Goal: Communication & Community: Answer question/provide support

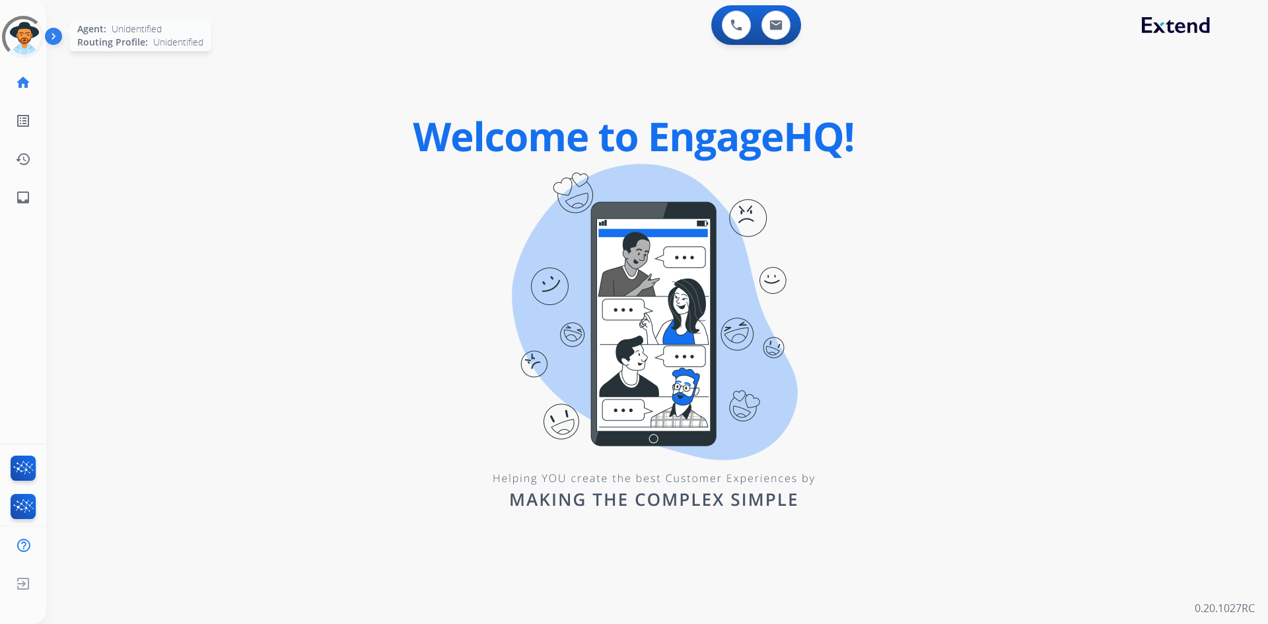
click at [33, 45] on div at bounding box center [23, 37] width 42 height 42
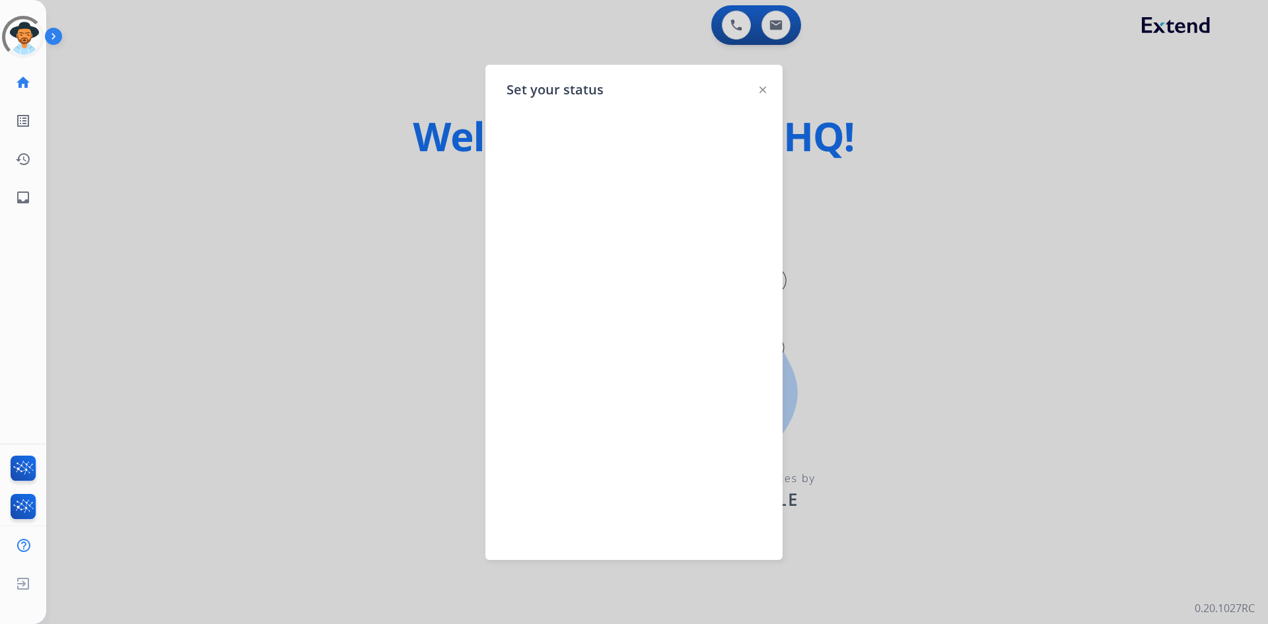
click at [815, 228] on div at bounding box center [634, 312] width 1268 height 624
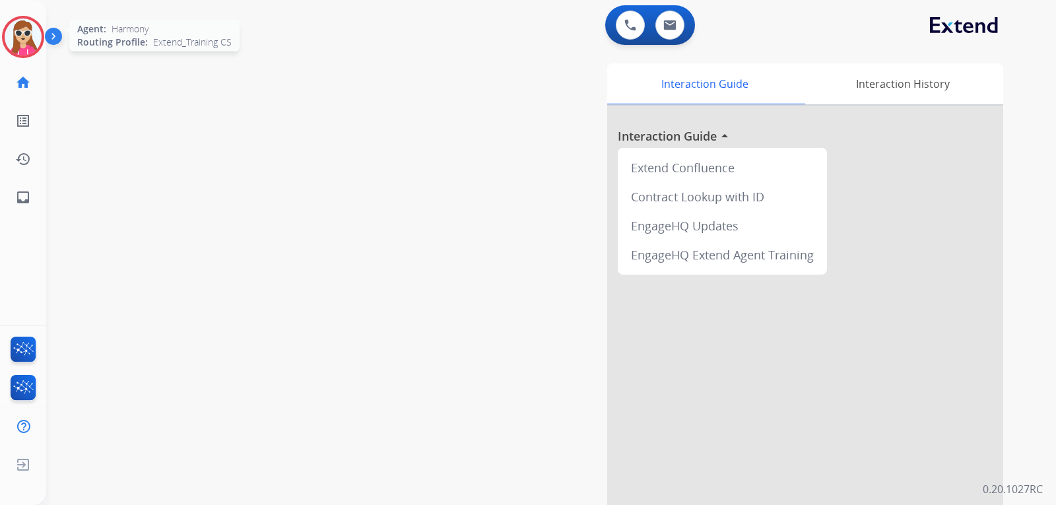
click at [40, 42] on img at bounding box center [23, 36] width 37 height 37
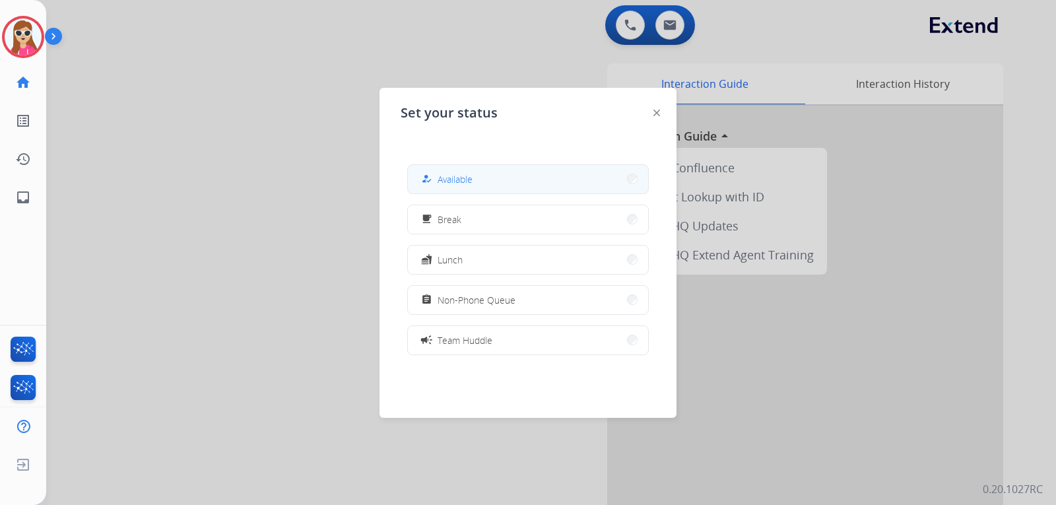
click at [443, 176] on span "Available" at bounding box center [455, 179] width 35 height 14
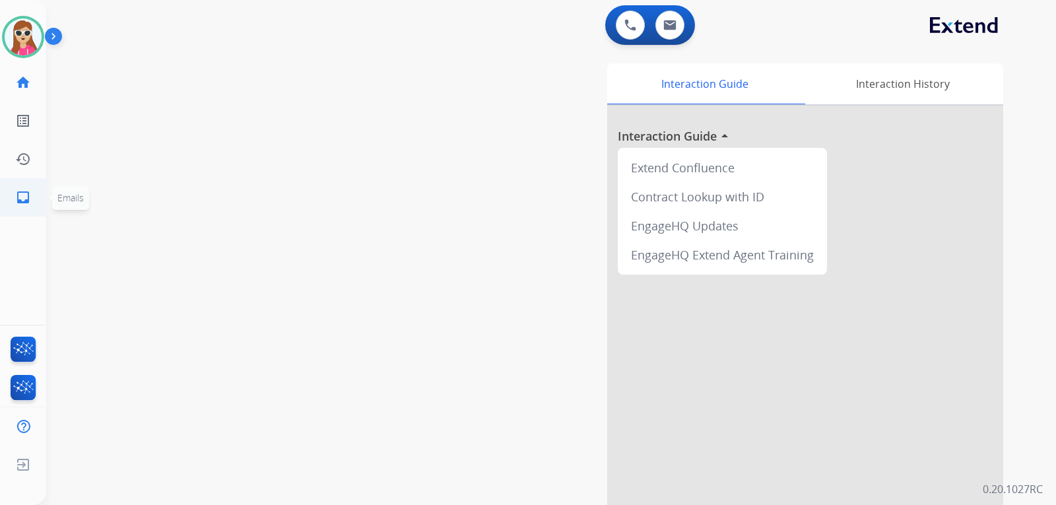
click at [18, 203] on mat-icon "inbox" at bounding box center [23, 197] width 16 height 16
select select "**********"
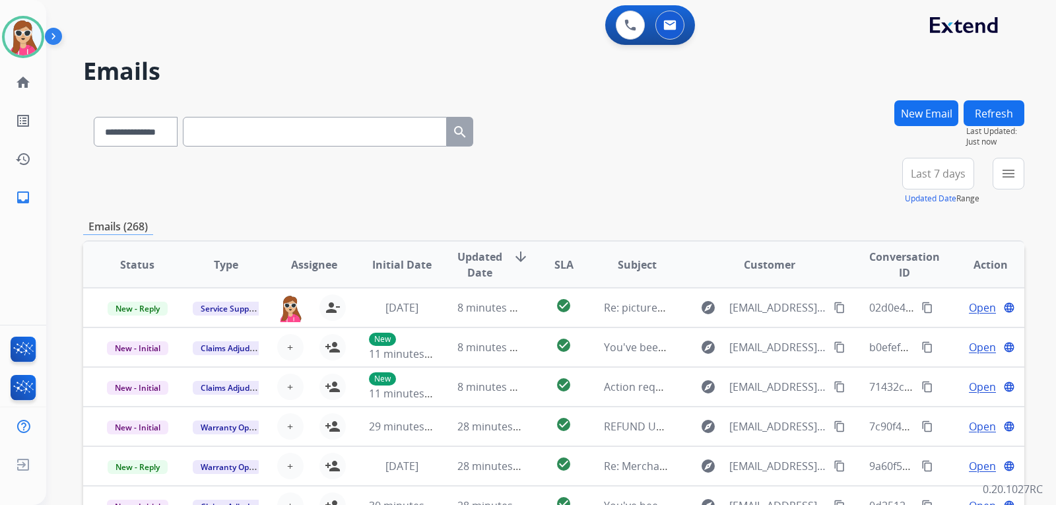
scroll to position [1, 0]
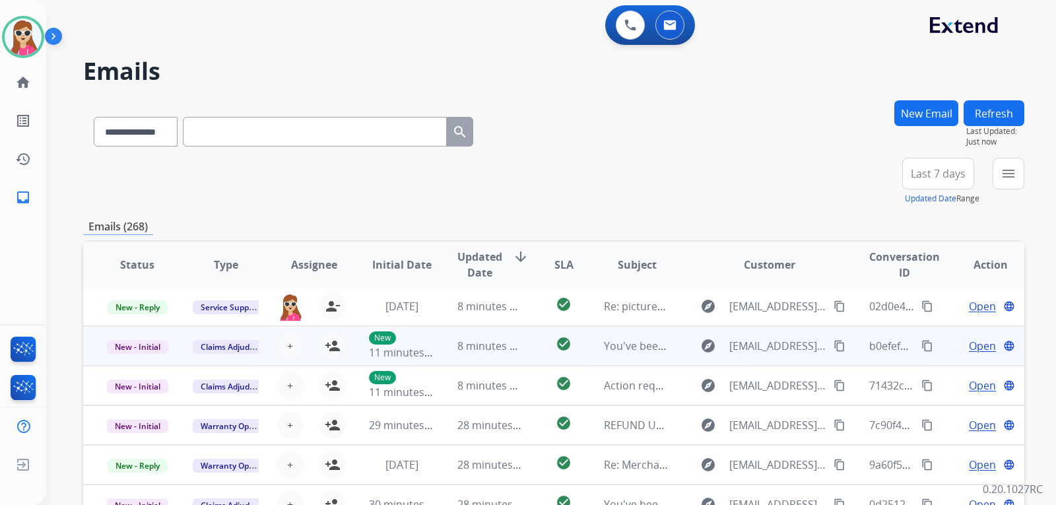
click at [583, 347] on td "You've been assigned a new service order: fb8fd8ea-d602-4aca-b8d2-d465baf53467" at bounding box center [627, 346] width 88 height 40
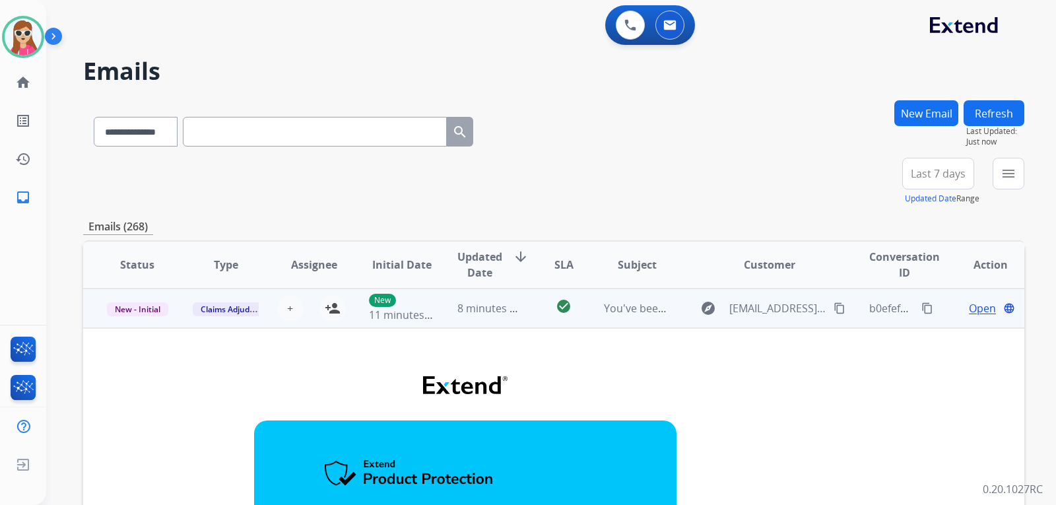
scroll to position [40, 0]
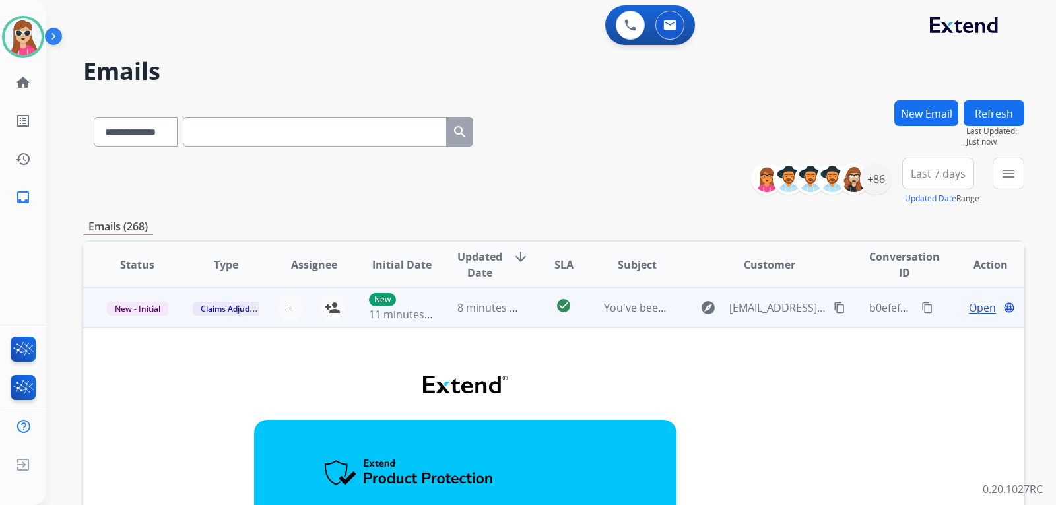
click at [685, 314] on td "explore no-reply@extend.com content_copy" at bounding box center [759, 308] width 176 height 40
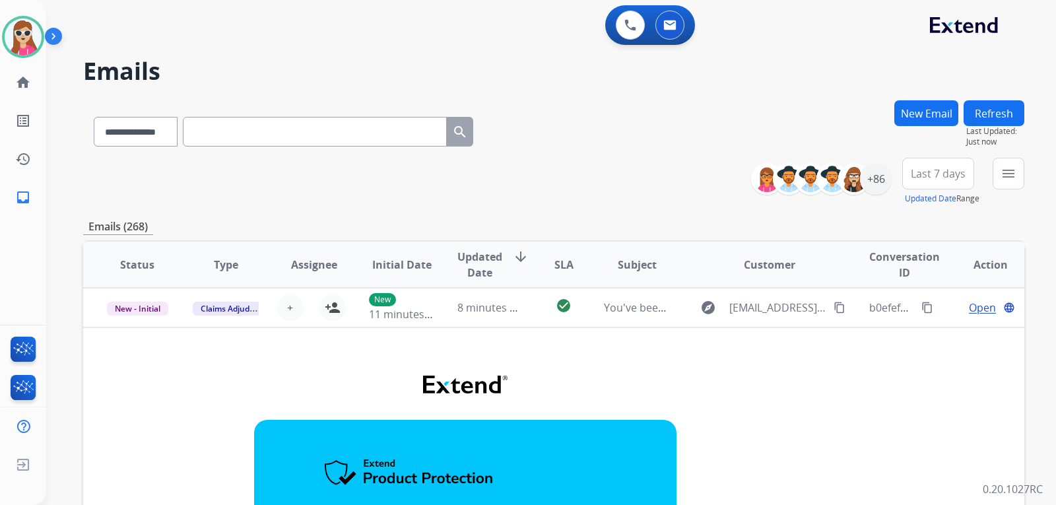
scroll to position [1, 0]
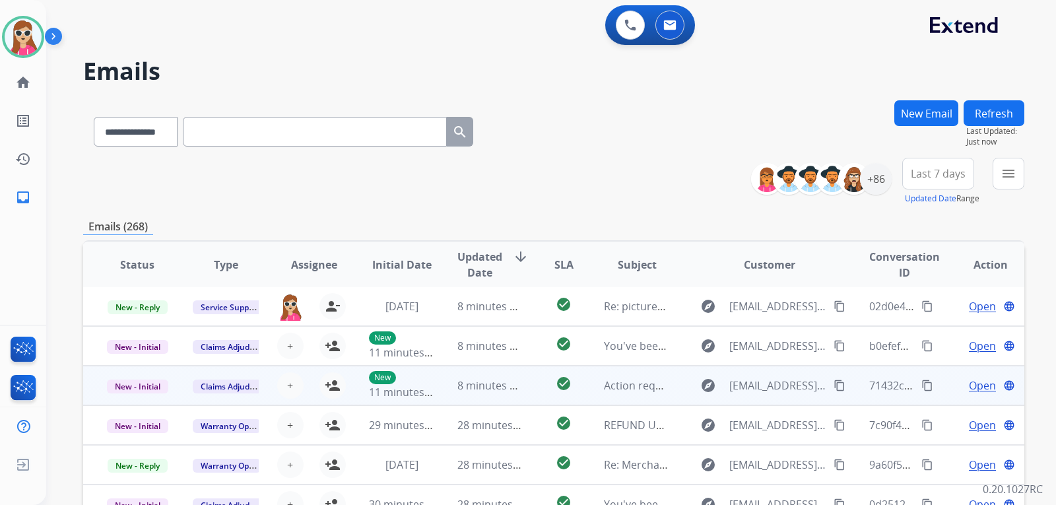
click at [675, 388] on td "explore support@extend.com content_copy" at bounding box center [759, 386] width 176 height 40
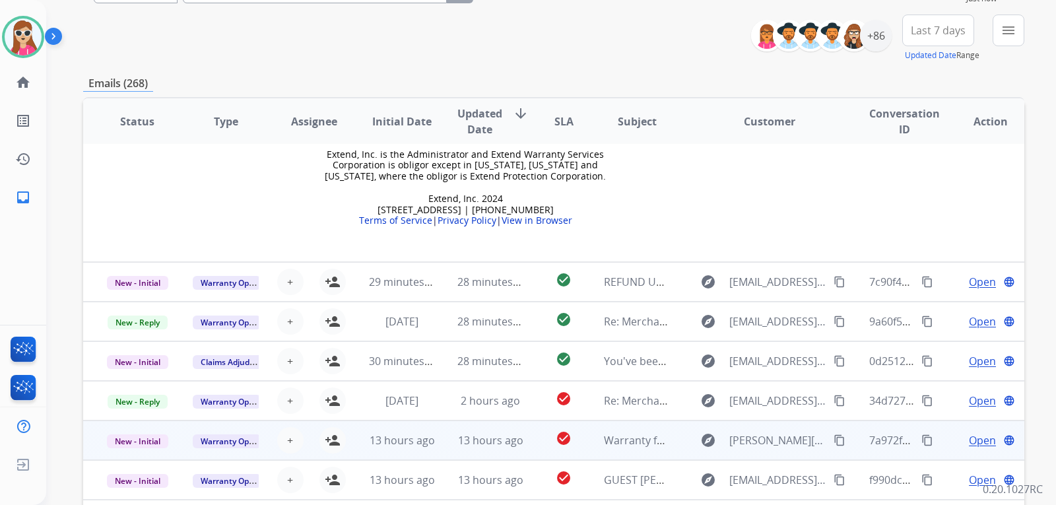
scroll to position [198, 0]
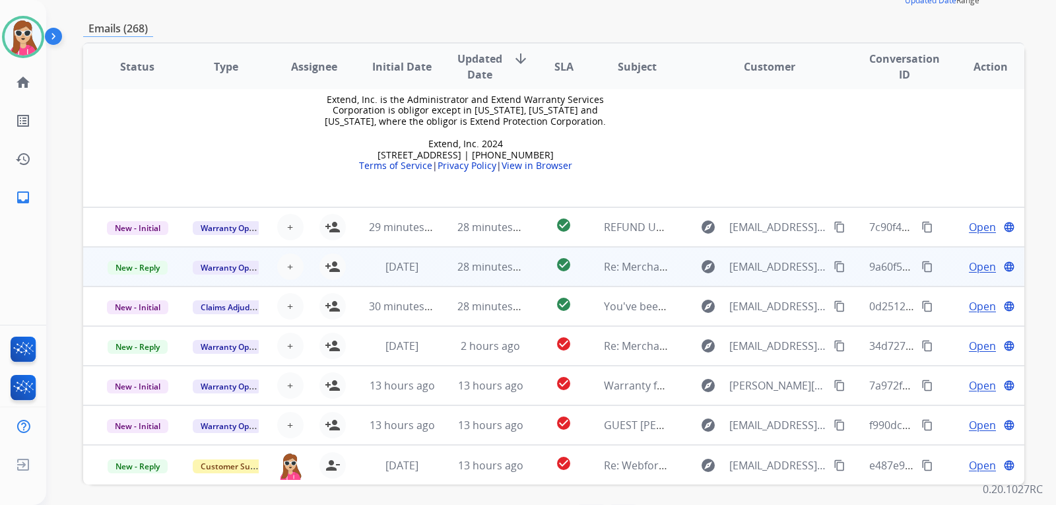
click at [671, 273] on td "explore merchant-support@extend.com content_copy" at bounding box center [759, 267] width 176 height 40
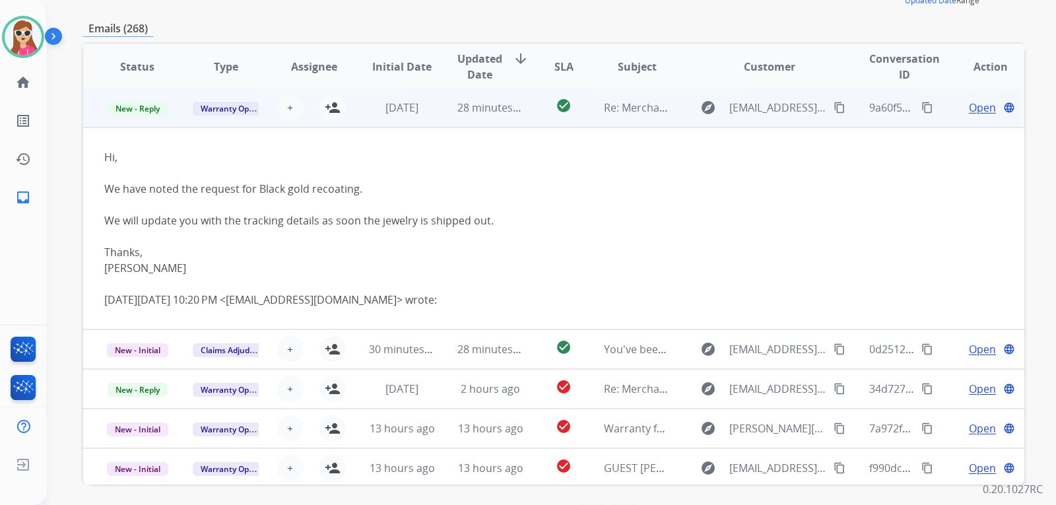
scroll to position [158, 0]
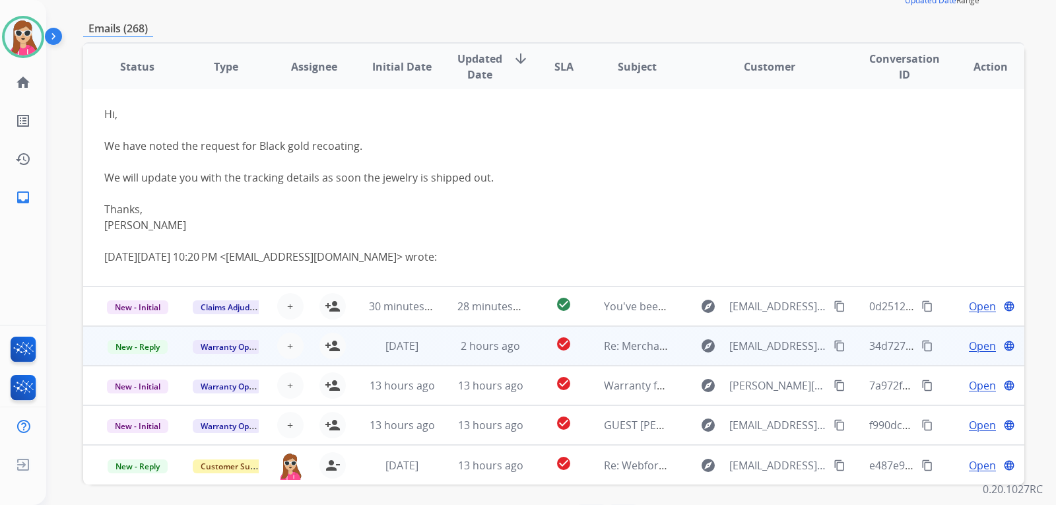
click at [537, 342] on td "check_circle" at bounding box center [553, 346] width 59 height 40
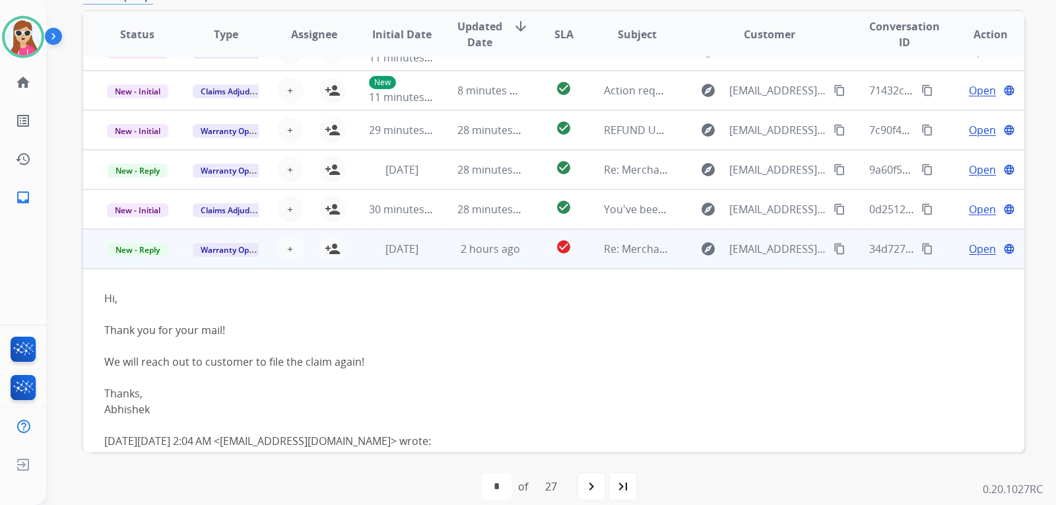
scroll to position [246, 0]
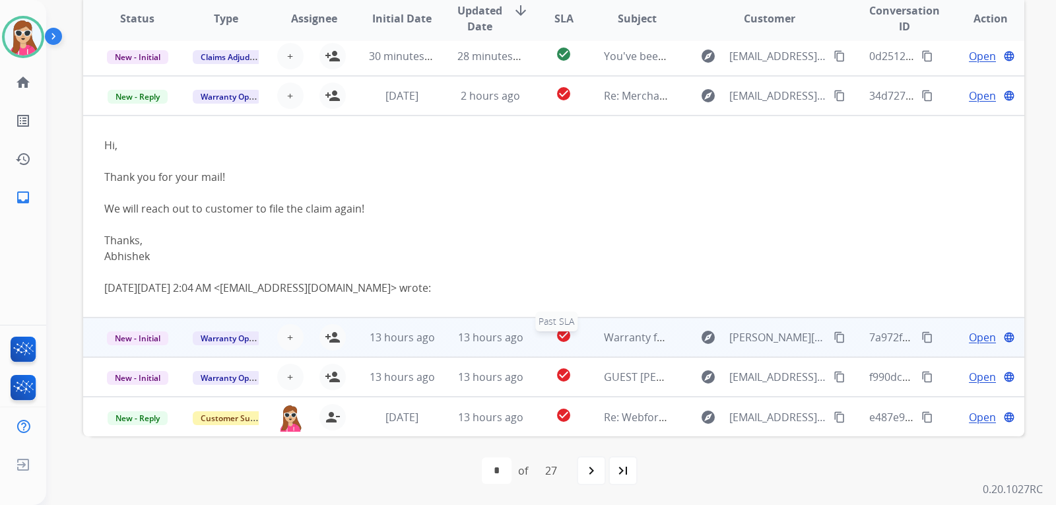
click at [545, 347] on div "check_circle" at bounding box center [563, 337] width 37 height 20
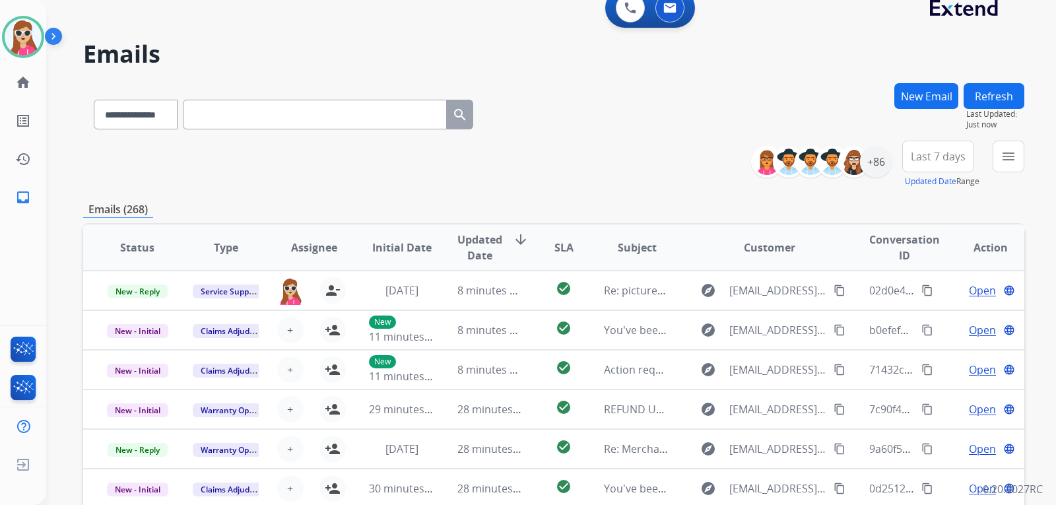
scroll to position [0, 0]
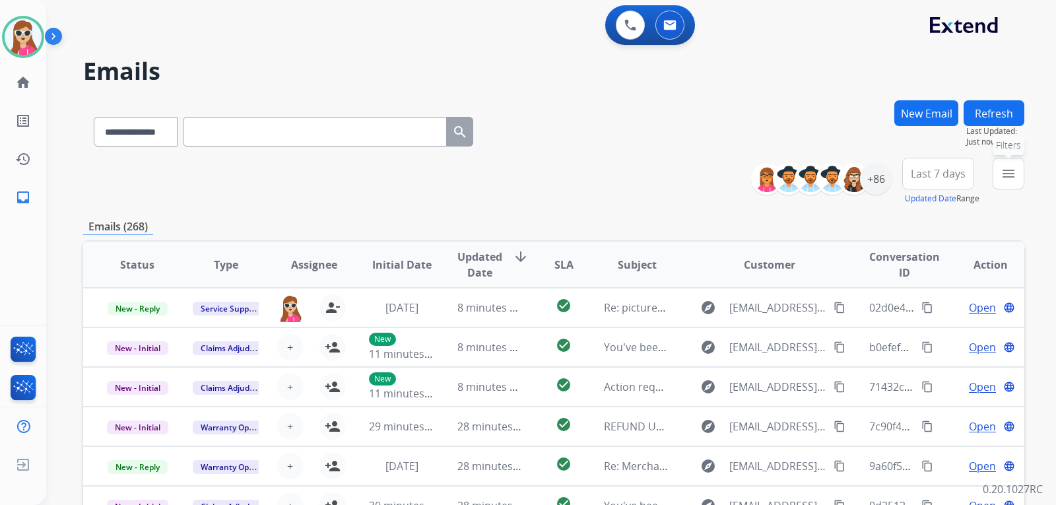
click at [1015, 165] on button "menu Filters" at bounding box center [1009, 174] width 32 height 32
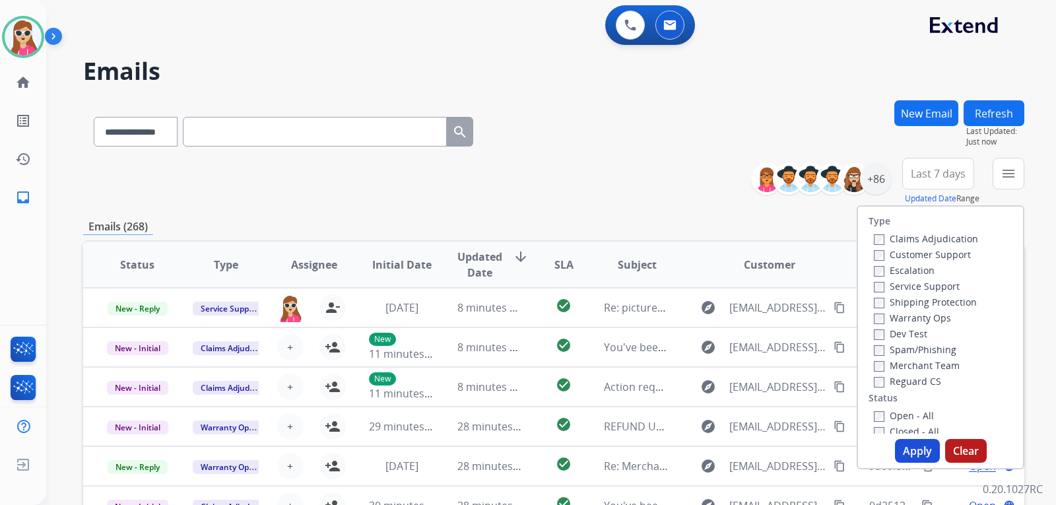
click at [919, 254] on label "Customer Support" at bounding box center [922, 254] width 97 height 13
click at [932, 302] on label "Shipping Protection" at bounding box center [925, 302] width 103 height 13
click at [889, 383] on label "Reguard CS" at bounding box center [907, 381] width 67 height 13
click at [905, 450] on button "Apply" at bounding box center [917, 451] width 45 height 24
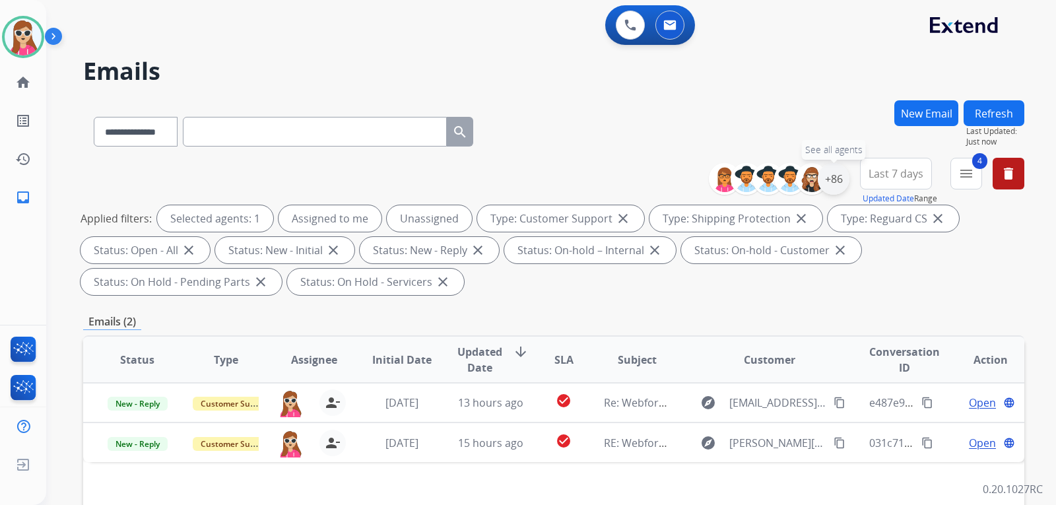
click at [830, 186] on div "+86" at bounding box center [834, 179] width 32 height 32
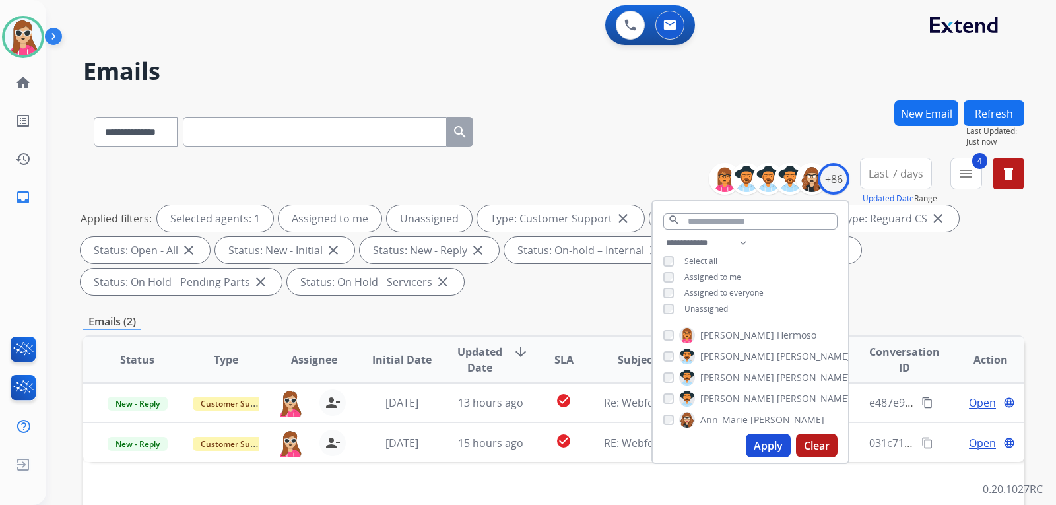
click at [882, 322] on div "Emails (2)" at bounding box center [553, 322] width 941 height 17
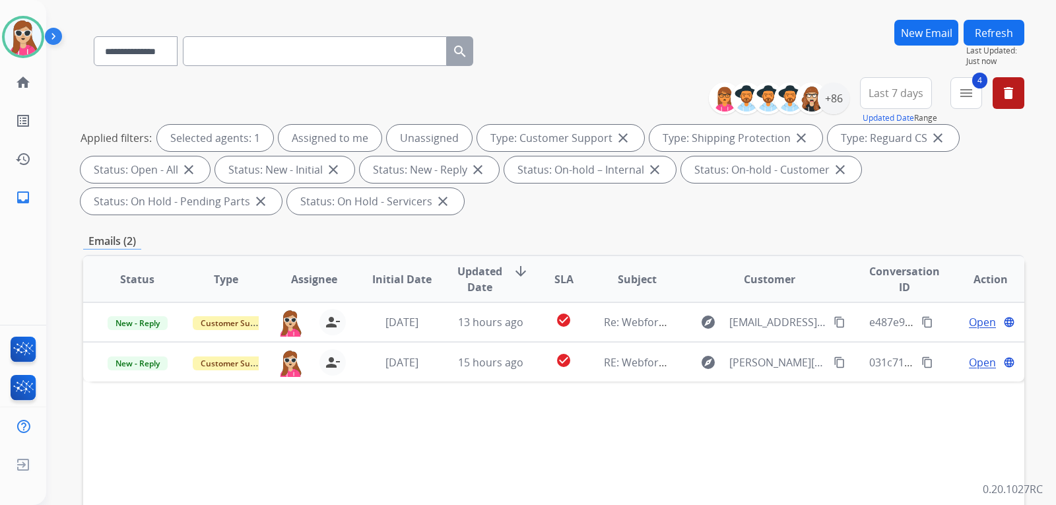
scroll to position [198, 0]
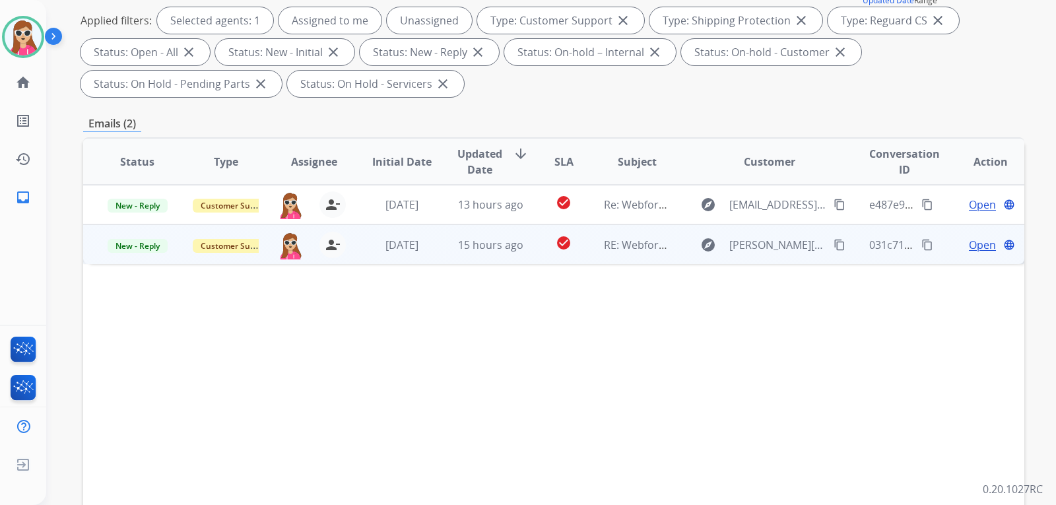
click at [974, 244] on span "Open" at bounding box center [982, 245] width 27 height 16
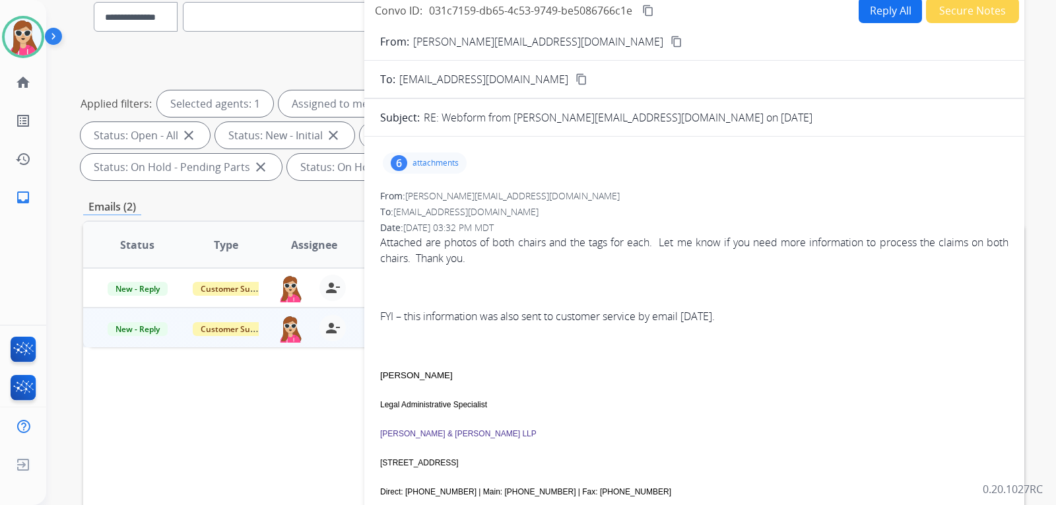
scroll to position [66, 0]
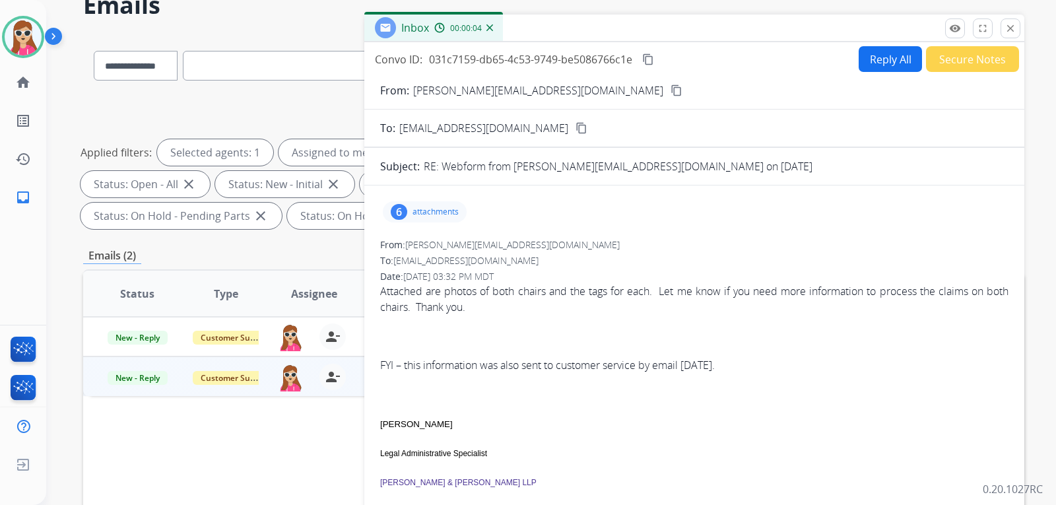
click at [1007, 32] on mat-icon "close" at bounding box center [1011, 28] width 12 height 12
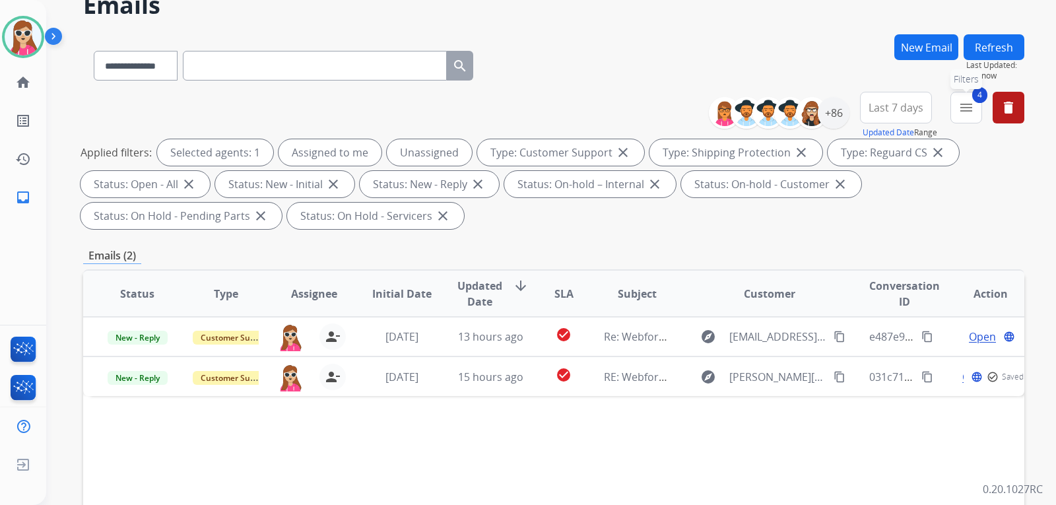
click at [969, 112] on mat-icon "menu" at bounding box center [967, 108] width 16 height 16
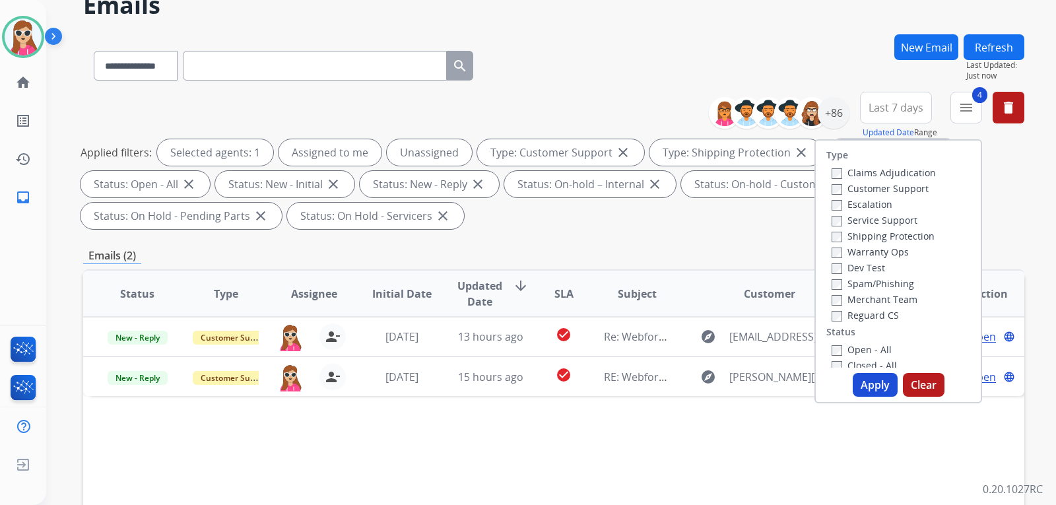
click at [1024, 210] on div "**********" at bounding box center [553, 163] width 941 height 143
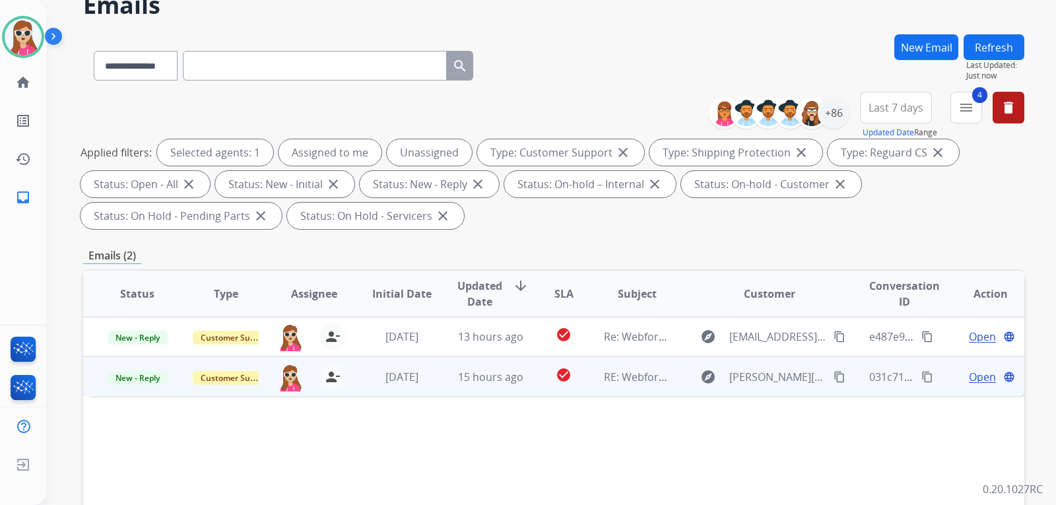
click at [978, 378] on span "Open" at bounding box center [982, 377] width 27 height 16
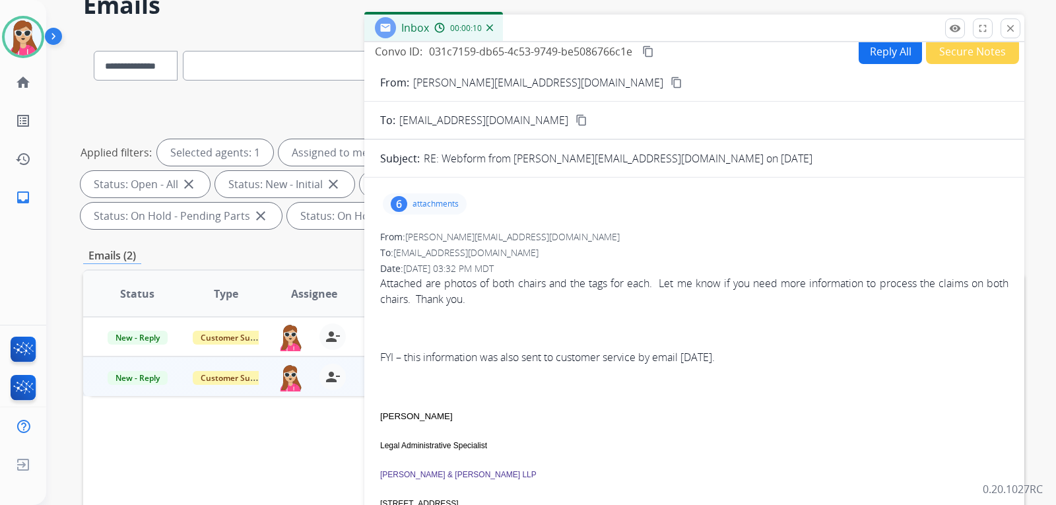
scroll to position [0, 0]
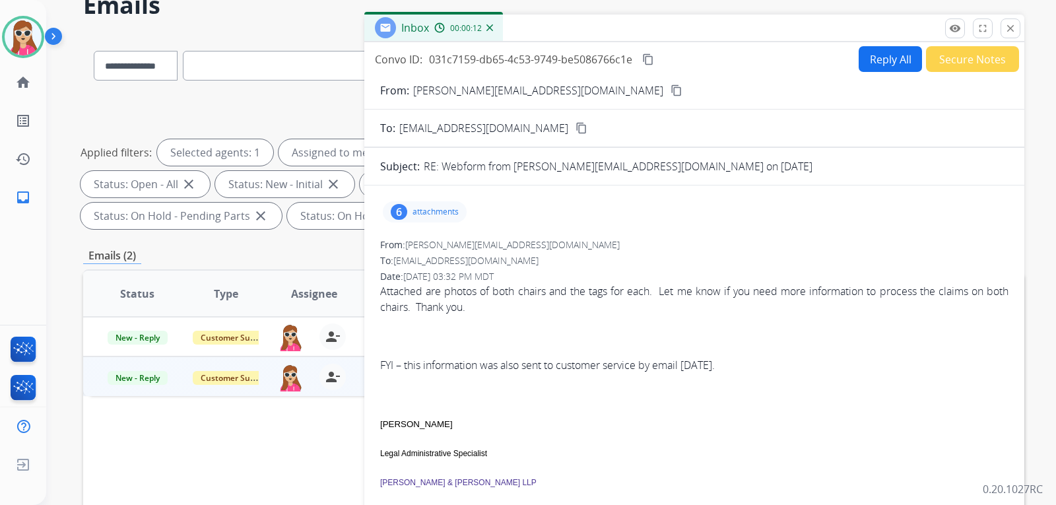
click at [671, 90] on mat-icon "content_copy" at bounding box center [677, 91] width 12 height 12
click at [451, 215] on p "attachments" at bounding box center [436, 212] width 46 height 11
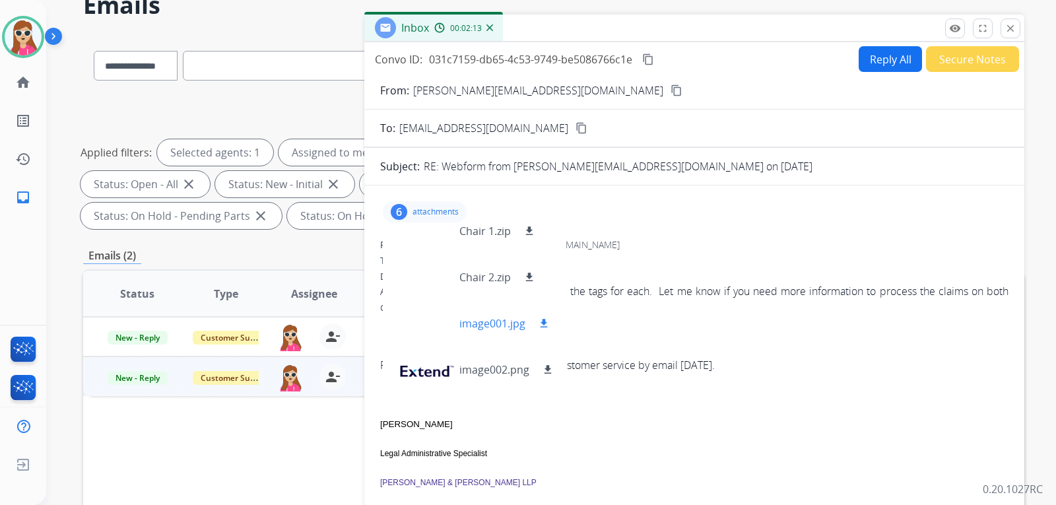
scroll to position [112, 0]
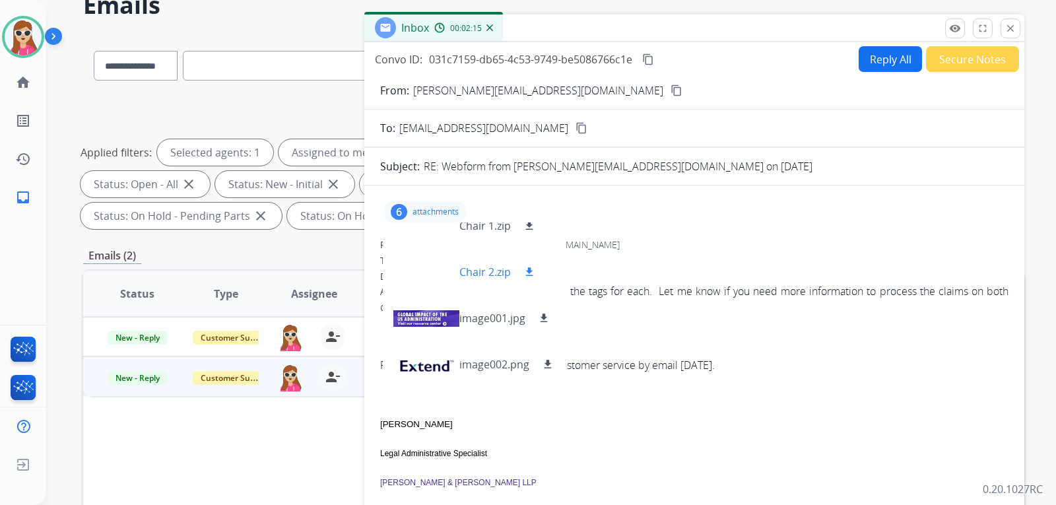
click at [428, 268] on div at bounding box center [426, 272] width 66 height 46
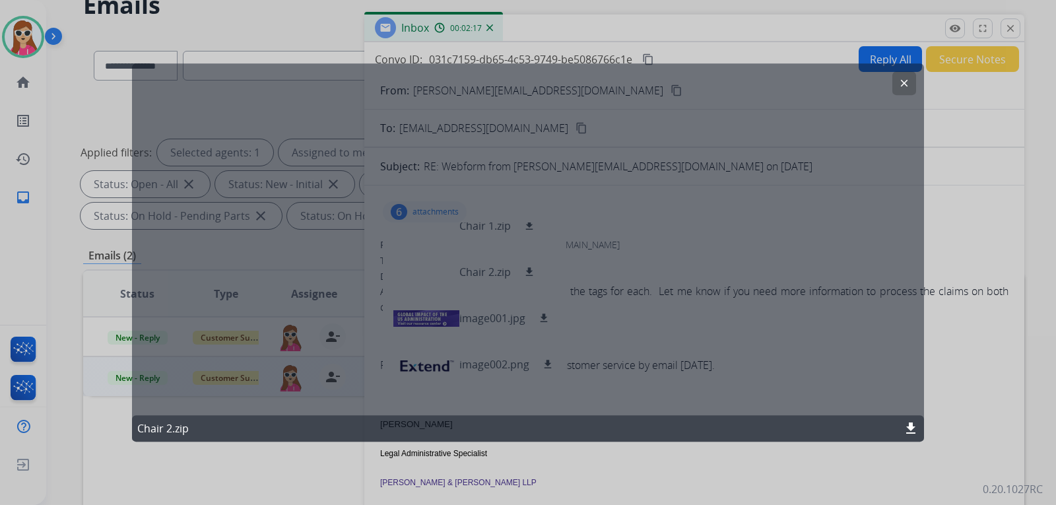
click at [901, 86] on mat-icon "clear" at bounding box center [905, 83] width 12 height 12
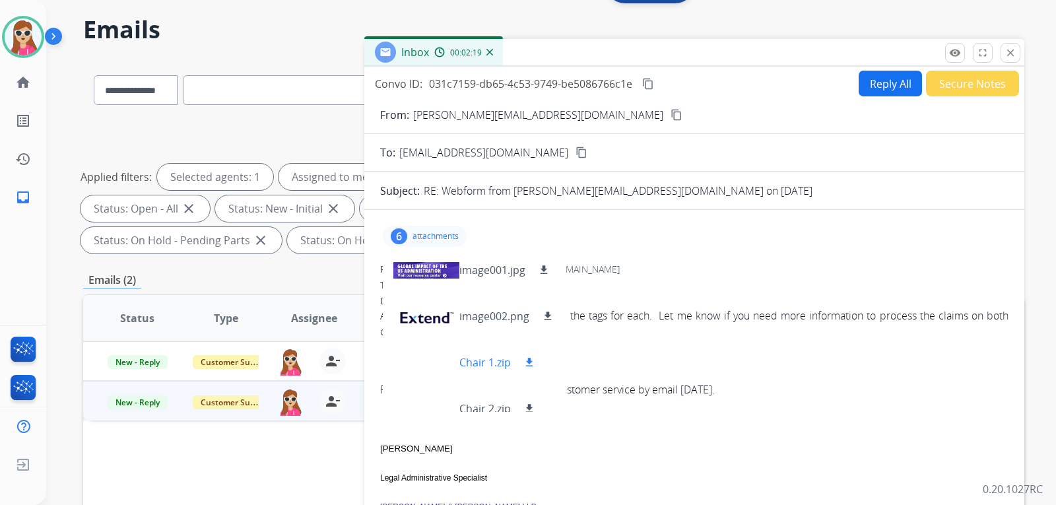
scroll to position [0, 0]
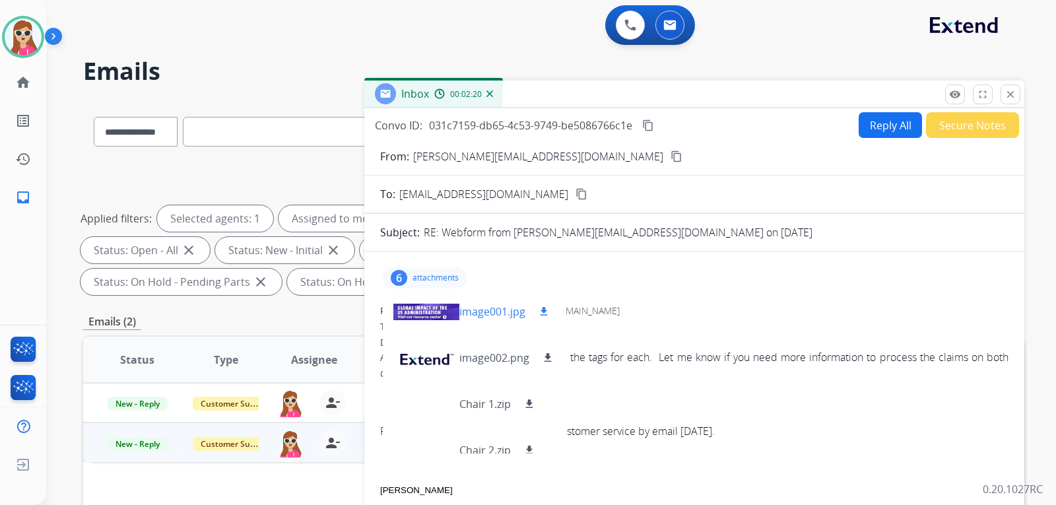
click at [419, 310] on div at bounding box center [426, 312] width 66 height 46
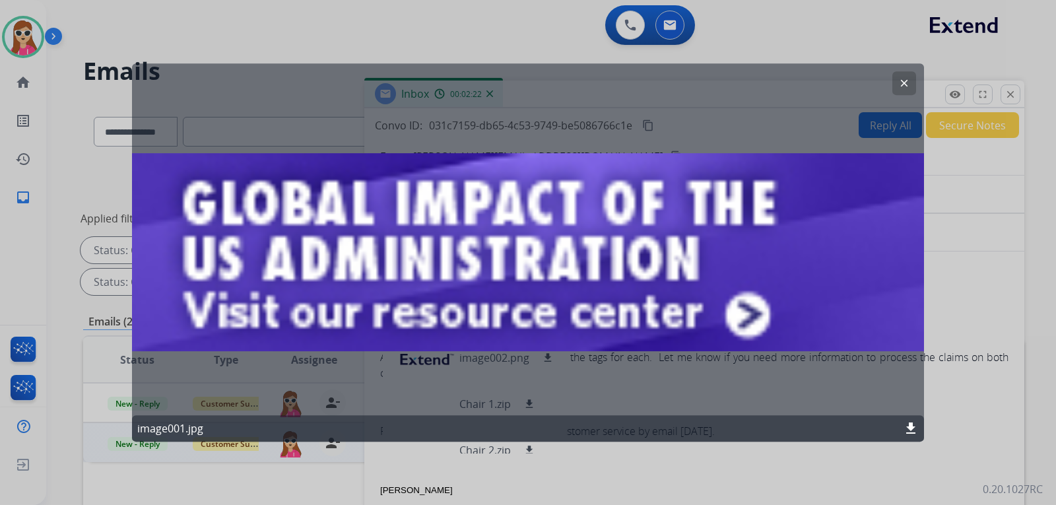
click at [895, 83] on button "clear" at bounding box center [905, 83] width 24 height 24
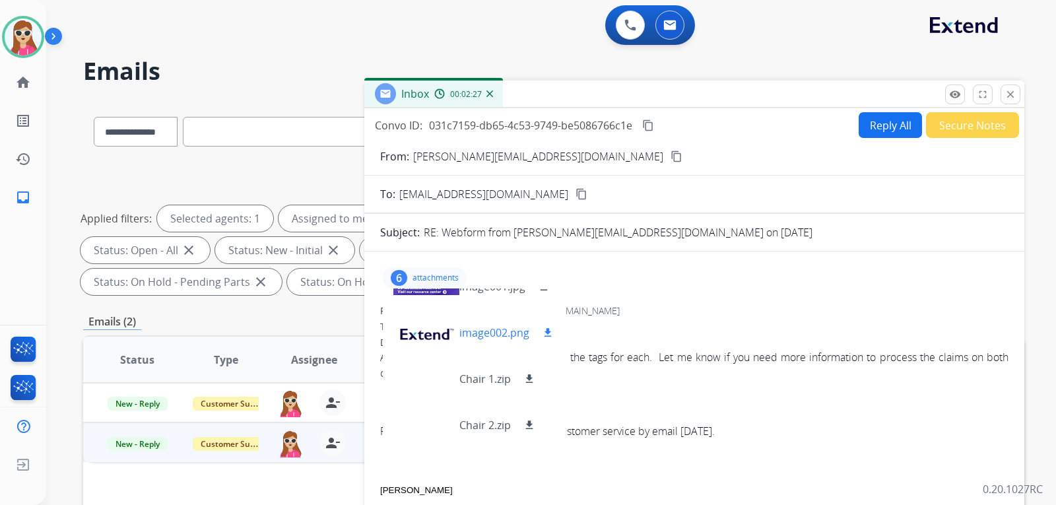
scroll to position [66, 0]
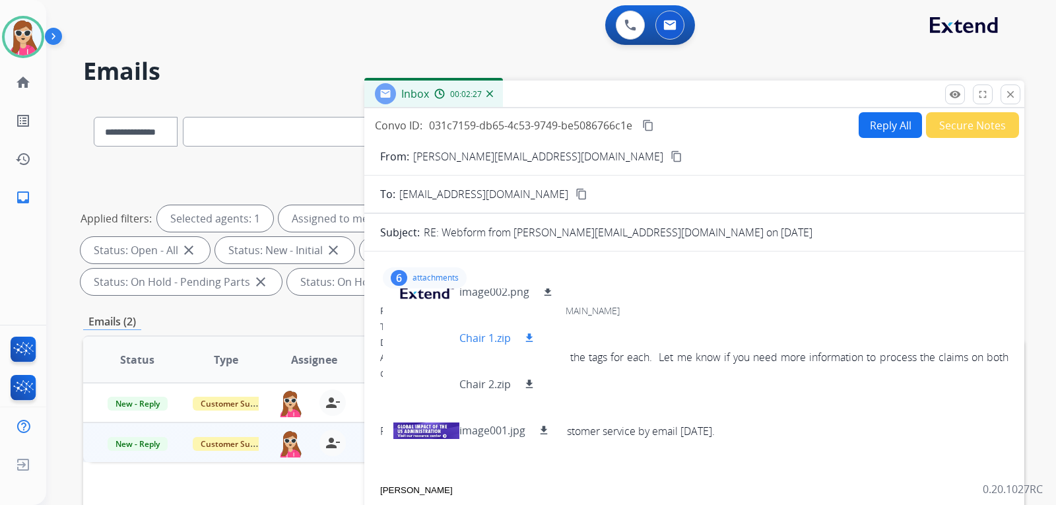
click at [430, 331] on div at bounding box center [426, 338] width 66 height 46
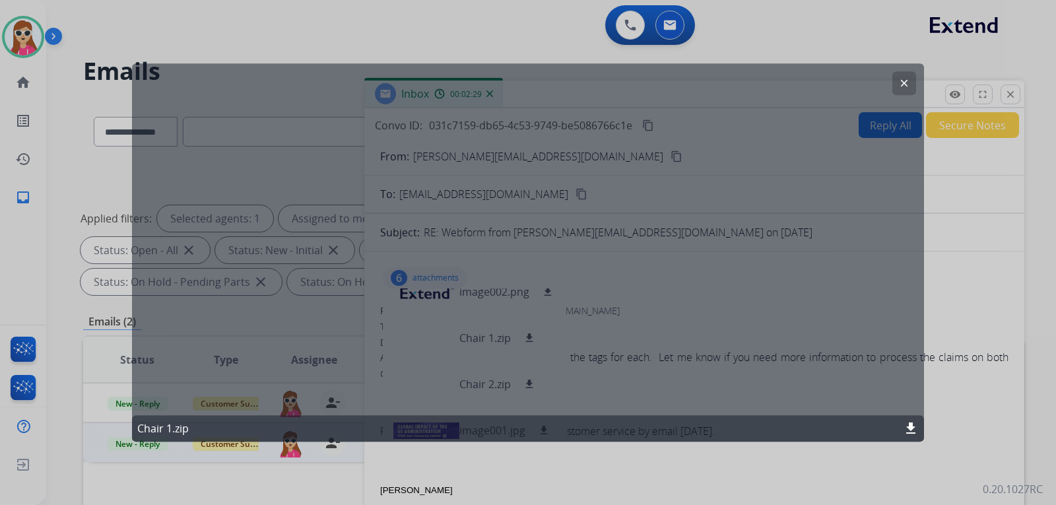
click at [904, 90] on button "clear" at bounding box center [905, 83] width 24 height 24
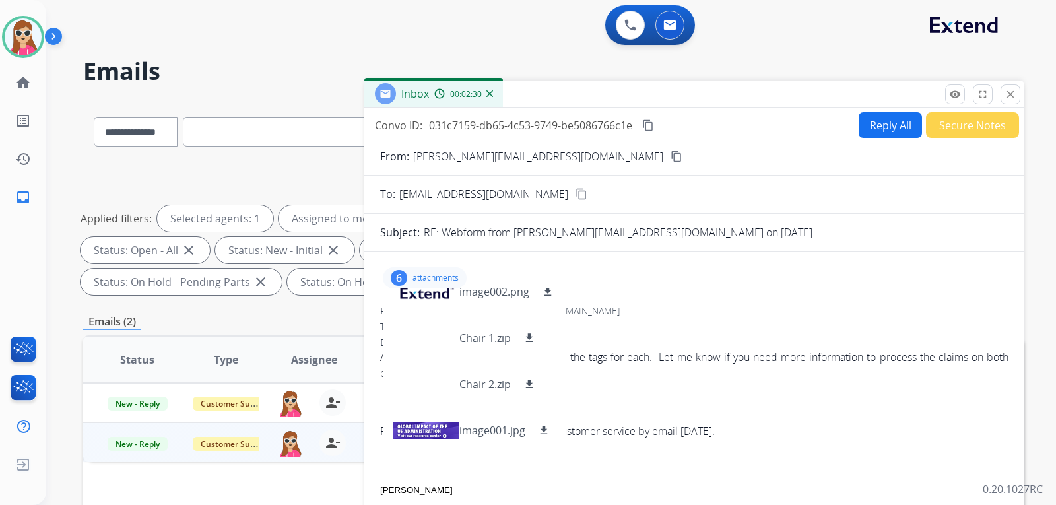
click at [713, 286] on div "6 attachments image001.jpg download image002.png download Chair 1.zip download …" at bounding box center [694, 278] width 629 height 32
click at [413, 266] on div "6 attachments image001.jpg download image002.png download Chair 1.zip download …" at bounding box center [694, 278] width 629 height 32
click at [414, 270] on div "6 attachments image001.jpg download image002.png download Chair 1.zip download …" at bounding box center [425, 277] width 84 height 21
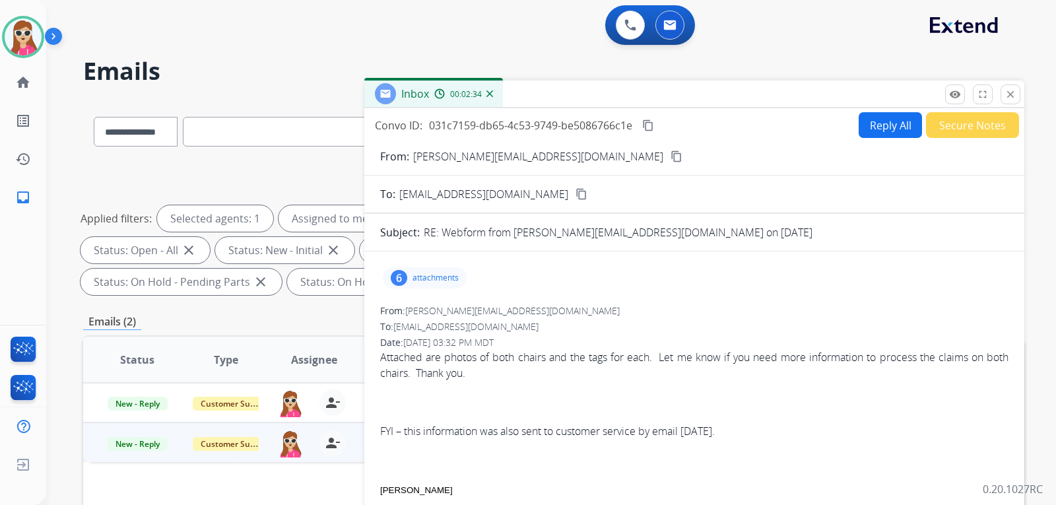
click at [887, 131] on button "Reply All" at bounding box center [890, 125] width 63 height 26
select select "**********"
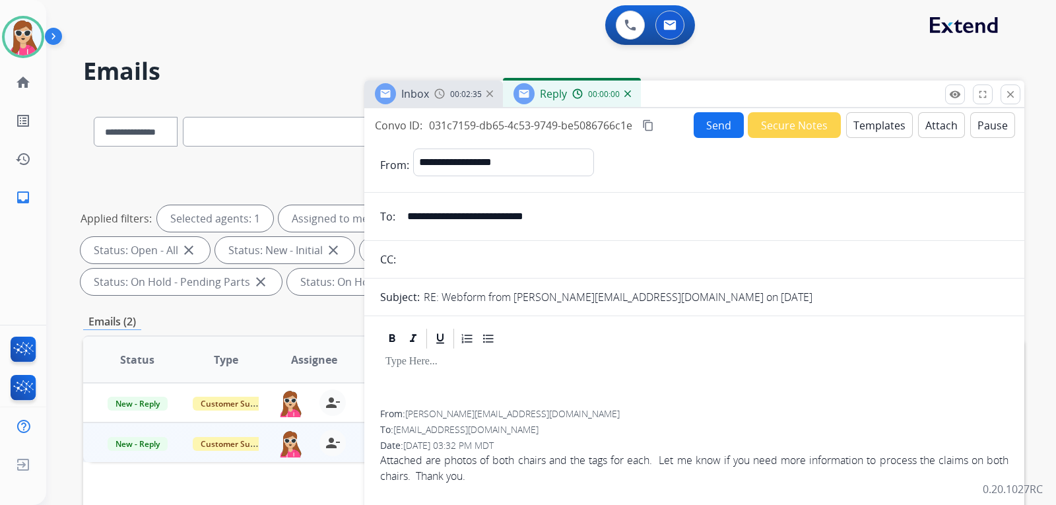
click at [885, 131] on button "Templates" at bounding box center [879, 125] width 67 height 26
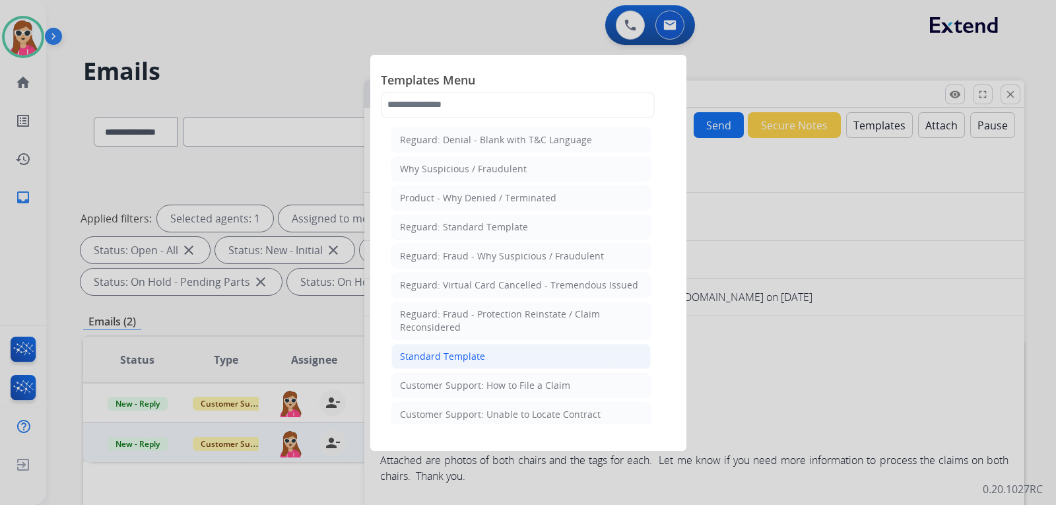
click at [473, 353] on div "Standard Template" at bounding box center [442, 356] width 85 height 13
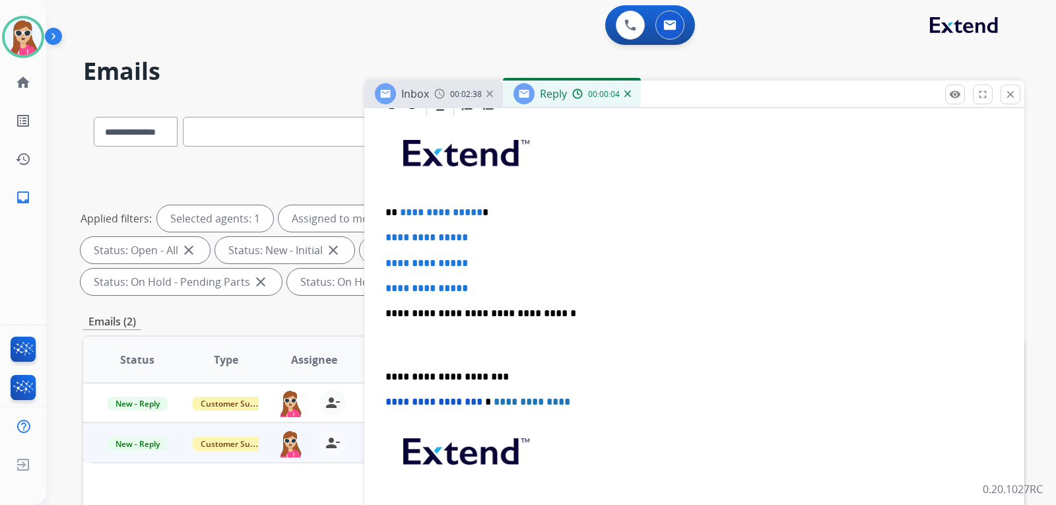
scroll to position [330, 0]
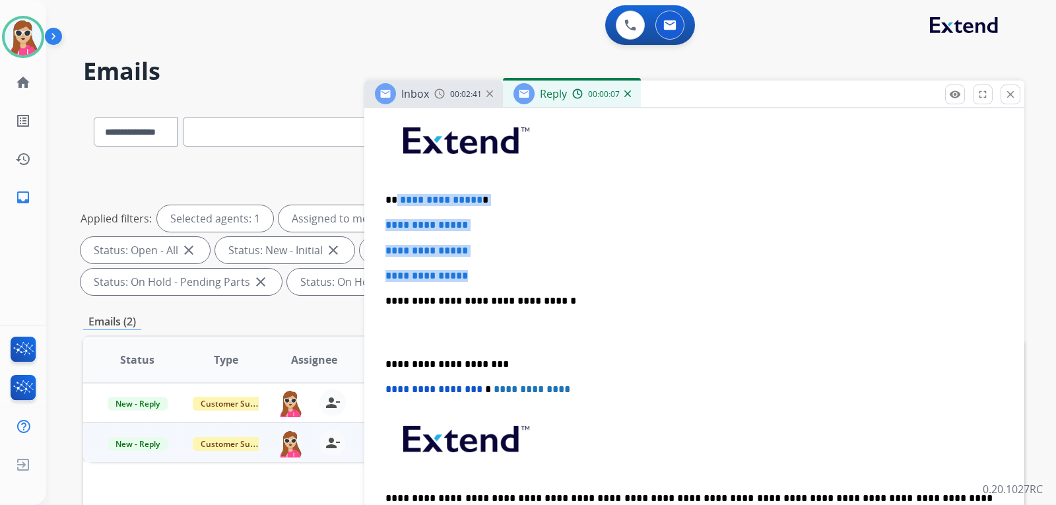
drag, startPoint x: 396, startPoint y: 198, endPoint x: 479, endPoint y: 276, distance: 113.5
click at [479, 276] on div "**********" at bounding box center [694, 332] width 629 height 454
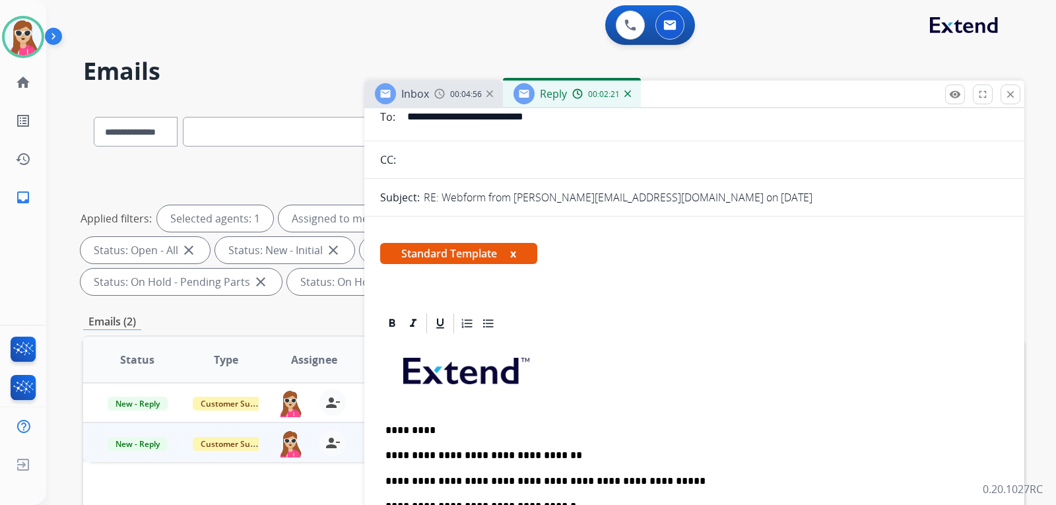
scroll to position [0, 0]
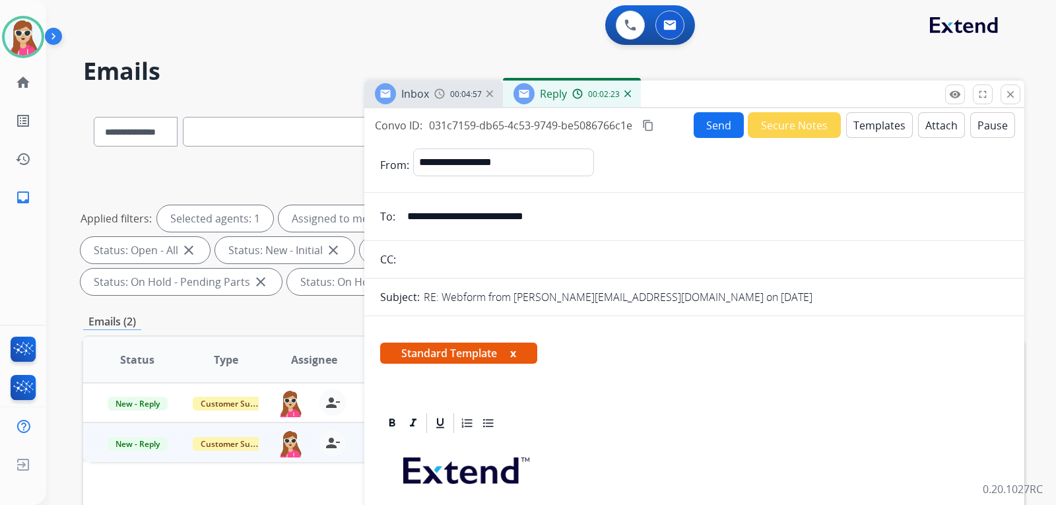
click at [714, 133] on button "Send" at bounding box center [719, 125] width 50 height 26
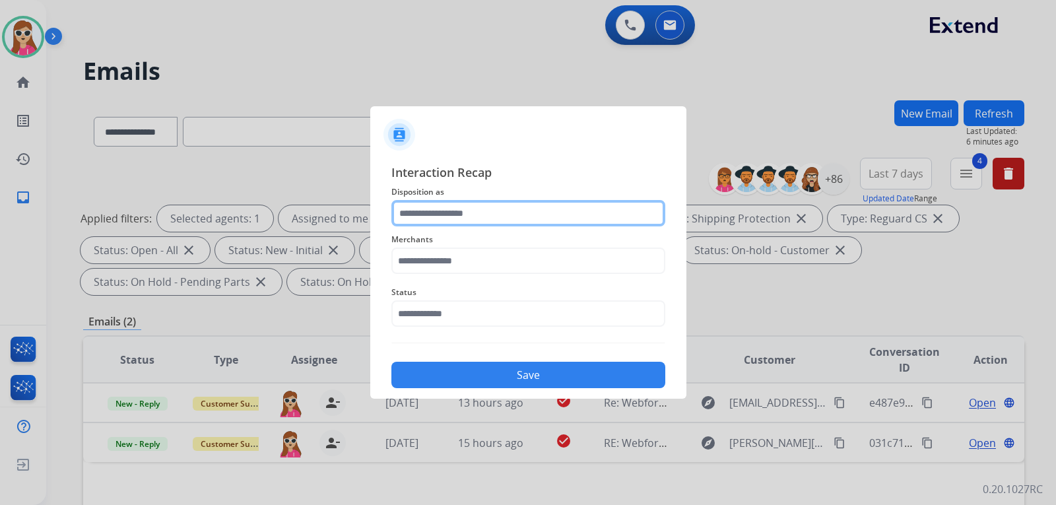
click at [504, 221] on input "text" at bounding box center [529, 213] width 274 height 26
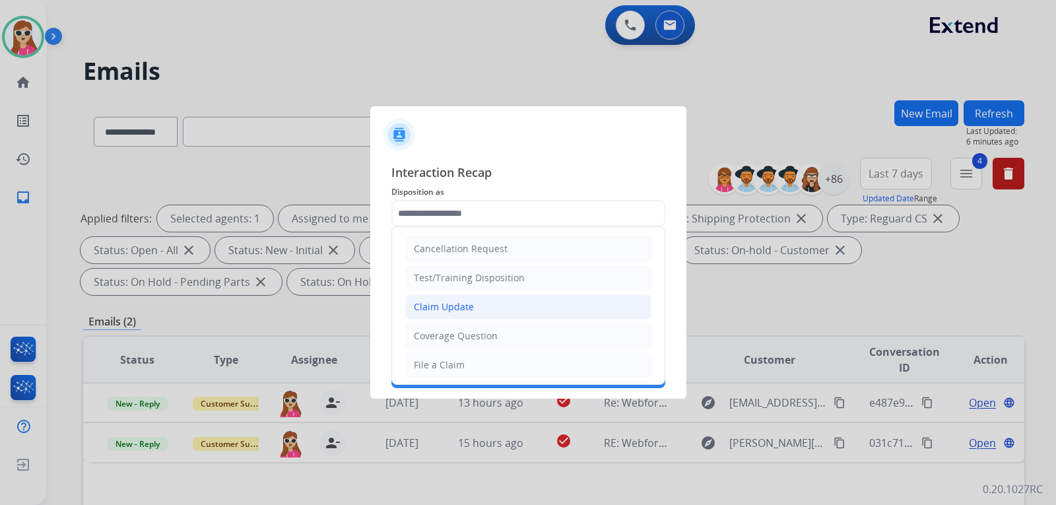
click at [526, 315] on li "Claim Update" at bounding box center [528, 306] width 246 height 25
type input "**********"
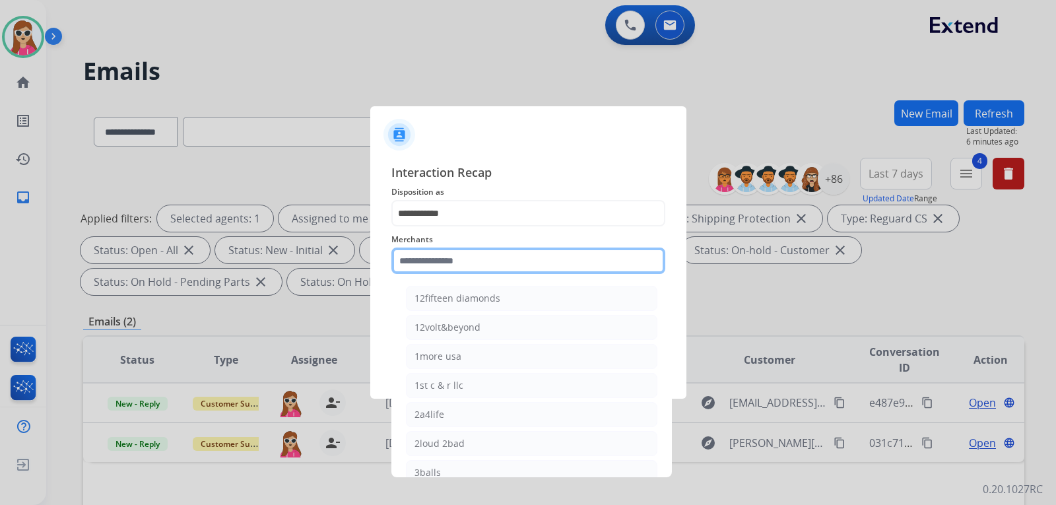
click at [516, 268] on input "text" at bounding box center [529, 261] width 274 height 26
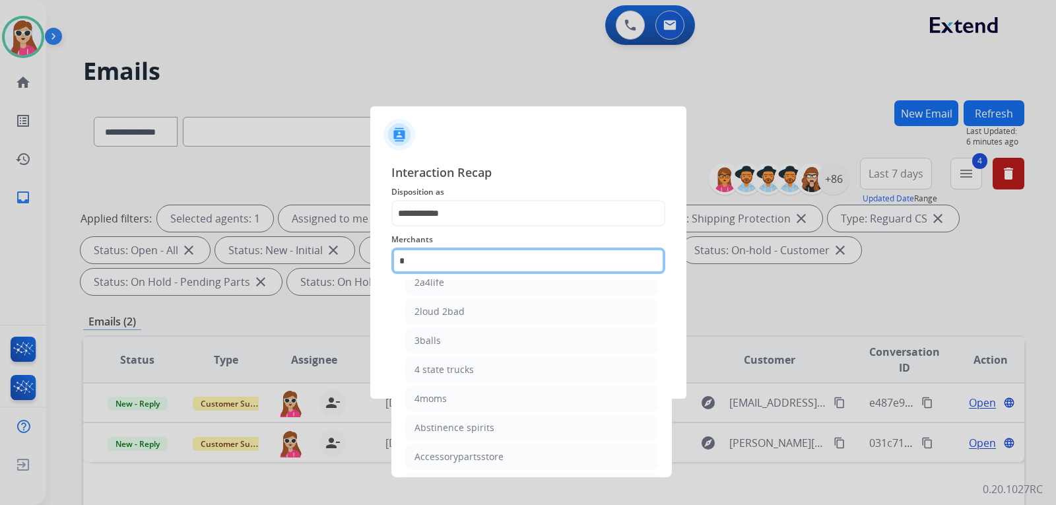
scroll to position [74, 0]
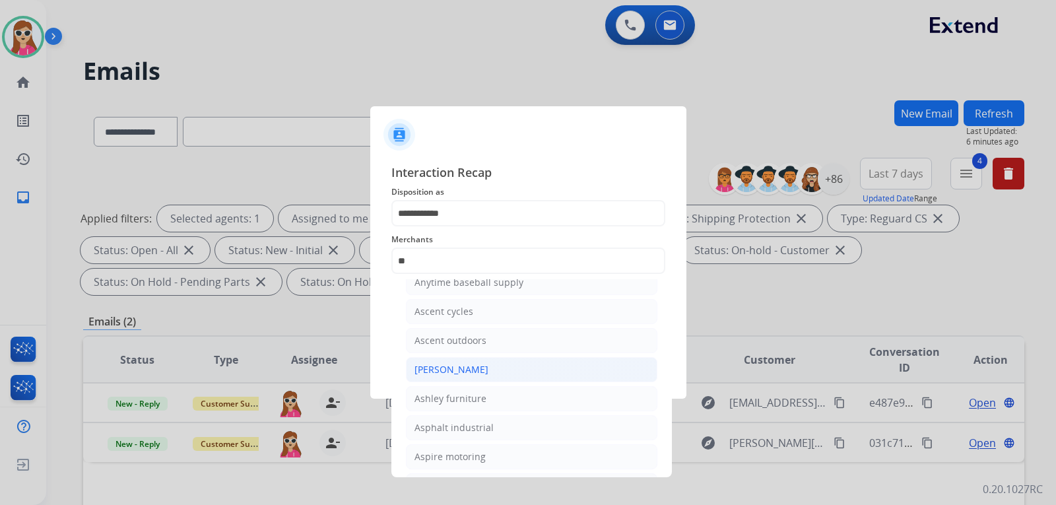
click at [462, 378] on li "[PERSON_NAME]" at bounding box center [532, 369] width 252 height 25
type input "**********"
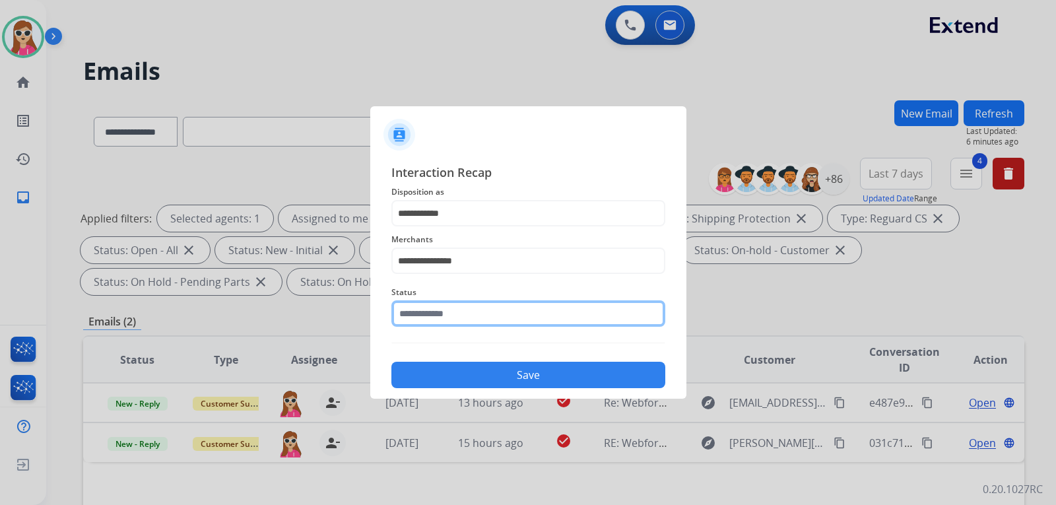
click at [449, 318] on input "text" at bounding box center [529, 313] width 274 height 26
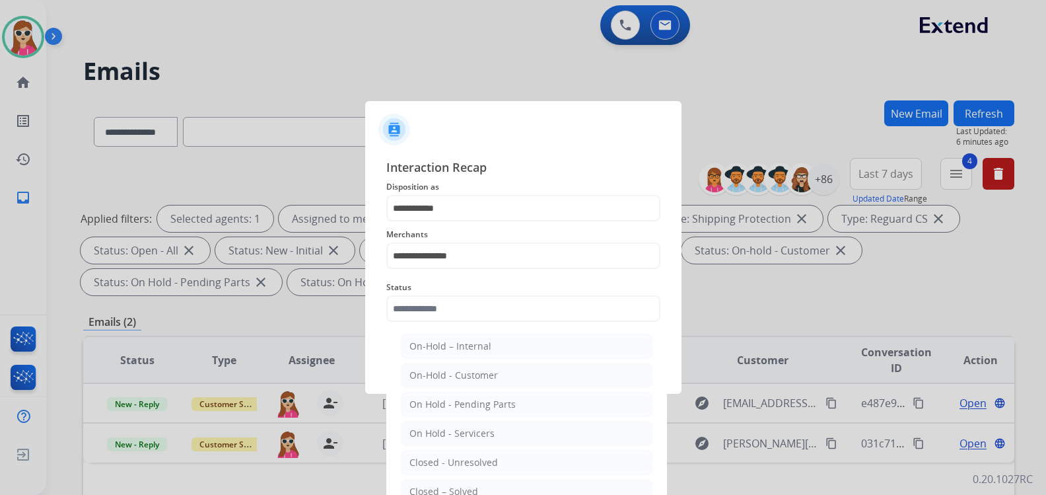
click at [422, 488] on div "Closed – Solved" at bounding box center [443, 491] width 69 height 13
type input "**********"
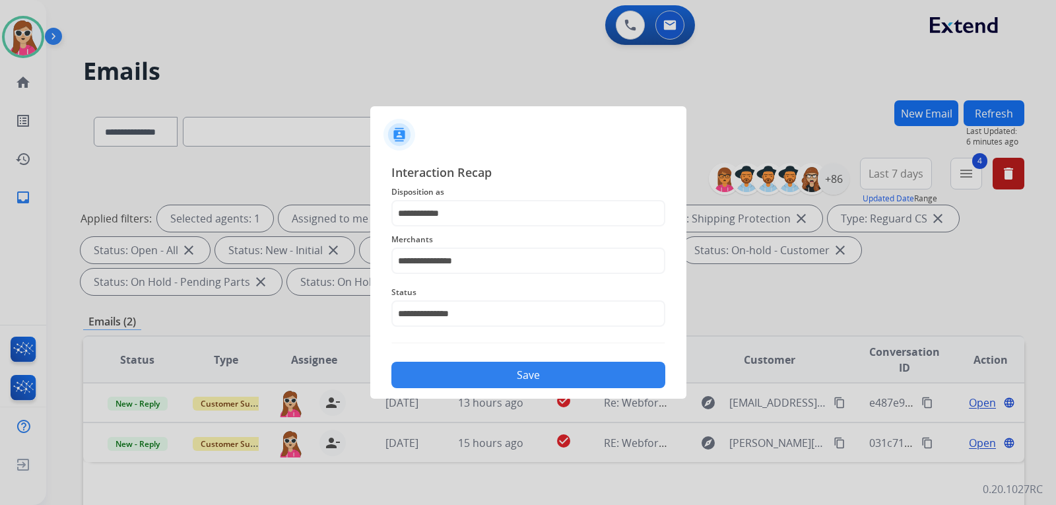
click at [438, 382] on button "Save" at bounding box center [529, 375] width 274 height 26
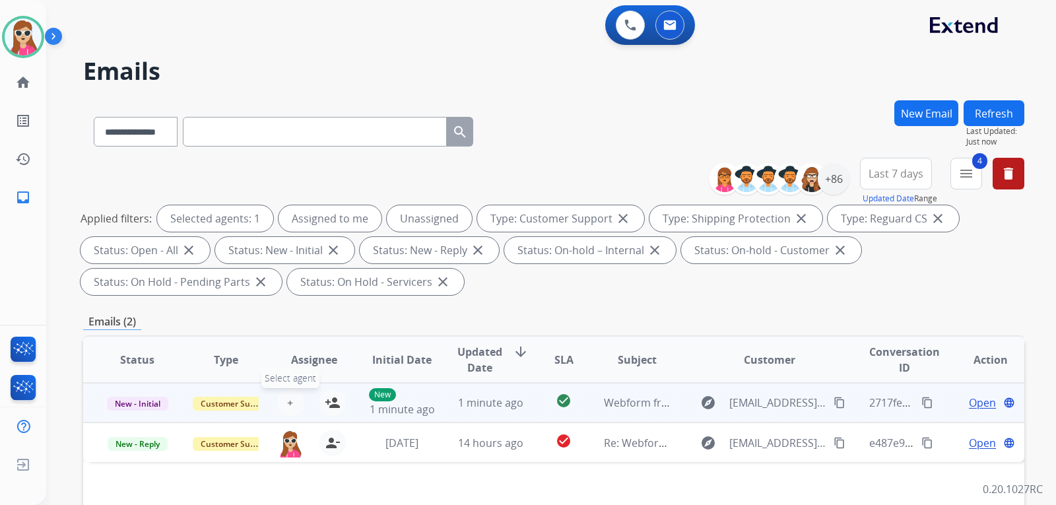
click at [281, 407] on button "+ Select agent" at bounding box center [290, 403] width 26 height 26
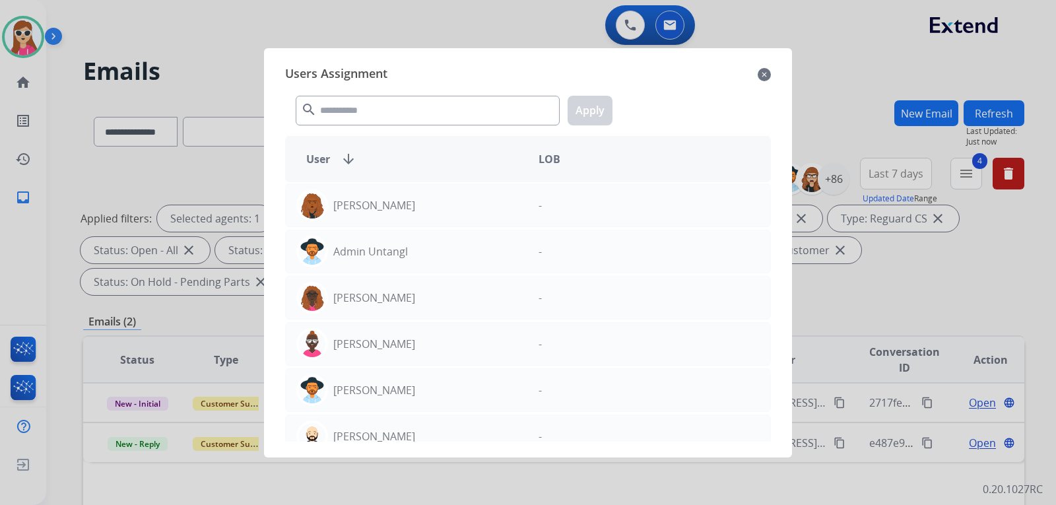
click at [766, 72] on mat-icon "close" at bounding box center [764, 75] width 13 height 16
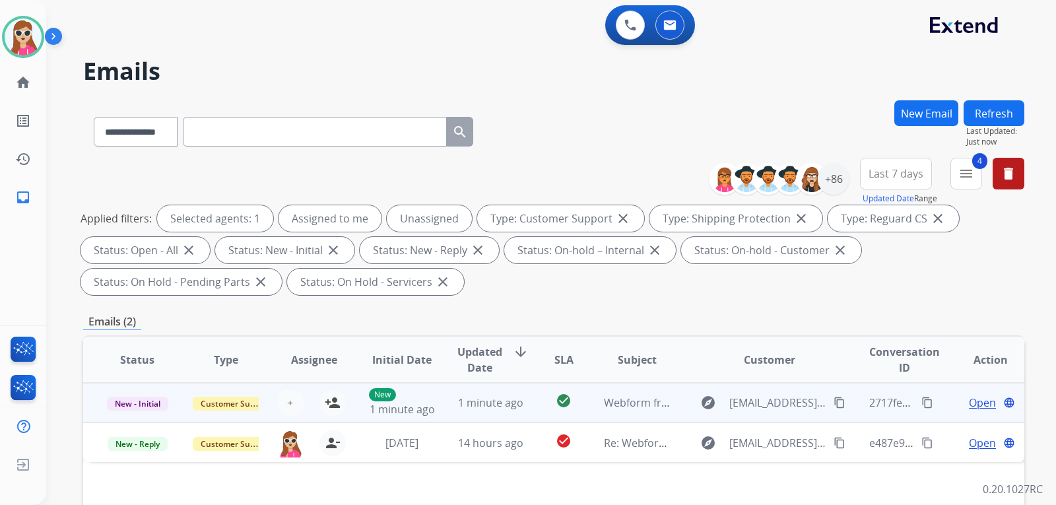
click at [677, 404] on td "explore jasmine.apostol@gmail.com content_copy" at bounding box center [759, 403] width 176 height 40
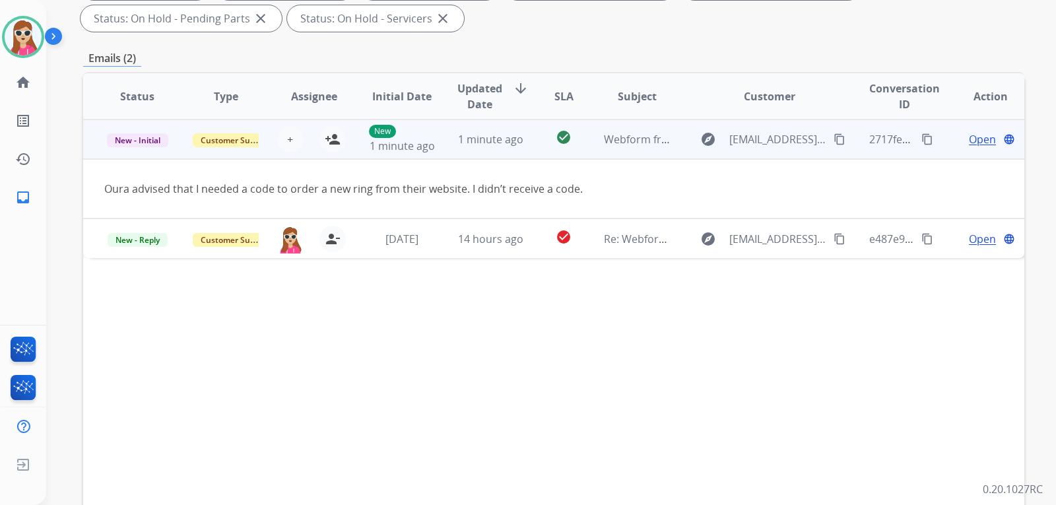
scroll to position [264, 0]
click at [325, 141] on mat-icon "person_add" at bounding box center [333, 139] width 16 height 16
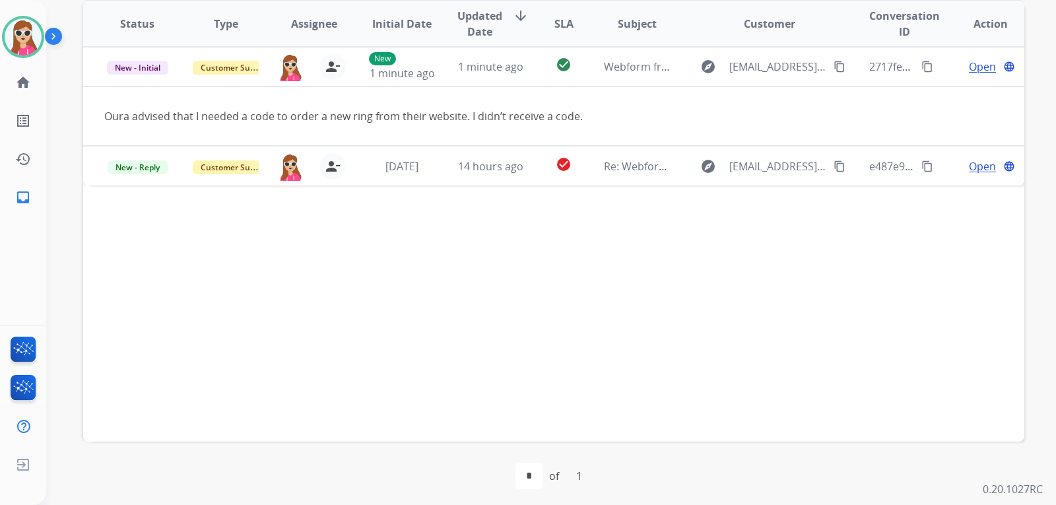
scroll to position [341, 0]
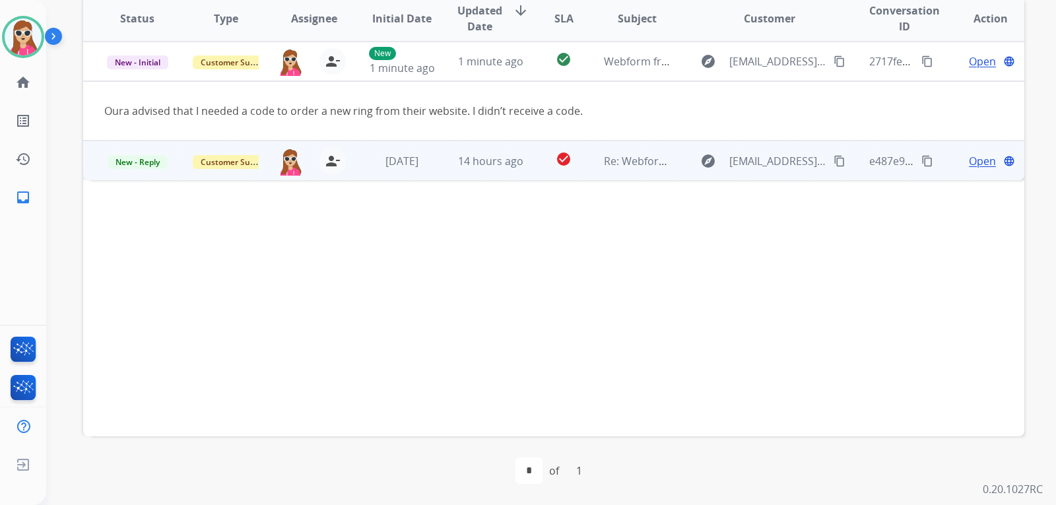
click at [531, 173] on td "check_circle" at bounding box center [553, 161] width 59 height 40
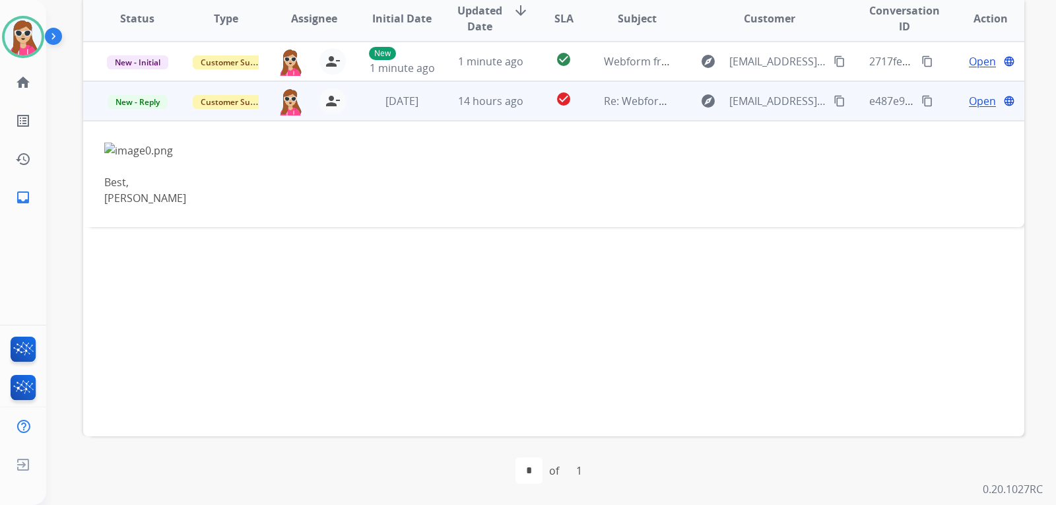
click at [835, 100] on mat-icon "content_copy" at bounding box center [840, 101] width 12 height 12
click at [983, 111] on td "Open language" at bounding box center [980, 101] width 88 height 40
click at [982, 98] on span "Open" at bounding box center [982, 102] width 27 height 16
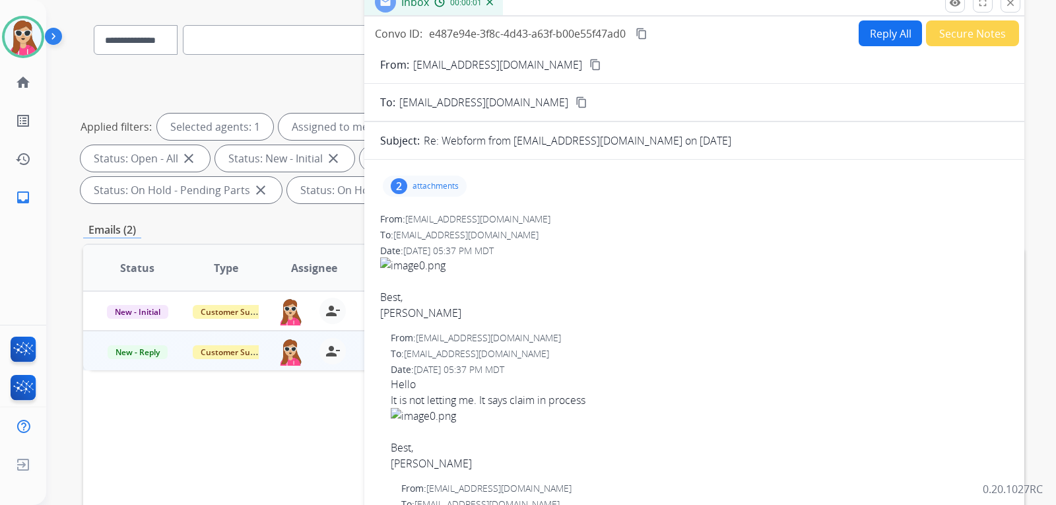
scroll to position [77, 0]
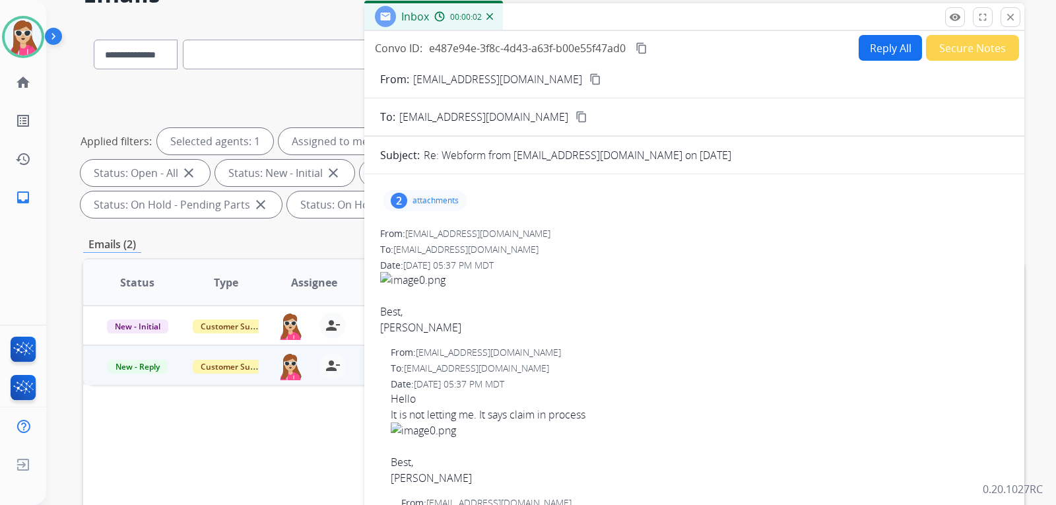
click at [432, 197] on p "attachments" at bounding box center [436, 200] width 46 height 11
click at [534, 236] on mat-icon "download" at bounding box center [536, 234] width 12 height 12
click at [533, 275] on mat-icon "download" at bounding box center [536, 281] width 12 height 12
click at [421, 273] on div at bounding box center [426, 280] width 66 height 46
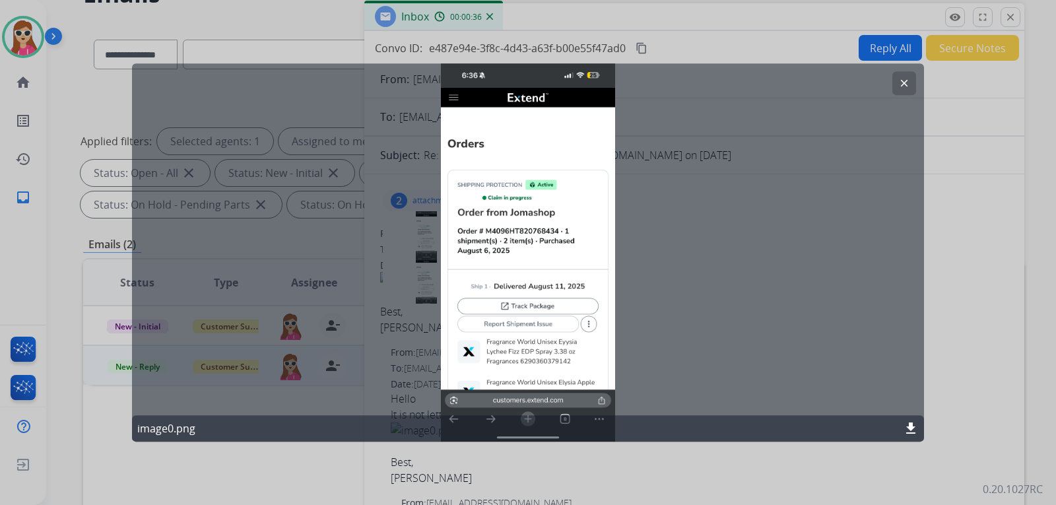
click at [902, 90] on button "clear" at bounding box center [905, 83] width 24 height 24
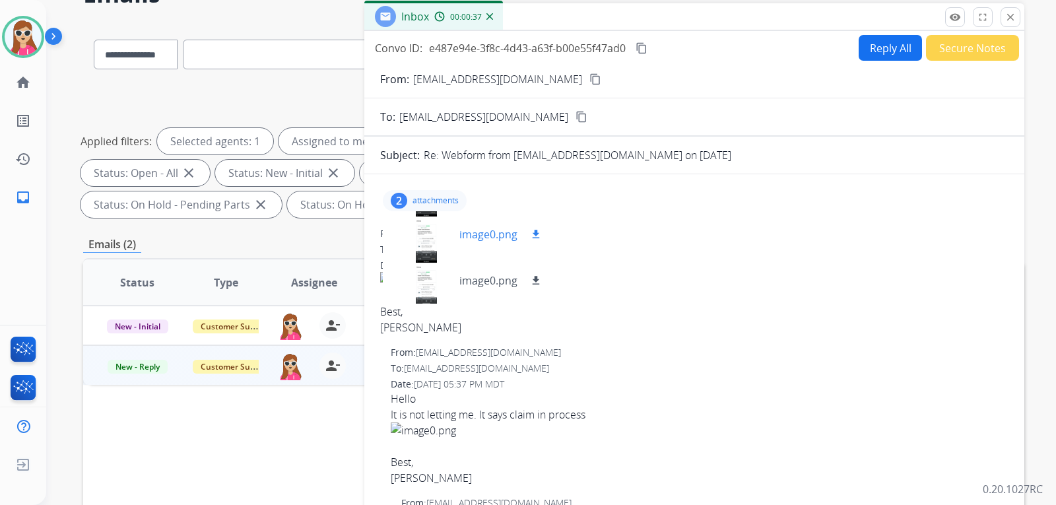
click at [428, 234] on div at bounding box center [426, 234] width 66 height 46
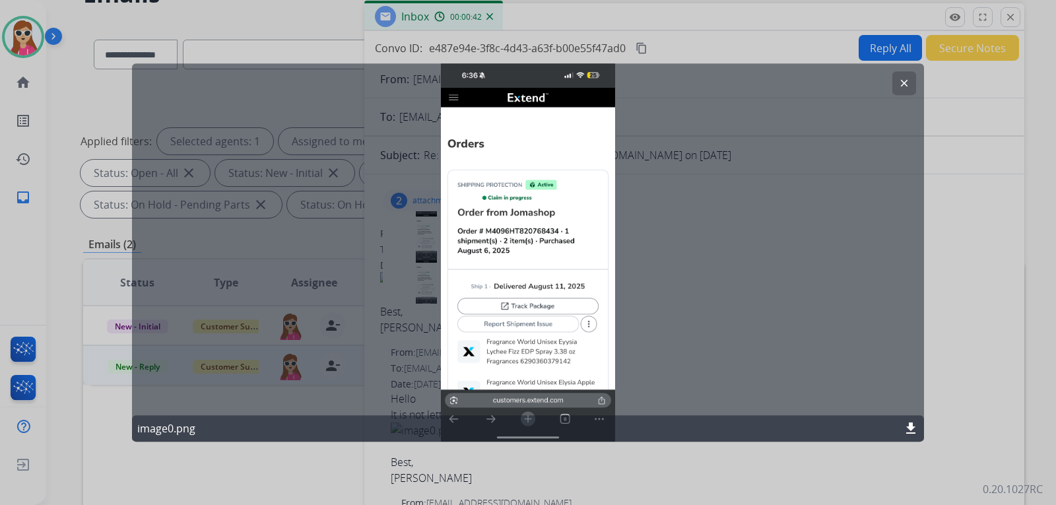
click at [906, 83] on mat-icon "clear" at bounding box center [905, 83] width 12 height 12
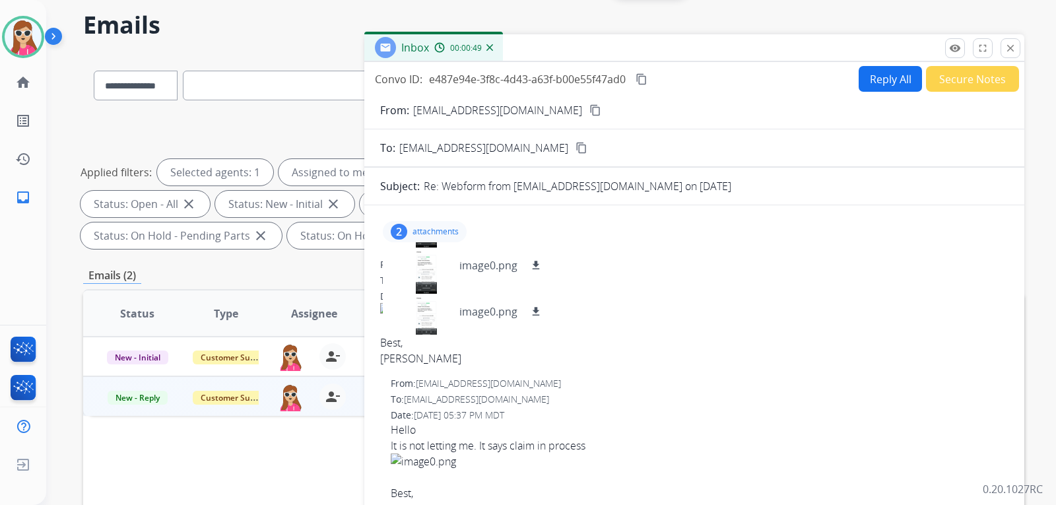
scroll to position [0, 0]
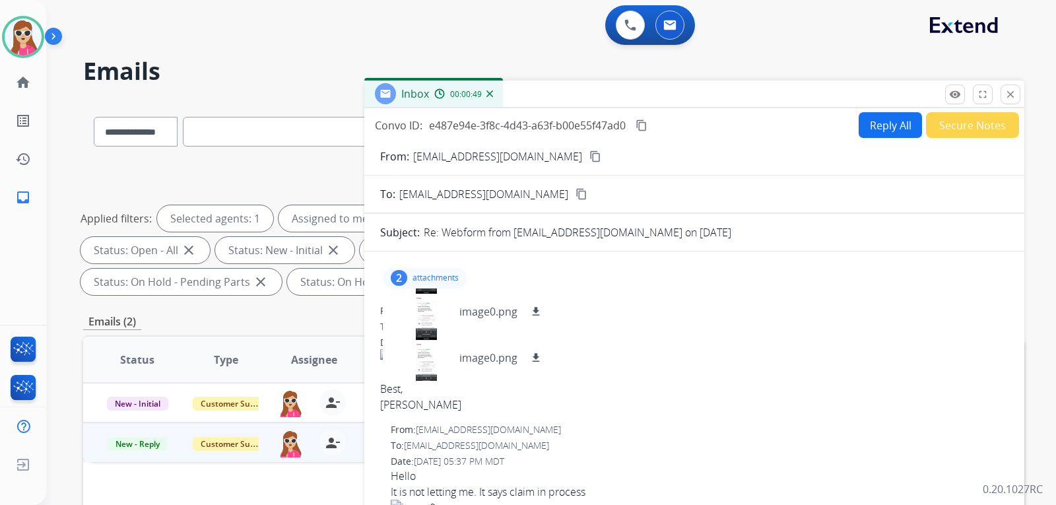
click at [877, 127] on button "Reply All" at bounding box center [890, 125] width 63 height 26
select select "**********"
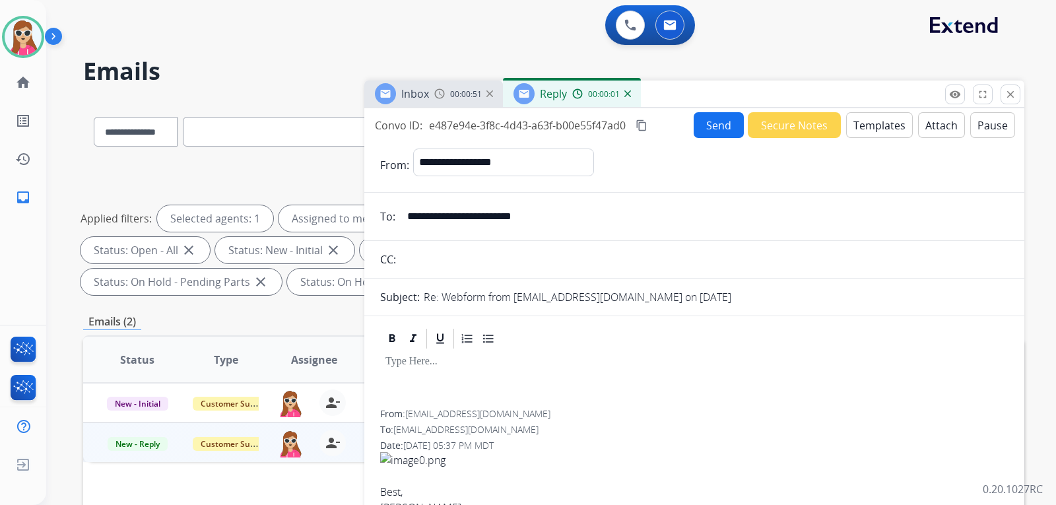
click at [850, 131] on button "Templates" at bounding box center [879, 125] width 67 height 26
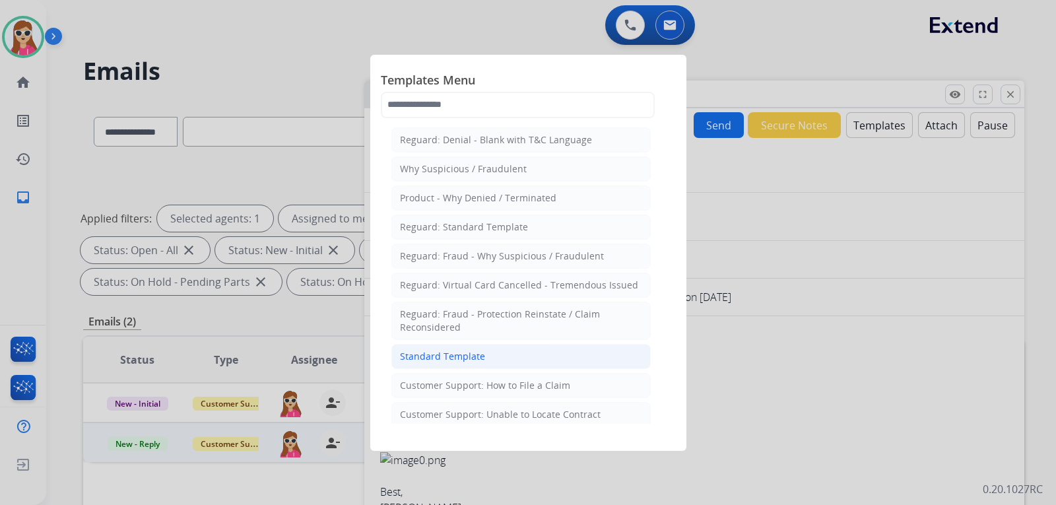
click at [476, 357] on div "Standard Template" at bounding box center [442, 356] width 85 height 13
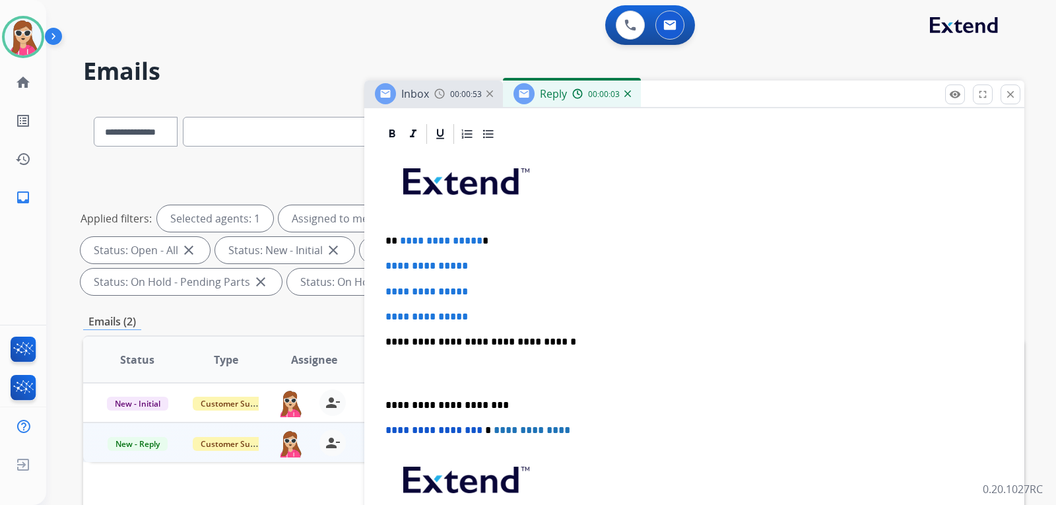
scroll to position [330, 0]
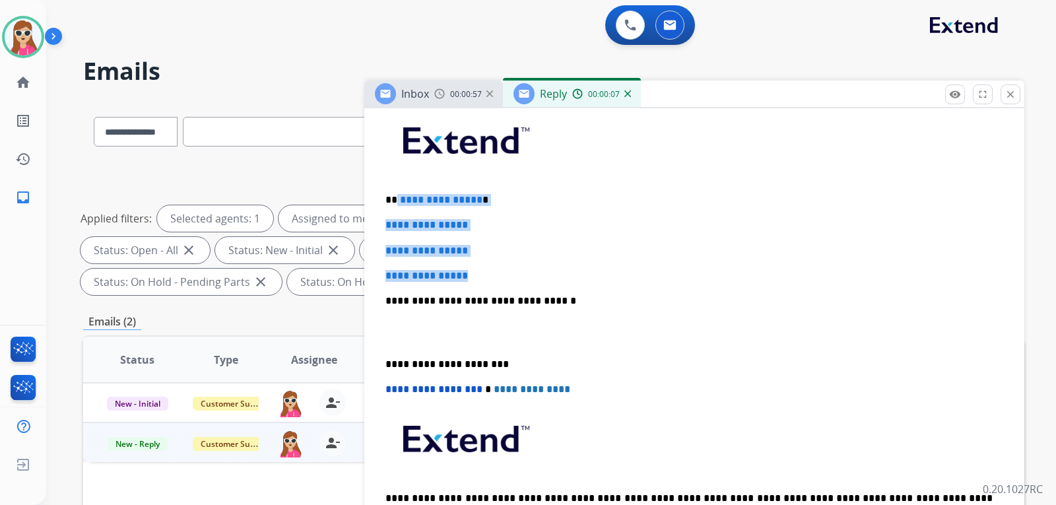
drag, startPoint x: 396, startPoint y: 197, endPoint x: 478, endPoint y: 269, distance: 109.4
click at [478, 269] on div "**********" at bounding box center [694, 332] width 629 height 454
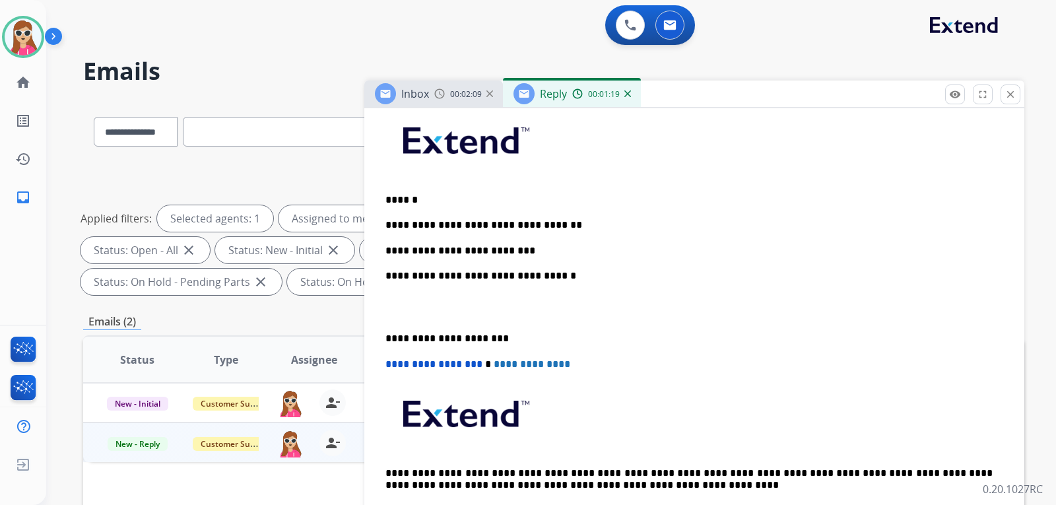
click at [550, 254] on div "**********" at bounding box center [694, 319] width 629 height 429
click at [541, 245] on p "**********" at bounding box center [689, 251] width 607 height 12
click at [521, 253] on p "**********" at bounding box center [689, 251] width 607 height 12
click at [538, 252] on p "**********" at bounding box center [689, 251] width 607 height 12
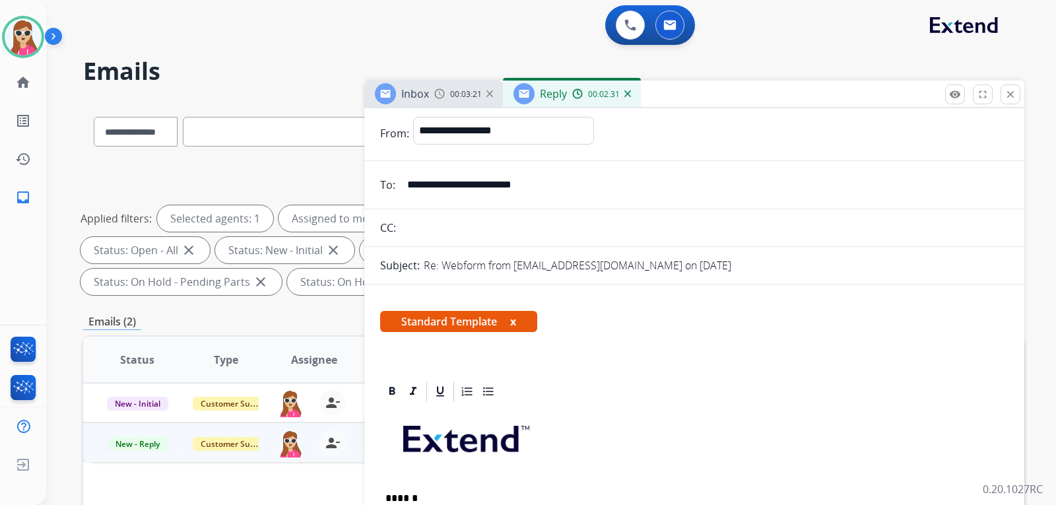
scroll to position [0, 0]
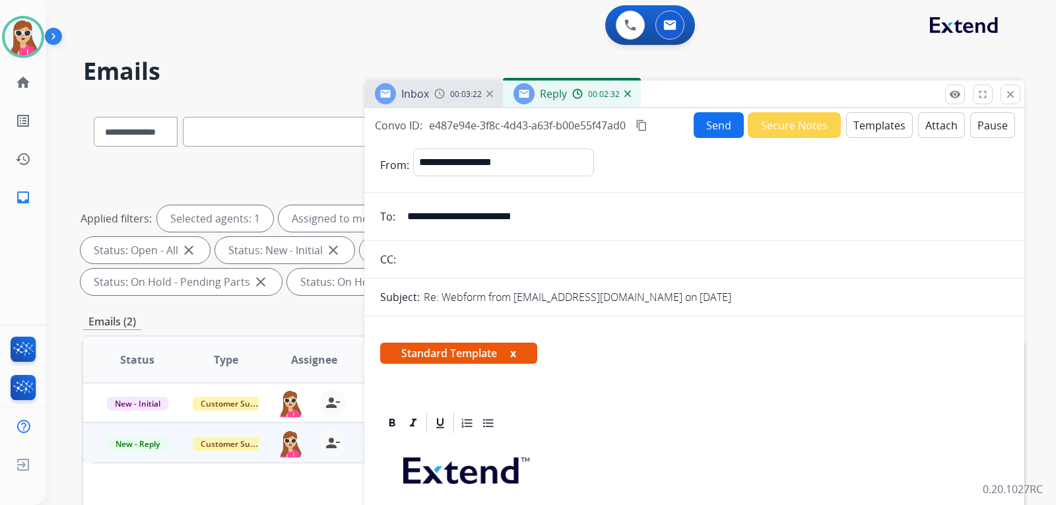
click at [714, 119] on button "Send" at bounding box center [719, 125] width 50 height 26
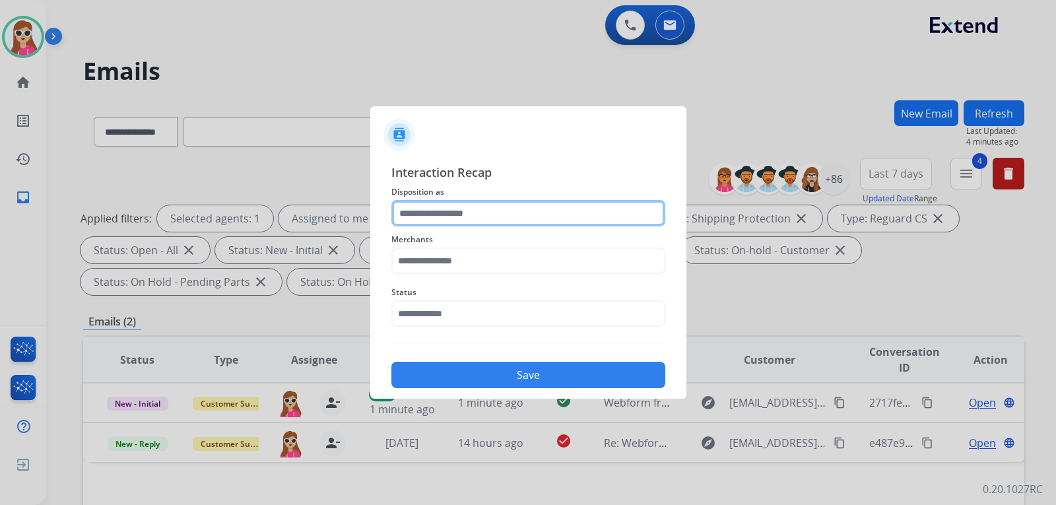
click at [462, 203] on input "text" at bounding box center [529, 213] width 274 height 26
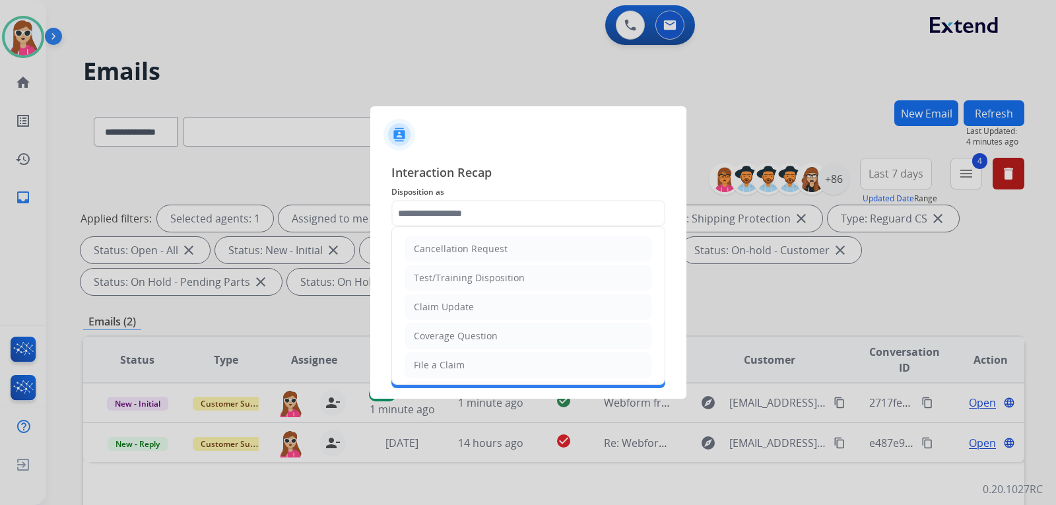
click at [491, 305] on li "Claim Update" at bounding box center [528, 306] width 246 height 25
type input "**********"
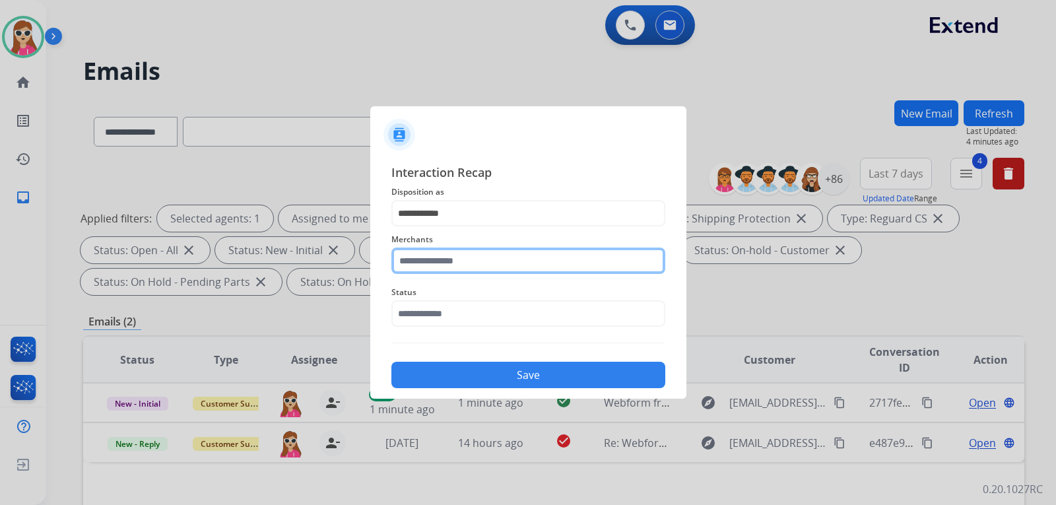
click at [469, 270] on input "text" at bounding box center [529, 261] width 274 height 26
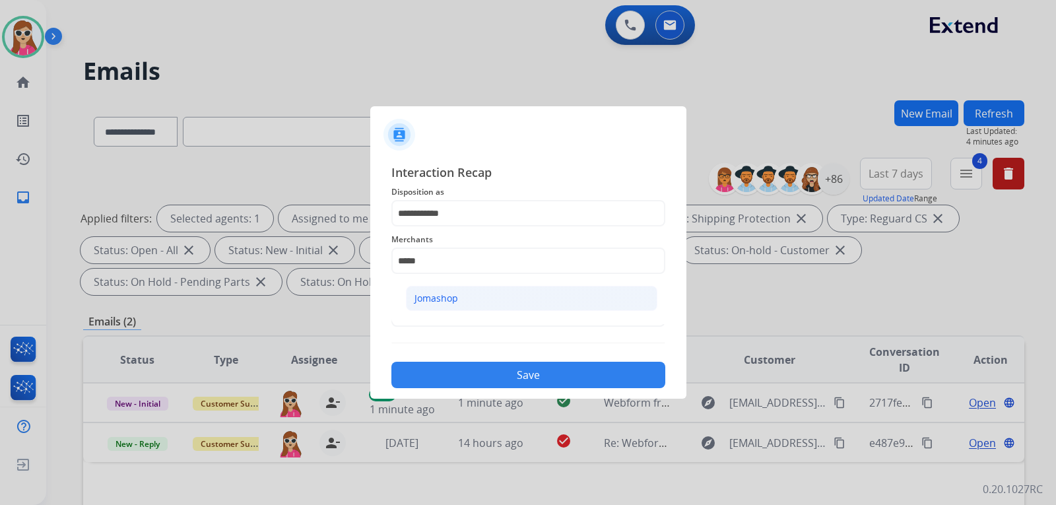
click at [474, 308] on li "Jomashop" at bounding box center [532, 298] width 252 height 25
type input "********"
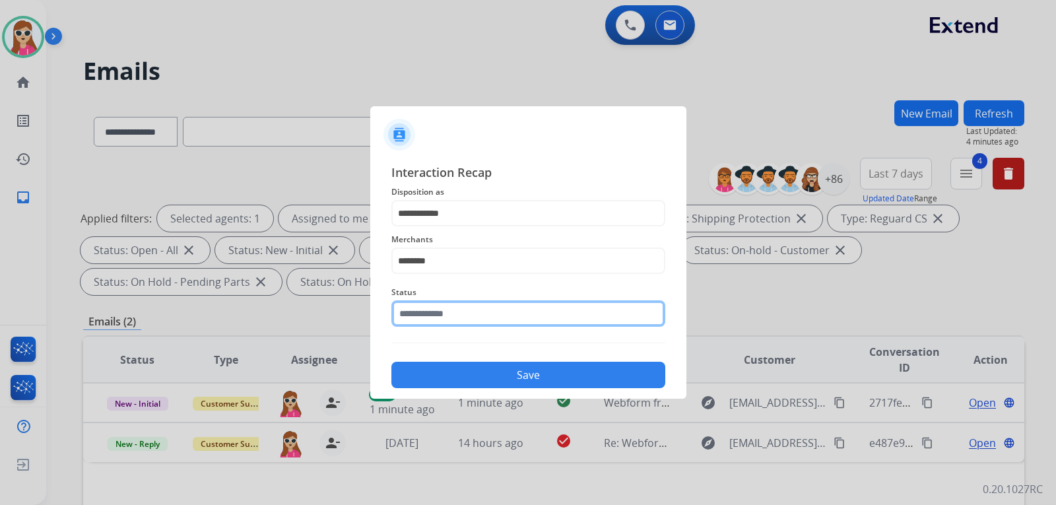
click at [467, 316] on input "text" at bounding box center [529, 313] width 274 height 26
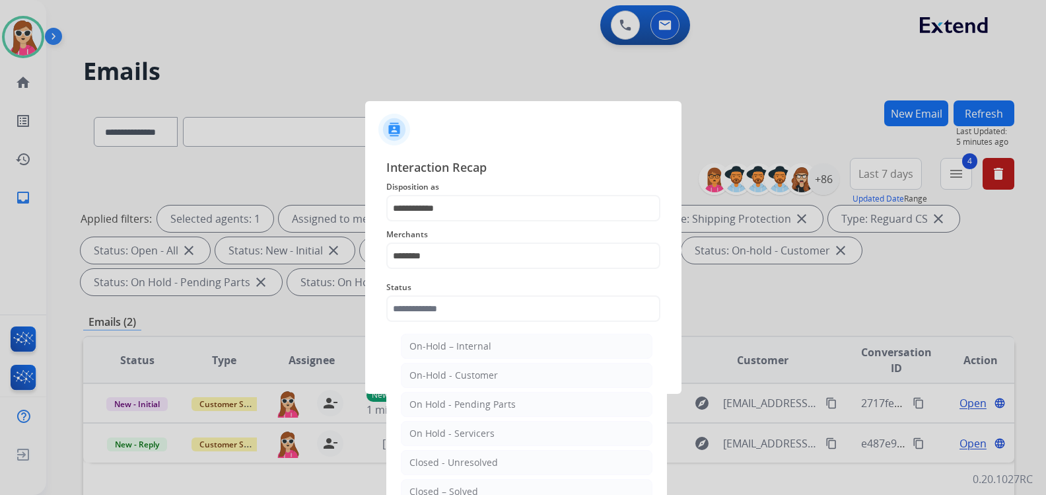
drag, startPoint x: 440, startPoint y: 487, endPoint x: 452, endPoint y: 424, distance: 63.7
click at [444, 480] on li "Closed – Solved" at bounding box center [527, 491] width 252 height 25
type input "**********"
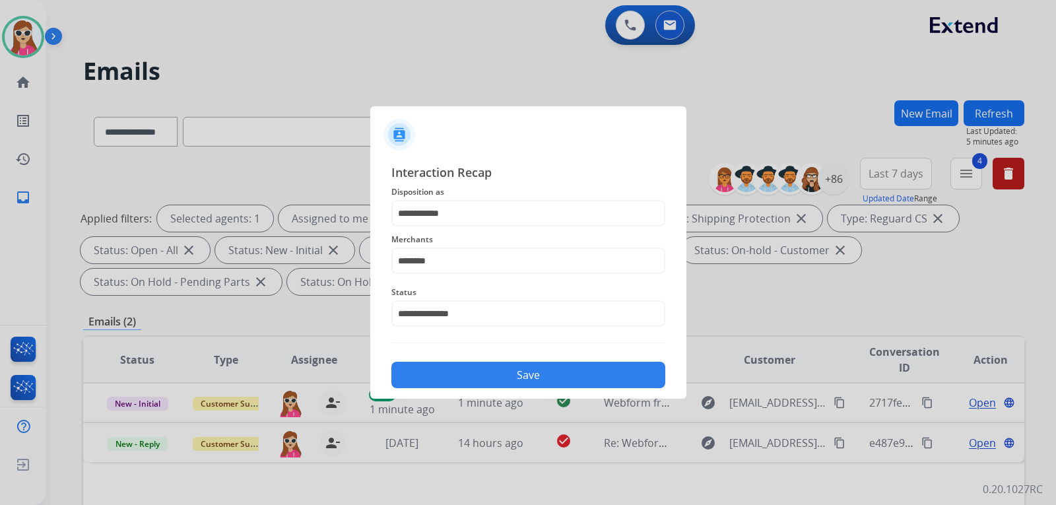
click at [455, 370] on button "Save" at bounding box center [529, 375] width 274 height 26
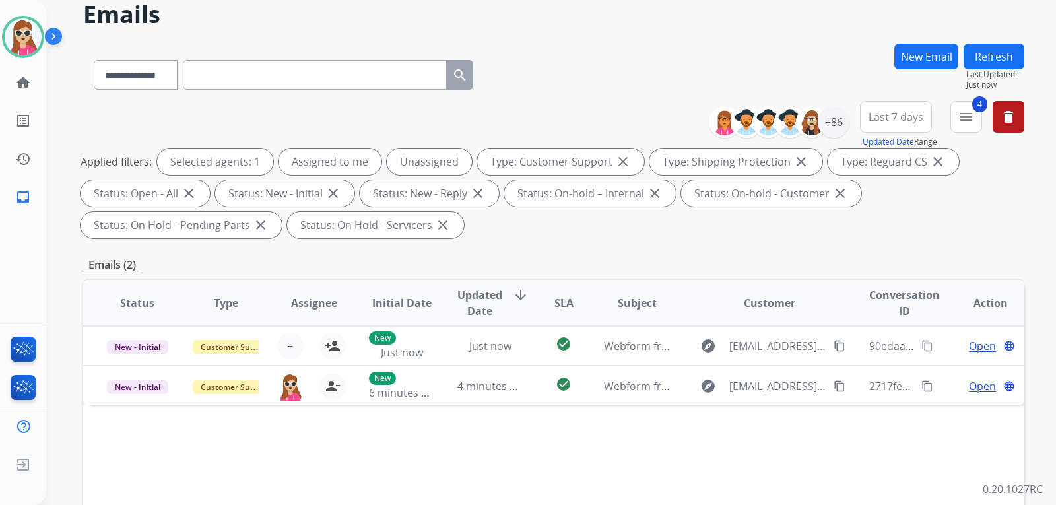
scroll to position [132, 0]
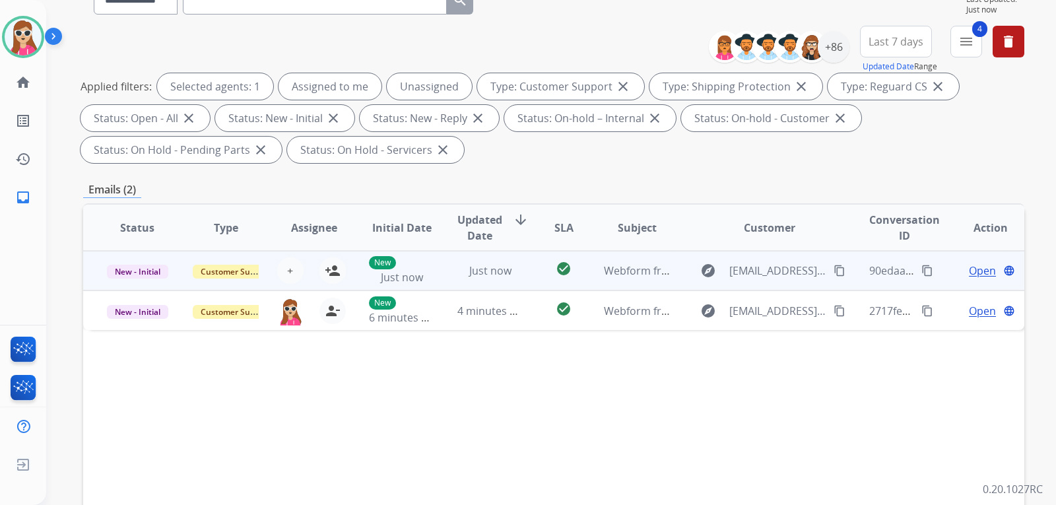
click at [529, 265] on td "check_circle" at bounding box center [553, 271] width 59 height 40
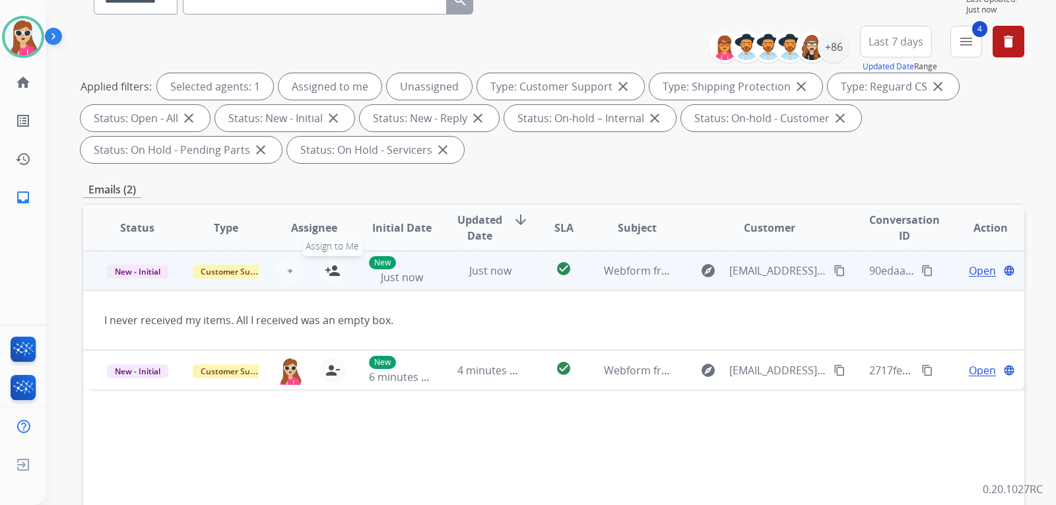
click at [331, 283] on button "person_add Assign to Me" at bounding box center [333, 270] width 26 height 26
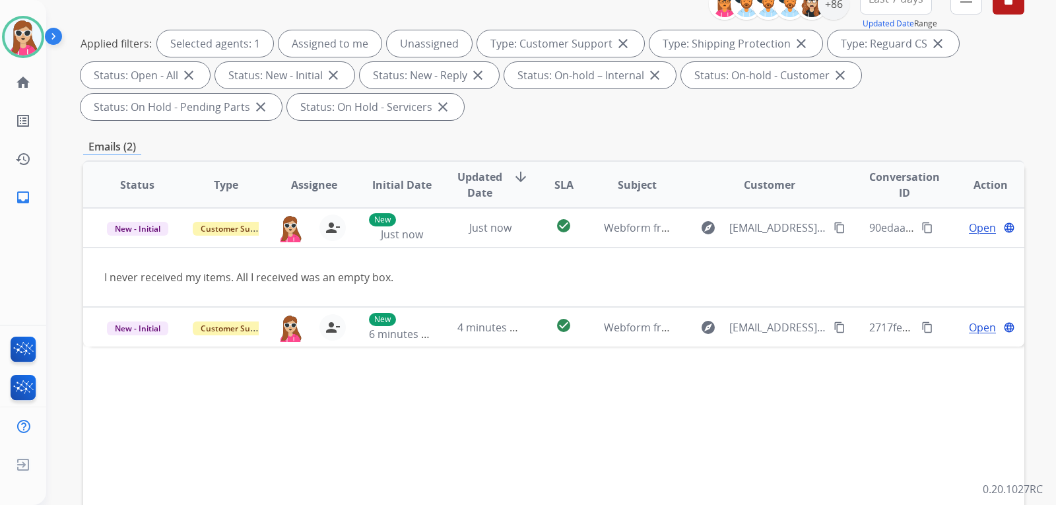
scroll to position [198, 0]
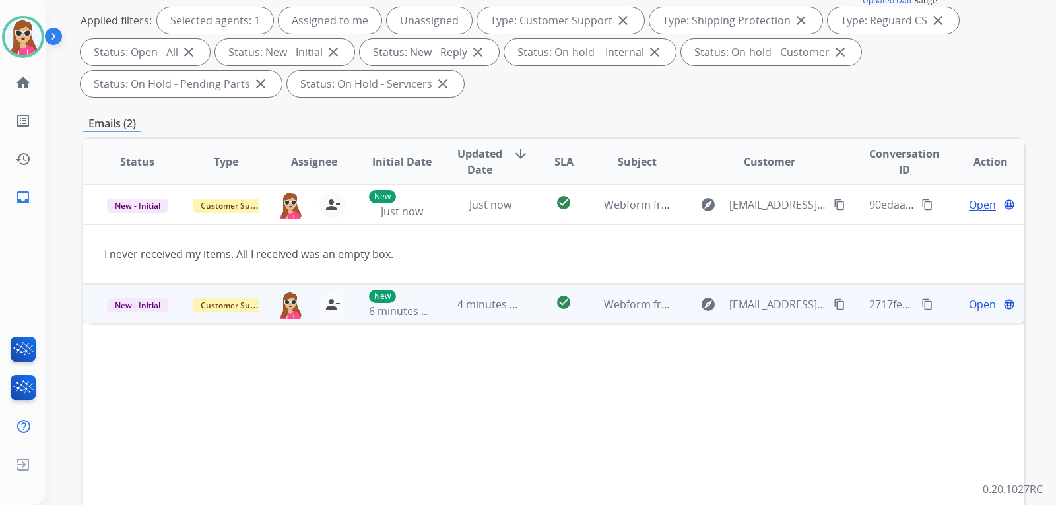
click at [531, 308] on td "check_circle" at bounding box center [553, 304] width 59 height 40
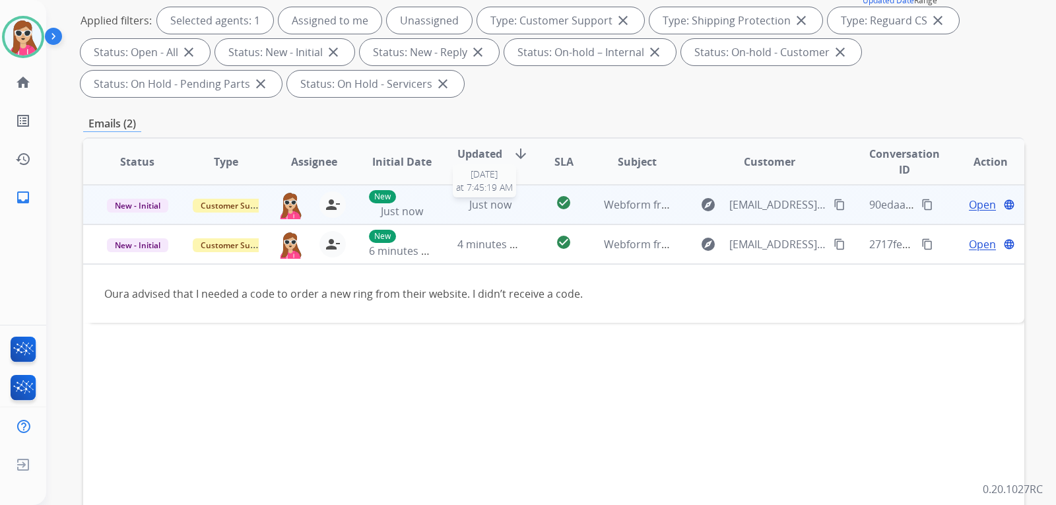
click at [514, 208] on div "Just now" at bounding box center [491, 205] width 67 height 16
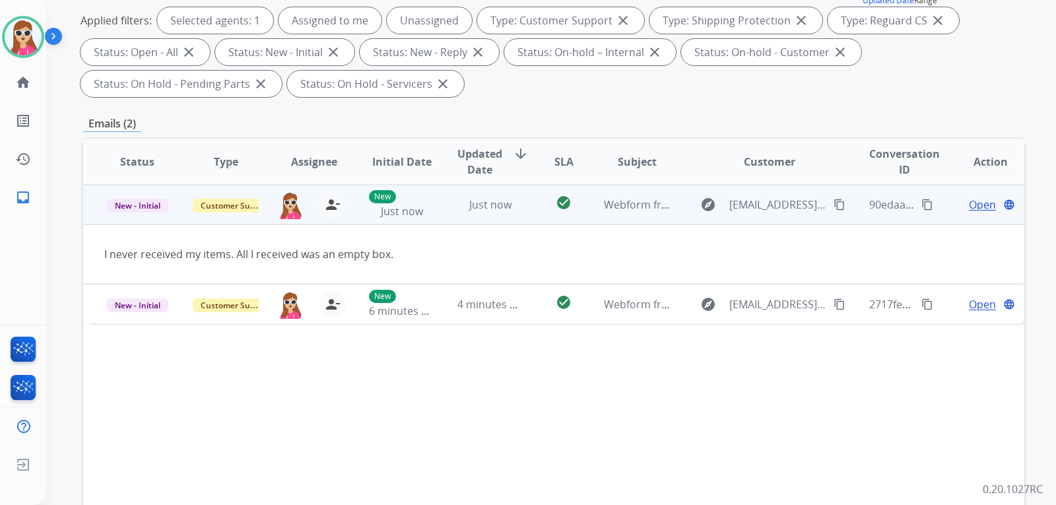
click at [976, 212] on span "Open" at bounding box center [982, 205] width 27 height 16
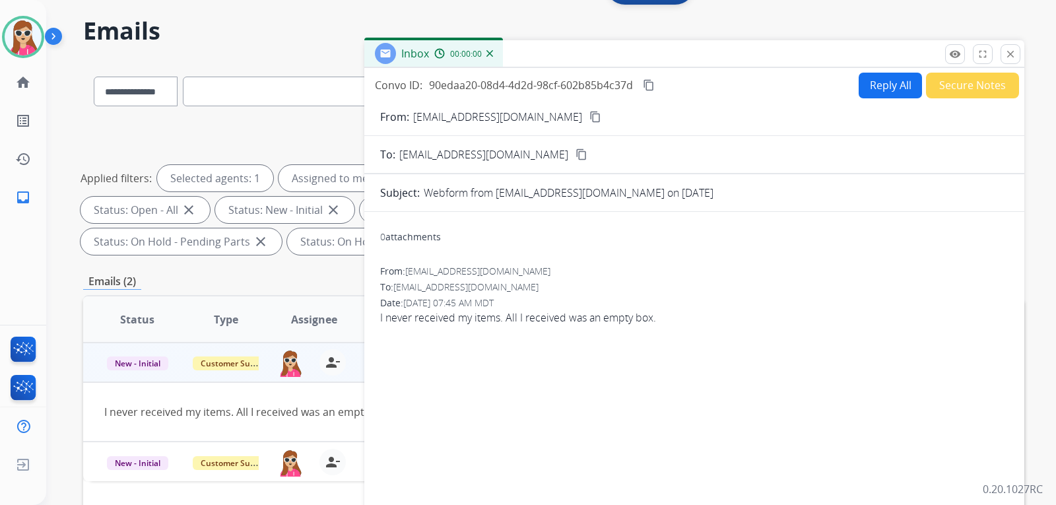
scroll to position [0, 0]
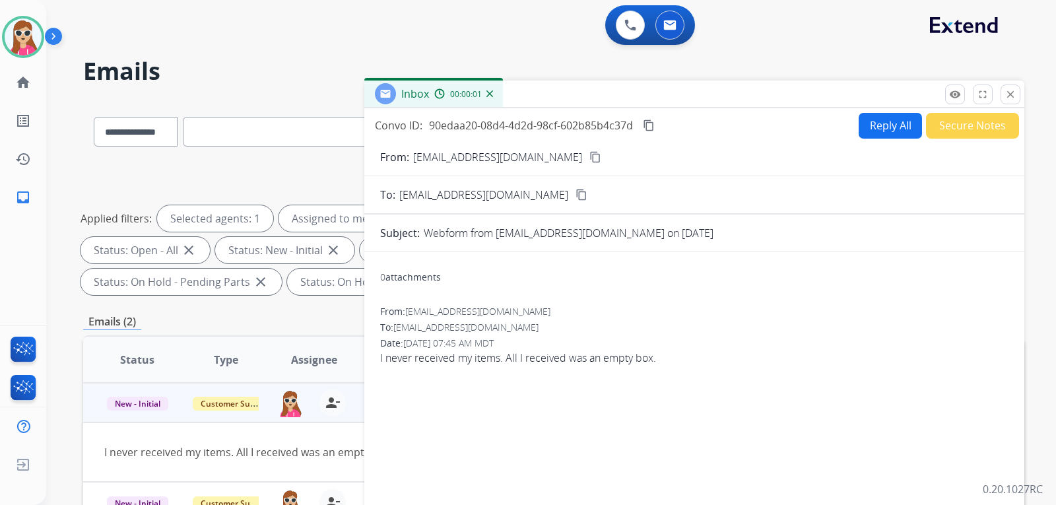
click at [877, 119] on button "Reply All" at bounding box center [890, 126] width 63 height 26
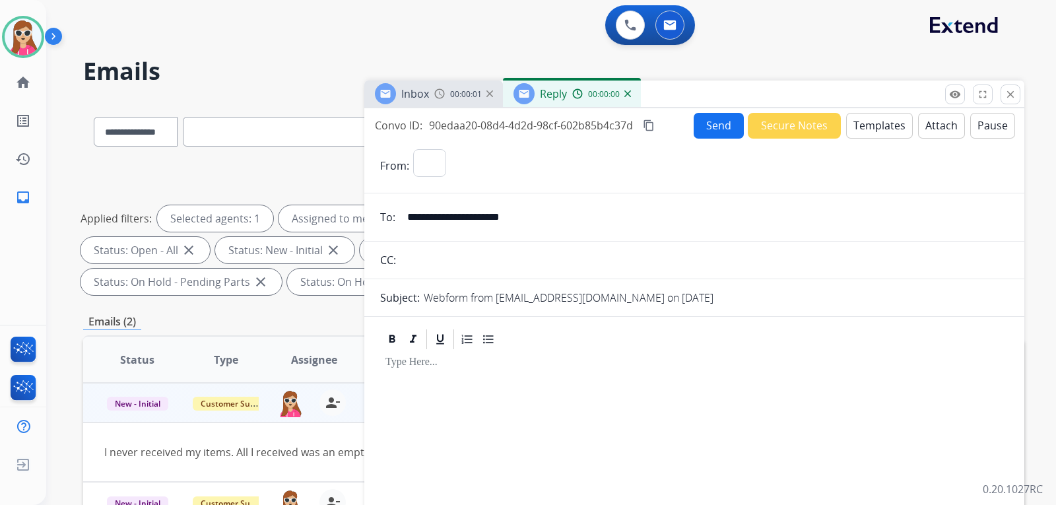
select select "**********"
click at [873, 129] on button "Templates" at bounding box center [879, 126] width 67 height 26
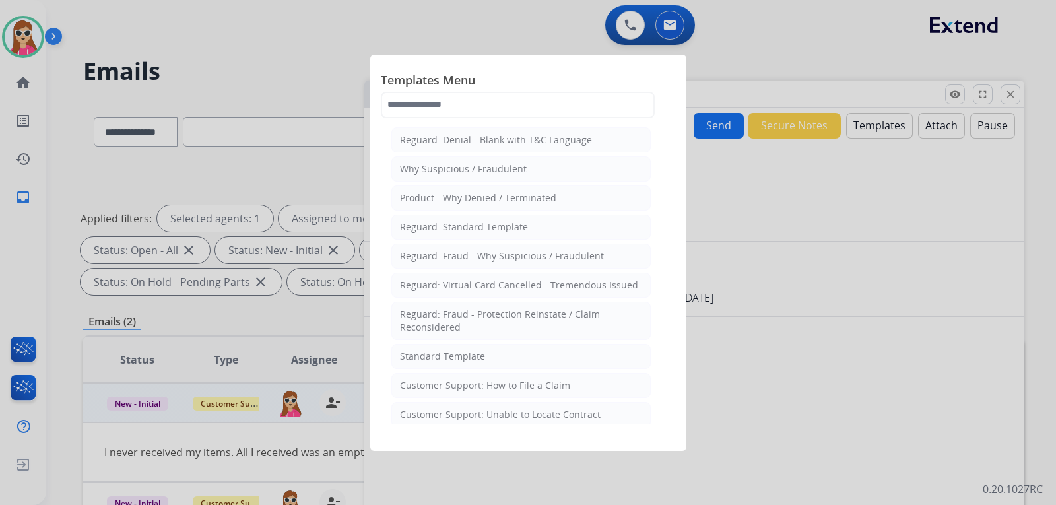
click at [712, 290] on div at bounding box center [528, 252] width 1056 height 505
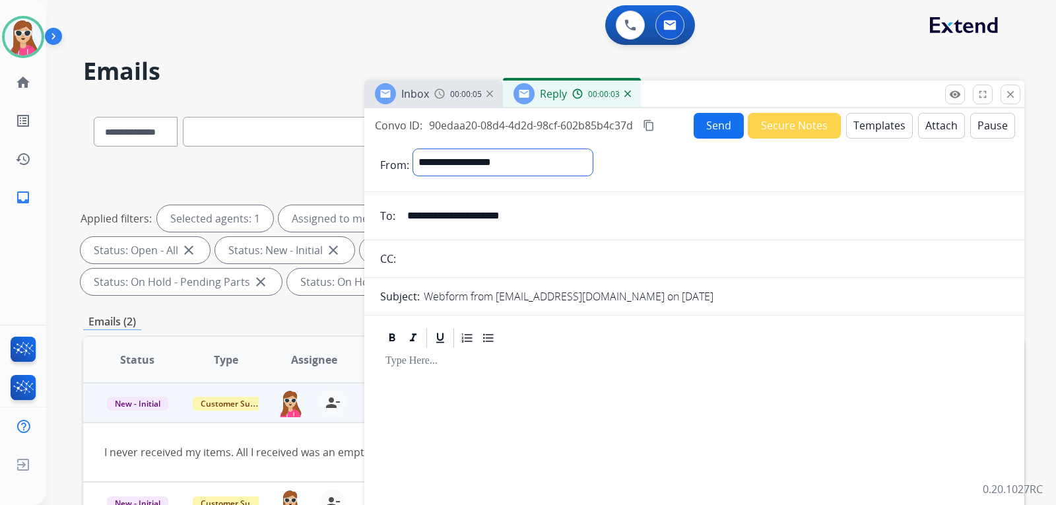
drag, startPoint x: 532, startPoint y: 155, endPoint x: 461, endPoint y: 159, distance: 71.4
click at [461, 159] on select "**********" at bounding box center [503, 162] width 180 height 26
click at [792, 257] on input "text" at bounding box center [704, 260] width 609 height 26
drag, startPoint x: 405, startPoint y: 214, endPoint x: 549, endPoint y: 215, distance: 143.9
click at [549, 215] on input "**********" at bounding box center [703, 217] width 609 height 26
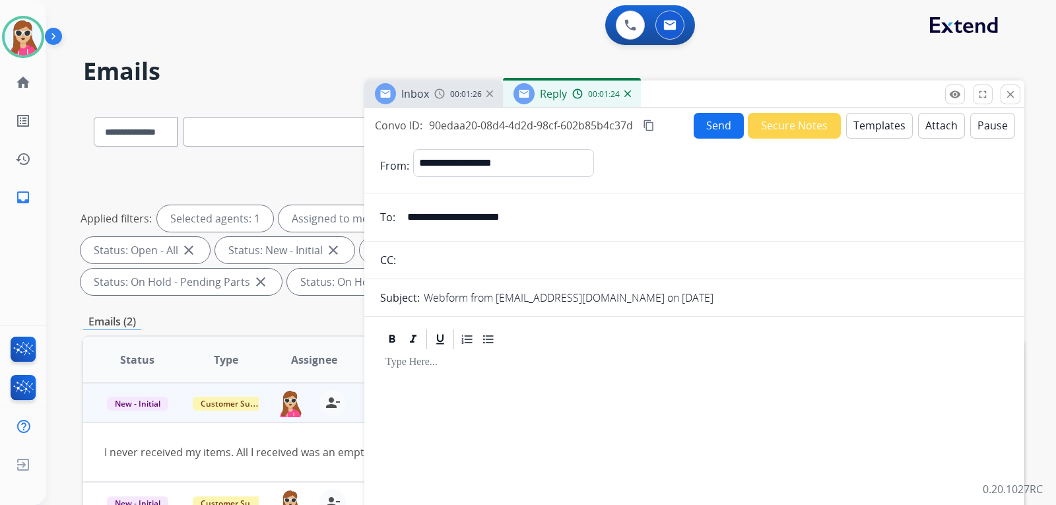
click at [864, 115] on button "Templates" at bounding box center [879, 126] width 67 height 26
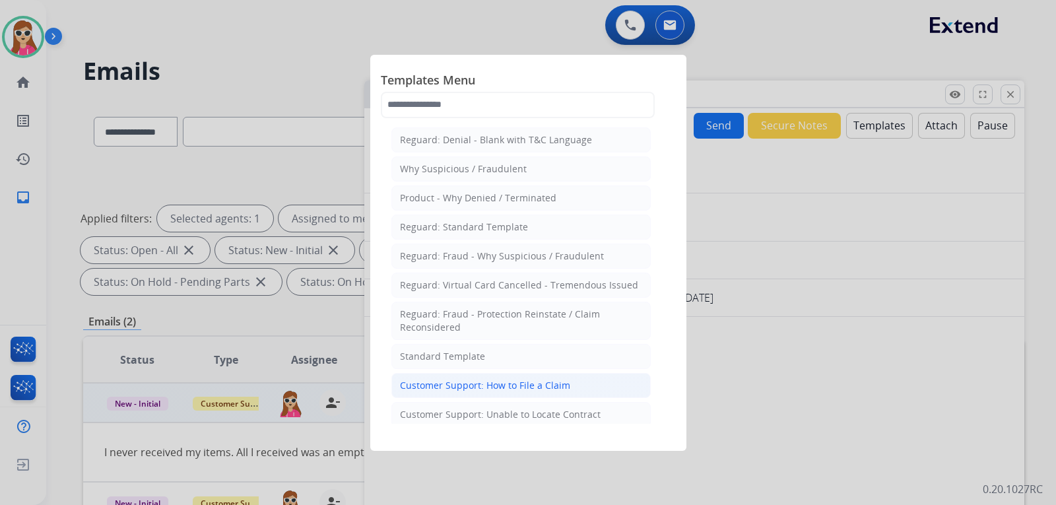
click at [553, 382] on div "Customer Support: How to File a Claim" at bounding box center [485, 385] width 170 height 13
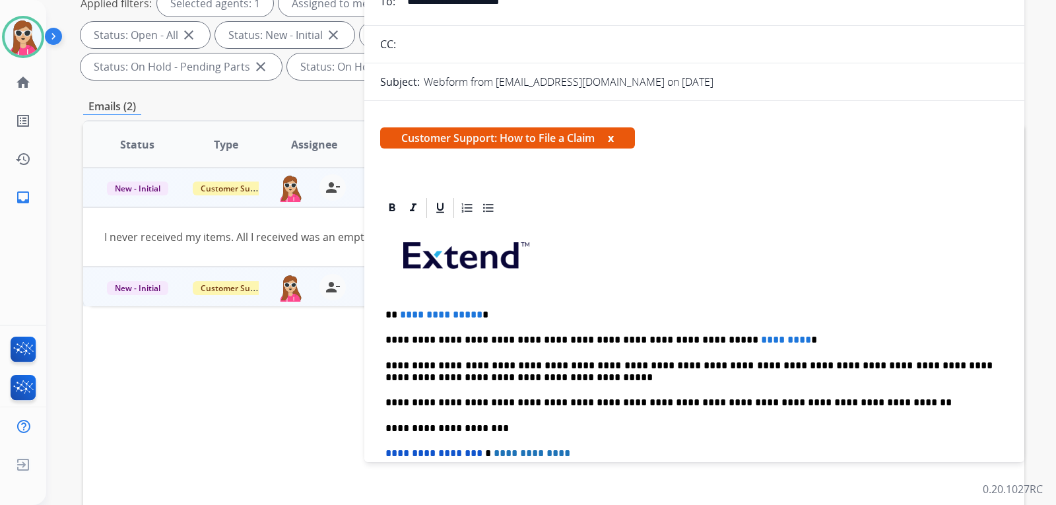
scroll to position [264, 0]
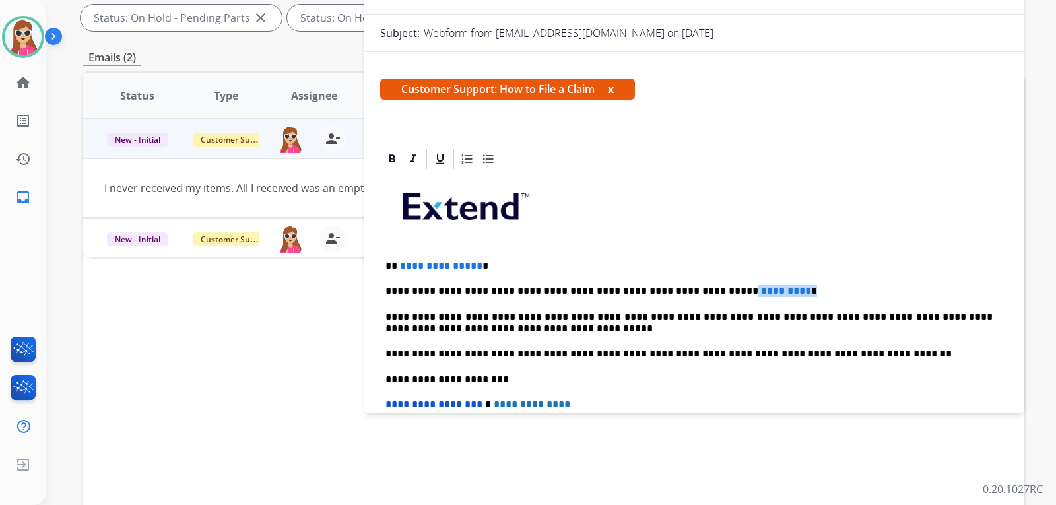
drag, startPoint x: 753, startPoint y: 292, endPoint x: 687, endPoint y: 289, distance: 66.8
click at [687, 289] on p "**********" at bounding box center [689, 291] width 607 height 12
drag, startPoint x: 474, startPoint y: 268, endPoint x: 400, endPoint y: 268, distance: 73.9
click at [400, 268] on span "**********" at bounding box center [441, 266] width 83 height 10
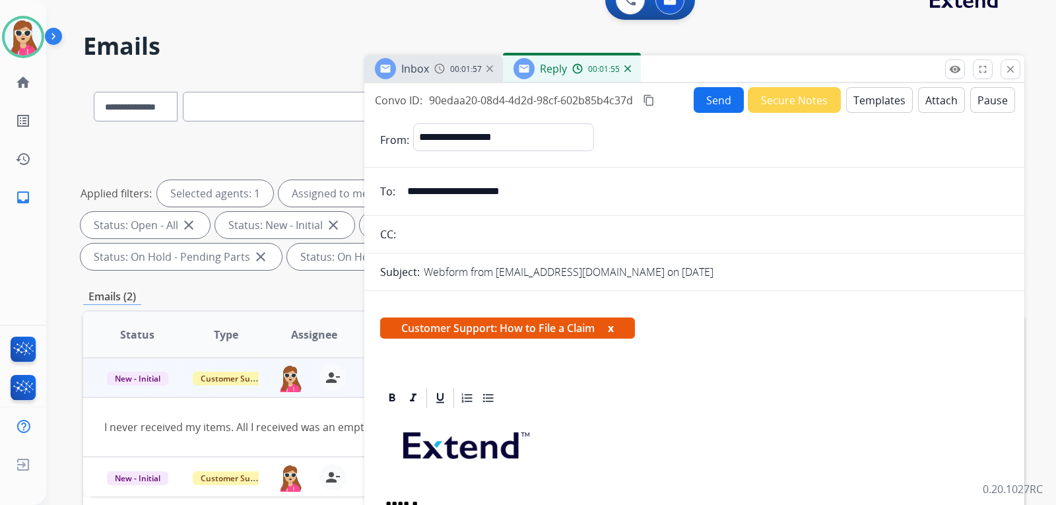
scroll to position [0, 0]
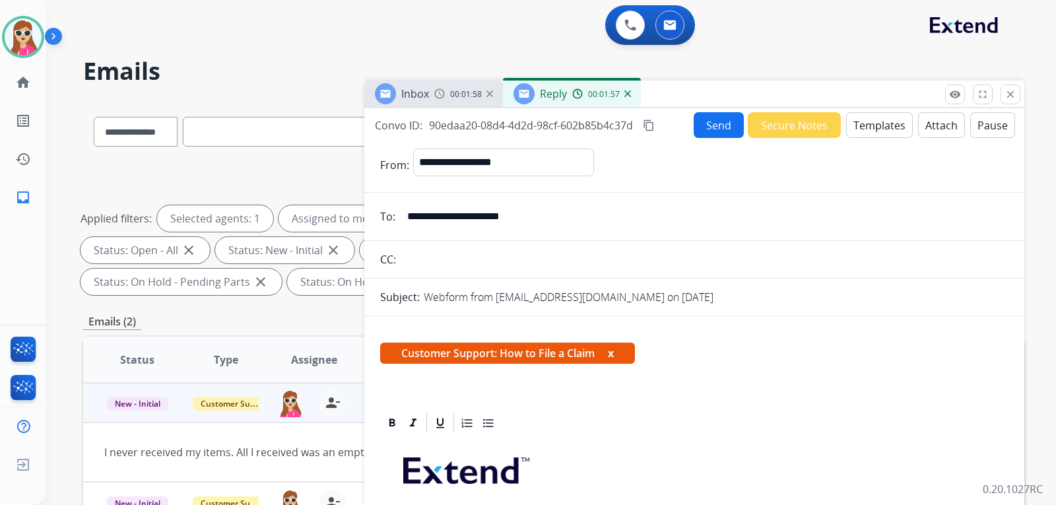
click at [717, 135] on button "Send" at bounding box center [719, 125] width 50 height 26
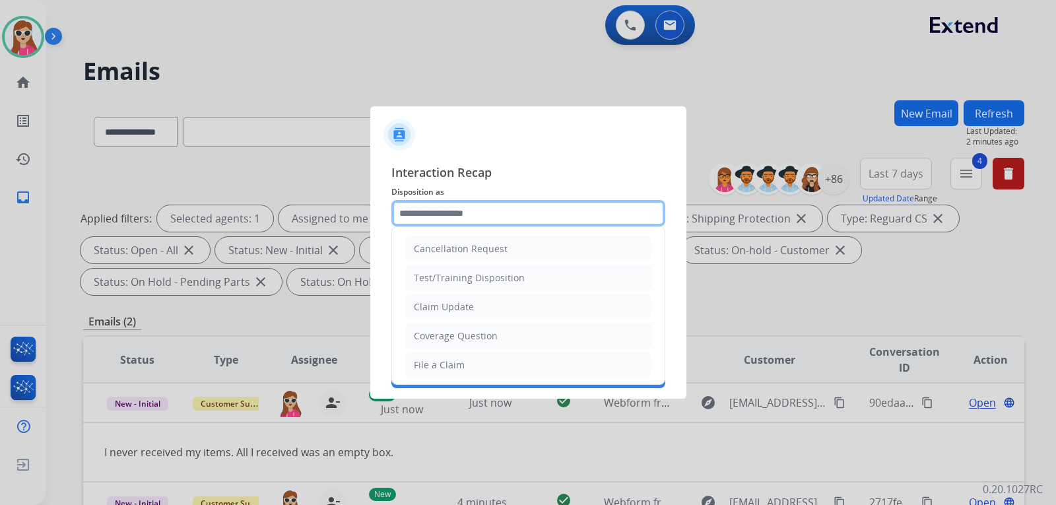
click at [502, 219] on input "text" at bounding box center [529, 213] width 274 height 26
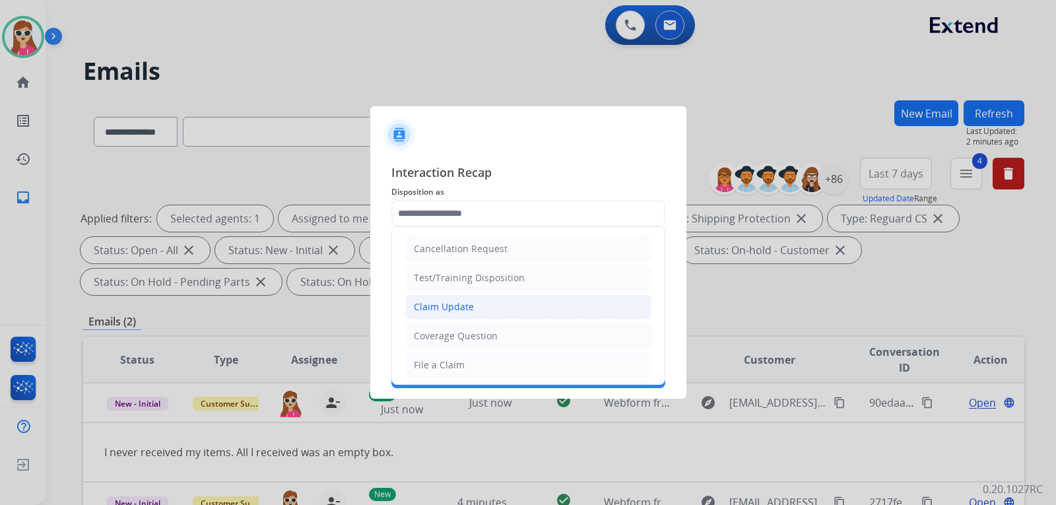
click at [489, 306] on li "Claim Update" at bounding box center [528, 306] width 246 height 25
type input "**********"
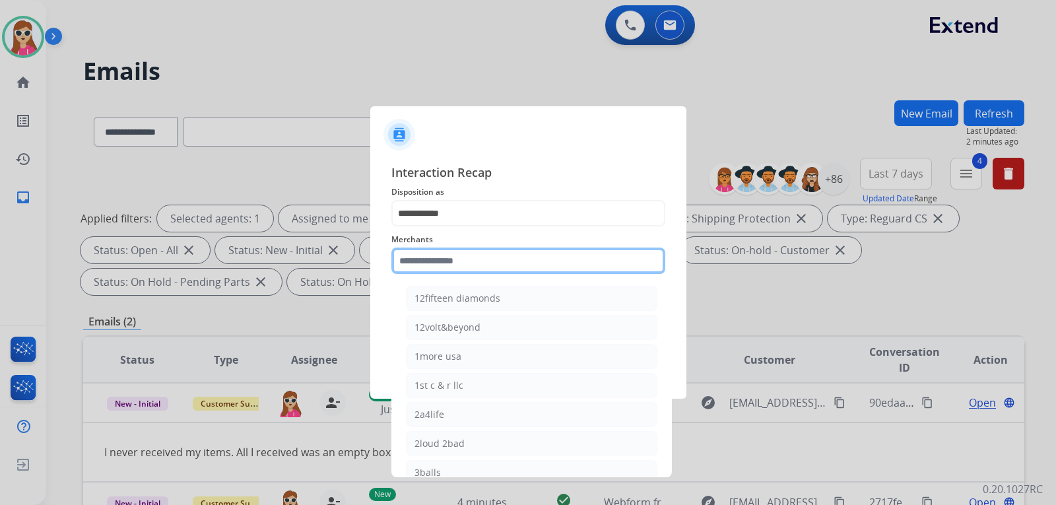
click at [491, 267] on input "text" at bounding box center [529, 261] width 274 height 26
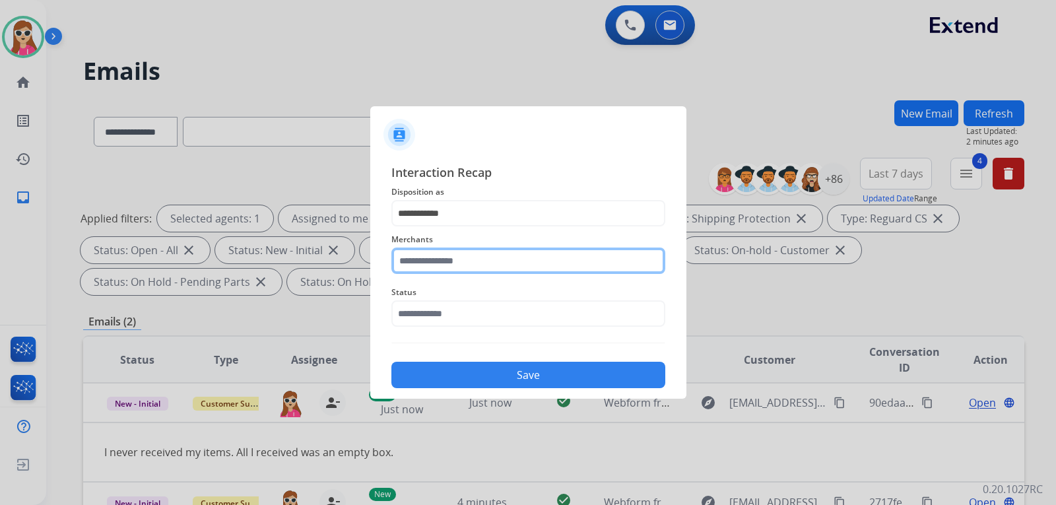
click at [449, 263] on input "text" at bounding box center [529, 261] width 274 height 26
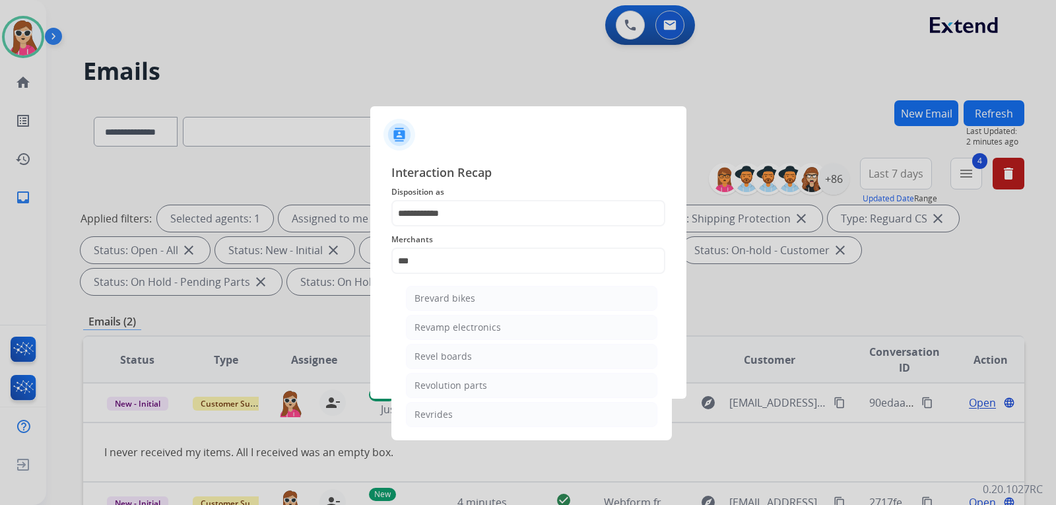
click at [481, 390] on div "Revolution parts" at bounding box center [451, 385] width 73 height 13
type input "**********"
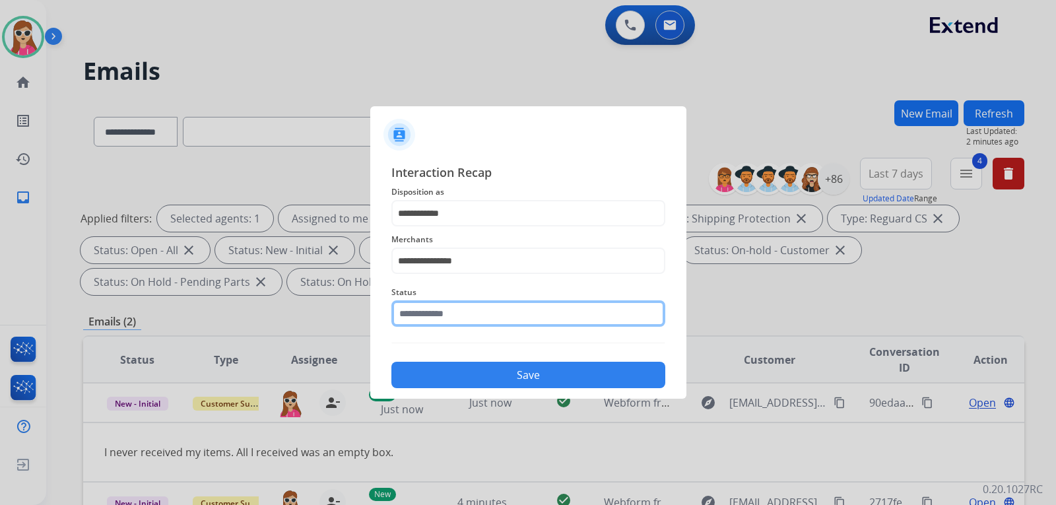
click at [416, 311] on input "text" at bounding box center [529, 313] width 274 height 26
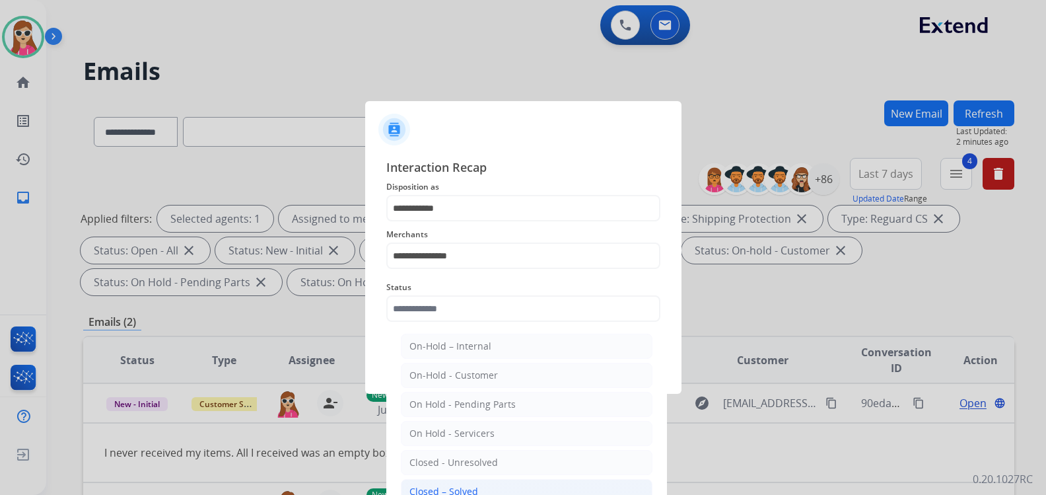
click at [467, 485] on div "Closed – Solved" at bounding box center [443, 491] width 69 height 13
type input "**********"
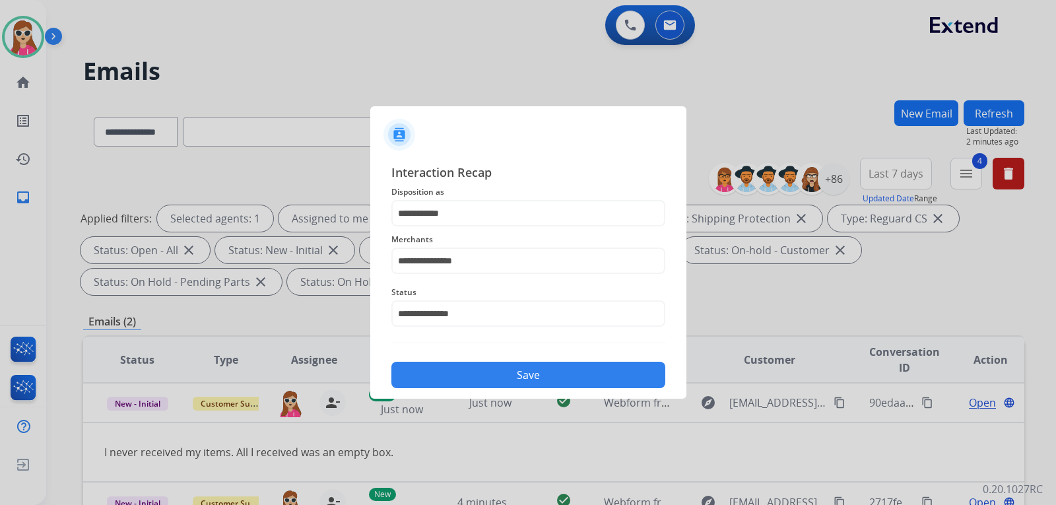
click at [458, 382] on button "Save" at bounding box center [529, 375] width 274 height 26
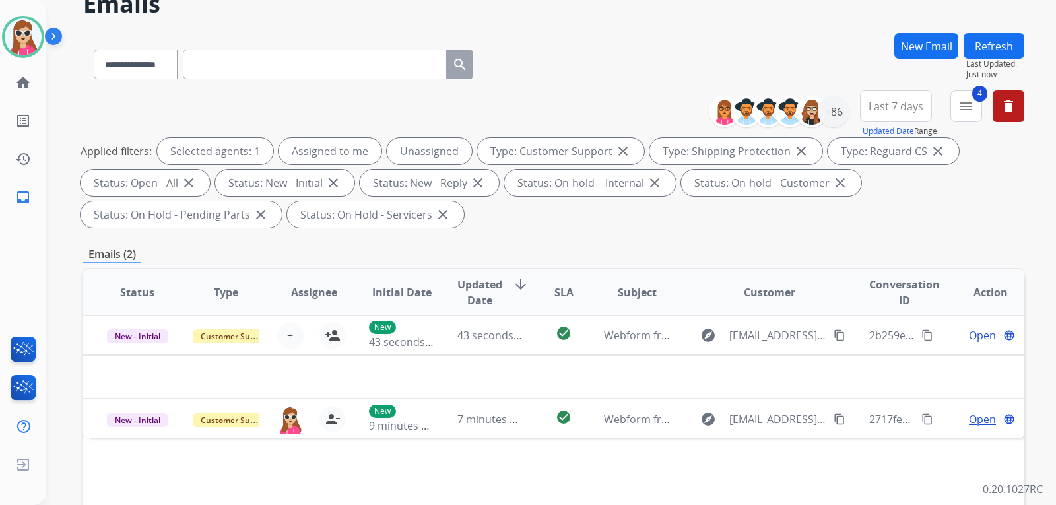
scroll to position [198, 0]
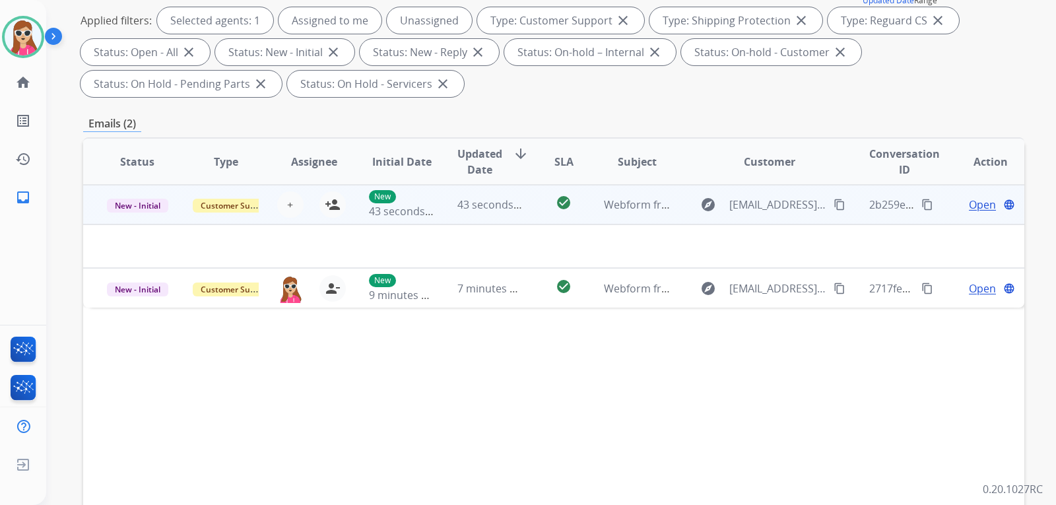
click at [524, 215] on td "check_circle" at bounding box center [553, 205] width 59 height 40
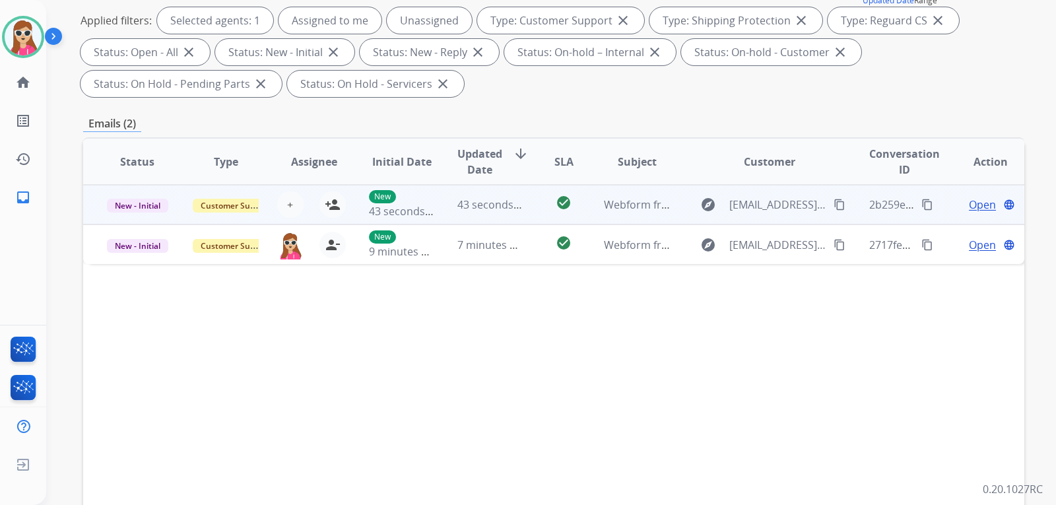
click at [524, 217] on td "check_circle" at bounding box center [553, 205] width 59 height 40
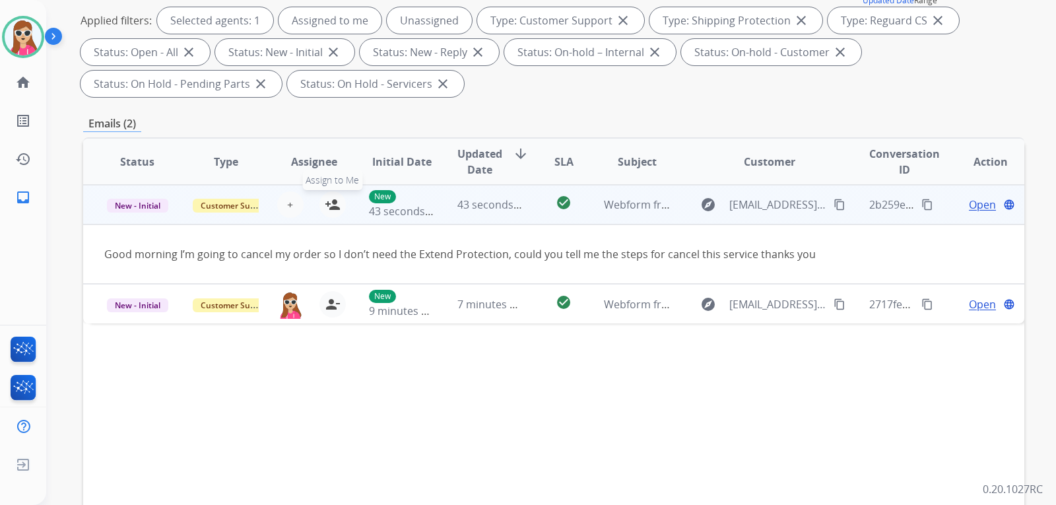
click at [333, 208] on mat-icon "person_add" at bounding box center [333, 205] width 16 height 16
click at [978, 207] on span "Open" at bounding box center [982, 205] width 27 height 16
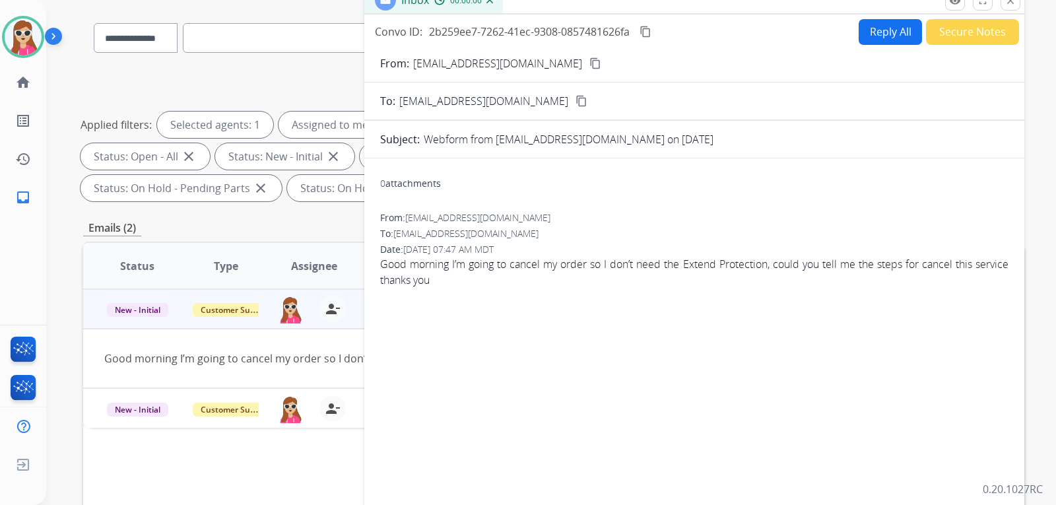
scroll to position [0, 0]
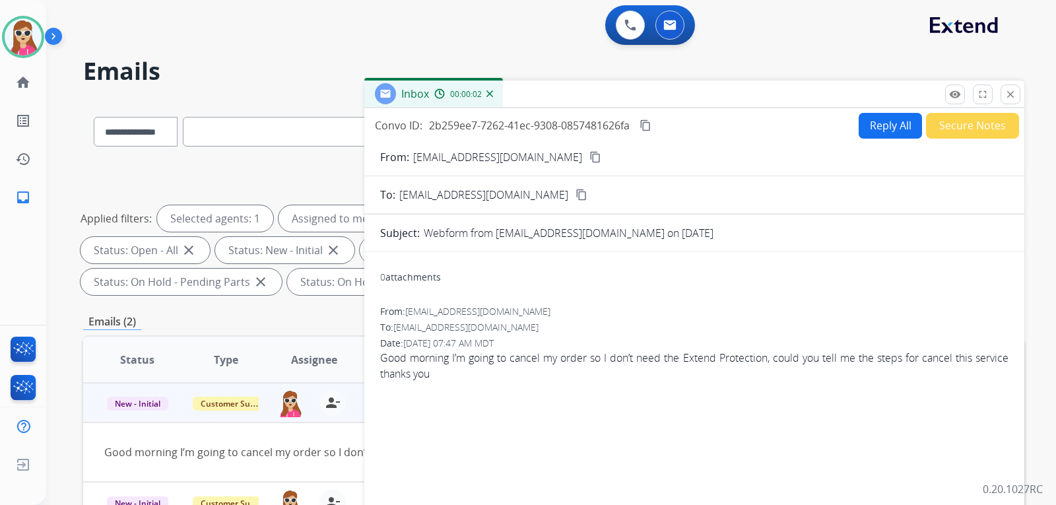
click at [884, 132] on button "Reply All" at bounding box center [890, 126] width 63 height 26
select select "**********"
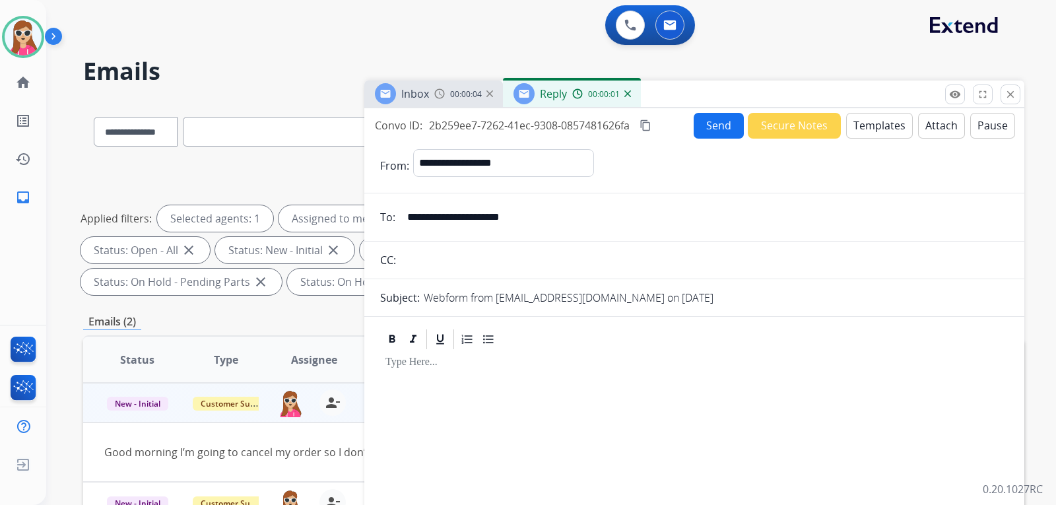
click at [855, 131] on button "Templates" at bounding box center [879, 126] width 67 height 26
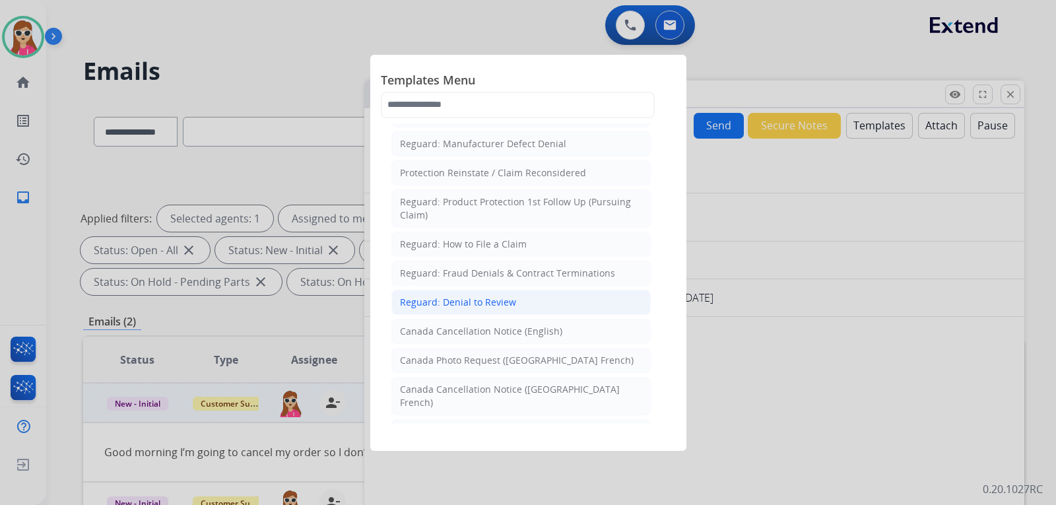
scroll to position [1357, 0]
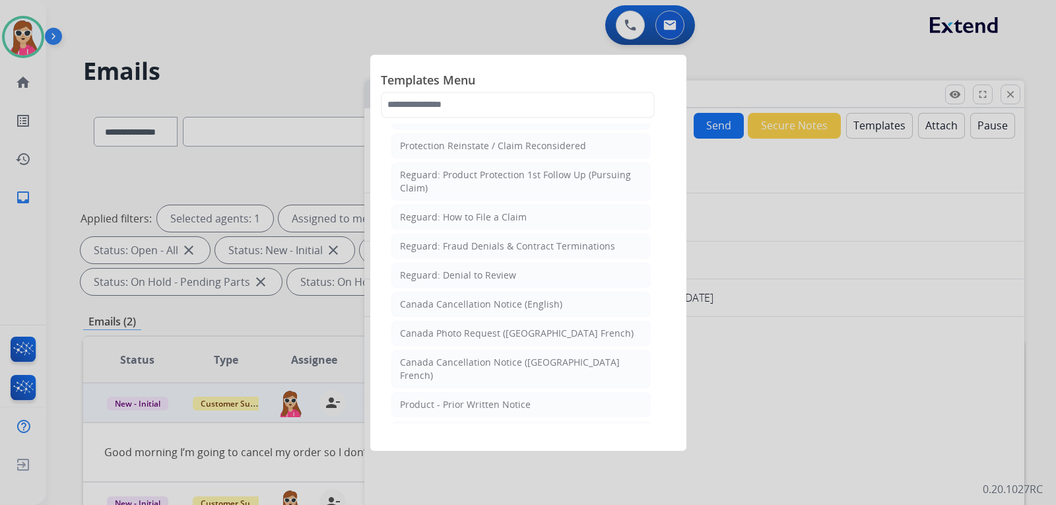
click at [722, 336] on div at bounding box center [528, 252] width 1056 height 505
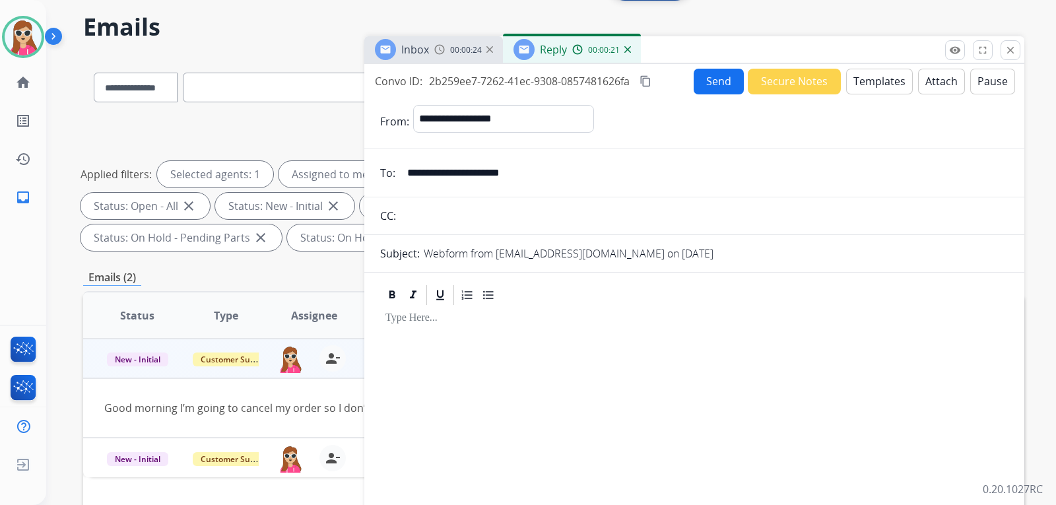
scroll to position [66, 0]
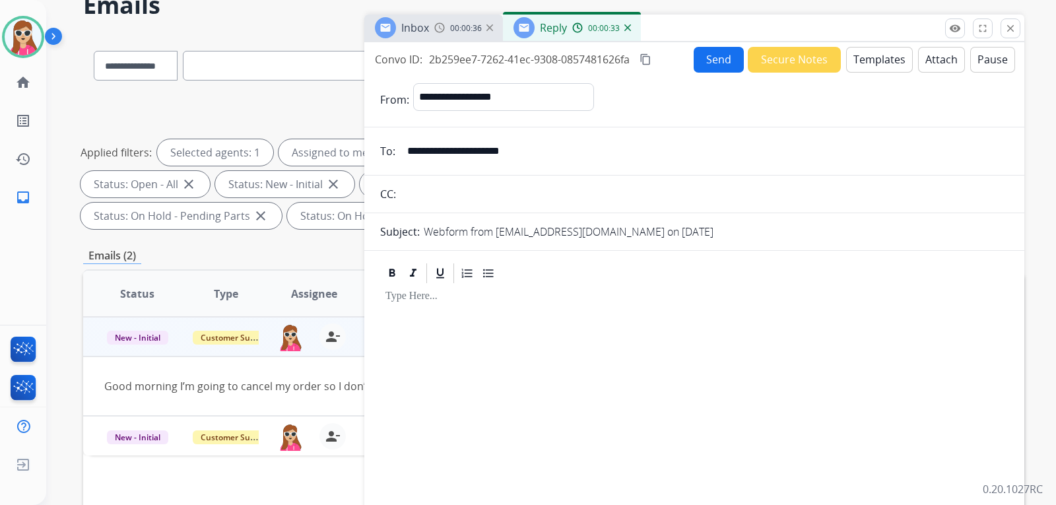
click at [862, 61] on button "Templates" at bounding box center [879, 60] width 67 height 26
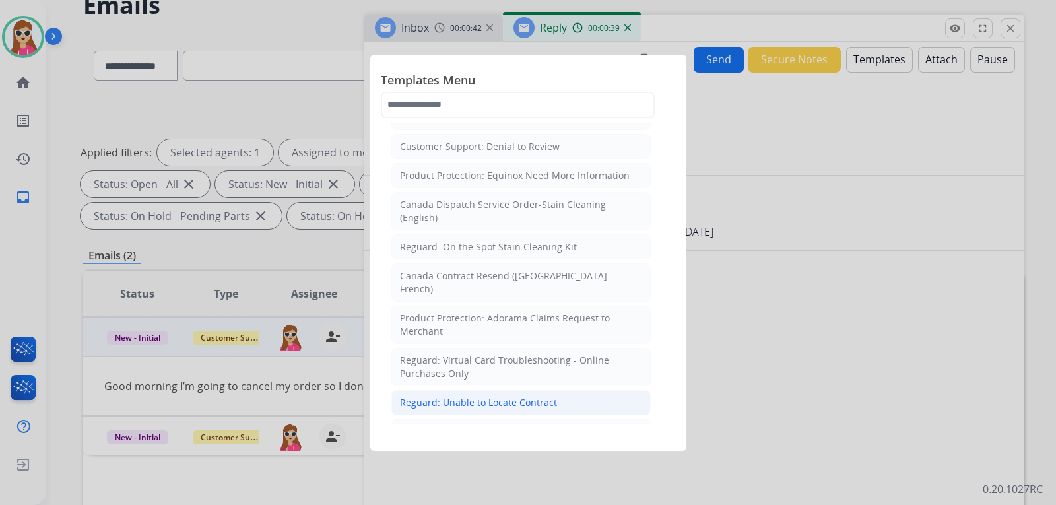
scroll to position [990, 0]
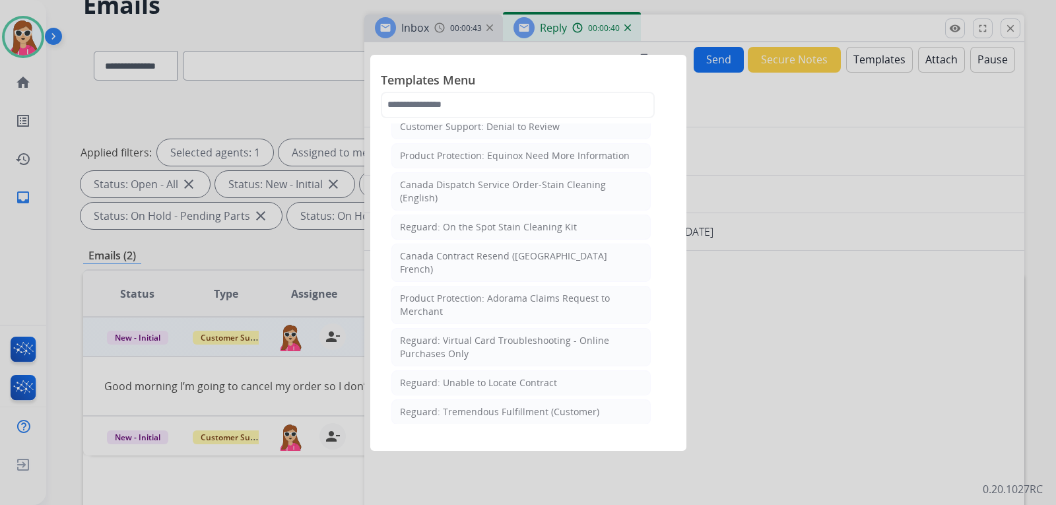
click at [802, 219] on div at bounding box center [528, 252] width 1056 height 505
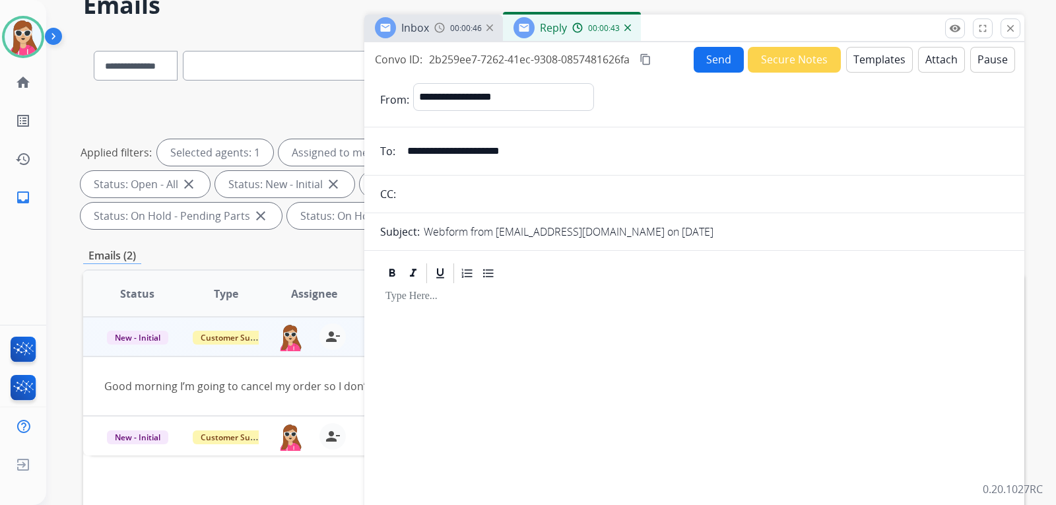
drag, startPoint x: 535, startPoint y: 153, endPoint x: 408, endPoint y: 155, distance: 126.8
click at [408, 155] on input "**********" at bounding box center [703, 151] width 609 height 26
click at [860, 63] on button "Templates" at bounding box center [879, 60] width 67 height 26
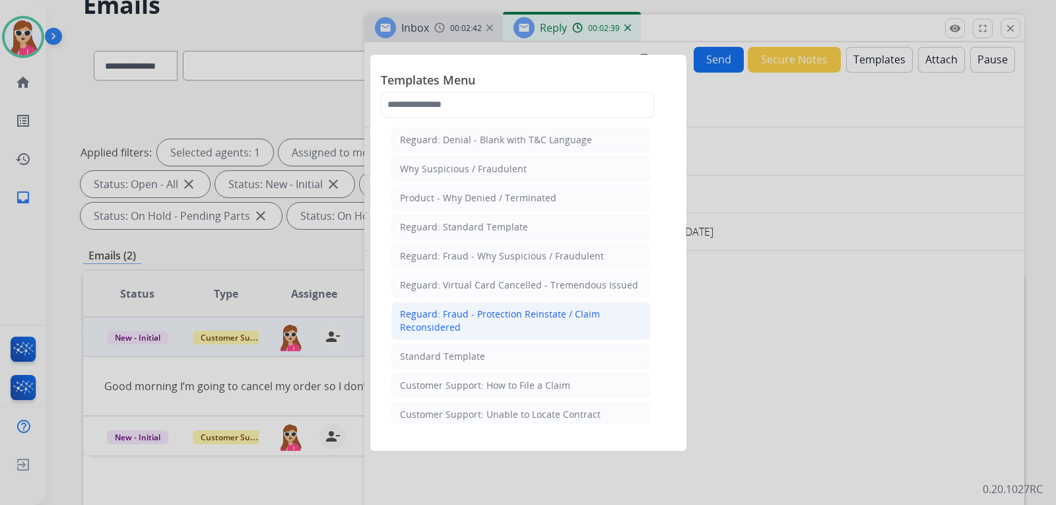
scroll to position [132, 0]
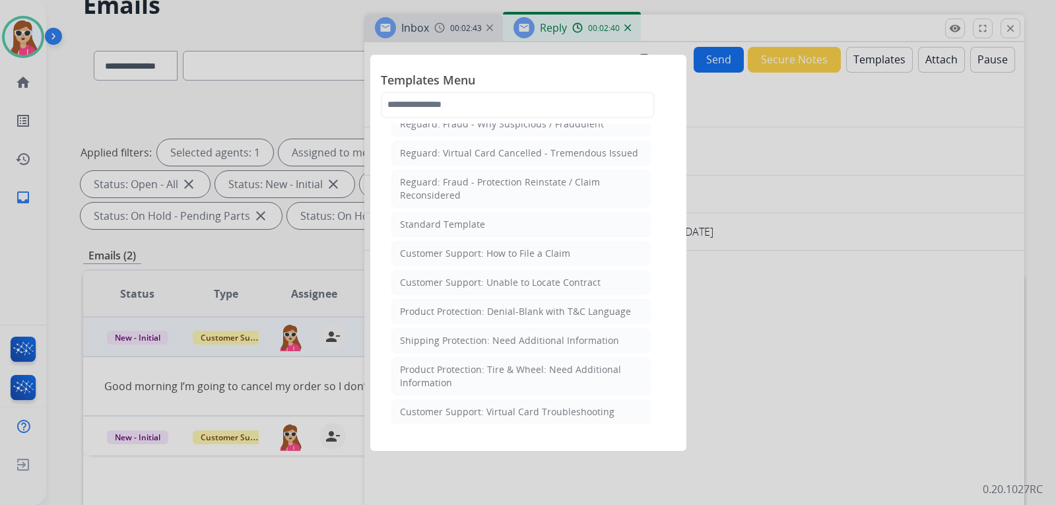
click at [505, 223] on li "Standard Template" at bounding box center [521, 224] width 259 height 25
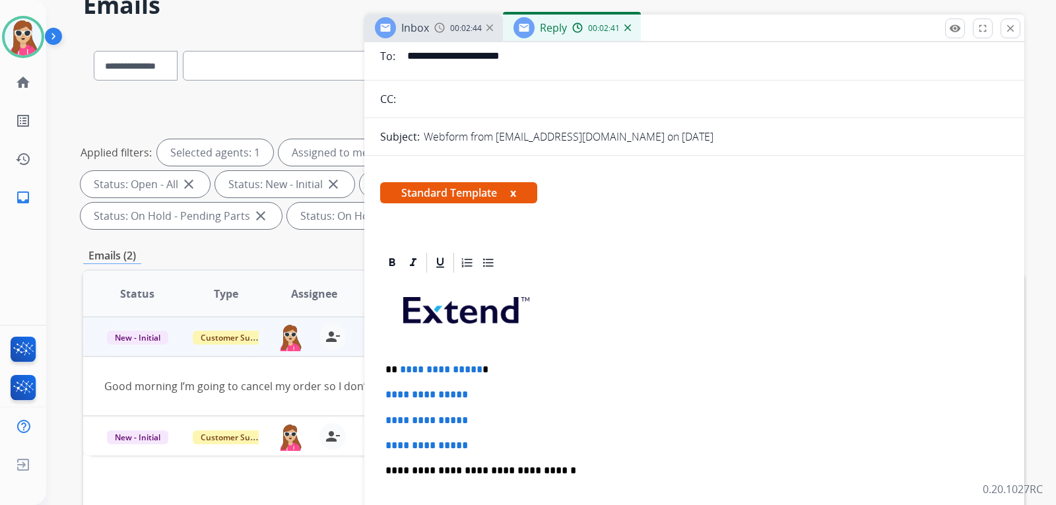
scroll to position [264, 0]
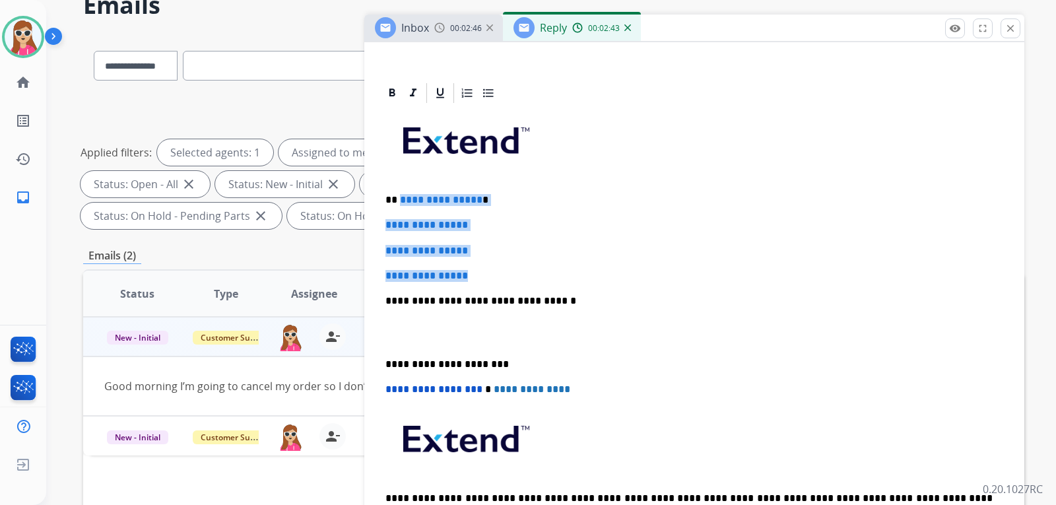
drag, startPoint x: 398, startPoint y: 200, endPoint x: 494, endPoint y: 272, distance: 119.8
click at [494, 272] on div "**********" at bounding box center [694, 332] width 629 height 454
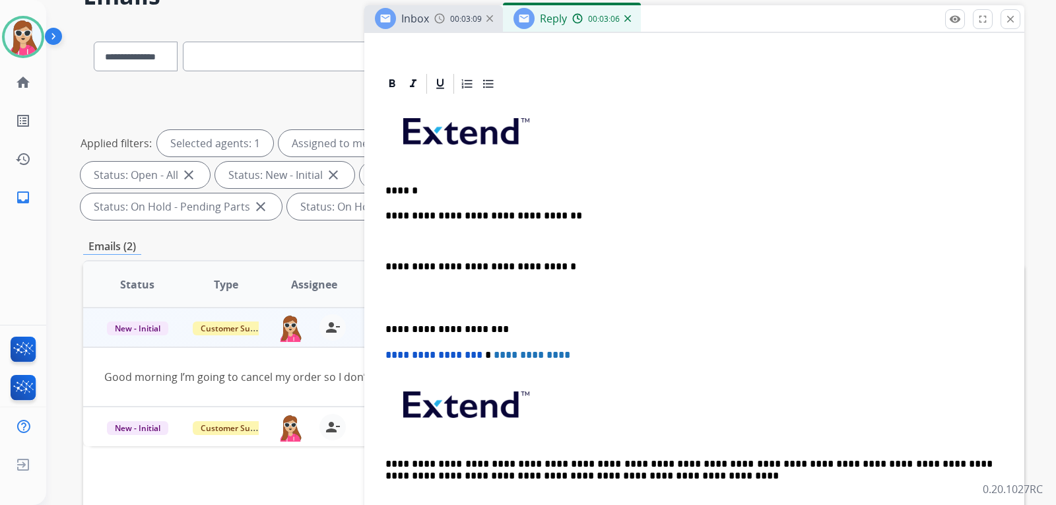
scroll to position [66, 0]
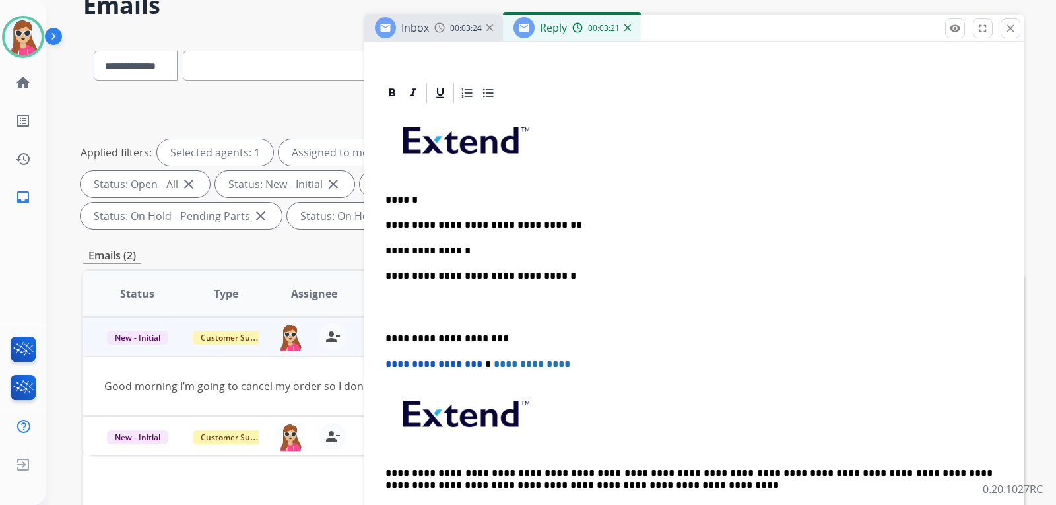
click at [510, 253] on p "**********" at bounding box center [689, 251] width 607 height 12
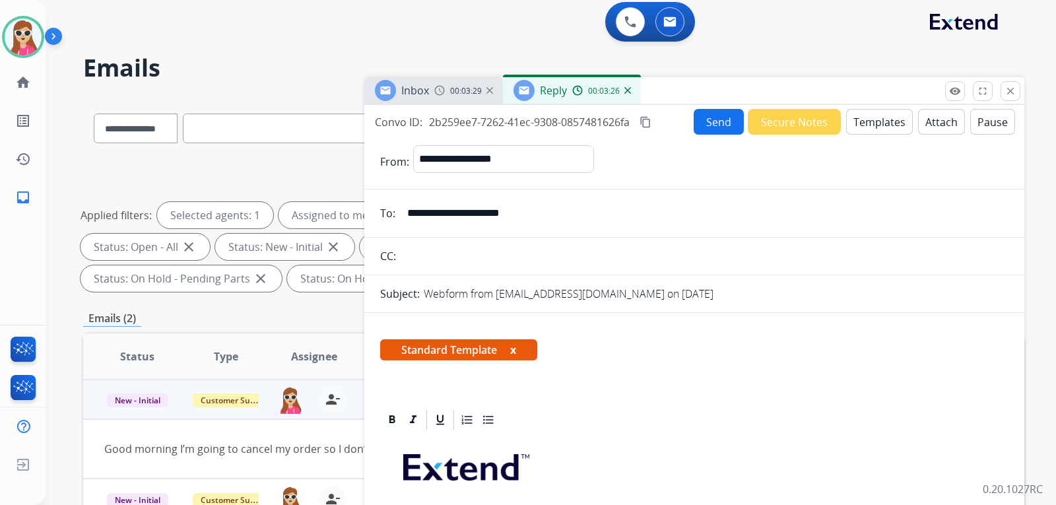
scroll to position [0, 0]
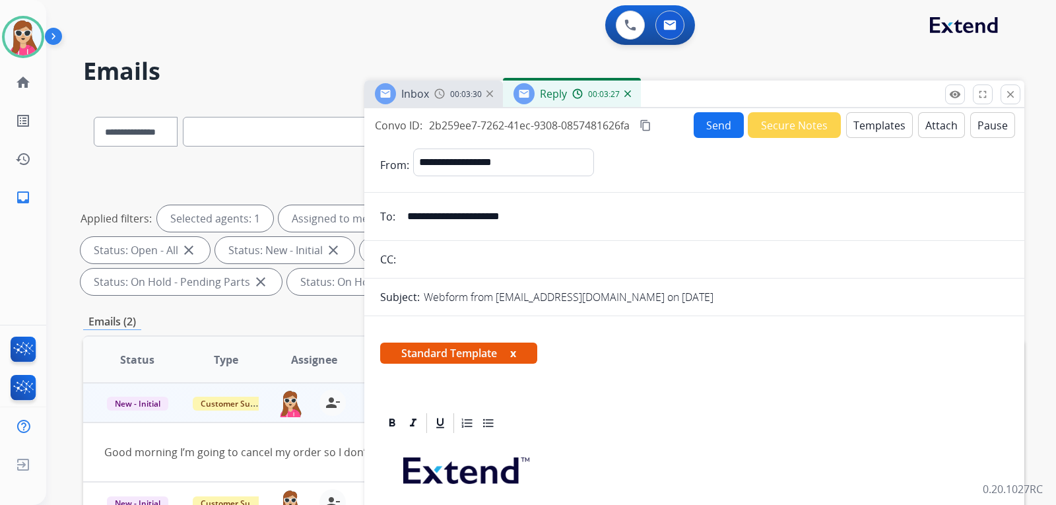
click at [714, 131] on button "Send" at bounding box center [719, 125] width 50 height 26
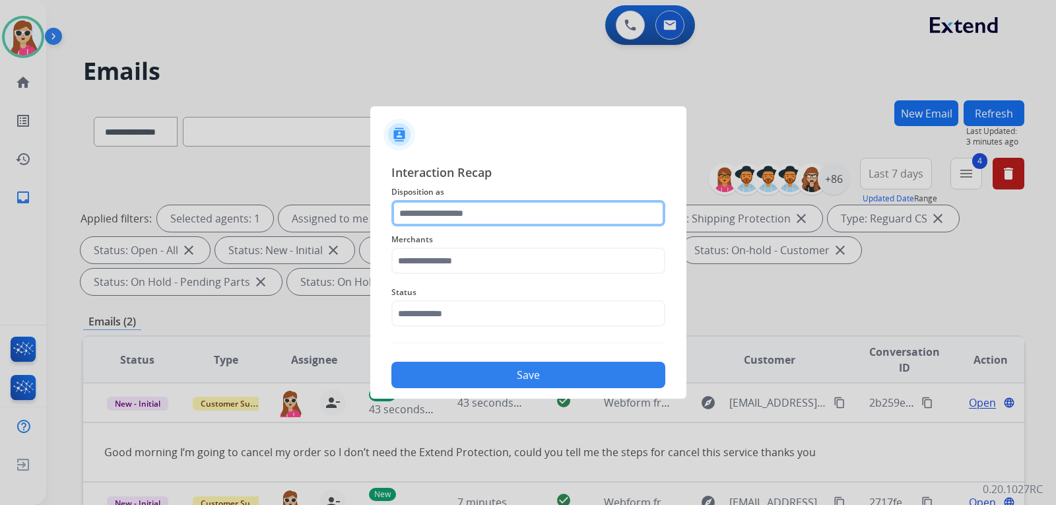
click at [605, 215] on input "text" at bounding box center [529, 213] width 274 height 26
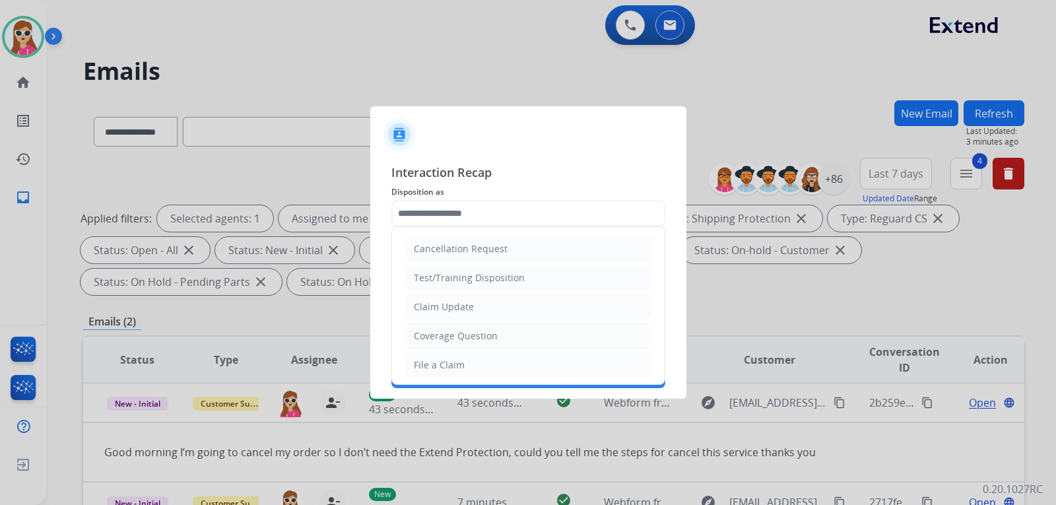
click at [535, 249] on li "Cancellation Request" at bounding box center [528, 248] width 246 height 25
type input "**********"
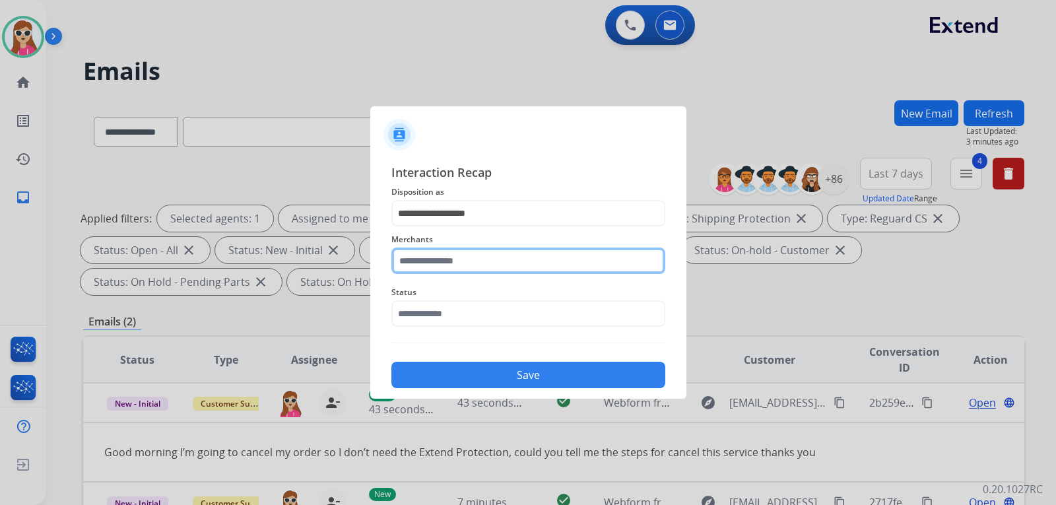
click at [537, 263] on input "text" at bounding box center [529, 261] width 274 height 26
click at [502, 269] on input "text" at bounding box center [529, 261] width 274 height 26
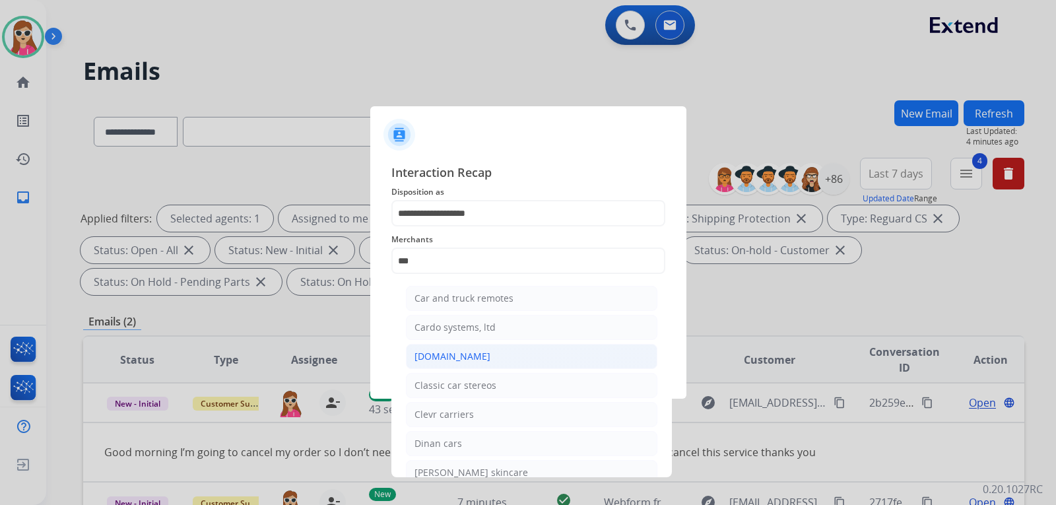
click at [502, 356] on li "[DOMAIN_NAME]" at bounding box center [532, 356] width 252 height 25
type input "**********"
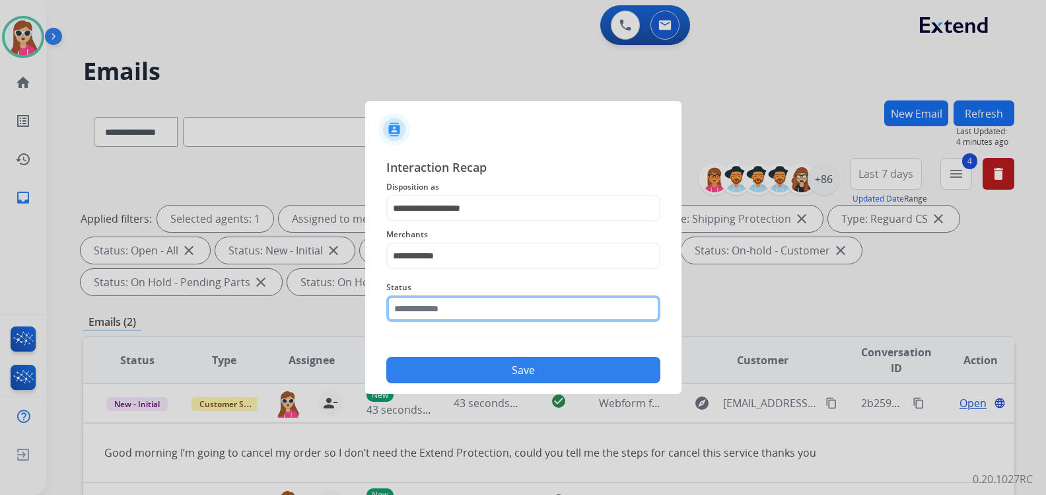
click at [496, 319] on input "text" at bounding box center [523, 308] width 274 height 26
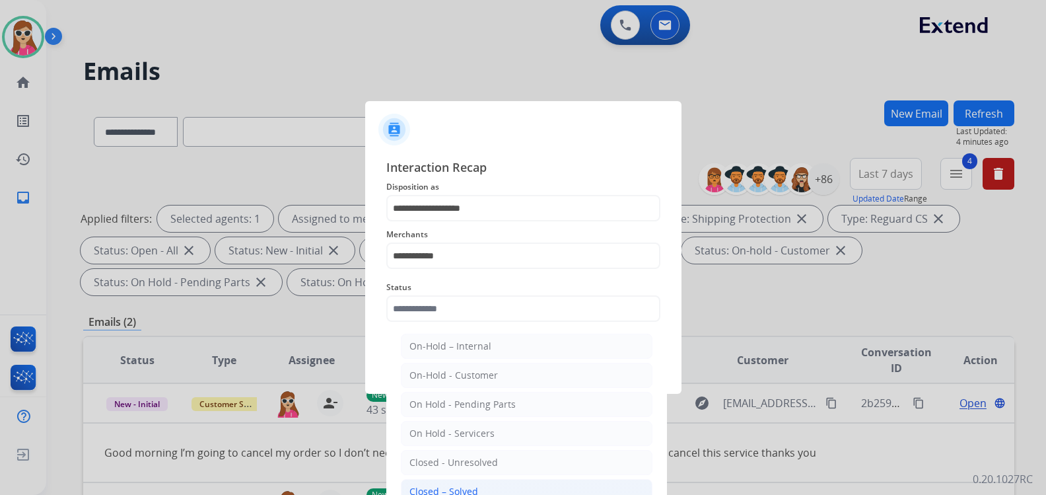
click at [486, 487] on li "Closed – Solved" at bounding box center [527, 491] width 252 height 25
type input "**********"
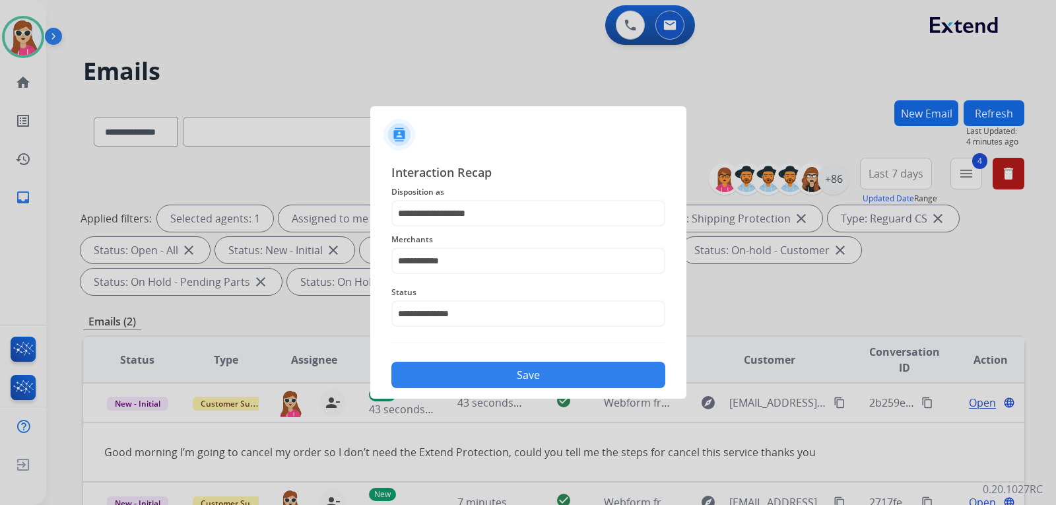
click at [489, 368] on button "Save" at bounding box center [529, 375] width 274 height 26
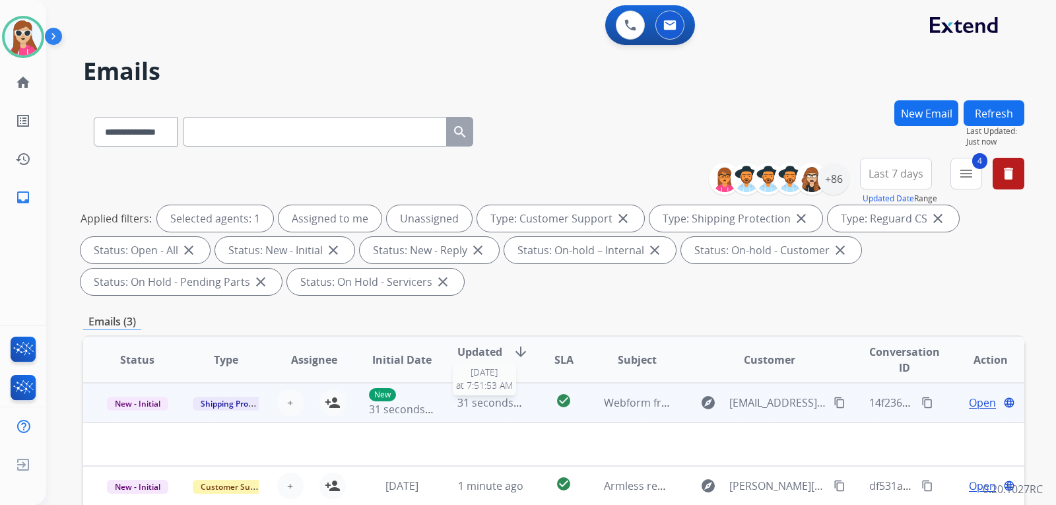
click at [516, 409] on span "31 seconds ago" at bounding box center [496, 402] width 77 height 15
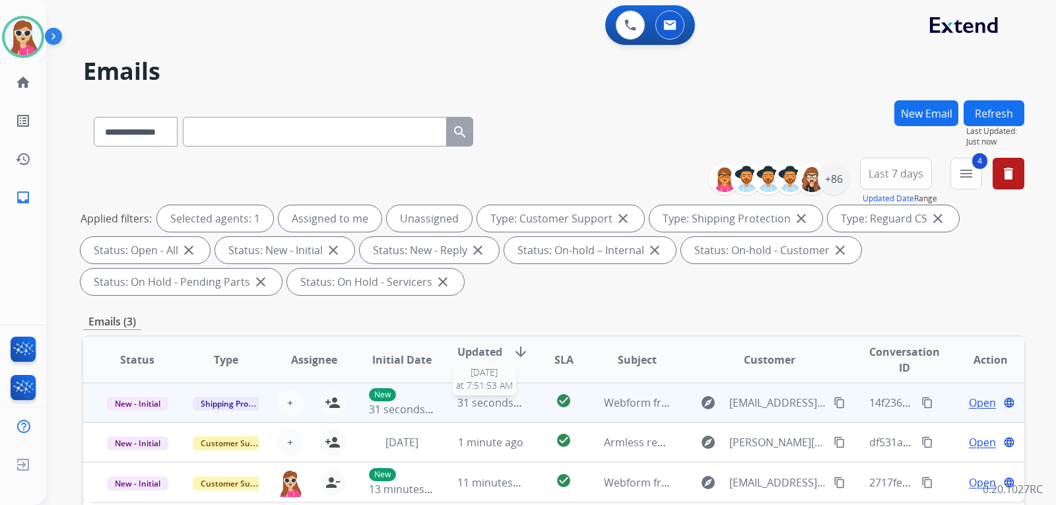
click at [516, 409] on span "31 seconds ago" at bounding box center [496, 402] width 77 height 15
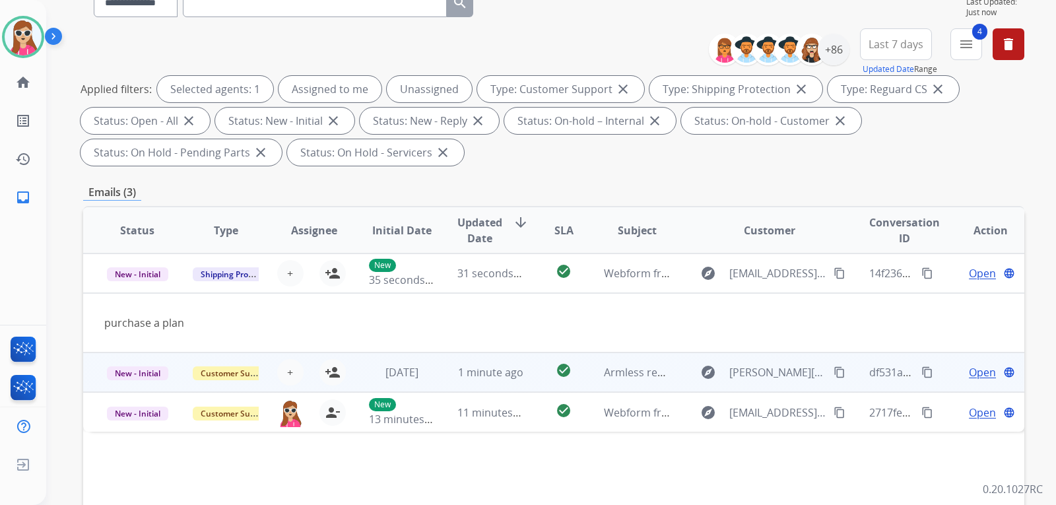
scroll to position [132, 0]
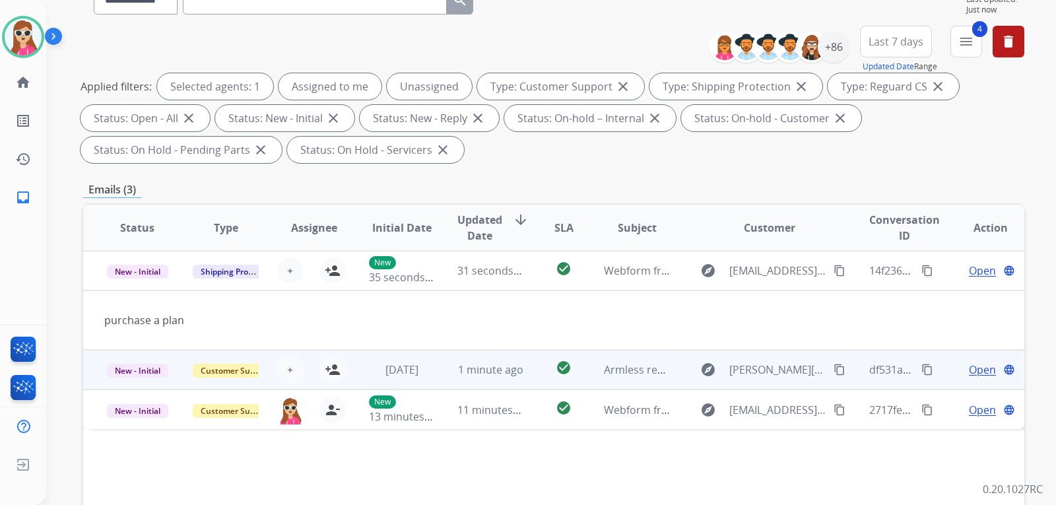
click at [535, 374] on td "check_circle" at bounding box center [553, 370] width 59 height 40
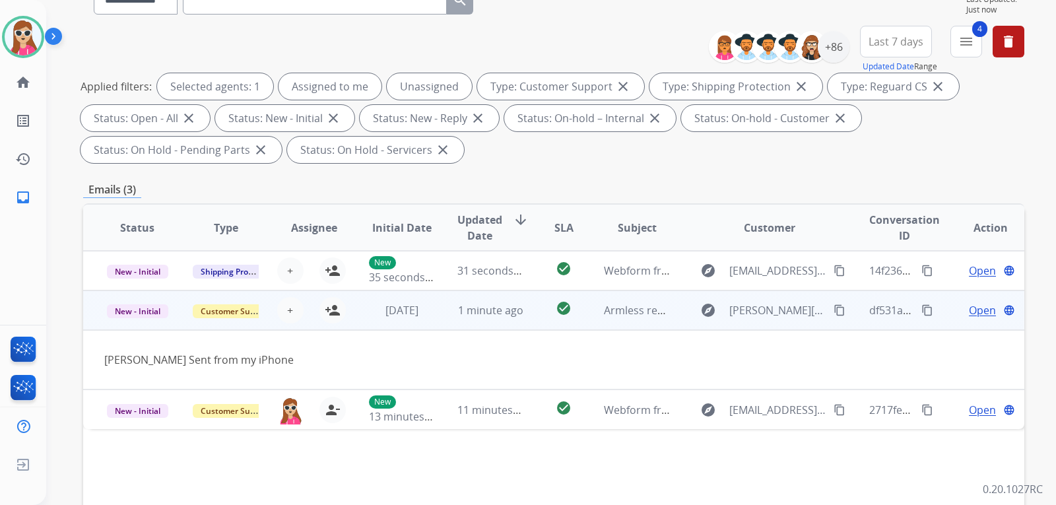
click at [973, 318] on span "Open" at bounding box center [982, 310] width 27 height 16
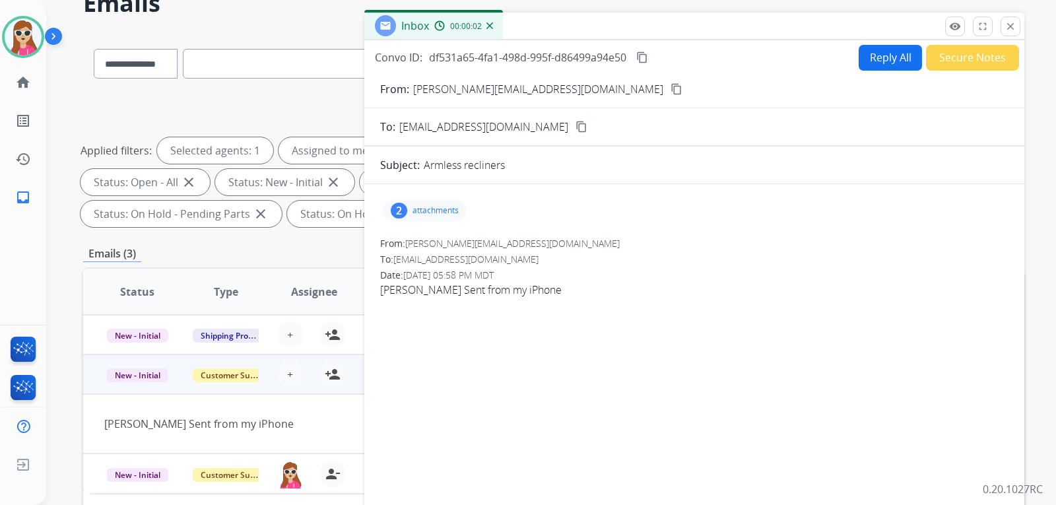
scroll to position [0, 0]
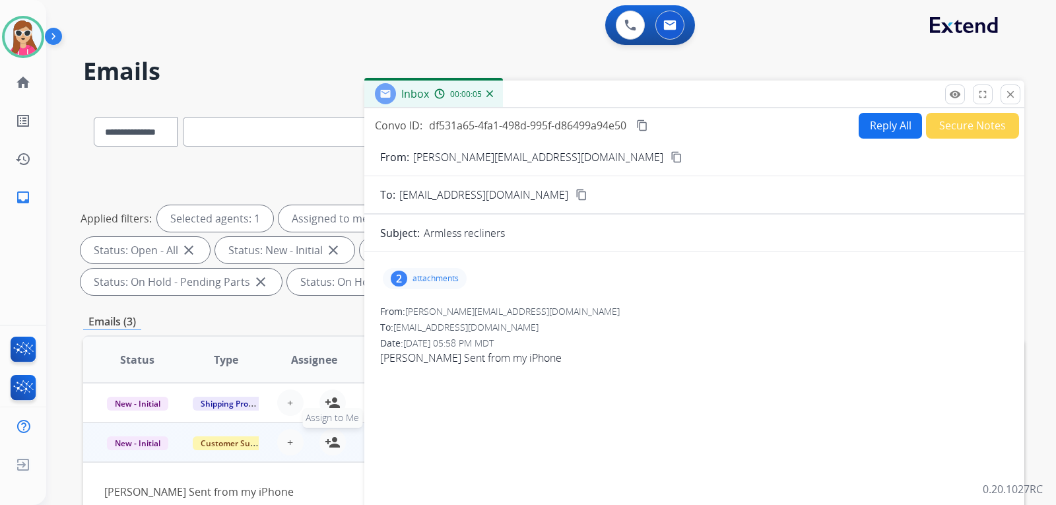
click at [329, 436] on mat-icon "person_add" at bounding box center [333, 442] width 16 height 16
click at [417, 279] on p "attachments" at bounding box center [436, 278] width 46 height 11
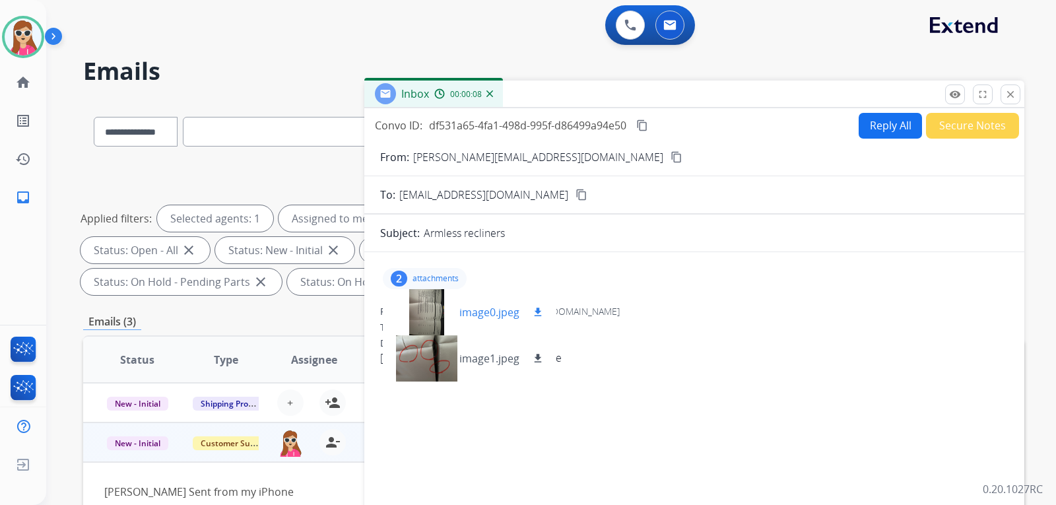
click at [534, 315] on mat-icon "download" at bounding box center [538, 312] width 12 height 12
click at [531, 366] on button "download" at bounding box center [538, 359] width 16 height 16
click at [671, 155] on mat-icon "content_copy" at bounding box center [677, 157] width 12 height 12
click at [878, 135] on button "Reply All" at bounding box center [890, 126] width 63 height 26
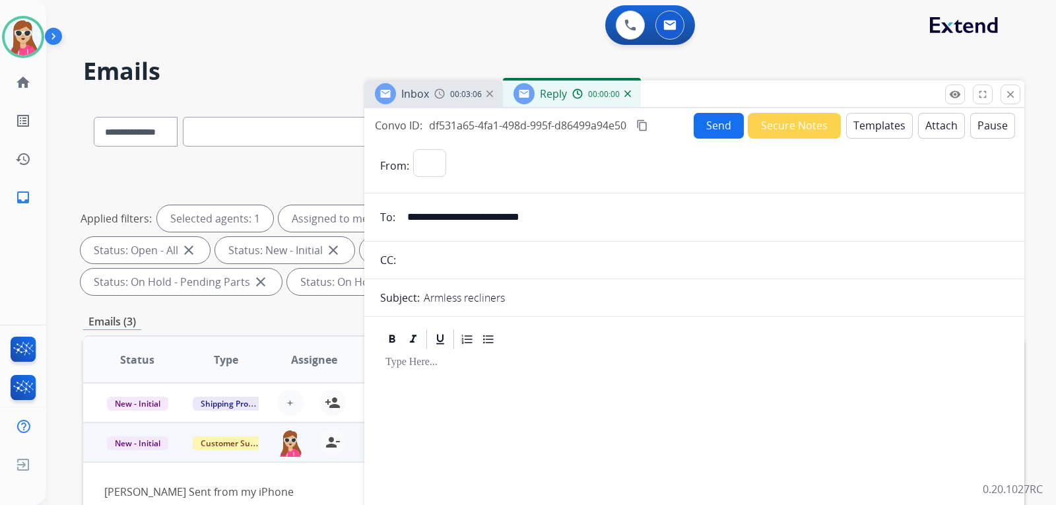
select select "**********"
click at [875, 133] on button "Templates" at bounding box center [879, 126] width 67 height 26
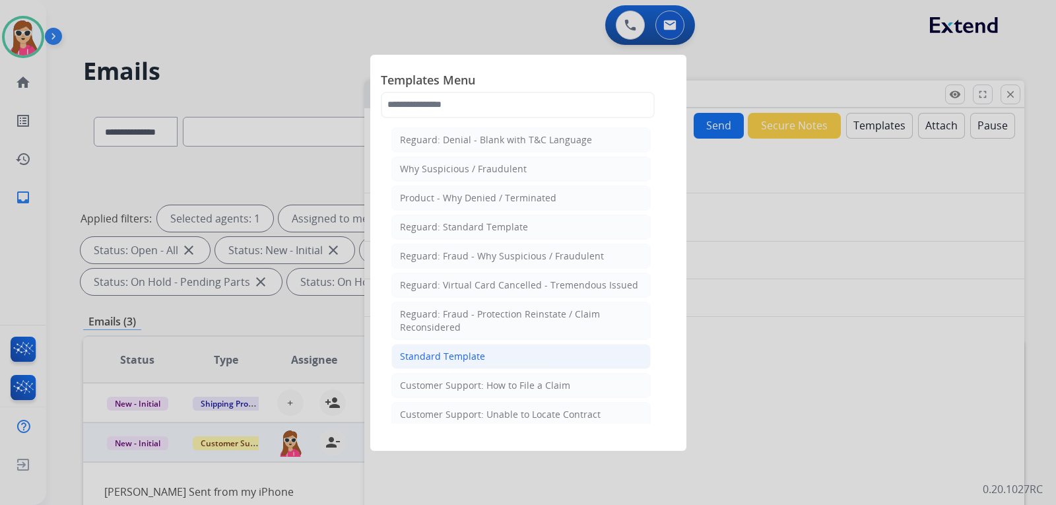
click at [544, 353] on li "Standard Template" at bounding box center [521, 356] width 259 height 25
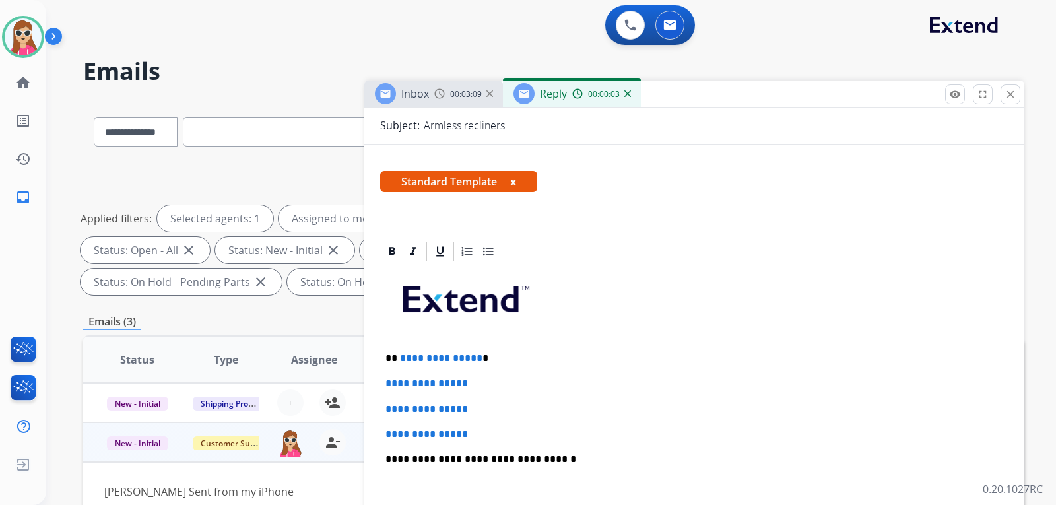
scroll to position [264, 0]
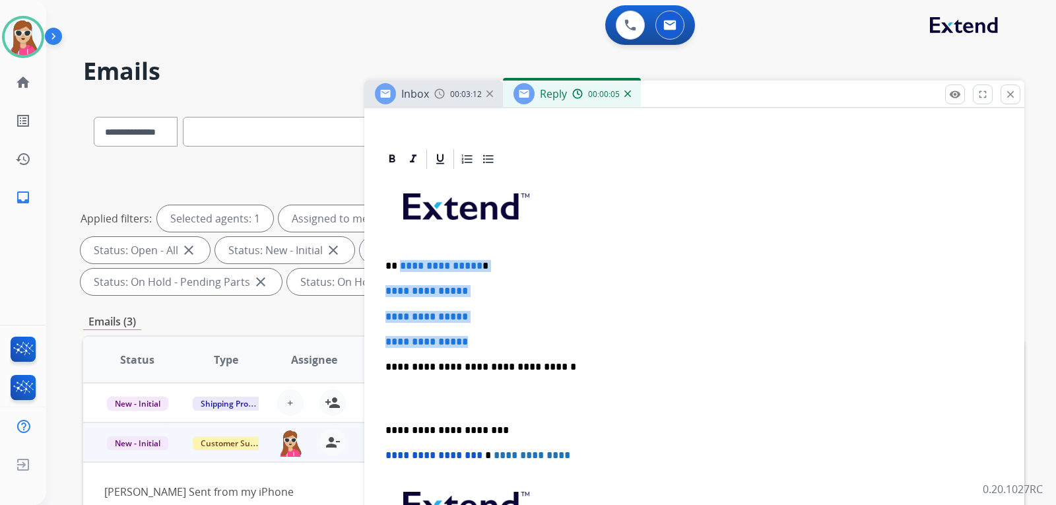
drag, startPoint x: 398, startPoint y: 264, endPoint x: 488, endPoint y: 345, distance: 120.6
click at [488, 345] on div "**********" at bounding box center [694, 398] width 629 height 454
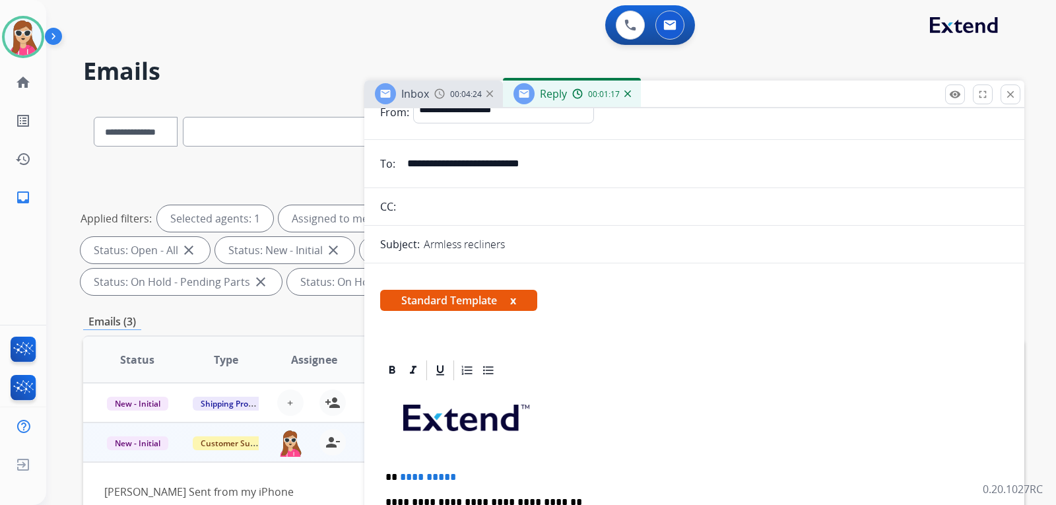
scroll to position [0, 0]
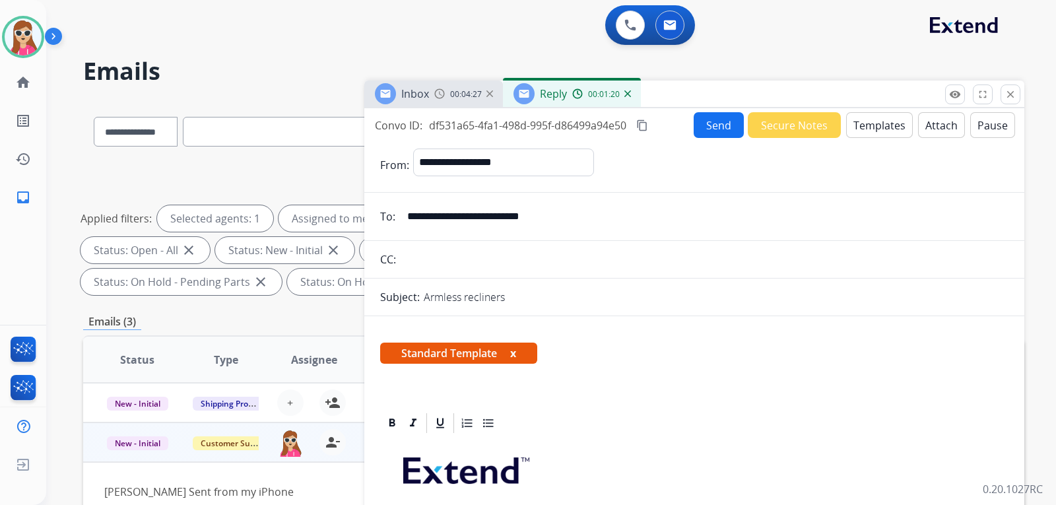
click at [725, 131] on button "Send" at bounding box center [719, 125] width 50 height 26
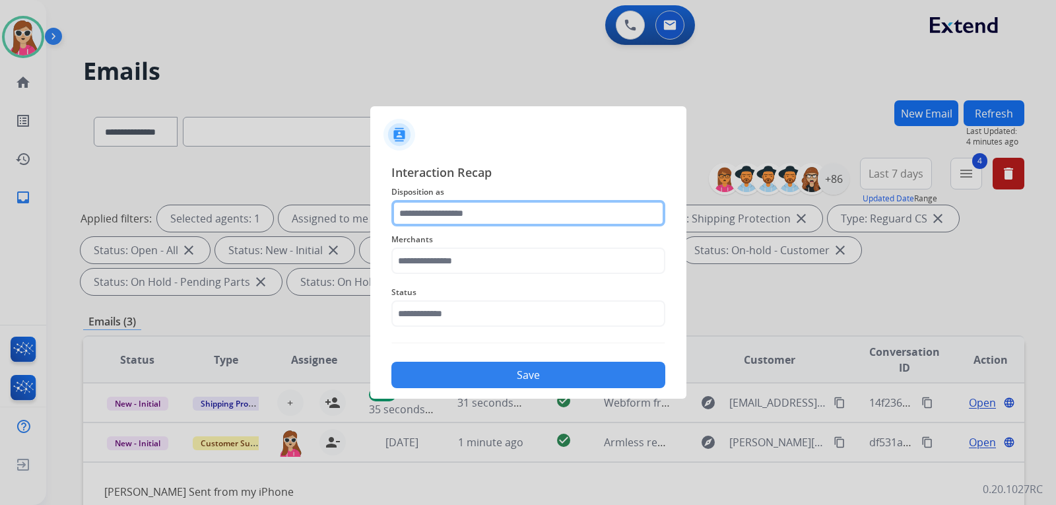
click at [472, 209] on input "text" at bounding box center [529, 213] width 274 height 26
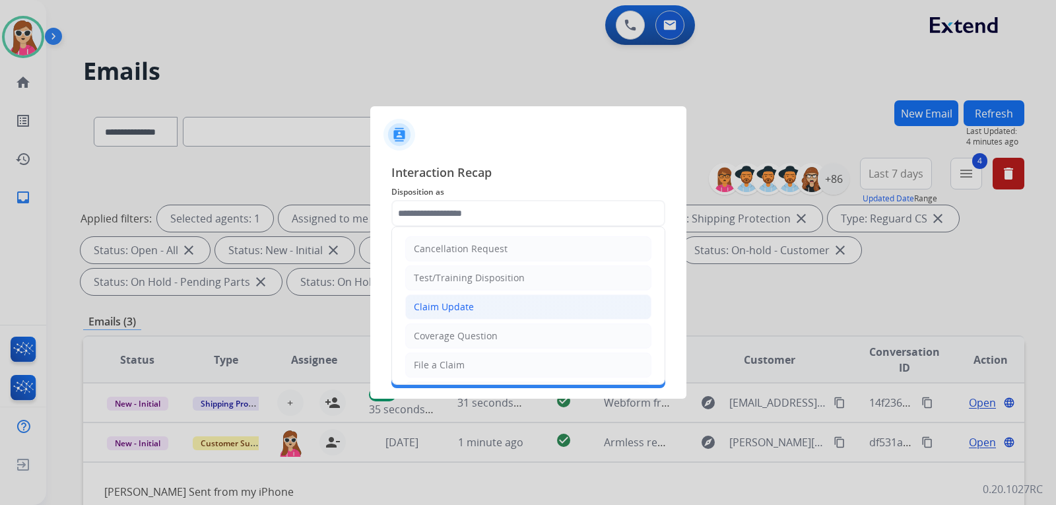
click at [551, 309] on li "Claim Update" at bounding box center [528, 306] width 246 height 25
type input "**********"
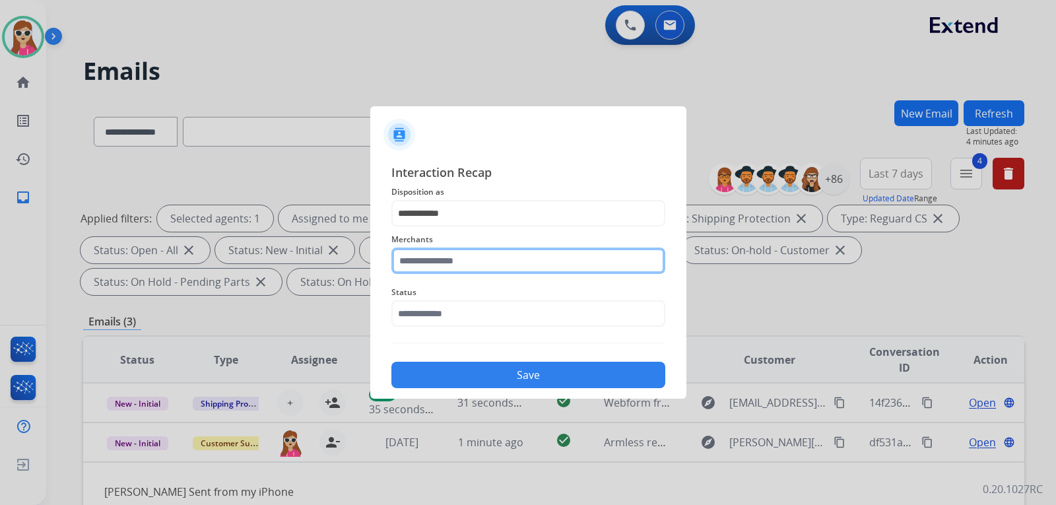
click at [529, 263] on input "text" at bounding box center [529, 261] width 274 height 26
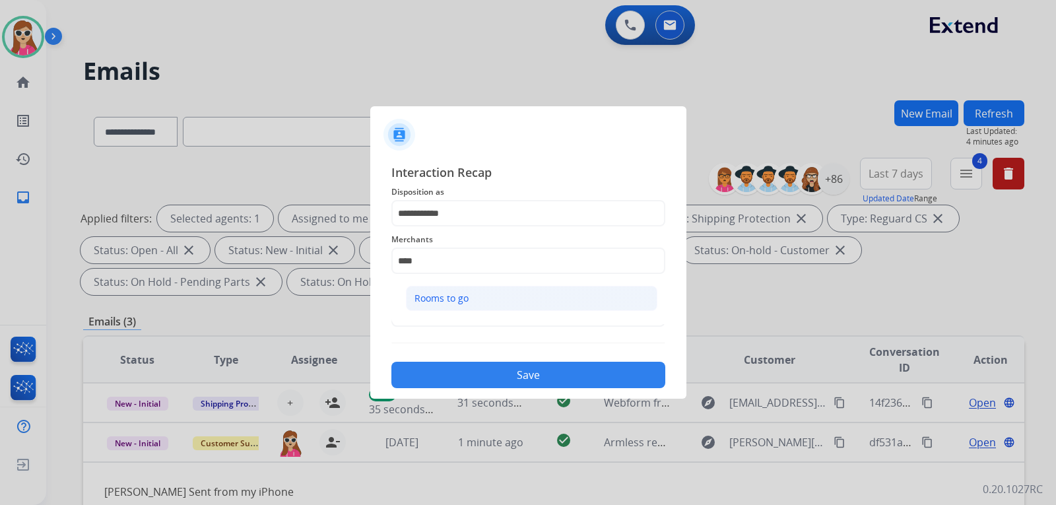
click at [488, 294] on li "Rooms to go" at bounding box center [532, 298] width 252 height 25
type input "**********"
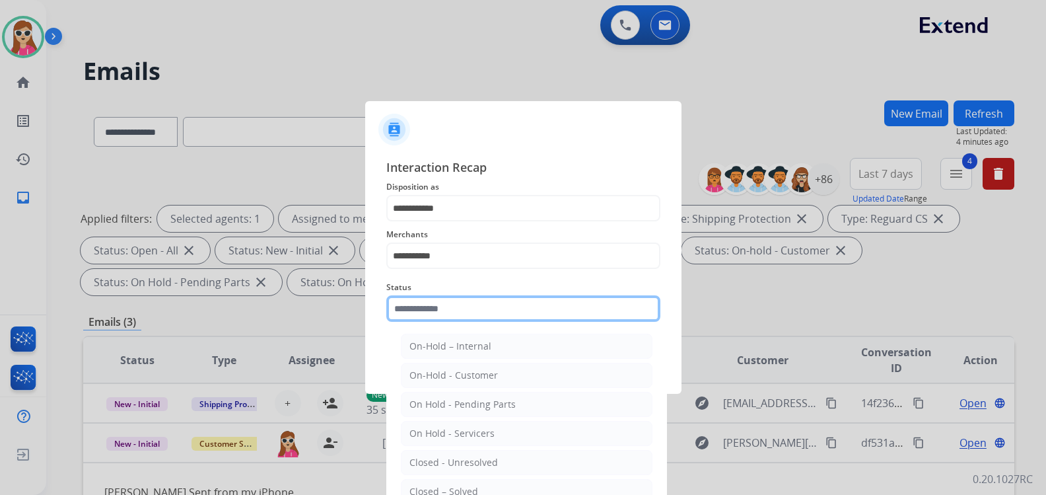
click at [499, 309] on input "text" at bounding box center [523, 308] width 274 height 26
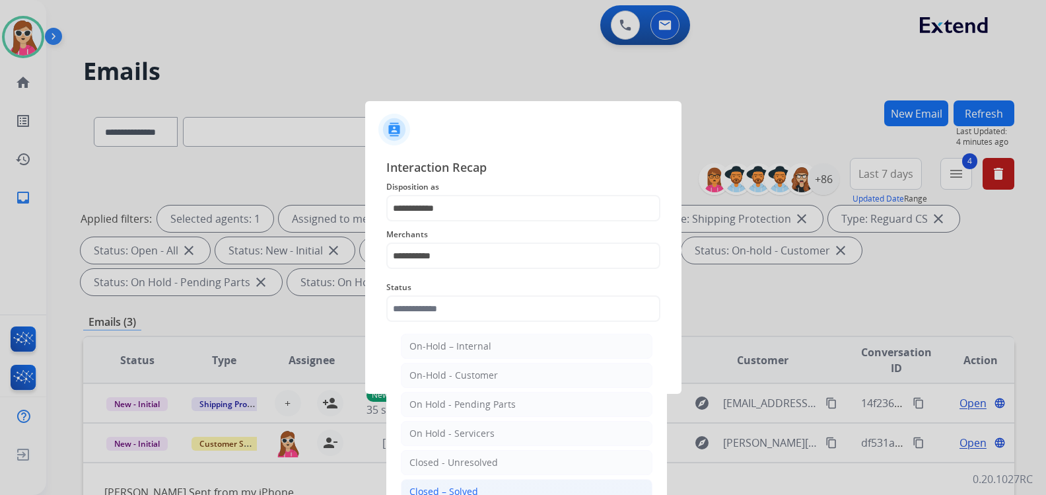
click at [465, 487] on div "Closed – Solved" at bounding box center [443, 491] width 69 height 13
type input "**********"
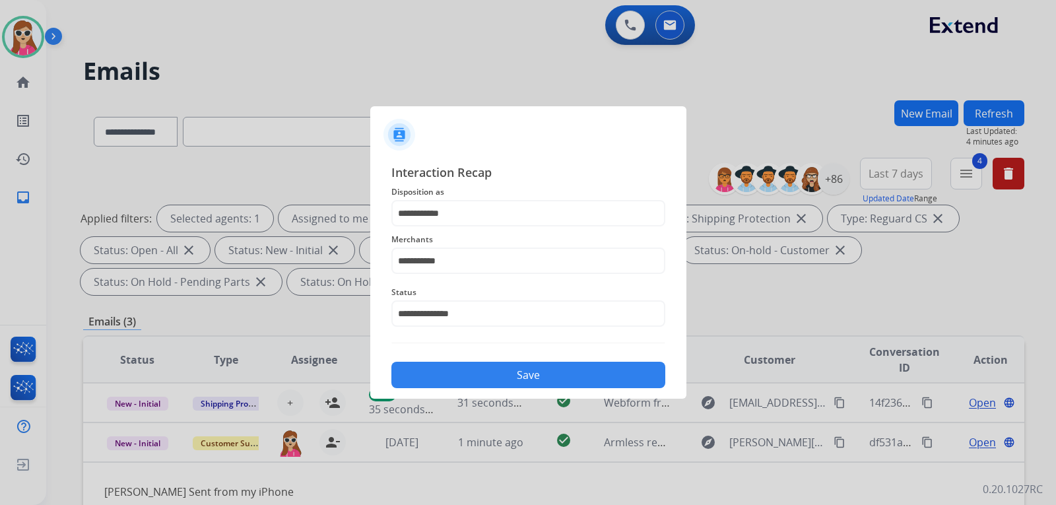
click at [481, 373] on button "Save" at bounding box center [529, 375] width 274 height 26
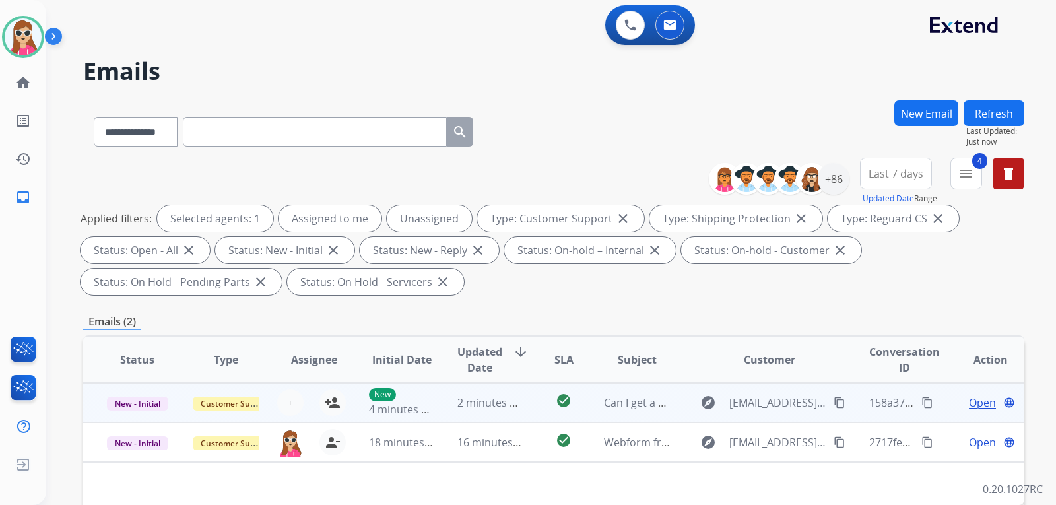
click at [545, 404] on div "check_circle" at bounding box center [563, 403] width 37 height 20
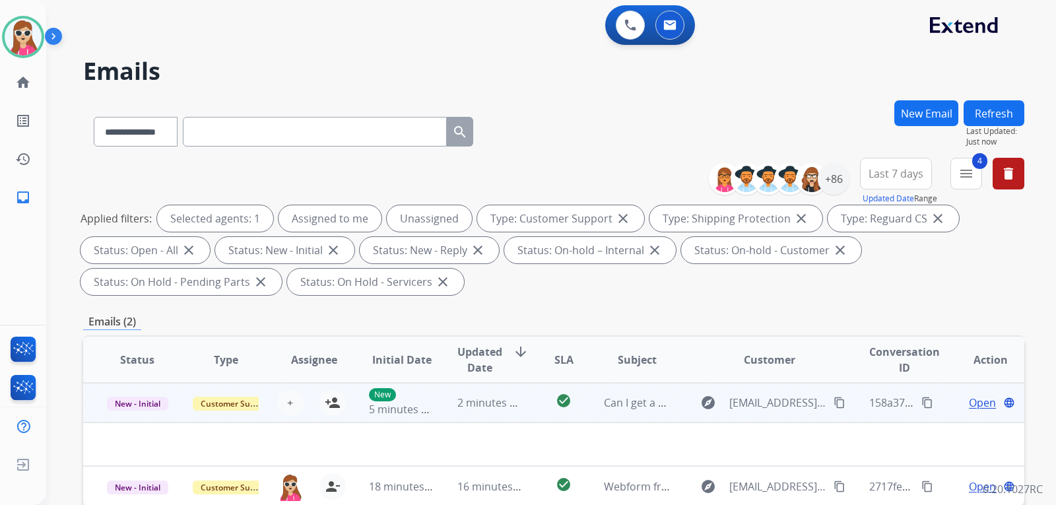
click at [545, 407] on div "check_circle" at bounding box center [563, 403] width 37 height 20
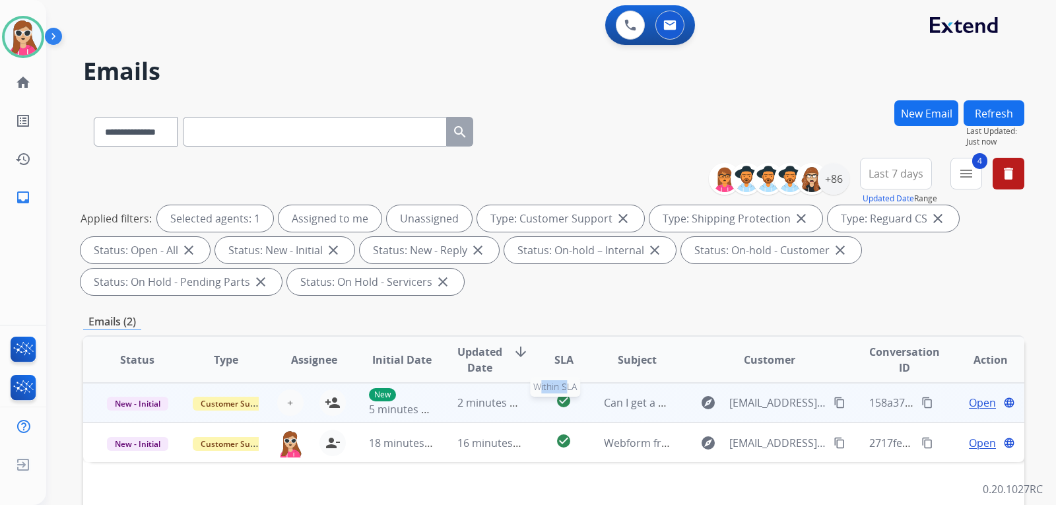
click at [545, 407] on div "check_circle" at bounding box center [563, 403] width 37 height 20
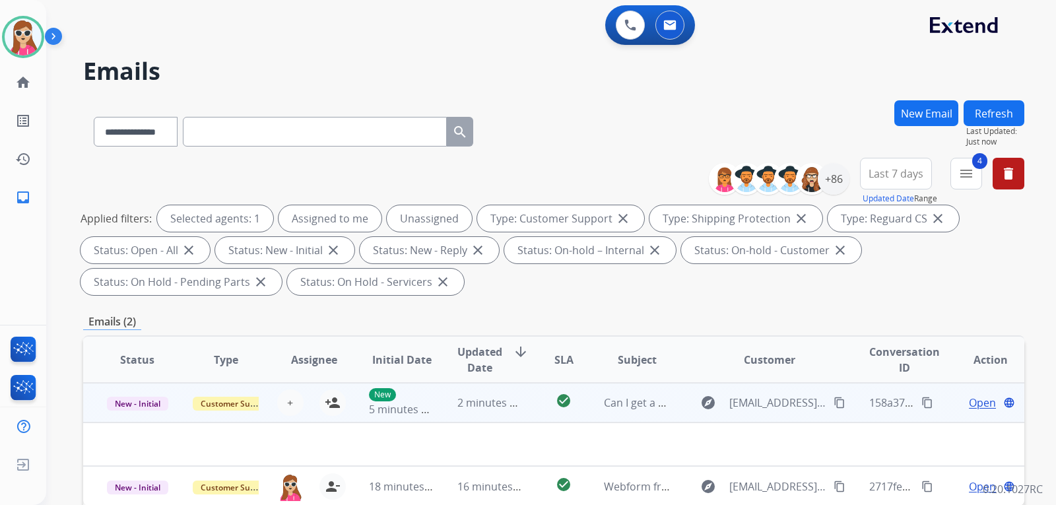
click at [963, 392] on td "Open language" at bounding box center [980, 403] width 88 height 40
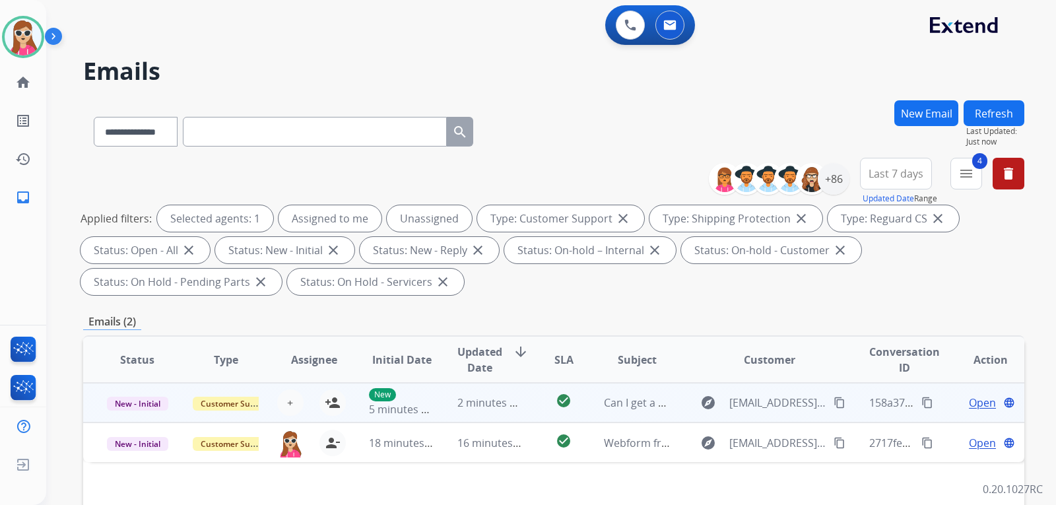
click at [984, 415] on td "Open language" at bounding box center [980, 403] width 88 height 40
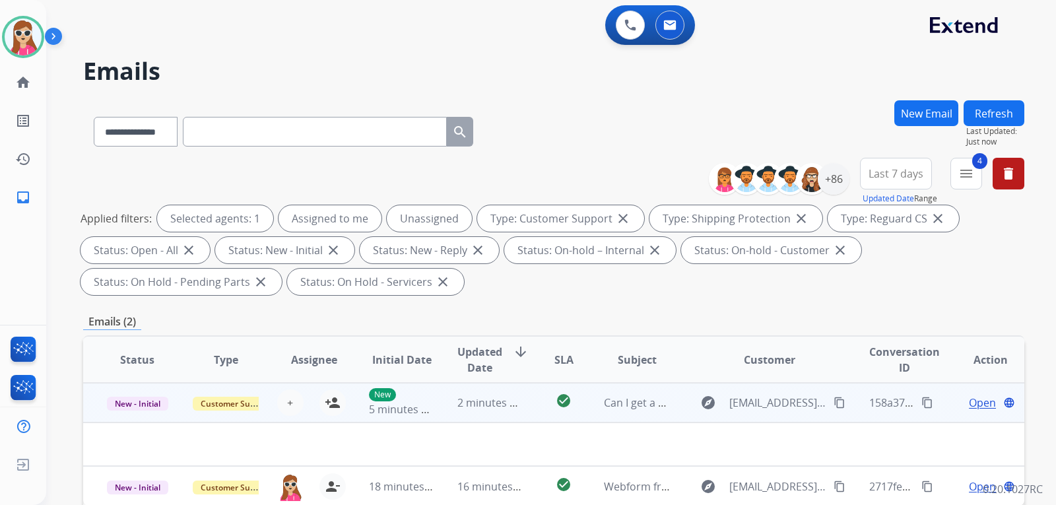
click at [968, 392] on td "Open language" at bounding box center [980, 403] width 88 height 40
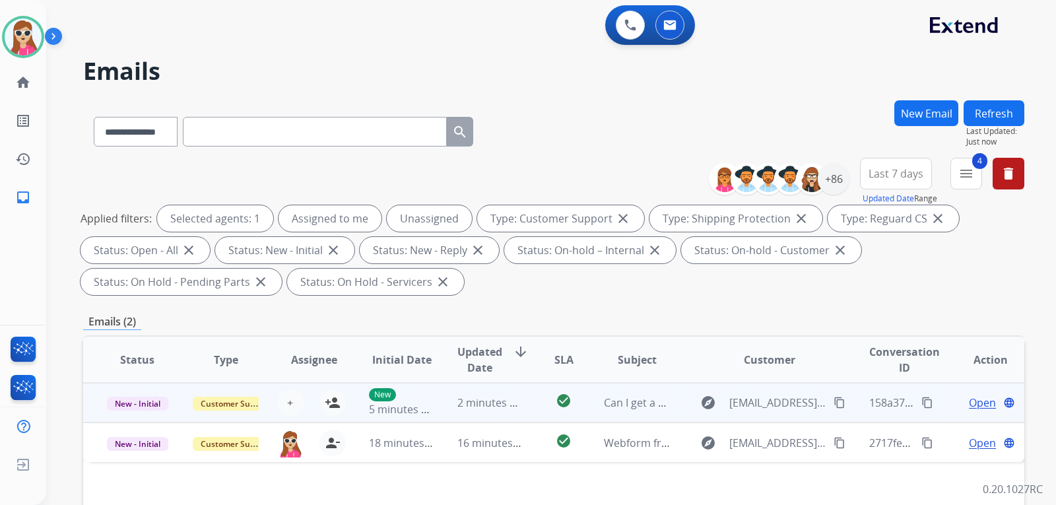
click at [971, 397] on span "Open" at bounding box center [982, 403] width 27 height 16
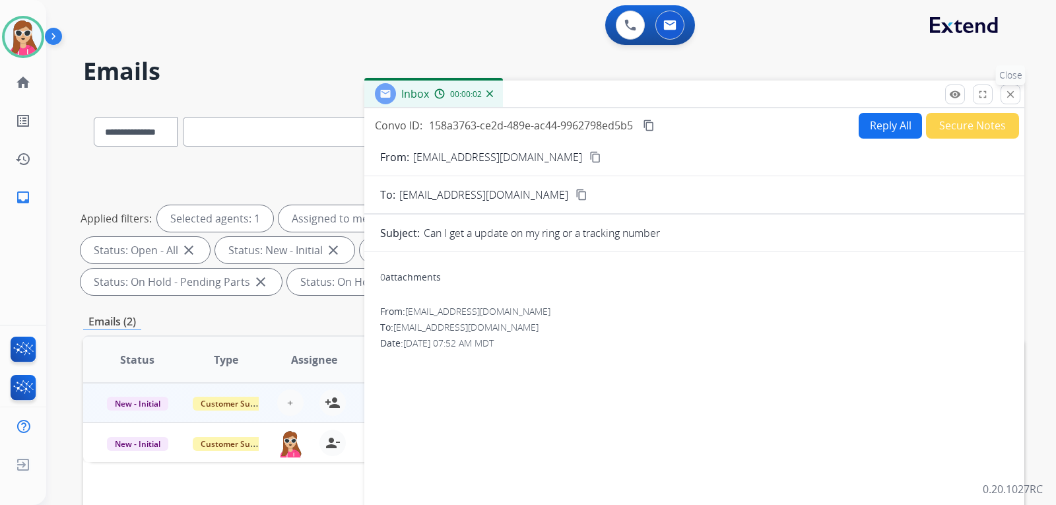
click at [1004, 97] on button "close Close" at bounding box center [1011, 95] width 20 height 20
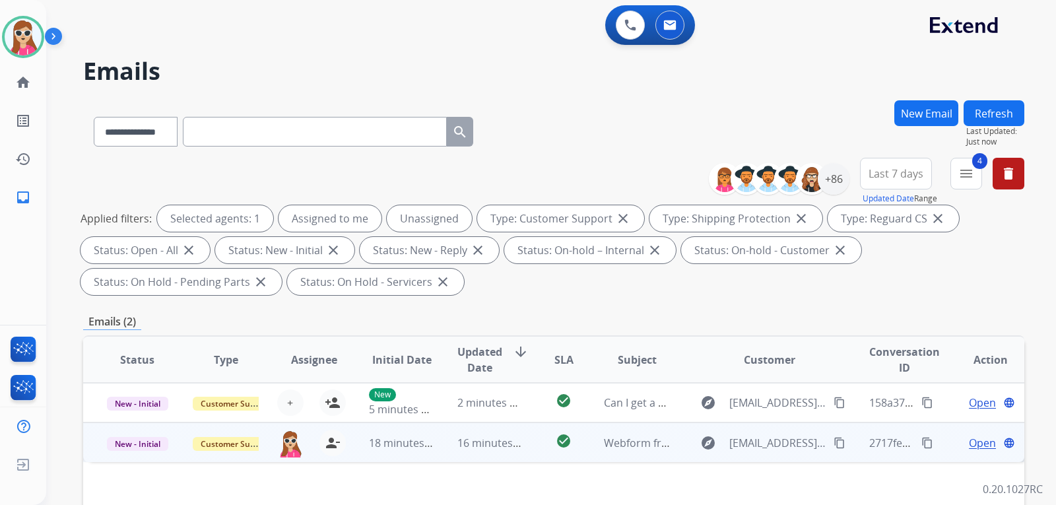
click at [676, 448] on td "explore jasmine.apostol@gmail.com content_copy" at bounding box center [759, 443] width 176 height 40
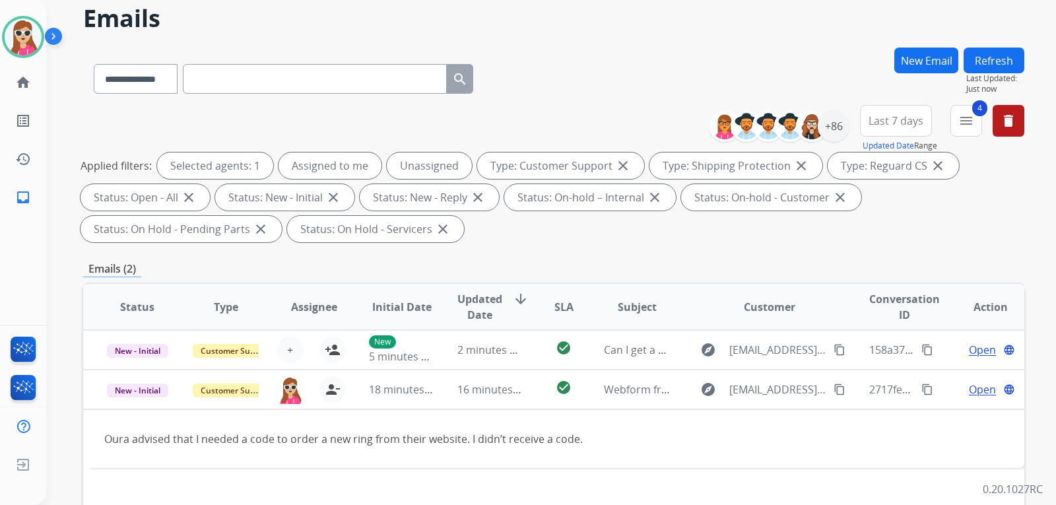
scroll to position [132, 0]
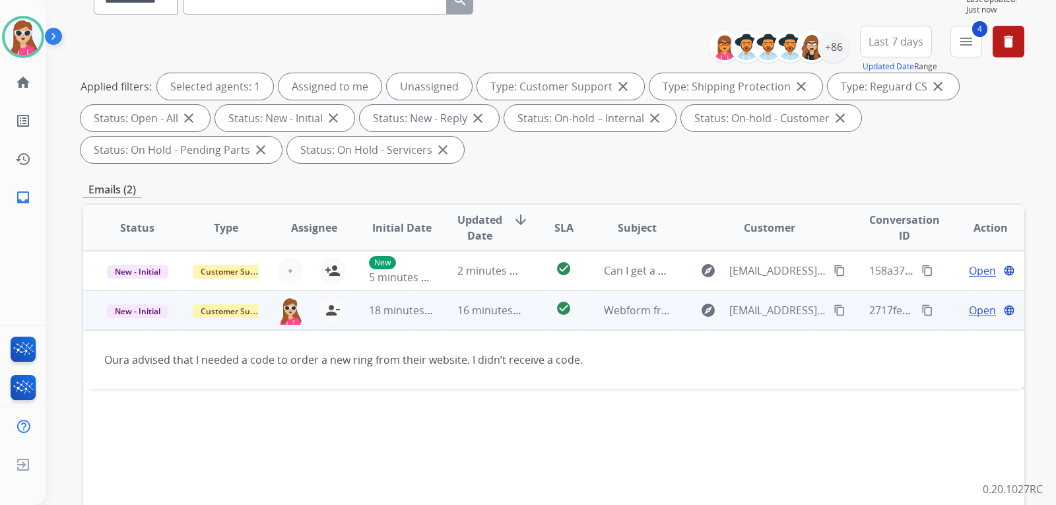
click at [975, 316] on span "Open" at bounding box center [982, 310] width 27 height 16
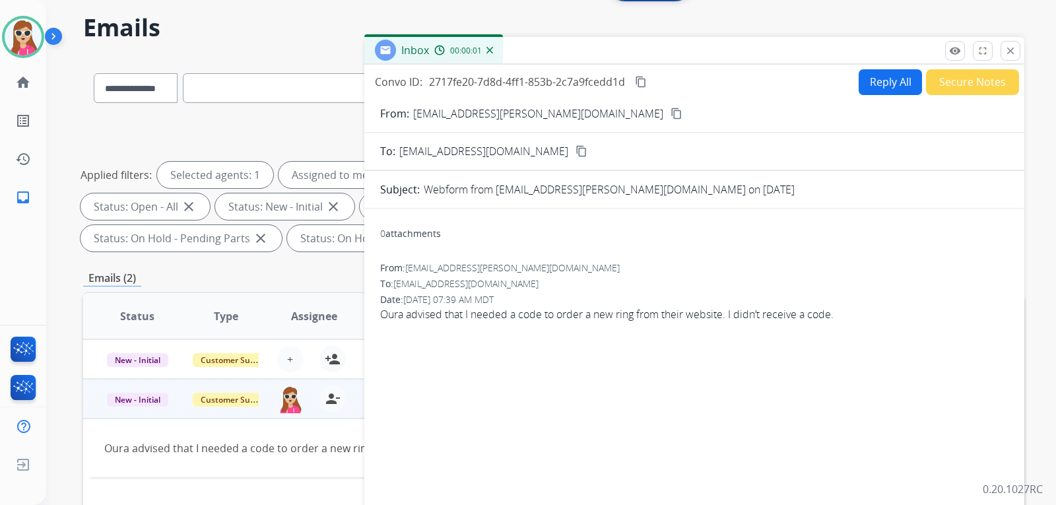
scroll to position [0, 0]
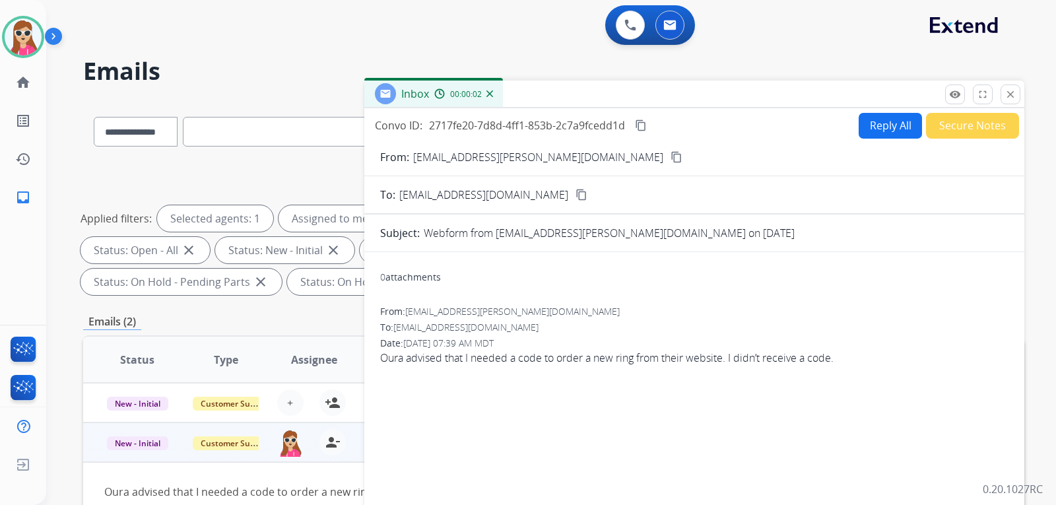
click at [669, 151] on button "content_copy" at bounding box center [677, 157] width 16 height 16
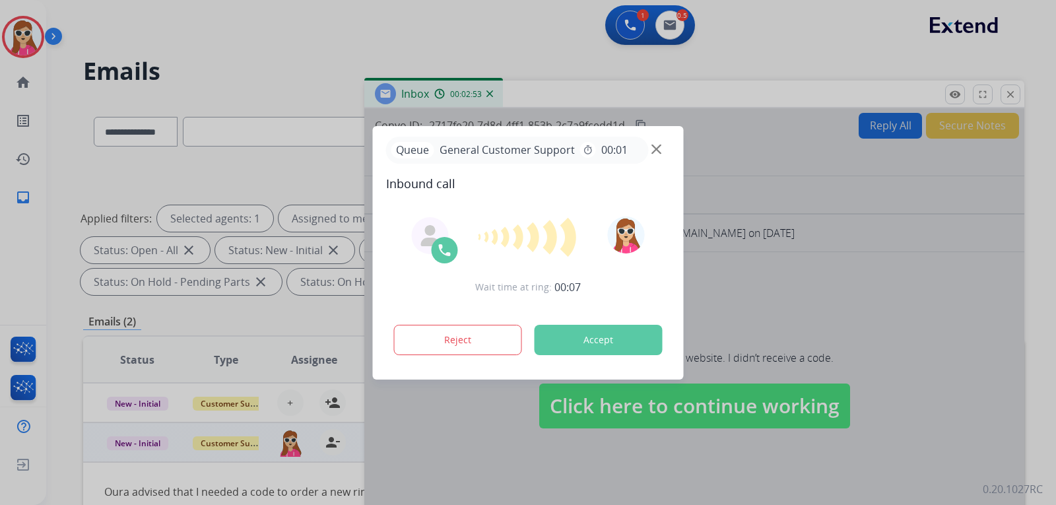
click at [589, 344] on button "Accept" at bounding box center [599, 340] width 128 height 30
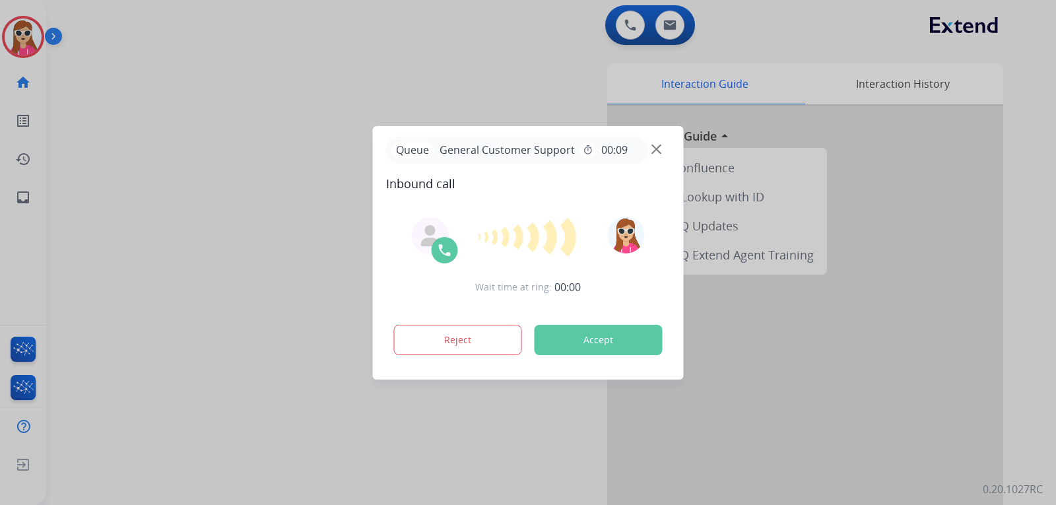
click at [607, 335] on button "Accept" at bounding box center [599, 340] width 128 height 30
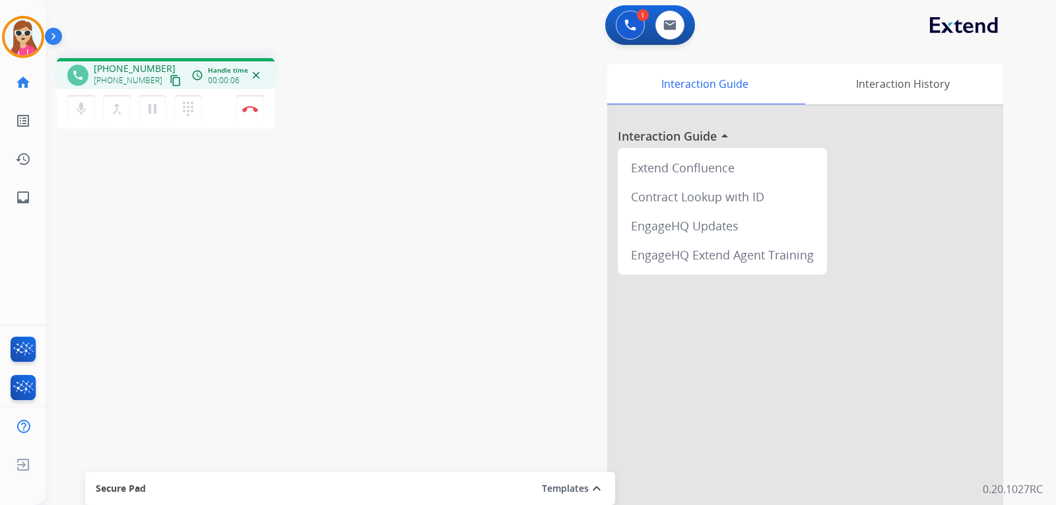
click at [170, 78] on mat-icon "content_copy" at bounding box center [176, 81] width 12 height 12
click at [17, 209] on link "inbox Emails" at bounding box center [23, 197] width 37 height 37
select select "**********"
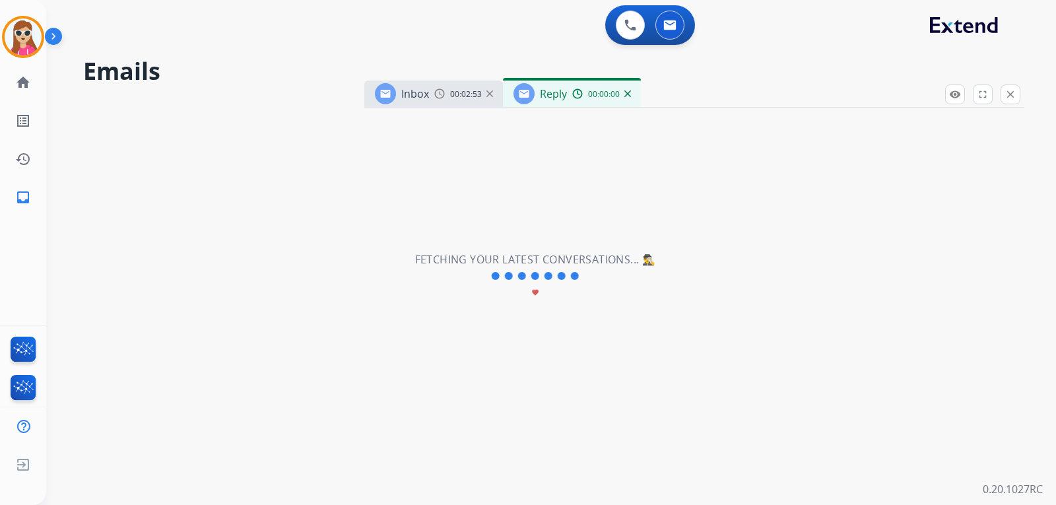
select select "**********"
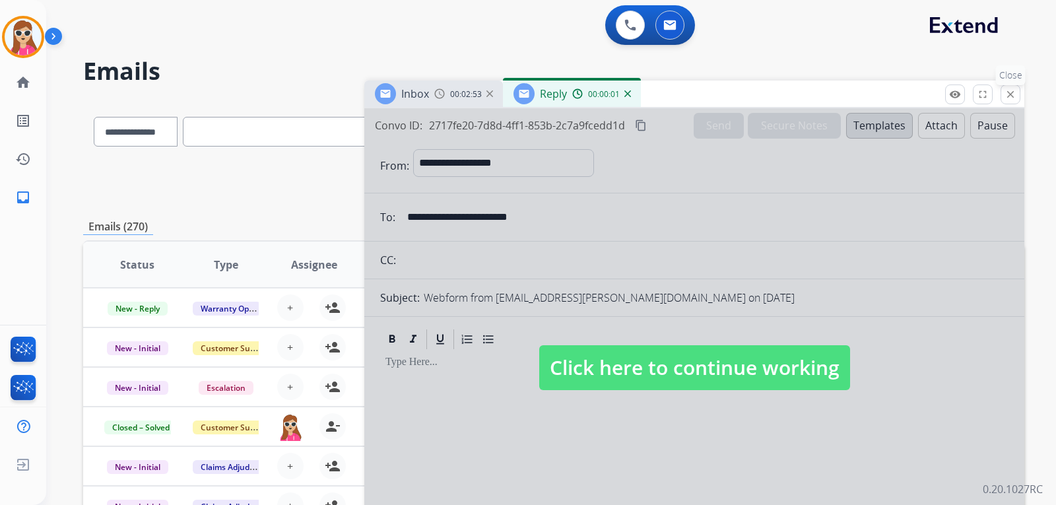
click at [1006, 101] on button "close Close" at bounding box center [1011, 95] width 20 height 20
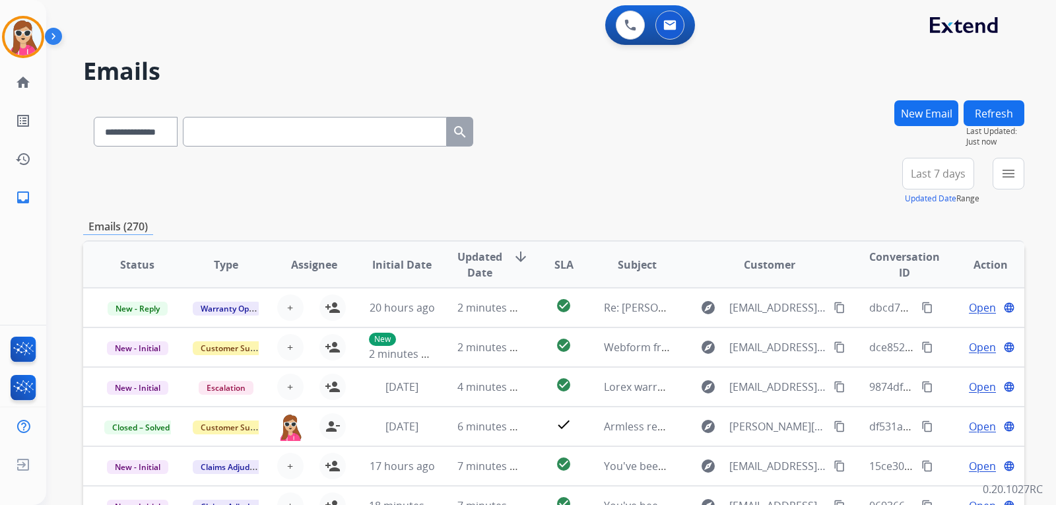
click at [924, 122] on button "New Email" at bounding box center [927, 113] width 64 height 26
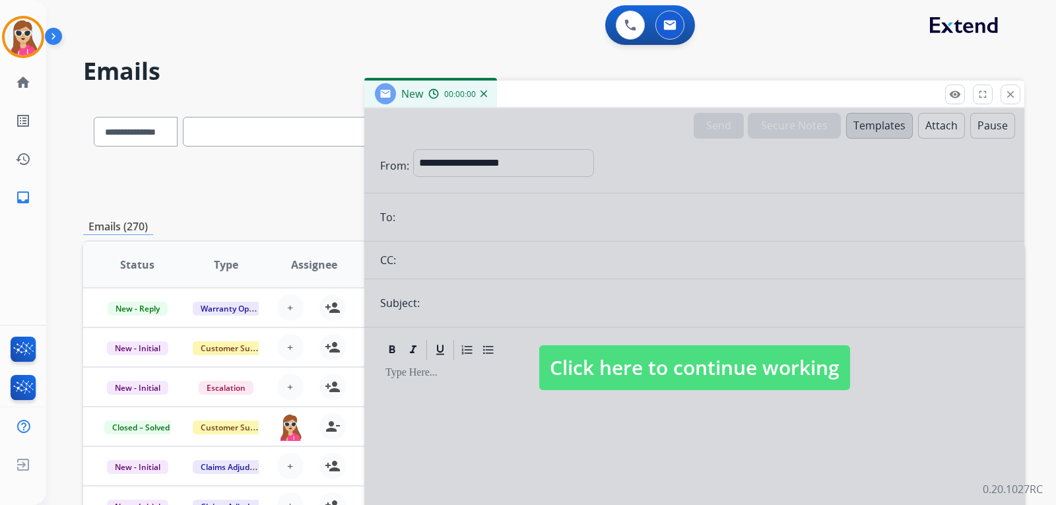
click at [639, 395] on div at bounding box center [694, 354] width 660 height 493
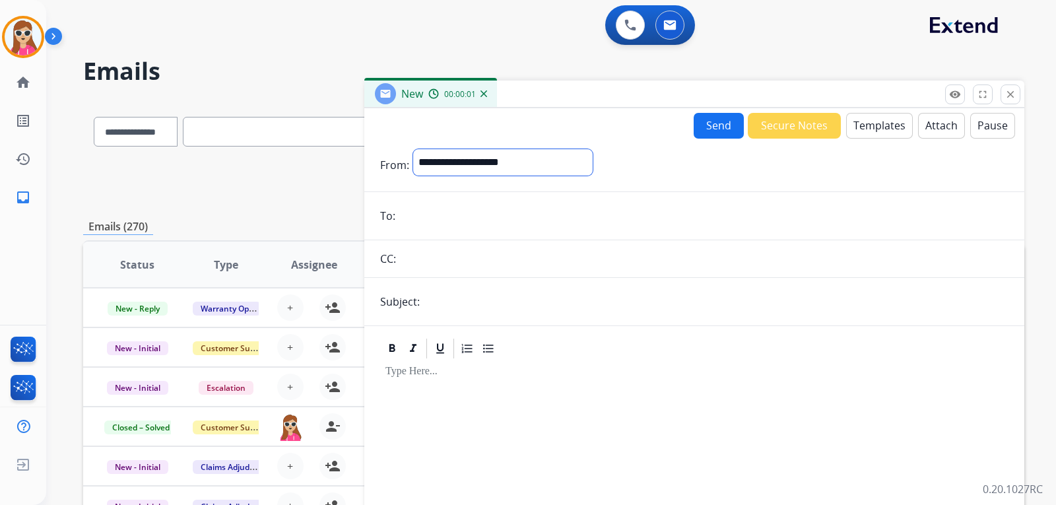
click at [493, 160] on select "**********" at bounding box center [503, 162] width 180 height 26
select select "**********"
click at [413, 149] on select "**********" at bounding box center [503, 162] width 180 height 26
click at [454, 219] on input "email" at bounding box center [703, 217] width 609 height 26
paste input "**********"
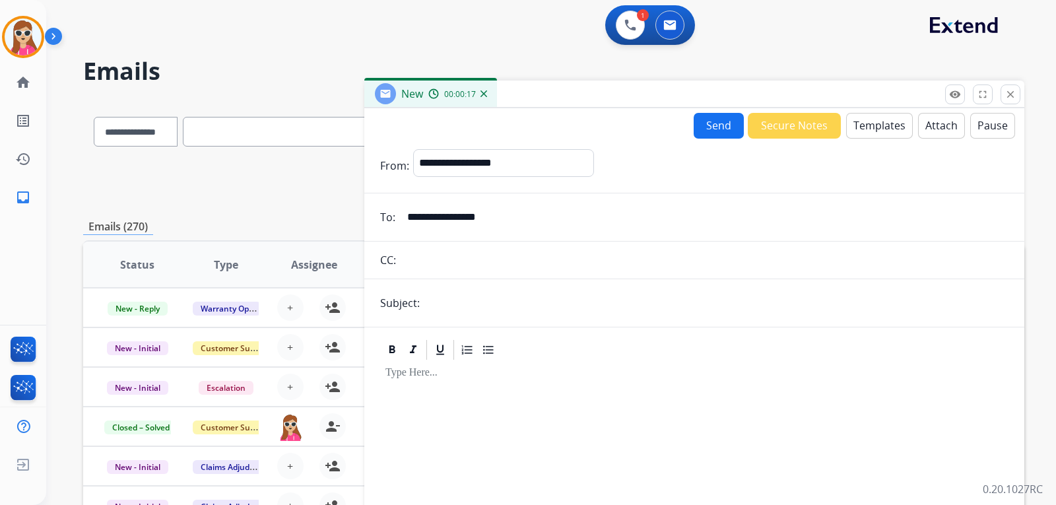
type input "**********"
click at [860, 122] on button "Templates" at bounding box center [879, 126] width 67 height 26
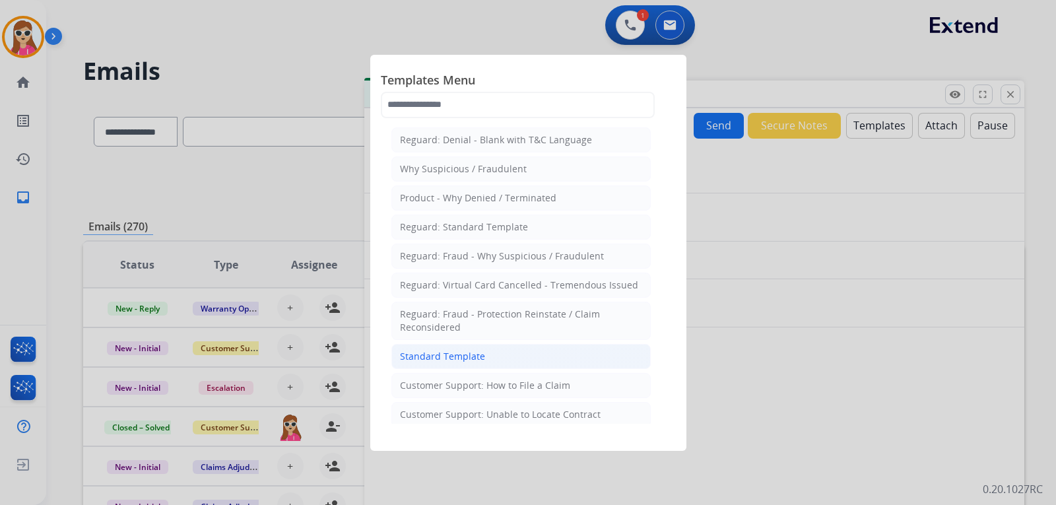
click at [522, 355] on li "Standard Template" at bounding box center [521, 356] width 259 height 25
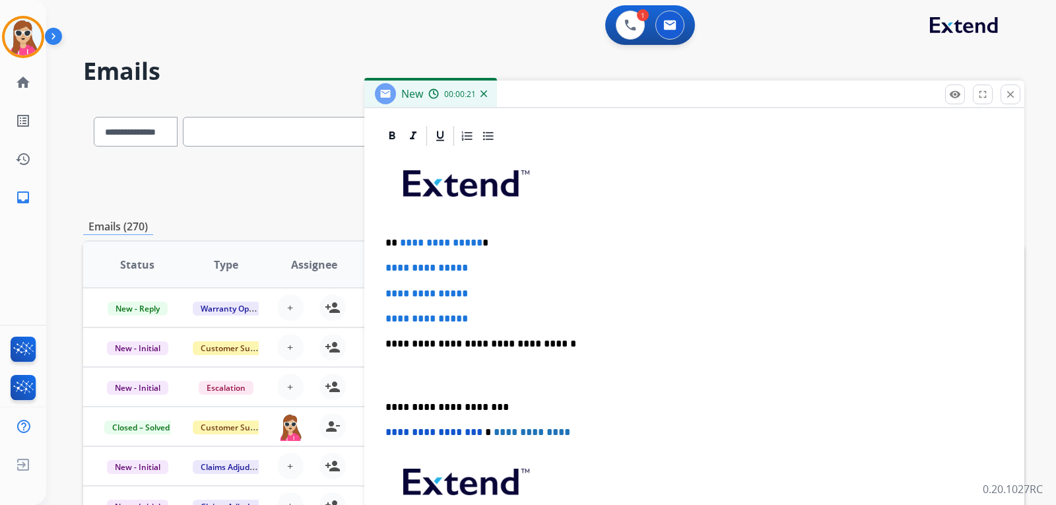
scroll to position [305, 0]
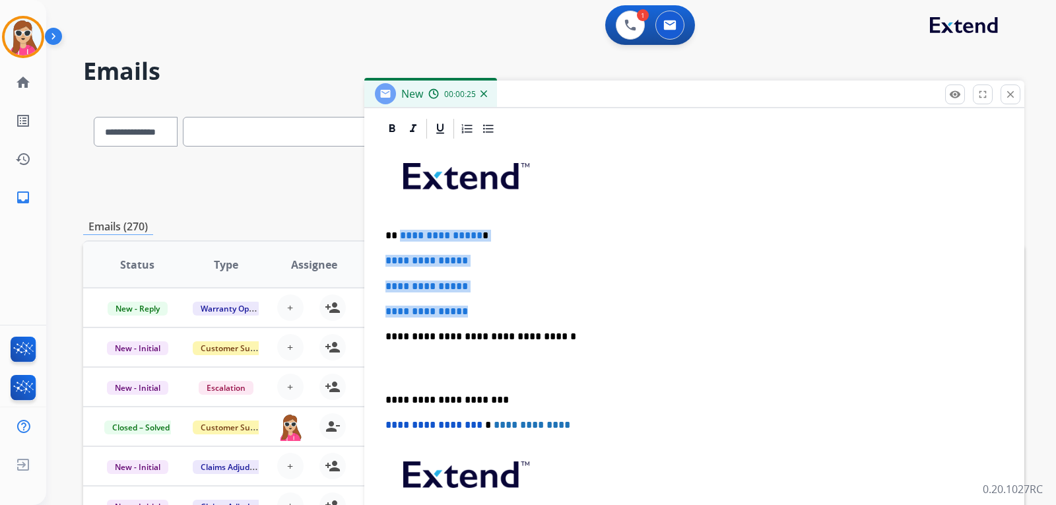
drag, startPoint x: 399, startPoint y: 236, endPoint x: 480, endPoint y: 314, distance: 112.1
click at [480, 314] on div "**********" at bounding box center [694, 368] width 629 height 454
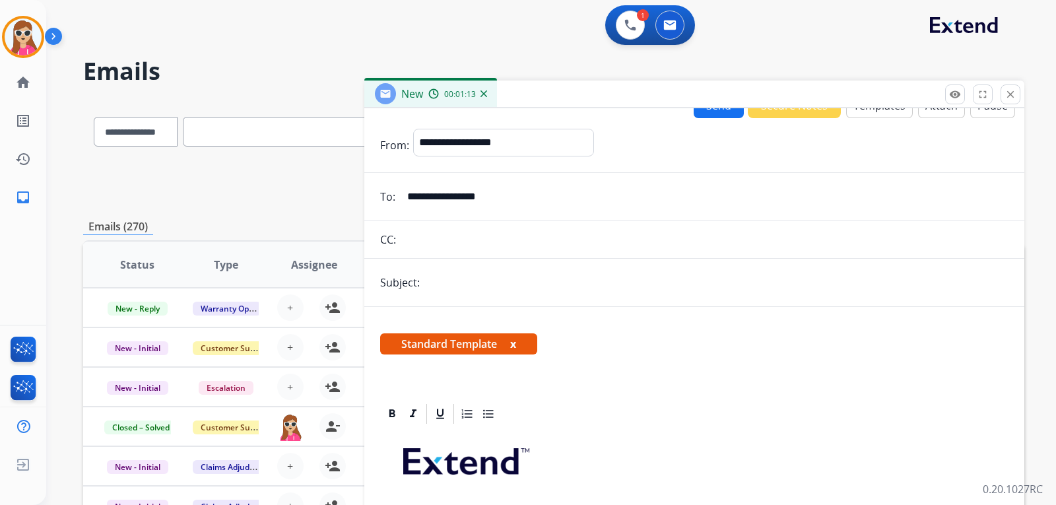
scroll to position [0, 0]
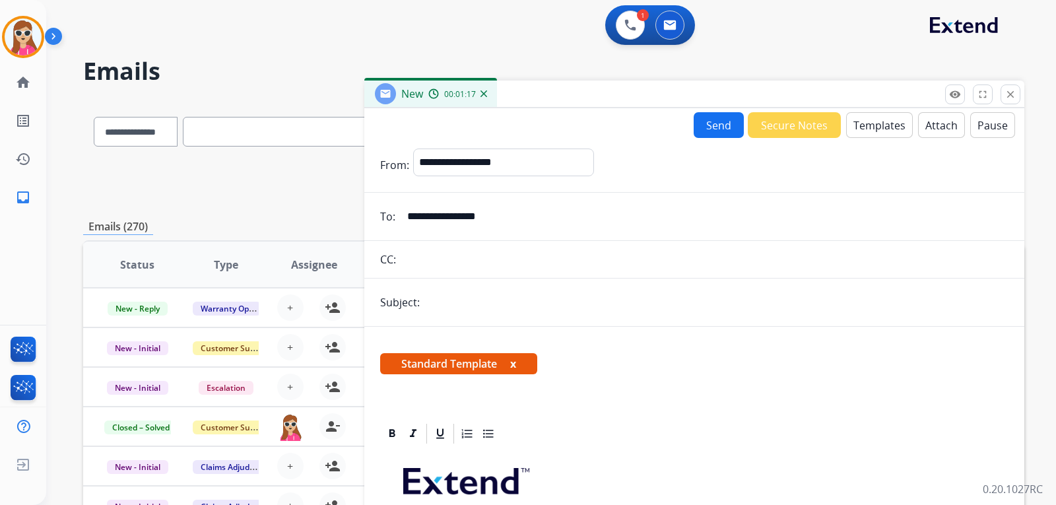
click at [471, 308] on input "text" at bounding box center [716, 302] width 585 height 26
type input "**********"
click at [706, 131] on button "Send" at bounding box center [719, 125] width 50 height 26
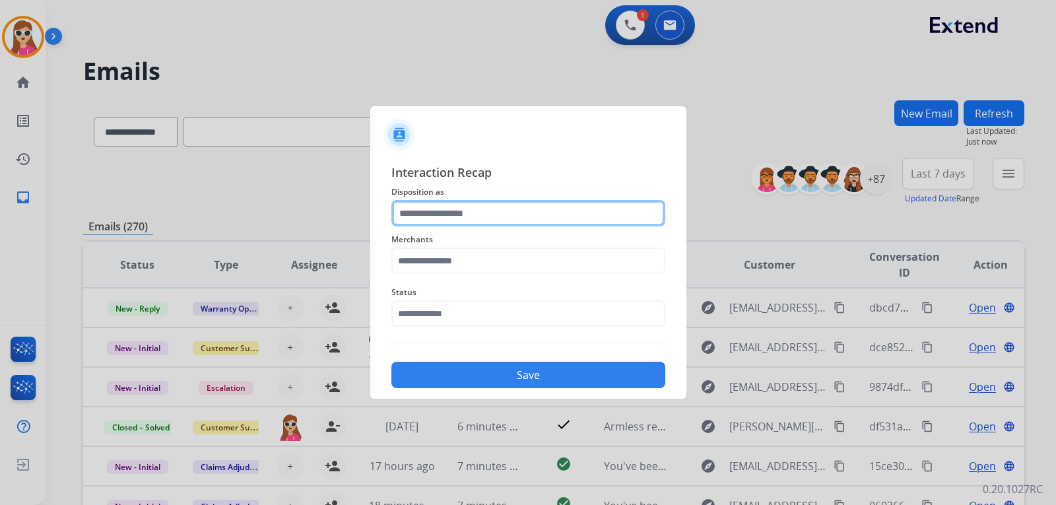
click at [481, 220] on input "text" at bounding box center [529, 213] width 274 height 26
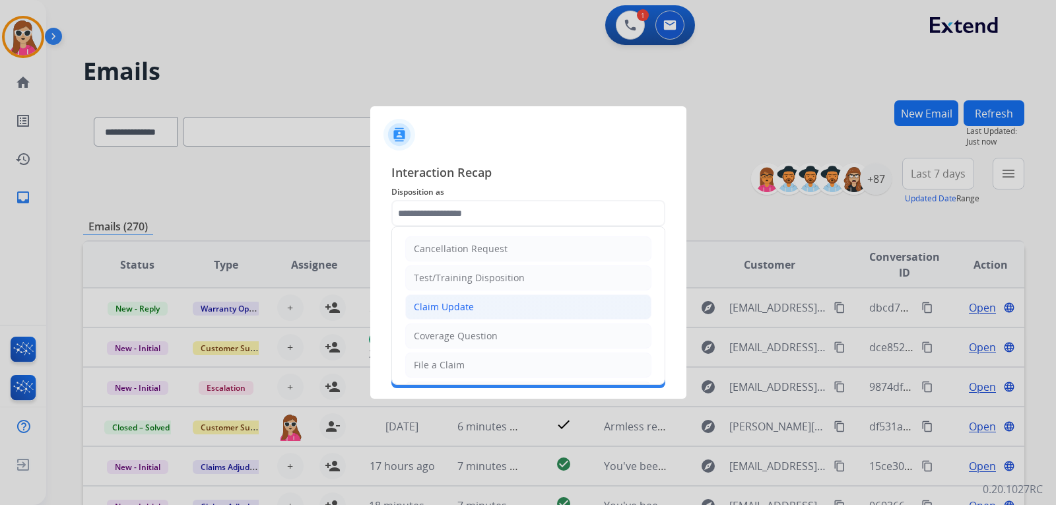
click at [484, 308] on li "Claim Update" at bounding box center [528, 306] width 246 height 25
type input "**********"
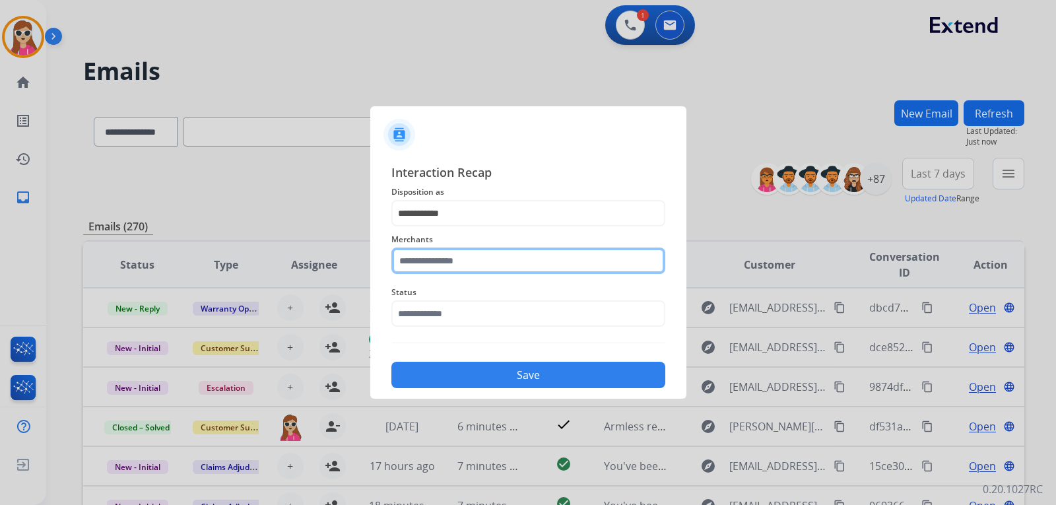
click at [479, 273] on input "text" at bounding box center [529, 261] width 274 height 26
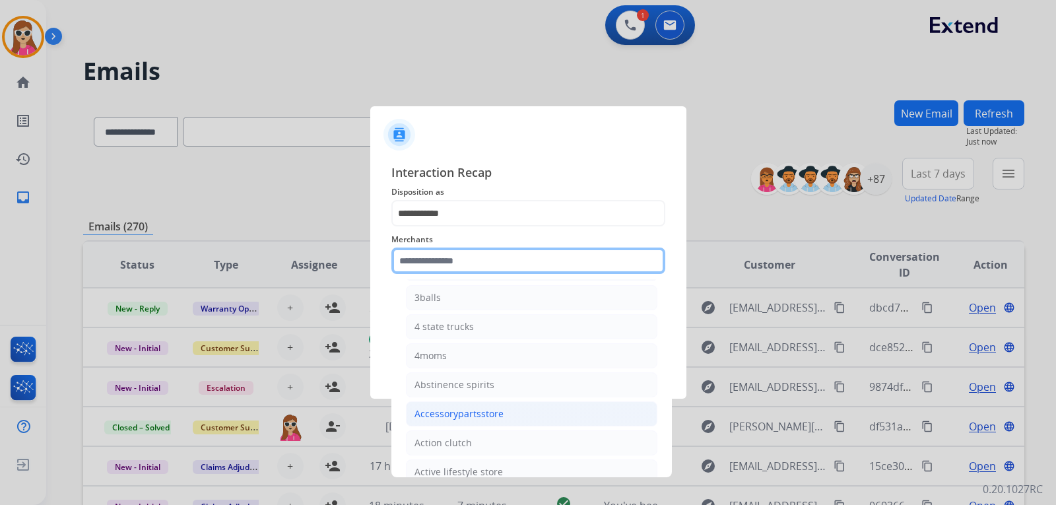
scroll to position [198, 0]
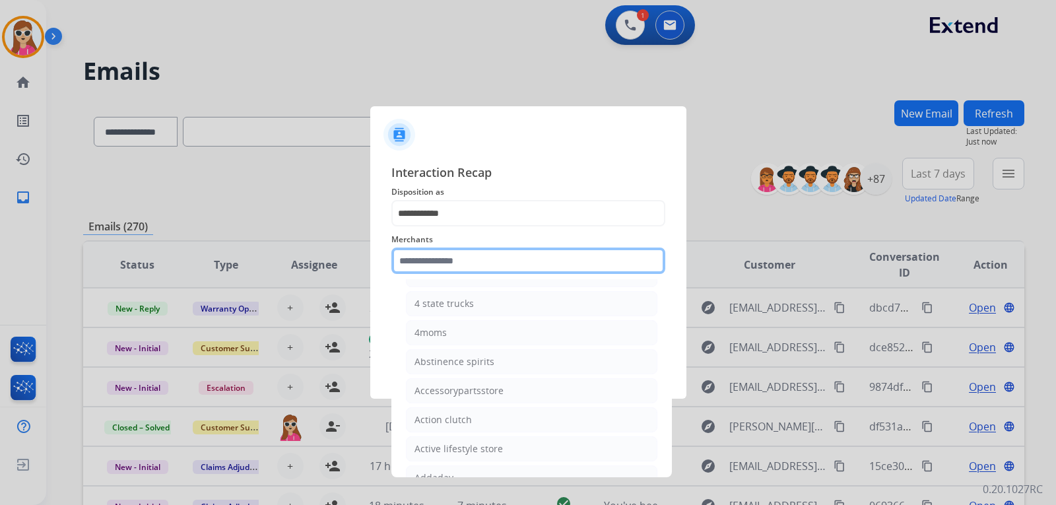
click at [438, 267] on input "text" at bounding box center [529, 261] width 274 height 26
click at [435, 262] on input "text" at bounding box center [529, 261] width 274 height 26
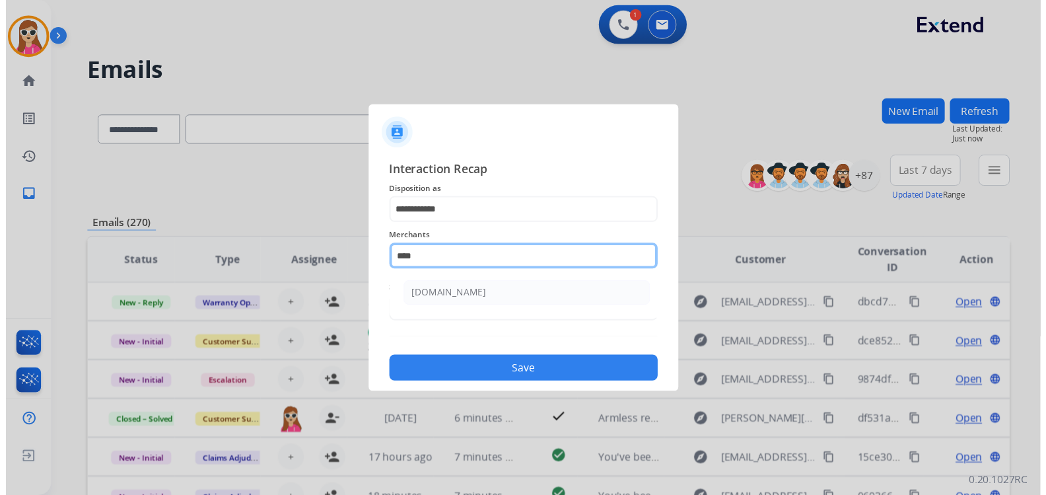
scroll to position [0, 0]
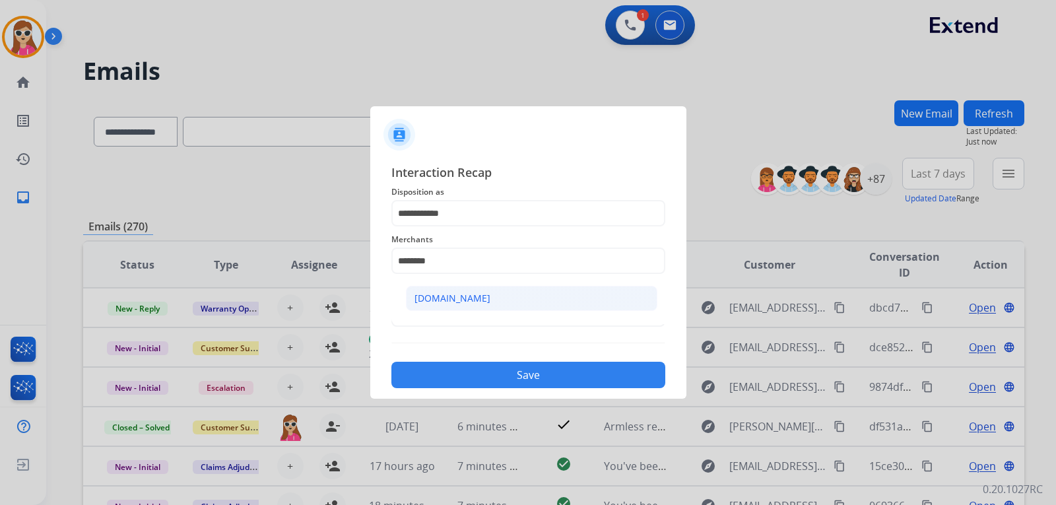
click at [549, 300] on li "[DOMAIN_NAME]" at bounding box center [532, 298] width 252 height 25
type input "**********"
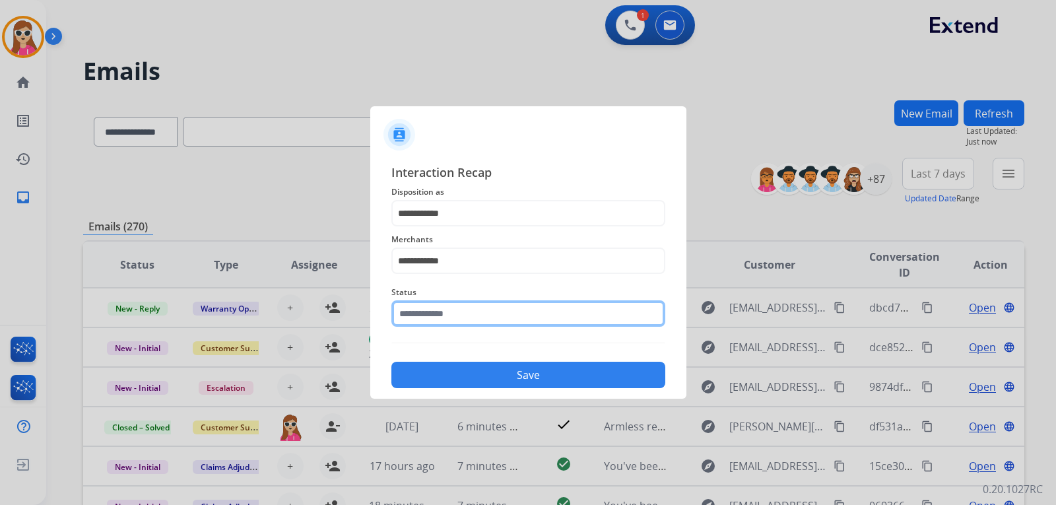
click at [463, 310] on input "text" at bounding box center [529, 313] width 274 height 26
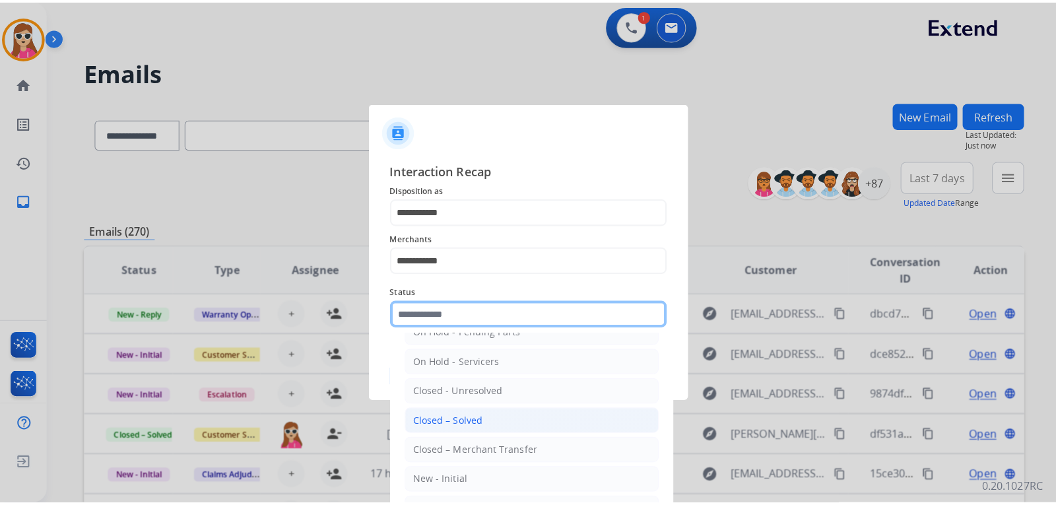
scroll to position [79, 0]
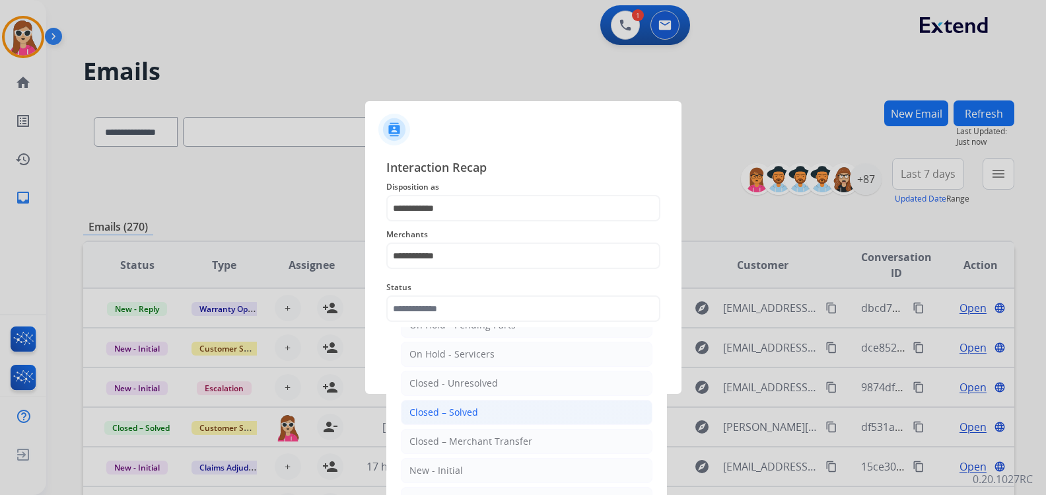
click at [473, 409] on div "Closed – Solved" at bounding box center [443, 411] width 69 height 13
type input "**********"
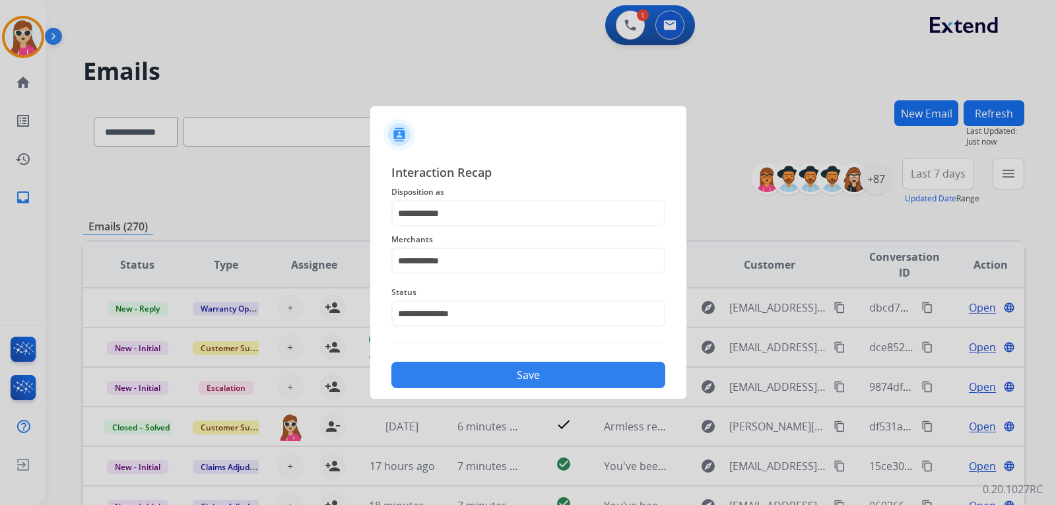
click at [483, 363] on button "Save" at bounding box center [529, 375] width 274 height 26
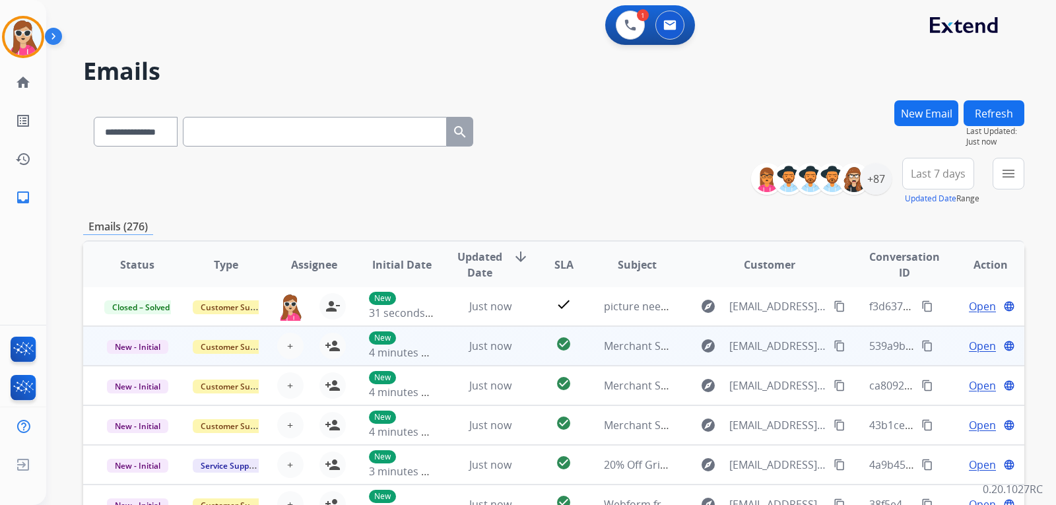
scroll to position [0, 0]
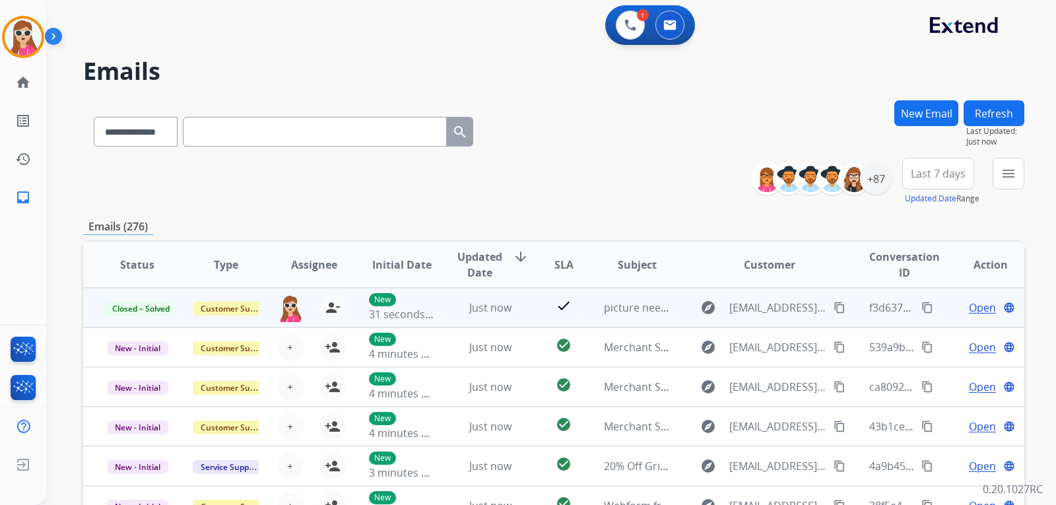
click at [530, 306] on td "check" at bounding box center [553, 308] width 59 height 40
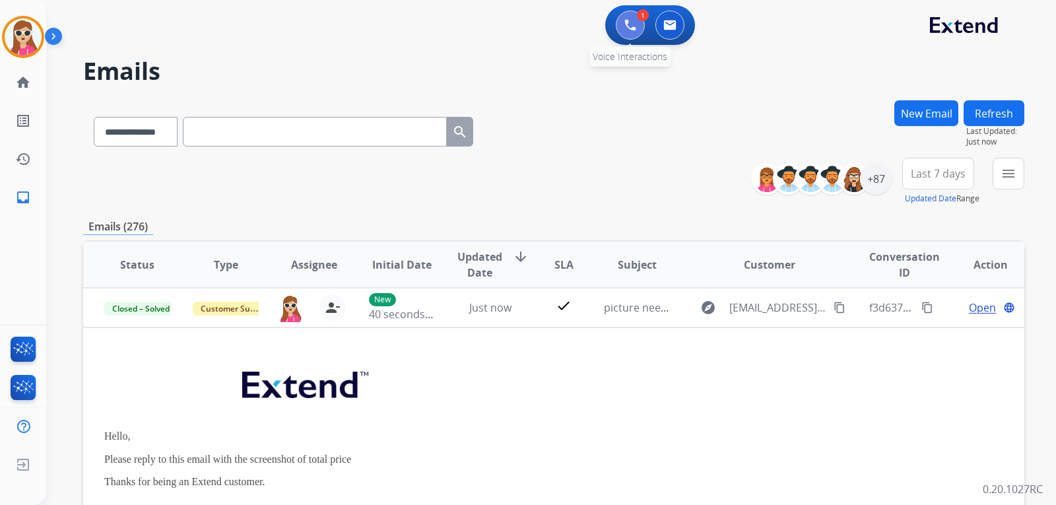
click at [623, 31] on button at bounding box center [630, 25] width 29 height 29
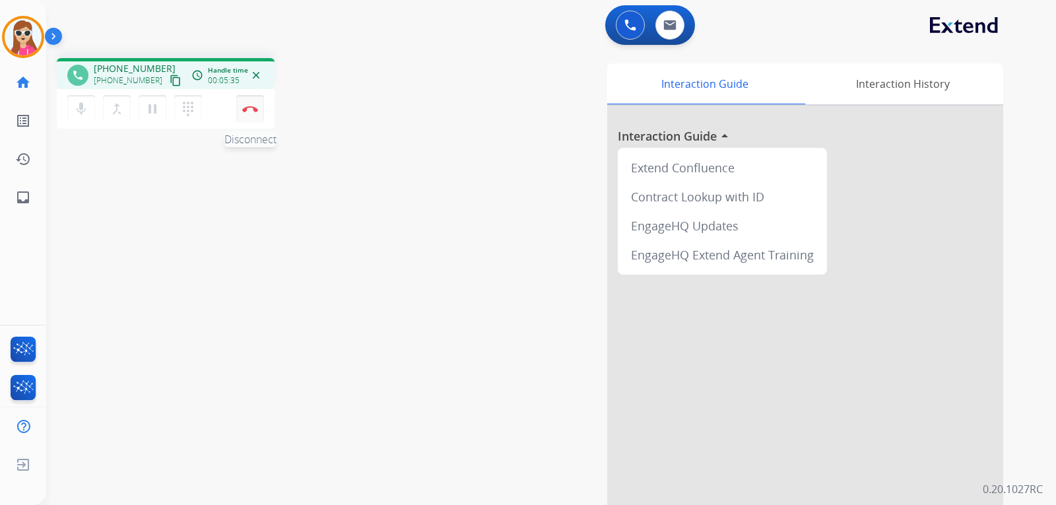
click at [253, 114] on button "Disconnect" at bounding box center [250, 109] width 28 height 28
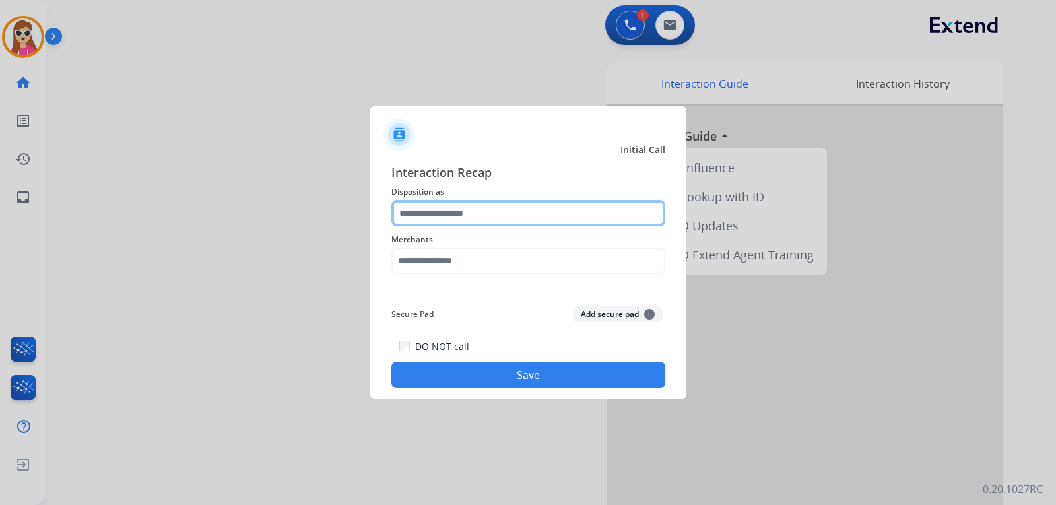
click at [486, 219] on input "text" at bounding box center [529, 213] width 274 height 26
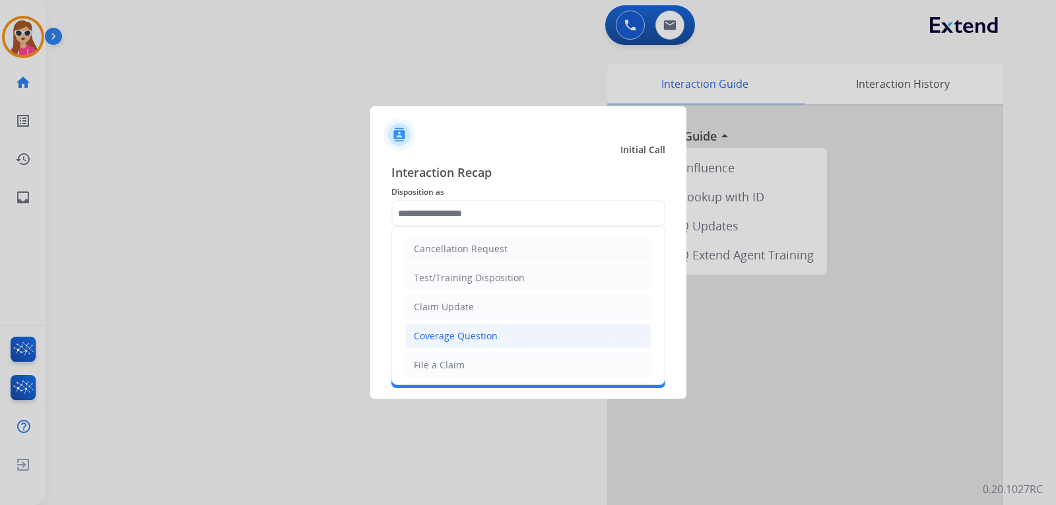
drag, startPoint x: 479, startPoint y: 337, endPoint x: 481, endPoint y: 329, distance: 8.0
click at [479, 336] on div "Coverage Question" at bounding box center [456, 335] width 84 height 13
type input "**********"
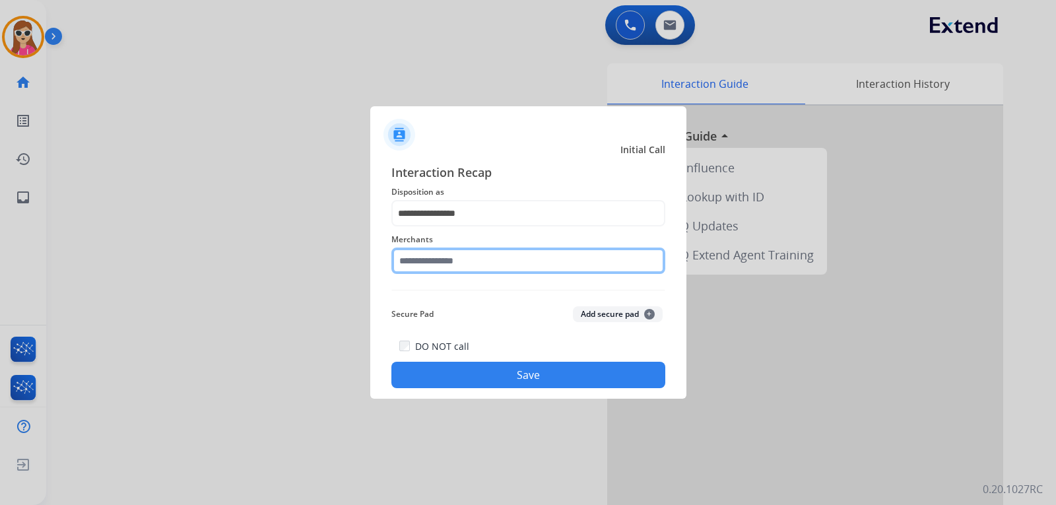
click at [461, 259] on input "text" at bounding box center [529, 261] width 274 height 26
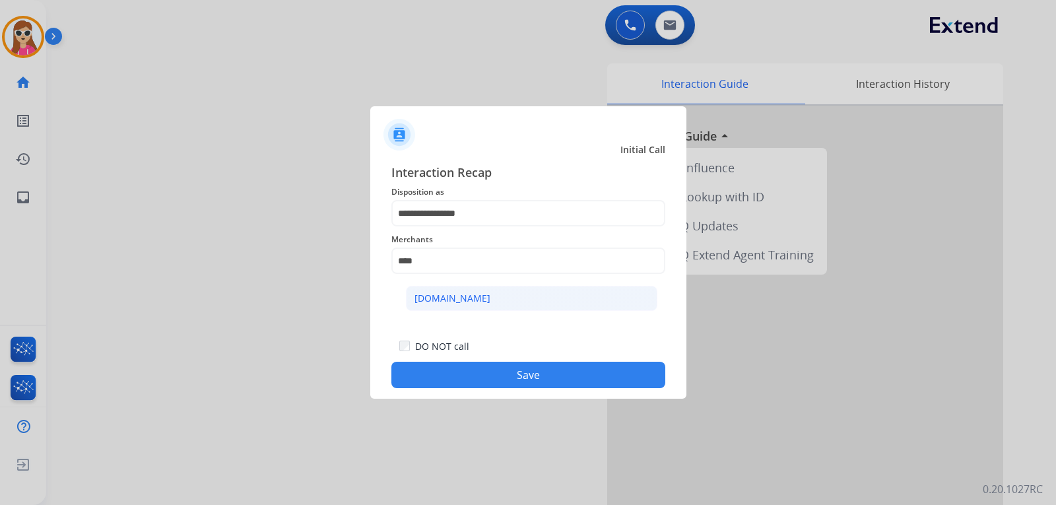
click at [467, 297] on div "[DOMAIN_NAME]" at bounding box center [453, 298] width 76 height 13
type input "**********"
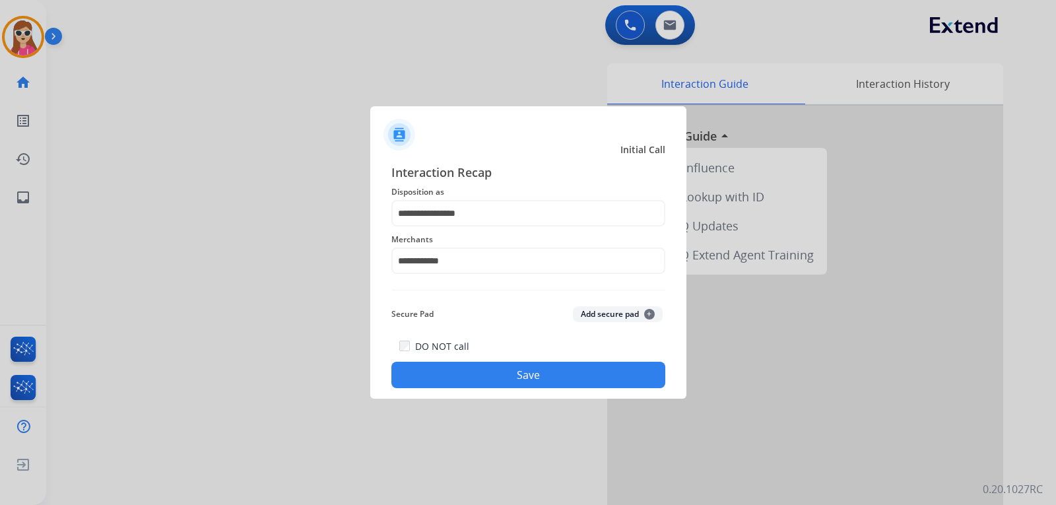
click at [515, 382] on button "Save" at bounding box center [529, 375] width 274 height 26
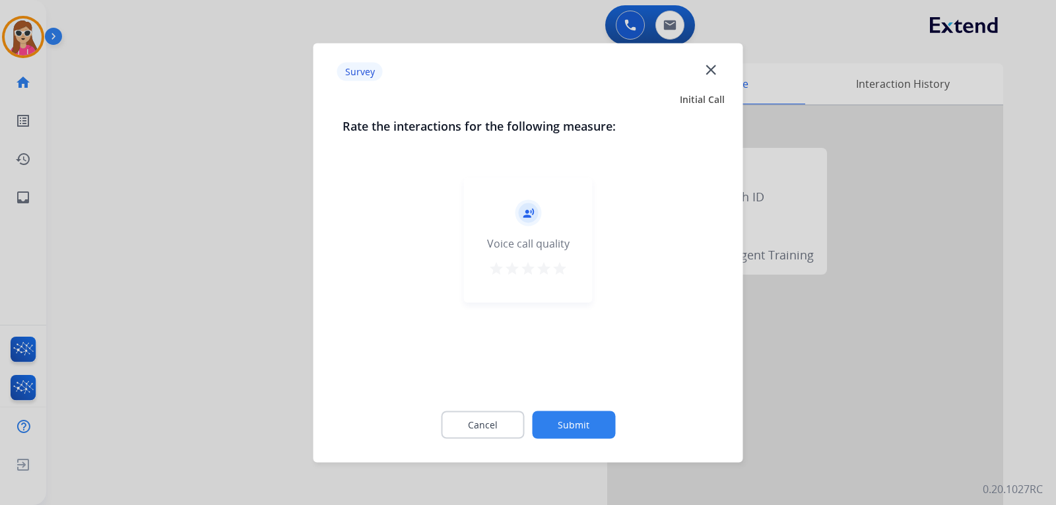
click at [562, 267] on mat-icon "star" at bounding box center [560, 268] width 16 height 16
click at [571, 432] on button "Submit" at bounding box center [573, 425] width 83 height 28
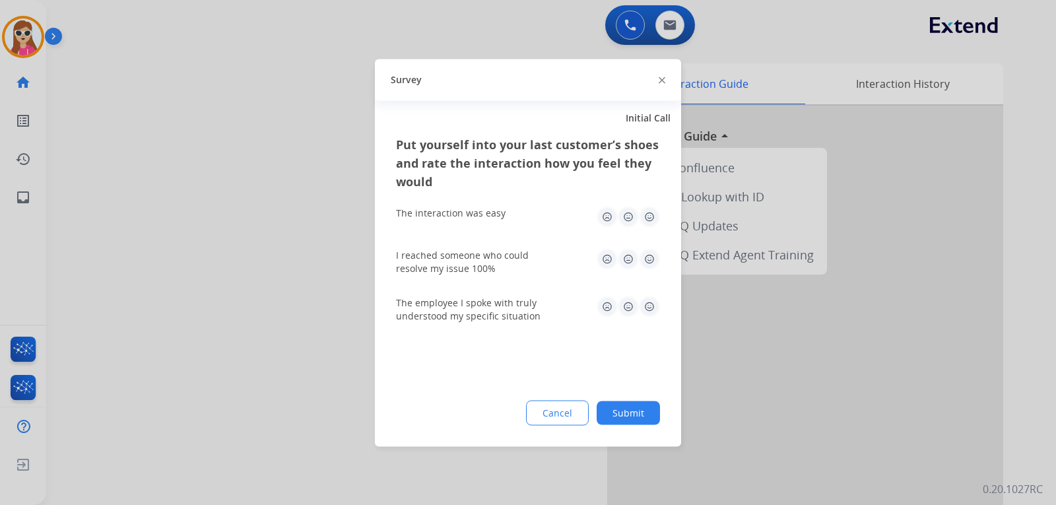
click at [642, 218] on img at bounding box center [649, 216] width 21 height 21
click at [644, 261] on img at bounding box center [649, 258] width 21 height 21
click at [642, 309] on img at bounding box center [649, 306] width 21 height 21
click at [625, 413] on button "Submit" at bounding box center [628, 413] width 63 height 24
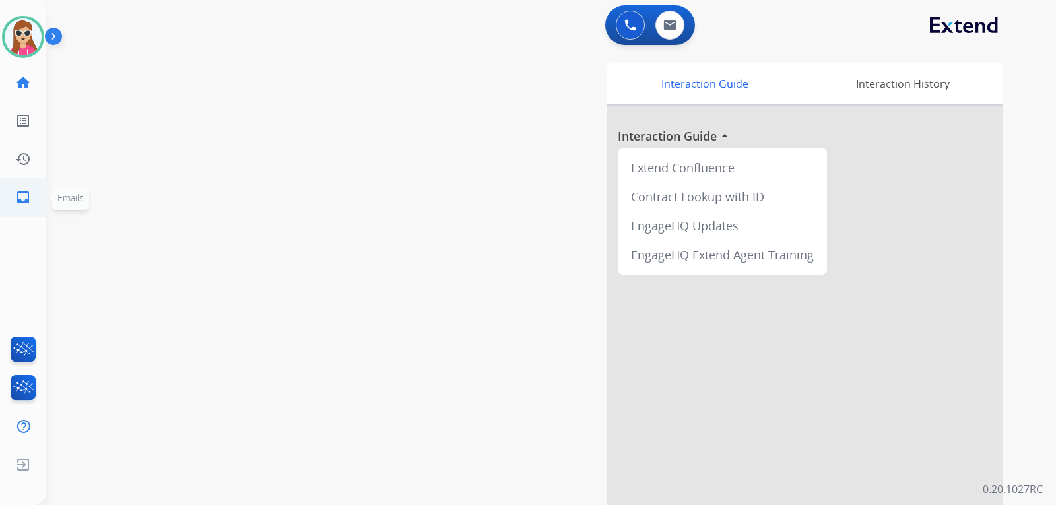
click at [26, 200] on mat-icon "inbox" at bounding box center [23, 197] width 16 height 16
select select "**********"
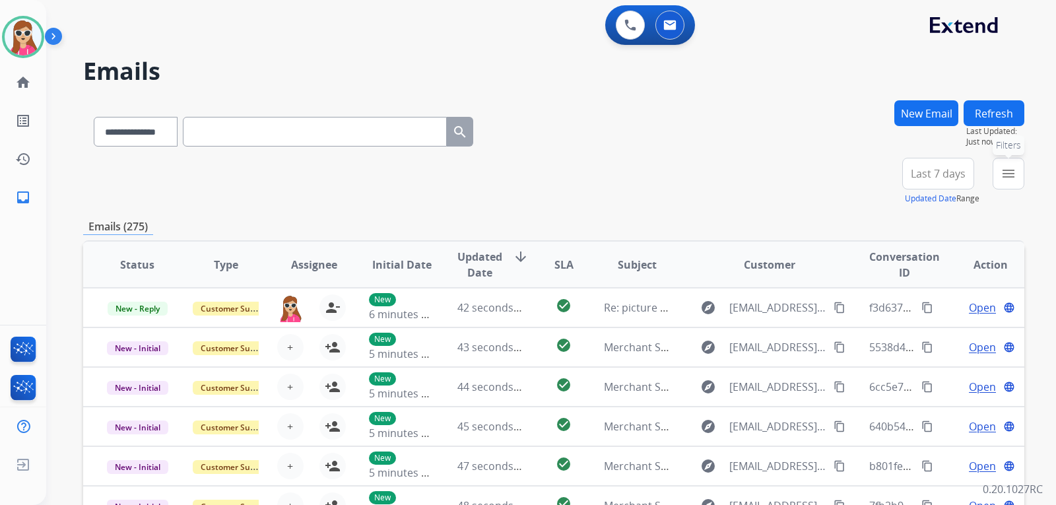
click at [1017, 168] on button "menu Filters" at bounding box center [1009, 174] width 32 height 32
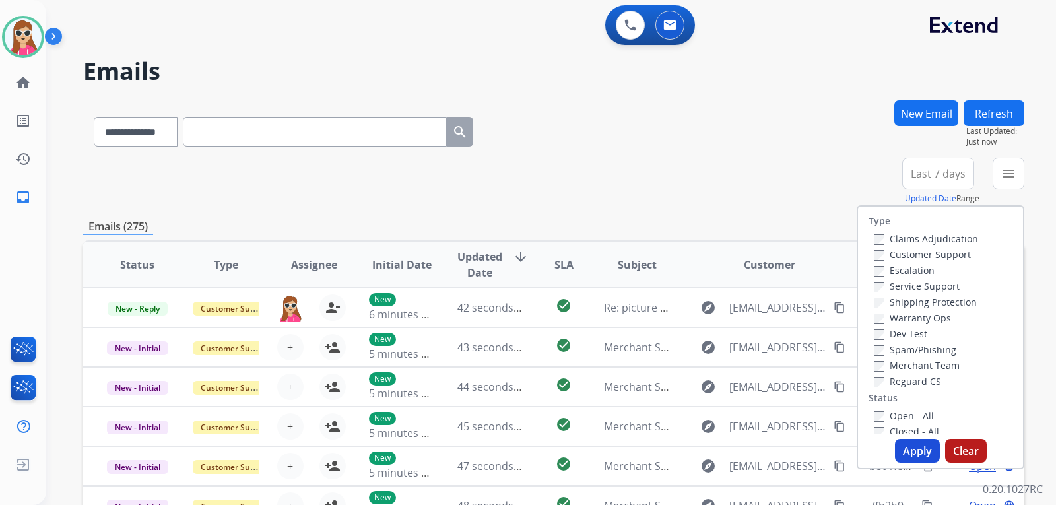
click at [927, 255] on label "Customer Support" at bounding box center [922, 254] width 97 height 13
drag, startPoint x: 939, startPoint y: 300, endPoint x: 941, endPoint y: 318, distance: 17.2
click at [940, 300] on label "Shipping Protection" at bounding box center [925, 302] width 103 height 13
click at [924, 379] on label "Reguard CS" at bounding box center [907, 381] width 67 height 13
click at [917, 413] on label "Open - All" at bounding box center [904, 415] width 60 height 13
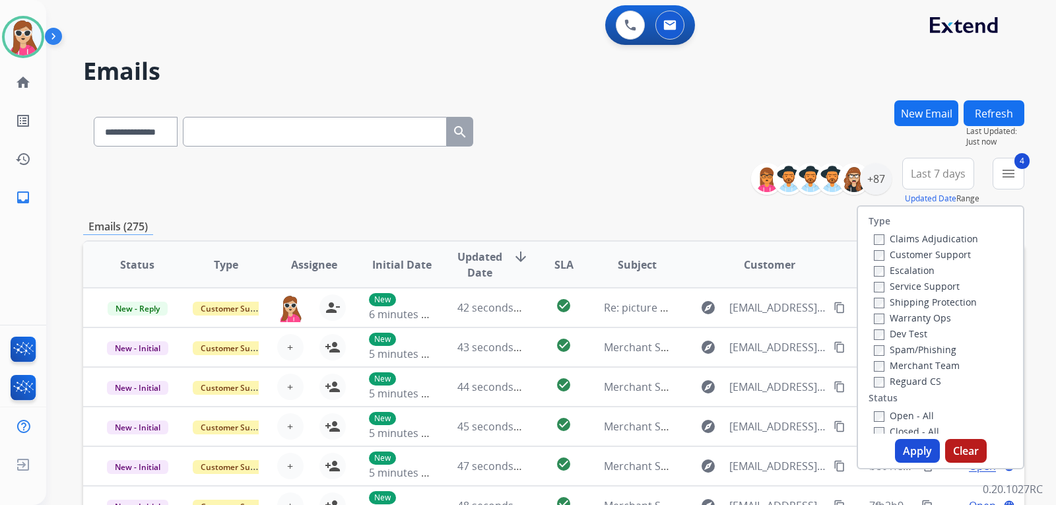
click at [908, 450] on button "Apply" at bounding box center [917, 451] width 45 height 24
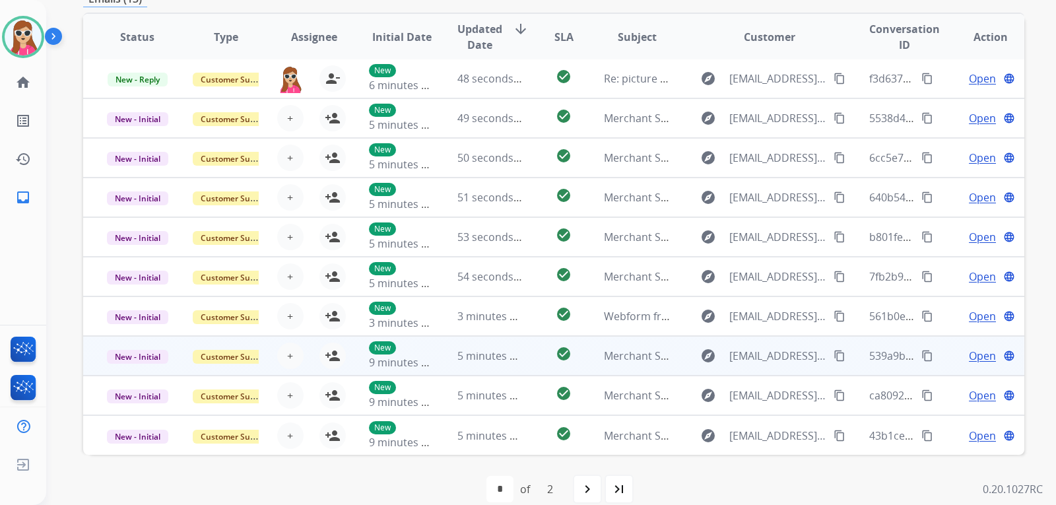
scroll to position [341, 0]
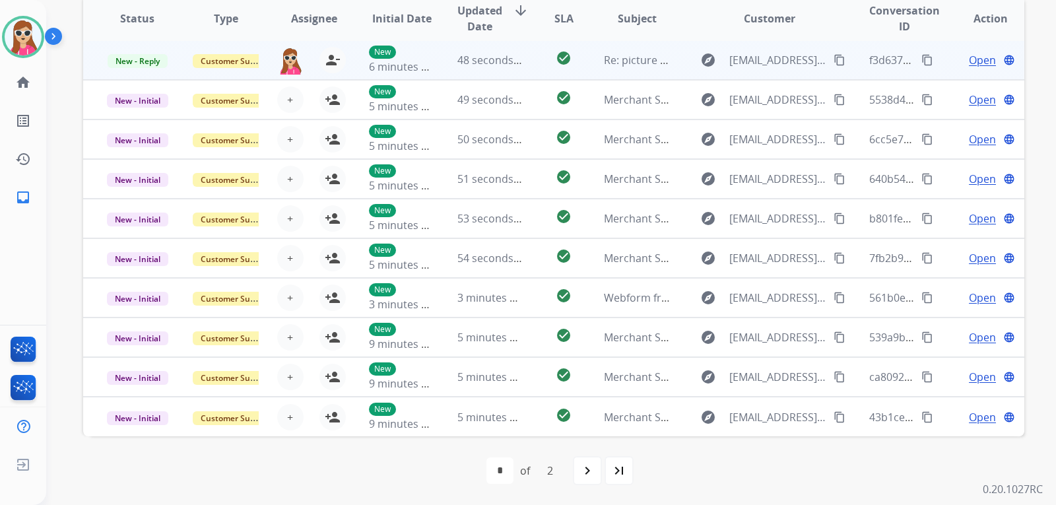
click at [974, 65] on span "Open" at bounding box center [982, 60] width 27 height 16
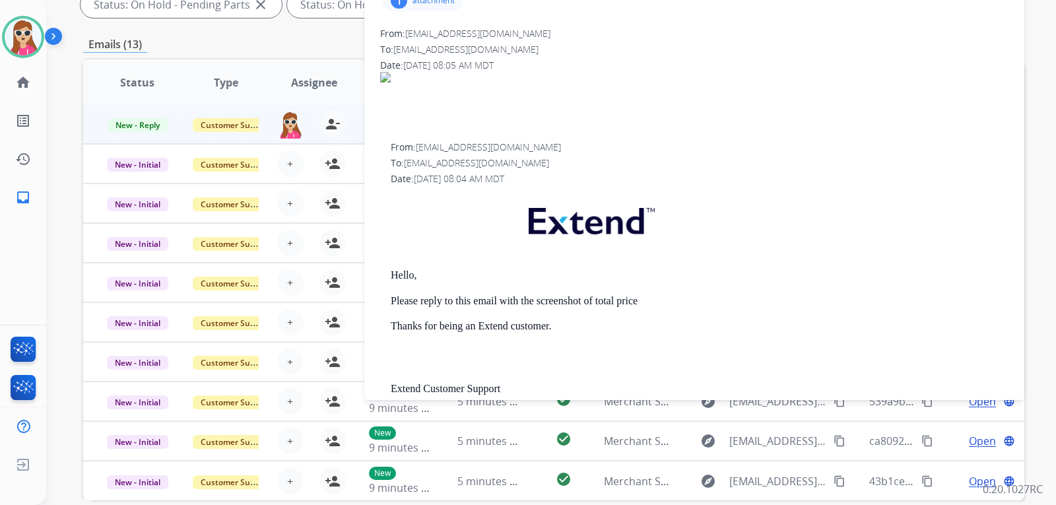
scroll to position [209, 0]
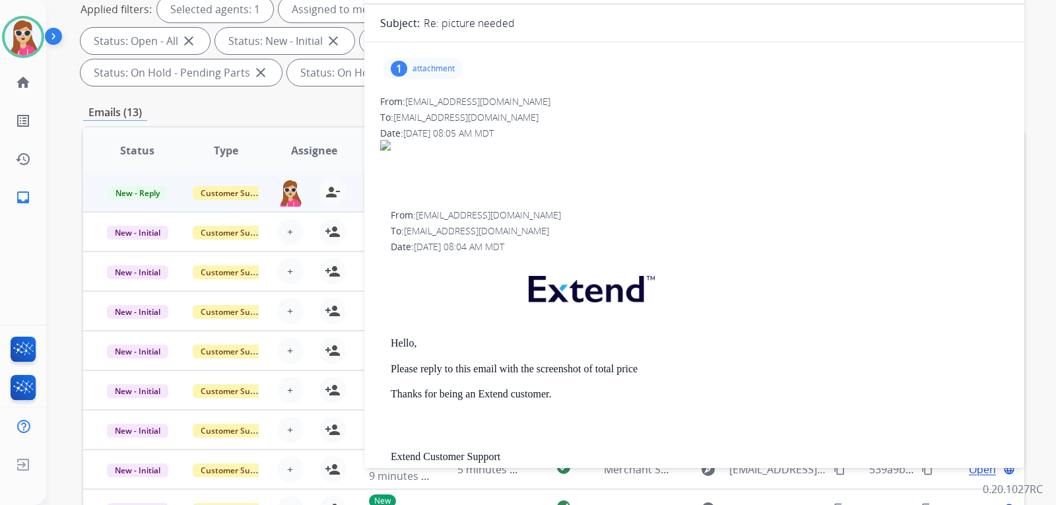
click at [438, 68] on p "attachment" at bounding box center [434, 68] width 42 height 11
click at [410, 94] on div at bounding box center [426, 102] width 66 height 46
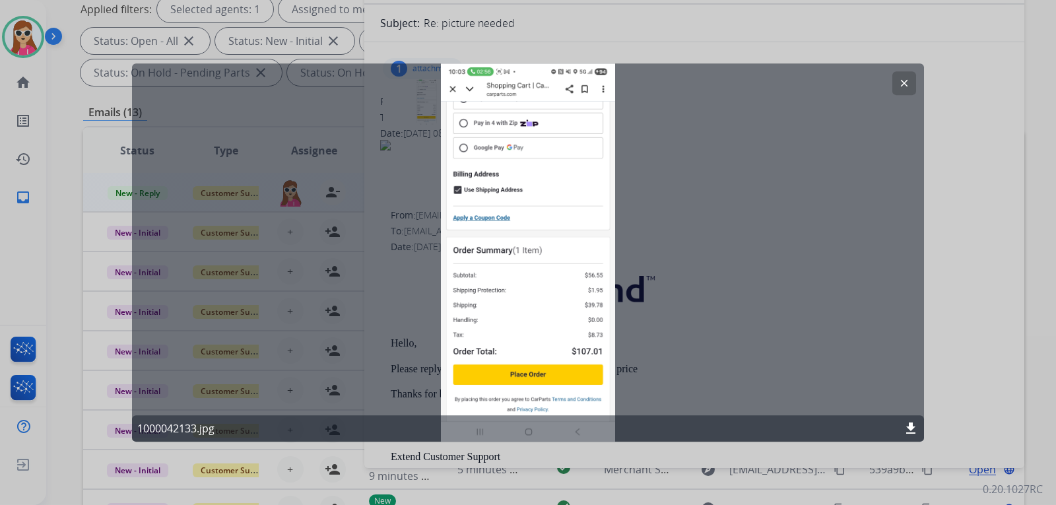
click at [904, 80] on mat-icon "clear" at bounding box center [905, 83] width 12 height 12
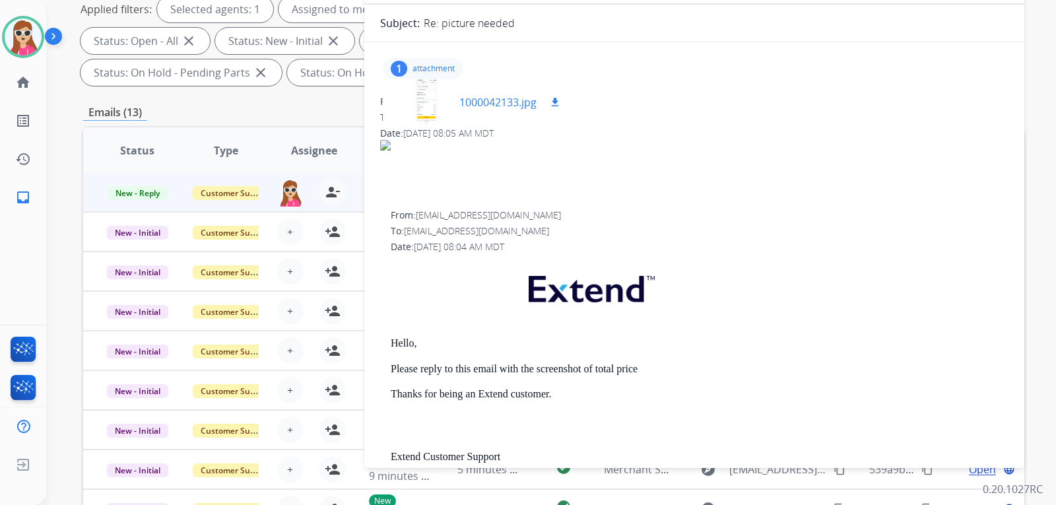
click at [543, 96] on div "1000042133.jpg download" at bounding box center [512, 102] width 104 height 16
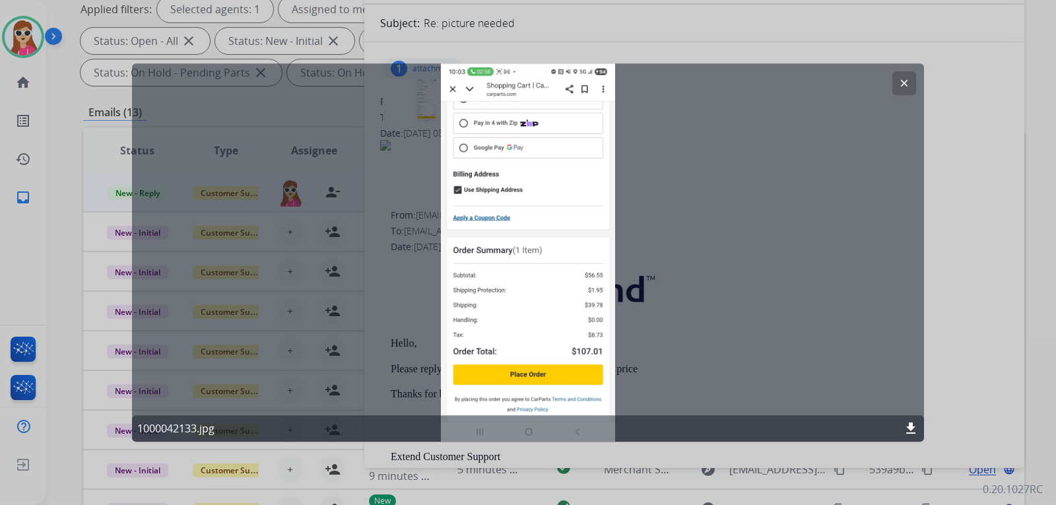
click at [907, 421] on div "1000042133.jpg download" at bounding box center [528, 428] width 792 height 26
click at [907, 428] on mat-icon "download" at bounding box center [911, 429] width 16 height 16
click at [679, 129] on div "clear 1000042133.jpg download" at bounding box center [528, 252] width 792 height 379
click at [898, 85] on button "clear" at bounding box center [905, 83] width 24 height 24
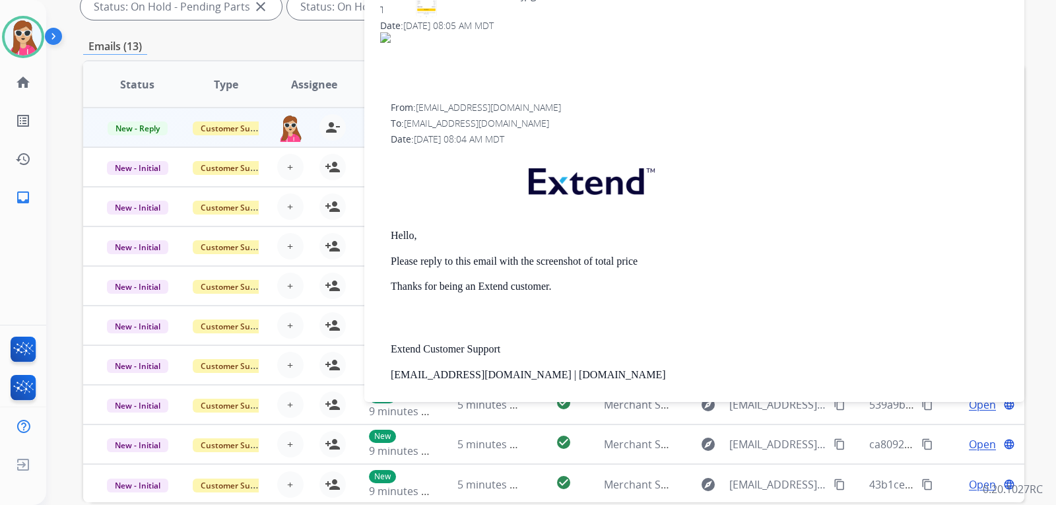
scroll to position [0, 0]
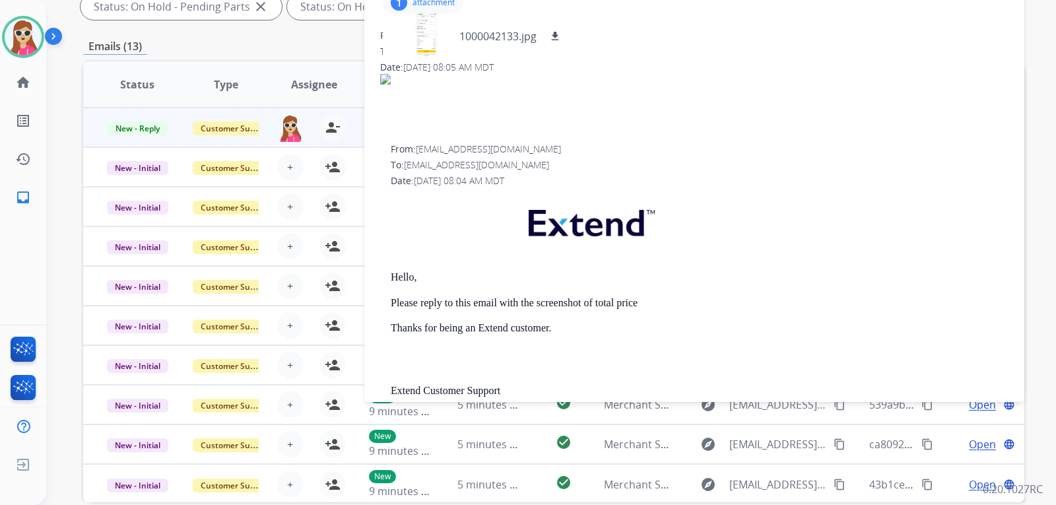
click at [652, 300] on p "Please reply to this email with the screenshot of total price" at bounding box center [700, 303] width 618 height 12
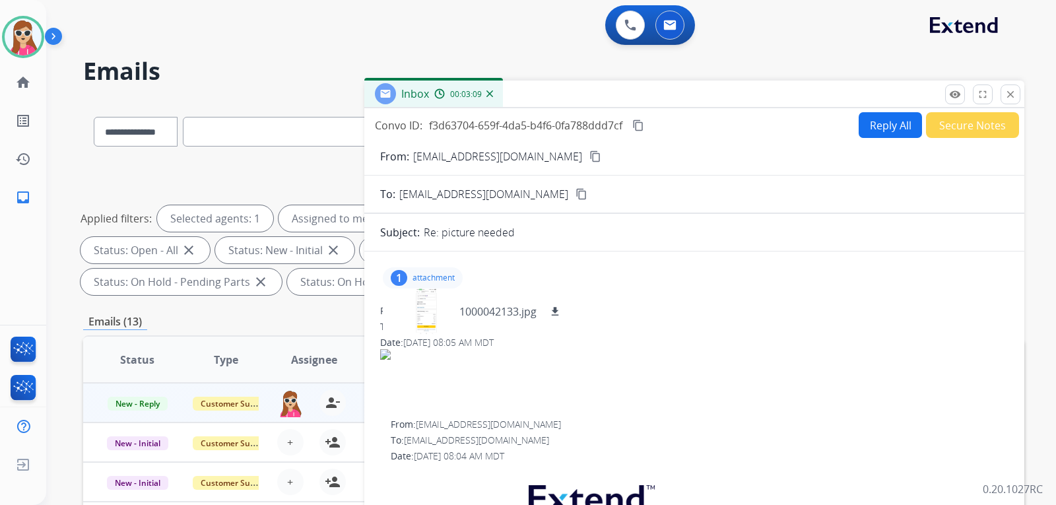
click at [875, 122] on button "Reply All" at bounding box center [890, 125] width 63 height 26
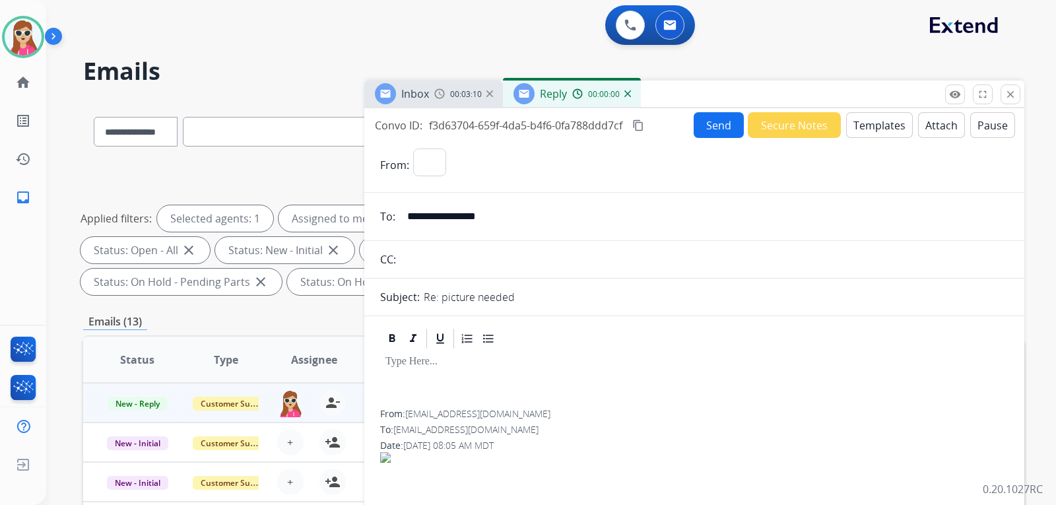
select select "**********"
click at [866, 131] on button "Templates" at bounding box center [879, 125] width 67 height 26
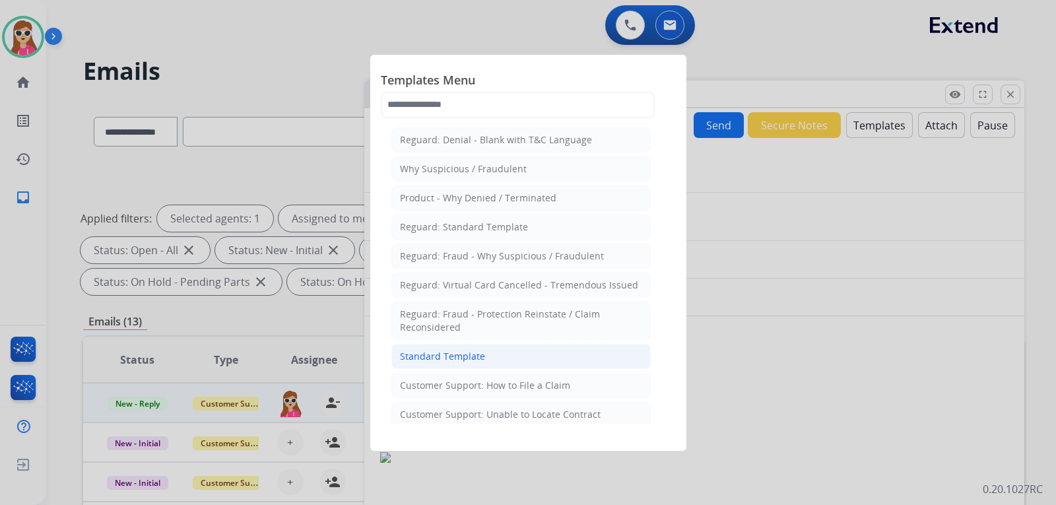
click at [572, 355] on li "Standard Template" at bounding box center [521, 356] width 259 height 25
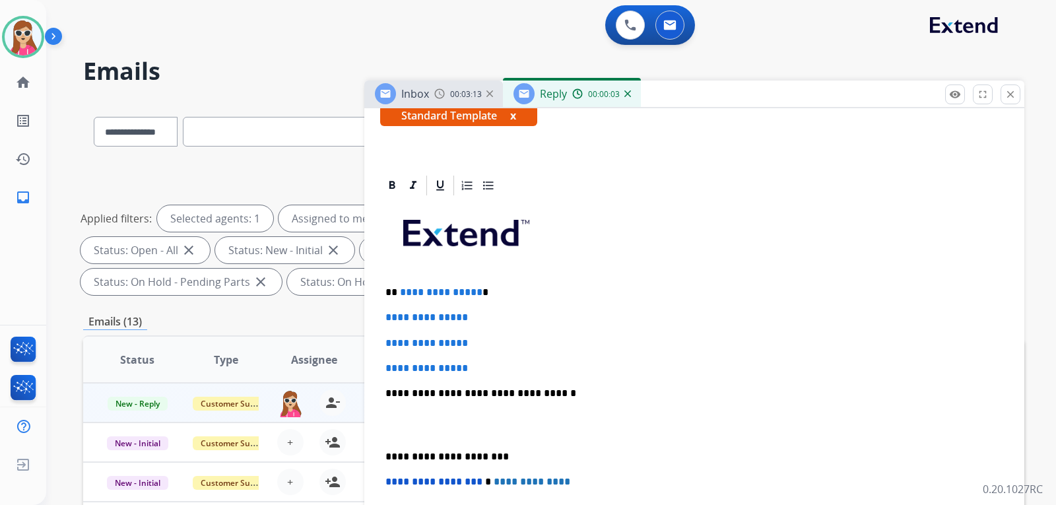
scroll to position [264, 0]
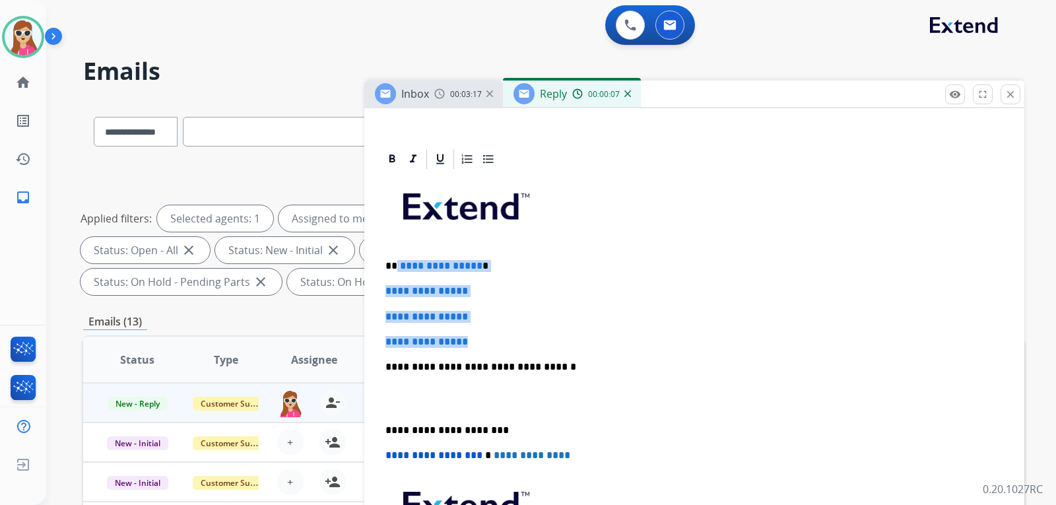
drag, startPoint x: 397, startPoint y: 267, endPoint x: 480, endPoint y: 341, distance: 110.8
click at [479, 342] on div "**********" at bounding box center [694, 398] width 629 height 454
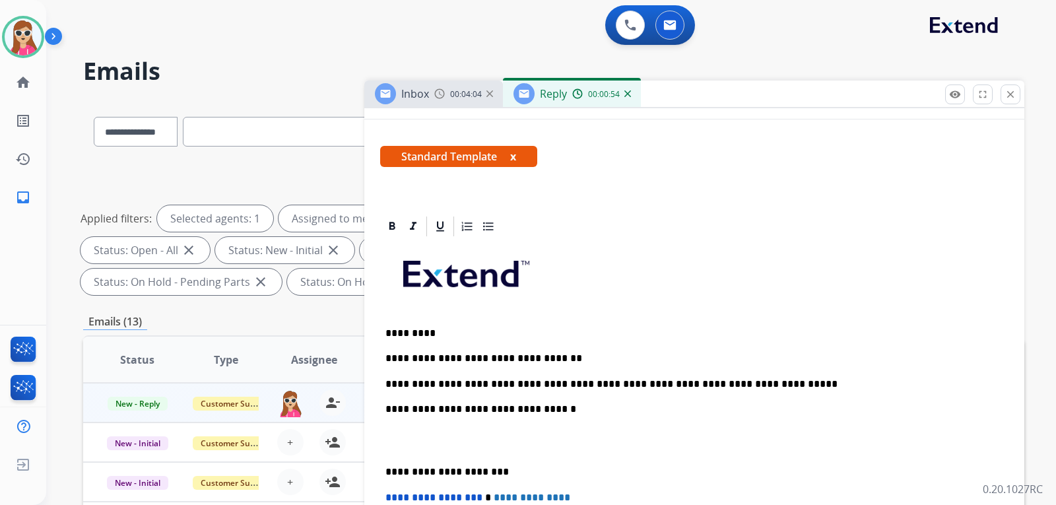
scroll to position [198, 0]
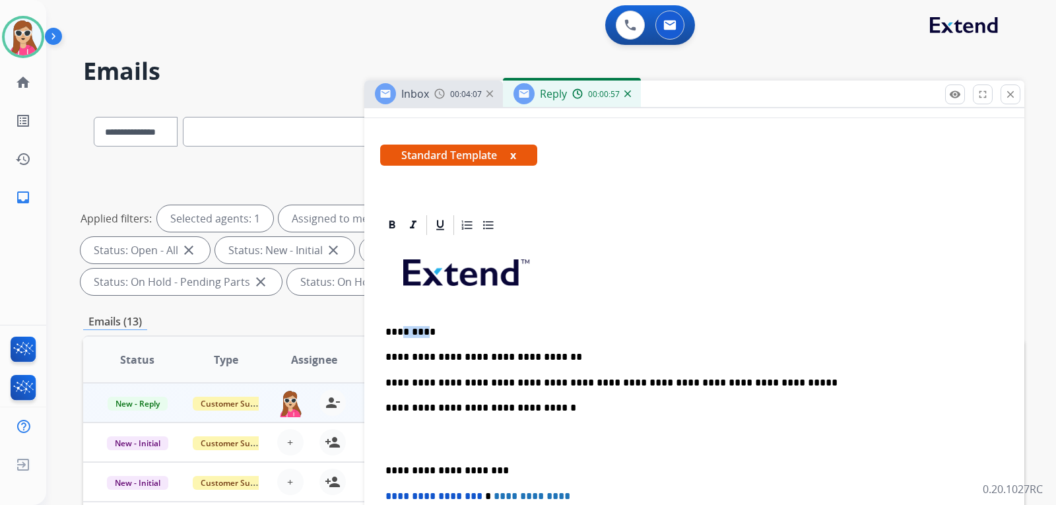
copy p "*****"
click at [520, 444] on p at bounding box center [695, 439] width 618 height 24
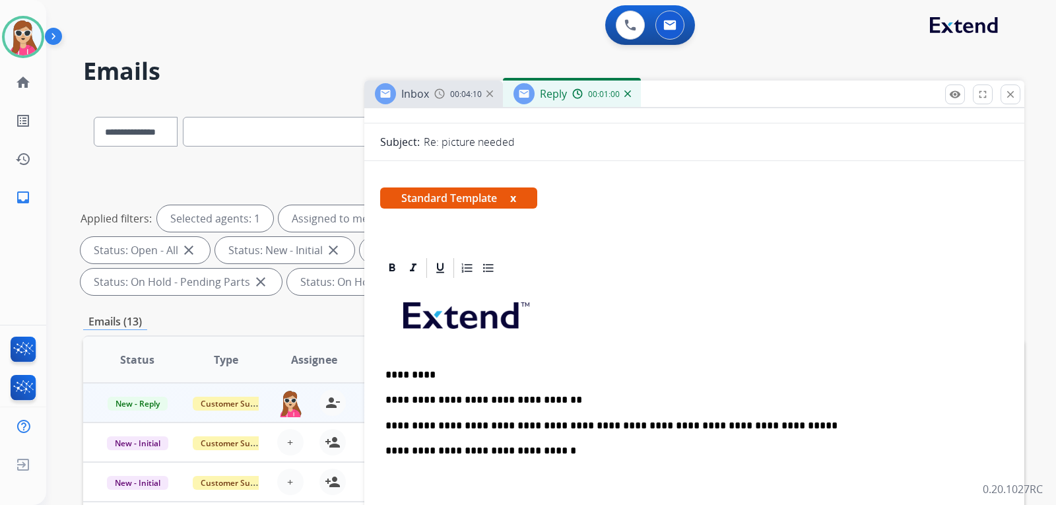
scroll to position [132, 0]
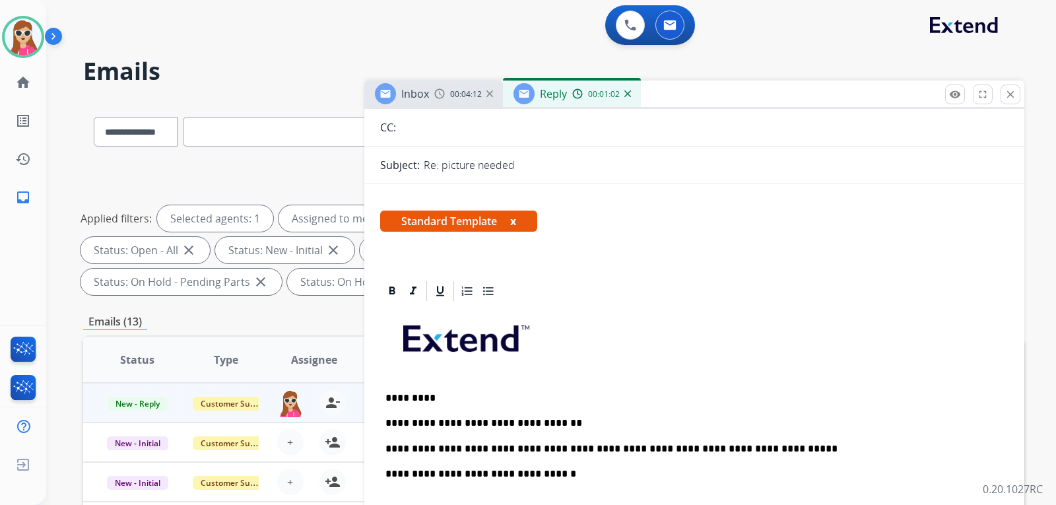
drag, startPoint x: 411, startPoint y: 398, endPoint x: 677, endPoint y: 220, distance: 320.3
click at [677, 220] on div "Standard Template x" at bounding box center [694, 227] width 629 height 32
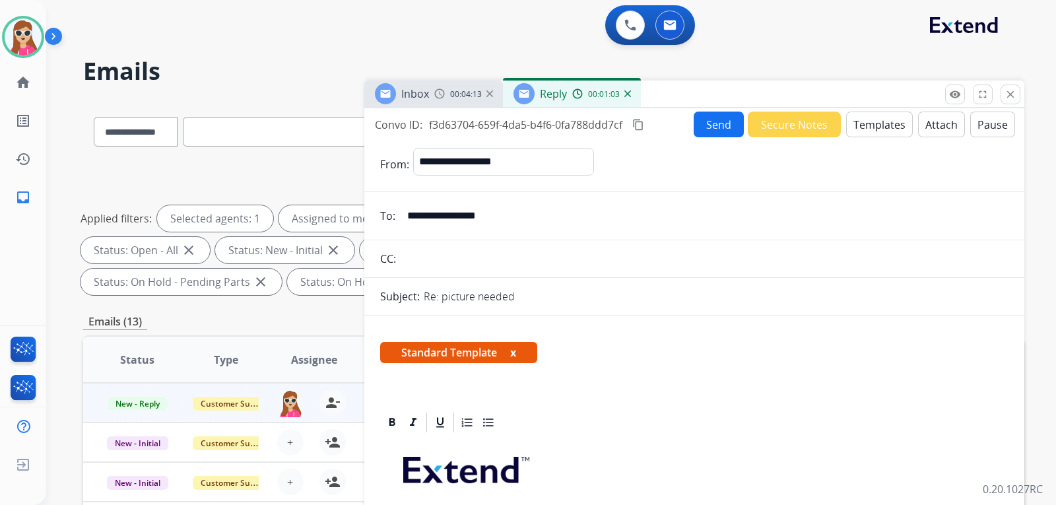
scroll to position [0, 0]
click at [698, 128] on button "Send" at bounding box center [719, 125] width 50 height 26
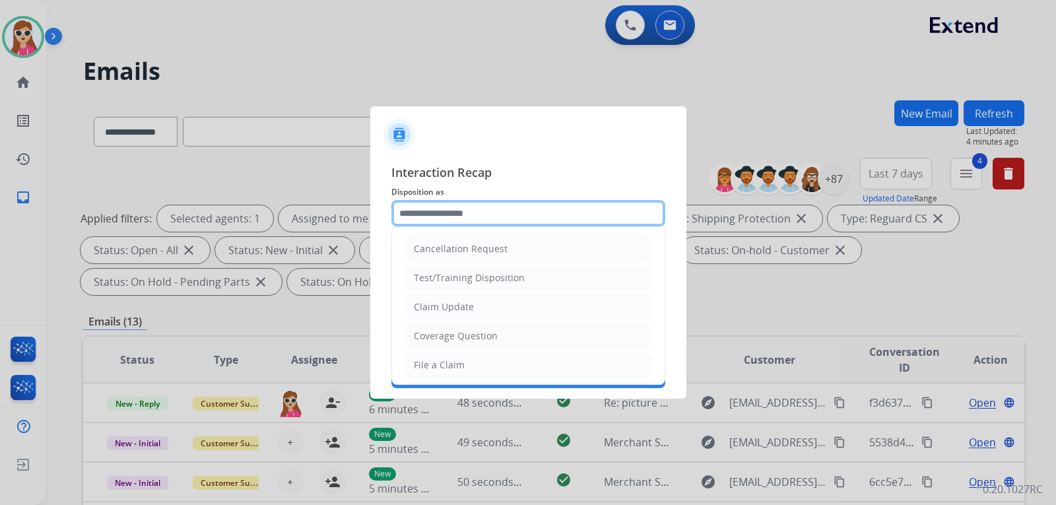
click at [483, 212] on input "text" at bounding box center [529, 213] width 274 height 26
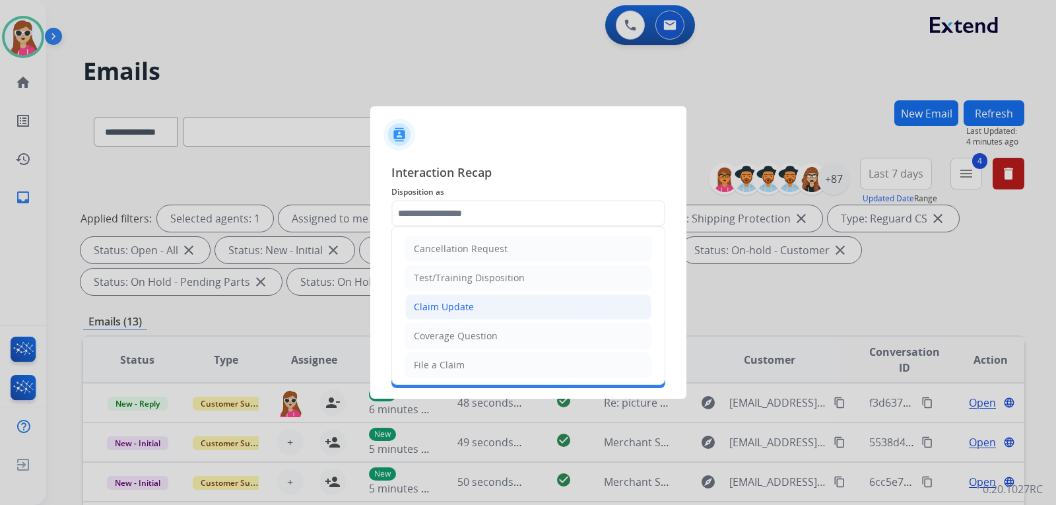
click at [473, 302] on li "Claim Update" at bounding box center [528, 306] width 246 height 25
type input "**********"
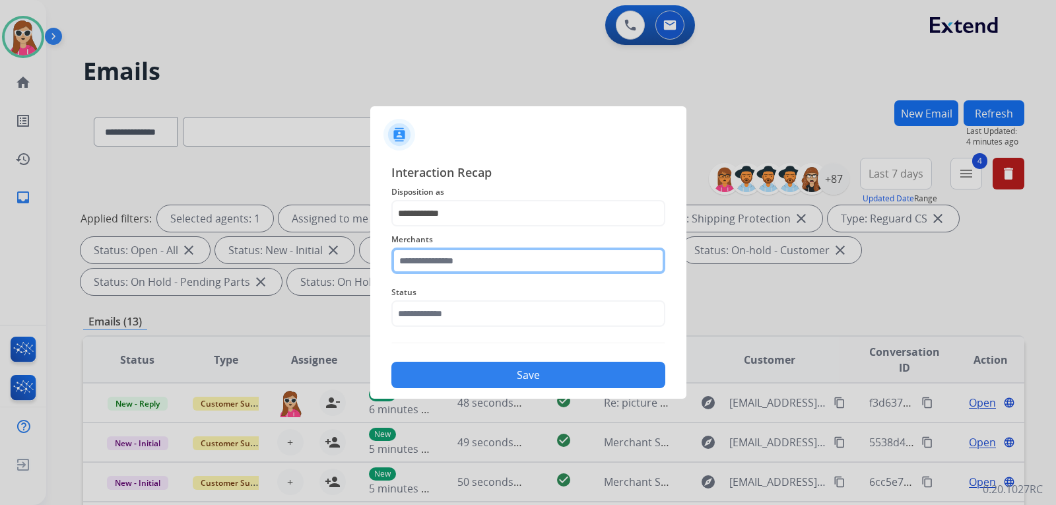
click at [465, 265] on input "text" at bounding box center [529, 261] width 274 height 26
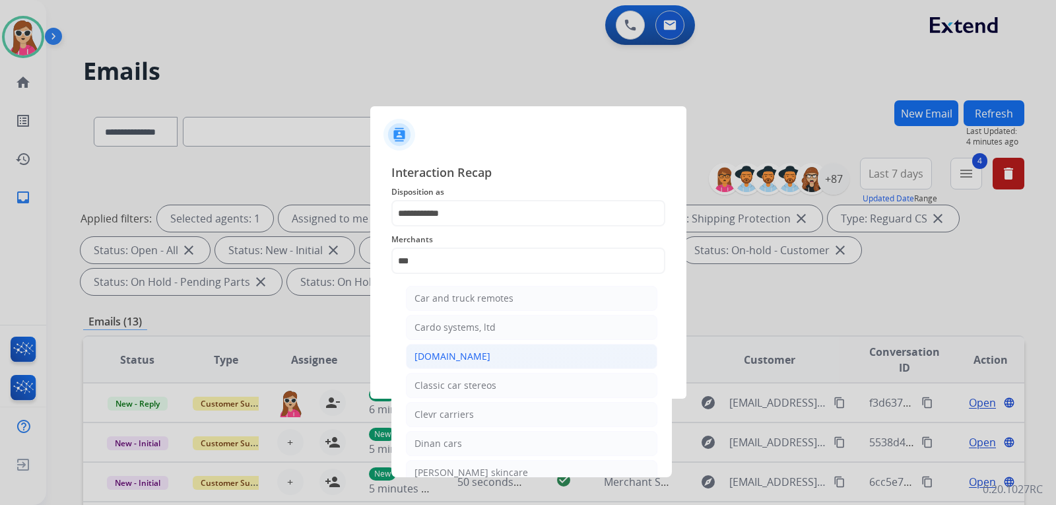
click at [475, 357] on li "[DOMAIN_NAME]" at bounding box center [532, 356] width 252 height 25
type input "**********"
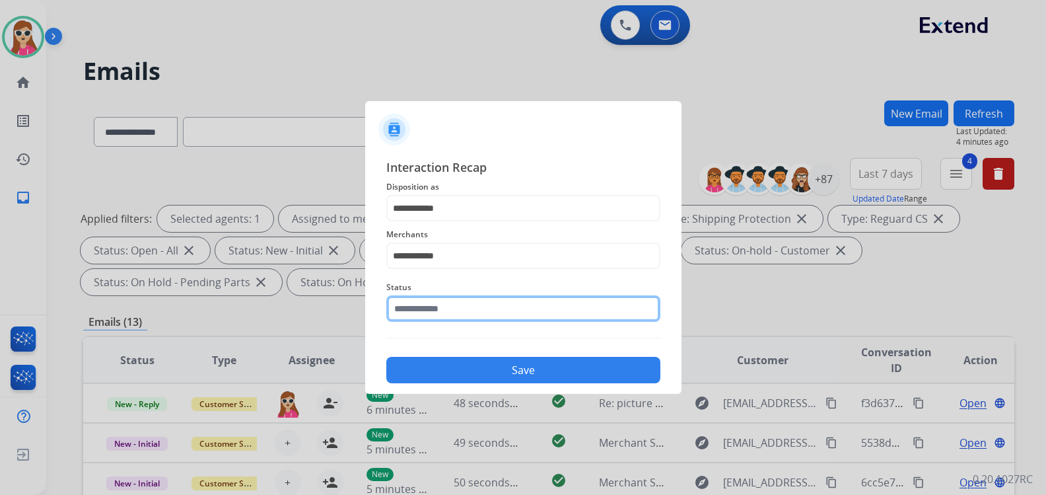
click at [469, 322] on div "Status" at bounding box center [523, 300] width 274 height 53
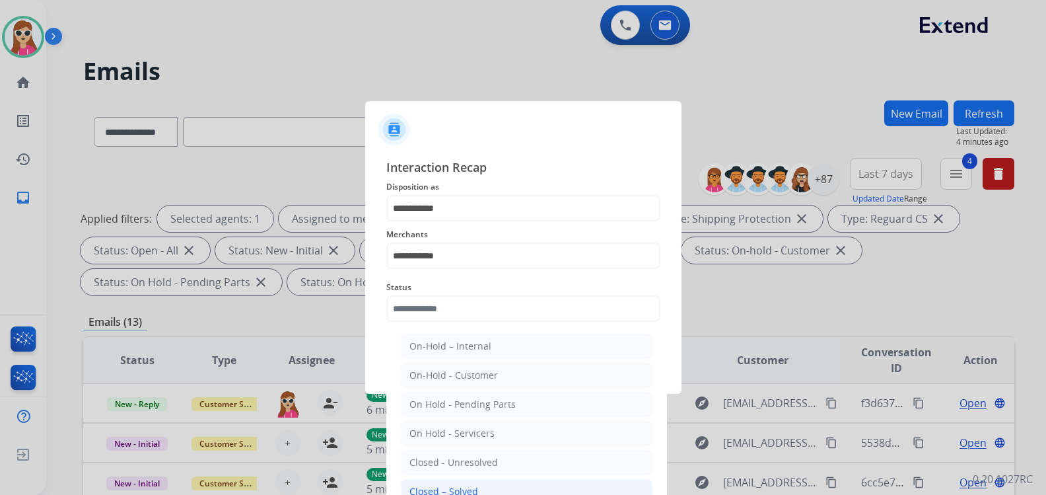
click at [454, 494] on div "Closed – Solved" at bounding box center [443, 491] width 69 height 13
type input "**********"
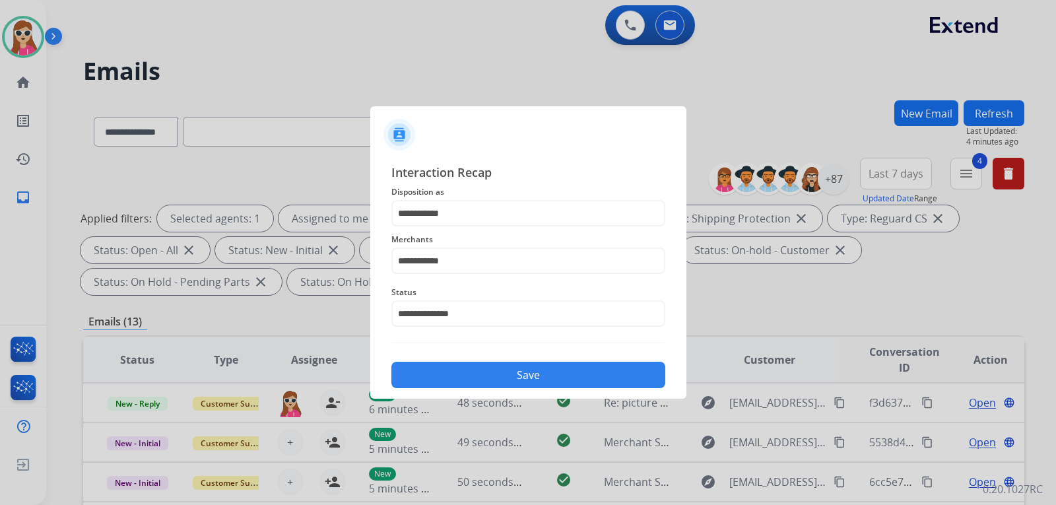
click at [518, 371] on button "Save" at bounding box center [529, 375] width 274 height 26
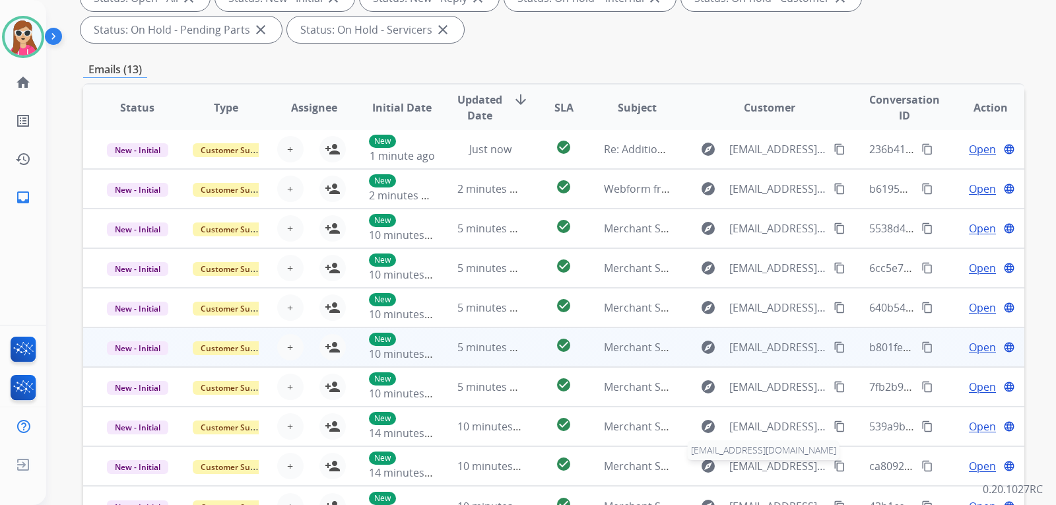
scroll to position [330, 0]
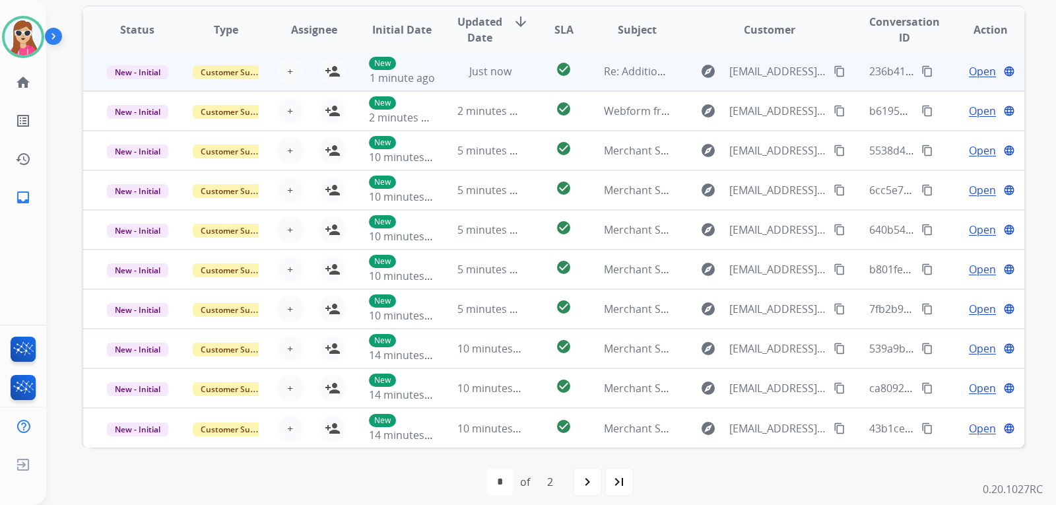
click at [529, 64] on td "check_circle" at bounding box center [553, 71] width 59 height 40
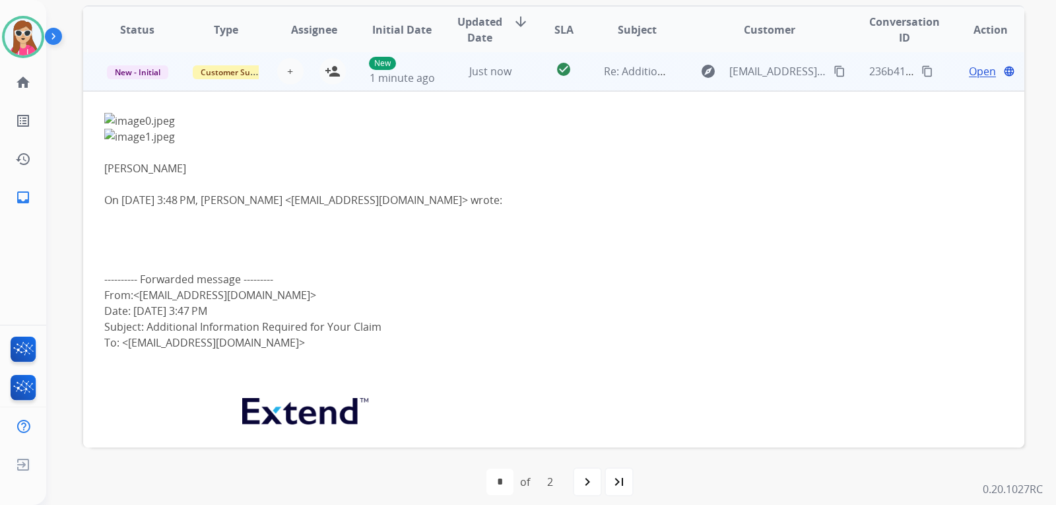
scroll to position [0, 0]
click at [587, 86] on td "Re: Additional Information Required for Your Claim" at bounding box center [627, 73] width 88 height 40
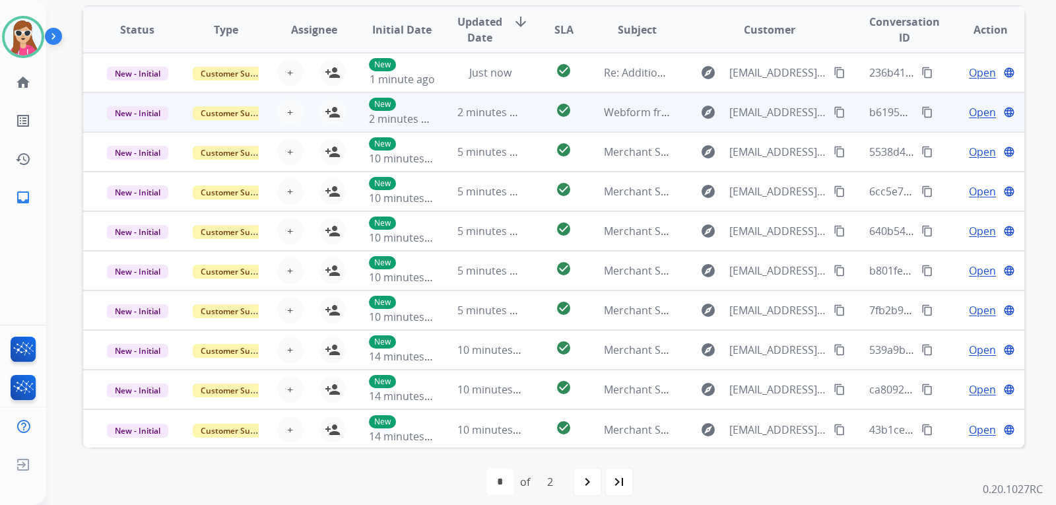
click at [535, 122] on td "check_circle" at bounding box center [553, 112] width 59 height 40
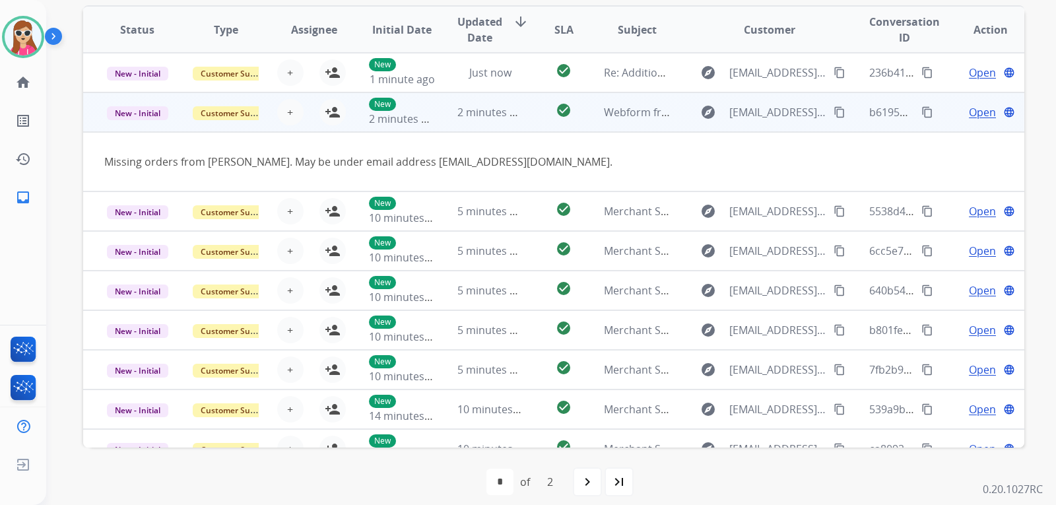
scroll to position [40, 0]
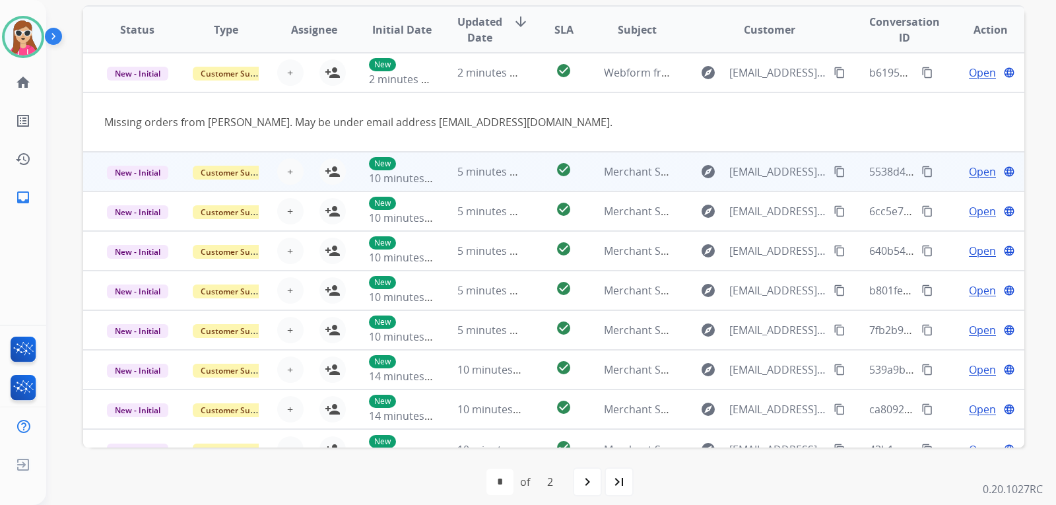
click at [529, 185] on td "check_circle" at bounding box center [553, 172] width 59 height 40
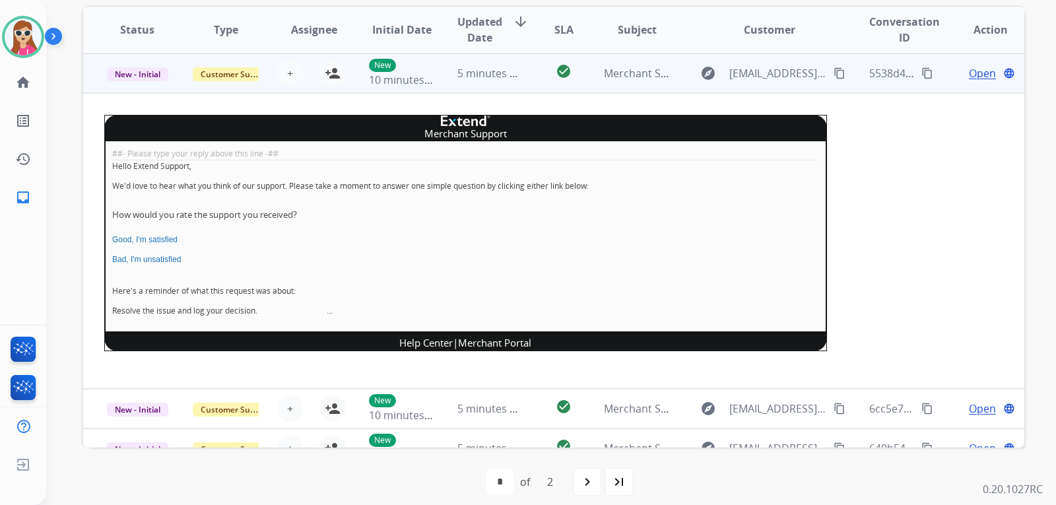
scroll to position [79, 0]
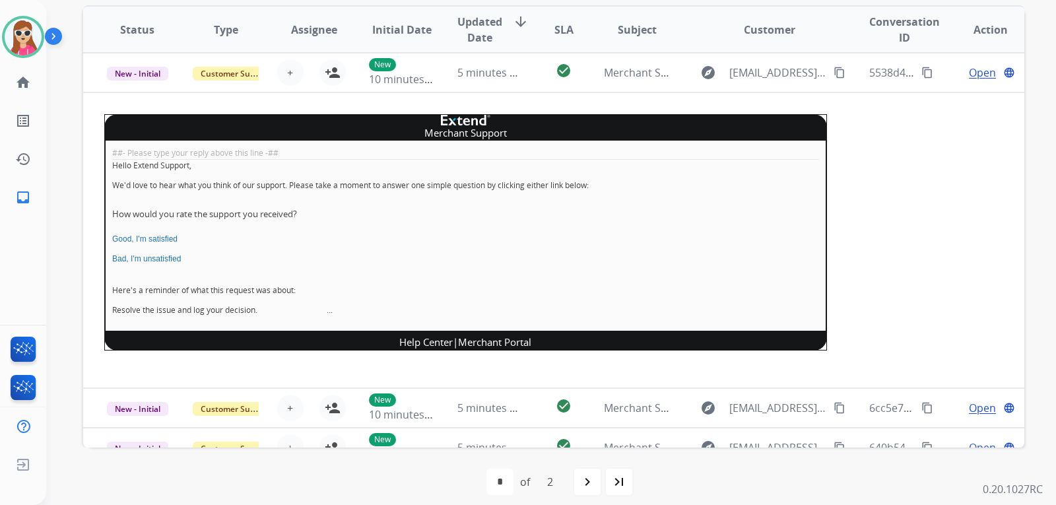
click at [536, 79] on td "check_circle" at bounding box center [553, 73] width 59 height 40
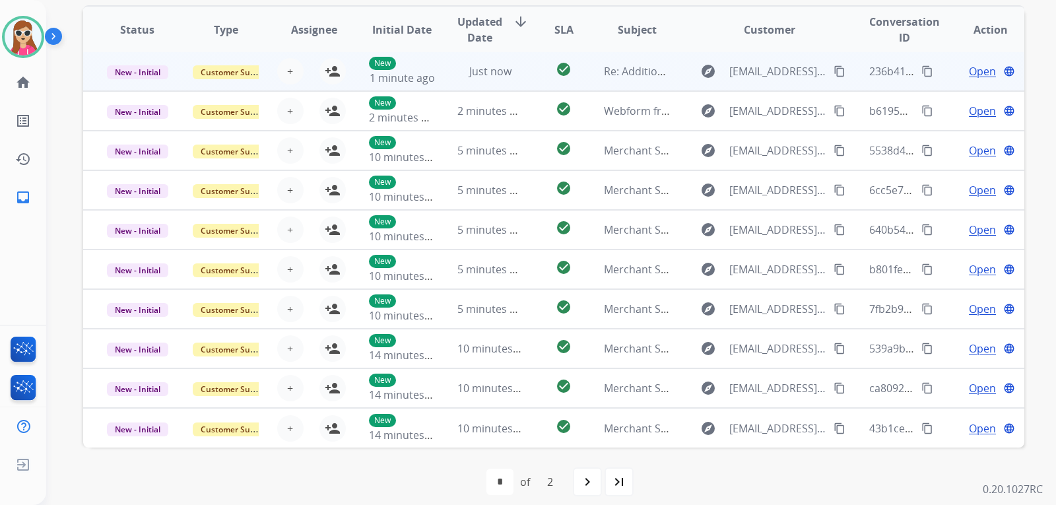
scroll to position [1, 0]
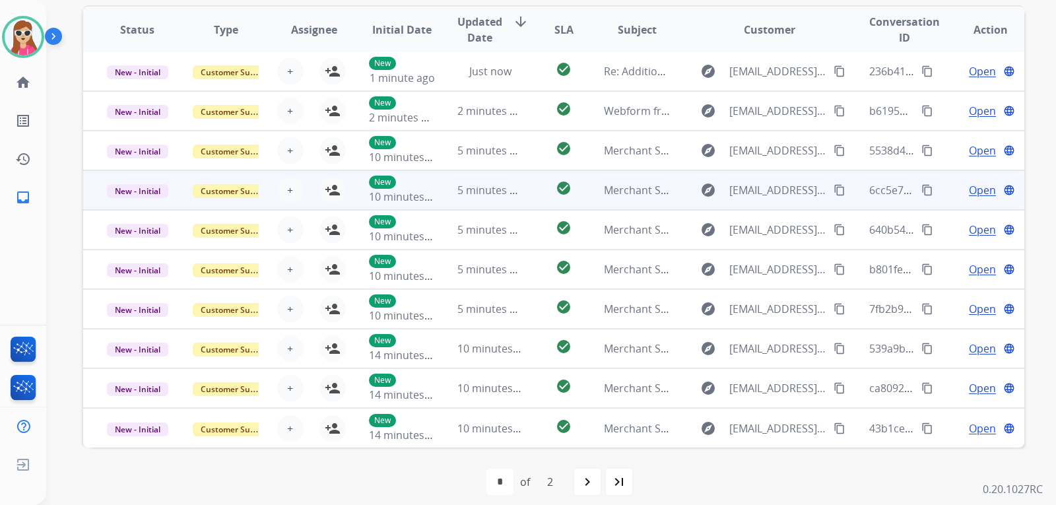
click at [528, 207] on td "check_circle" at bounding box center [553, 190] width 59 height 40
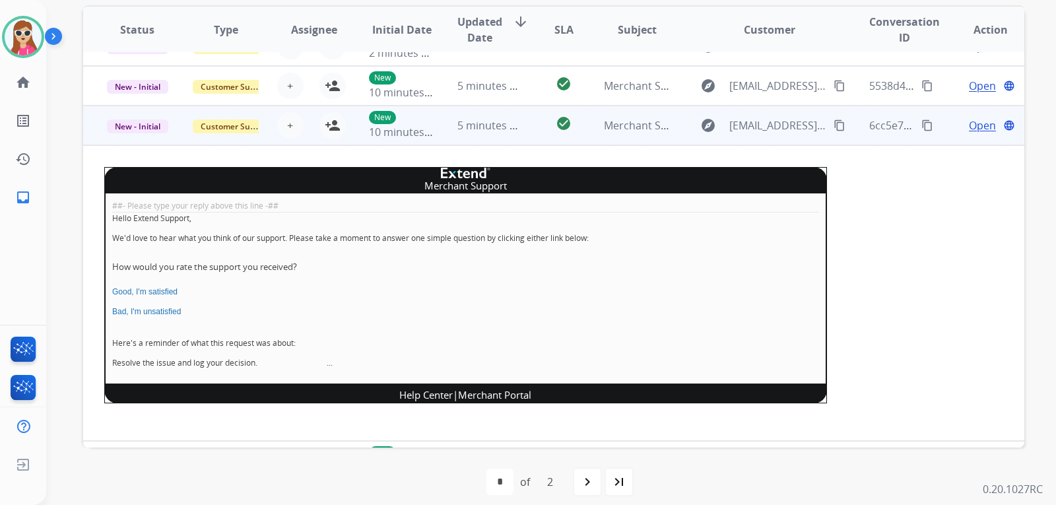
scroll to position [119, 0]
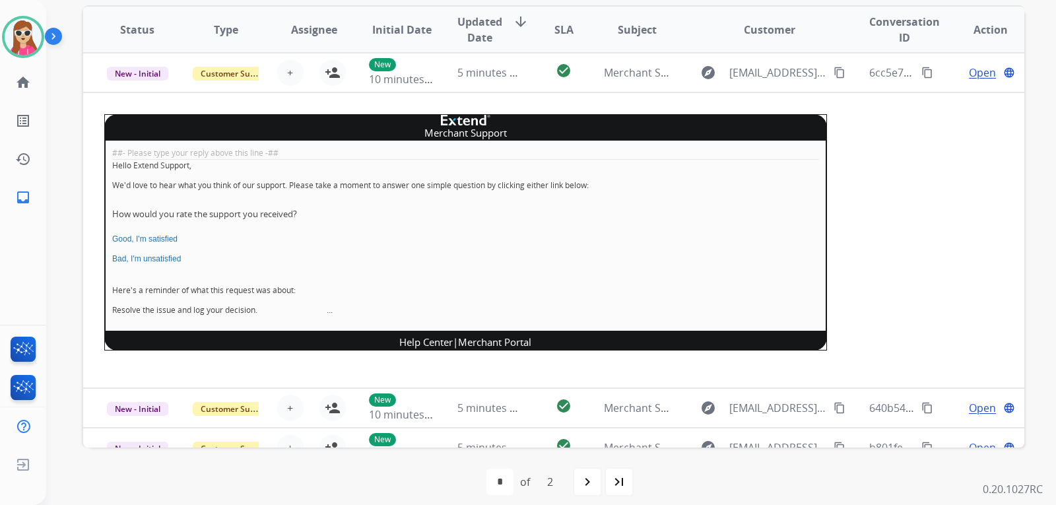
click at [526, 78] on td "check_circle" at bounding box center [553, 73] width 59 height 40
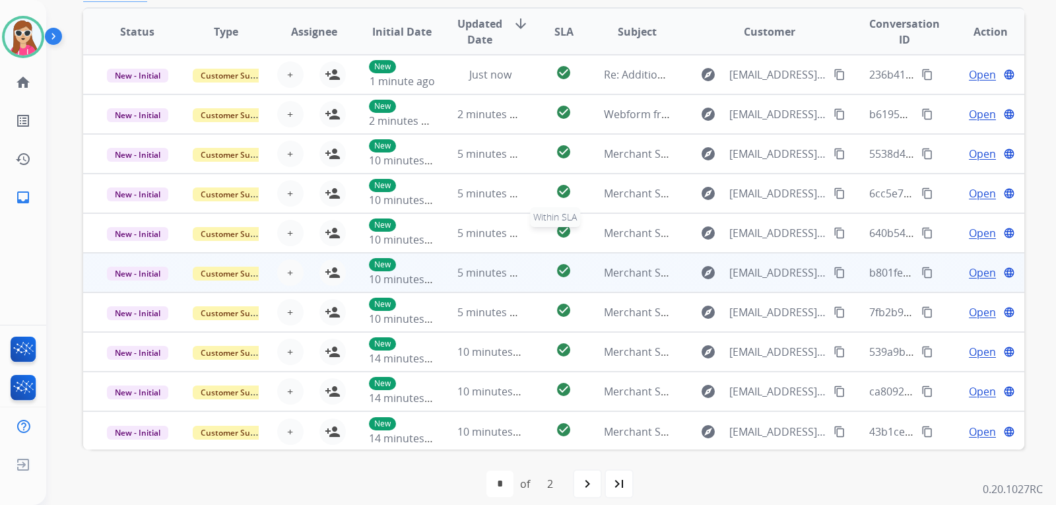
scroll to position [341, 0]
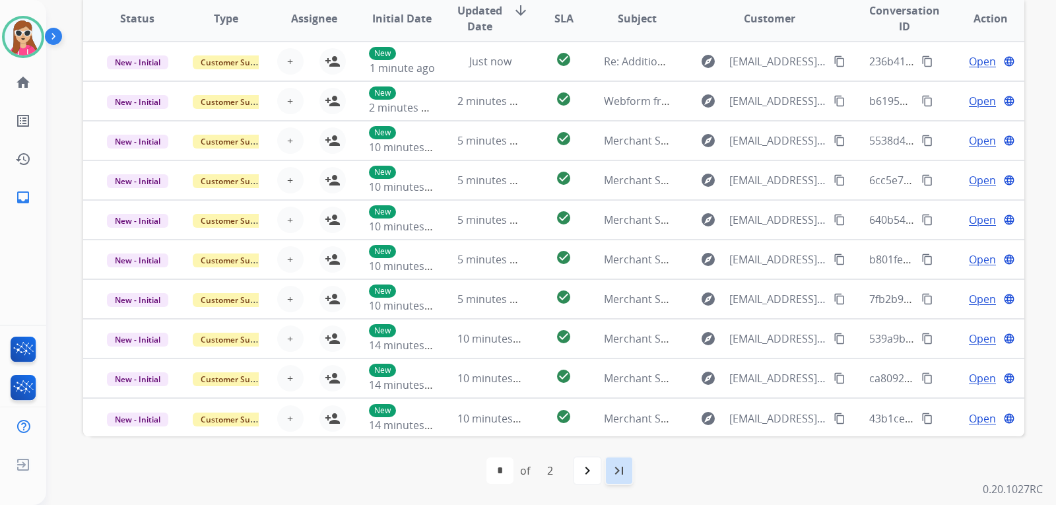
click at [615, 476] on mat-icon "last_page" at bounding box center [619, 471] width 16 height 16
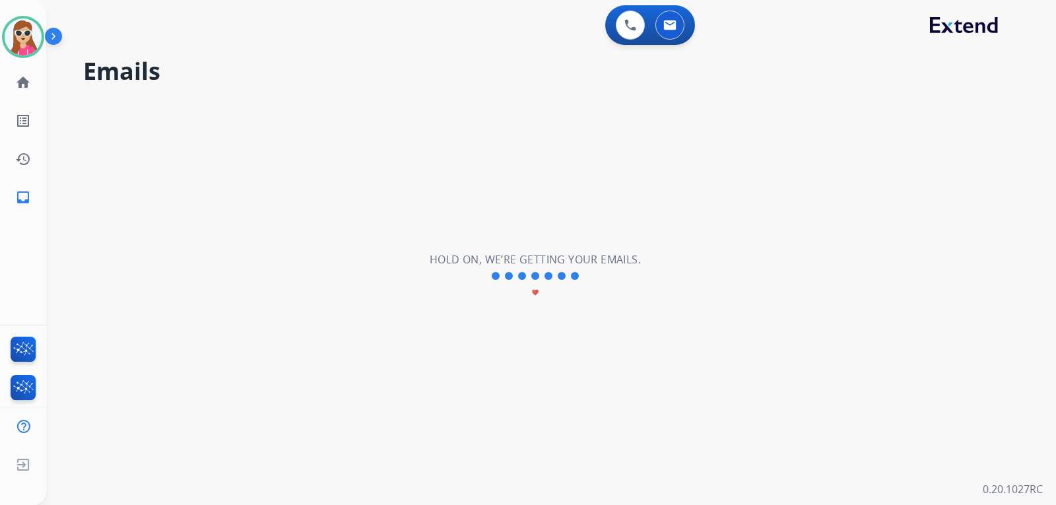
scroll to position [0, 0]
click at [618, 471] on div "**********" at bounding box center [535, 277] width 978 height 458
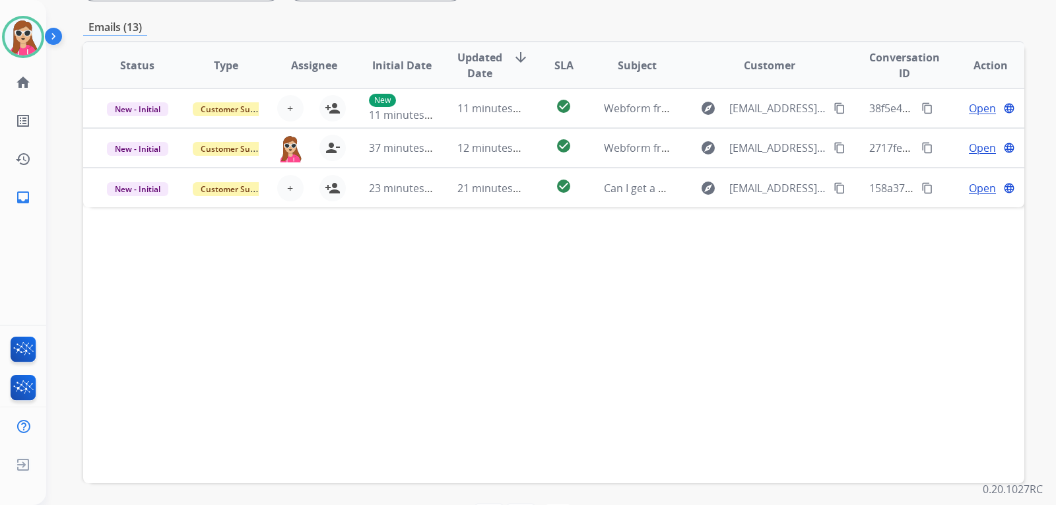
scroll to position [275, 0]
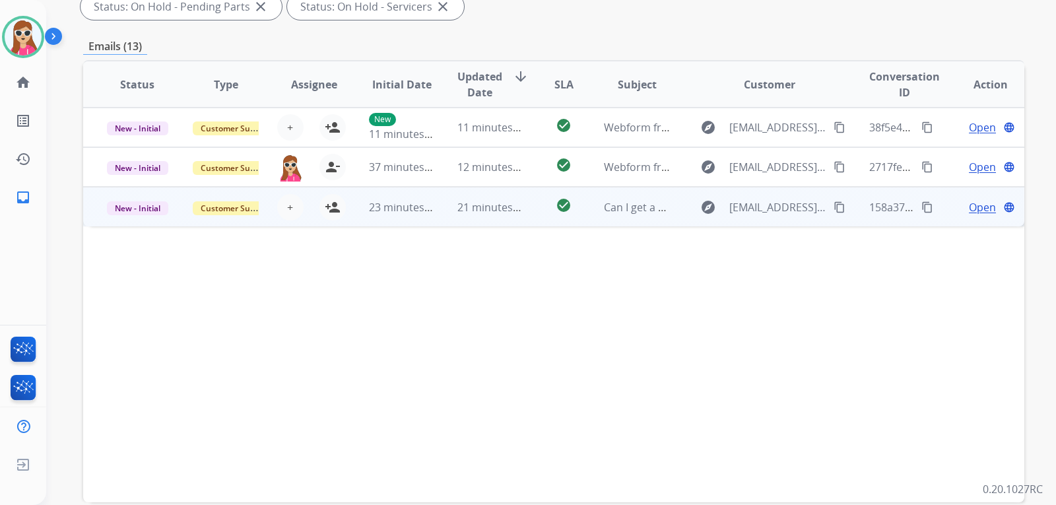
click at [524, 220] on td "check_circle" at bounding box center [553, 207] width 59 height 40
click at [549, 210] on div "check_circle" at bounding box center [563, 207] width 37 height 20
click at [969, 203] on span "Open" at bounding box center [982, 207] width 27 height 16
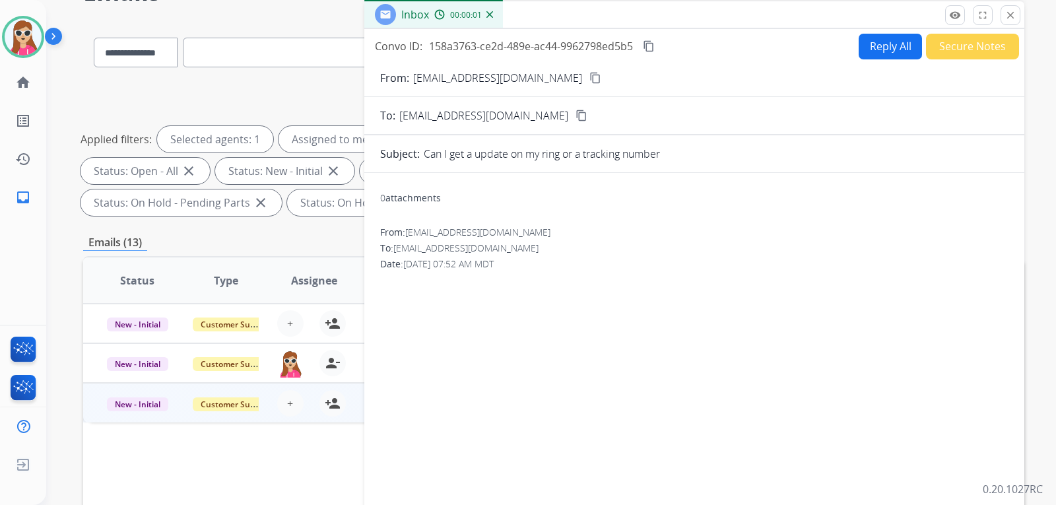
scroll to position [77, 0]
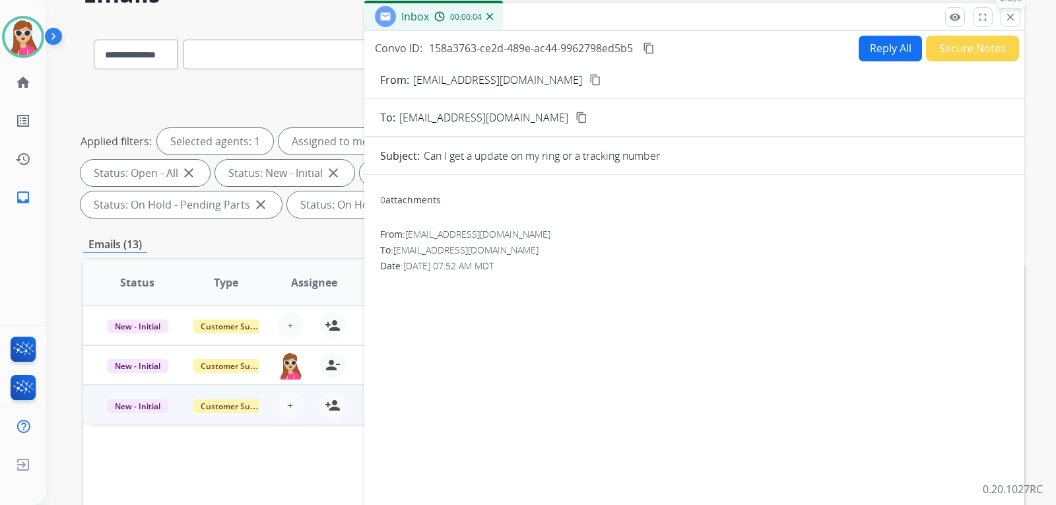
click at [1014, 22] on mat-icon "close" at bounding box center [1011, 17] width 12 height 12
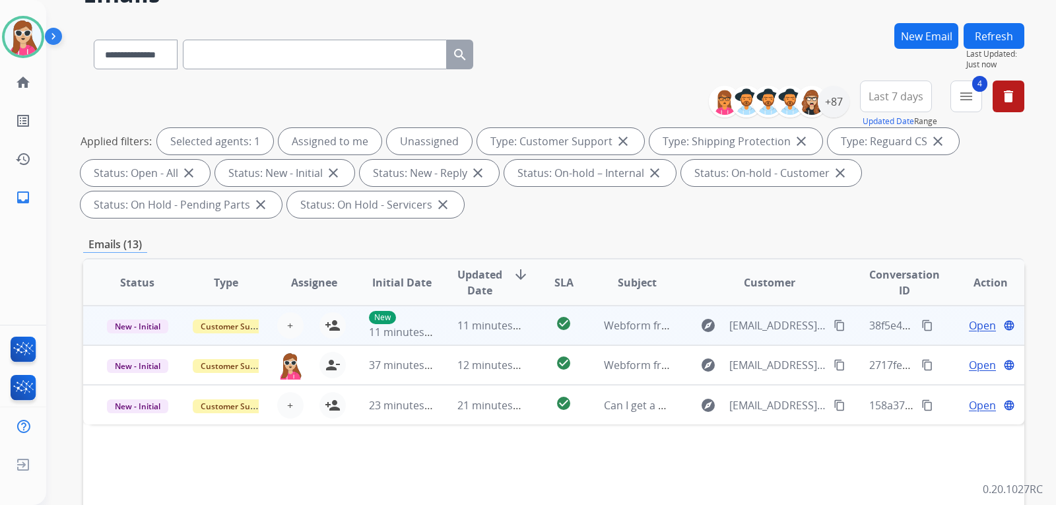
click at [525, 329] on td "check_circle" at bounding box center [553, 326] width 59 height 40
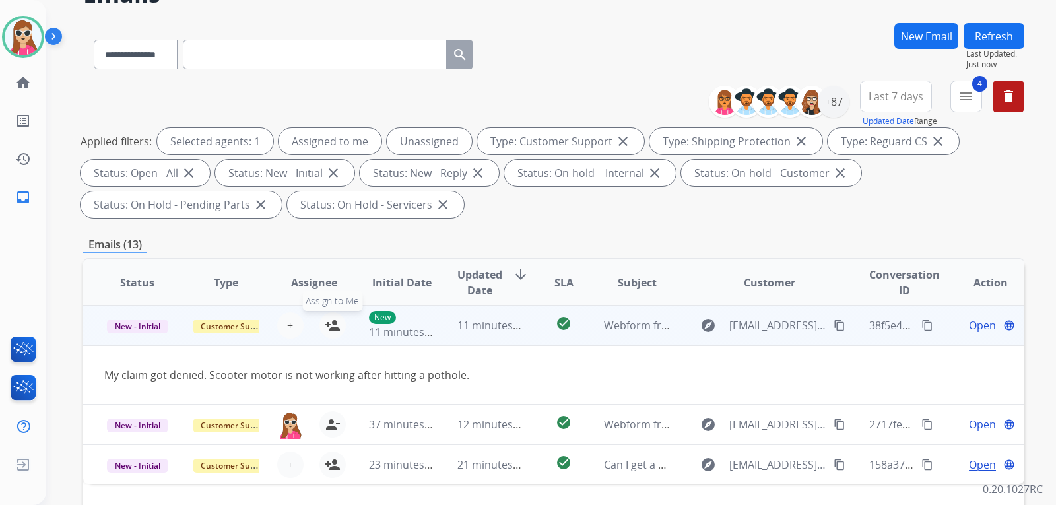
click at [339, 333] on button "person_add Assign to Me" at bounding box center [333, 325] width 26 height 26
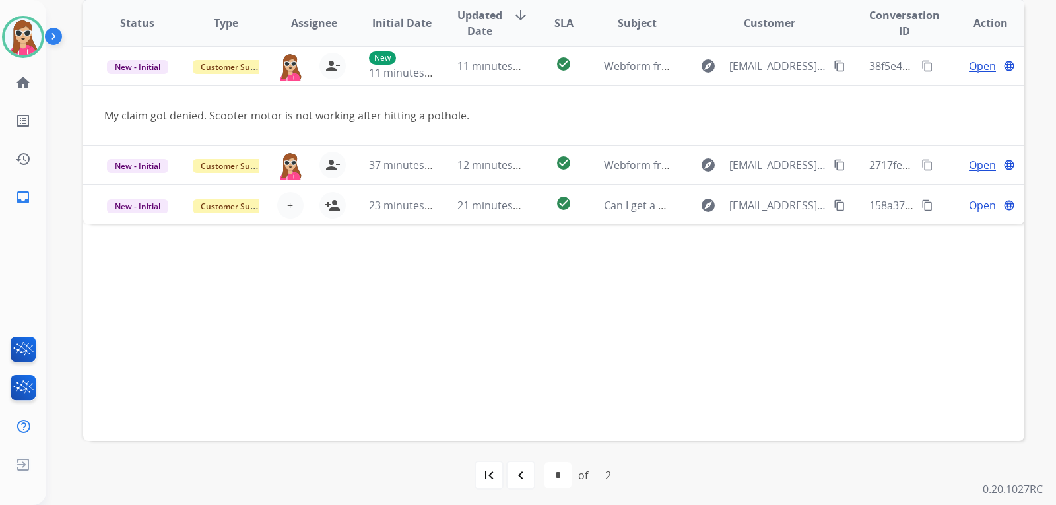
scroll to position [341, 0]
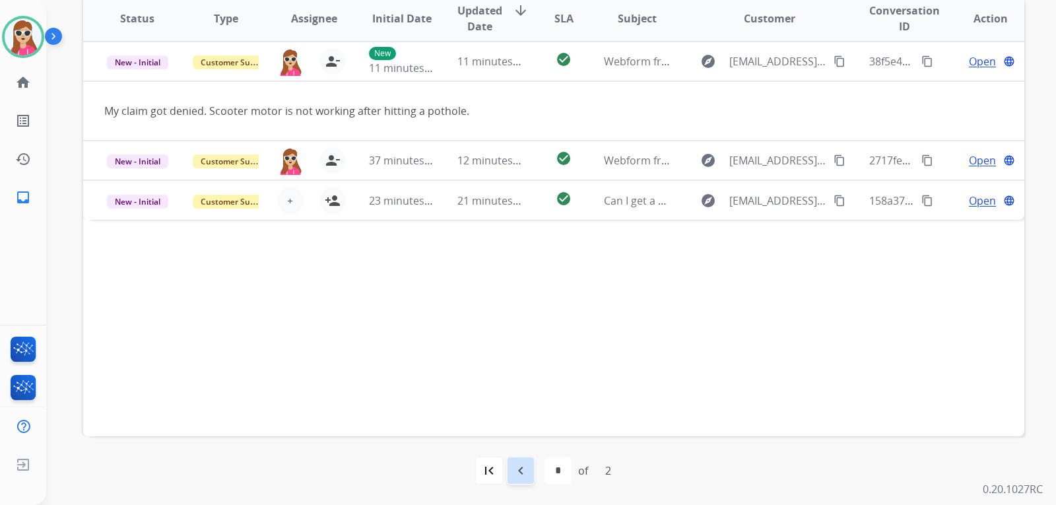
click at [516, 472] on mat-icon "navigate_before" at bounding box center [521, 471] width 16 height 16
select select "*"
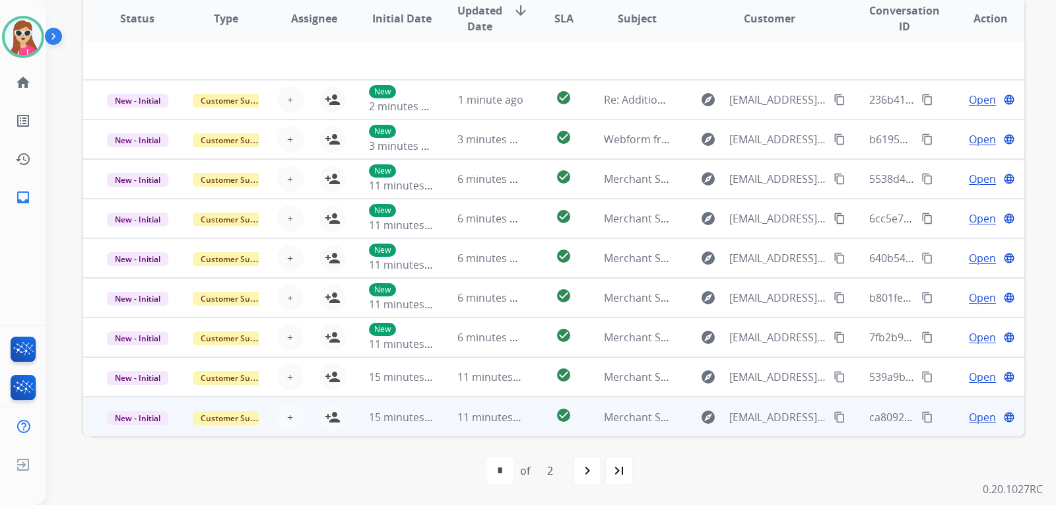
click at [531, 417] on td "check_circle" at bounding box center [553, 417] width 59 height 40
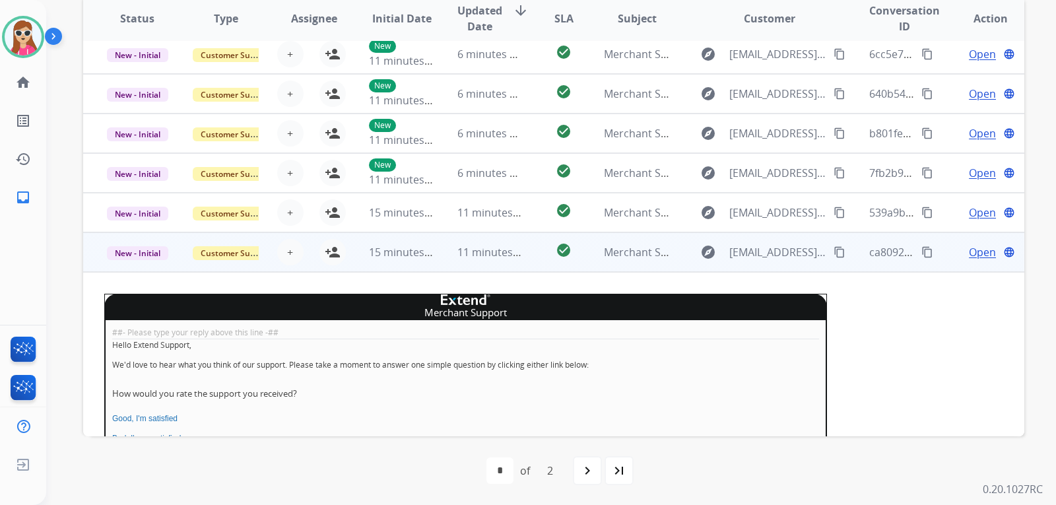
scroll to position [164, 0]
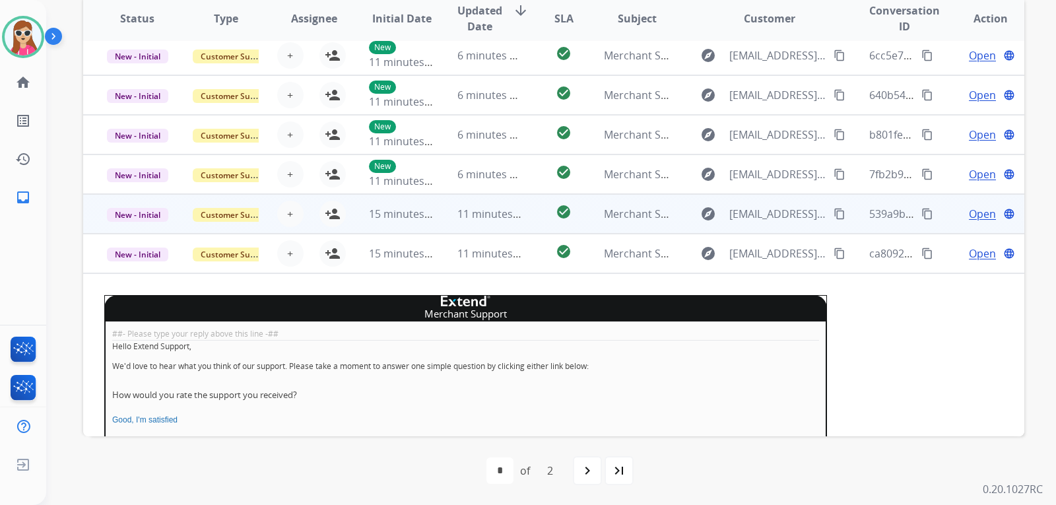
click at [529, 215] on td "check_circle" at bounding box center [553, 214] width 59 height 40
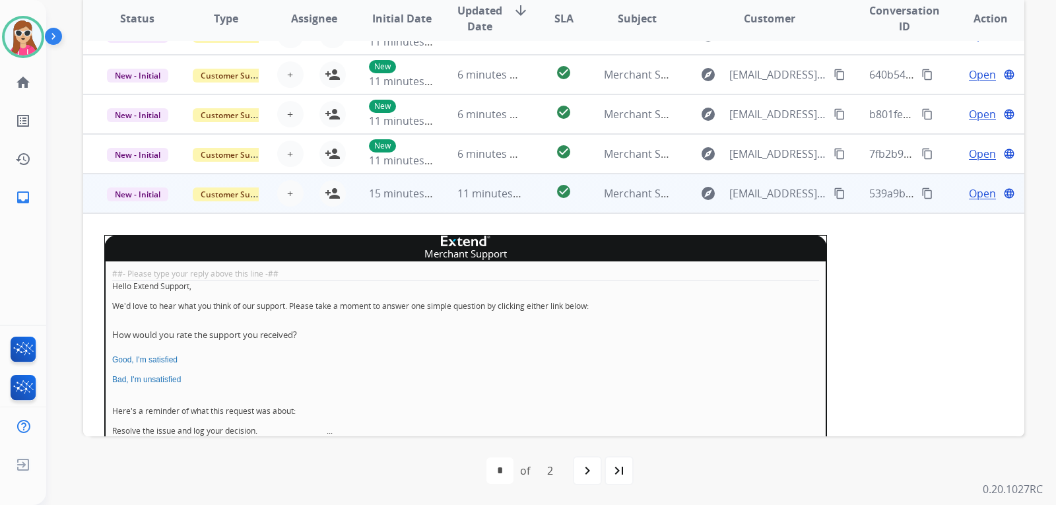
scroll to position [165, 0]
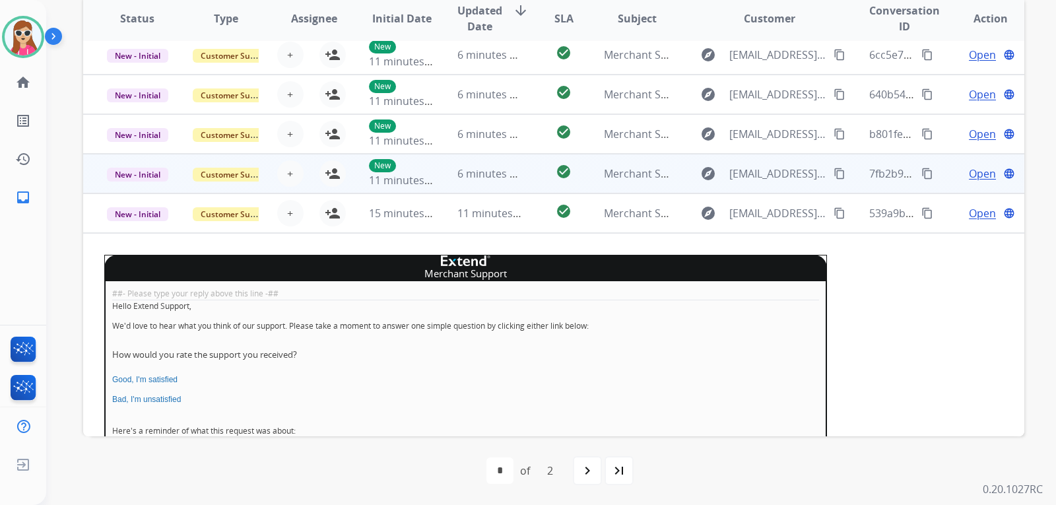
click at [533, 182] on td "check_circle" at bounding box center [553, 174] width 59 height 40
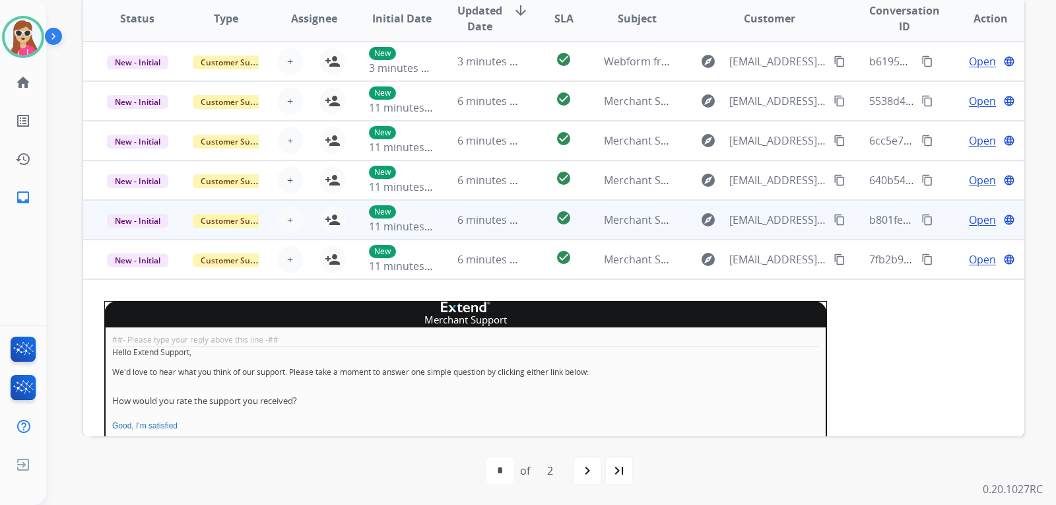
click at [524, 220] on td "check_circle" at bounding box center [553, 220] width 59 height 40
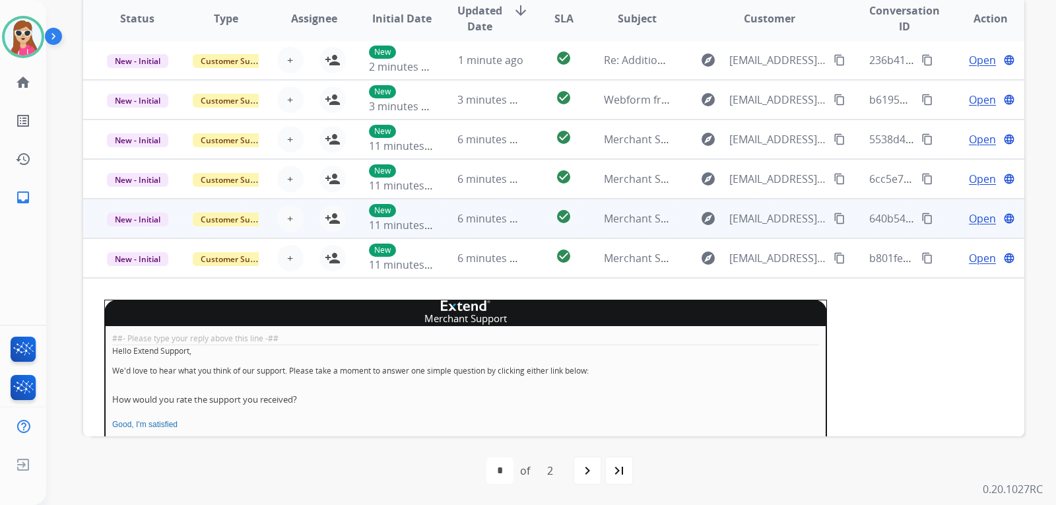
scroll to position [40, 0]
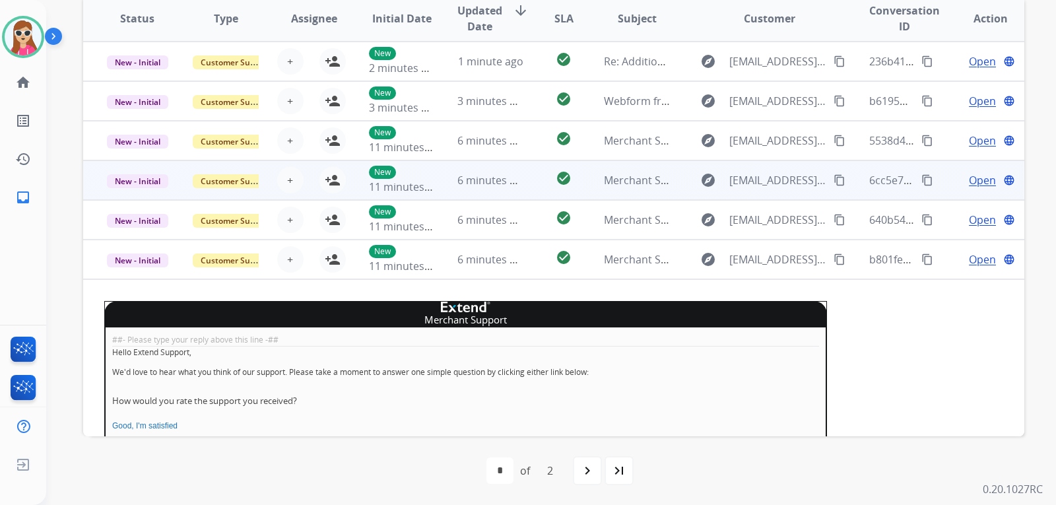
click at [524, 184] on td "check_circle" at bounding box center [553, 180] width 59 height 40
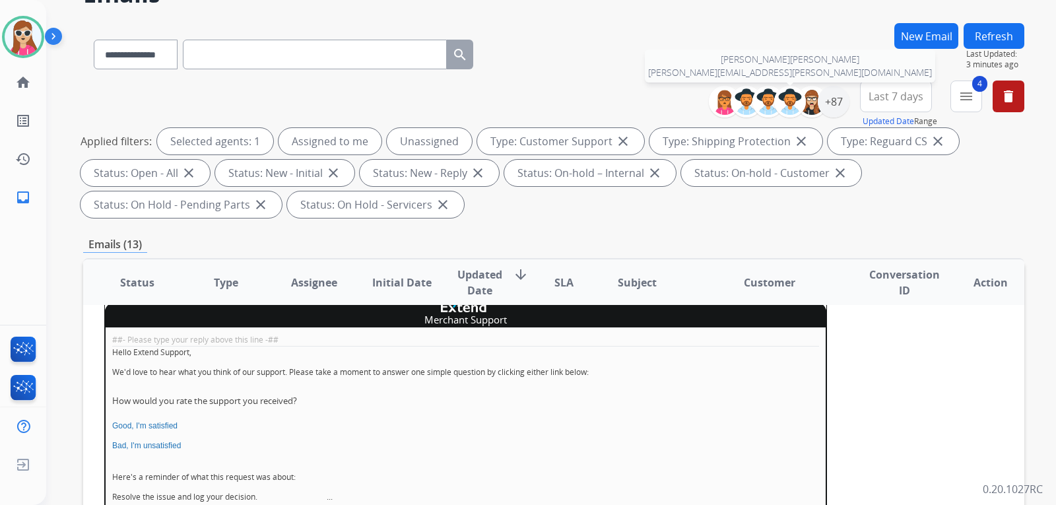
scroll to position [99, 0]
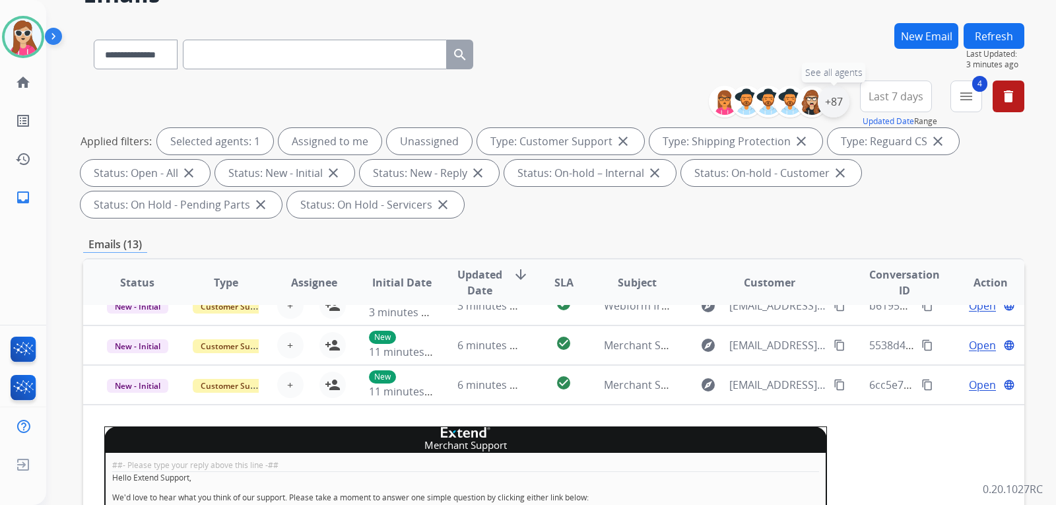
click at [843, 102] on div "+87" at bounding box center [834, 102] width 32 height 32
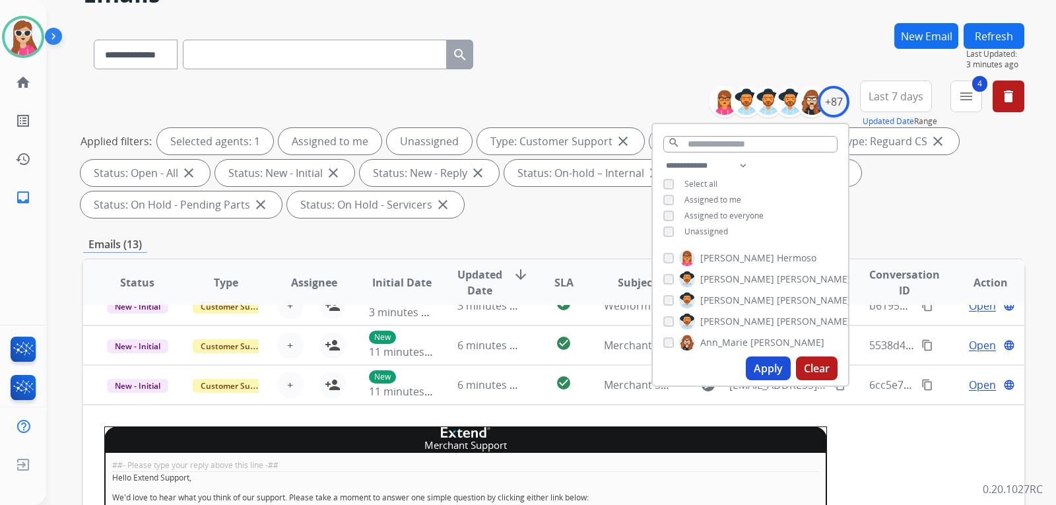
drag, startPoint x: 710, startPoint y: 228, endPoint x: 767, endPoint y: 253, distance: 62.7
click at [711, 228] on span "Unassigned" at bounding box center [707, 231] width 44 height 11
click at [757, 370] on button "Apply" at bounding box center [768, 369] width 45 height 24
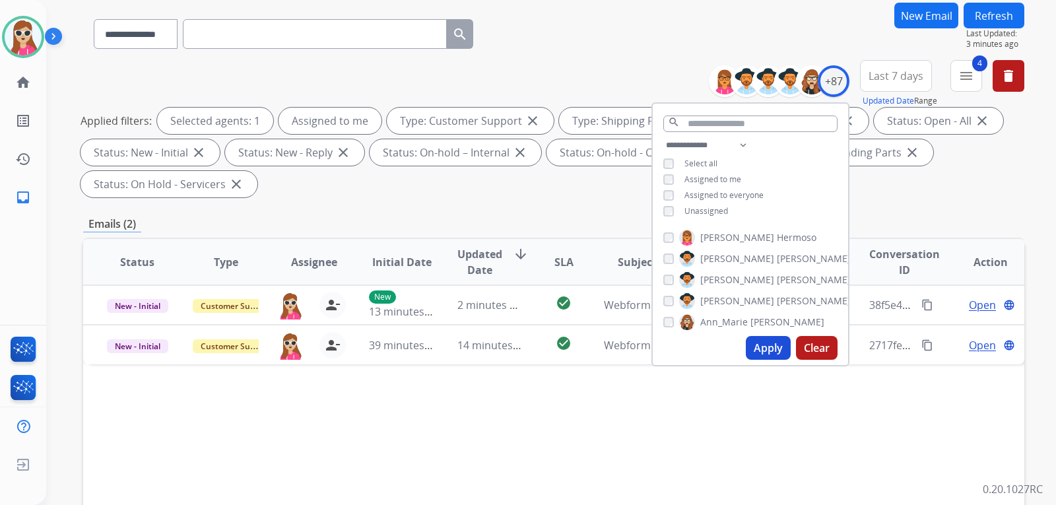
scroll to position [198, 0]
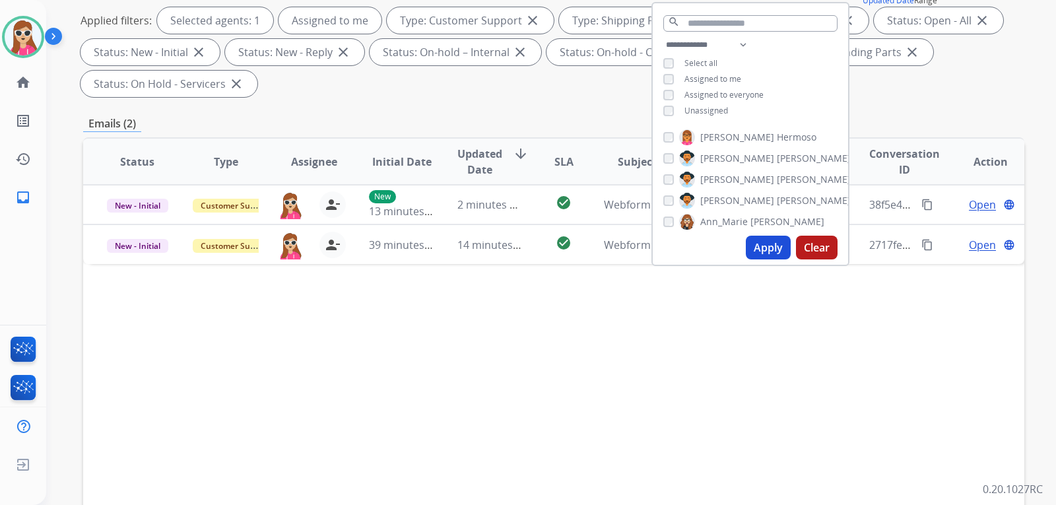
click at [360, 331] on div "Status Type Assignee Initial Date Updated Date arrow_downward SLA Subject Custo…" at bounding box center [553, 358] width 941 height 442
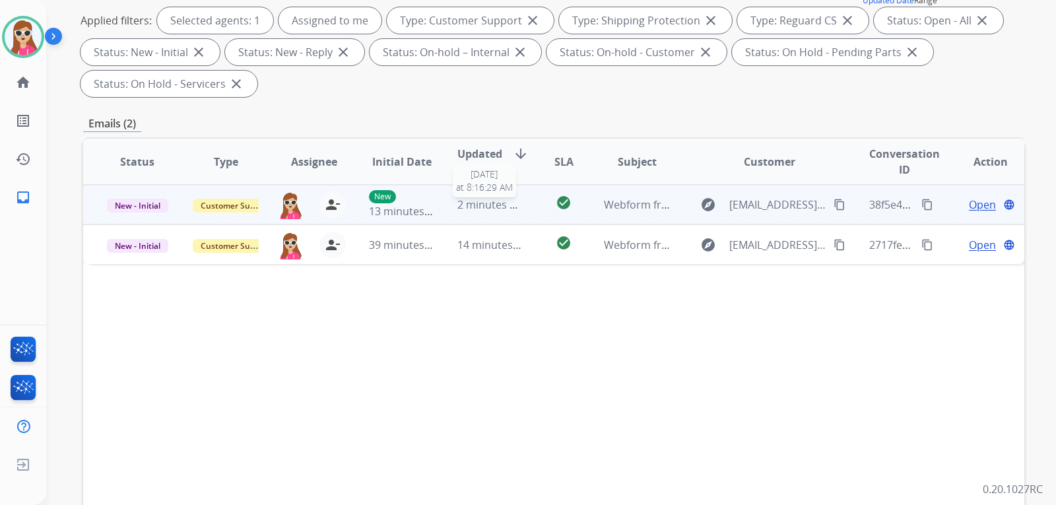
click at [514, 211] on span "2 minutes ago" at bounding box center [493, 204] width 71 height 15
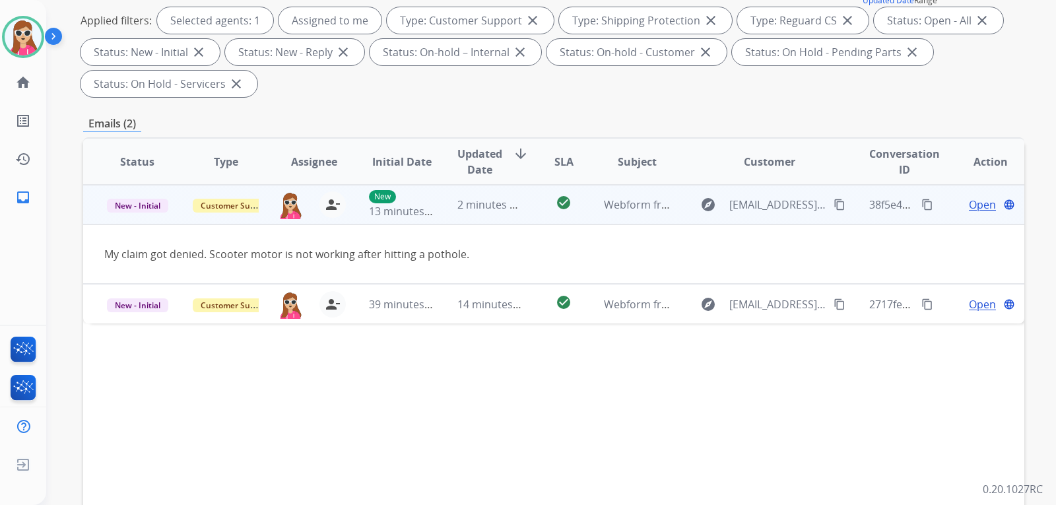
click at [832, 210] on div "explore Oli3la@aol.com content_copy" at bounding box center [770, 204] width 154 height 21
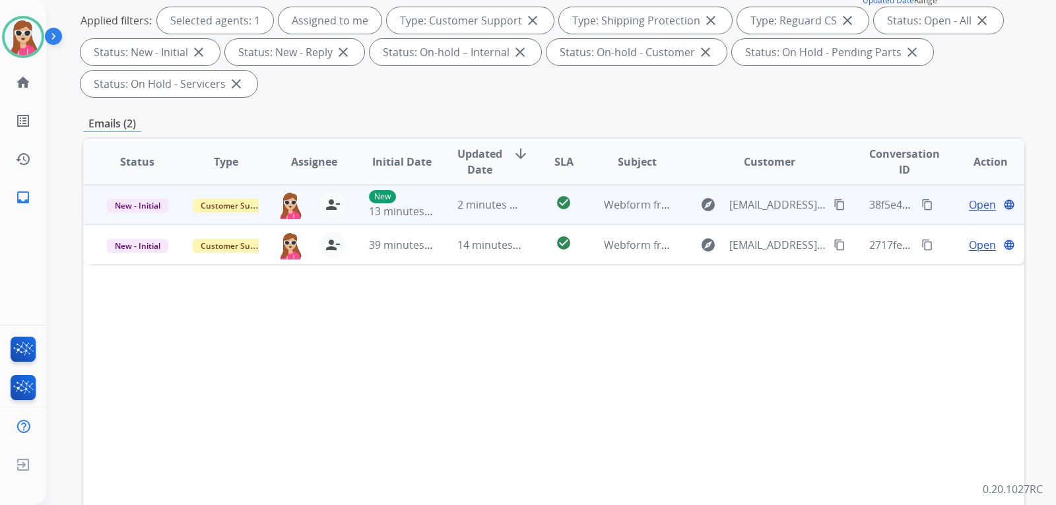
click at [812, 205] on div "explore Oli3la@aol.com content_copy" at bounding box center [770, 204] width 154 height 21
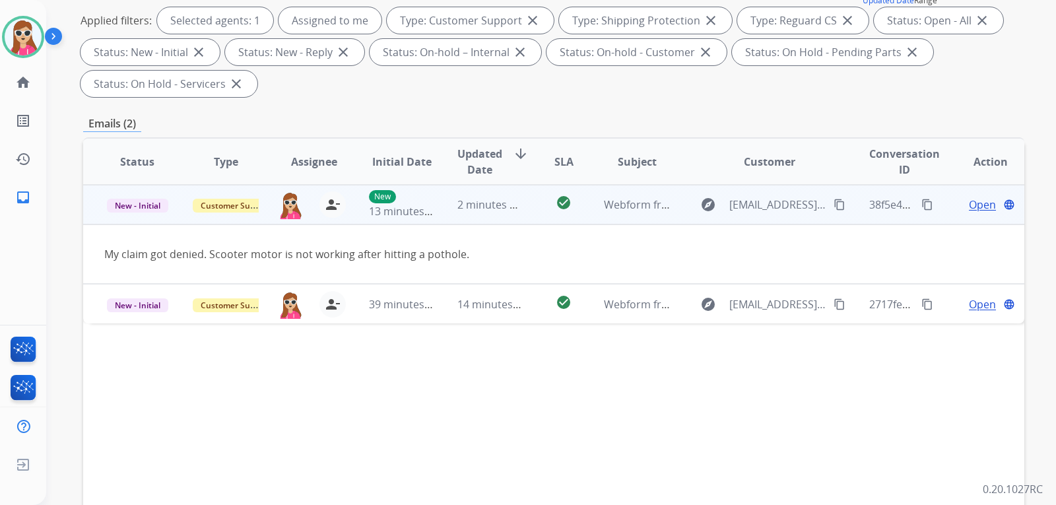
click at [834, 203] on mat-icon "content_copy" at bounding box center [840, 205] width 12 height 12
click at [967, 214] on td "Open language" at bounding box center [980, 205] width 88 height 40
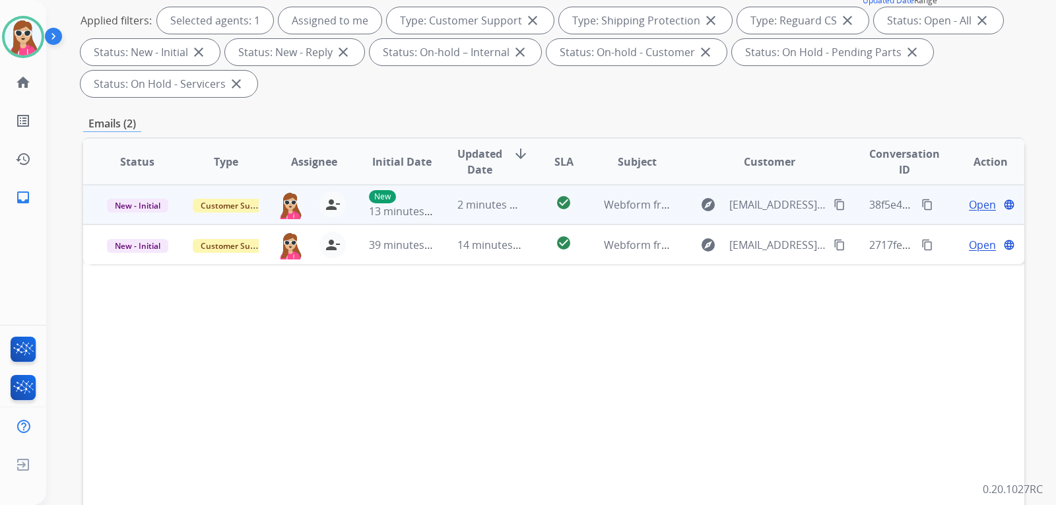
click at [975, 206] on span "Open" at bounding box center [982, 205] width 27 height 16
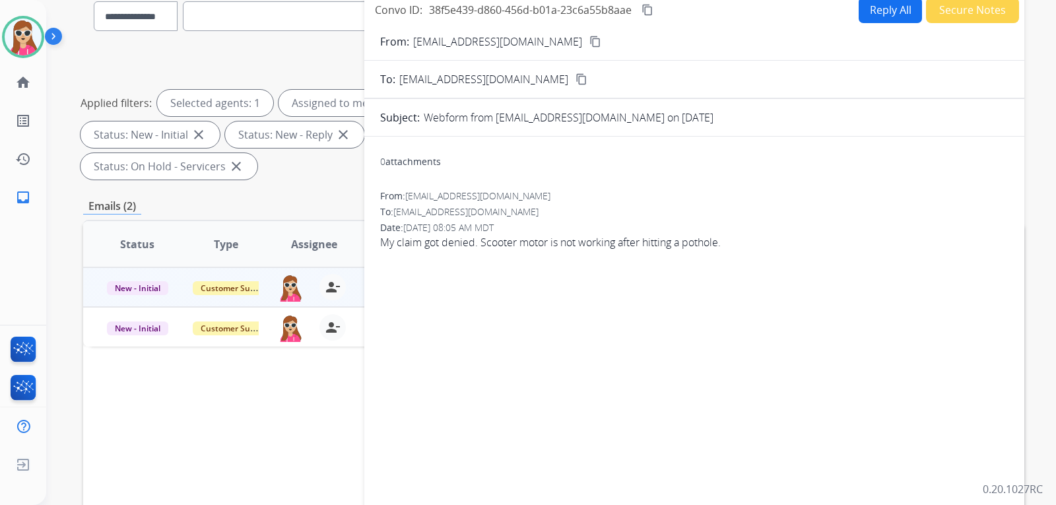
scroll to position [0, 0]
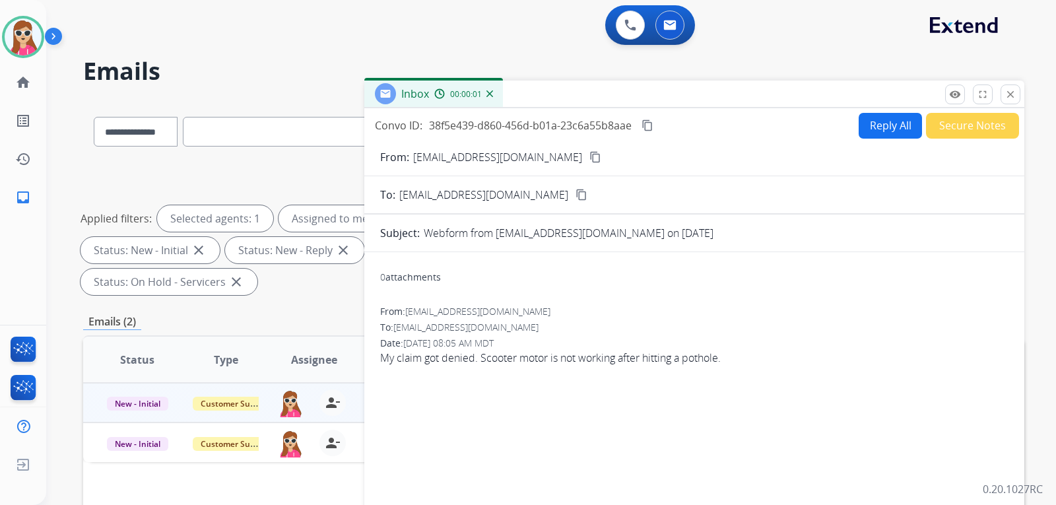
click at [884, 131] on button "Reply All" at bounding box center [890, 126] width 63 height 26
select select "**********"
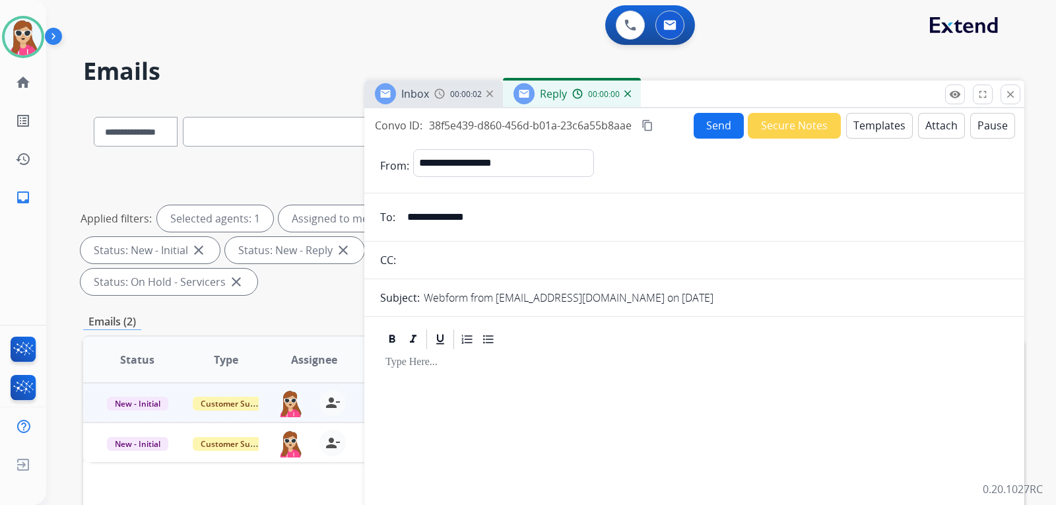
click at [871, 139] on form "**********" at bounding box center [694, 405] width 660 height 533
click at [873, 129] on button "Templates" at bounding box center [879, 126] width 67 height 26
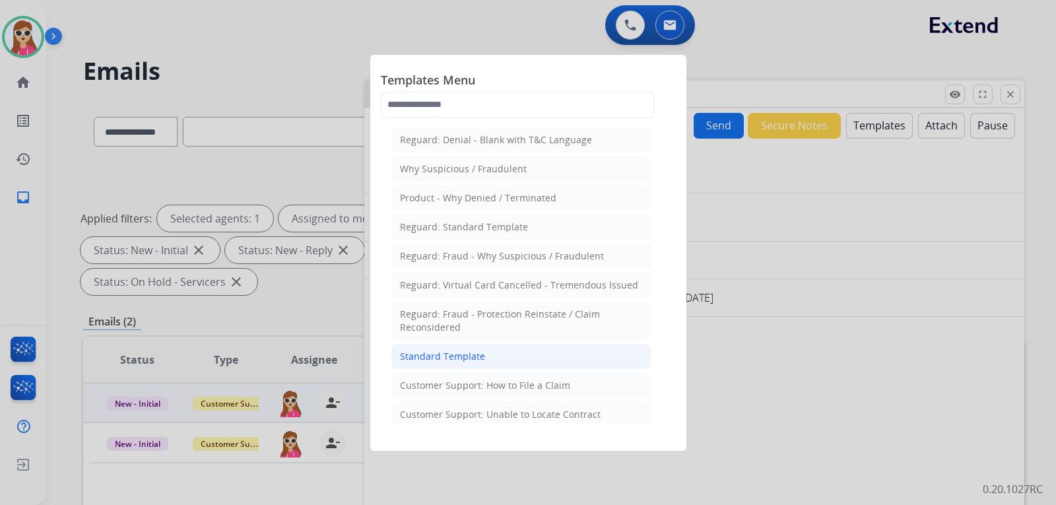
click at [532, 352] on li "Standard Template" at bounding box center [521, 356] width 259 height 25
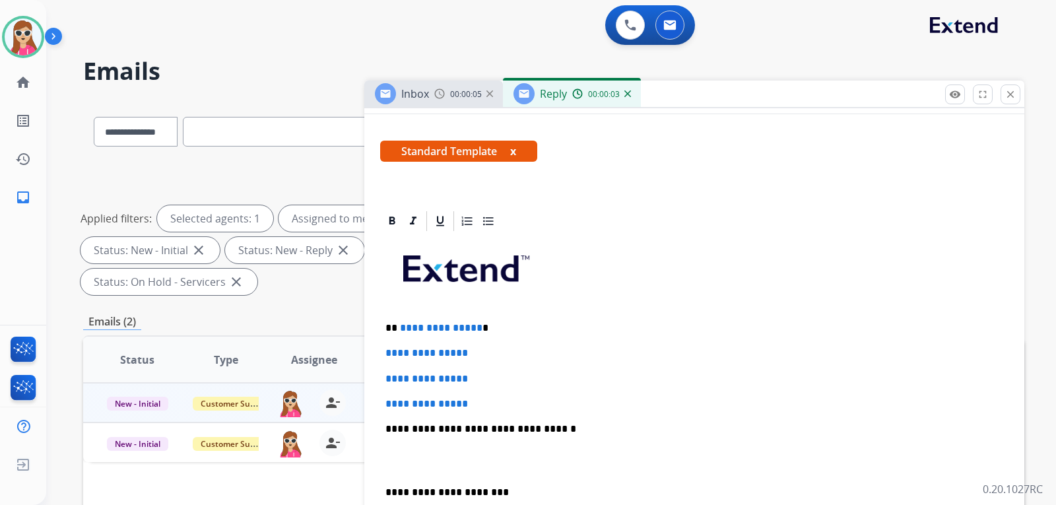
scroll to position [198, 0]
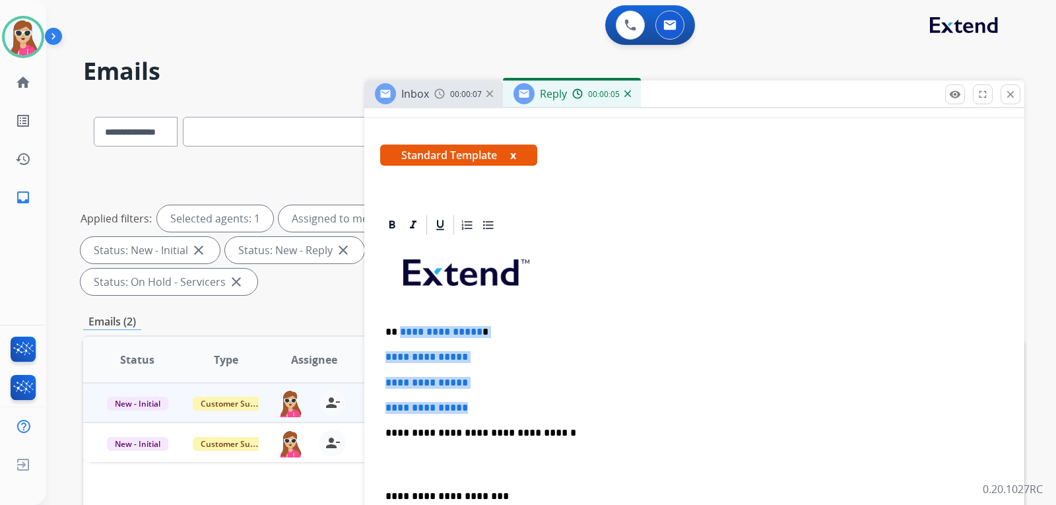
drag, startPoint x: 400, startPoint y: 330, endPoint x: 493, endPoint y: 406, distance: 119.6
click at [495, 407] on div "**********" at bounding box center [694, 464] width 629 height 454
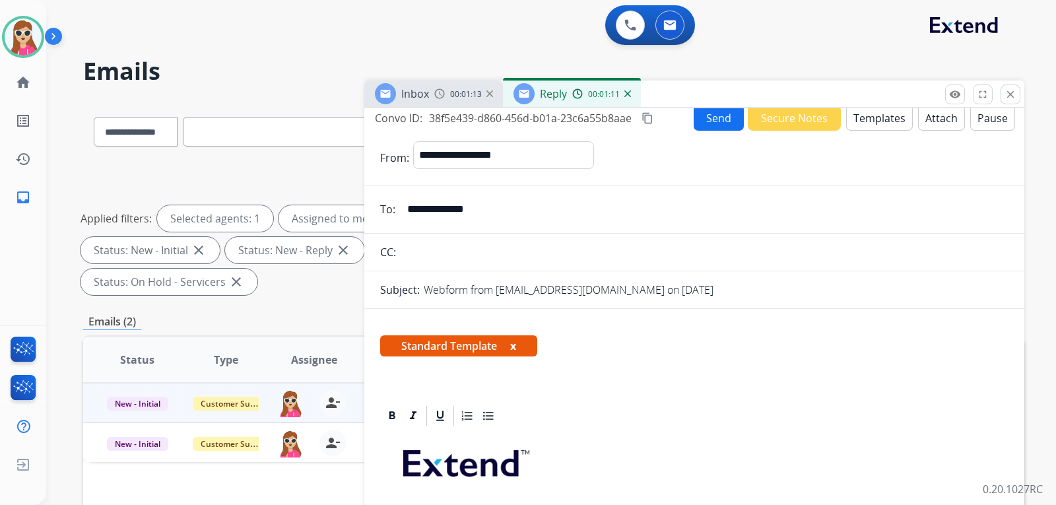
scroll to position [0, 0]
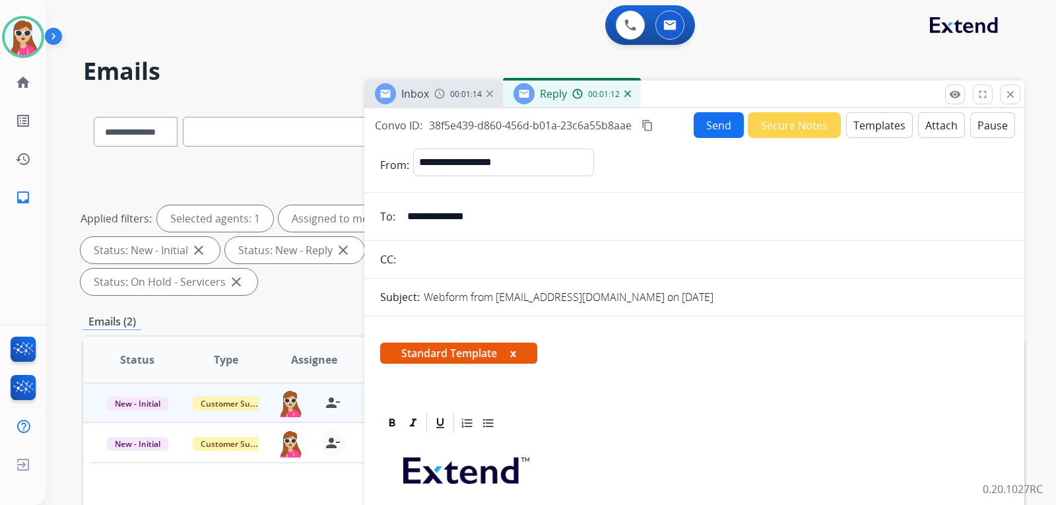
click at [719, 133] on button "Send" at bounding box center [719, 125] width 50 height 26
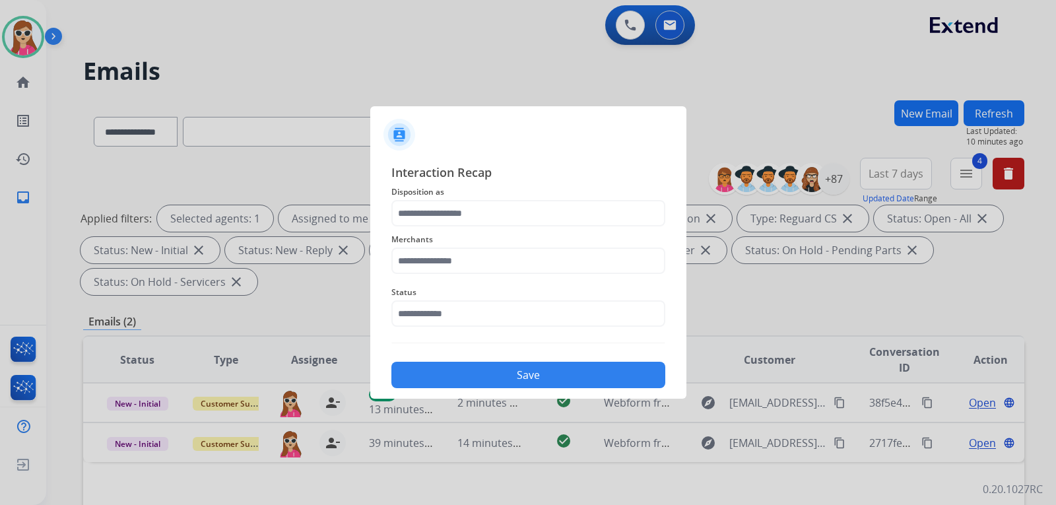
click at [474, 232] on span "Merchants" at bounding box center [529, 240] width 274 height 16
click at [473, 213] on input "text" at bounding box center [529, 213] width 274 height 26
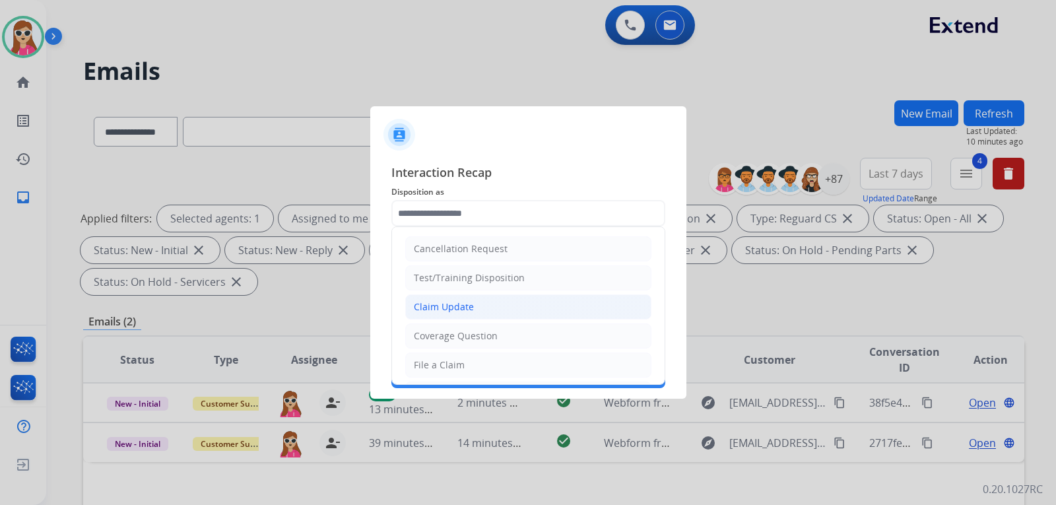
click at [506, 312] on li "Claim Update" at bounding box center [528, 306] width 246 height 25
type input "**********"
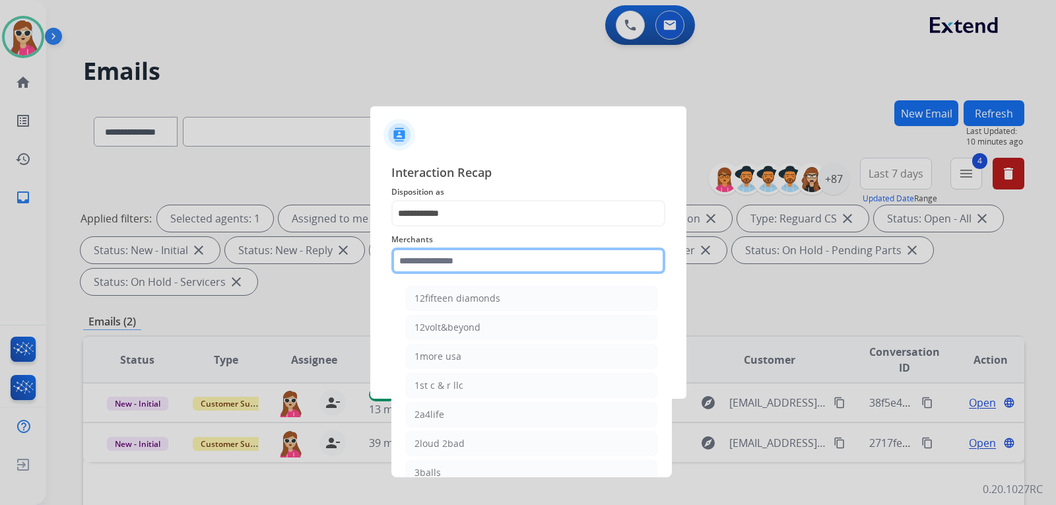
click at [499, 266] on input "text" at bounding box center [529, 261] width 274 height 26
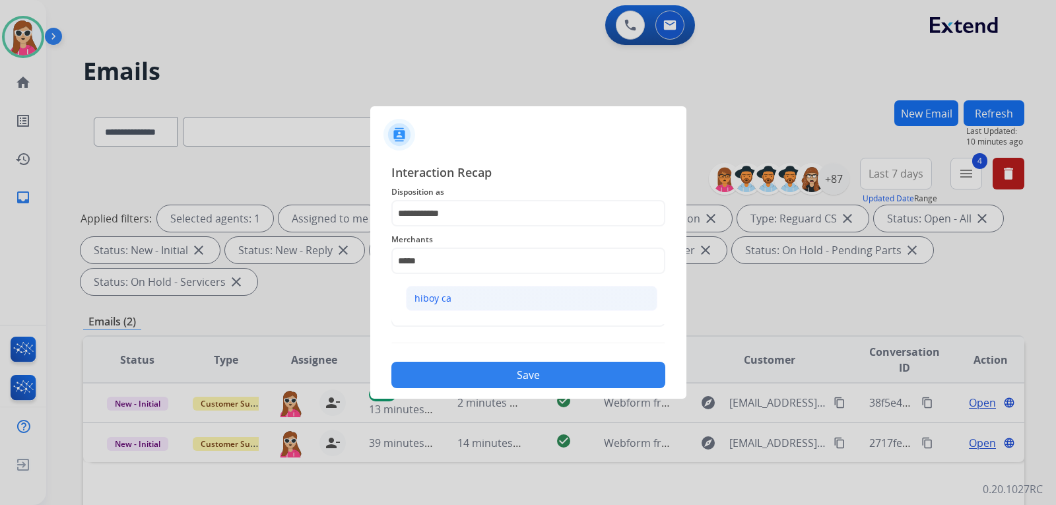
click at [479, 306] on li "hiboy ca" at bounding box center [532, 298] width 252 height 25
type input "********"
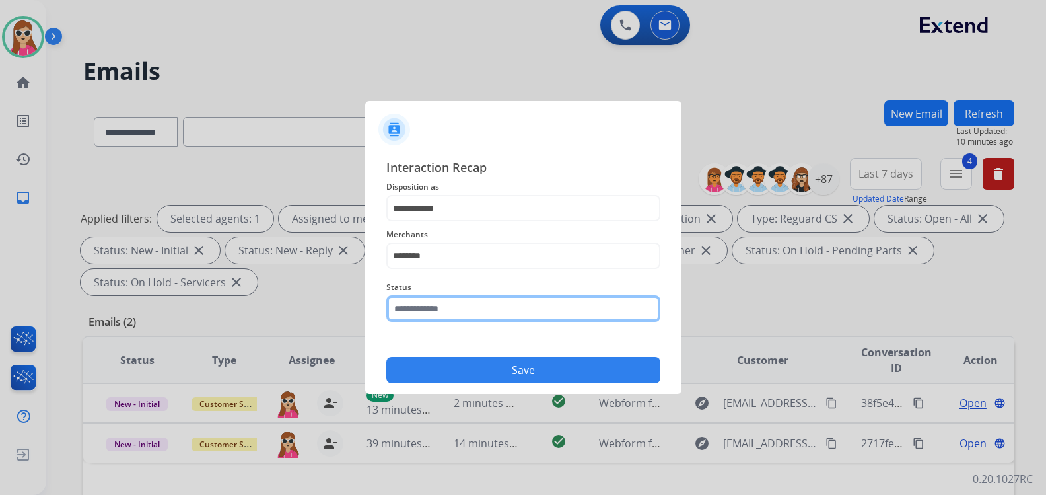
click at [455, 317] on input "text" at bounding box center [523, 308] width 274 height 26
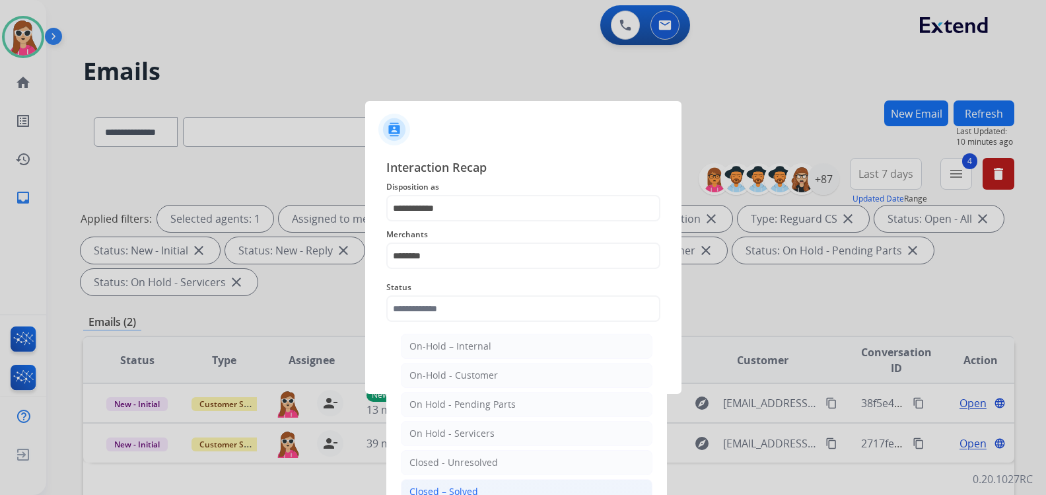
click at [489, 483] on li "Closed – Solved" at bounding box center [527, 491] width 252 height 25
type input "**********"
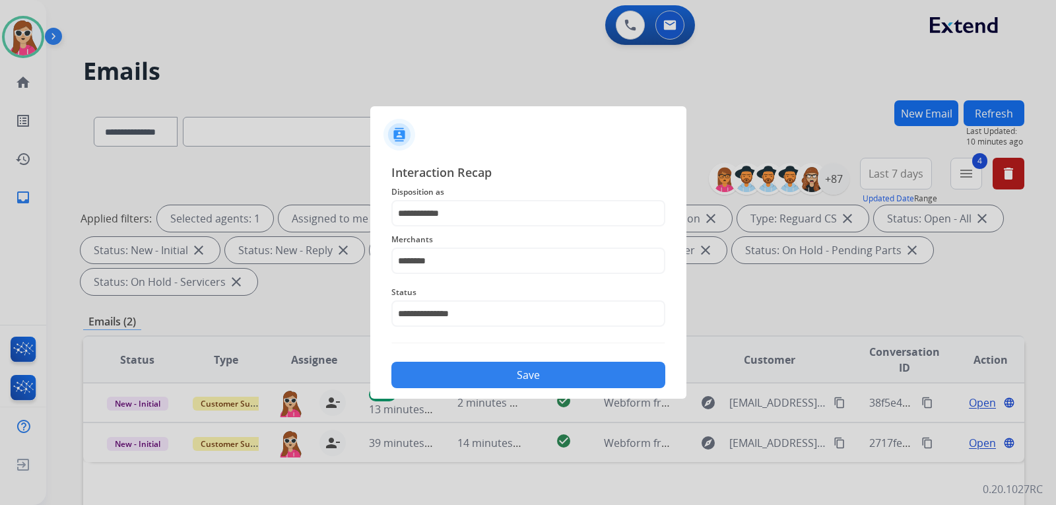
click at [467, 362] on button "Save" at bounding box center [529, 375] width 274 height 26
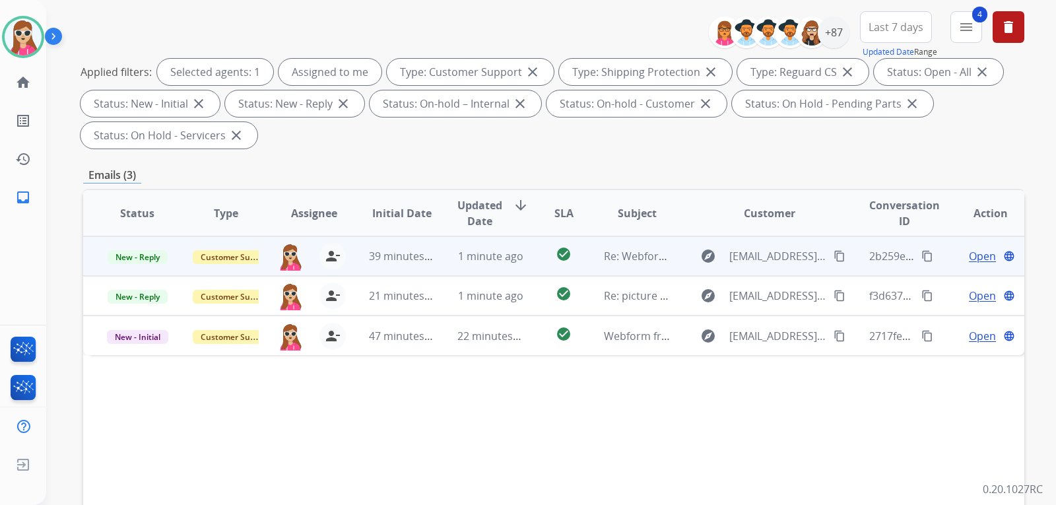
scroll to position [132, 0]
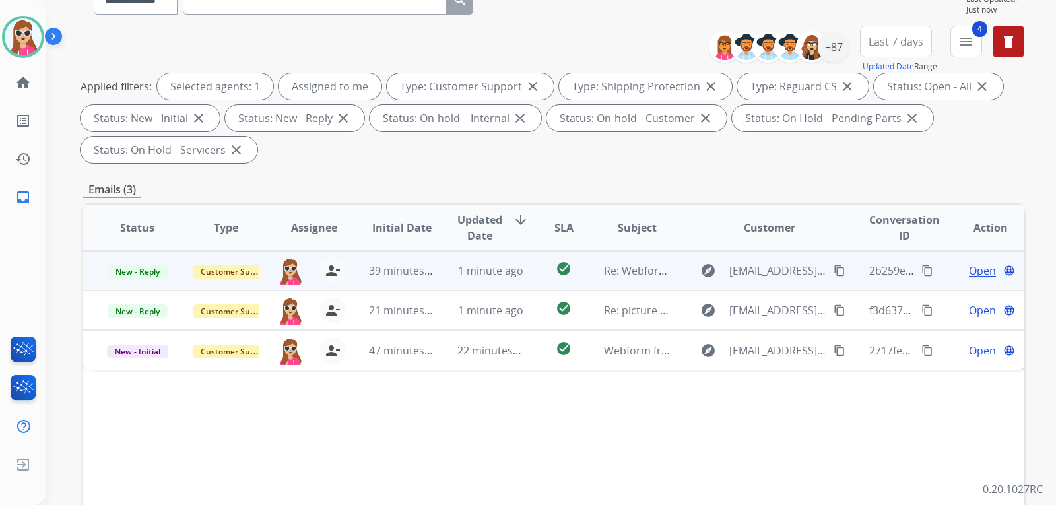
click at [583, 277] on td "Re: Webform from raulenrique46@gmail.com on 08/20/2025" at bounding box center [627, 271] width 88 height 40
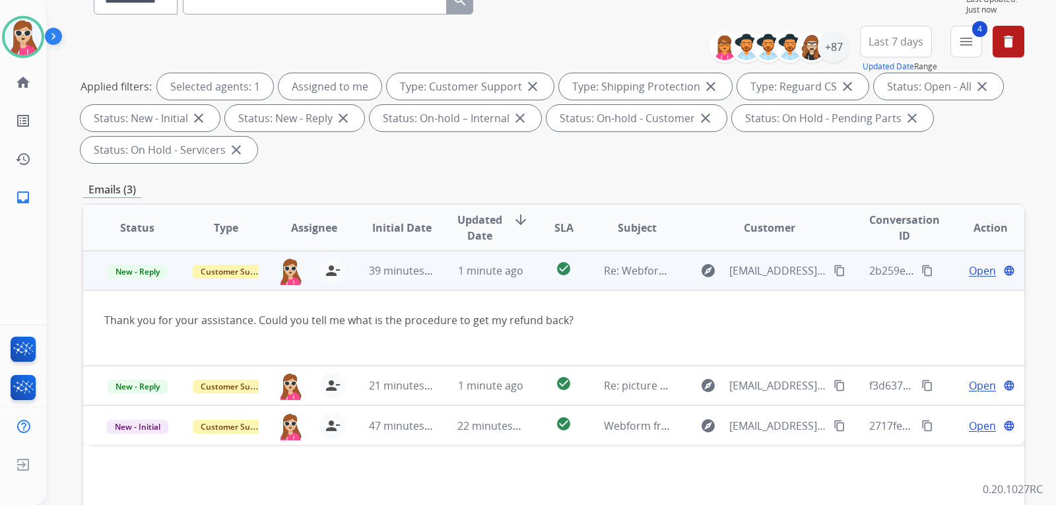
drag, startPoint x: 833, startPoint y: 275, endPoint x: 817, endPoint y: 280, distance: 16.5
click at [834, 275] on mat-icon "content_copy" at bounding box center [840, 271] width 12 height 12
click at [972, 263] on td "Open language" at bounding box center [980, 271] width 88 height 40
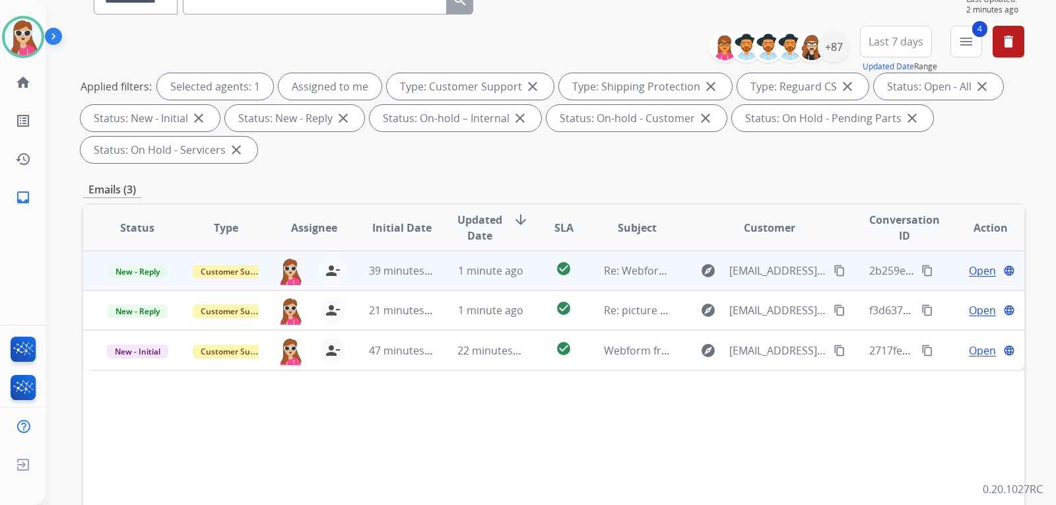
click at [971, 279] on td "Open language" at bounding box center [980, 271] width 88 height 40
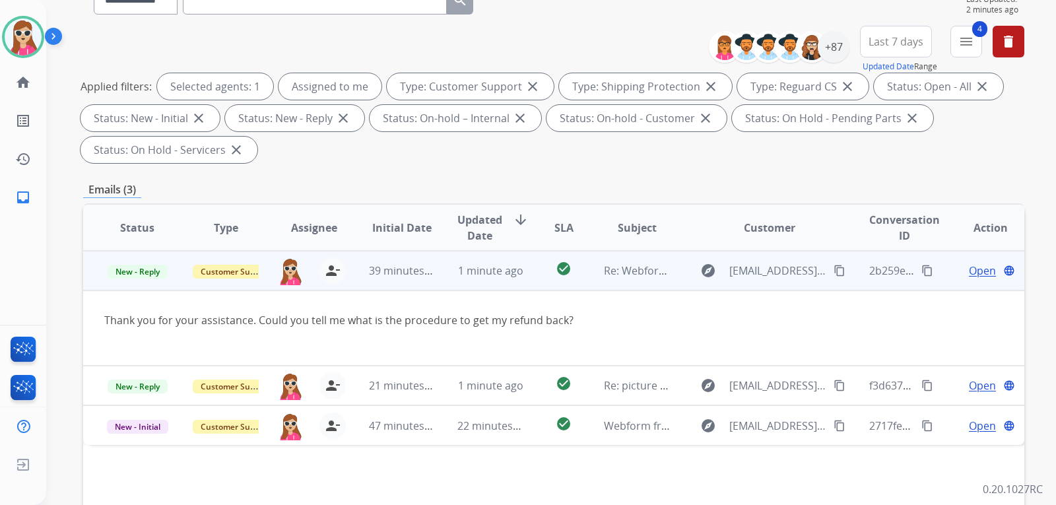
click at [973, 277] on span "Open" at bounding box center [982, 271] width 27 height 16
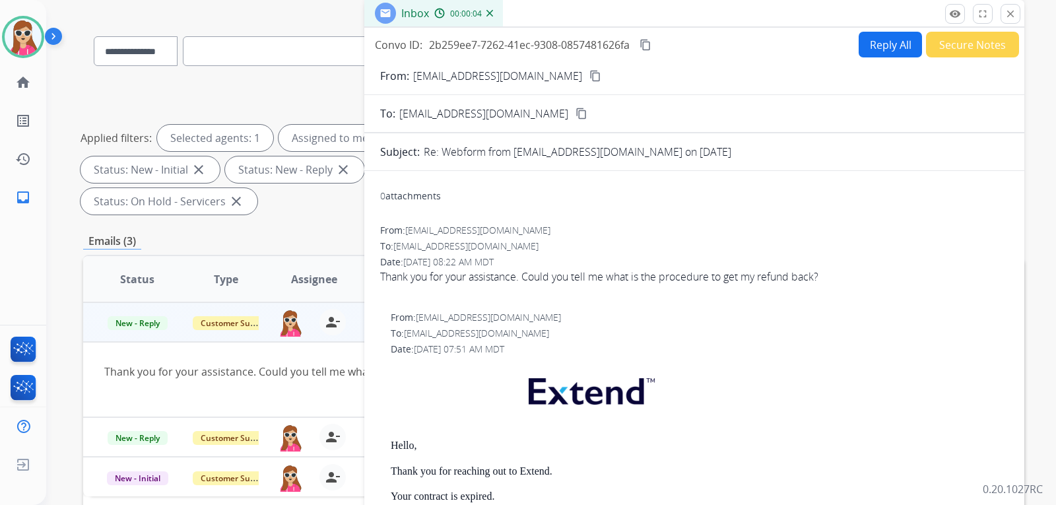
scroll to position [0, 0]
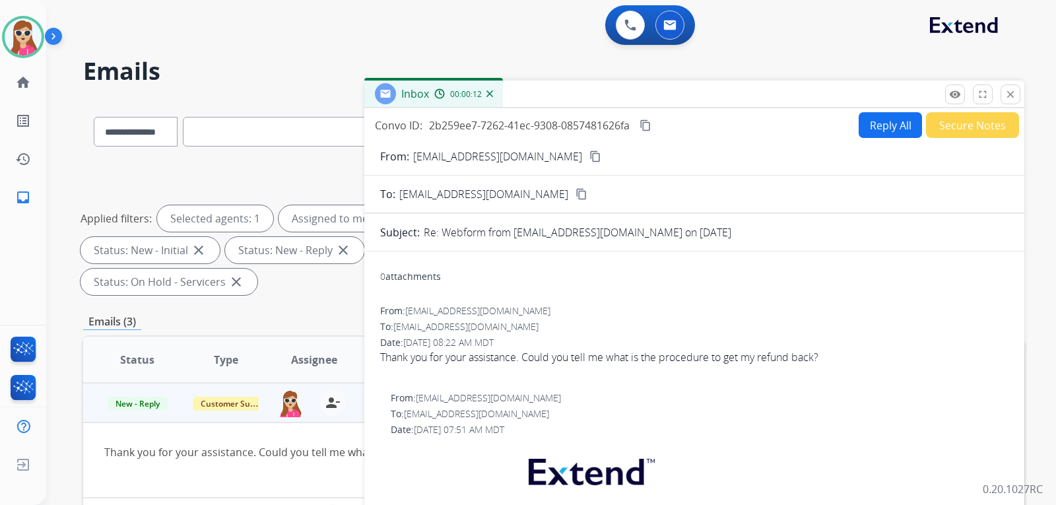
click at [864, 129] on button "Reply All" at bounding box center [890, 125] width 63 height 26
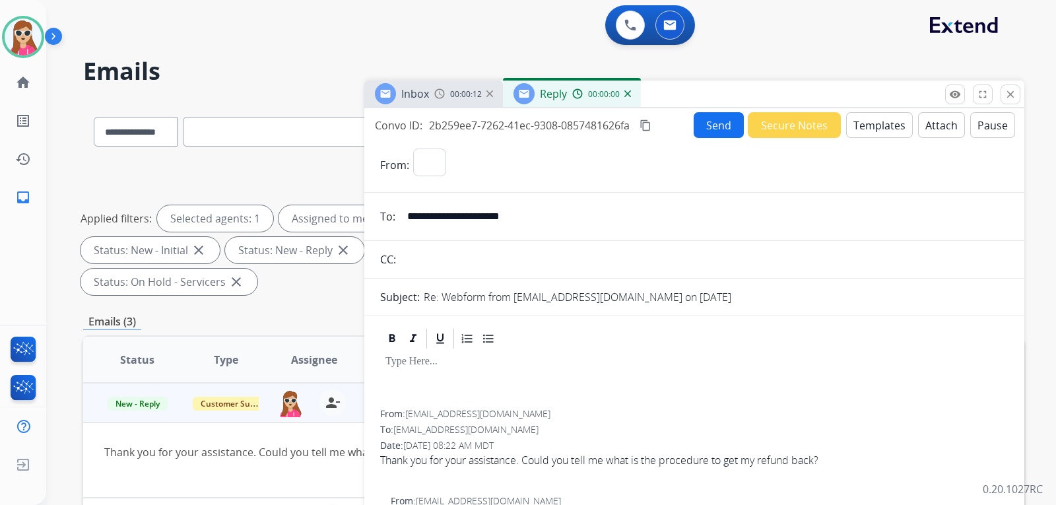
select select "**********"
click at [852, 135] on button "Templates" at bounding box center [879, 125] width 67 height 26
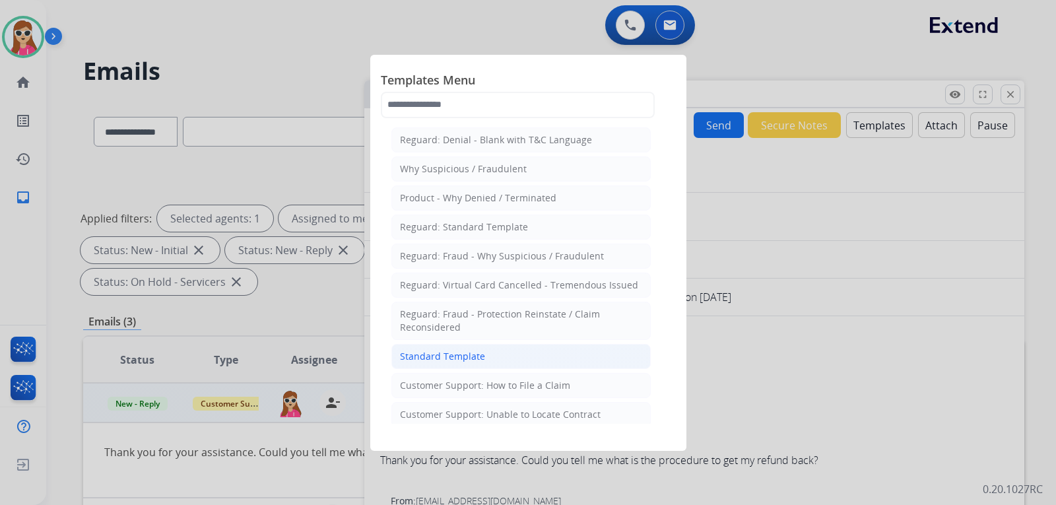
click at [471, 351] on div "Standard Template" at bounding box center [442, 356] width 85 height 13
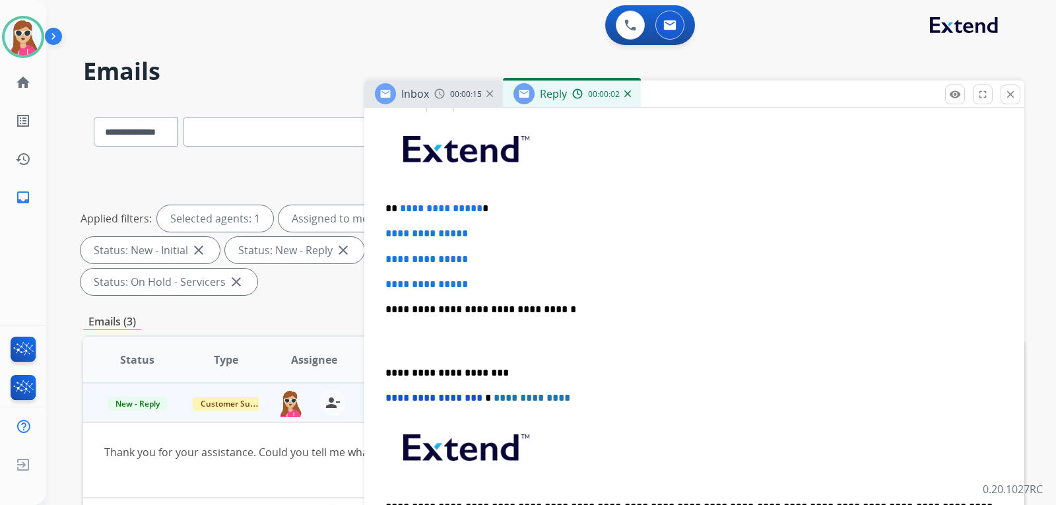
scroll to position [330, 0]
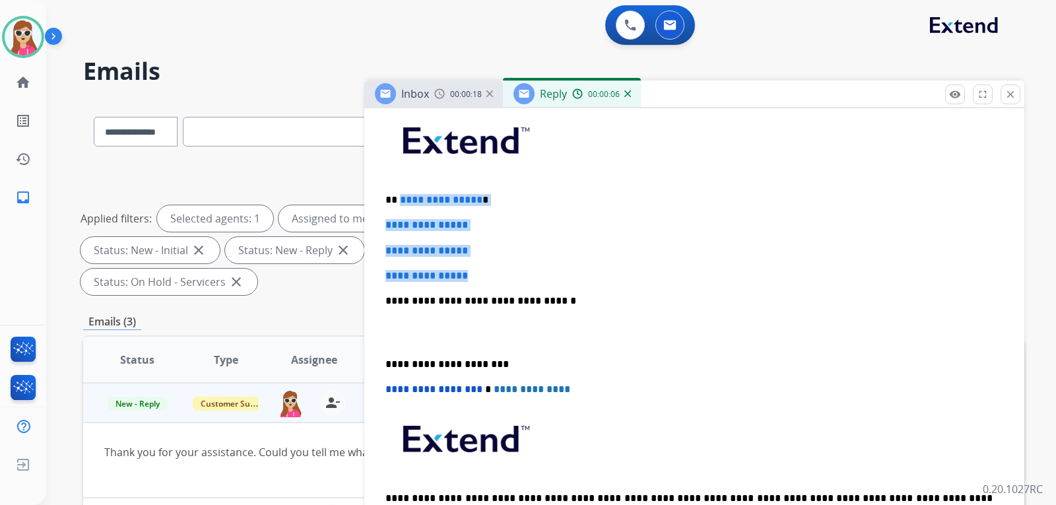
drag, startPoint x: 399, startPoint y: 200, endPoint x: 484, endPoint y: 278, distance: 114.9
click at [484, 278] on div "**********" at bounding box center [694, 332] width 629 height 454
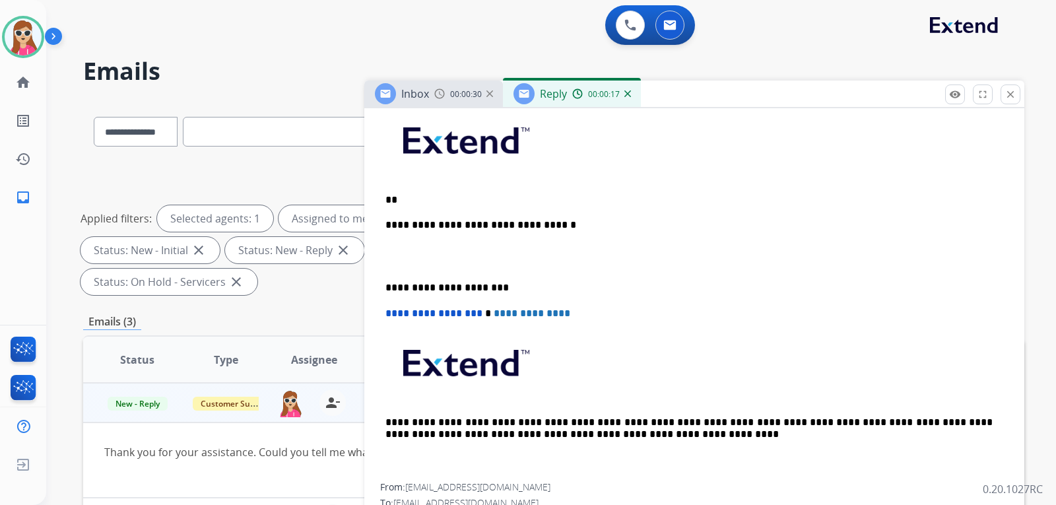
click at [399, 199] on p "**" at bounding box center [689, 200] width 607 height 12
paste div
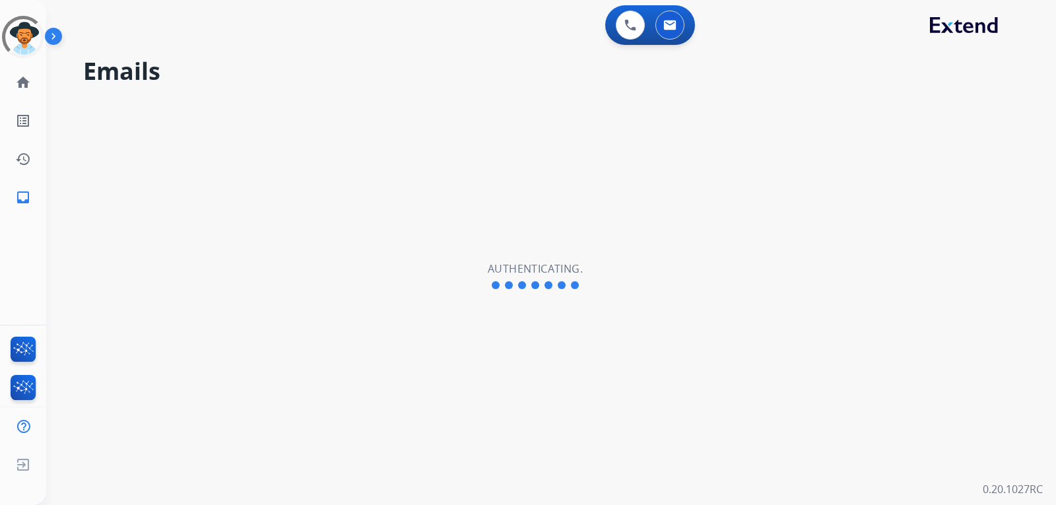
select select "**********"
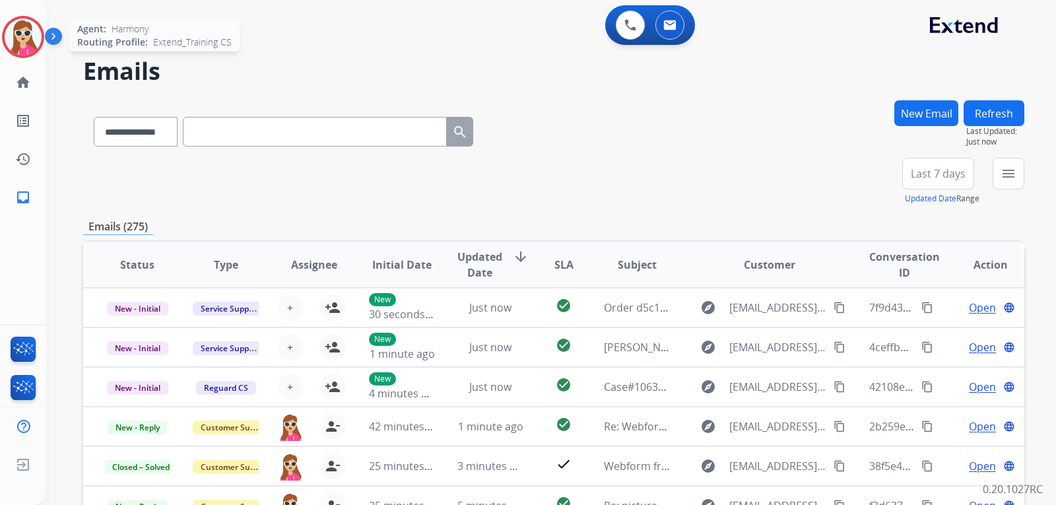
click at [22, 38] on img at bounding box center [23, 36] width 37 height 37
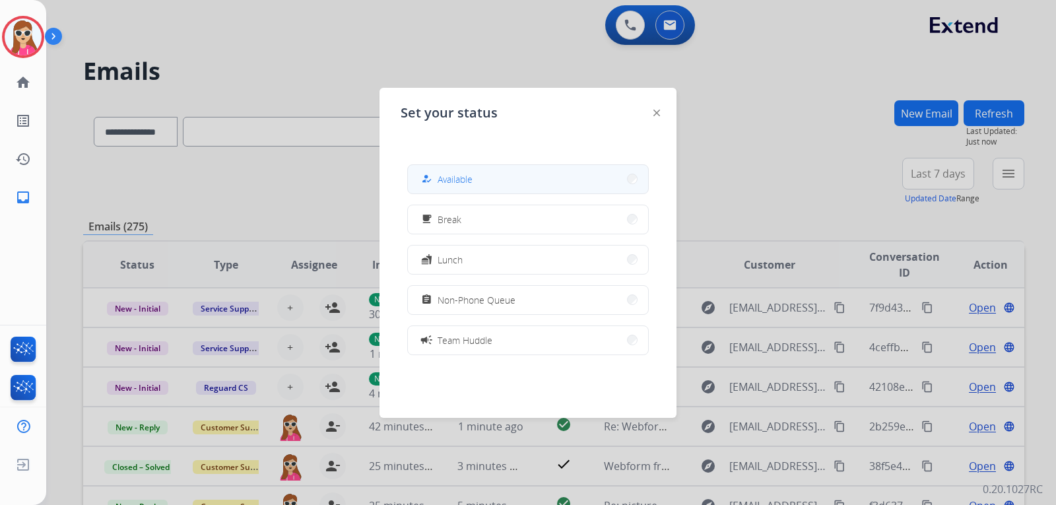
click at [503, 174] on button "how_to_reg Available" at bounding box center [528, 179] width 240 height 28
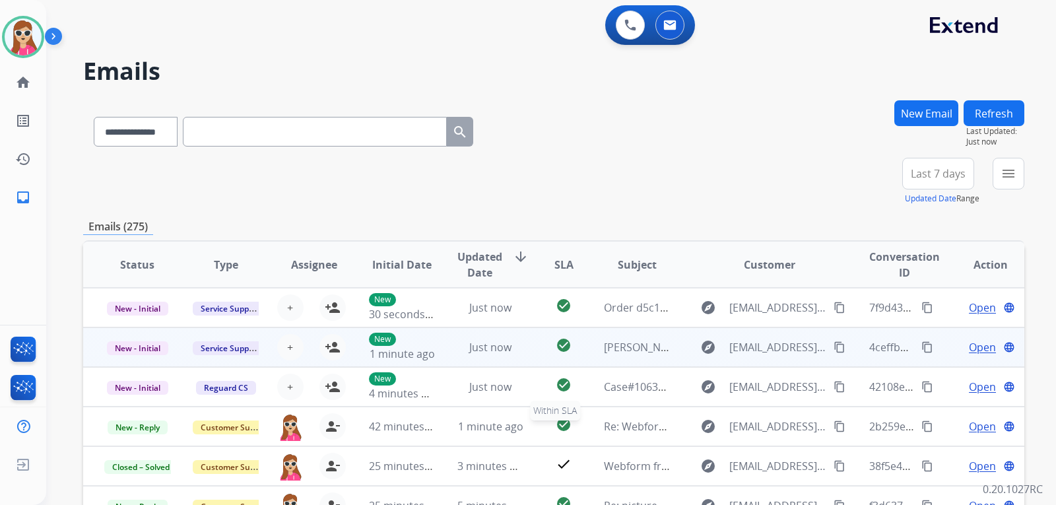
scroll to position [1, 0]
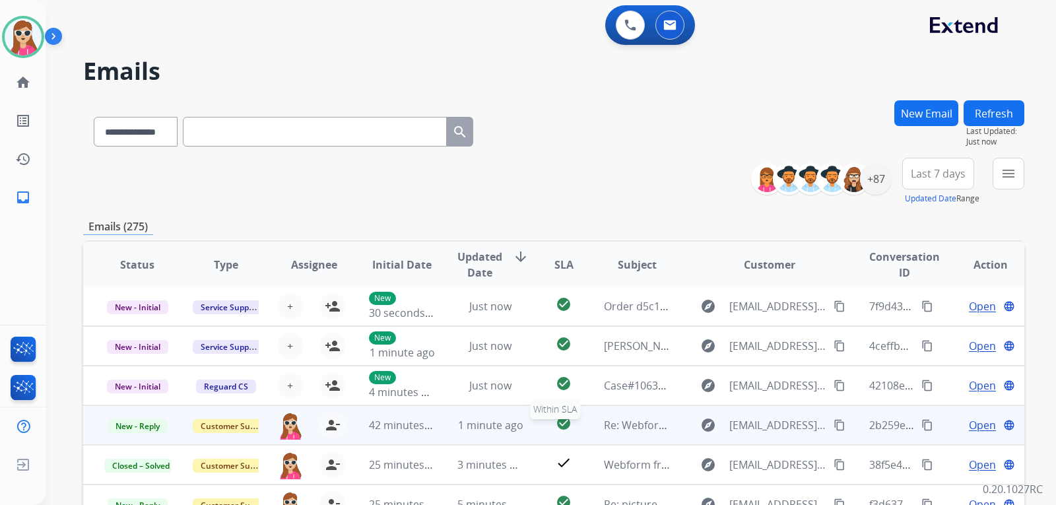
click at [545, 432] on div "check_circle" at bounding box center [563, 425] width 37 height 20
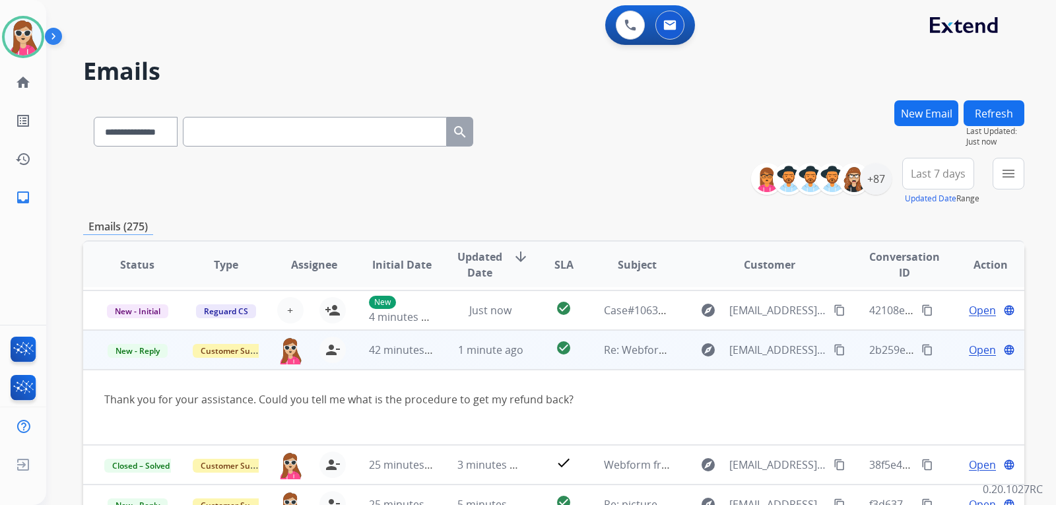
click at [966, 339] on td "Open language" at bounding box center [980, 350] width 88 height 40
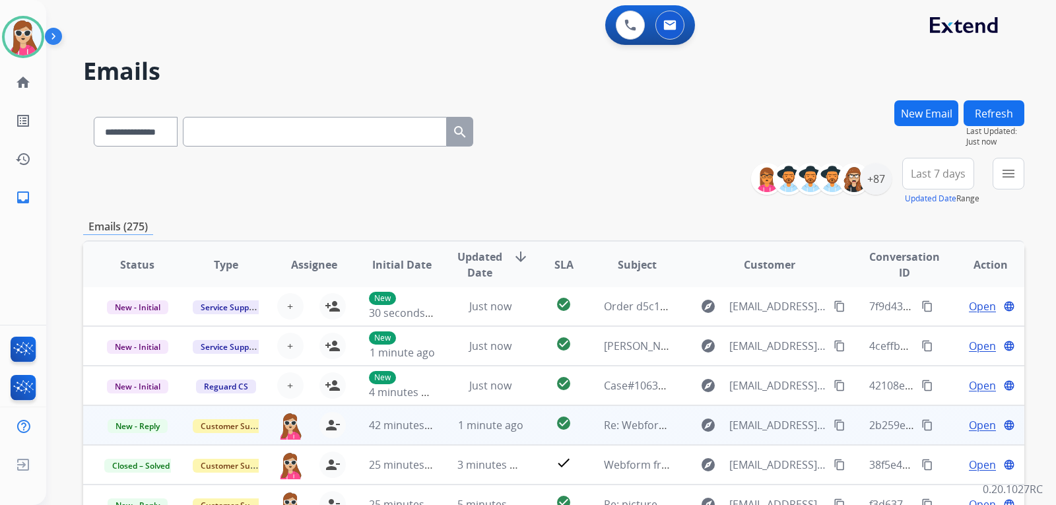
click at [969, 429] on span "Open" at bounding box center [982, 425] width 27 height 16
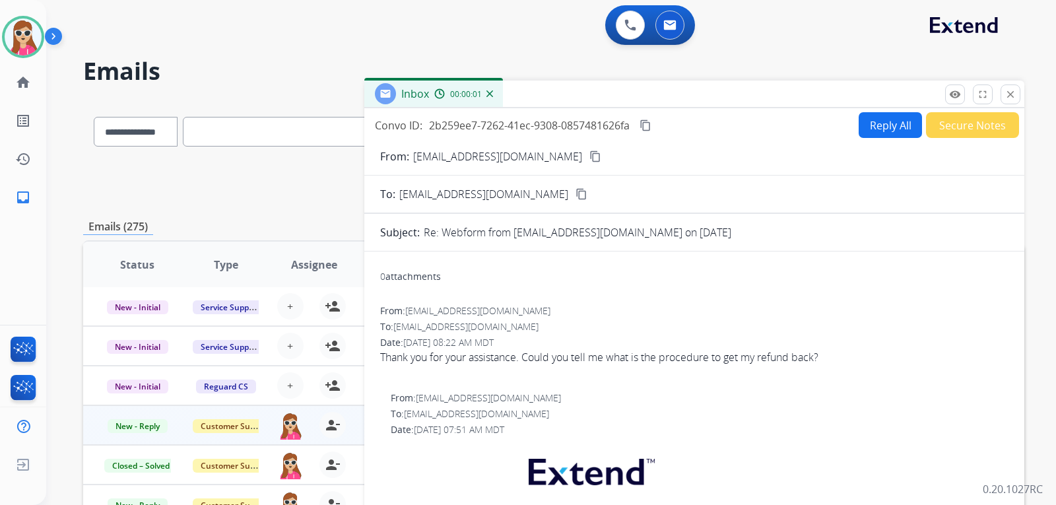
click at [907, 128] on button "Reply All" at bounding box center [890, 125] width 63 height 26
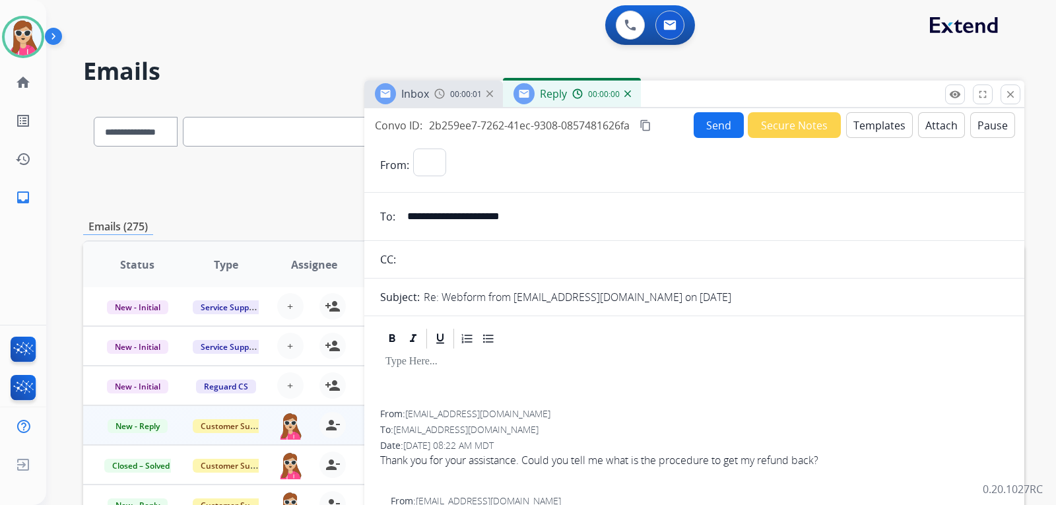
select select "**********"
click at [875, 119] on button "Templates" at bounding box center [879, 125] width 67 height 26
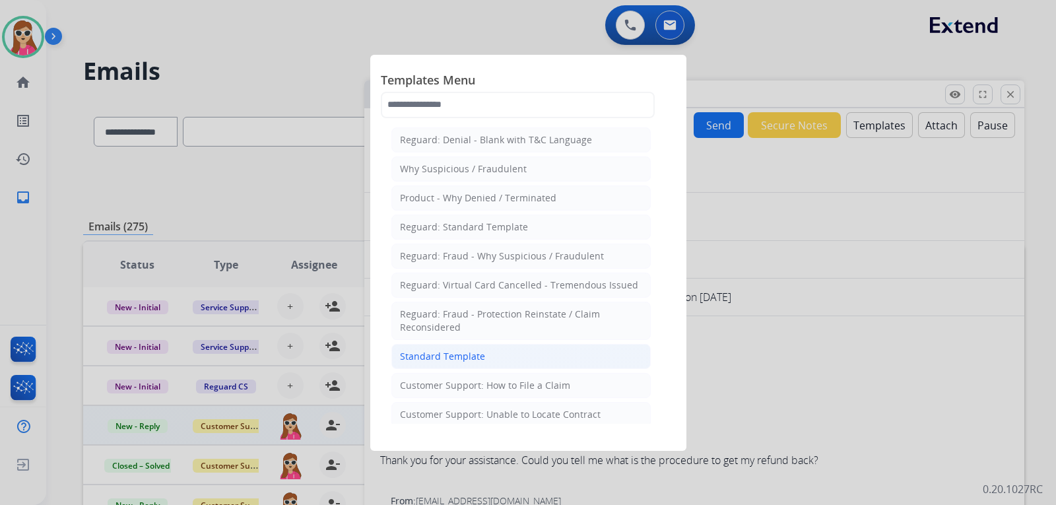
click at [448, 353] on div "Standard Template" at bounding box center [442, 356] width 85 height 13
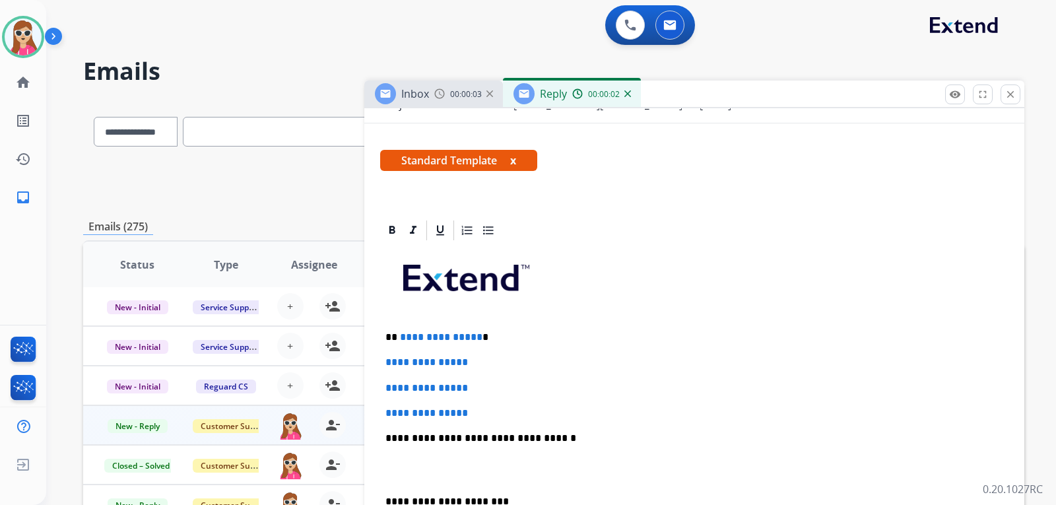
scroll to position [198, 0]
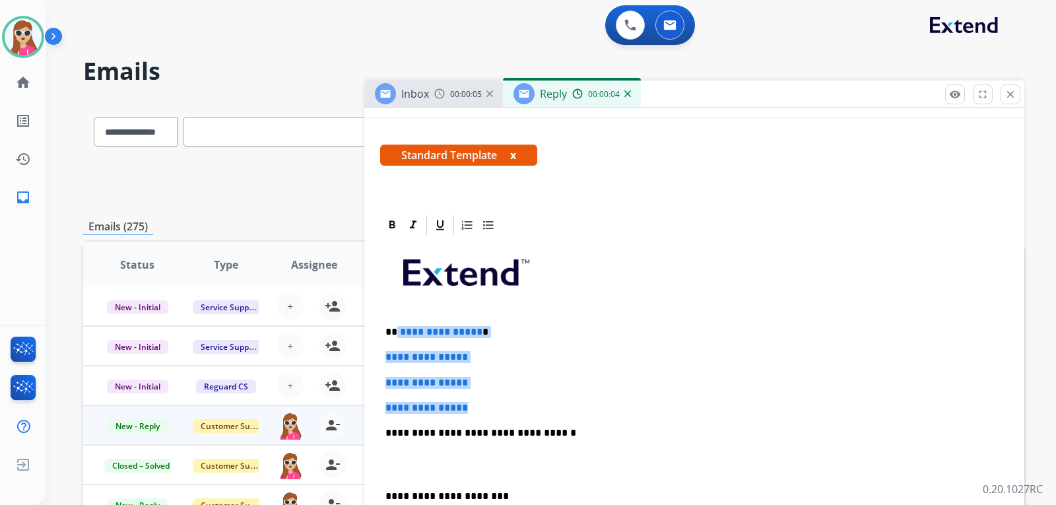
drag, startPoint x: 395, startPoint y: 329, endPoint x: 484, endPoint y: 409, distance: 119.7
click at [485, 410] on div "**********" at bounding box center [694, 464] width 629 height 454
drag, startPoint x: 484, startPoint y: 409, endPoint x: 610, endPoint y: 404, distance: 126.2
click at [610, 404] on p "**********" at bounding box center [695, 408] width 618 height 12
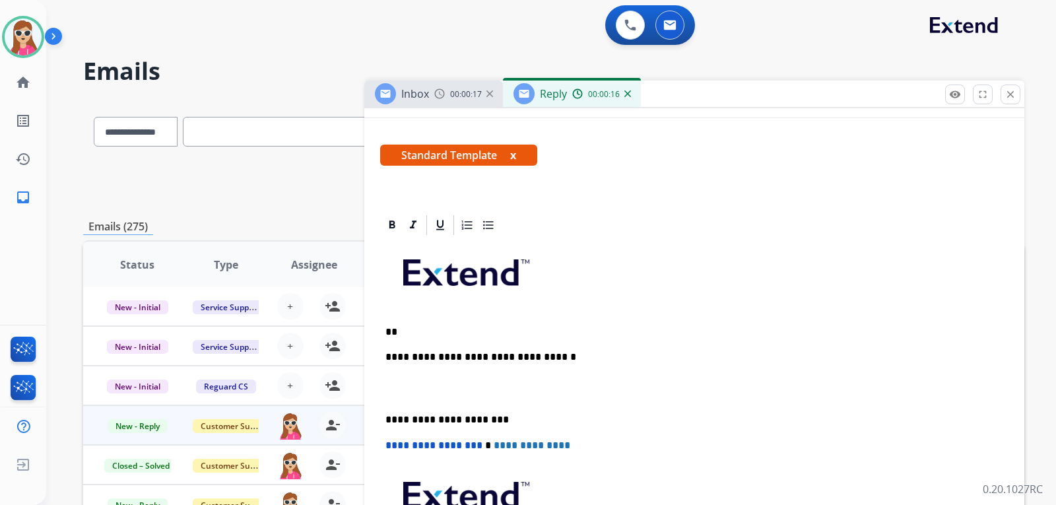
drag, startPoint x: 105, startPoint y: 486, endPoint x: 421, endPoint y: 318, distance: 357.4
click at [450, 345] on div "**********" at bounding box center [694, 426] width 629 height 378
click at [407, 327] on div "**********" at bounding box center [694, 426] width 629 height 378
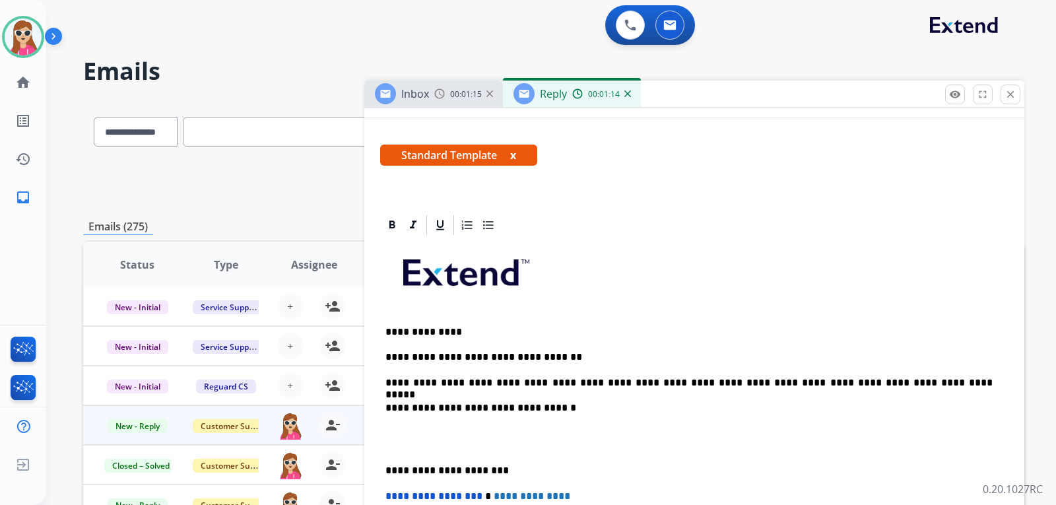
drag, startPoint x: 496, startPoint y: 380, endPoint x: 686, endPoint y: 201, distance: 261.1
click at [524, 380] on p "**********" at bounding box center [689, 383] width 607 height 12
click at [518, 386] on p "**********" at bounding box center [689, 383] width 607 height 12
click at [921, 384] on p "**********" at bounding box center [689, 383] width 607 height 12
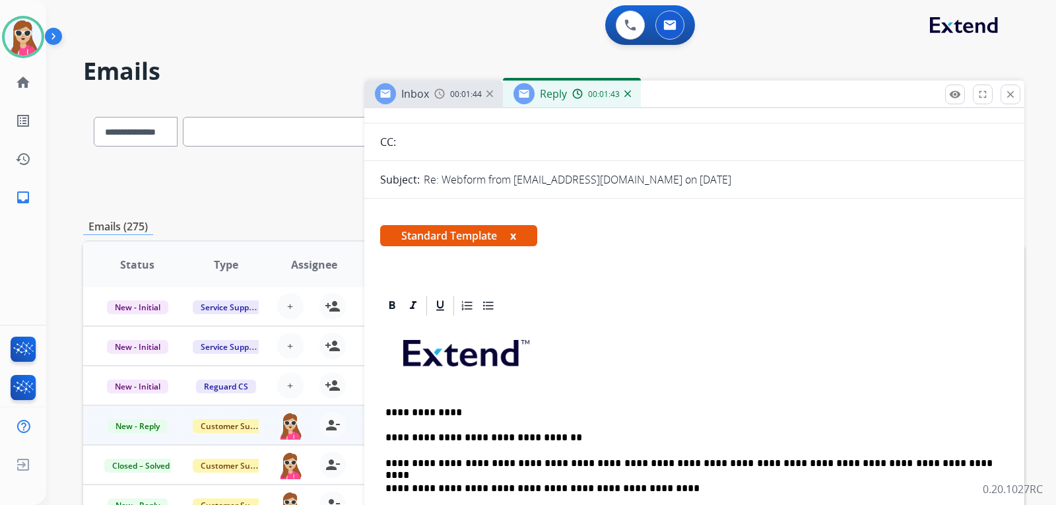
scroll to position [0, 0]
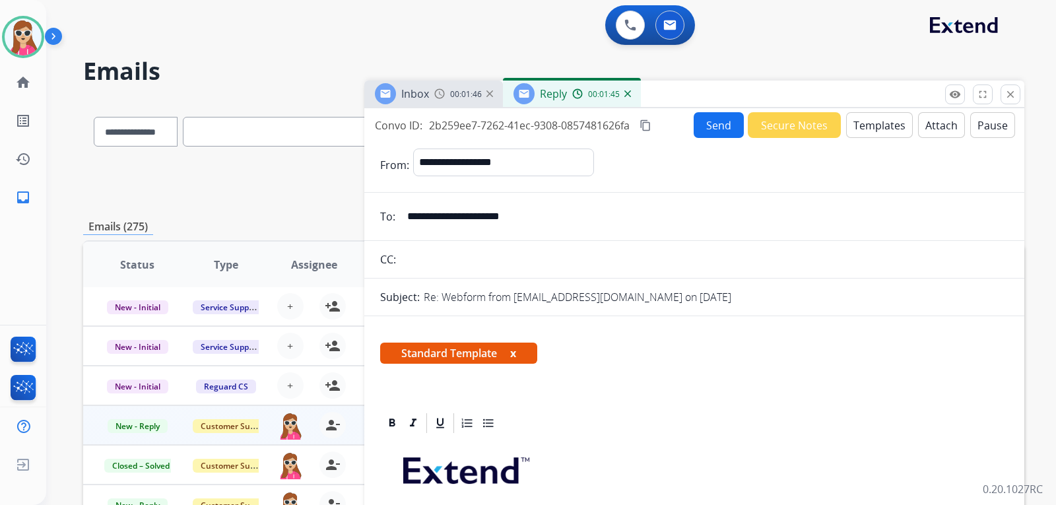
click at [716, 119] on button "Send" at bounding box center [719, 125] width 50 height 26
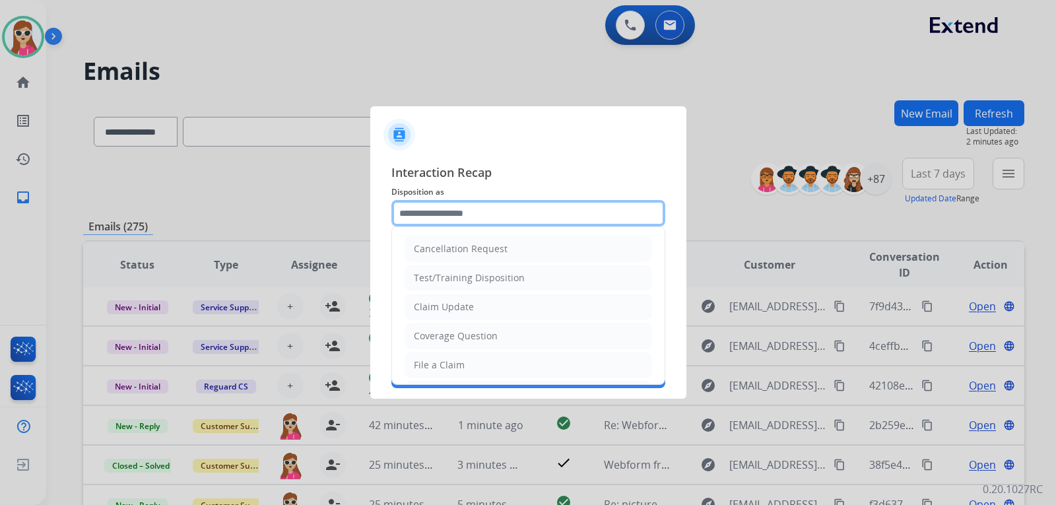
click at [469, 210] on input "text" at bounding box center [529, 213] width 274 height 26
click at [482, 304] on li "Claim Update" at bounding box center [528, 306] width 246 height 25
type input "**********"
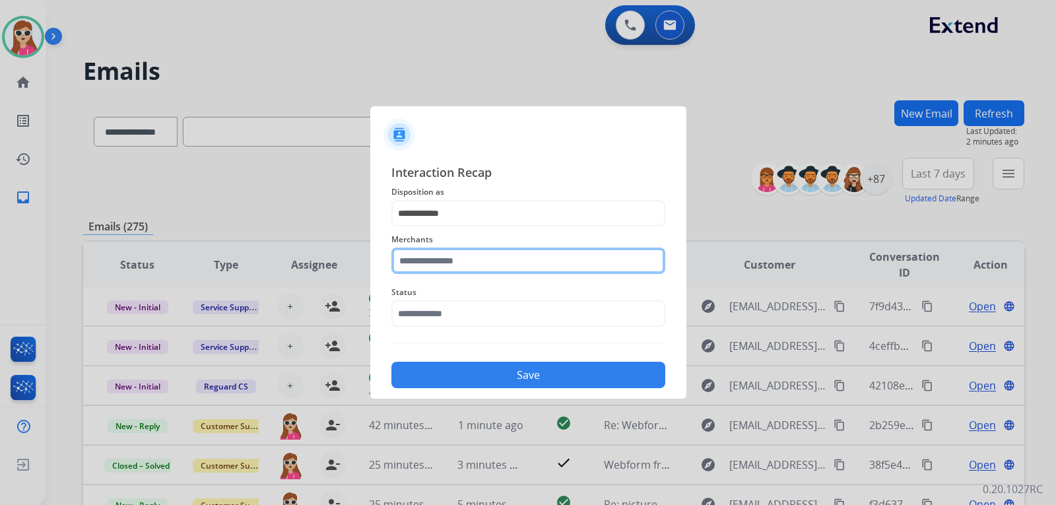
click at [471, 273] on input "text" at bounding box center [529, 261] width 274 height 26
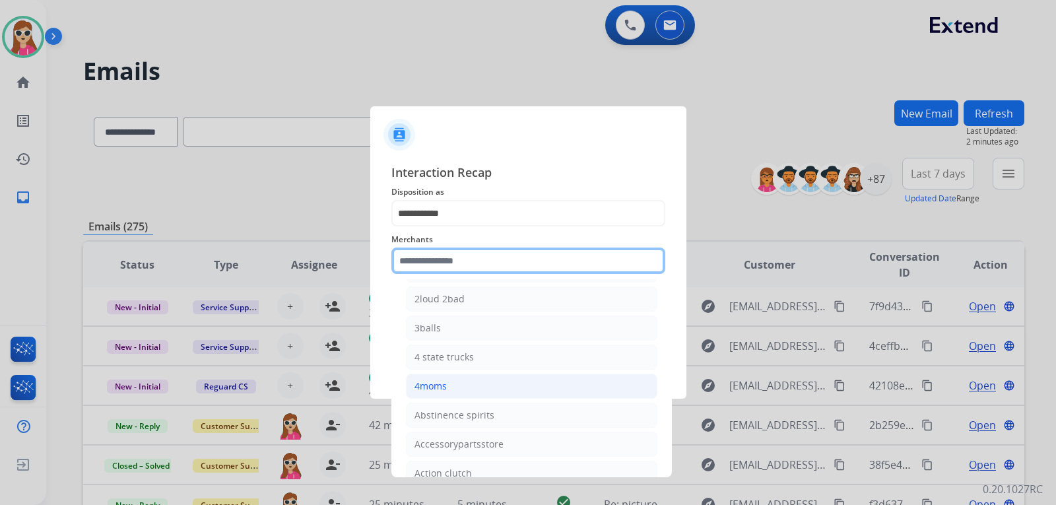
scroll to position [66, 0]
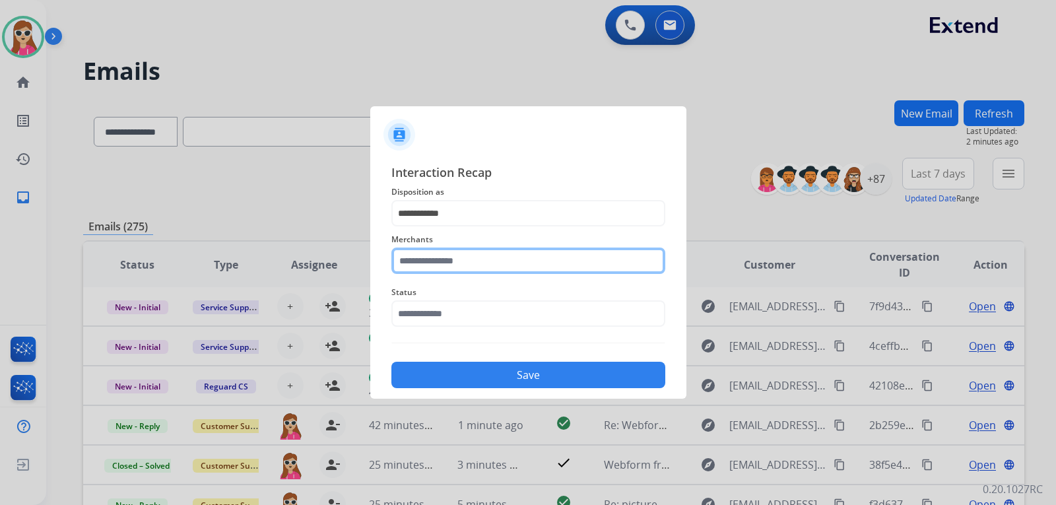
click at [495, 257] on input "text" at bounding box center [529, 261] width 274 height 26
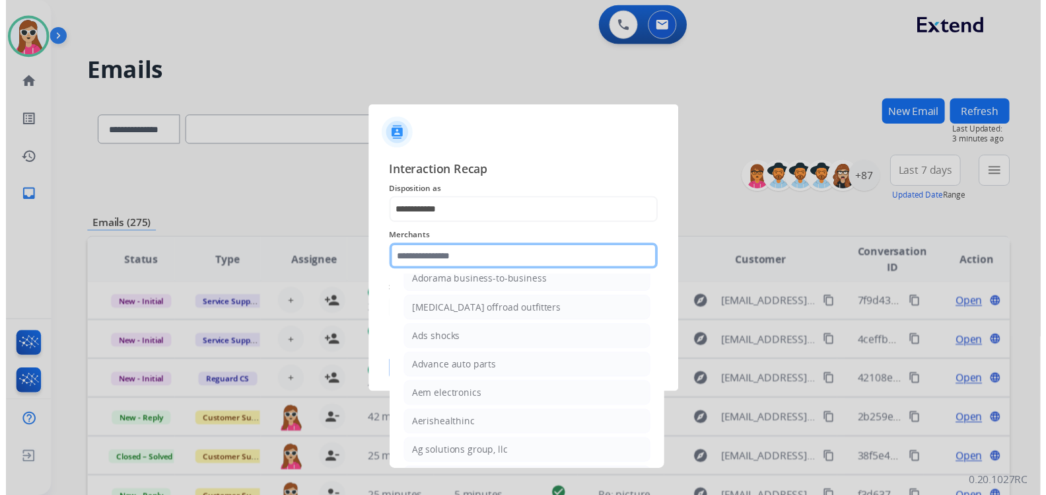
scroll to position [330, 0]
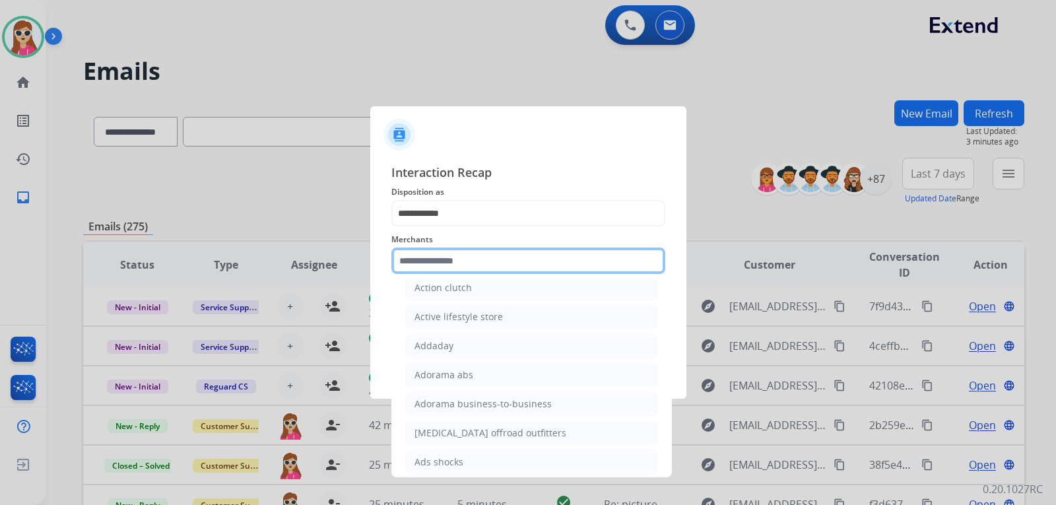
click at [529, 256] on input "text" at bounding box center [529, 261] width 274 height 26
click at [528, 263] on input "text" at bounding box center [529, 261] width 274 height 26
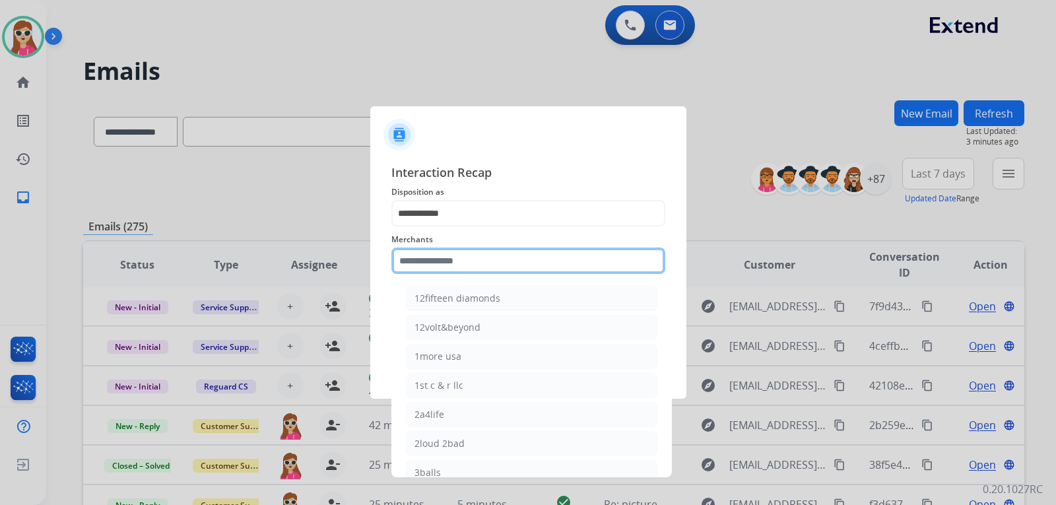
type input "*"
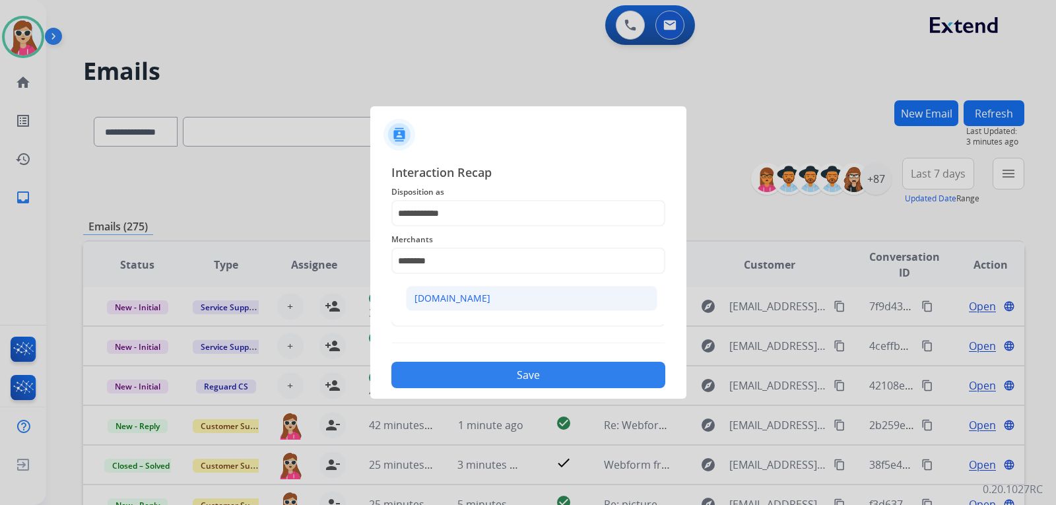
click at [439, 304] on div "[DOMAIN_NAME]" at bounding box center [453, 298] width 76 height 13
type input "**********"
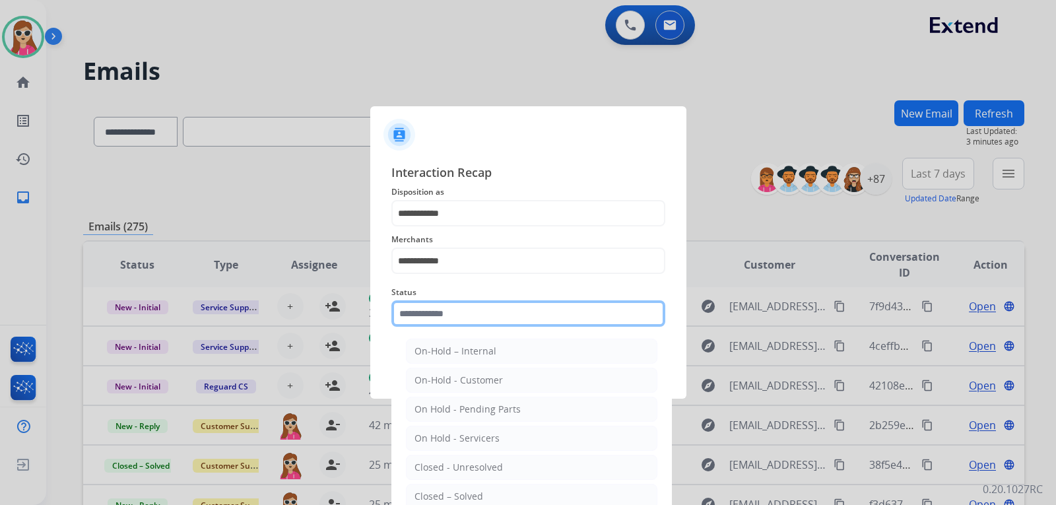
click at [440, 316] on input "text" at bounding box center [529, 313] width 274 height 26
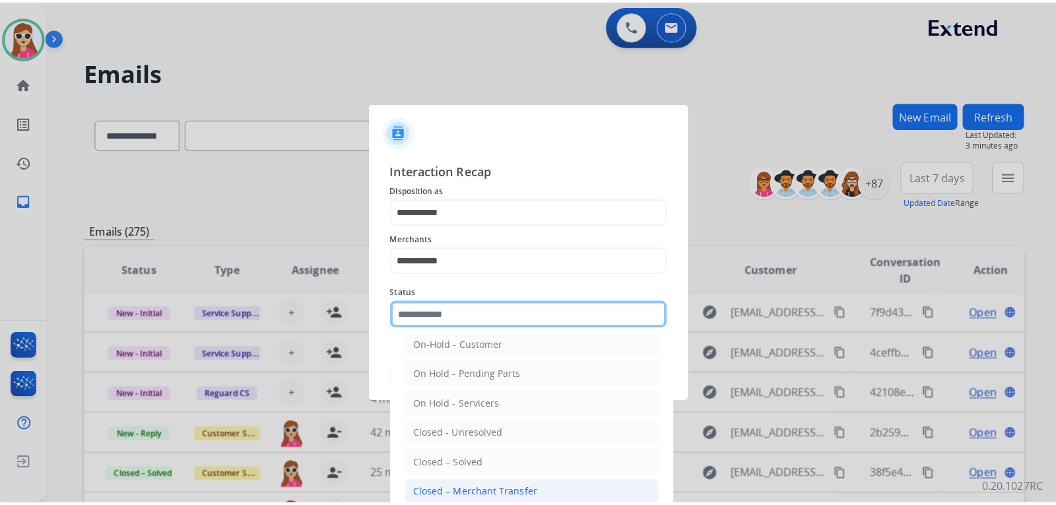
scroll to position [66, 0]
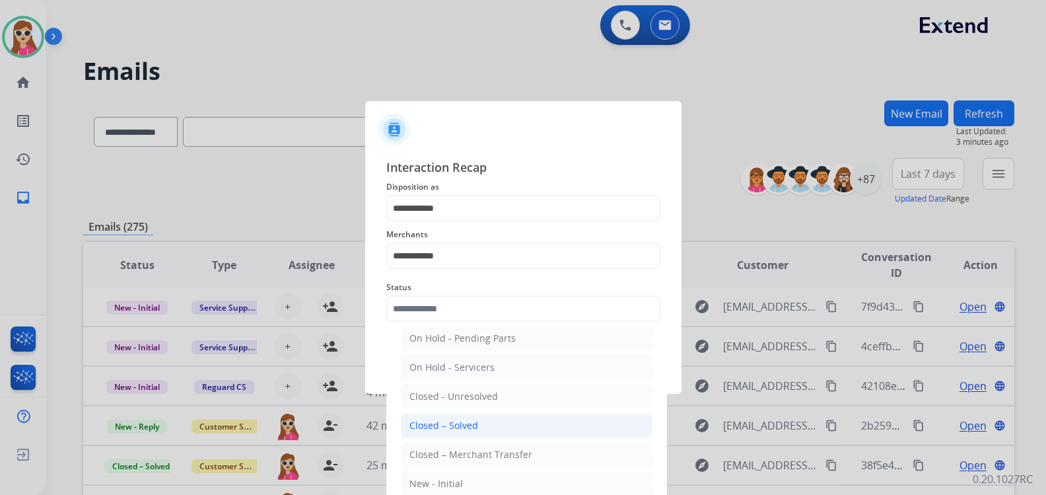
click at [460, 419] on div "Closed – Solved" at bounding box center [443, 425] width 69 height 13
type input "**********"
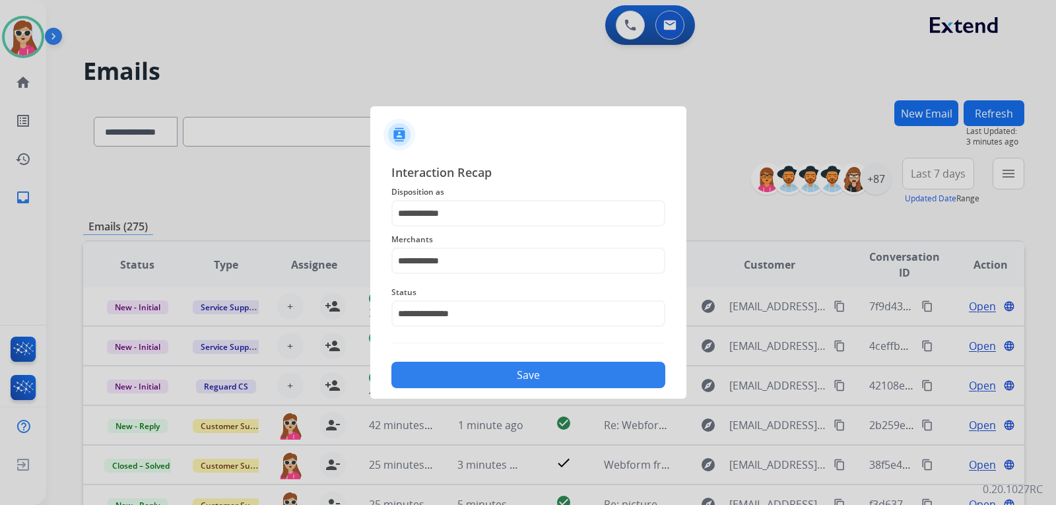
click at [482, 376] on button "Save" at bounding box center [529, 375] width 274 height 26
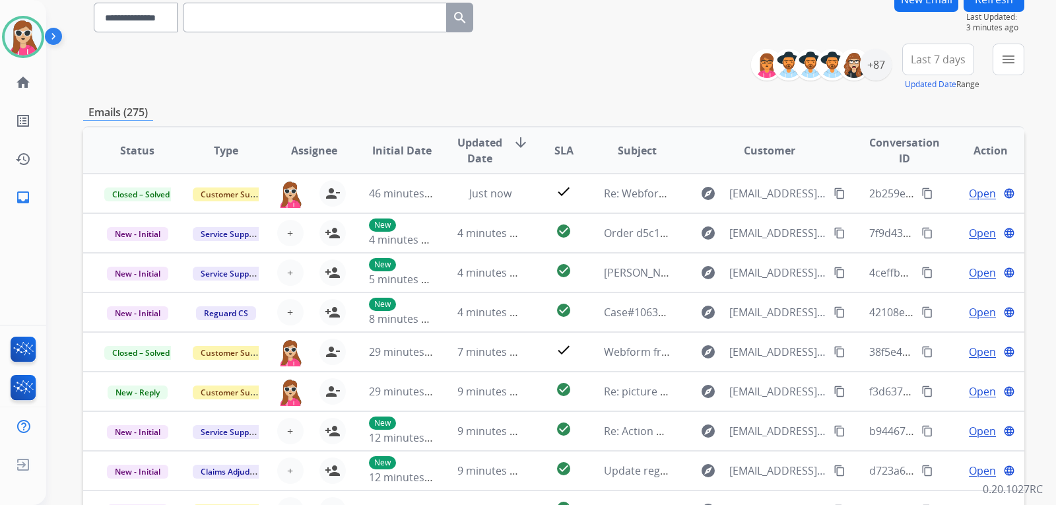
scroll to position [0, 0]
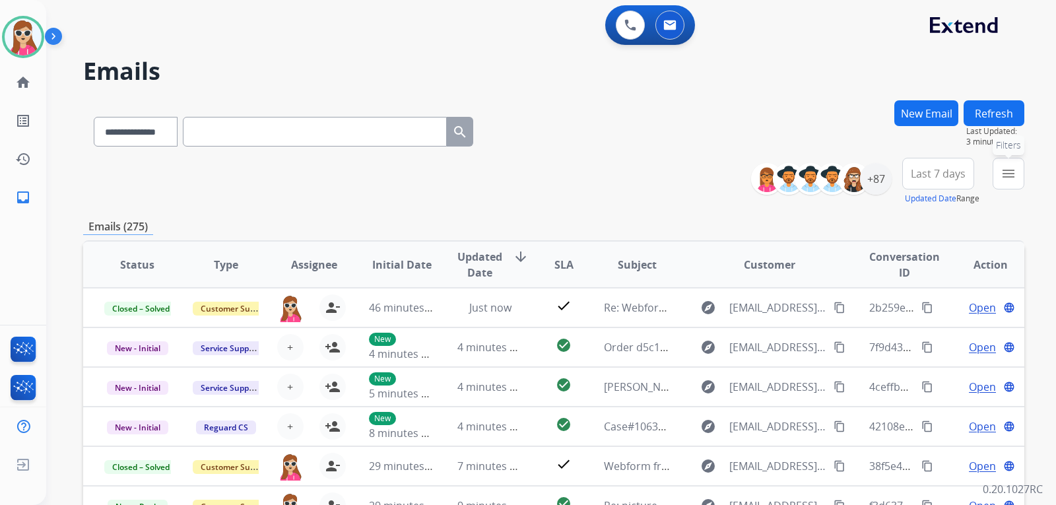
click at [994, 183] on button "menu Filters" at bounding box center [1009, 174] width 32 height 32
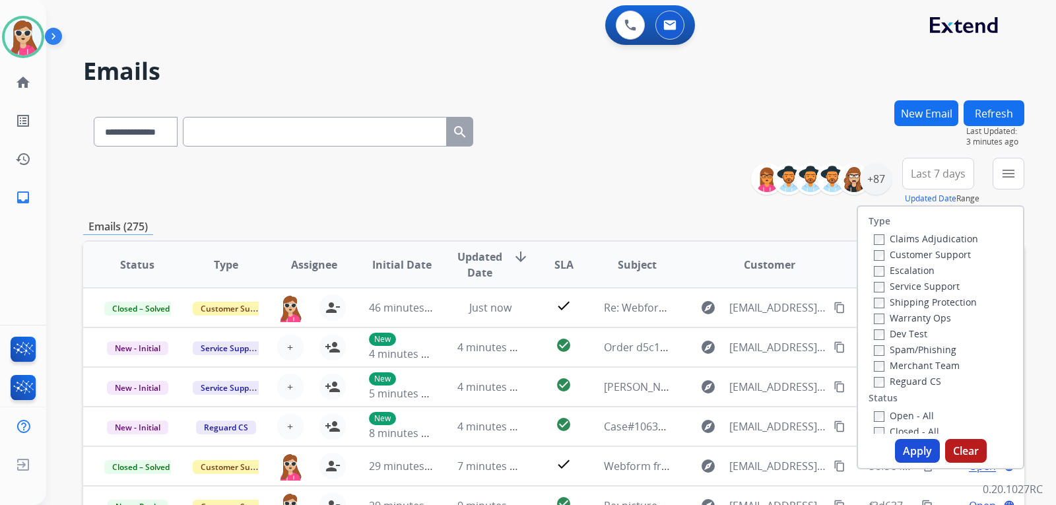
click at [942, 256] on label "Customer Support" at bounding box center [922, 254] width 97 height 13
click at [953, 301] on label "Shipping Protection" at bounding box center [925, 302] width 103 height 13
click at [930, 387] on label "Reguard CS" at bounding box center [907, 381] width 67 height 13
click at [912, 415] on label "Open - All" at bounding box center [904, 415] width 60 height 13
click at [918, 448] on button "Apply" at bounding box center [917, 451] width 45 height 24
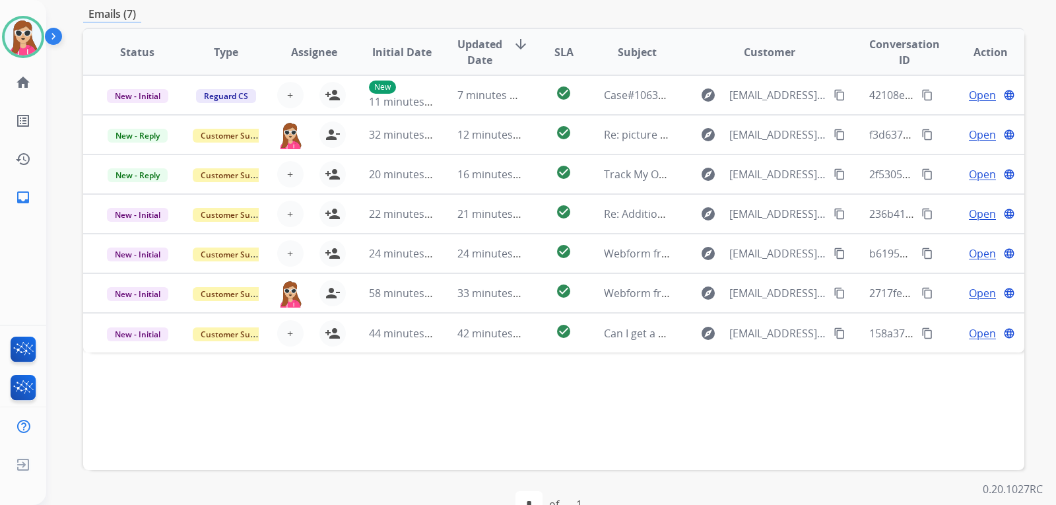
scroll to position [341, 0]
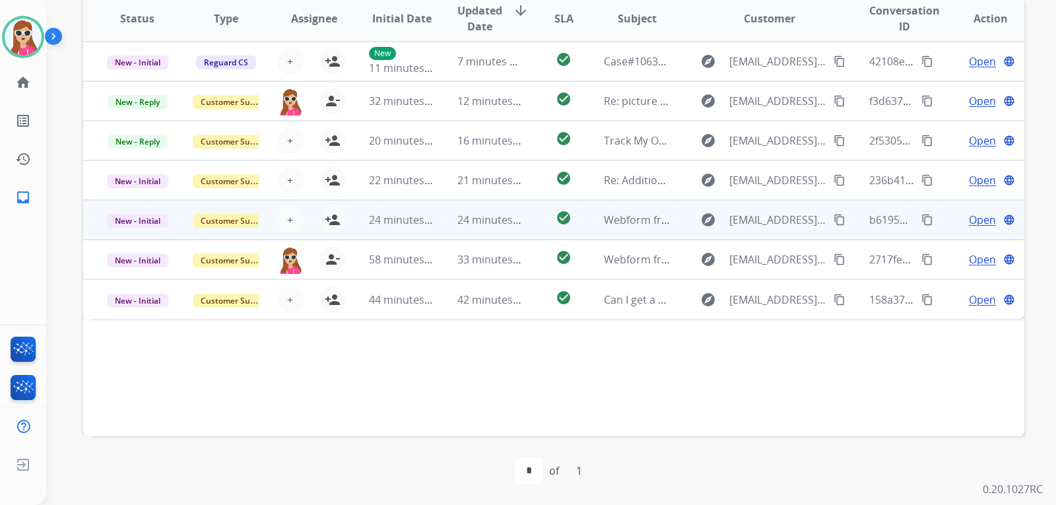
click at [529, 217] on td "check_circle" at bounding box center [553, 220] width 59 height 40
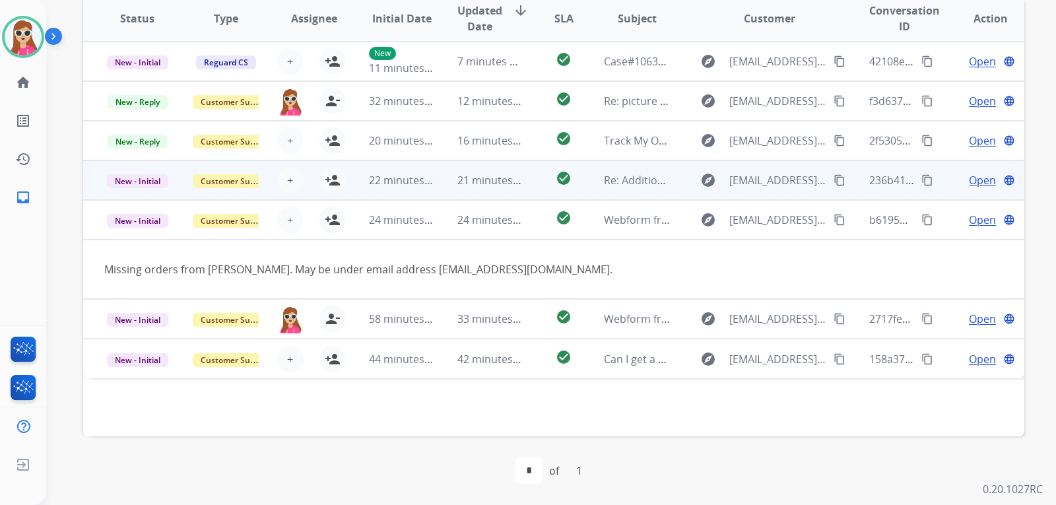
click at [525, 186] on td "check_circle" at bounding box center [553, 180] width 59 height 40
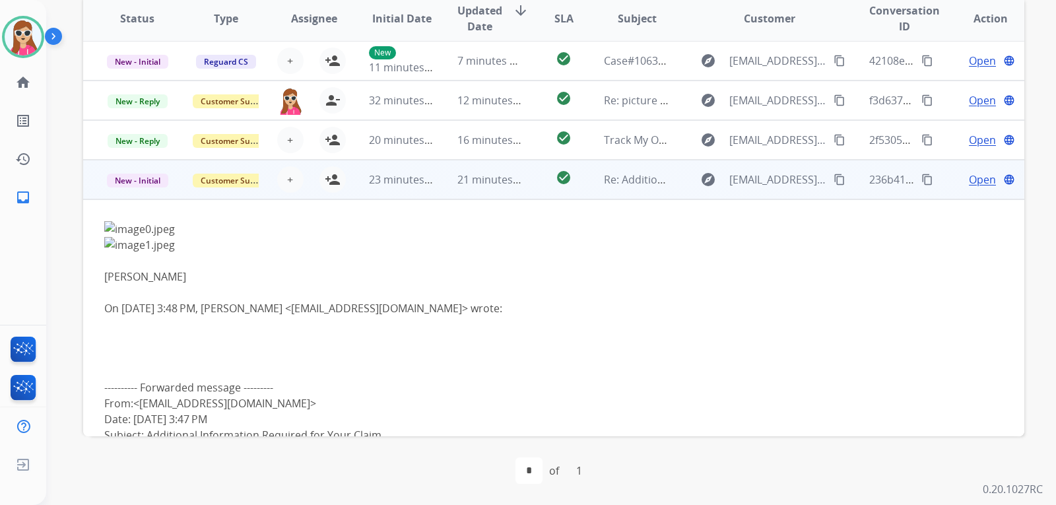
scroll to position [0, 0]
click at [337, 176] on mat-icon "person_add" at bounding box center [333, 180] width 16 height 16
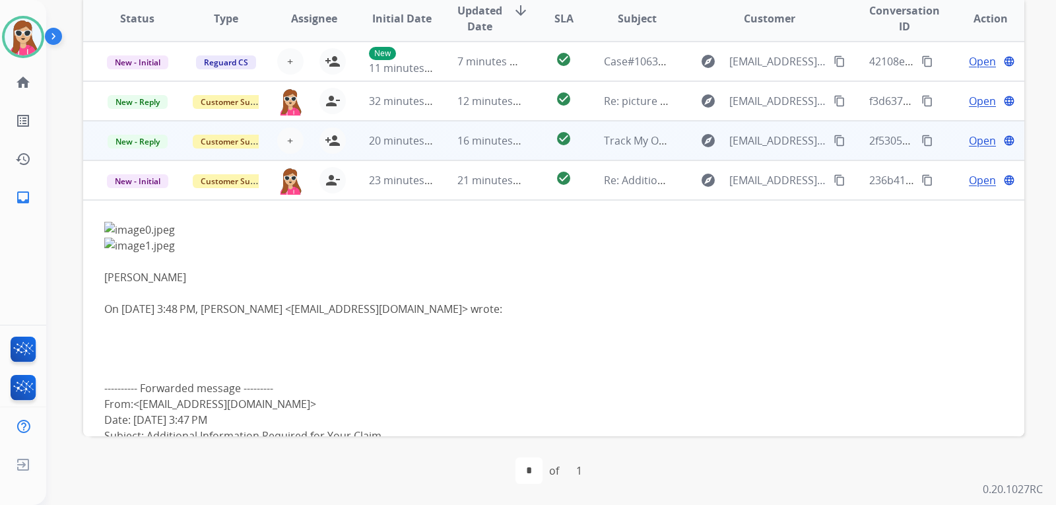
click at [537, 149] on td "check_circle" at bounding box center [553, 141] width 59 height 40
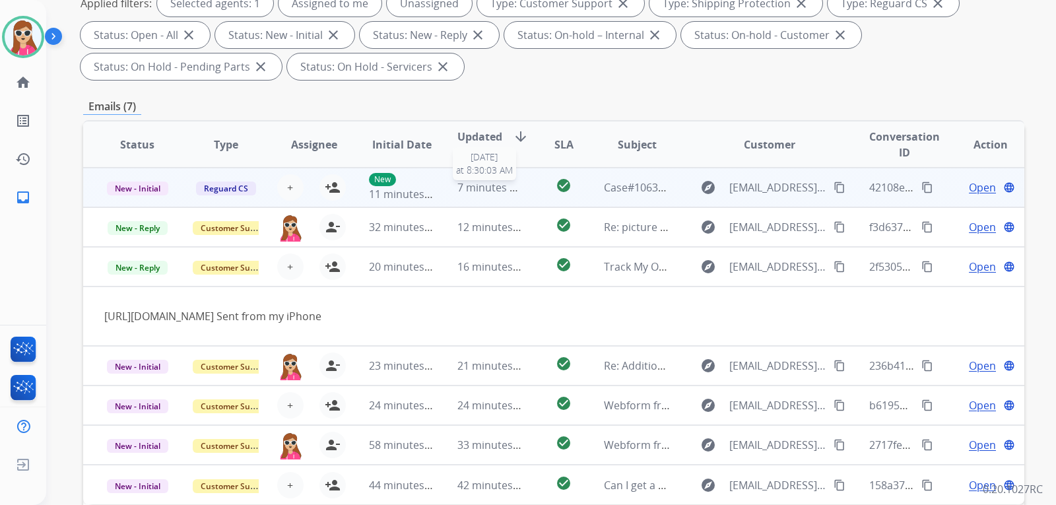
scroll to position [209, 0]
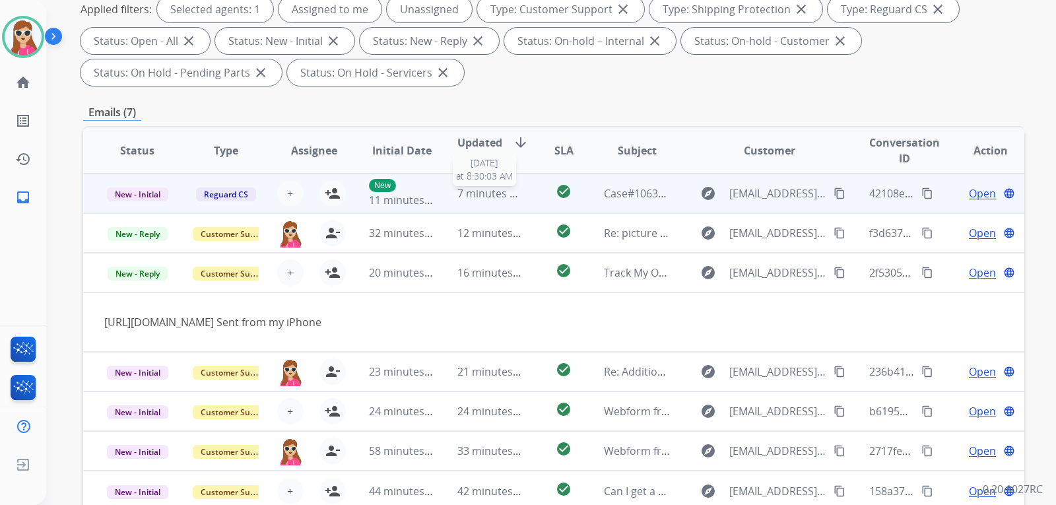
click at [508, 195] on span "7 minutes ago" at bounding box center [493, 193] width 71 height 15
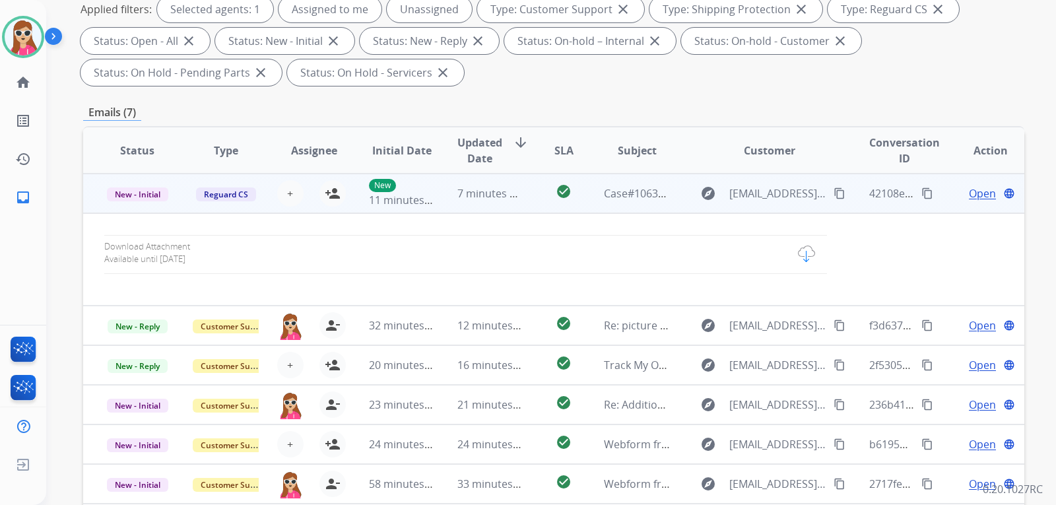
click at [972, 191] on span "Open" at bounding box center [982, 194] width 27 height 16
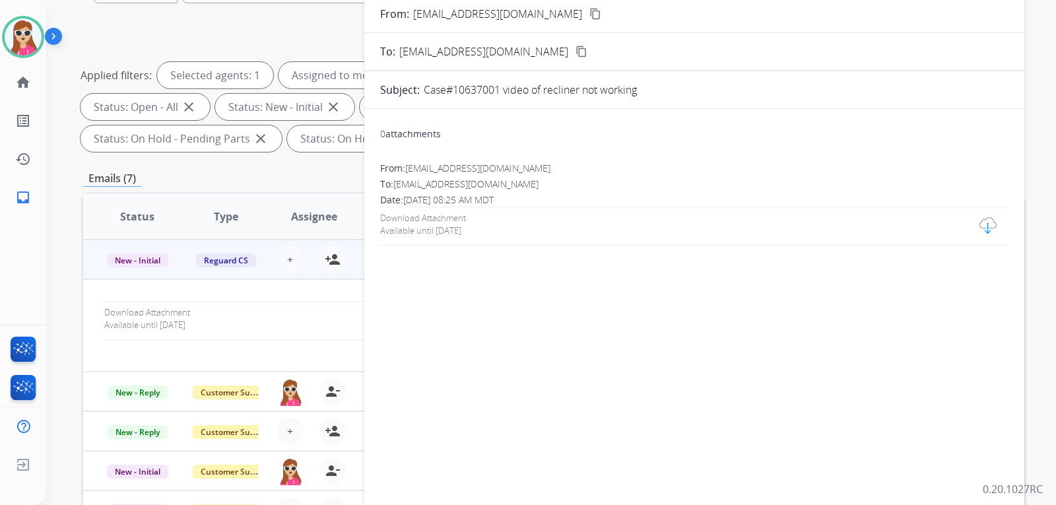
scroll to position [11, 0]
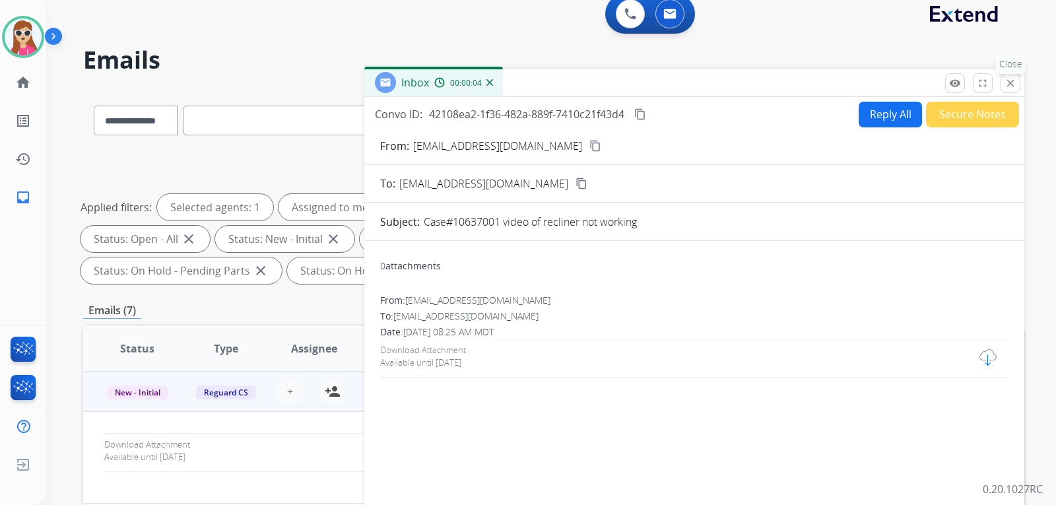
click at [1011, 83] on mat-icon "close" at bounding box center [1011, 83] width 12 height 12
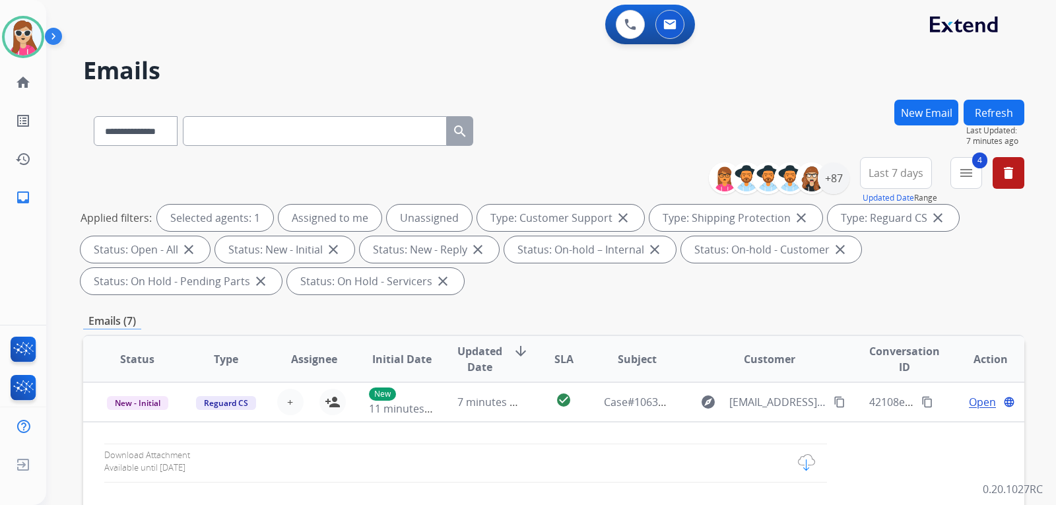
scroll to position [0, 0]
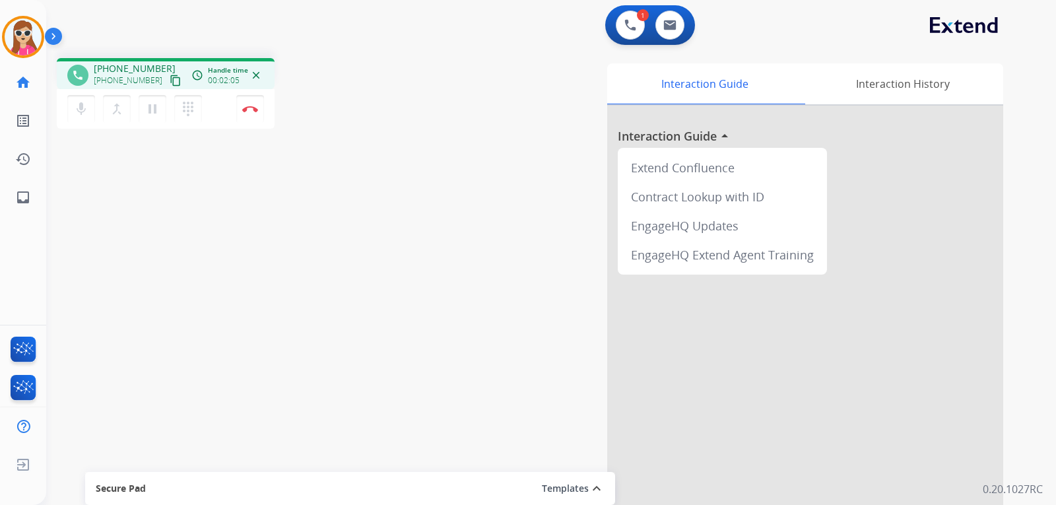
click at [170, 81] on mat-icon "content_copy" at bounding box center [176, 81] width 12 height 12
click at [256, 115] on button "Disconnect" at bounding box center [250, 109] width 28 height 28
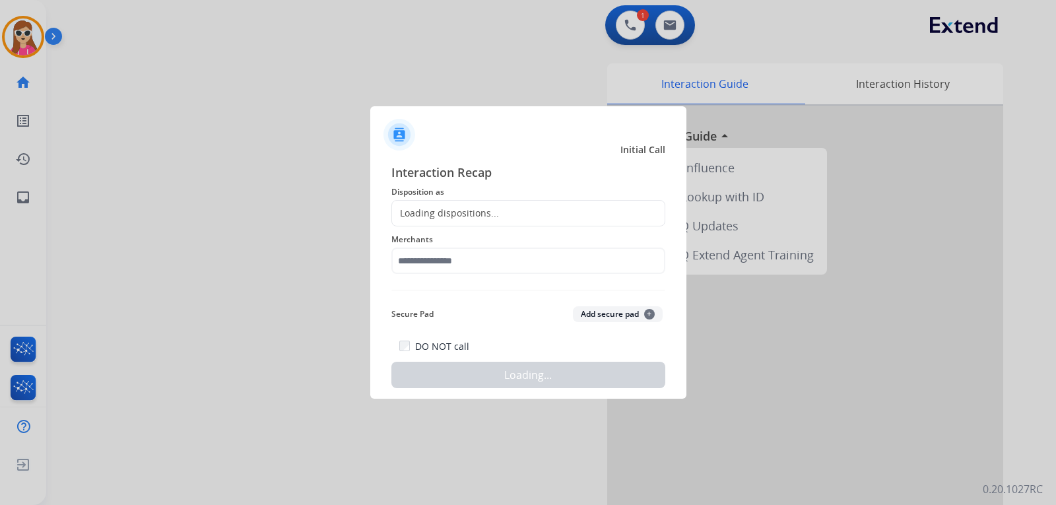
drag, startPoint x: 522, startPoint y: 221, endPoint x: 509, endPoint y: 203, distance: 21.3
click at [522, 220] on div "Loading dispositions..." at bounding box center [529, 213] width 274 height 26
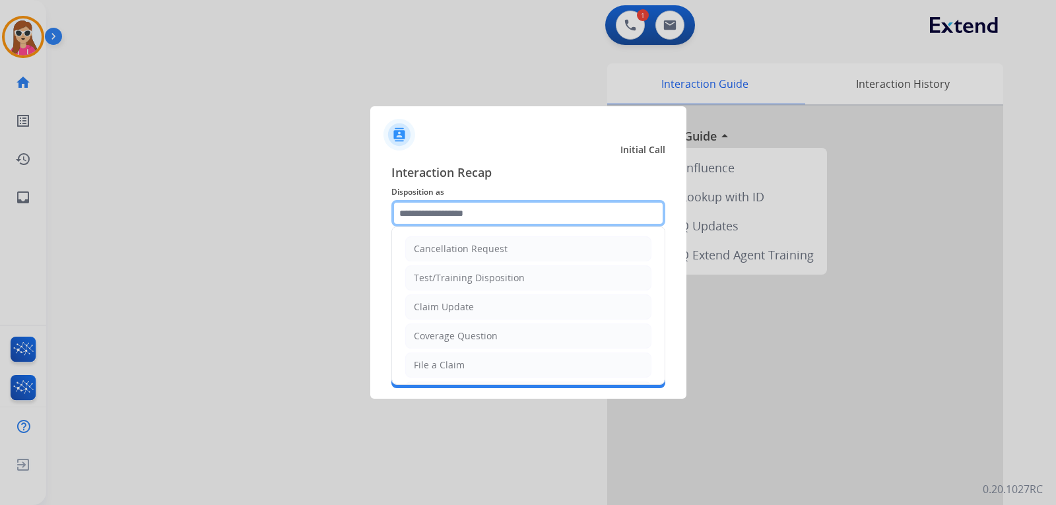
click at [494, 218] on input "text" at bounding box center [529, 213] width 274 height 26
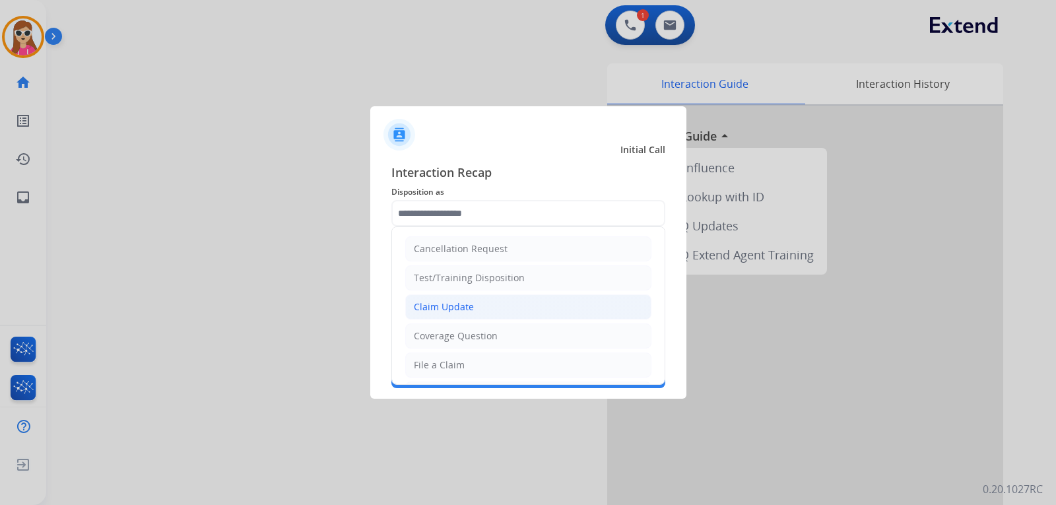
click at [551, 306] on li "Claim Update" at bounding box center [528, 306] width 246 height 25
type input "**********"
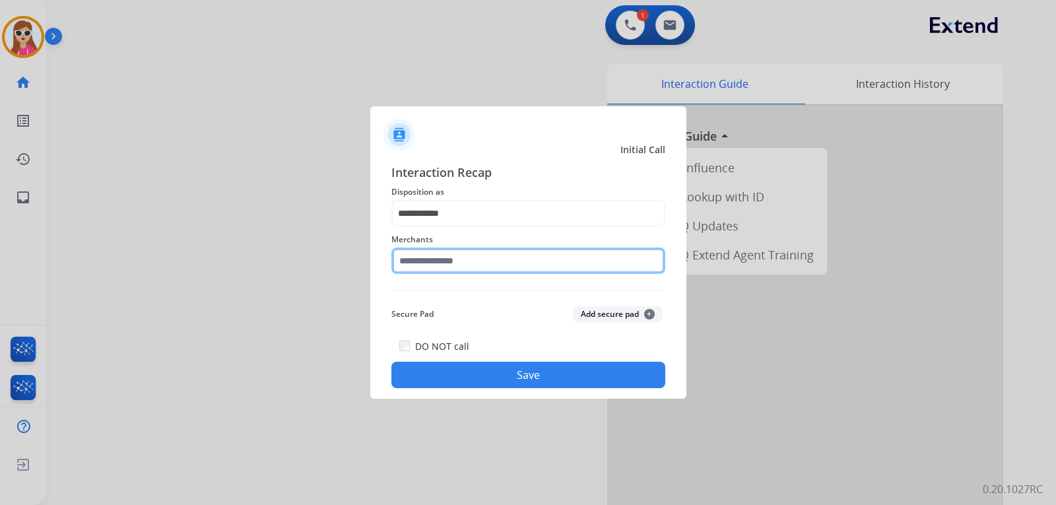
click at [492, 261] on input "text" at bounding box center [529, 261] width 274 height 26
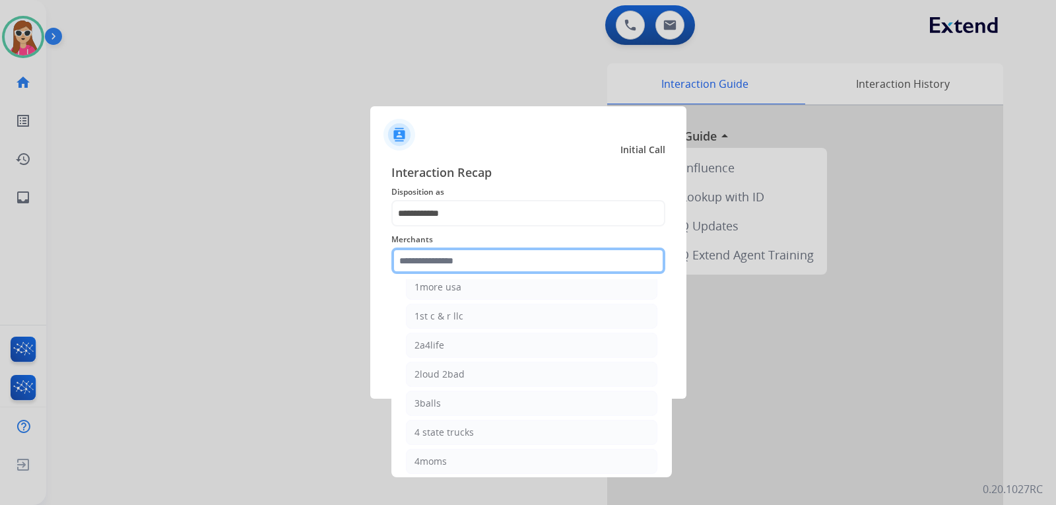
scroll to position [66, 0]
click at [510, 261] on input "text" at bounding box center [529, 261] width 274 height 26
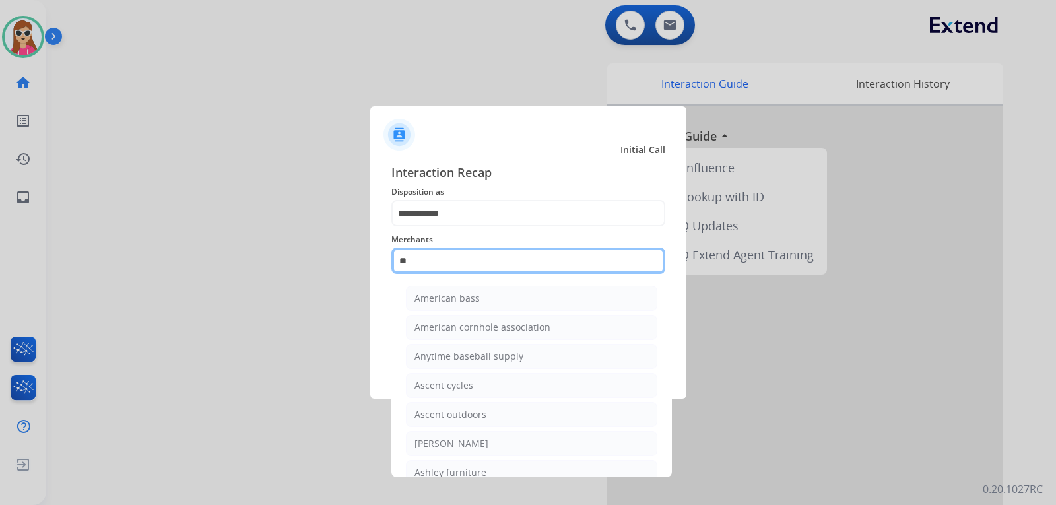
type input "*"
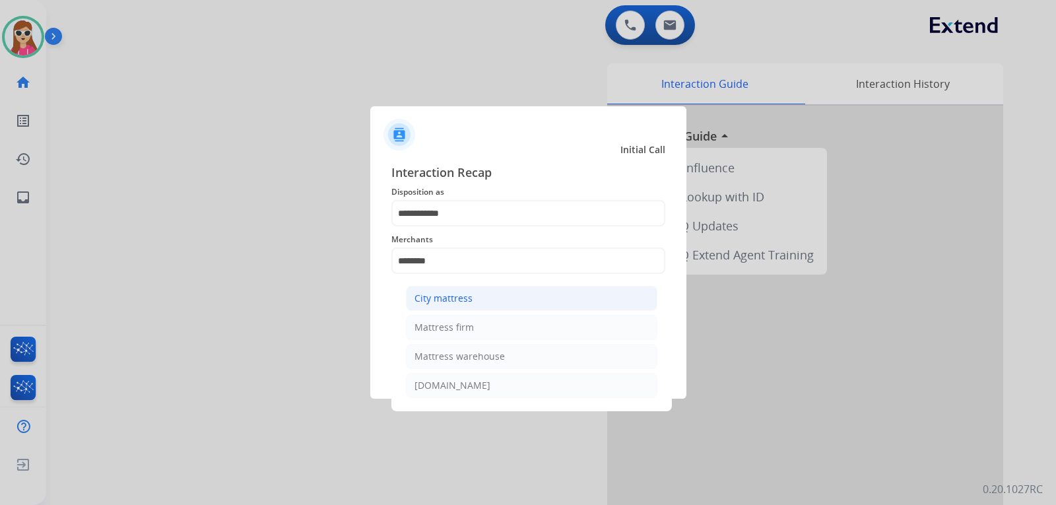
drag, startPoint x: 465, startPoint y: 316, endPoint x: 488, endPoint y: 294, distance: 32.2
click at [471, 308] on ul "City mattress Mattress firm Mattress warehouse bearmattress.com" at bounding box center [531, 345] width 259 height 132
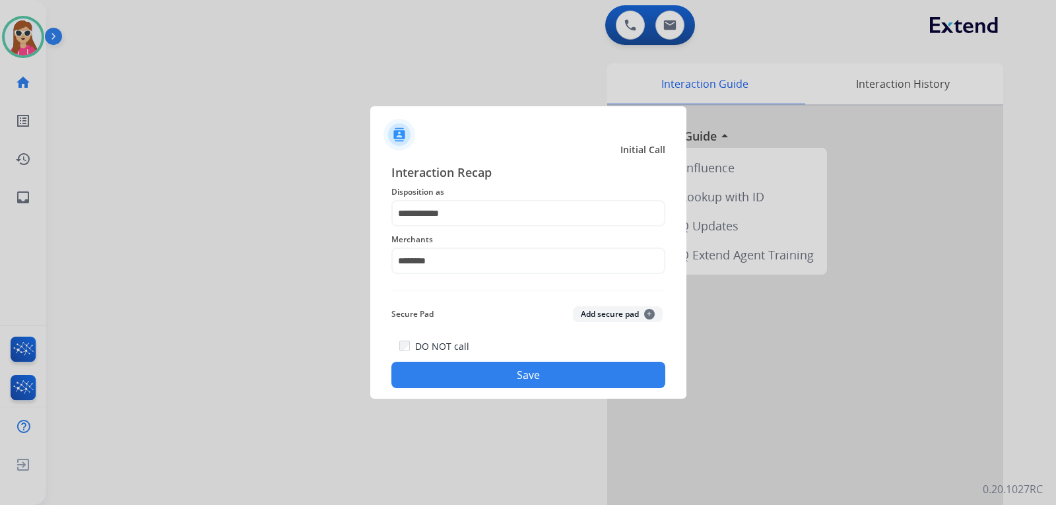
click at [489, 331] on div "**********" at bounding box center [529, 275] width 274 height 225
click at [487, 264] on input "********" at bounding box center [529, 261] width 274 height 26
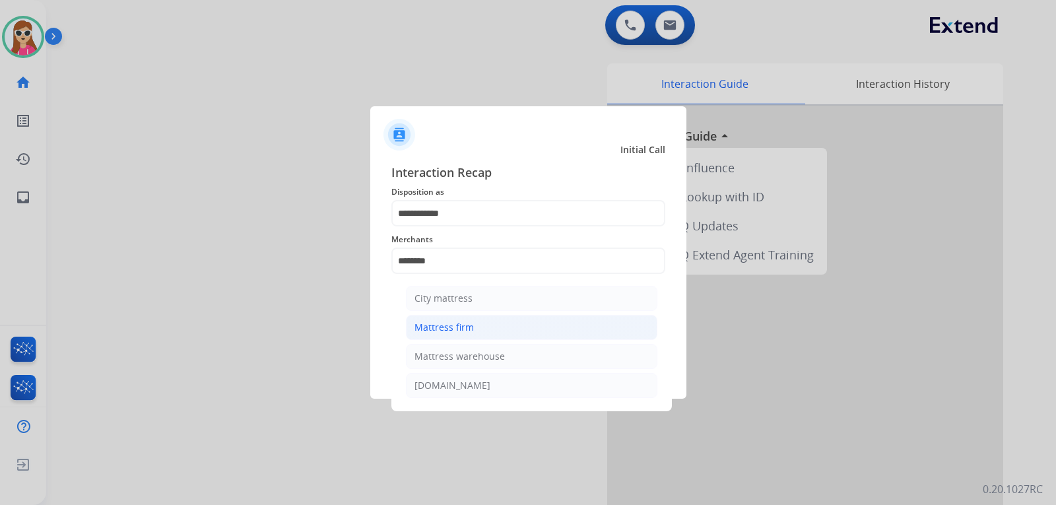
click at [467, 329] on div "Mattress firm" at bounding box center [444, 327] width 59 height 13
type input "**********"
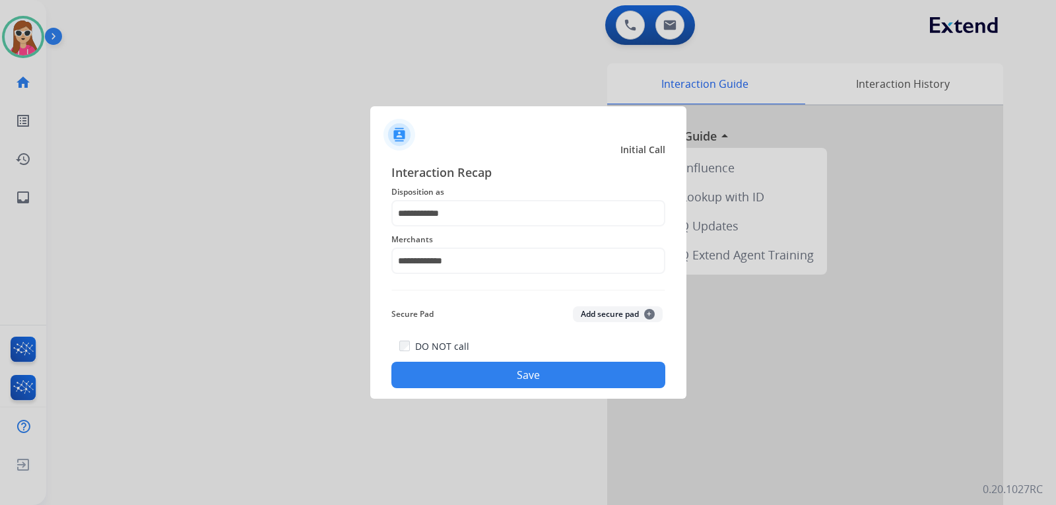
click at [542, 374] on button "Save" at bounding box center [529, 375] width 274 height 26
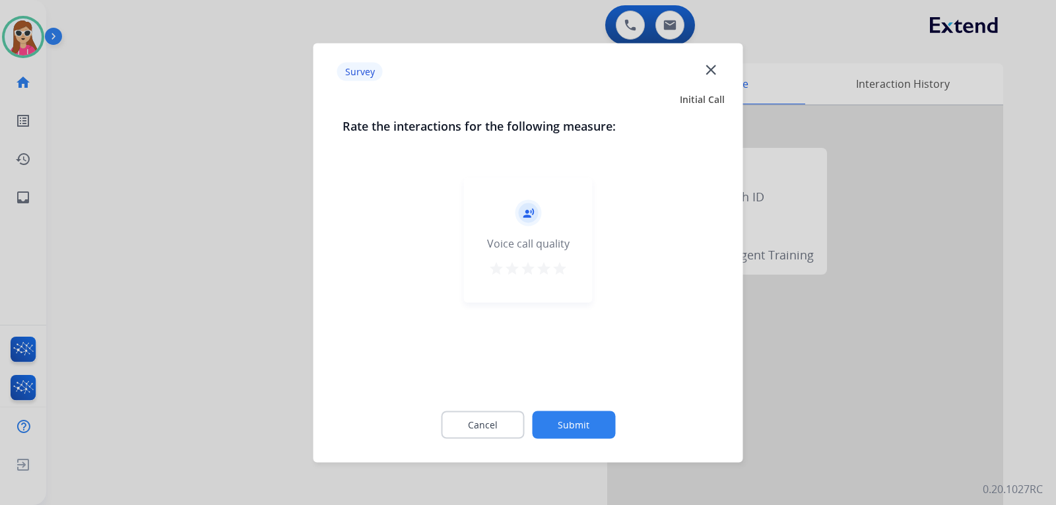
click at [565, 270] on mat-icon "star" at bounding box center [560, 268] width 16 height 16
click at [557, 424] on button "Submit" at bounding box center [573, 425] width 83 height 28
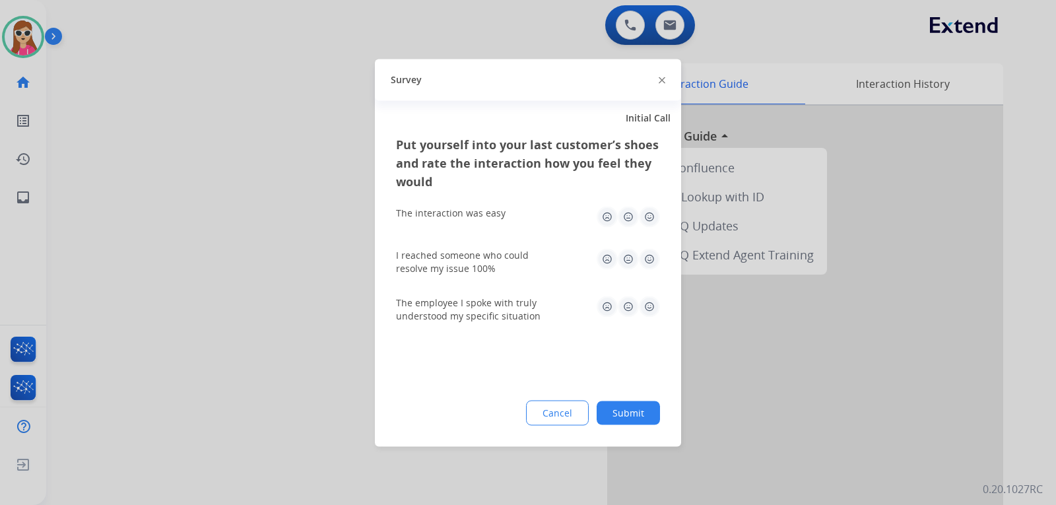
click at [652, 218] on img at bounding box center [649, 216] width 21 height 21
click at [651, 261] on img at bounding box center [649, 258] width 21 height 21
click at [653, 312] on img at bounding box center [649, 306] width 21 height 21
click at [653, 420] on button "Submit" at bounding box center [628, 413] width 63 height 24
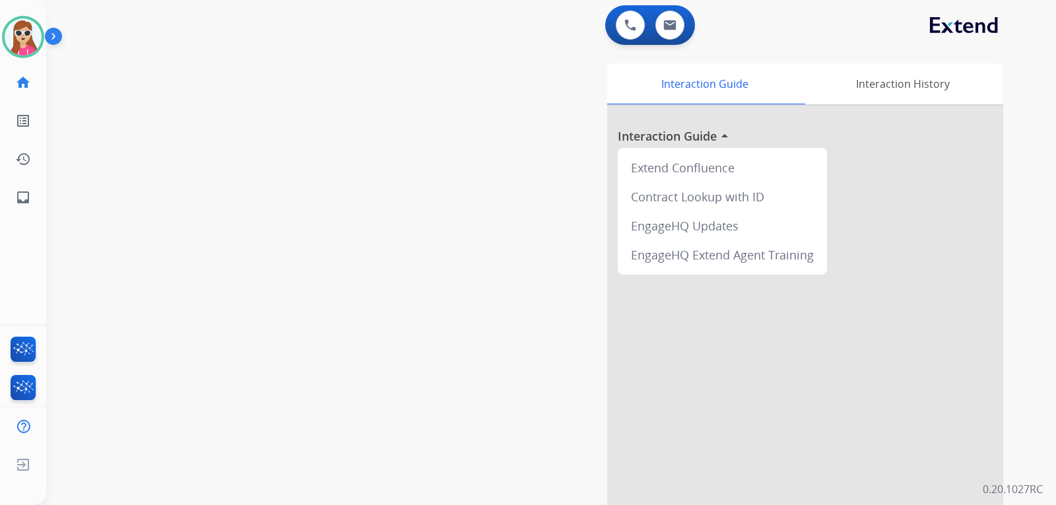
click at [460, 222] on div "Interaction Guide Interaction History Interaction Guide arrow_drop_up Extend Co…" at bounding box center [707, 330] width 592 height 535
click at [25, 38] on img at bounding box center [23, 36] width 37 height 37
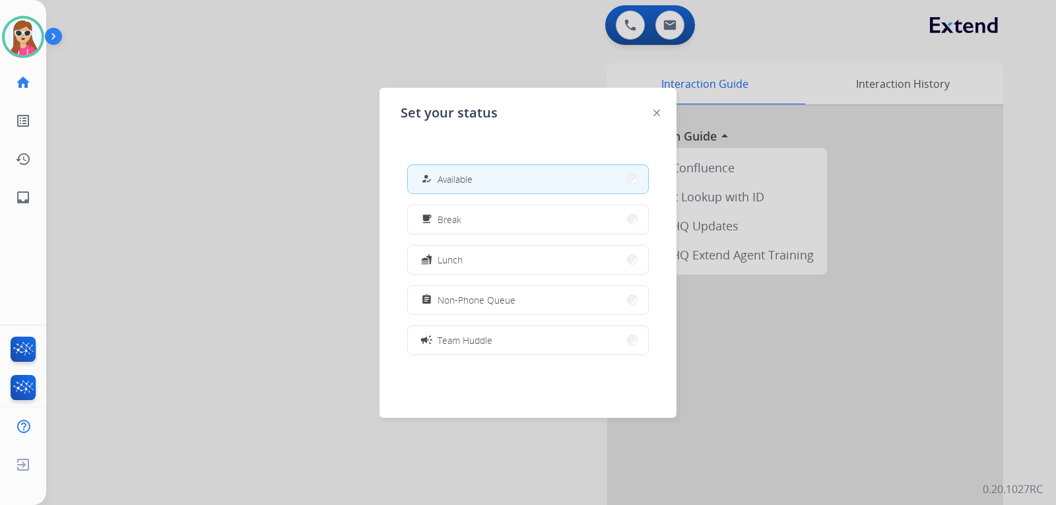
click at [653, 115] on div "Set your status how_to_reg Available free_breakfast Break fastfood Lunch assign…" at bounding box center [528, 253] width 297 height 330
click at [654, 113] on img at bounding box center [657, 113] width 7 height 7
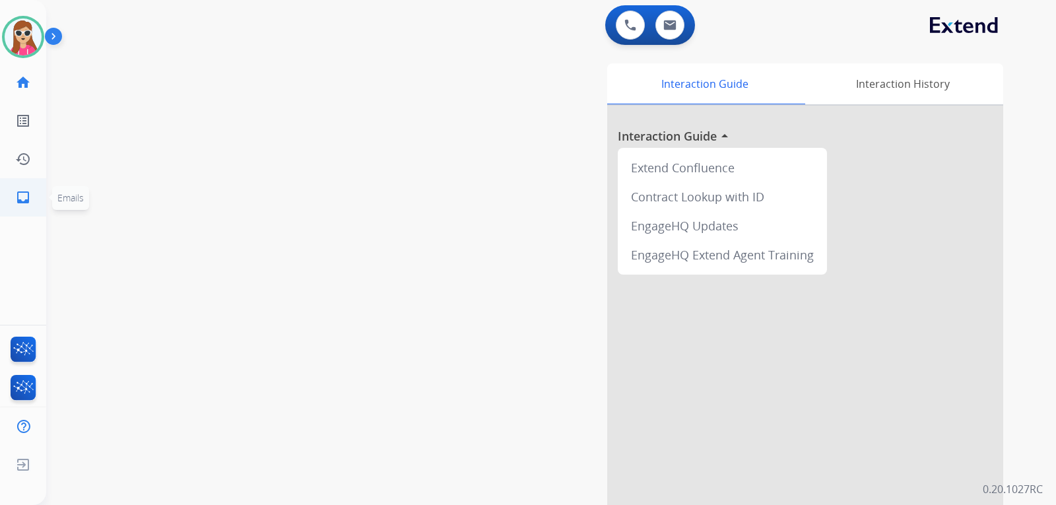
click at [32, 195] on link "inbox Emails" at bounding box center [23, 197] width 37 height 37
select select "**********"
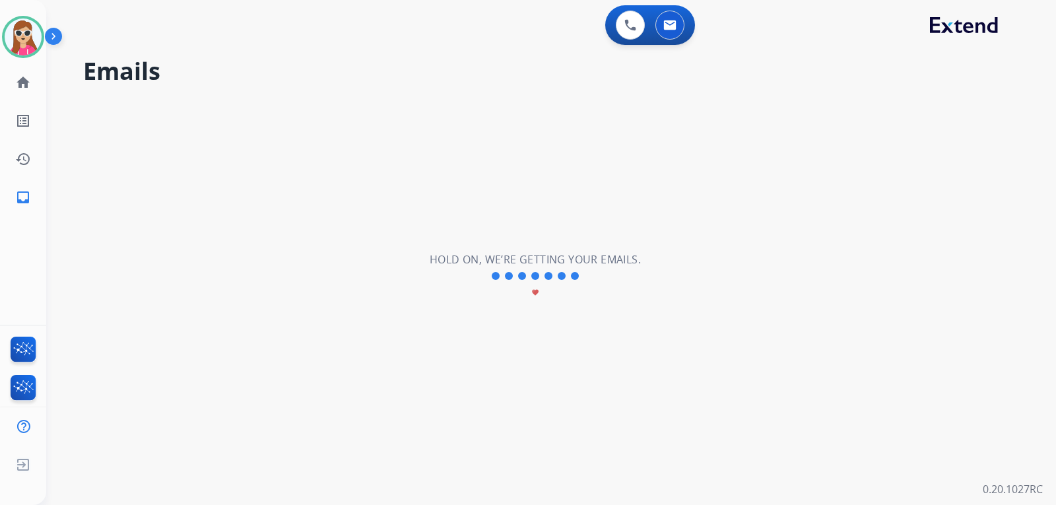
scroll to position [1, 0]
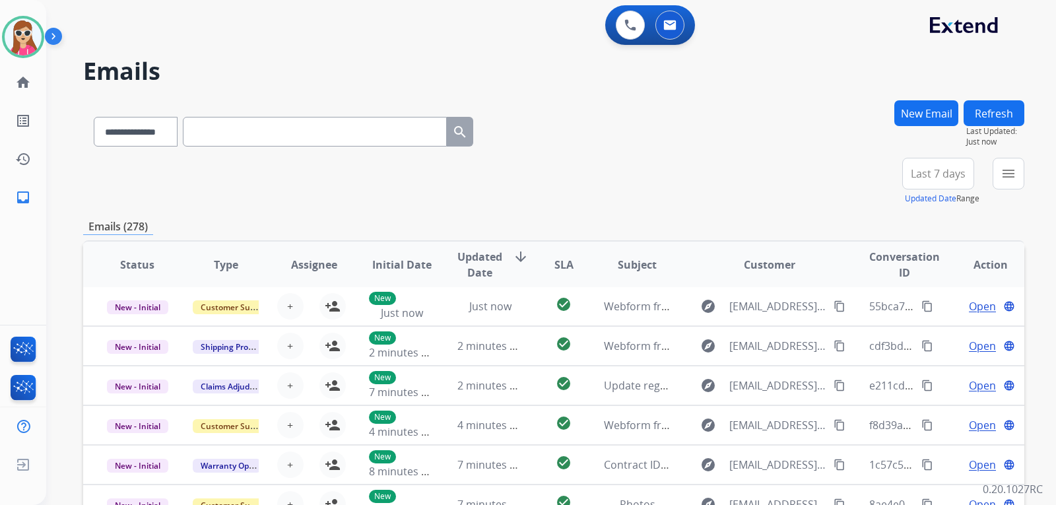
click at [1005, 174] on mat-icon "menu" at bounding box center [1009, 174] width 16 height 16
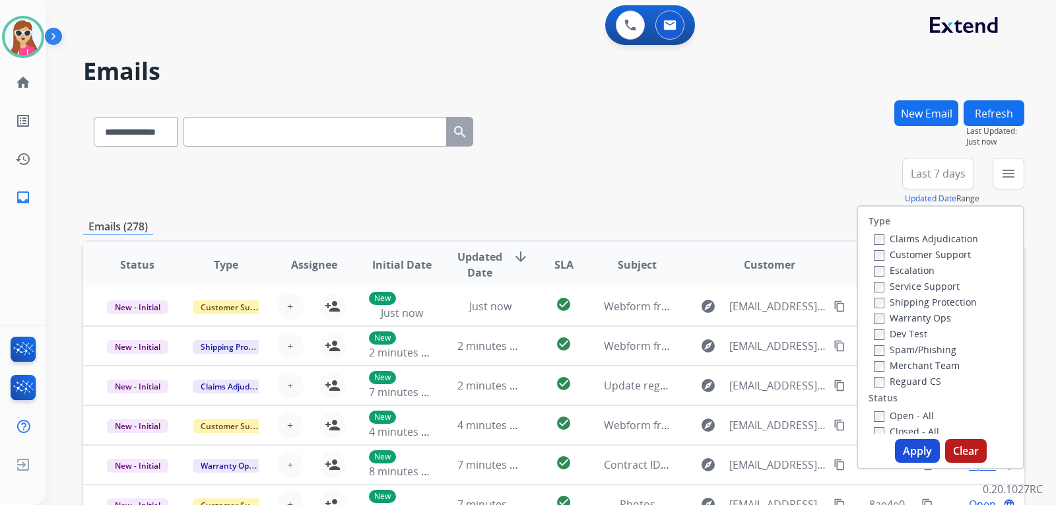
click at [949, 257] on label "Customer Support" at bounding box center [922, 254] width 97 height 13
click at [949, 304] on label "Shipping Protection" at bounding box center [925, 302] width 103 height 13
click at [931, 383] on label "Reguard CS" at bounding box center [907, 381] width 67 height 13
click at [920, 417] on label "Open - All" at bounding box center [904, 415] width 60 height 13
click at [918, 450] on button "Apply" at bounding box center [917, 451] width 45 height 24
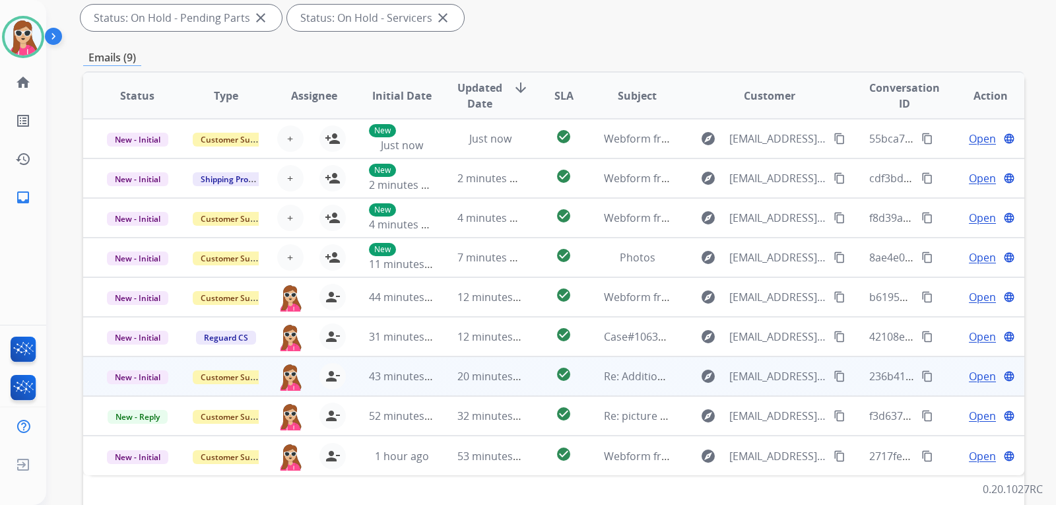
scroll to position [341, 0]
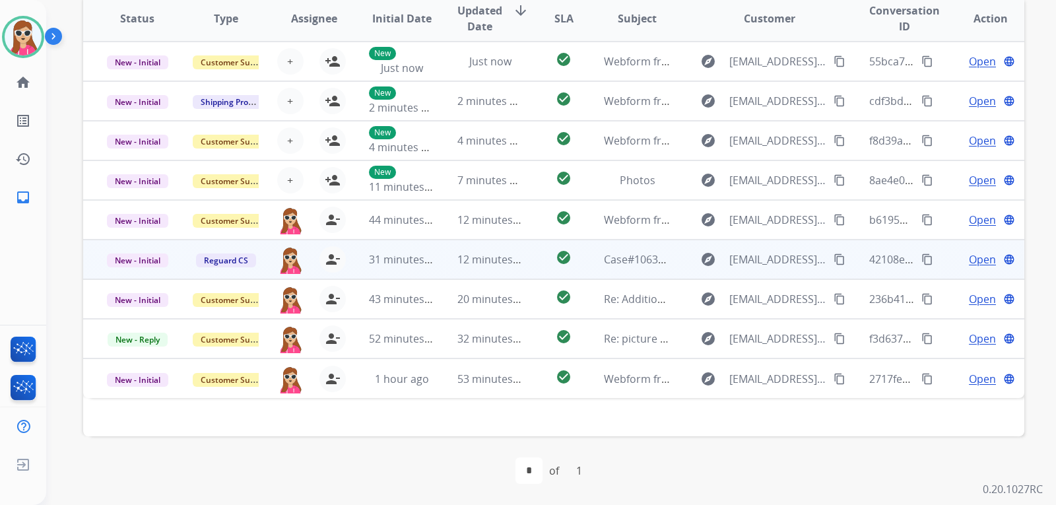
click at [678, 258] on td "explore scaswell17@gmail.com content_copy" at bounding box center [759, 260] width 176 height 40
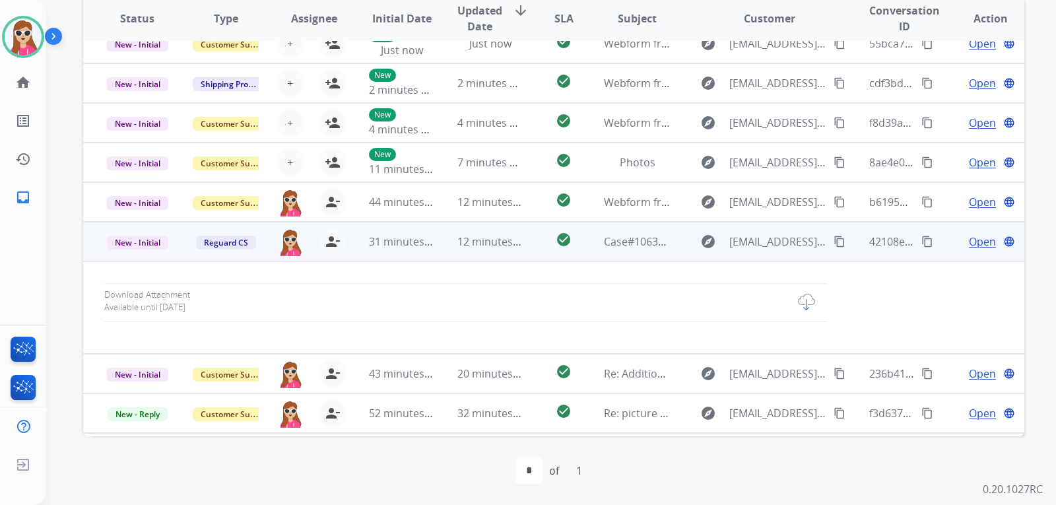
scroll to position [0, 0]
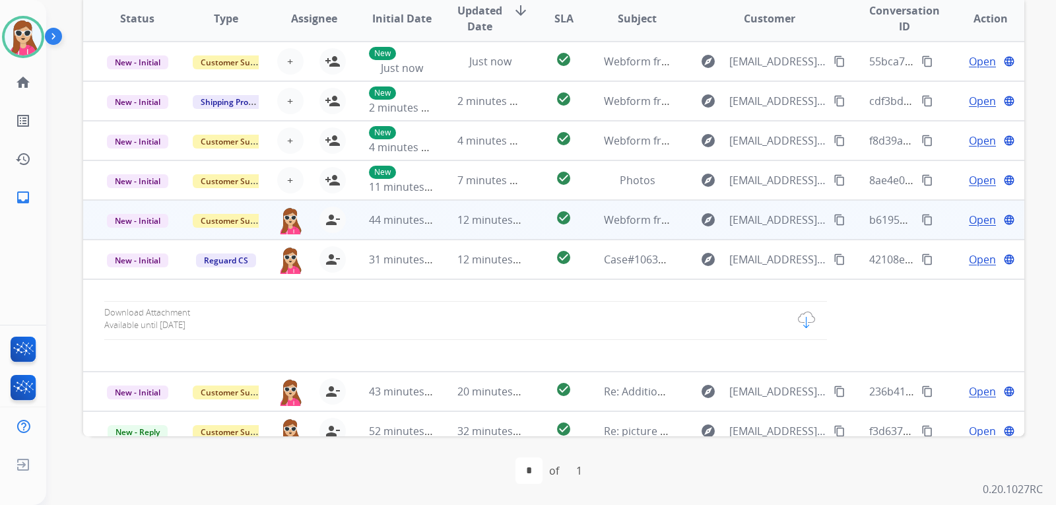
click at [682, 211] on td "explore kateraya12@gmail.com content_copy" at bounding box center [759, 220] width 176 height 40
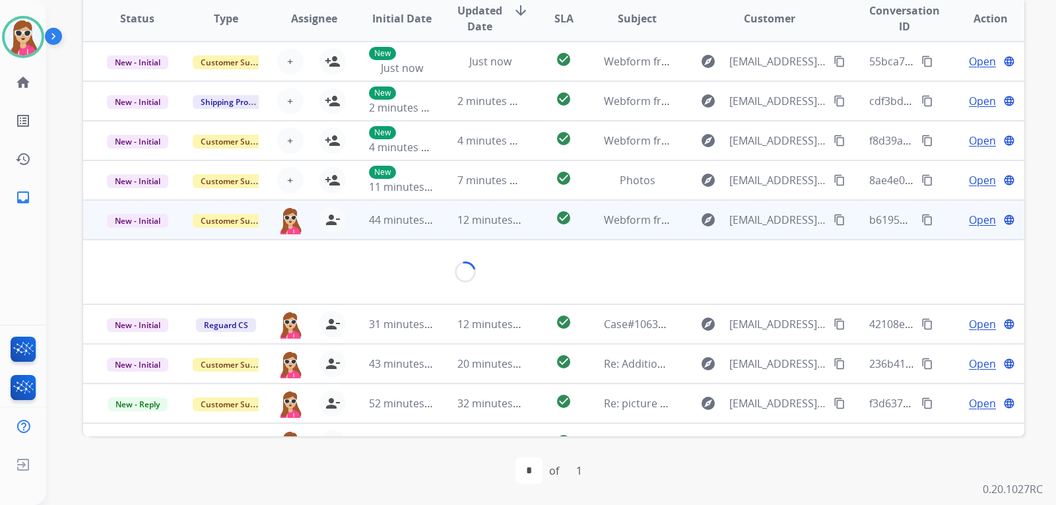
scroll to position [21, 0]
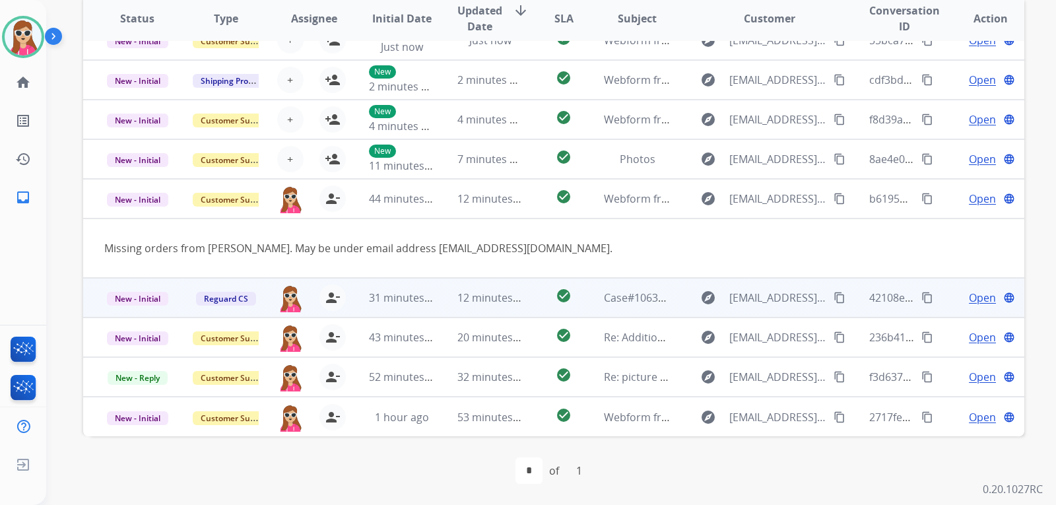
click at [583, 308] on td "Case#10637001 video of recliner not working" at bounding box center [627, 298] width 88 height 40
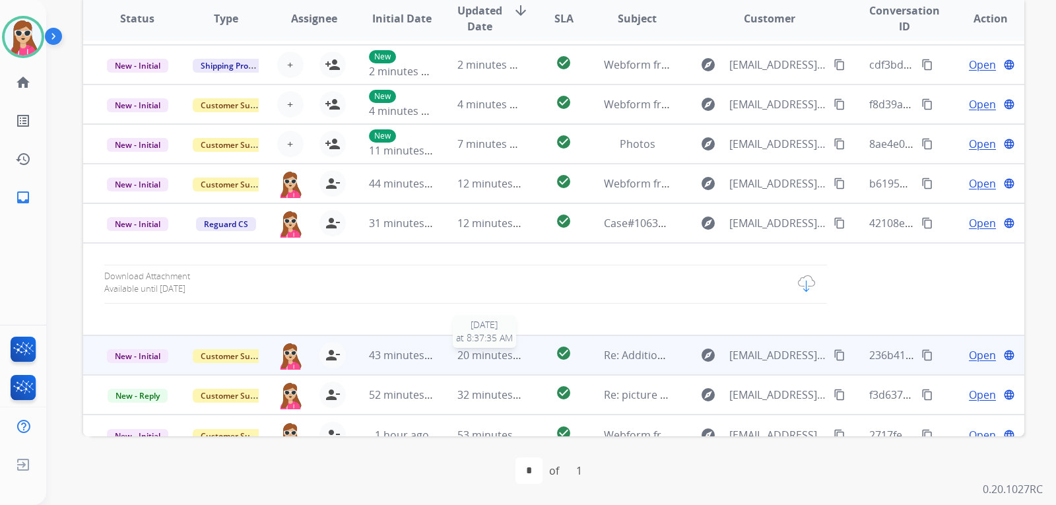
scroll to position [54, 0]
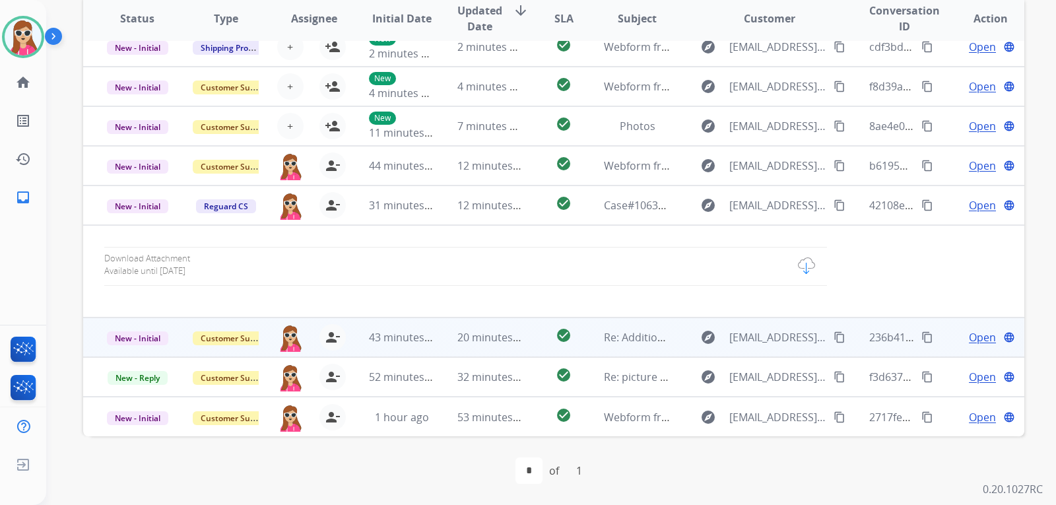
click at [531, 344] on td "check_circle" at bounding box center [553, 338] width 59 height 40
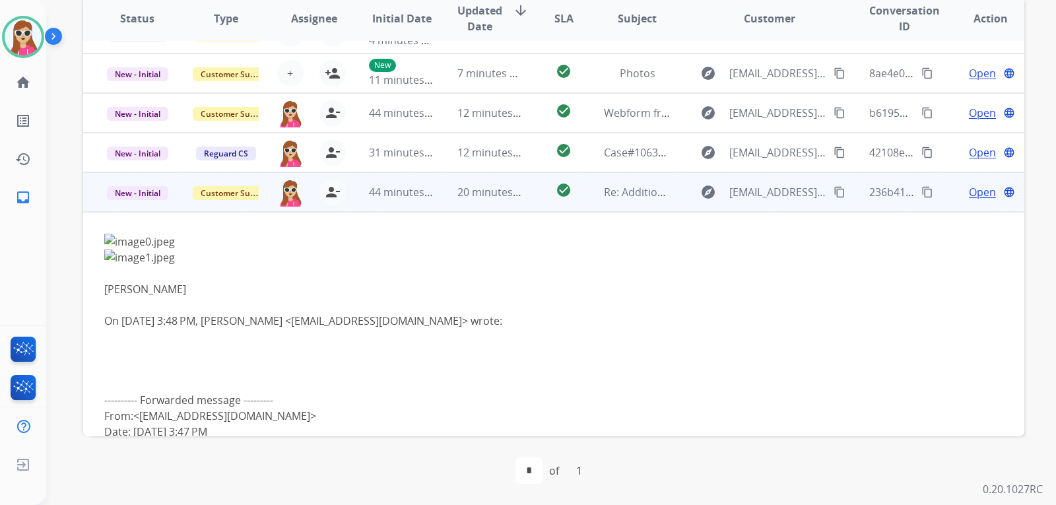
scroll to position [106, 0]
click at [834, 193] on mat-icon "content_copy" at bounding box center [840, 194] width 12 height 12
click at [982, 190] on span "Open" at bounding box center [982, 194] width 27 height 16
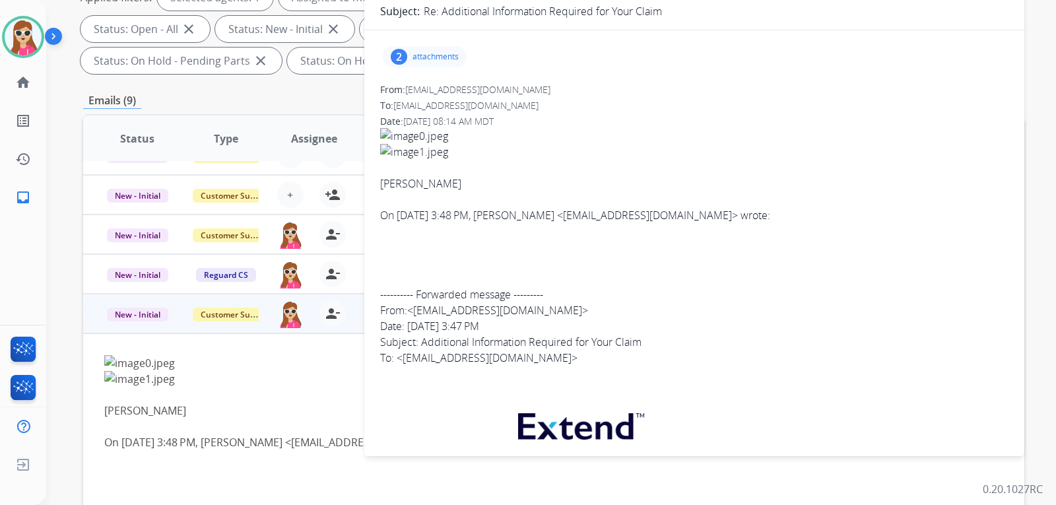
scroll to position [209, 0]
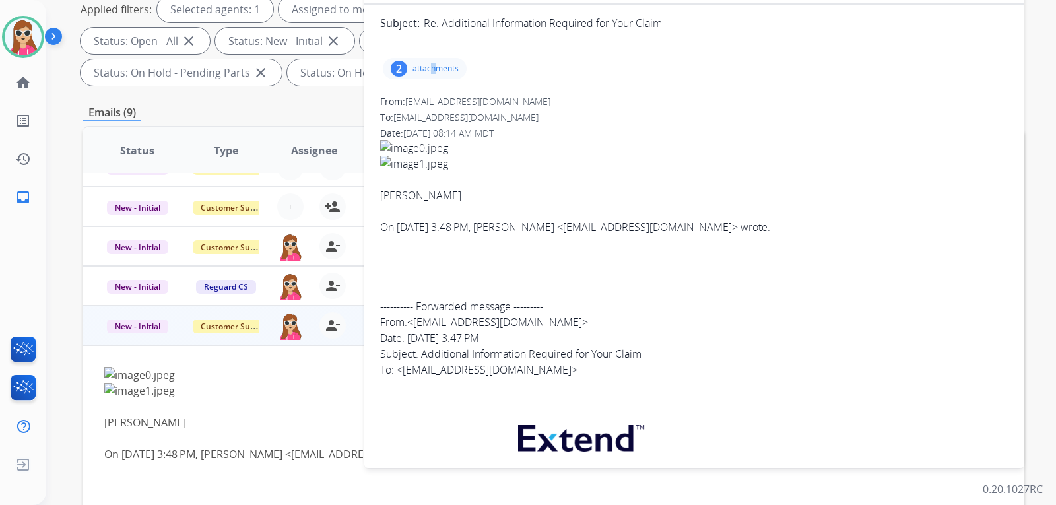
click at [434, 59] on div "2 attachments" at bounding box center [425, 68] width 84 height 21
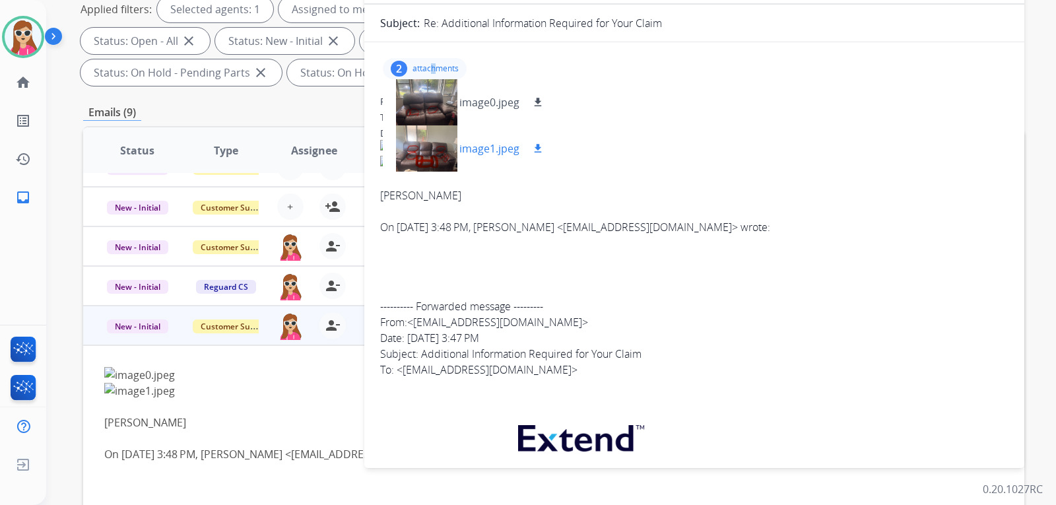
click at [532, 149] on mat-icon "download" at bounding box center [538, 149] width 12 height 12
click at [537, 99] on mat-icon "download" at bounding box center [538, 102] width 12 height 12
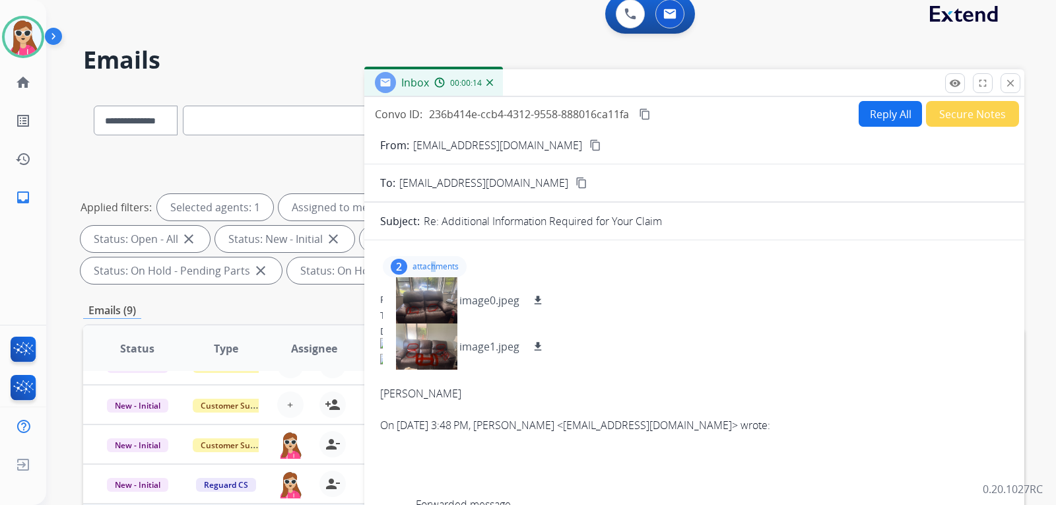
scroll to position [0, 0]
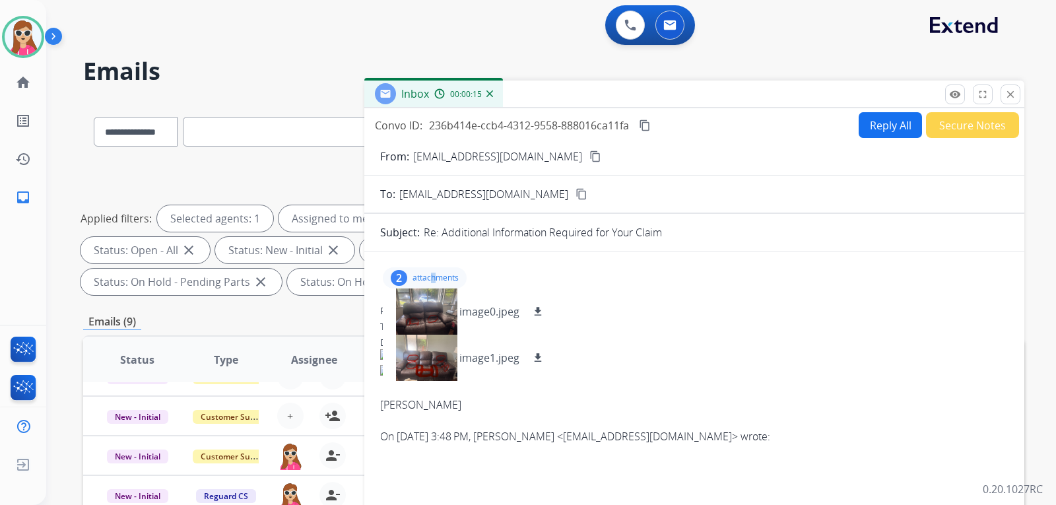
click at [866, 127] on button "Reply All" at bounding box center [890, 125] width 63 height 26
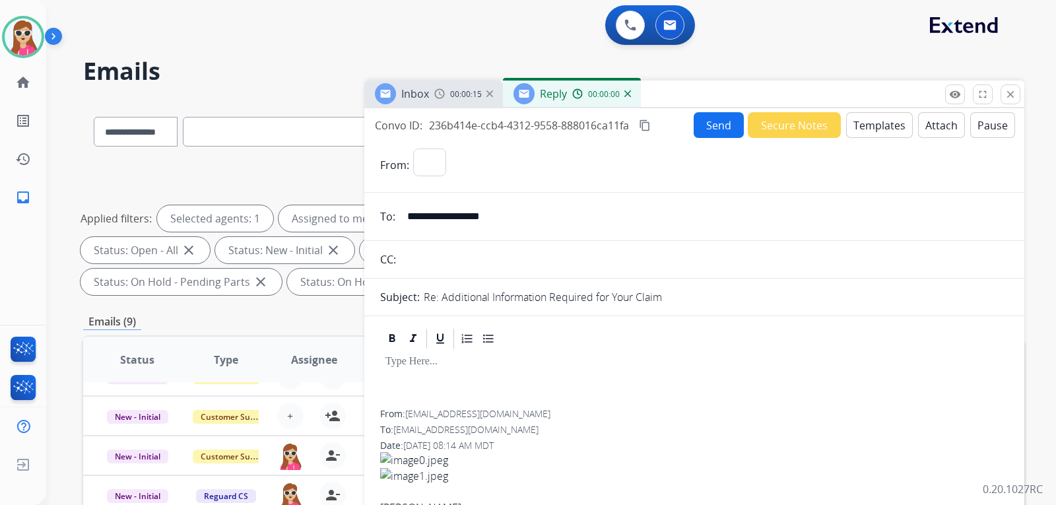
select select "**********"
click at [875, 125] on button "Templates" at bounding box center [879, 125] width 67 height 26
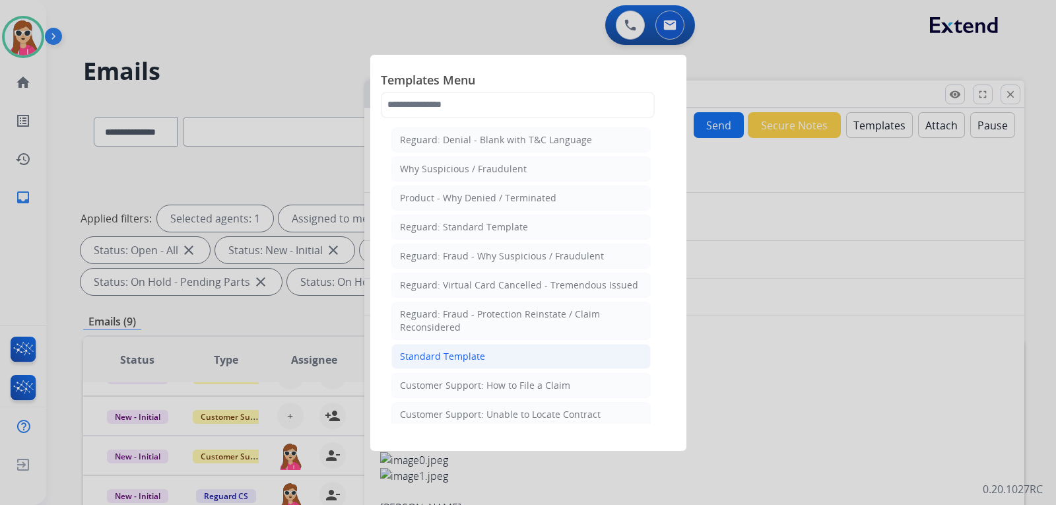
click at [498, 352] on li "Standard Template" at bounding box center [521, 356] width 259 height 25
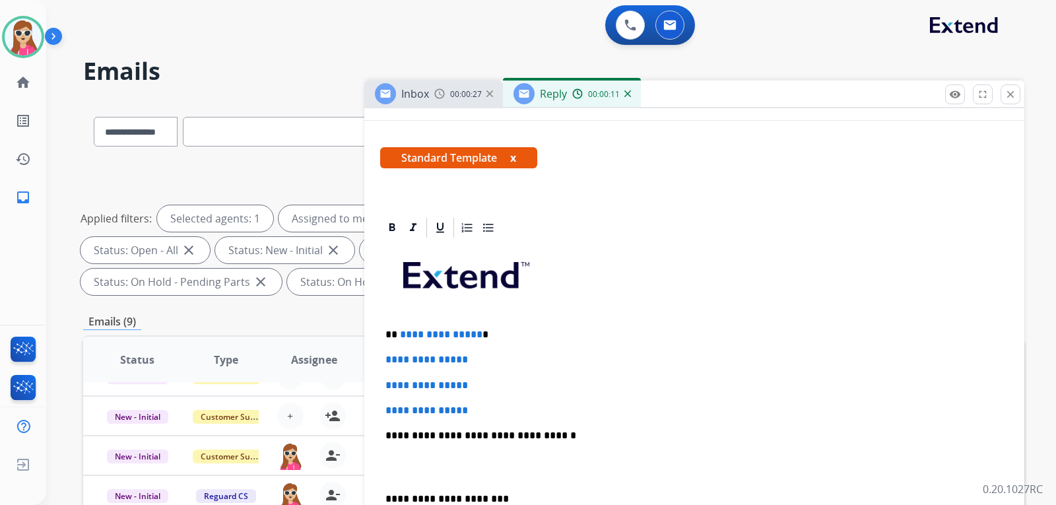
scroll to position [264, 0]
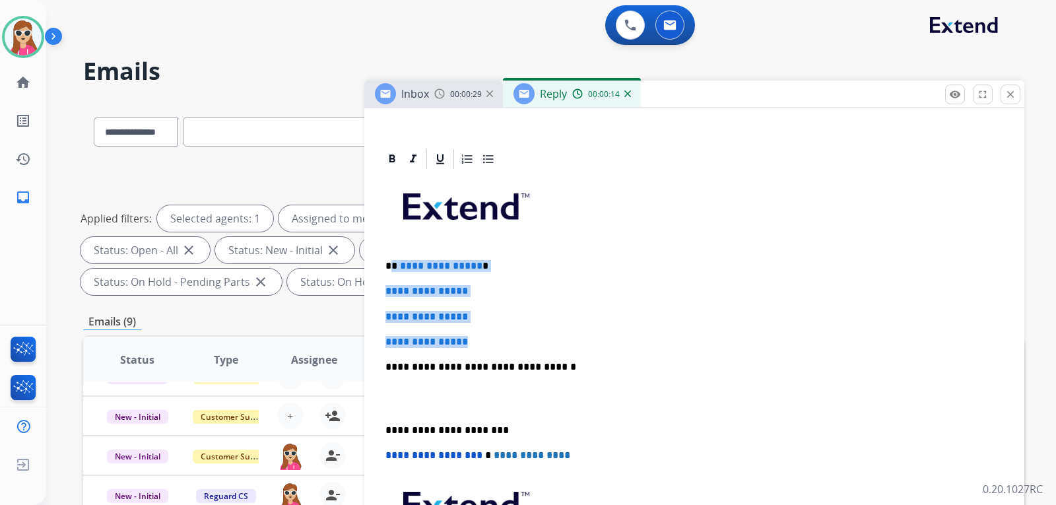
drag, startPoint x: 393, startPoint y: 264, endPoint x: 506, endPoint y: 335, distance: 134.1
click at [508, 335] on div "**********" at bounding box center [694, 398] width 629 height 454
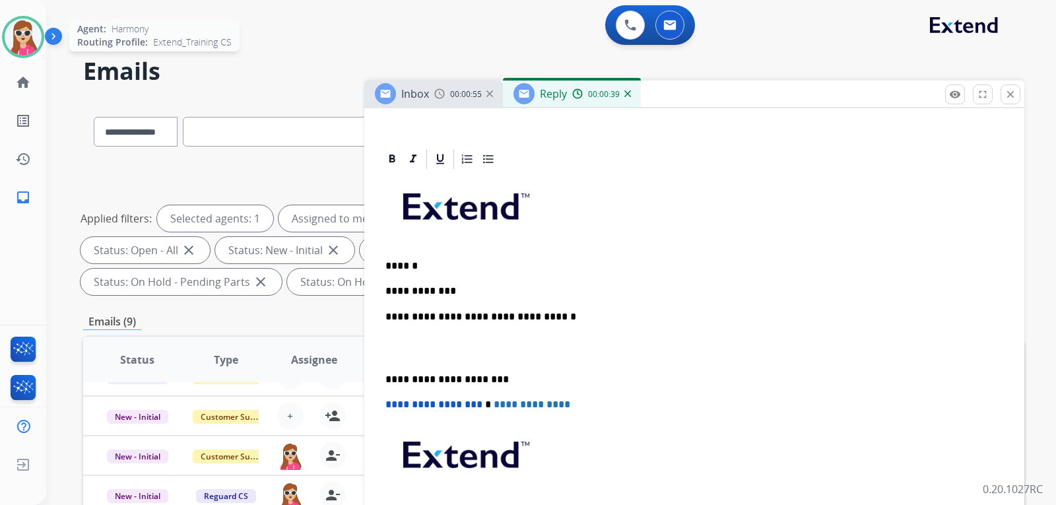
click at [18, 47] on img at bounding box center [23, 36] width 37 height 37
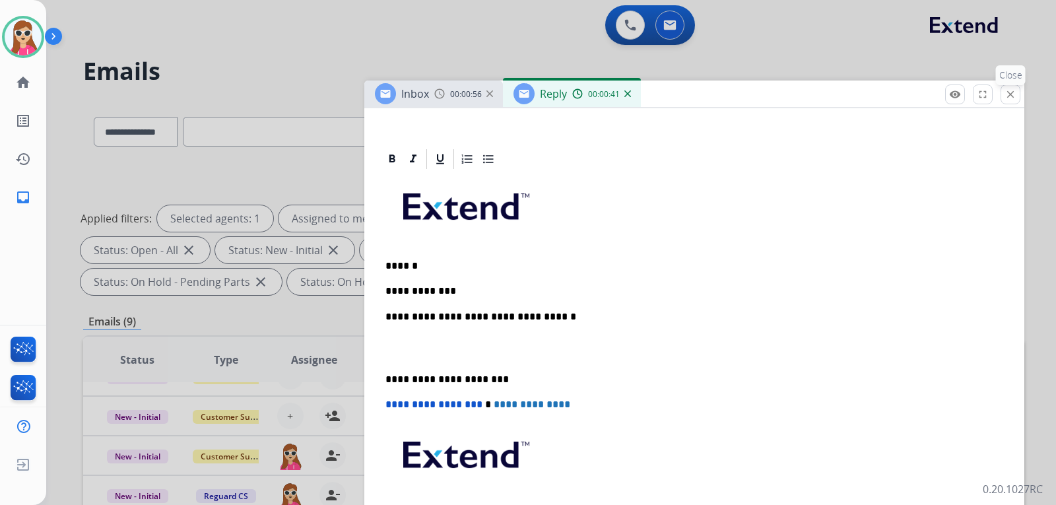
click at [1013, 91] on mat-icon "close" at bounding box center [1011, 94] width 12 height 12
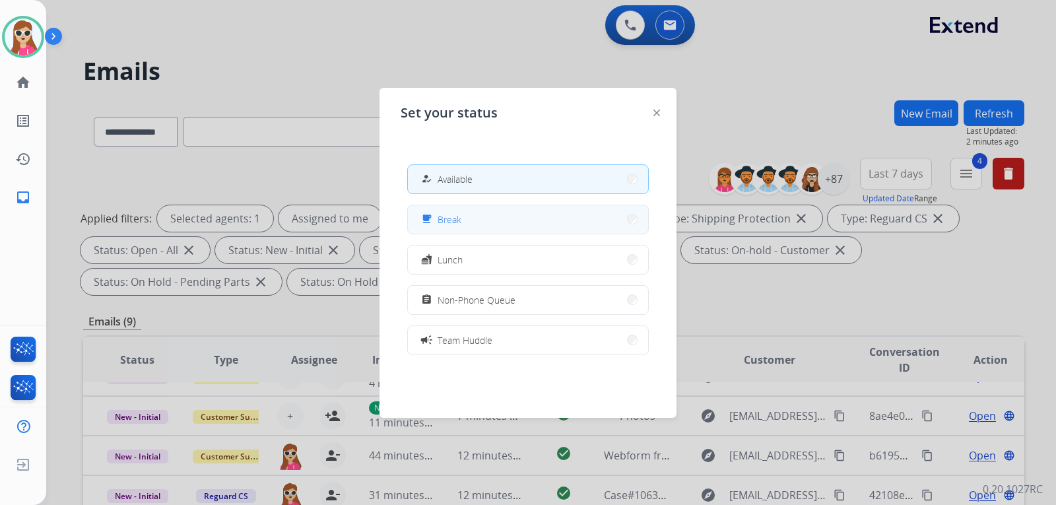
click at [516, 220] on button "free_breakfast Break" at bounding box center [528, 219] width 240 height 28
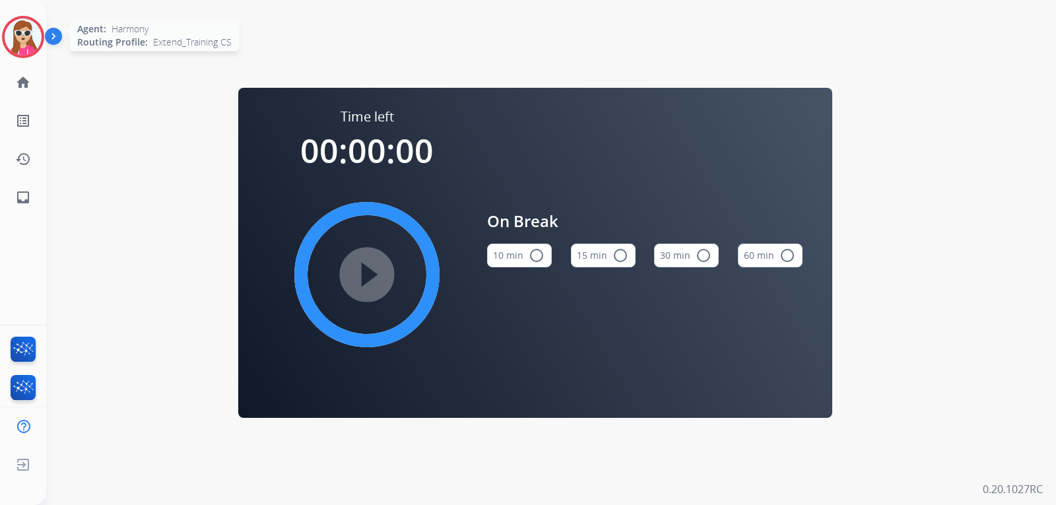
click at [15, 24] on img at bounding box center [23, 36] width 37 height 37
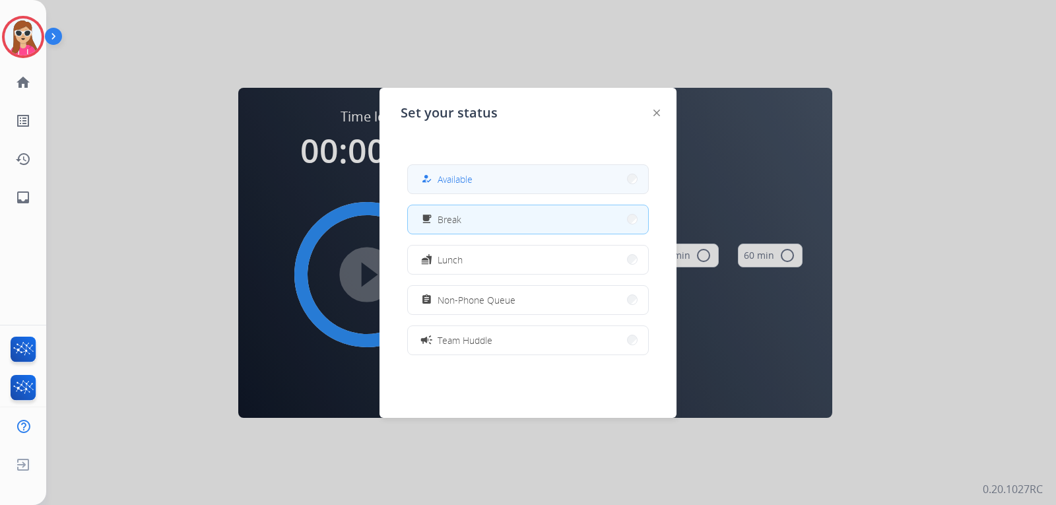
click at [496, 181] on button "how_to_reg Available" at bounding box center [528, 179] width 240 height 28
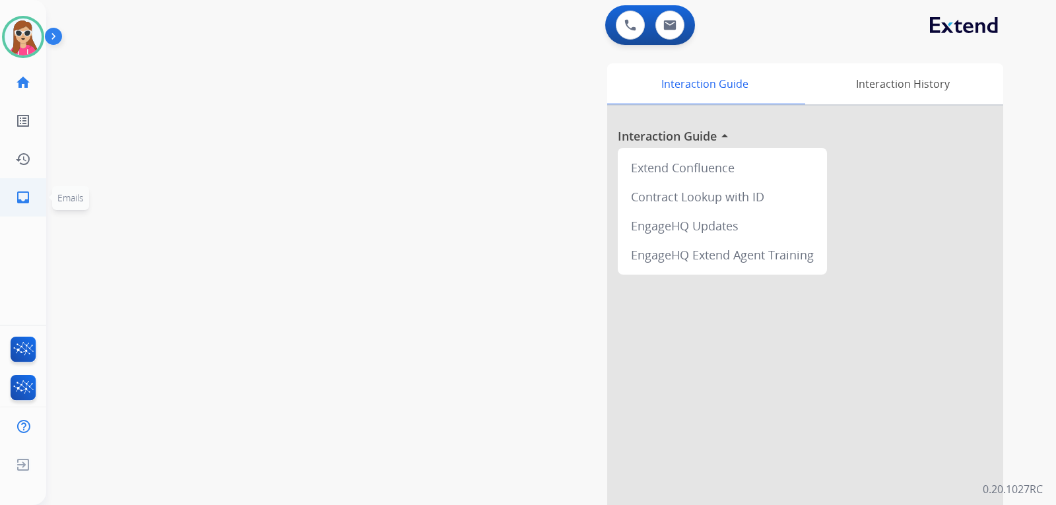
drag, startPoint x: 18, startPoint y: 195, endPoint x: 16, endPoint y: 184, distance: 12.0
click at [16, 184] on link "inbox Emails" at bounding box center [23, 197] width 37 height 37
select select "**********"
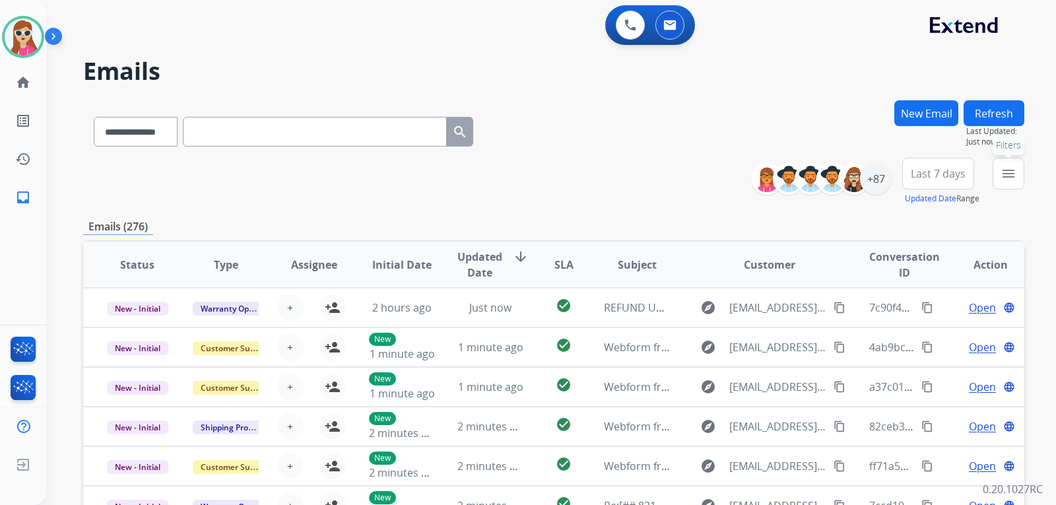
click at [1007, 186] on button "menu Filters" at bounding box center [1009, 174] width 32 height 32
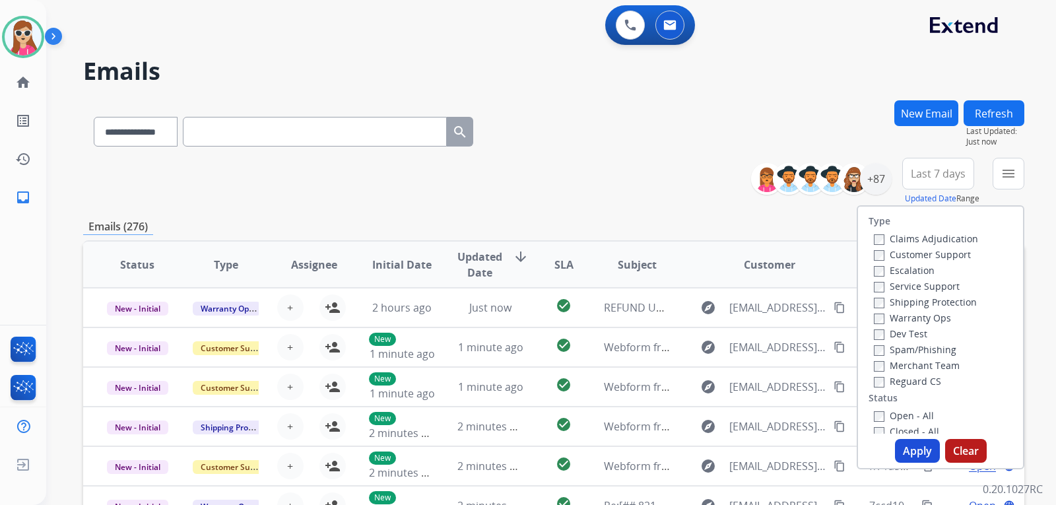
click at [955, 252] on label "Customer Support" at bounding box center [922, 254] width 97 height 13
click at [953, 302] on label "Shipping Protection" at bounding box center [925, 302] width 103 height 13
click at [915, 382] on label "Reguard CS" at bounding box center [907, 381] width 67 height 13
click at [900, 417] on label "Open - All" at bounding box center [904, 415] width 60 height 13
drag, startPoint x: 922, startPoint y: 454, endPoint x: 925, endPoint y: 438, distance: 16.1
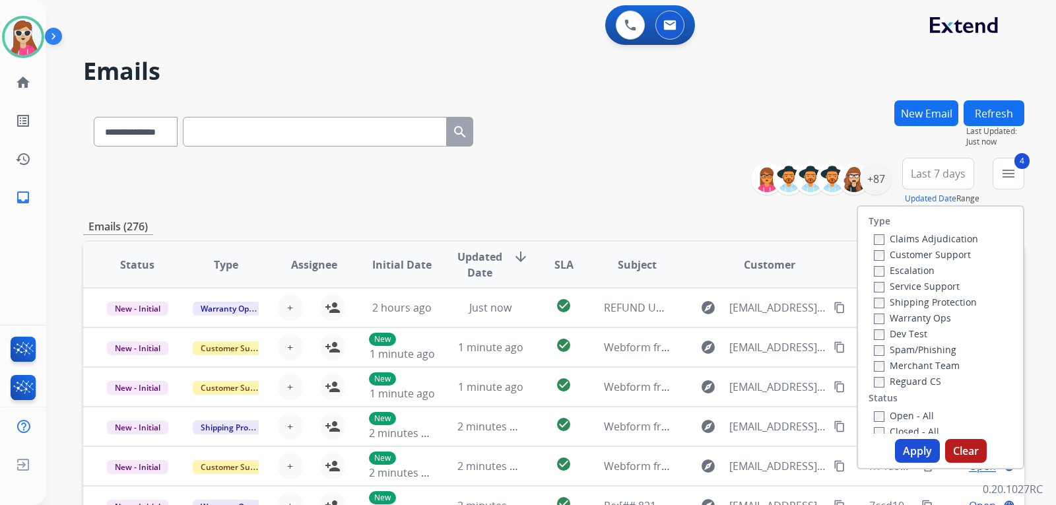
click at [923, 451] on button "Apply" at bounding box center [917, 451] width 45 height 24
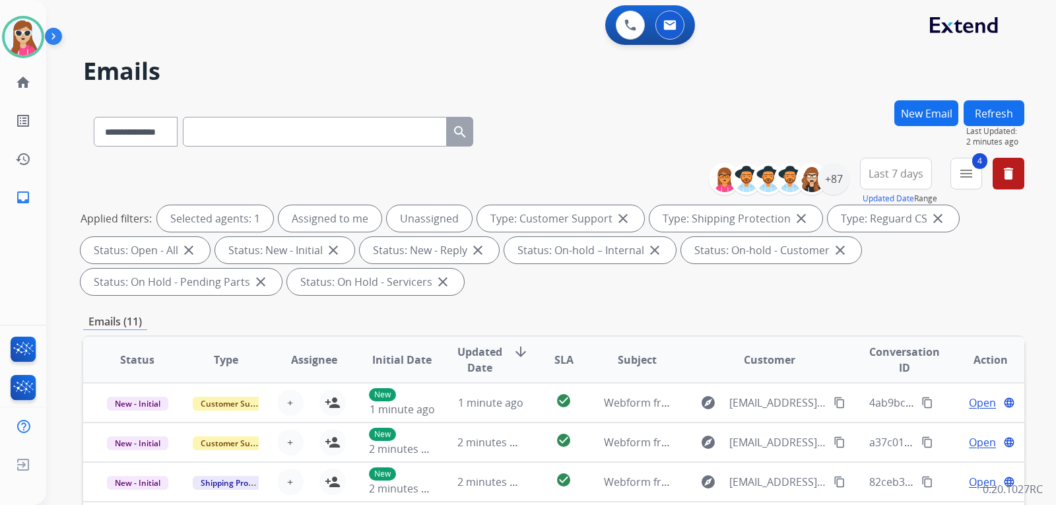
click at [777, 60] on h2 "Emails" at bounding box center [553, 71] width 941 height 26
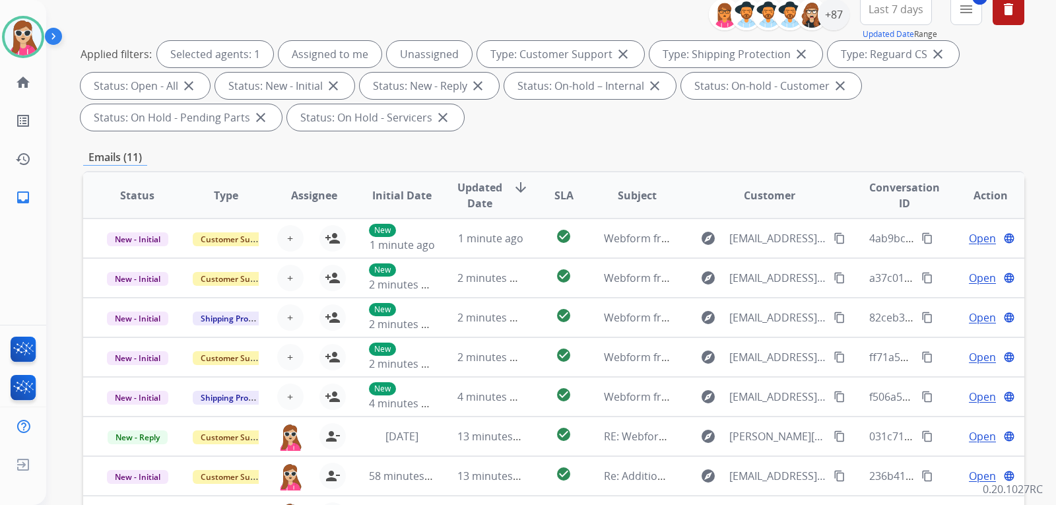
scroll to position [77, 0]
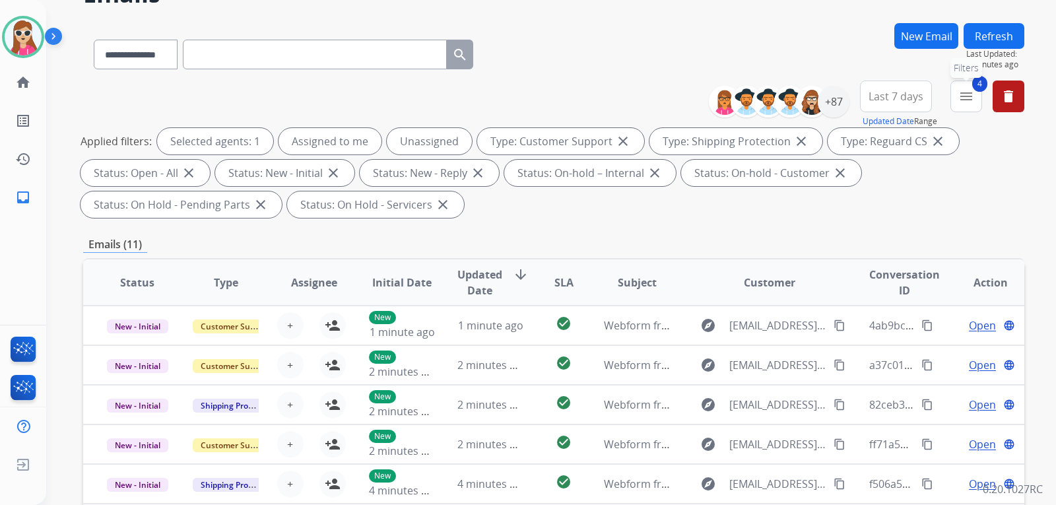
click at [974, 101] on button "4 menu Filters" at bounding box center [967, 97] width 32 height 32
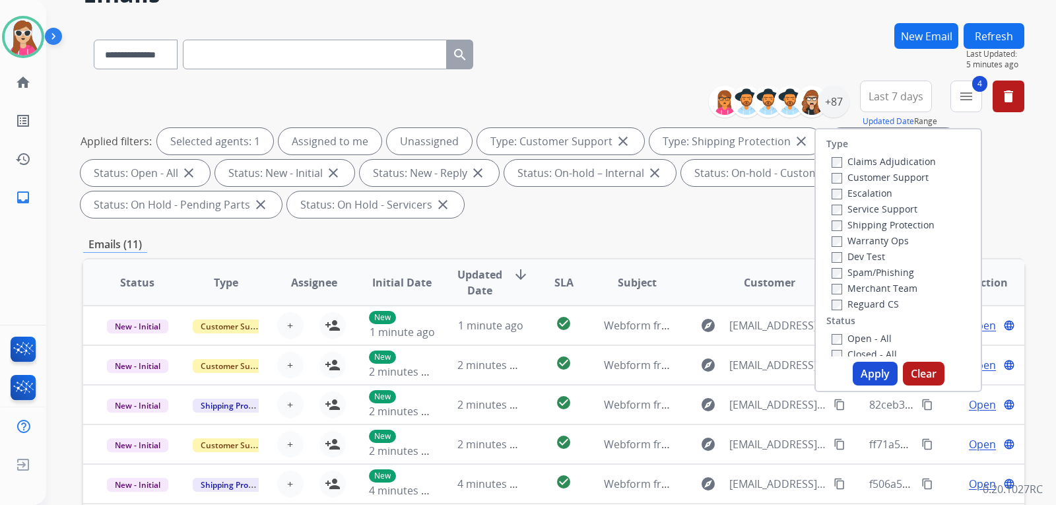
click at [778, 238] on div "Emails (11)" at bounding box center [553, 244] width 941 height 17
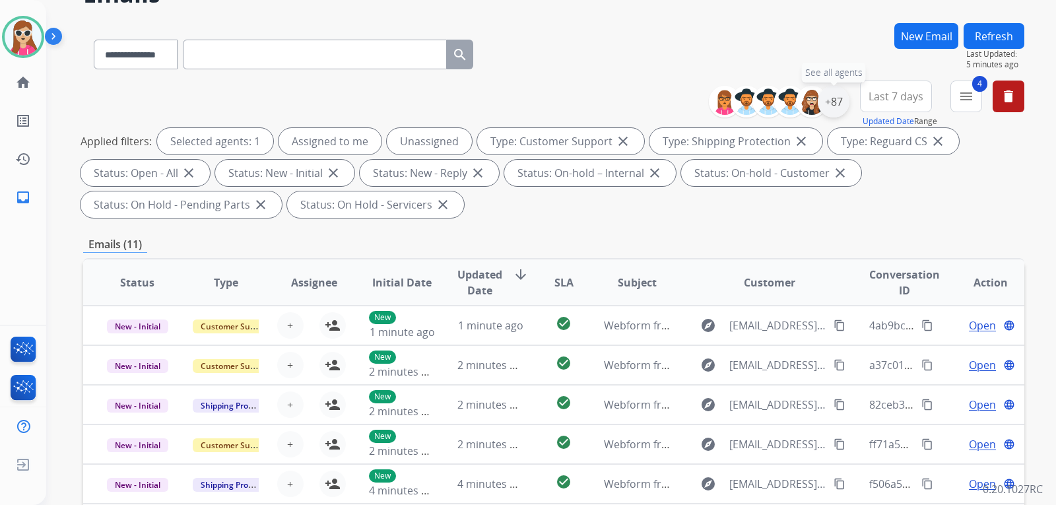
click at [825, 108] on div "+87" at bounding box center [834, 102] width 32 height 32
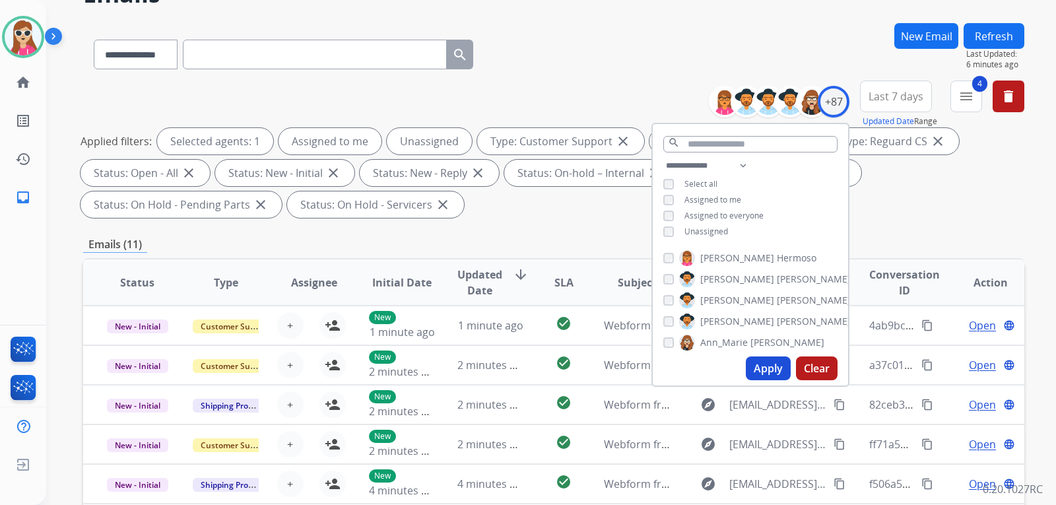
drag, startPoint x: 709, startPoint y: 228, endPoint x: 759, endPoint y: 262, distance: 60.8
click at [709, 226] on span "Unassigned" at bounding box center [707, 231] width 44 height 11
drag, startPoint x: 768, startPoint y: 372, endPoint x: 771, endPoint y: 361, distance: 11.7
click at [769, 370] on button "Apply" at bounding box center [768, 369] width 45 height 24
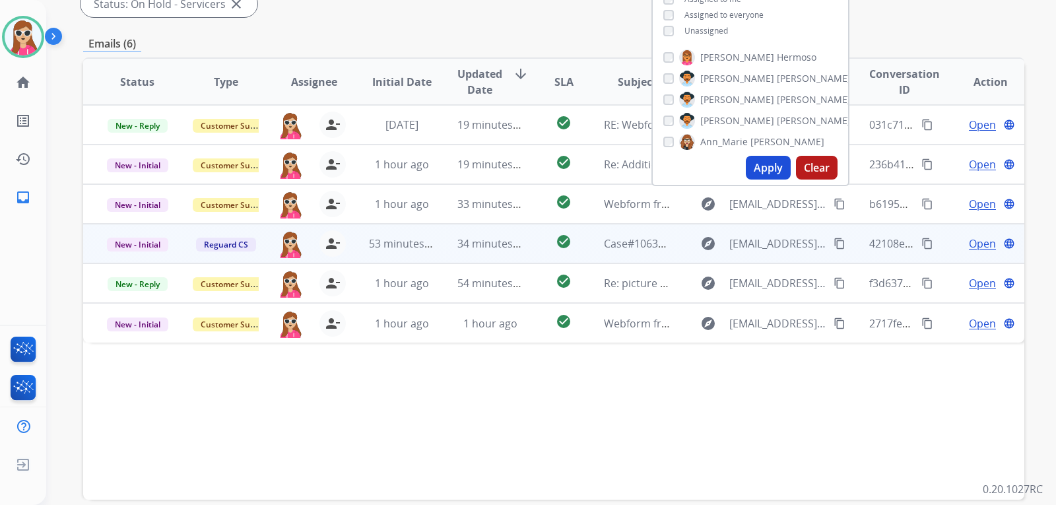
scroll to position [275, 0]
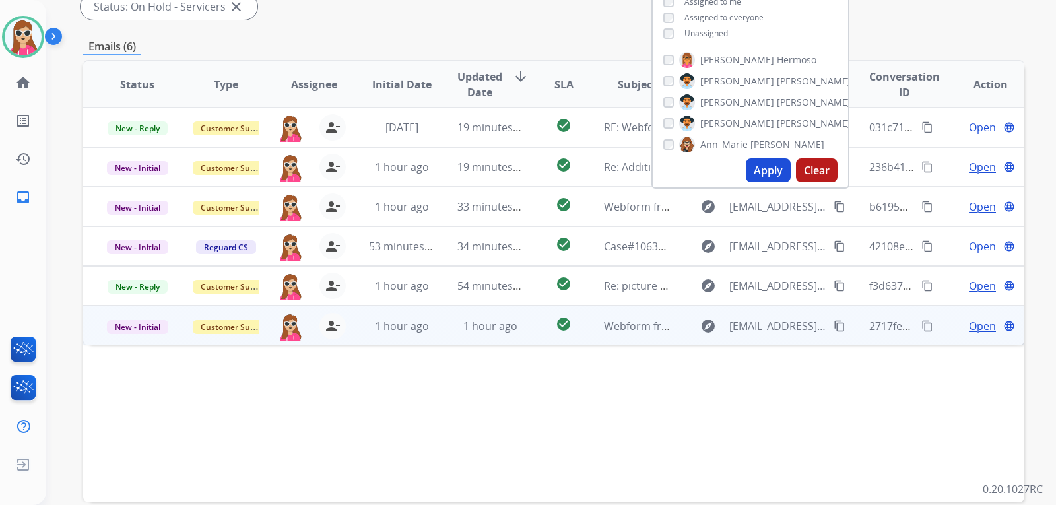
click at [536, 317] on td "check_circle" at bounding box center [553, 326] width 59 height 40
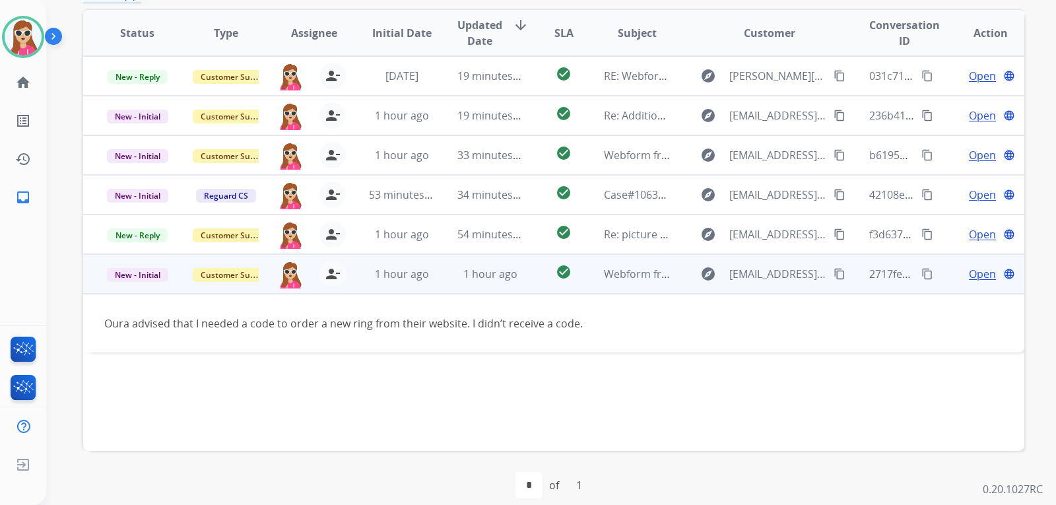
scroll to position [341, 0]
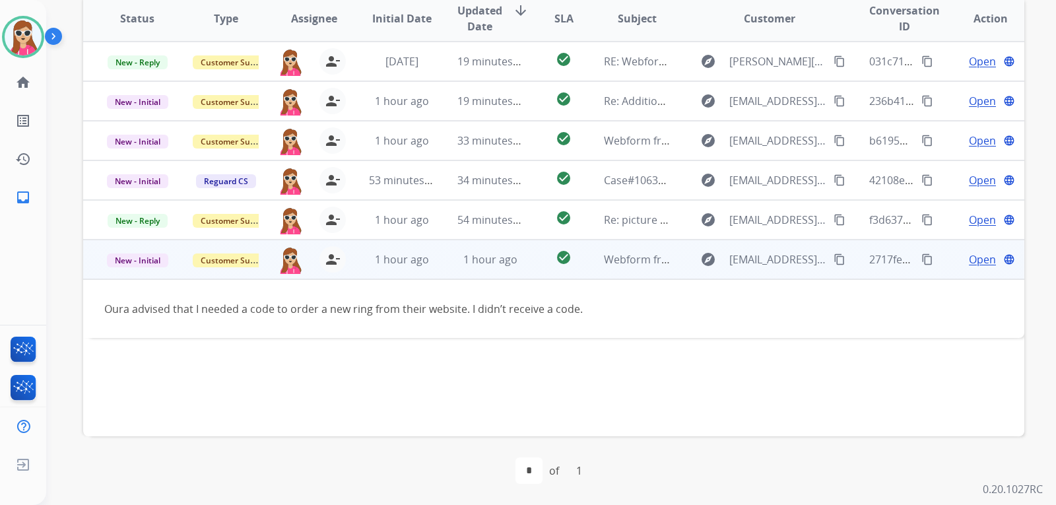
click at [834, 263] on mat-icon "content_copy" at bounding box center [840, 260] width 12 height 12
click at [832, 266] on button "content_copy" at bounding box center [840, 260] width 16 height 16
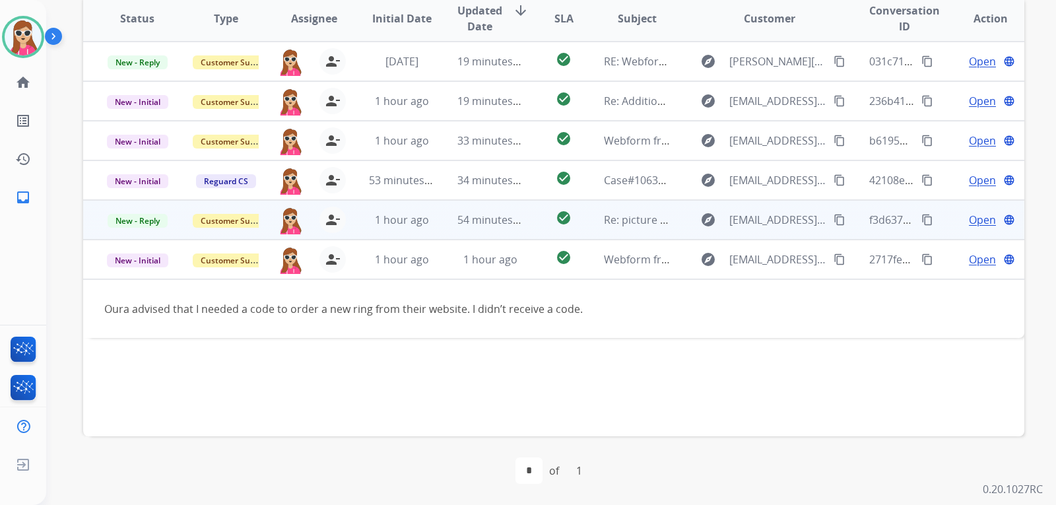
click at [671, 224] on td "explore [EMAIL_ADDRESS][DOMAIN_NAME] content_copy" at bounding box center [759, 220] width 176 height 40
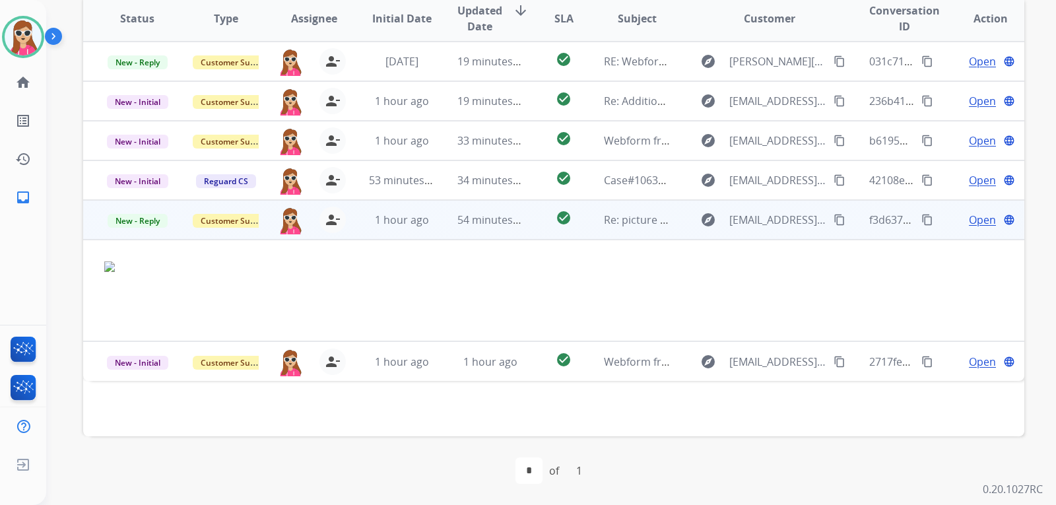
click at [979, 221] on span "Open" at bounding box center [982, 220] width 27 height 16
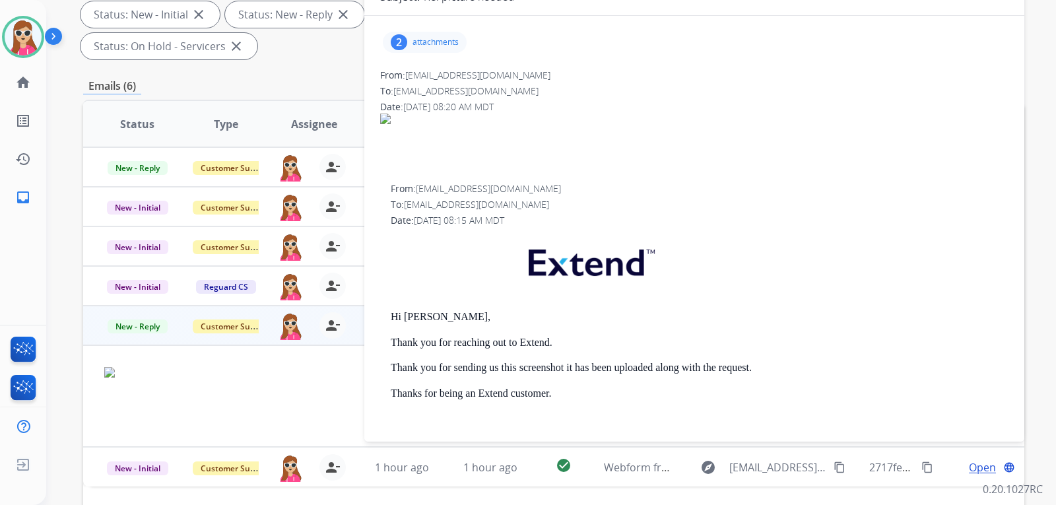
scroll to position [143, 0]
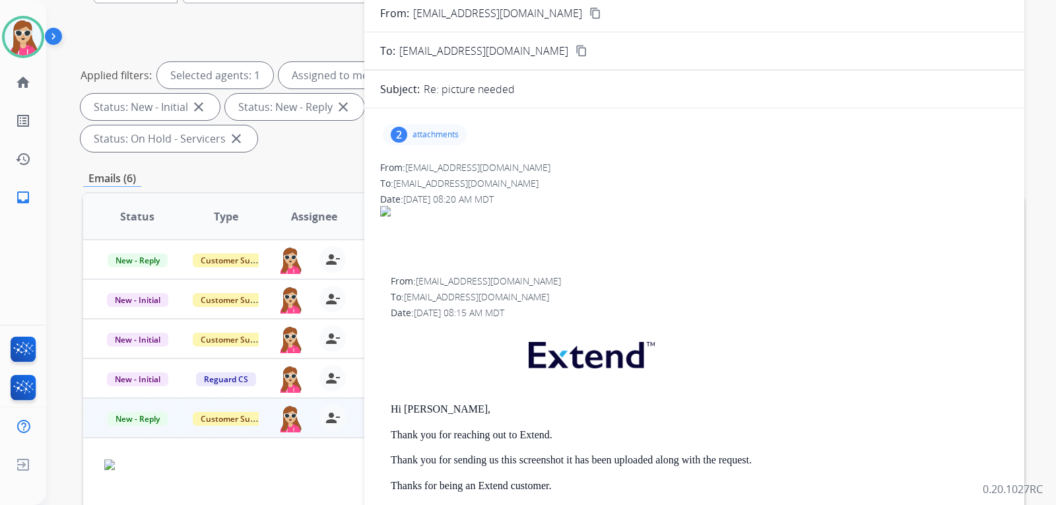
click at [442, 134] on p "attachments" at bounding box center [436, 134] width 46 height 11
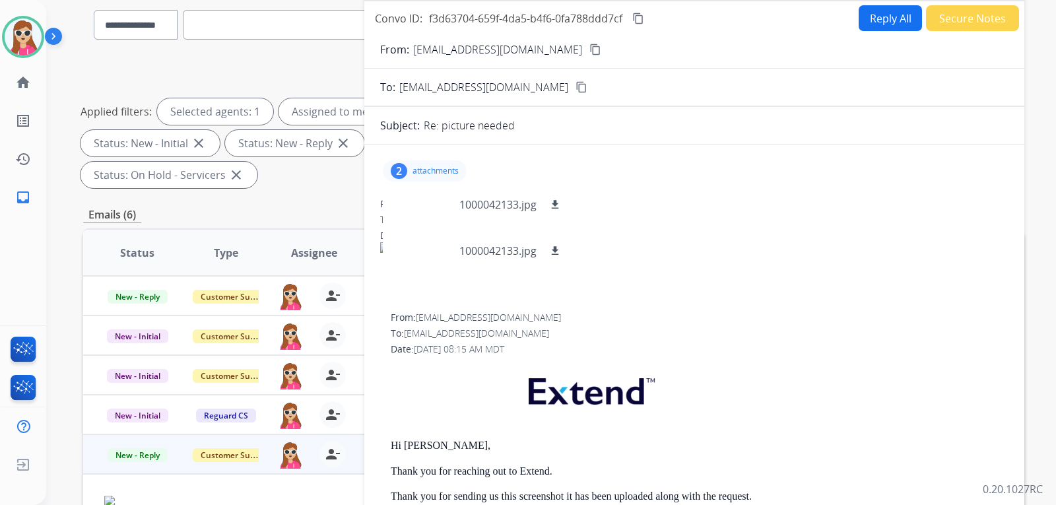
scroll to position [11, 0]
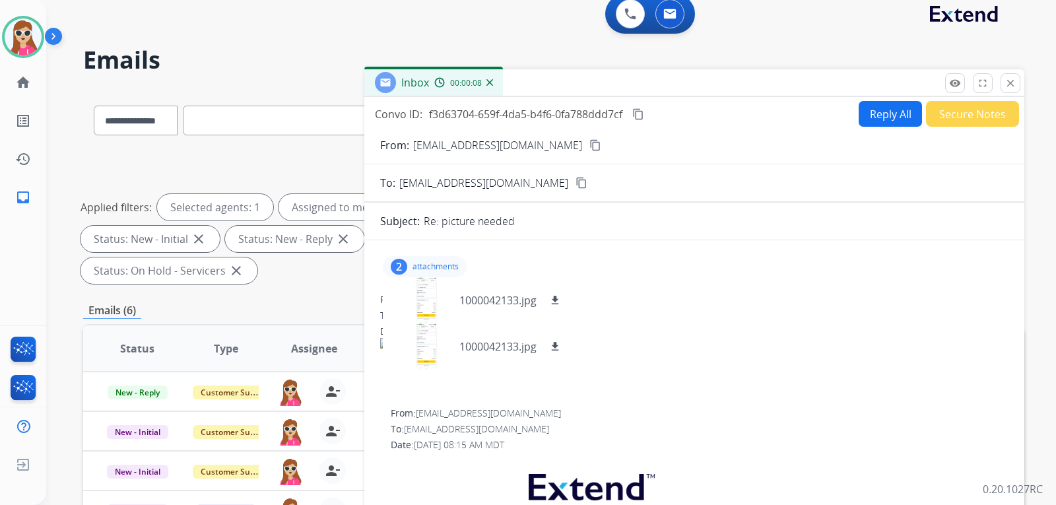
click at [634, 226] on div "Re: picture needed" at bounding box center [716, 221] width 585 height 16
click at [643, 383] on span at bounding box center [694, 367] width 629 height 58
click at [397, 269] on div "2" at bounding box center [399, 267] width 17 height 16
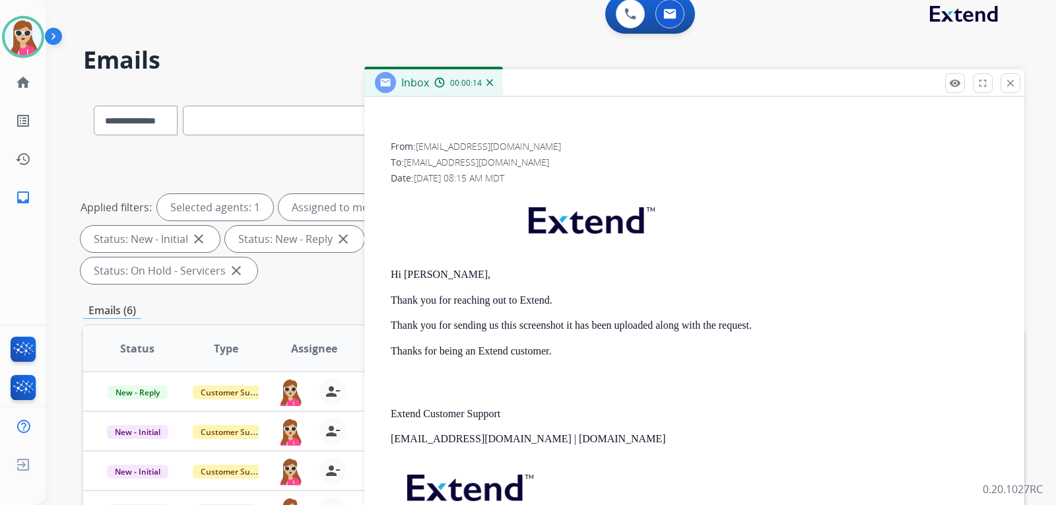
scroll to position [132, 0]
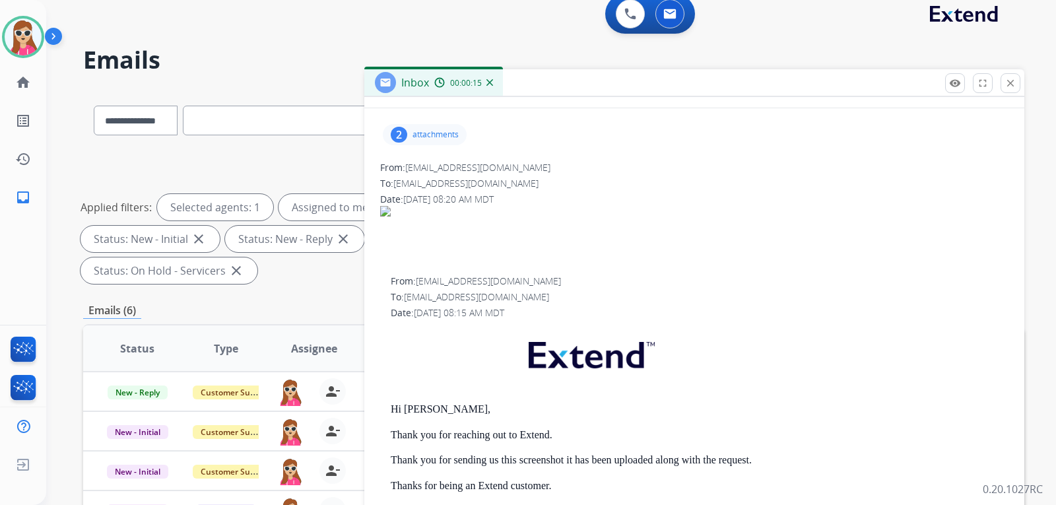
click at [401, 136] on div "2" at bounding box center [399, 135] width 17 height 16
click at [414, 186] on div at bounding box center [426, 168] width 66 height 46
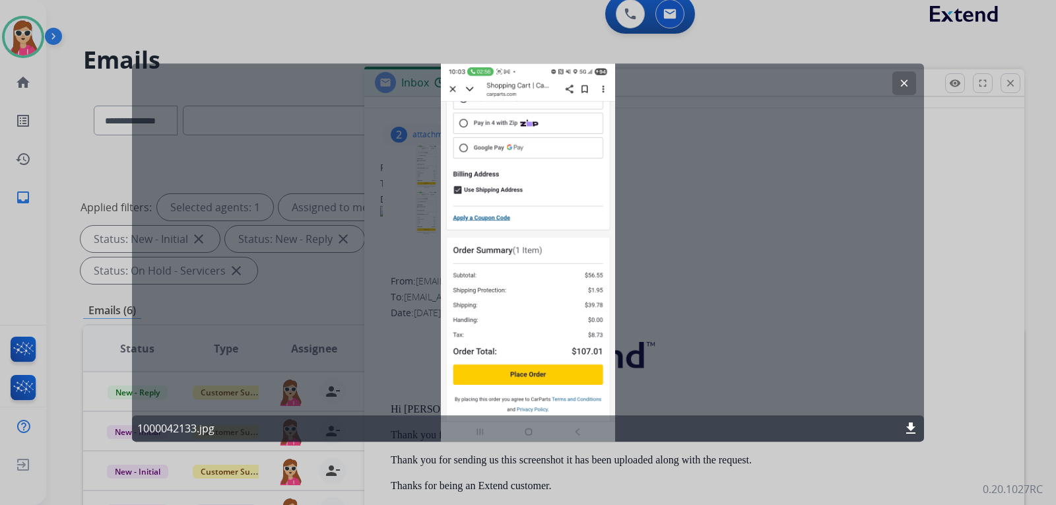
click at [901, 84] on mat-icon "clear" at bounding box center [905, 83] width 12 height 12
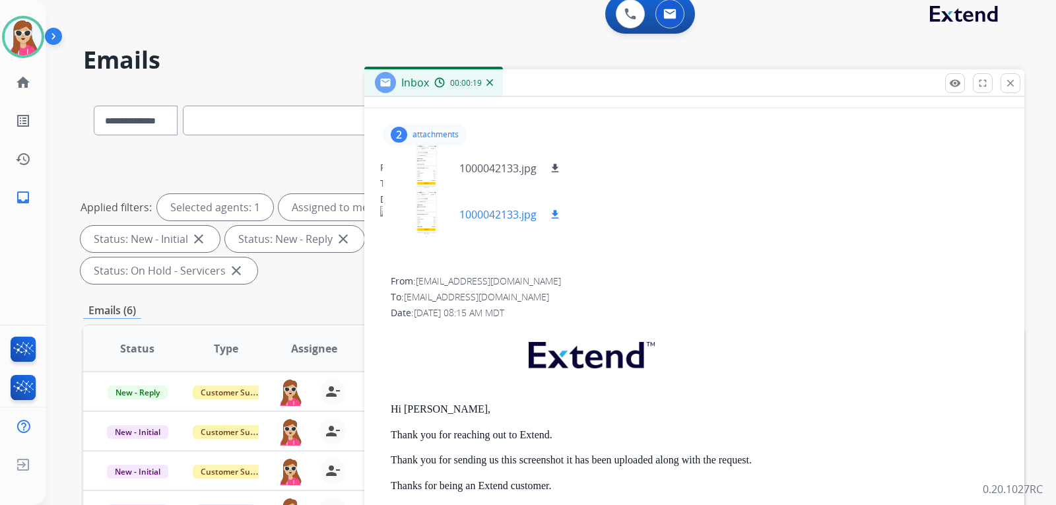
click at [432, 217] on div at bounding box center [426, 214] width 66 height 46
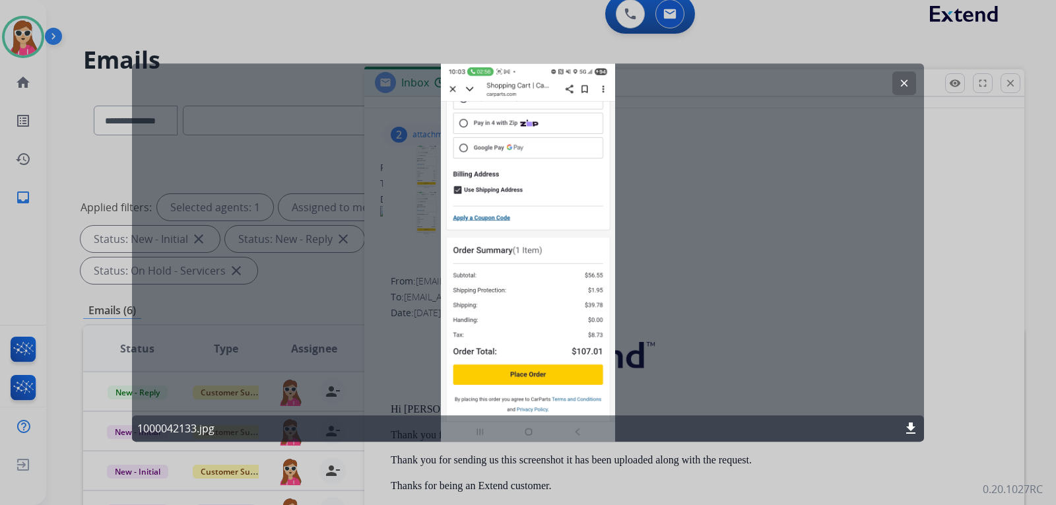
click at [922, 81] on div "clear 1000042133.jpg download" at bounding box center [528, 252] width 792 height 379
click at [911, 85] on button "clear" at bounding box center [905, 83] width 24 height 24
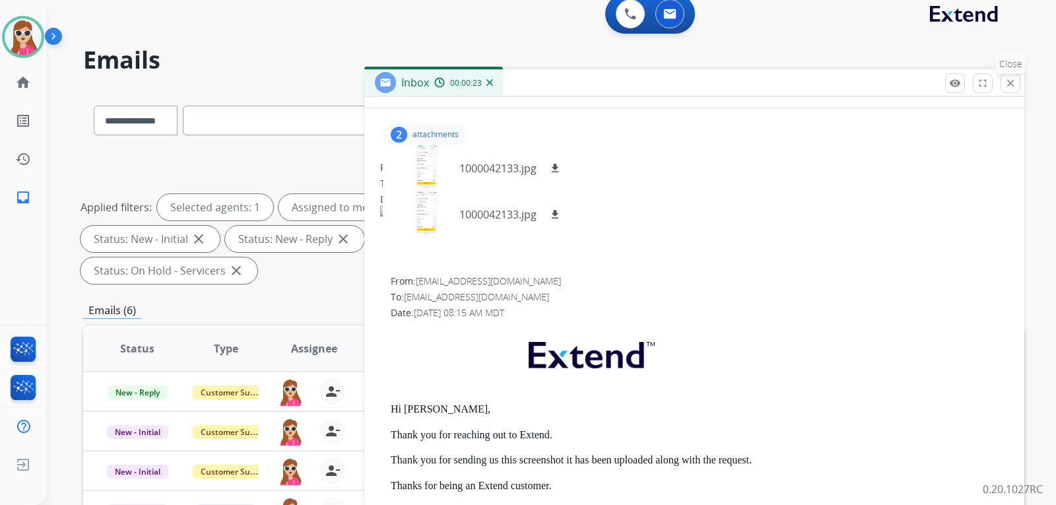
click at [1009, 89] on button "close Close" at bounding box center [1011, 83] width 20 height 20
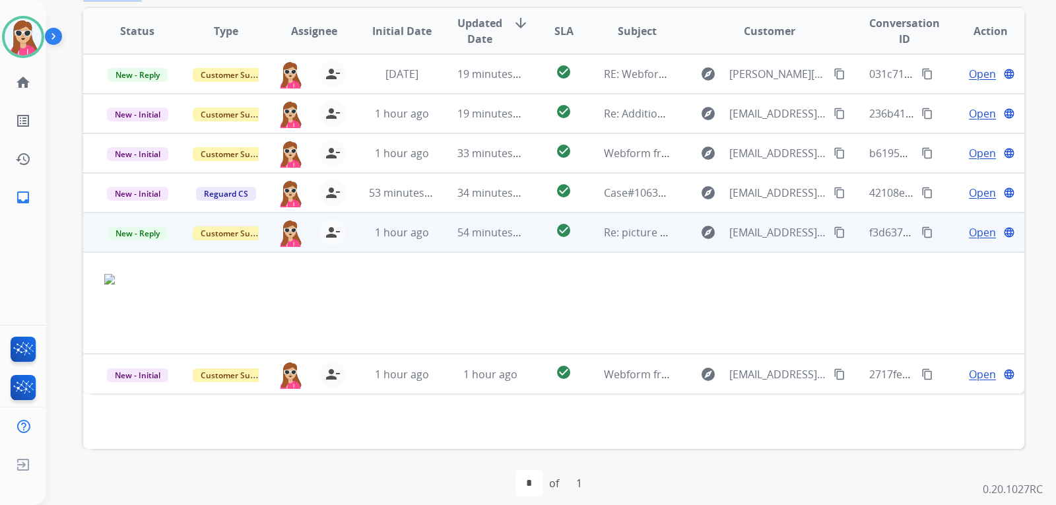
scroll to position [330, 0]
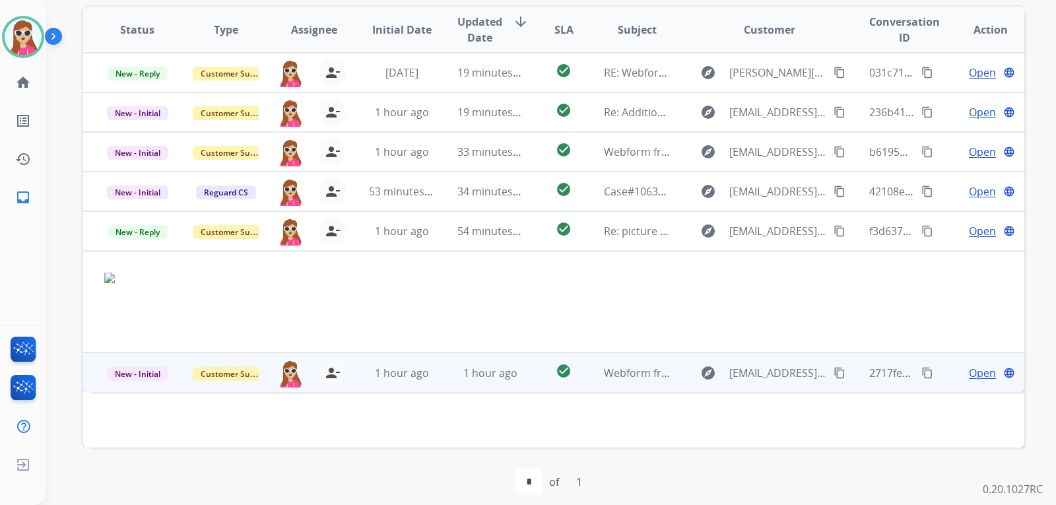
click at [834, 371] on mat-icon "content_copy" at bounding box center [840, 373] width 12 height 12
click at [969, 372] on span "Open" at bounding box center [982, 373] width 27 height 16
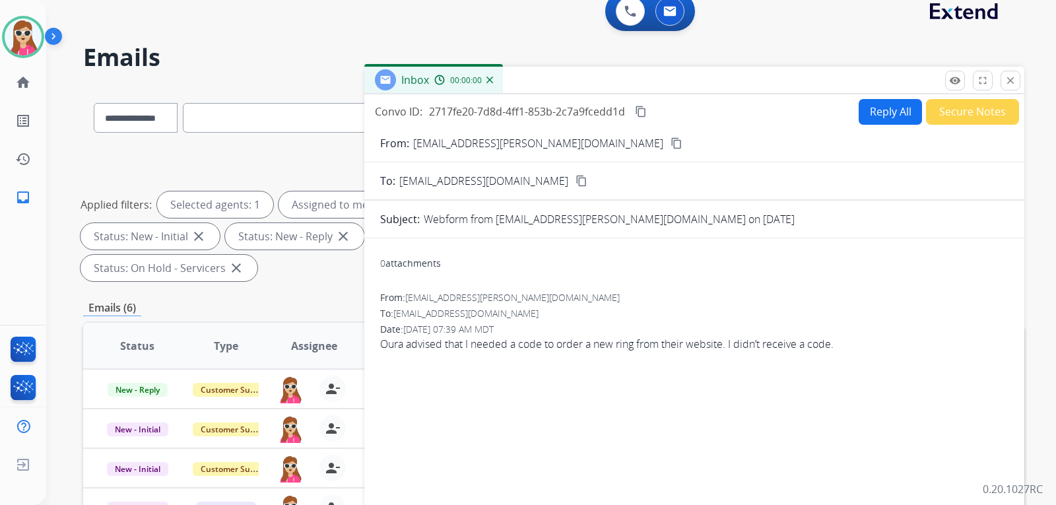
scroll to position [0, 0]
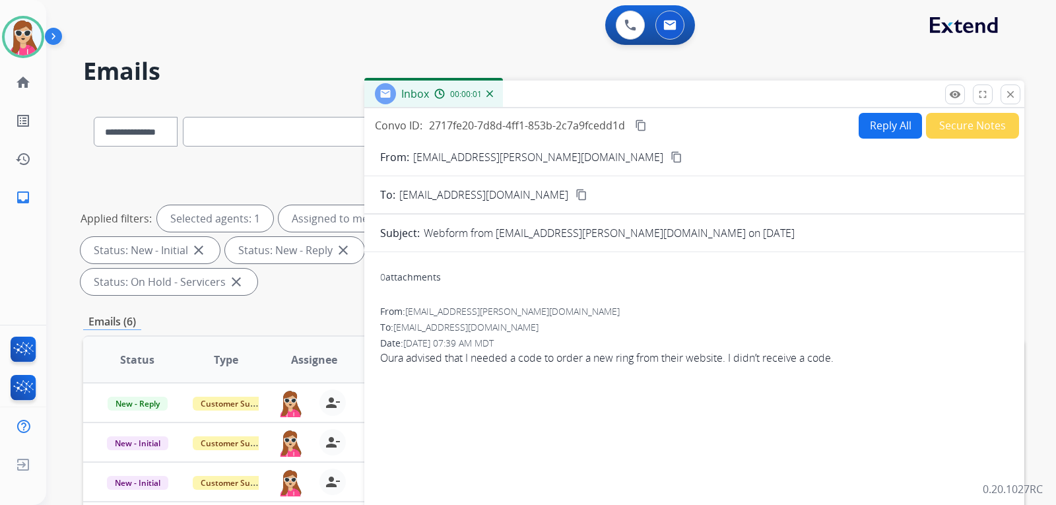
click at [888, 124] on button "Reply All" at bounding box center [890, 126] width 63 height 26
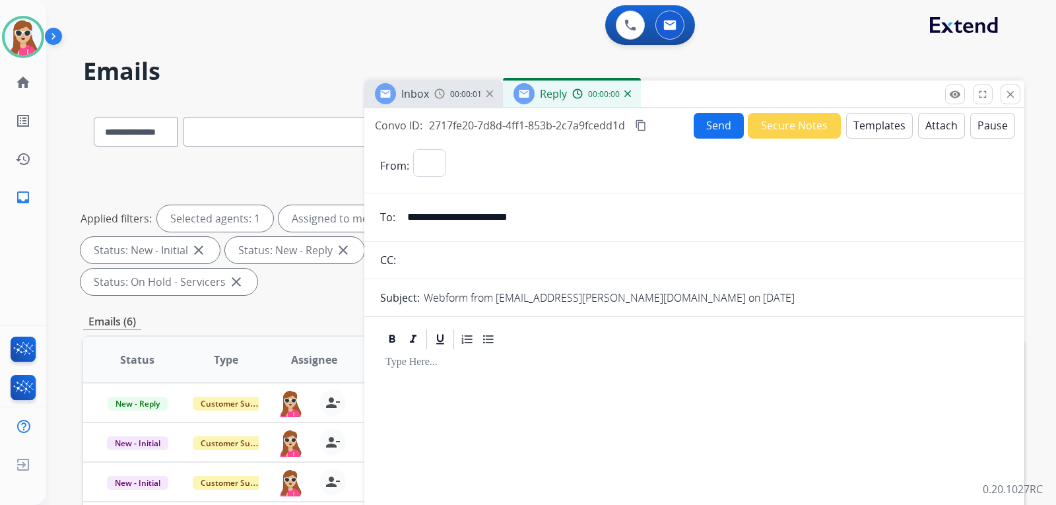
select select "**********"
click at [882, 125] on button "Templates" at bounding box center [879, 126] width 67 height 26
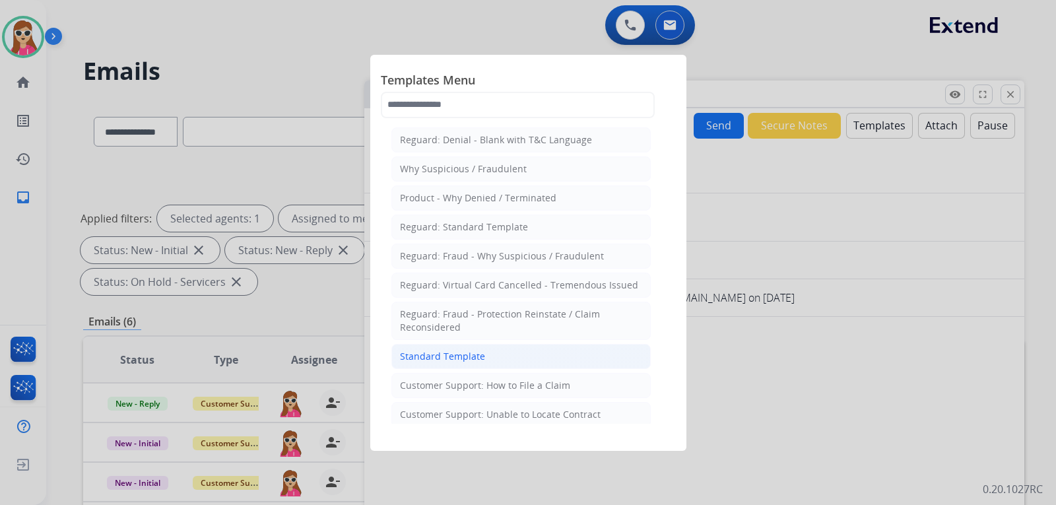
click at [465, 352] on div "Standard Template" at bounding box center [442, 356] width 85 height 13
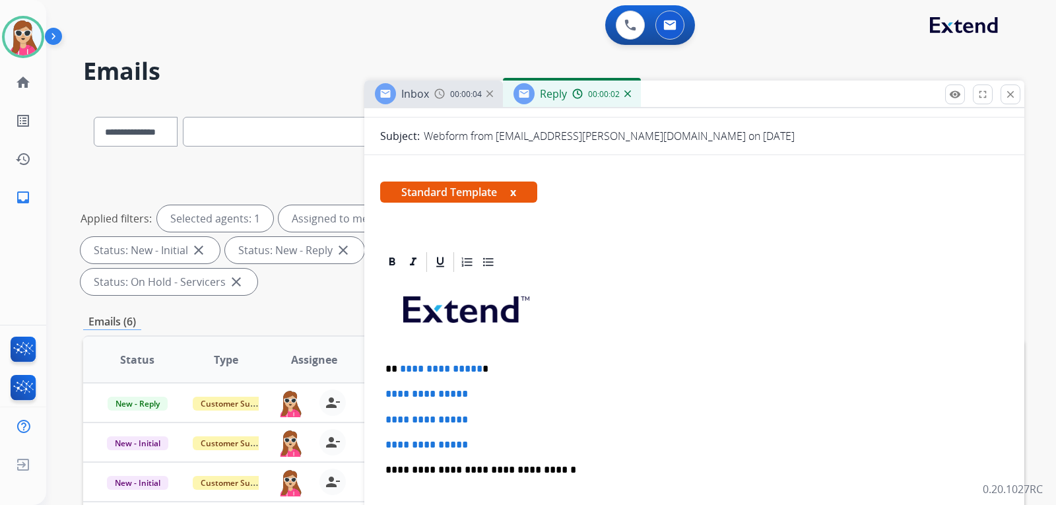
scroll to position [264, 0]
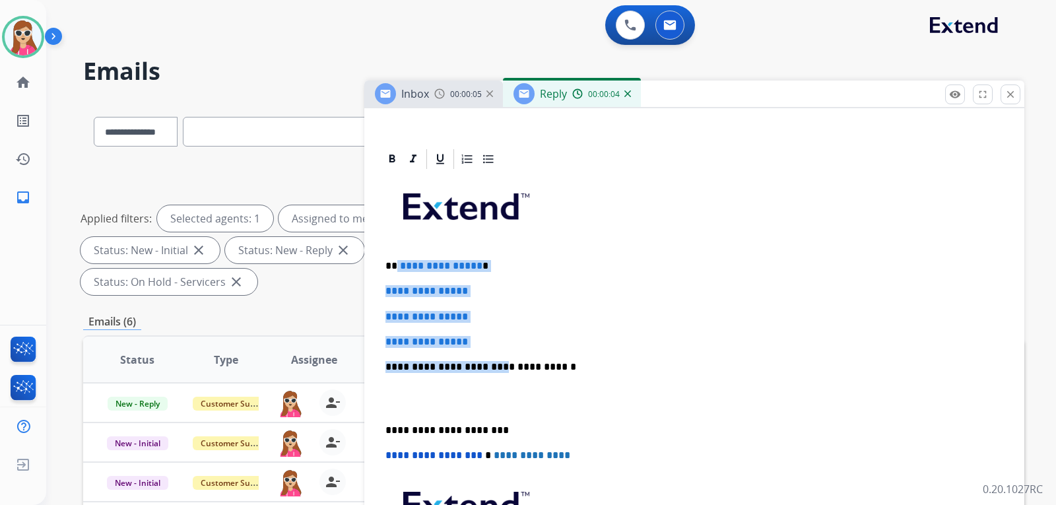
drag, startPoint x: 395, startPoint y: 267, endPoint x: 483, endPoint y: 352, distance: 121.9
click at [487, 351] on div "**********" at bounding box center [694, 398] width 629 height 454
click at [476, 347] on p "**********" at bounding box center [695, 342] width 618 height 12
drag, startPoint x: 478, startPoint y: 341, endPoint x: 407, endPoint y: 259, distance: 108.1
click at [402, 265] on div "**********" at bounding box center [694, 398] width 629 height 454
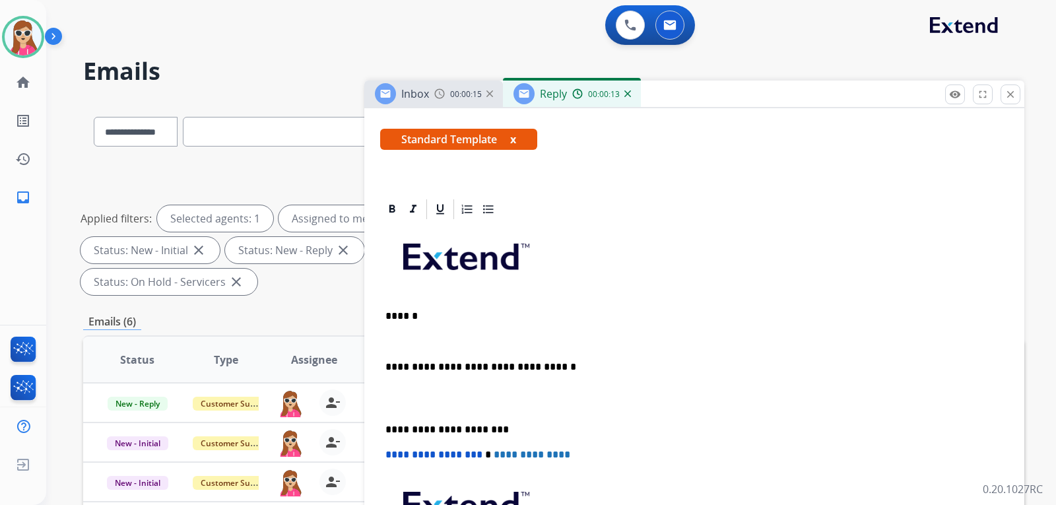
scroll to position [239, 0]
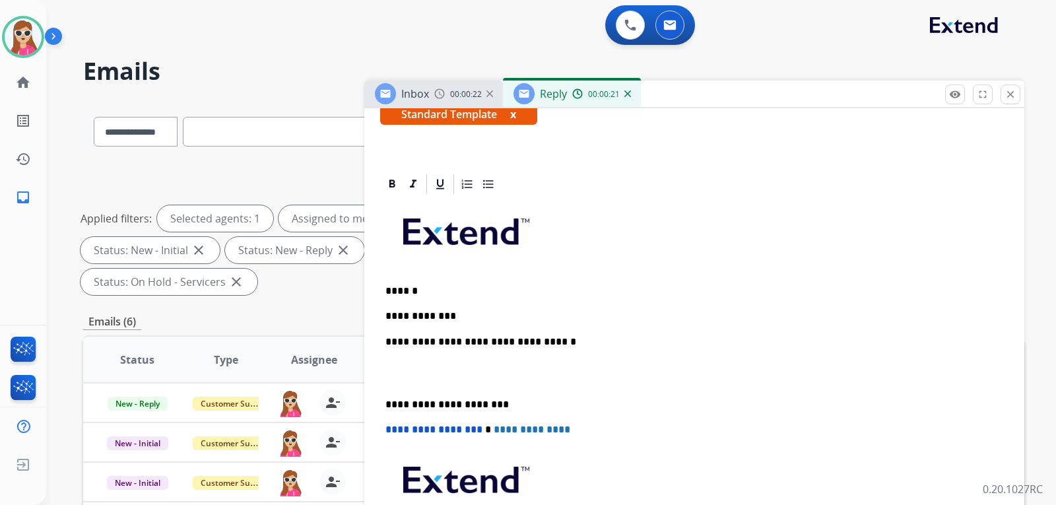
click at [392, 320] on p "**********" at bounding box center [689, 316] width 607 height 12
click at [464, 310] on p "**********" at bounding box center [689, 316] width 607 height 12
click at [527, 316] on p "**********" at bounding box center [689, 316] width 607 height 12
click at [555, 305] on div "**********" at bounding box center [694, 397] width 629 height 403
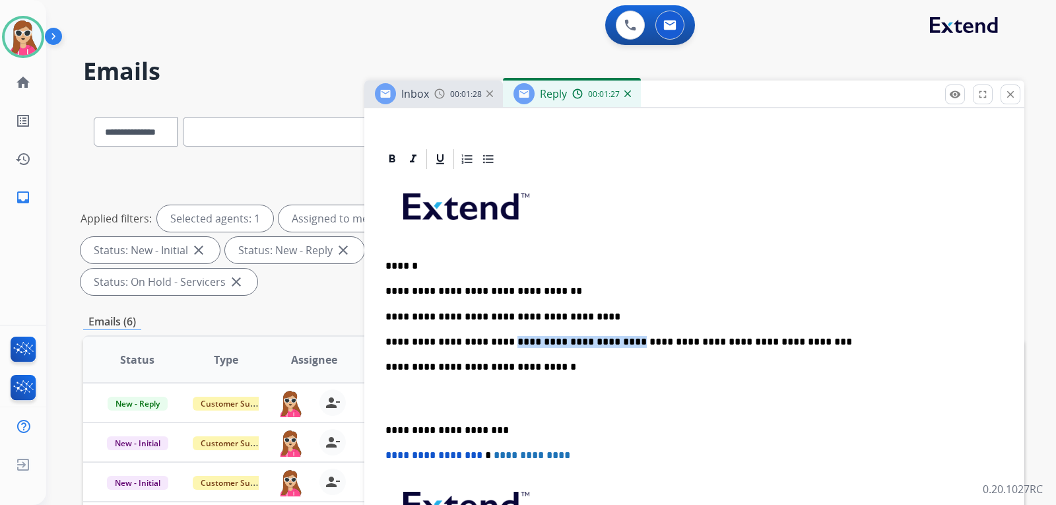
drag, startPoint x: 608, startPoint y: 343, endPoint x: 493, endPoint y: 343, distance: 114.9
click at [493, 343] on p "**********" at bounding box center [689, 342] width 607 height 12
click at [501, 345] on p "**********" at bounding box center [689, 342] width 607 height 12
click at [652, 347] on p "**********" at bounding box center [689, 342] width 607 height 12
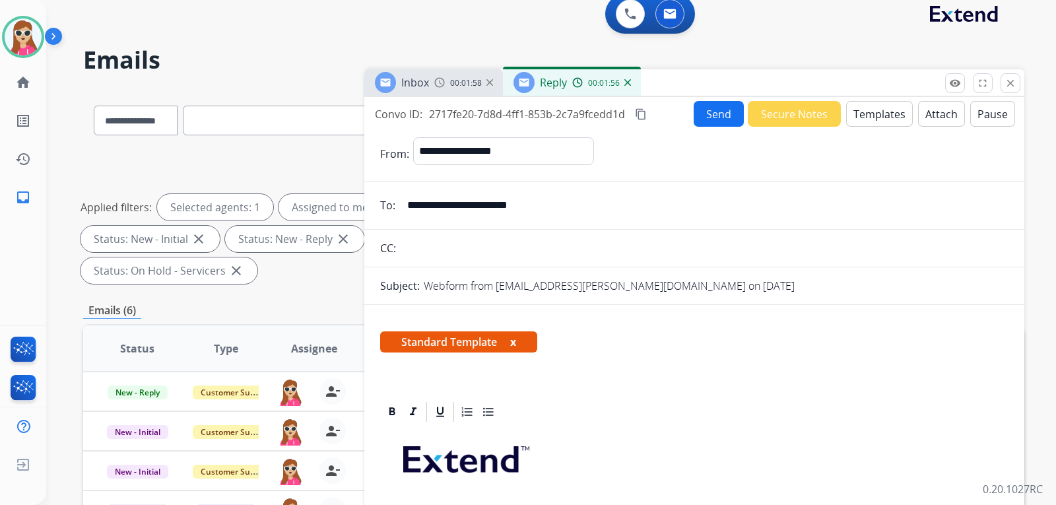
scroll to position [0, 0]
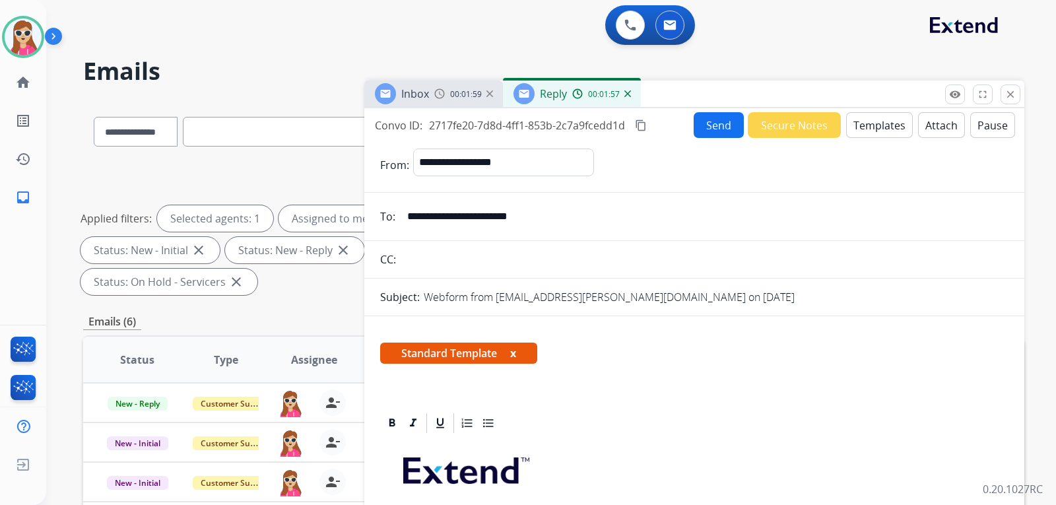
click at [697, 129] on button "Send" at bounding box center [719, 125] width 50 height 26
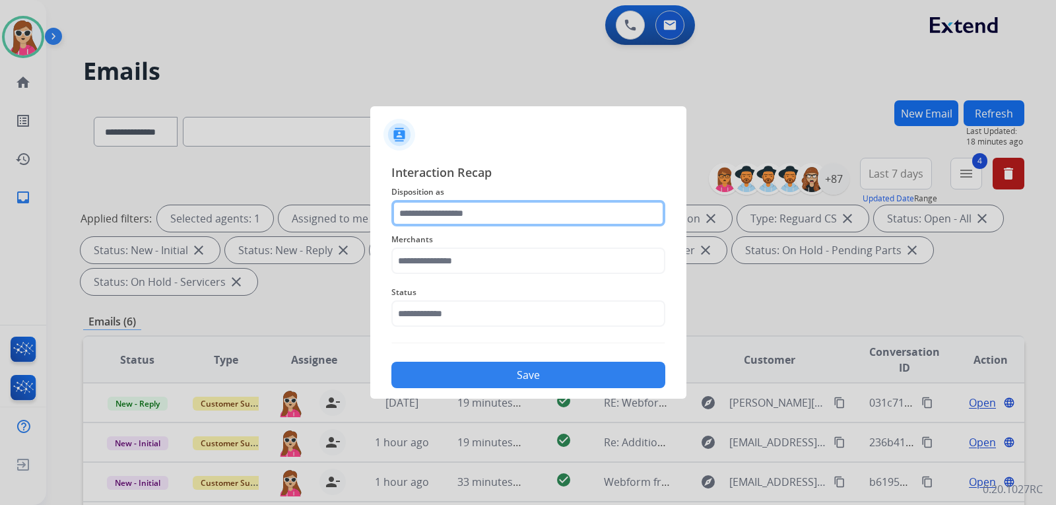
click at [518, 223] on input "text" at bounding box center [529, 213] width 274 height 26
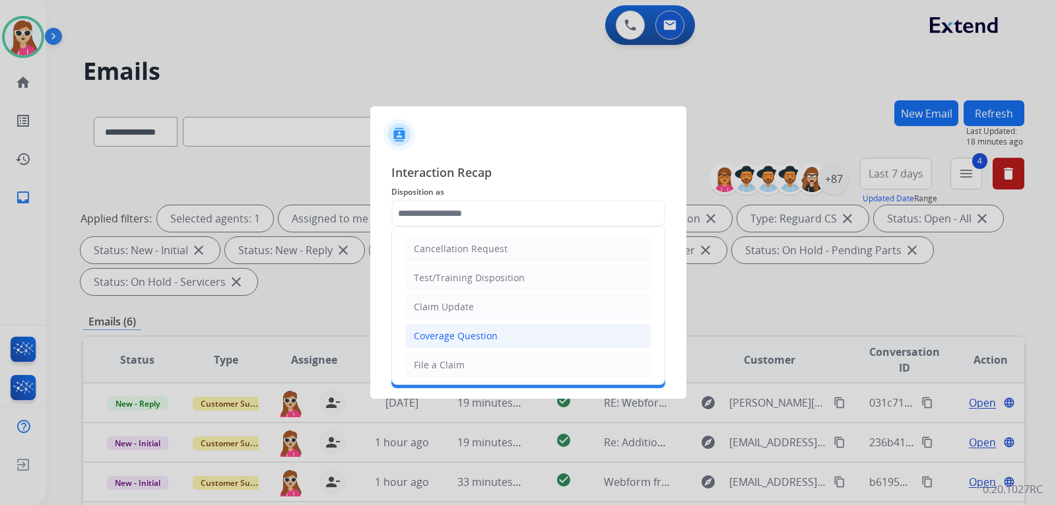
click at [509, 330] on li "Coverage Question" at bounding box center [528, 336] width 246 height 25
type input "**********"
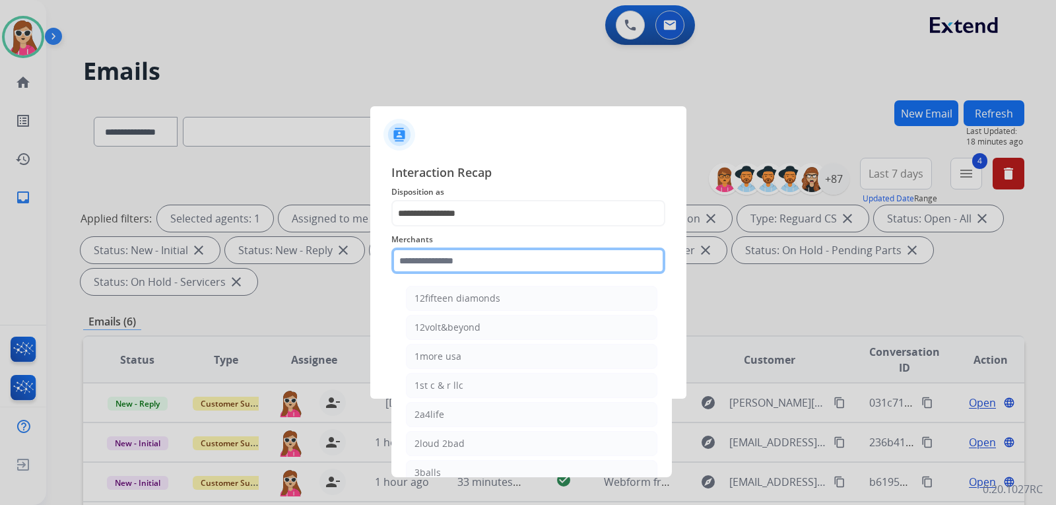
drag, startPoint x: 481, startPoint y: 265, endPoint x: 494, endPoint y: 258, distance: 14.5
click at [493, 258] on input "text" at bounding box center [529, 261] width 274 height 26
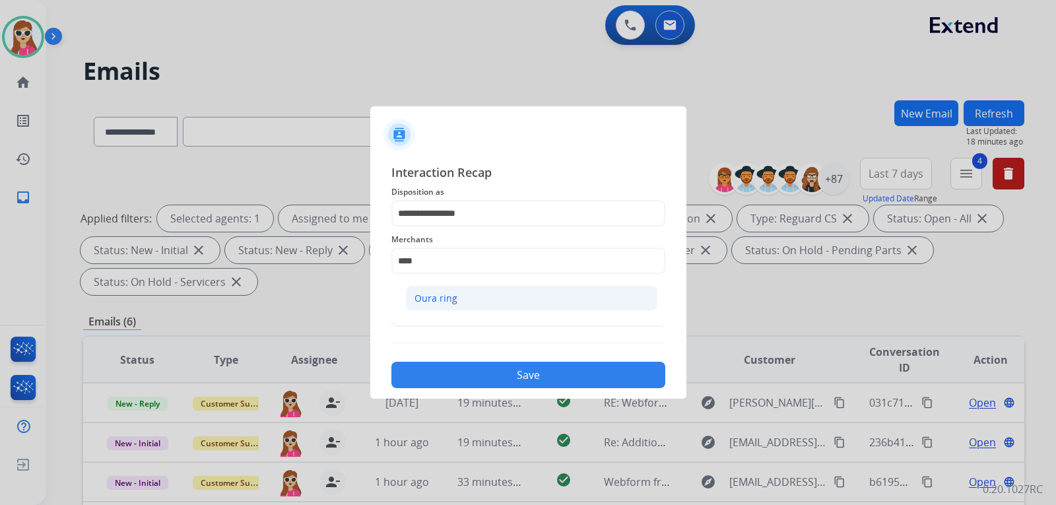
click at [478, 294] on li "Oura ring" at bounding box center [532, 298] width 252 height 25
type input "*********"
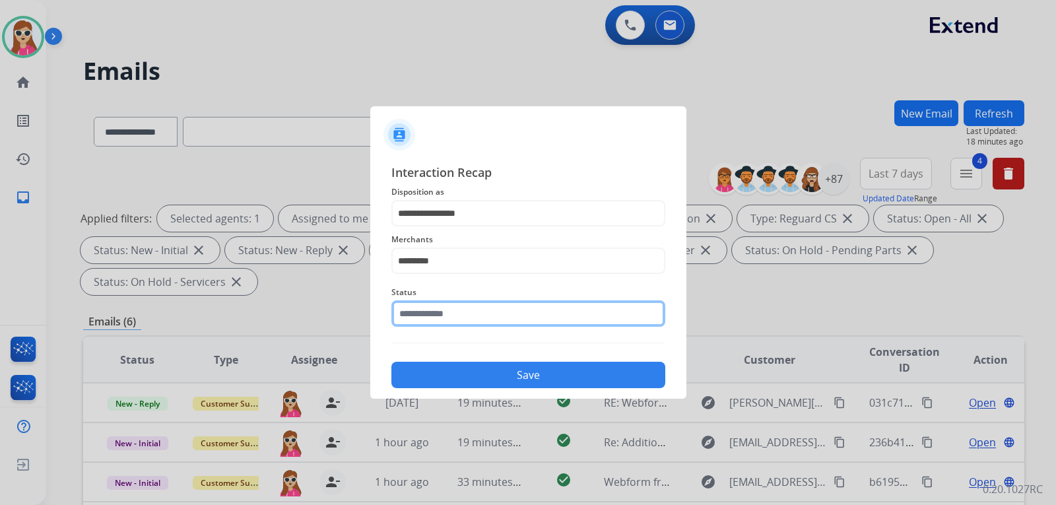
click at [478, 315] on input "text" at bounding box center [529, 313] width 274 height 26
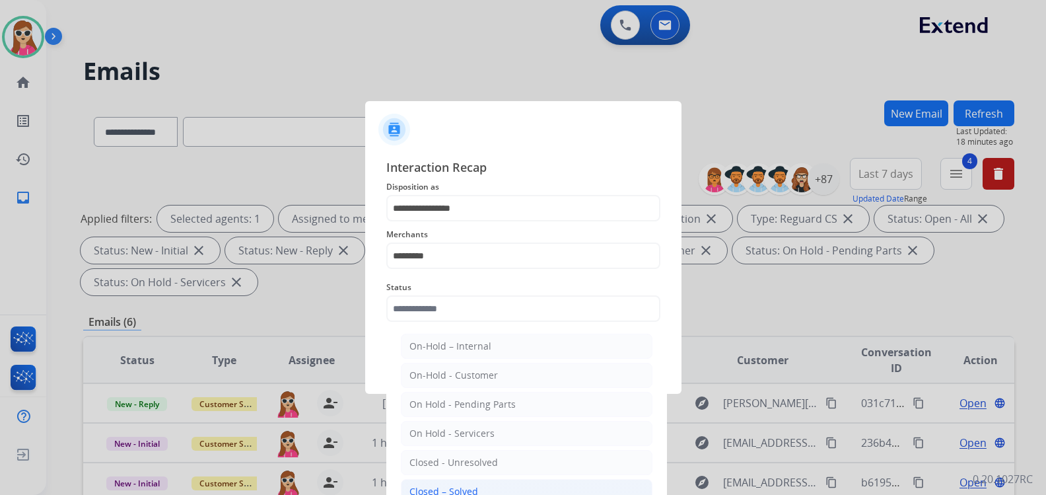
click at [492, 485] on li "Closed – Solved" at bounding box center [527, 491] width 252 height 25
type input "**********"
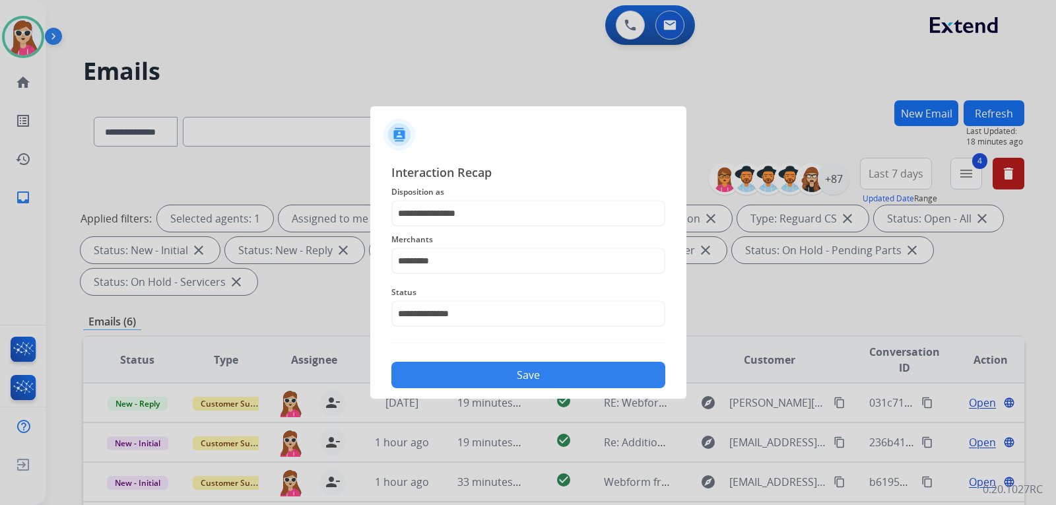
click at [479, 365] on button "Save" at bounding box center [529, 375] width 274 height 26
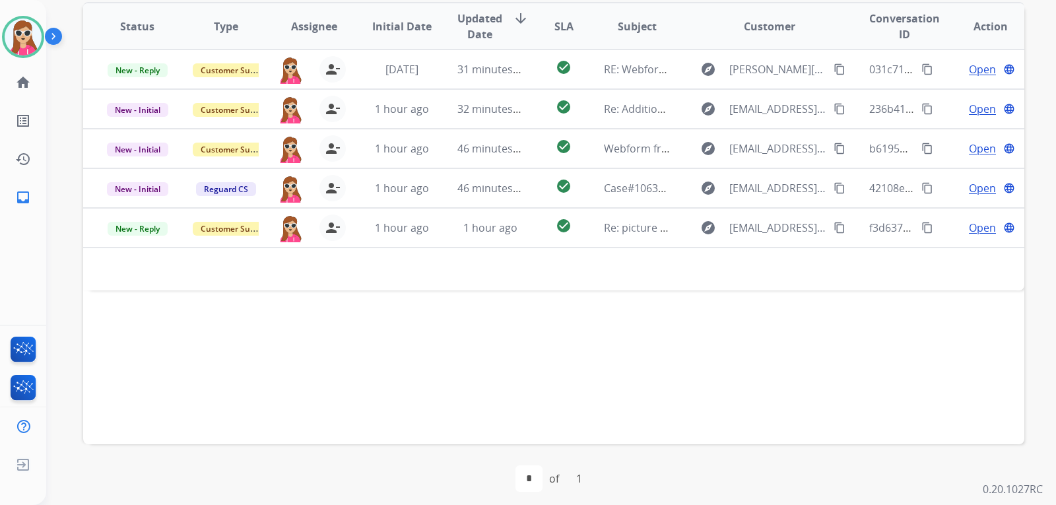
scroll to position [341, 0]
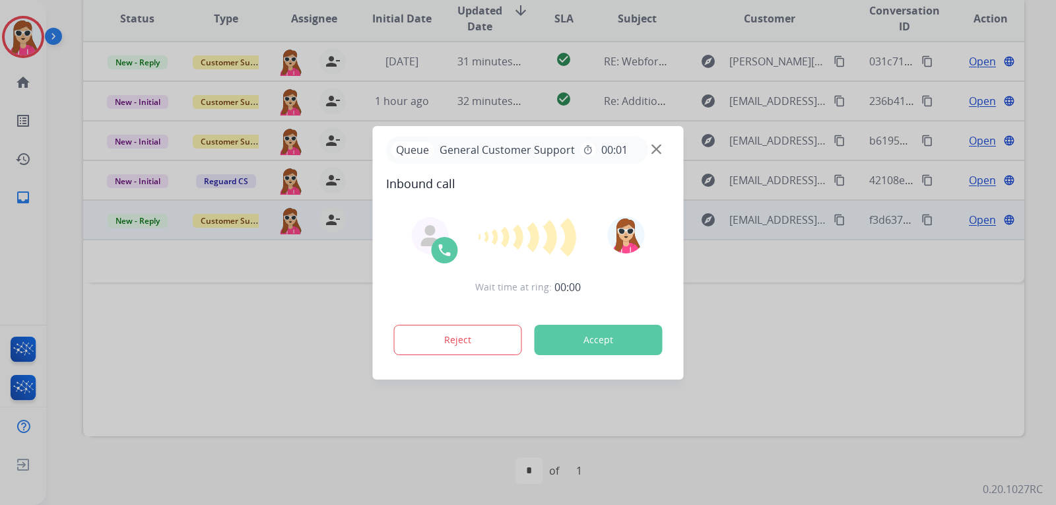
click at [535, 220] on div at bounding box center [528, 237] width 102 height 40
click at [617, 351] on button "Accept" at bounding box center [599, 340] width 128 height 30
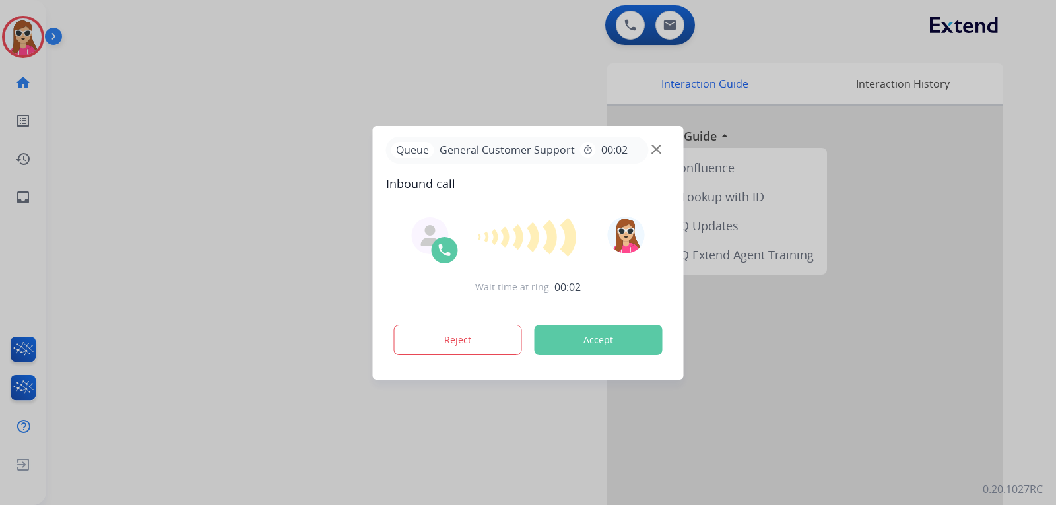
click at [653, 351] on button "Accept" at bounding box center [599, 340] width 128 height 30
click at [601, 330] on button "Accept" at bounding box center [599, 340] width 128 height 30
click at [593, 338] on button "Accept" at bounding box center [599, 340] width 128 height 30
click at [561, 337] on div "Interaction Guide Interaction History Interaction Guide arrow_drop_up Extend Co…" at bounding box center [707, 330] width 592 height 535
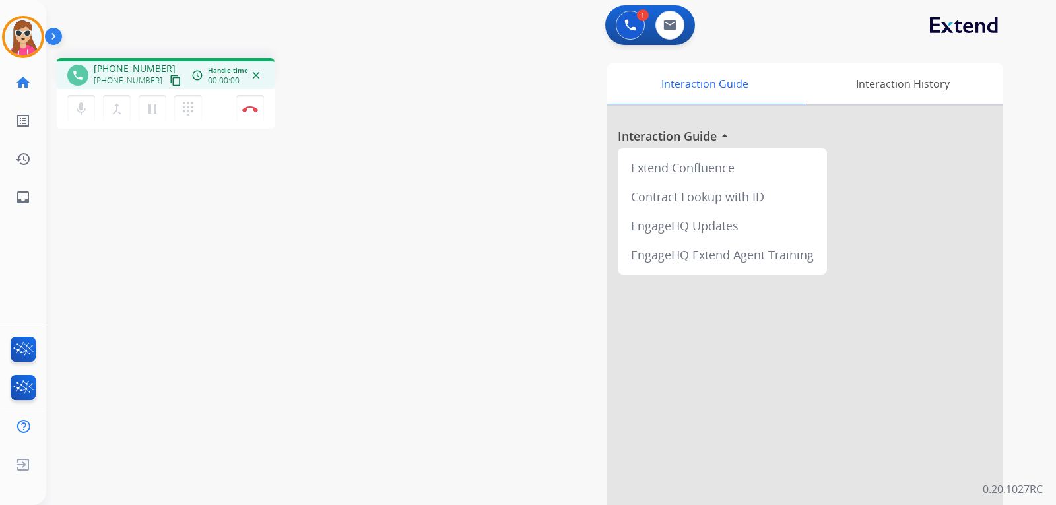
click at [169, 81] on div "+13372636578 content_copy" at bounding box center [139, 81] width 90 height 16
click at [170, 80] on mat-icon "content_copy" at bounding box center [176, 81] width 12 height 12
click at [170, 84] on mat-icon "content_copy" at bounding box center [176, 81] width 12 height 12
click at [256, 108] on img at bounding box center [250, 109] width 16 height 7
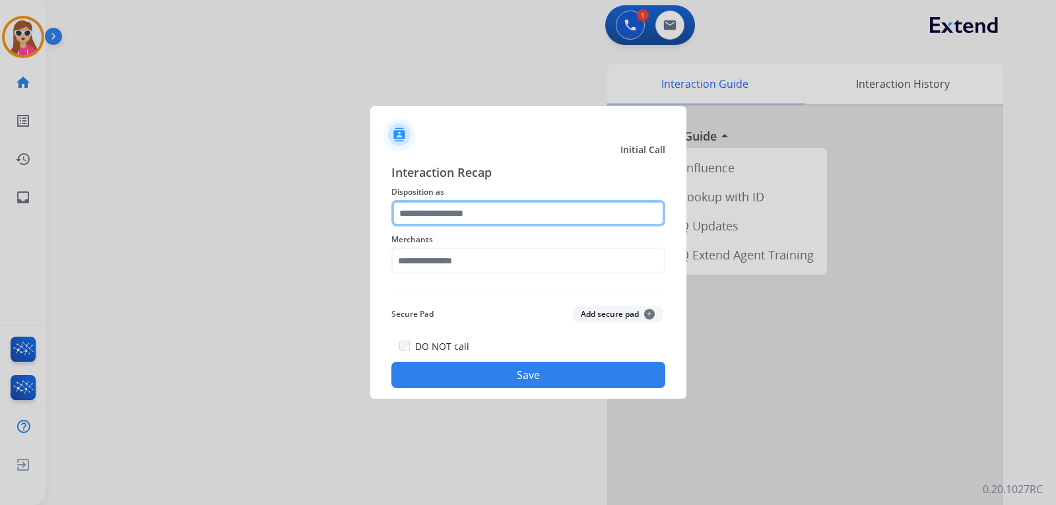
click at [500, 213] on input "text" at bounding box center [529, 213] width 274 height 26
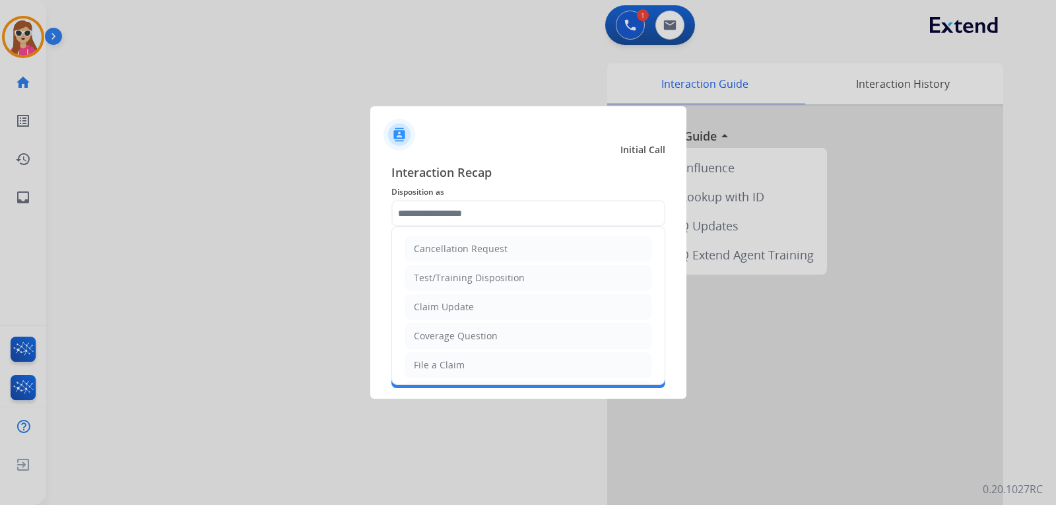
drag, startPoint x: 449, startPoint y: 362, endPoint x: 456, endPoint y: 352, distance: 11.9
click at [452, 358] on div "File a Claim" at bounding box center [439, 364] width 51 height 13
type input "**********"
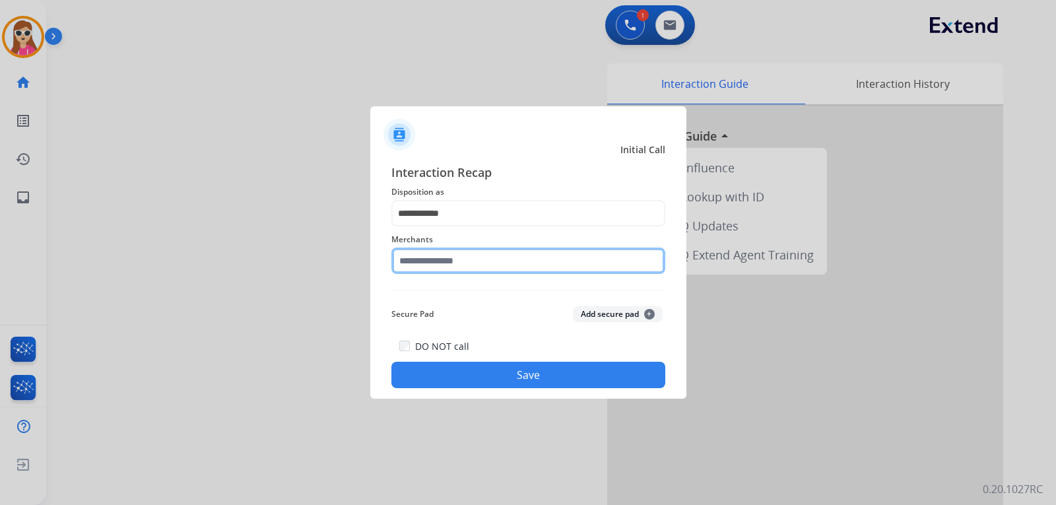
drag, startPoint x: 465, startPoint y: 252, endPoint x: 461, endPoint y: 260, distance: 8.9
click at [464, 254] on input "text" at bounding box center [529, 261] width 274 height 26
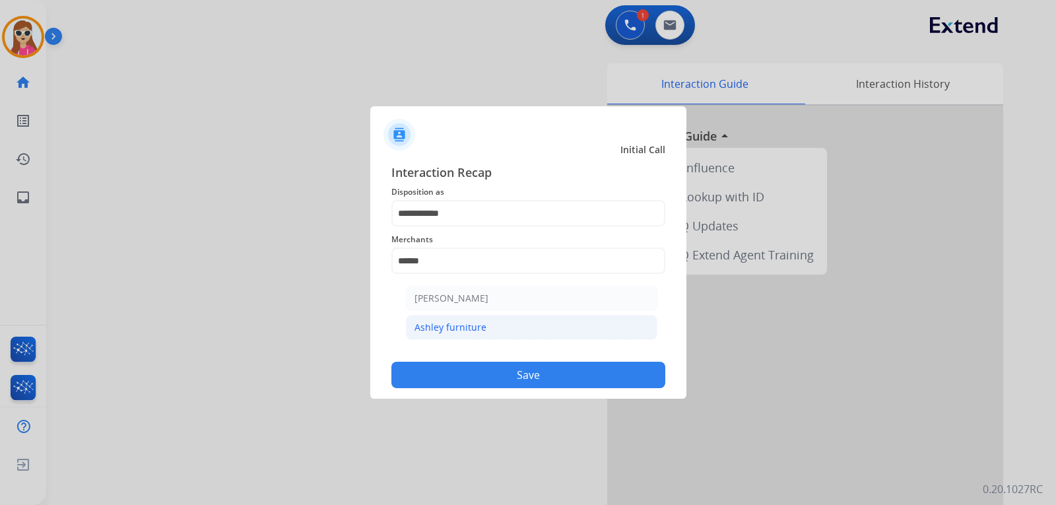
click at [519, 327] on li "Ashley furniture" at bounding box center [532, 327] width 252 height 25
type input "**********"
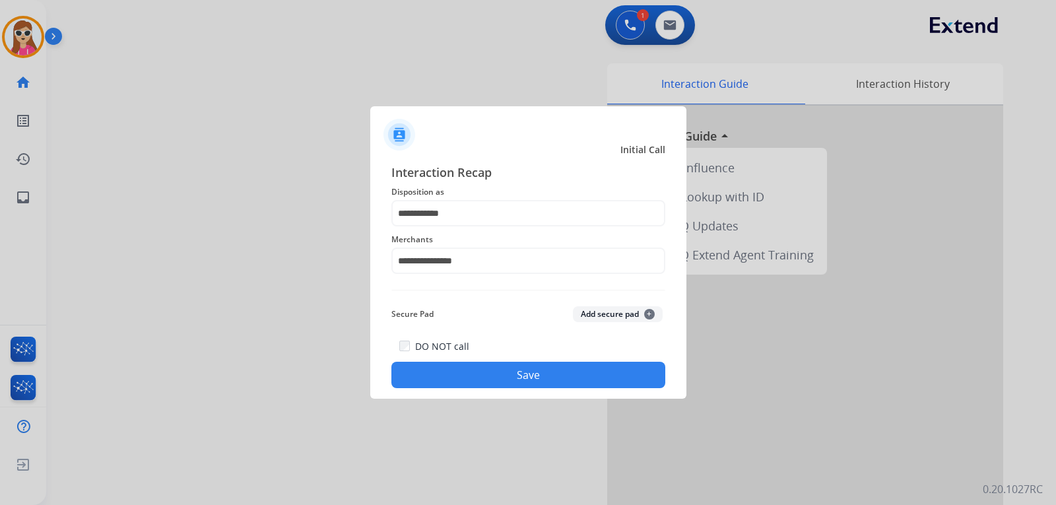
click at [488, 380] on button "Save" at bounding box center [529, 375] width 274 height 26
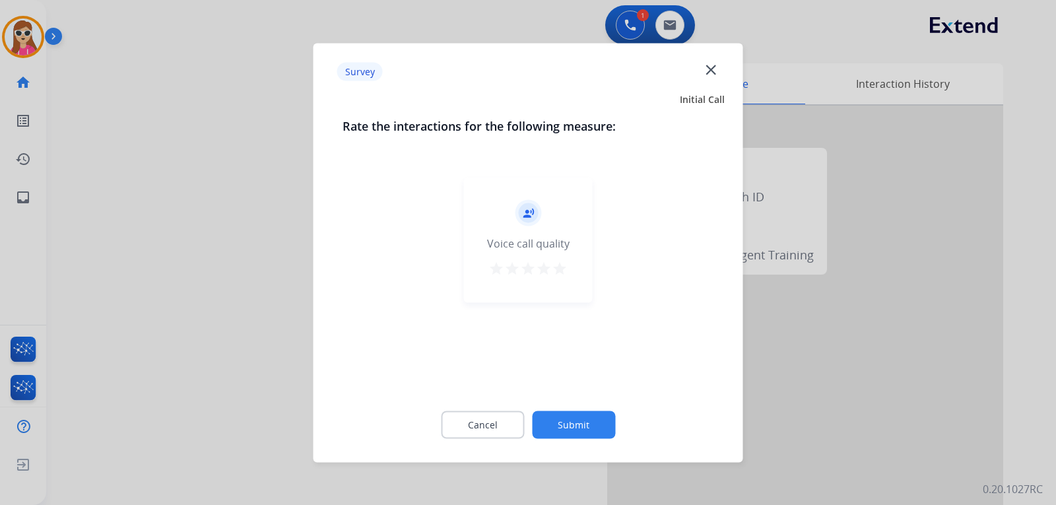
click at [578, 265] on div "record_voice_over Voice call quality star star star star star" at bounding box center [528, 239] width 129 height 125
drag, startPoint x: 572, startPoint y: 263, endPoint x: 563, endPoint y: 263, distance: 9.9
click at [570, 263] on div "record_voice_over Voice call quality star star star star star" at bounding box center [528, 239] width 129 height 125
click at [562, 261] on mat-icon "star" at bounding box center [560, 268] width 16 height 16
click at [585, 421] on button "Submit" at bounding box center [573, 425] width 83 height 28
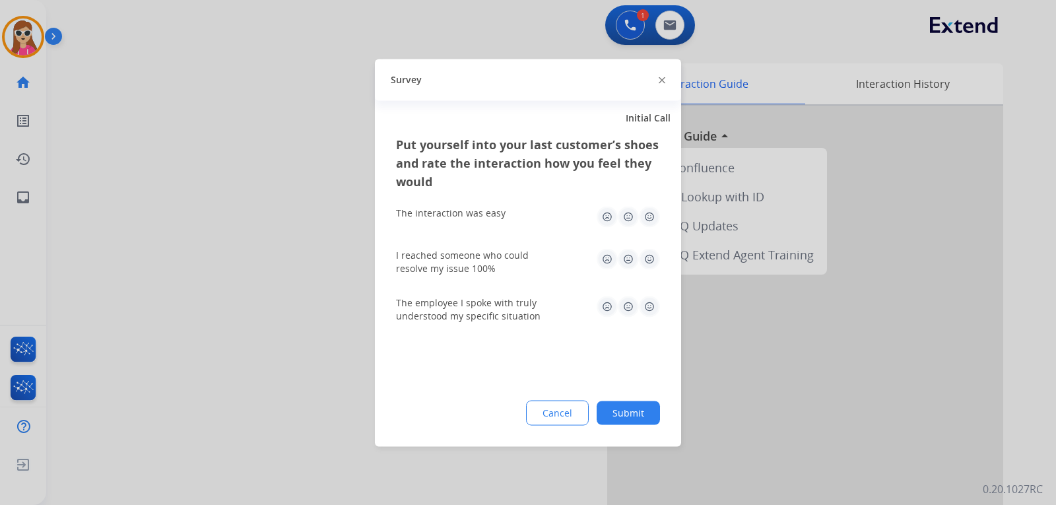
click at [650, 217] on img at bounding box center [649, 216] width 21 height 21
drag, startPoint x: 651, startPoint y: 261, endPoint x: 644, endPoint y: 283, distance: 23.4
click at [651, 263] on img at bounding box center [649, 258] width 21 height 21
click at [648, 308] on img at bounding box center [649, 306] width 21 height 21
click at [643, 417] on button "Submit" at bounding box center [628, 413] width 63 height 24
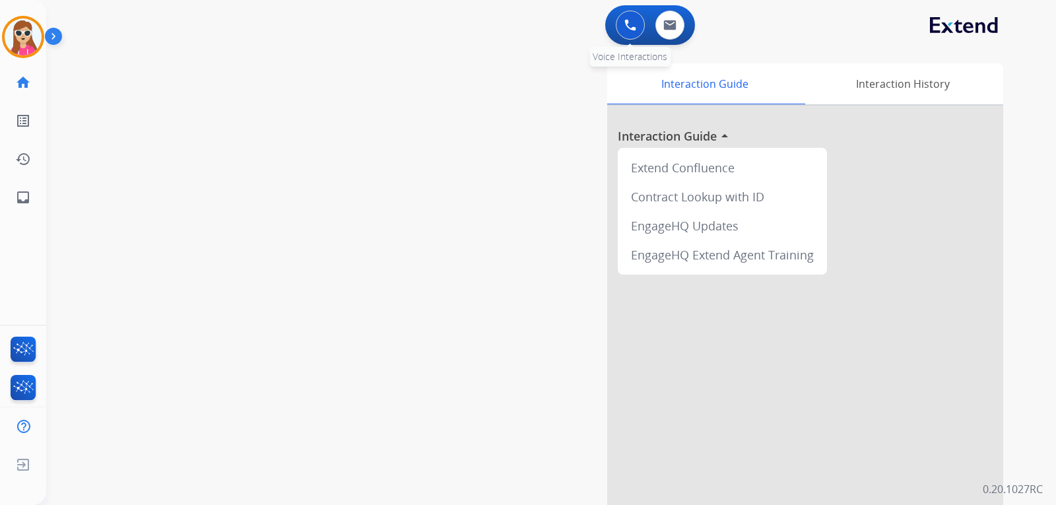
click at [639, 24] on button at bounding box center [630, 25] width 29 height 29
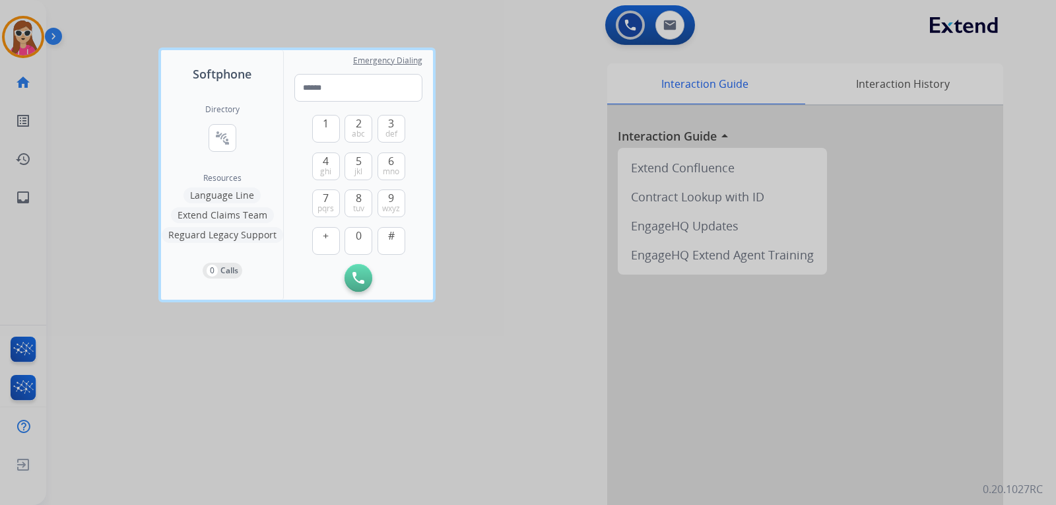
click at [515, 93] on div at bounding box center [528, 252] width 1056 height 505
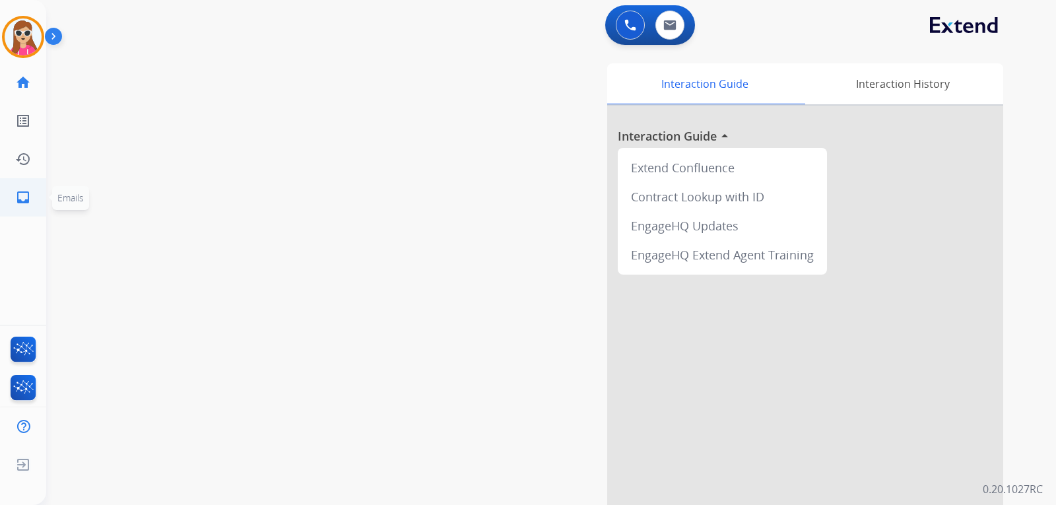
click at [21, 203] on mat-icon "inbox" at bounding box center [23, 197] width 16 height 16
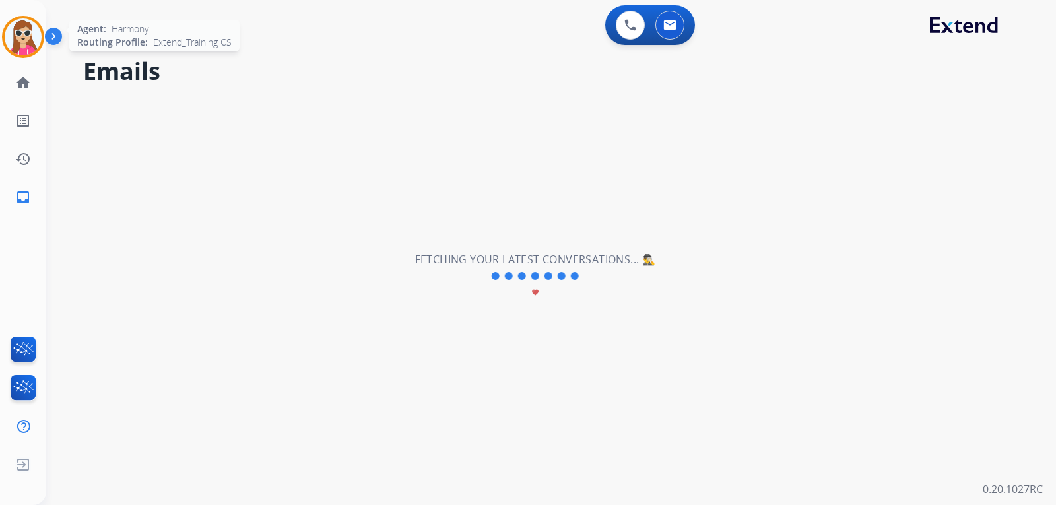
click at [36, 44] on img at bounding box center [23, 36] width 37 height 37
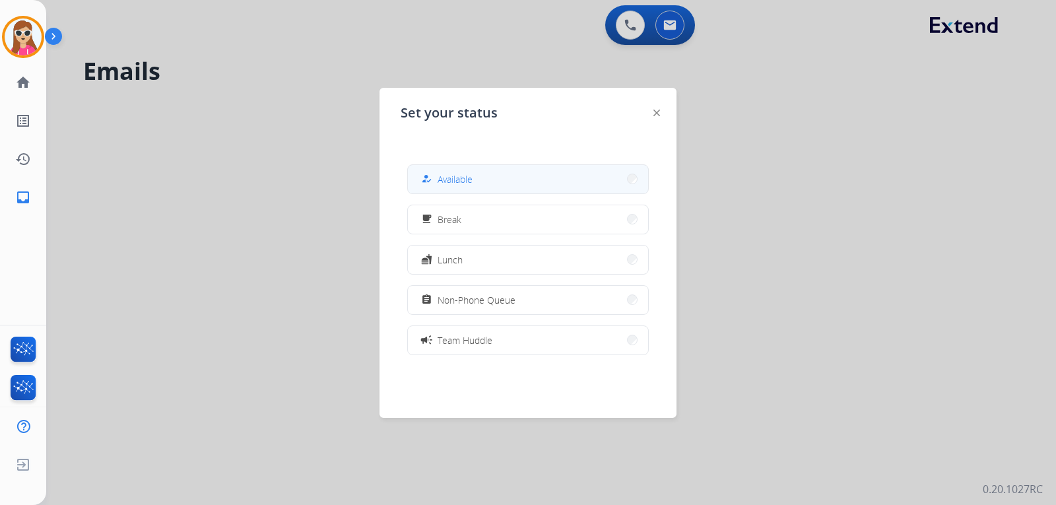
click at [568, 184] on button "how_to_reg Available" at bounding box center [528, 179] width 240 height 28
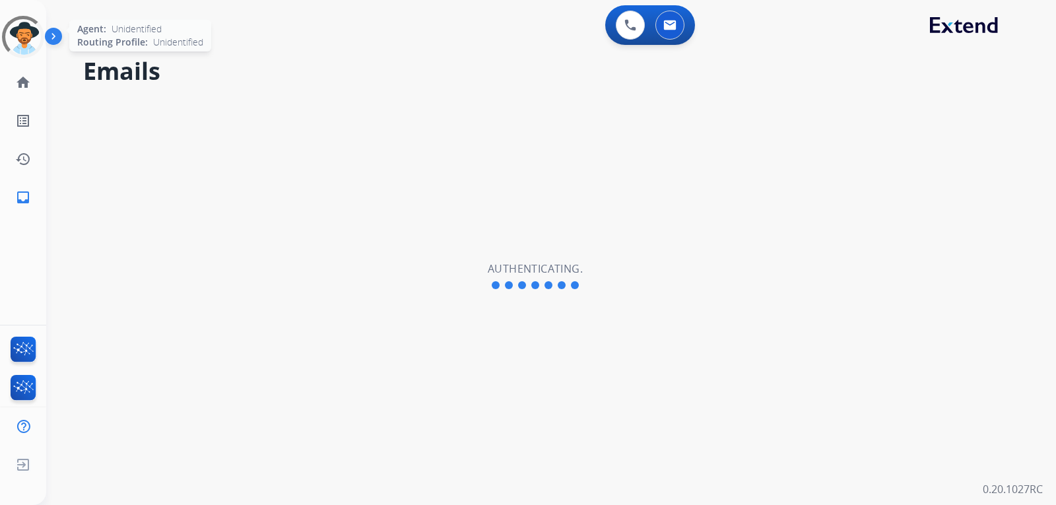
click at [14, 36] on div at bounding box center [23, 37] width 48 height 48
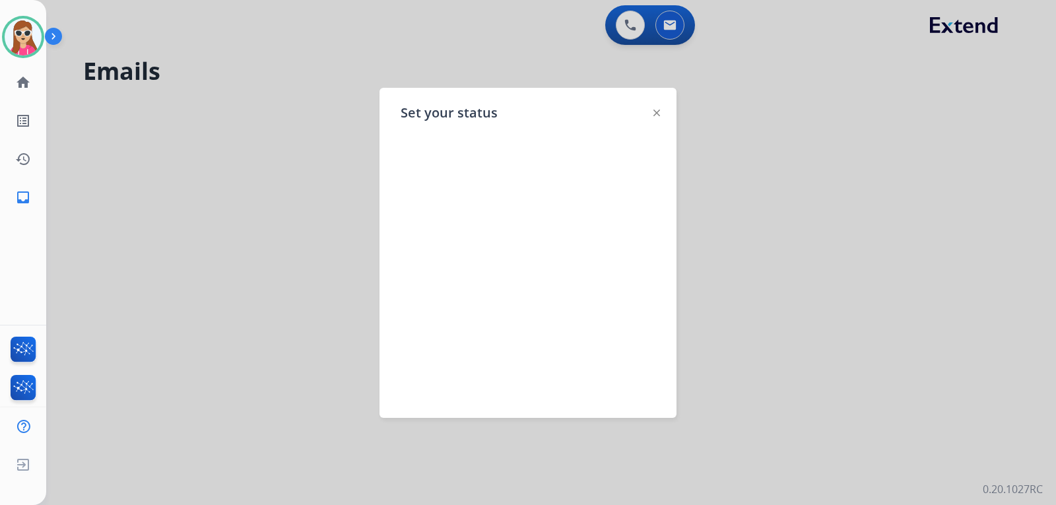
click at [468, 147] on div "Set your status" at bounding box center [528, 253] width 297 height 330
click at [455, 139] on div "Set your status" at bounding box center [528, 253] width 297 height 330
click at [658, 113] on img at bounding box center [657, 113] width 7 height 7
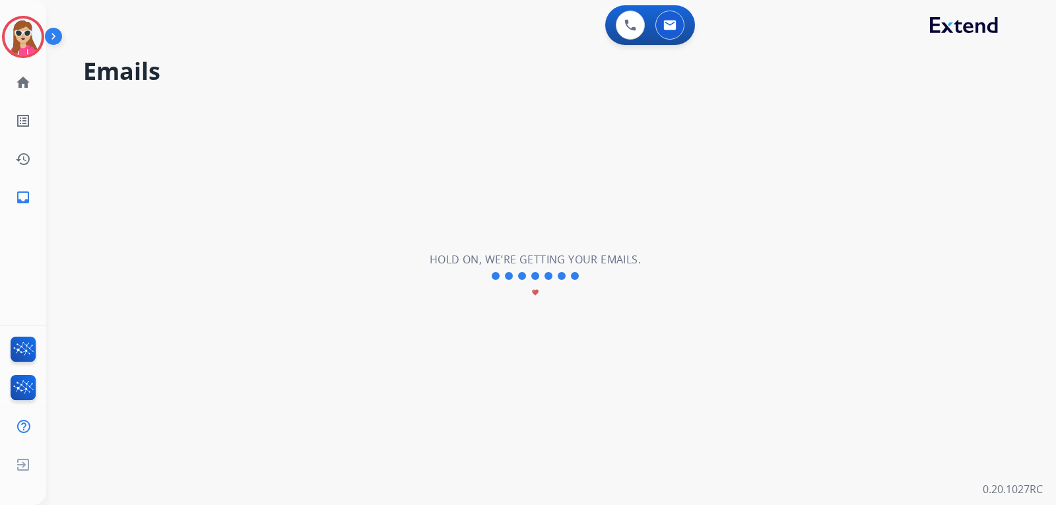
click at [1, 24] on div "Harmony Logged In Edit Avatar Agent: Harmony Routing Profile: Extend_Training CS" at bounding box center [23, 37] width 46 height 42
click at [18, 38] on img at bounding box center [23, 36] width 37 height 37
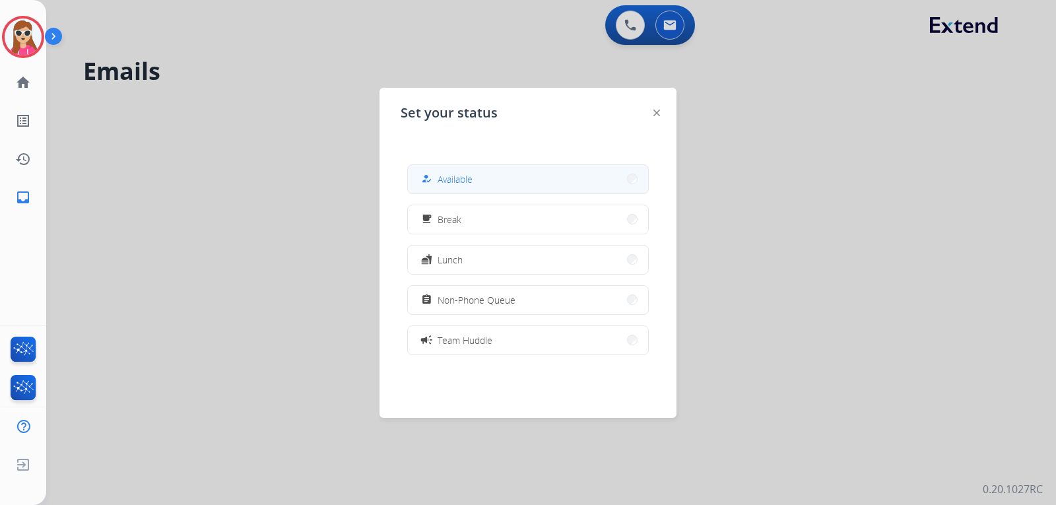
click at [540, 172] on button "how_to_reg Available" at bounding box center [528, 179] width 240 height 28
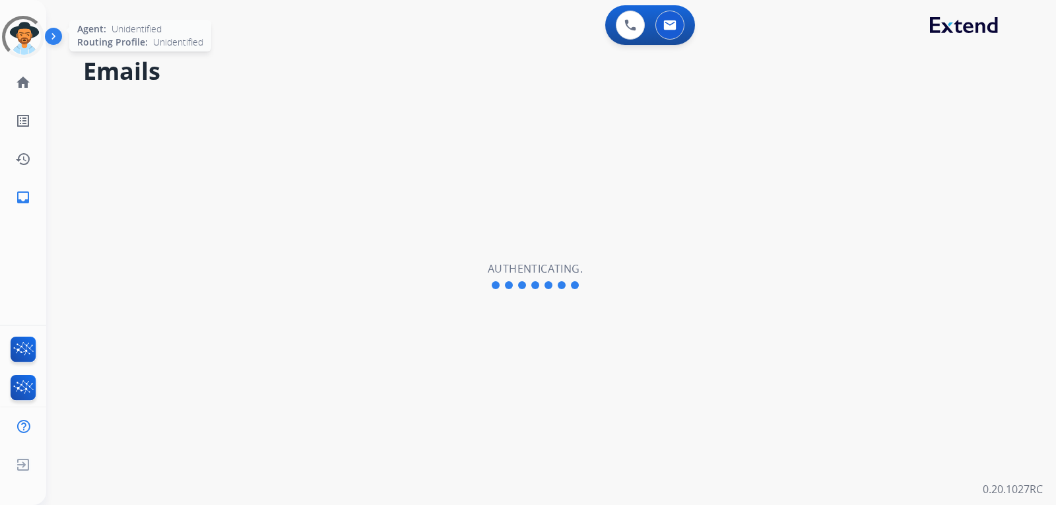
click at [30, 44] on div at bounding box center [23, 37] width 48 height 48
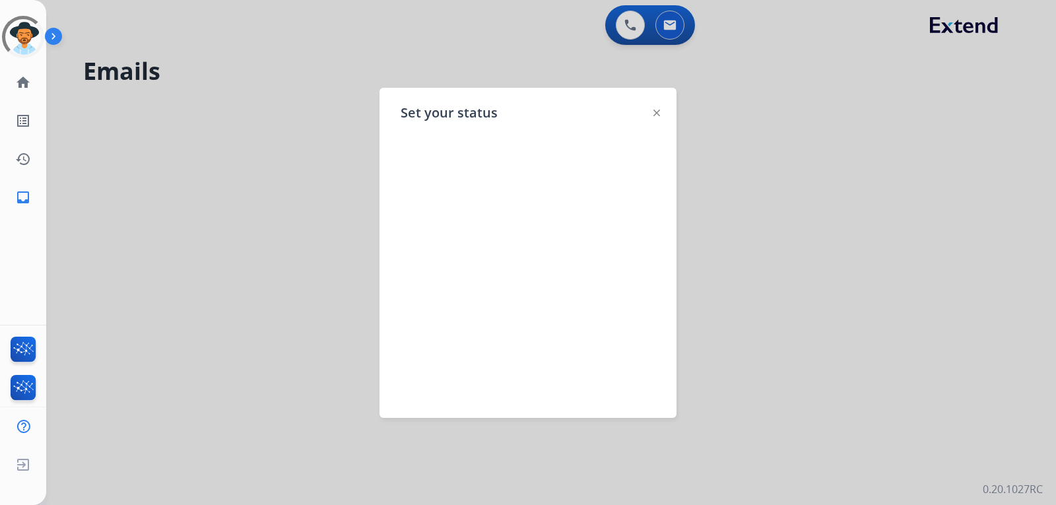
select select "**********"
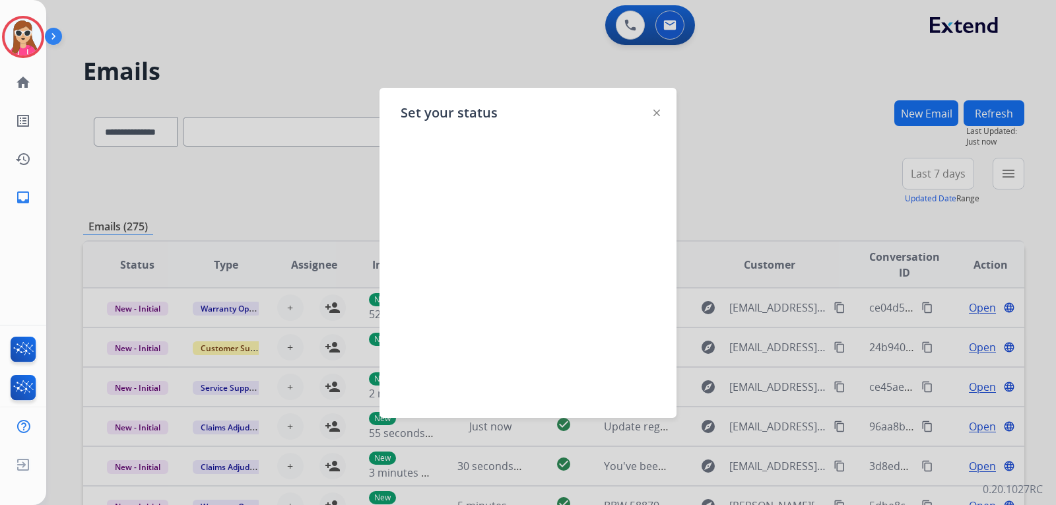
click at [654, 112] on img at bounding box center [657, 113] width 7 height 7
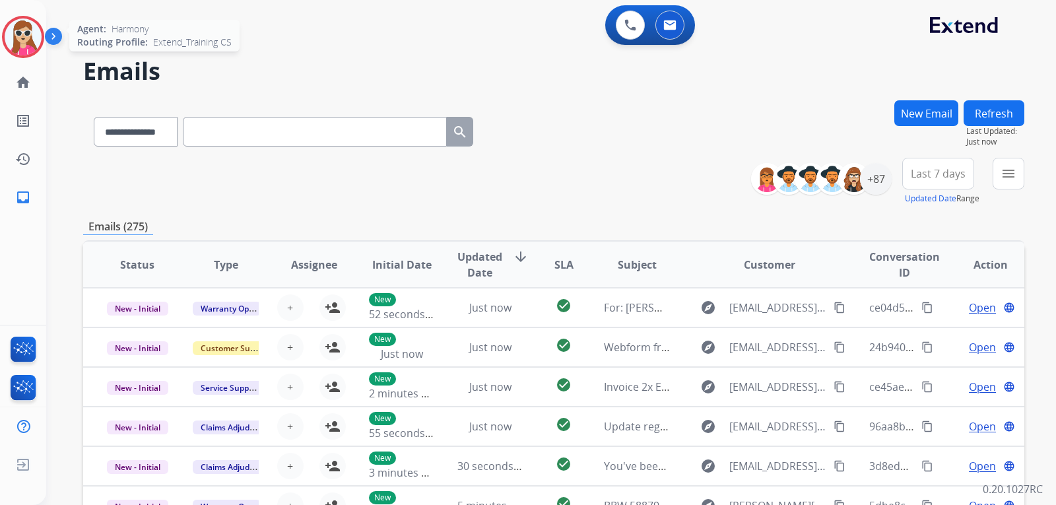
click at [38, 43] on img at bounding box center [23, 36] width 37 height 37
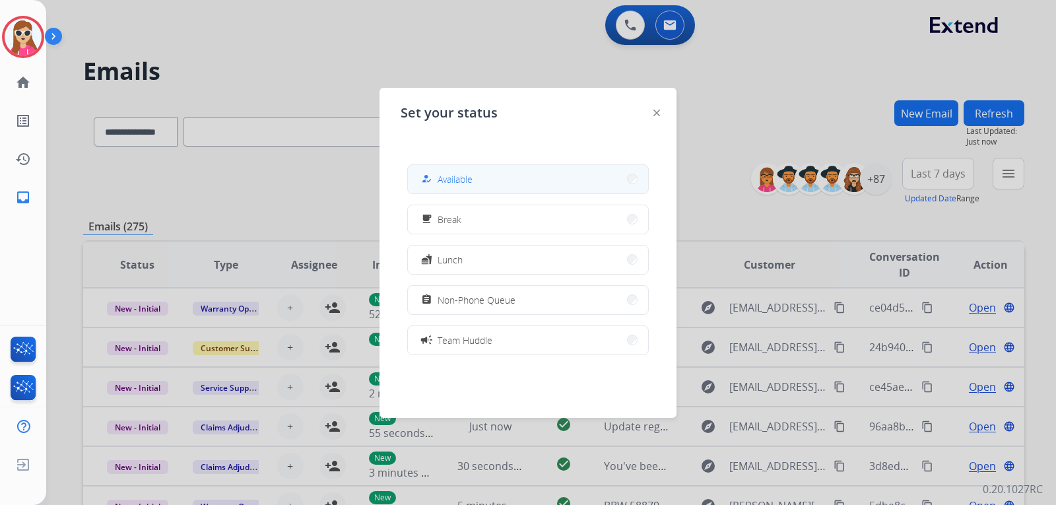
click at [475, 182] on button "how_to_reg Available" at bounding box center [528, 179] width 240 height 28
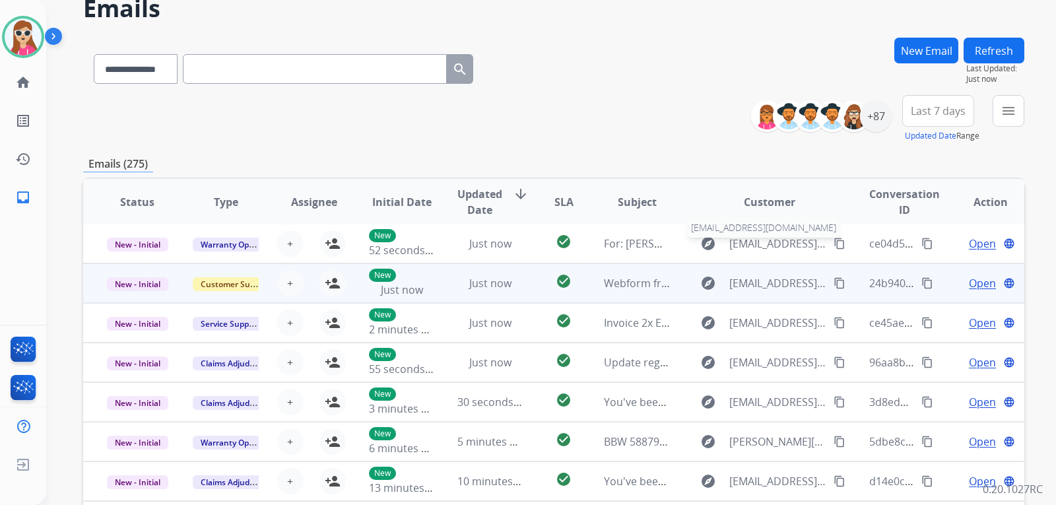
scroll to position [132, 0]
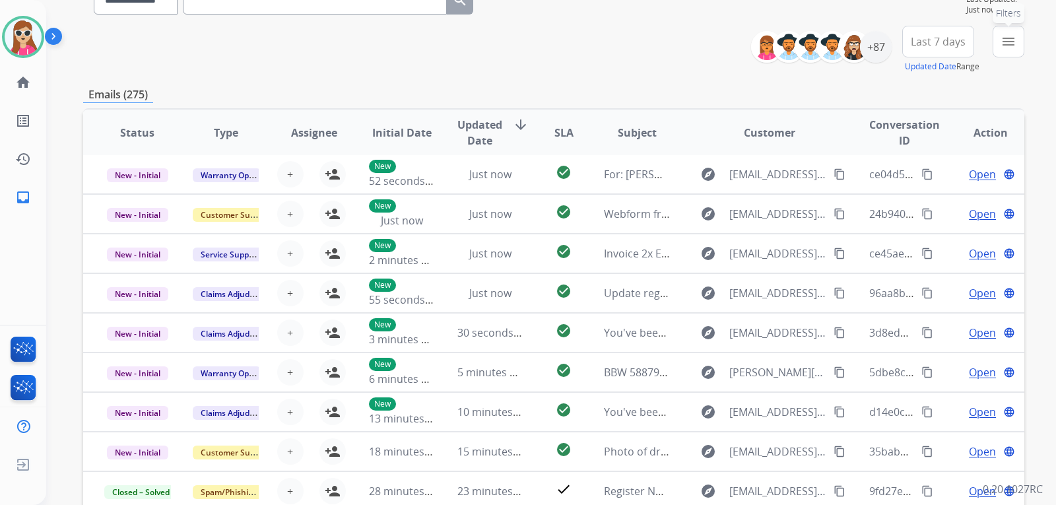
click at [998, 49] on button "menu Filters" at bounding box center [1009, 42] width 32 height 32
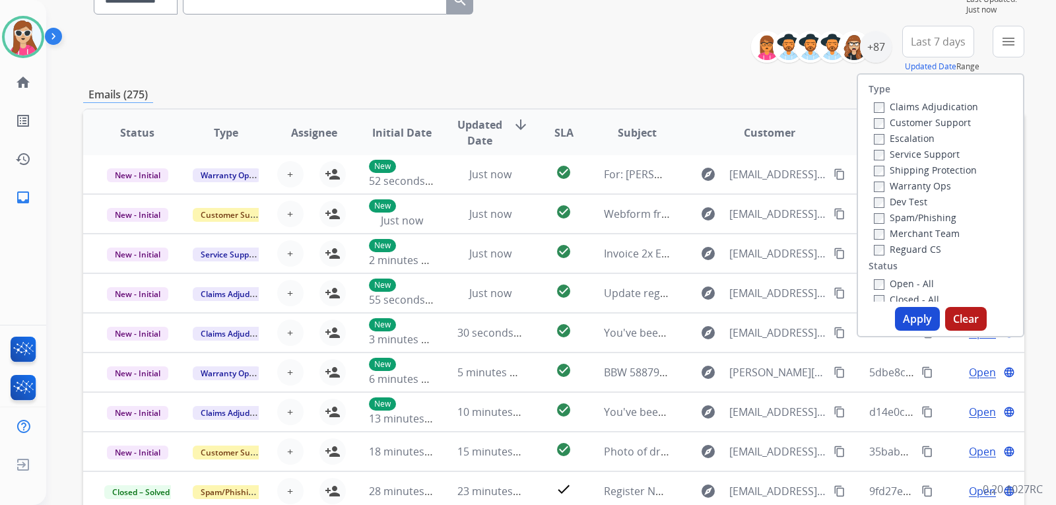
click at [924, 122] on label "Customer Support" at bounding box center [922, 122] width 97 height 13
click at [937, 170] on label "Shipping Protection" at bounding box center [925, 170] width 103 height 13
click at [903, 252] on label "Reguard CS" at bounding box center [907, 249] width 67 height 13
click at [903, 279] on label "Open - All" at bounding box center [904, 283] width 60 height 13
click at [914, 316] on button "Apply" at bounding box center [917, 319] width 45 height 24
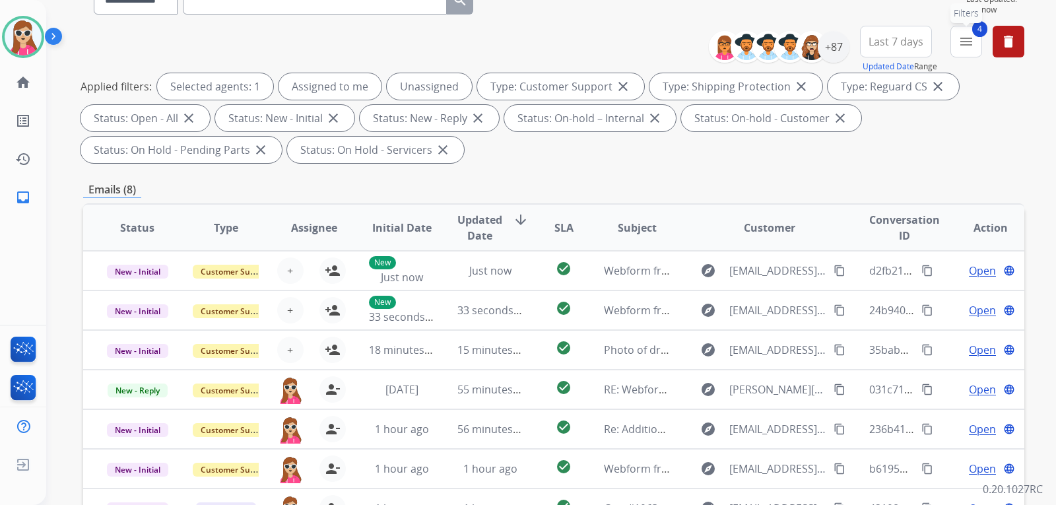
drag, startPoint x: 974, startPoint y: 46, endPoint x: 969, endPoint y: 53, distance: 9.0
click at [974, 46] on button "4 menu Filters" at bounding box center [967, 42] width 32 height 32
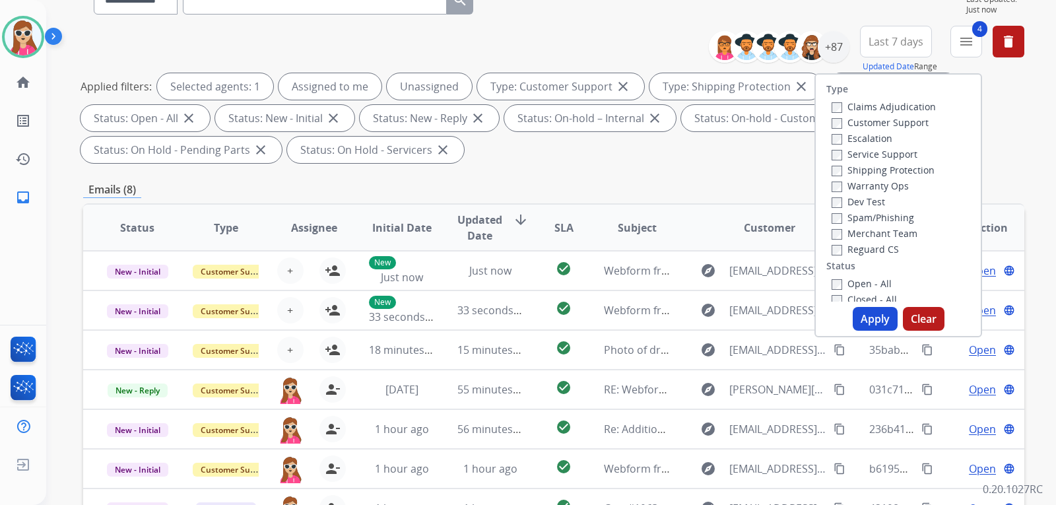
click at [866, 320] on button "Apply" at bounding box center [875, 319] width 45 height 24
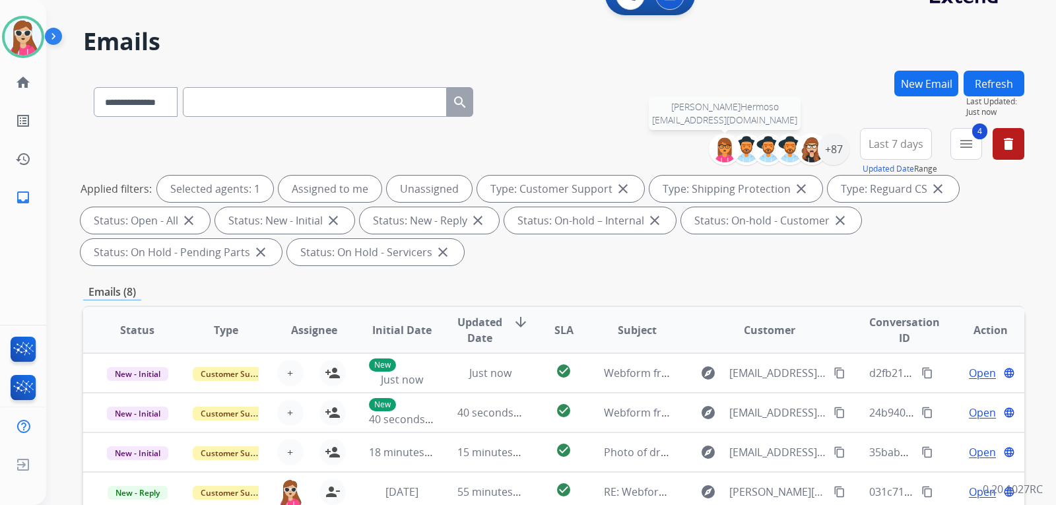
scroll to position [0, 0]
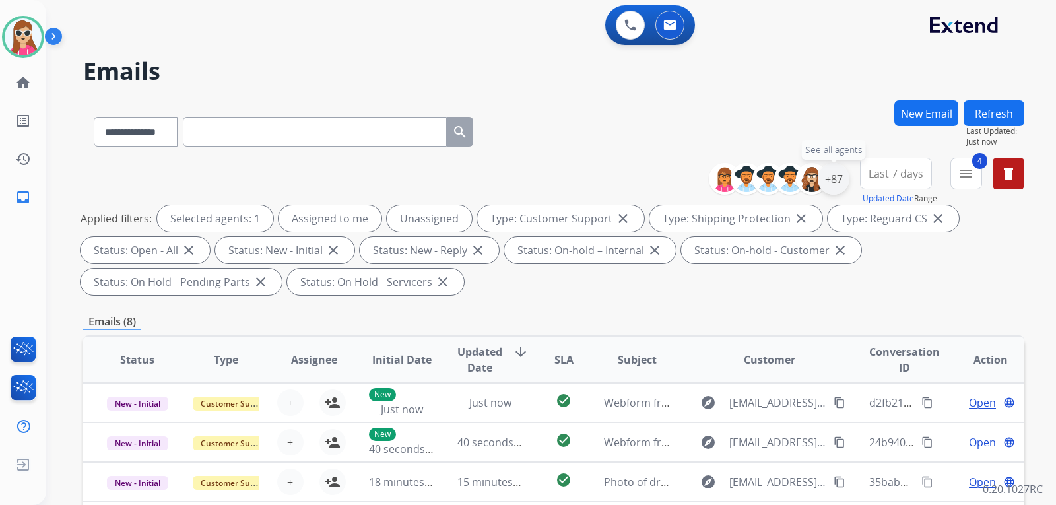
click at [826, 176] on div "+87" at bounding box center [834, 179] width 32 height 32
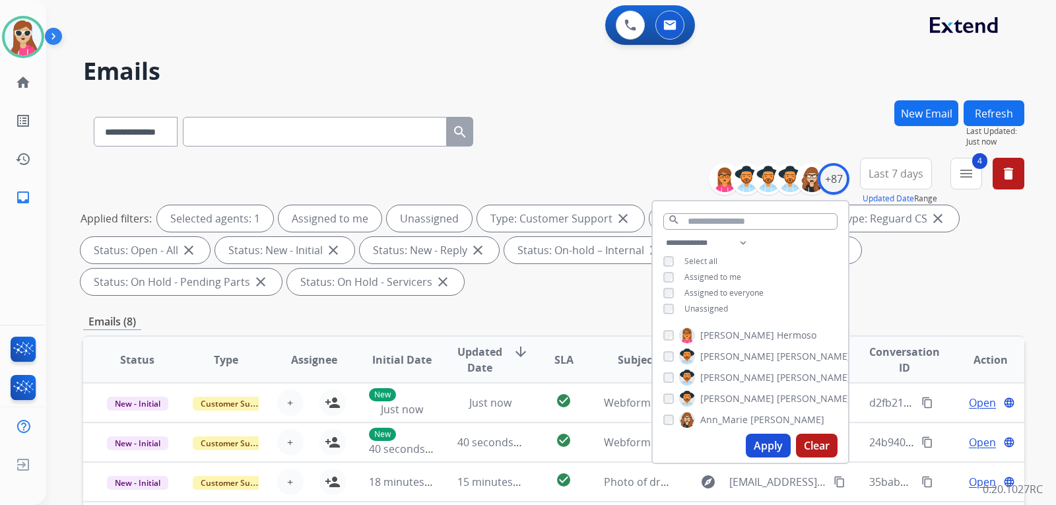
click at [755, 444] on button "Apply" at bounding box center [768, 446] width 45 height 24
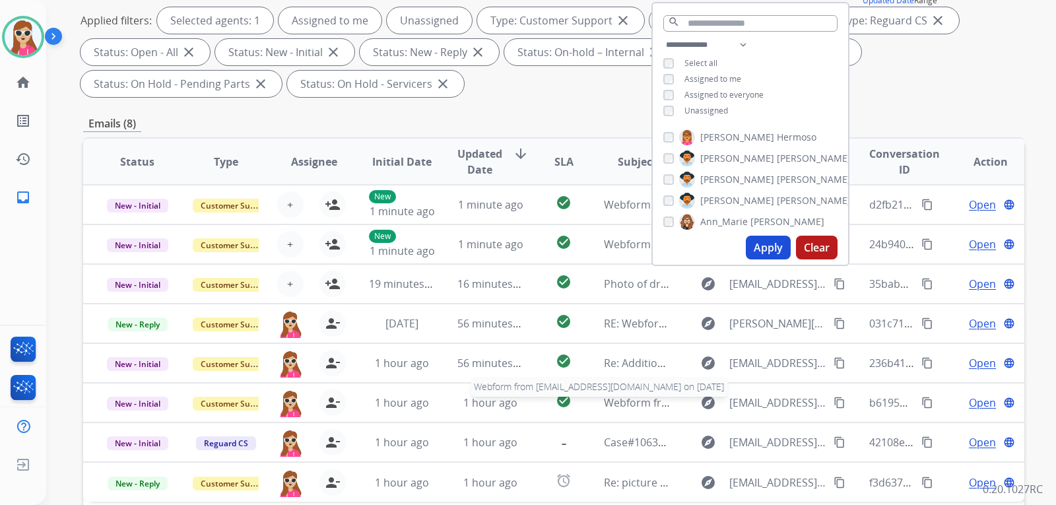
scroll to position [341, 0]
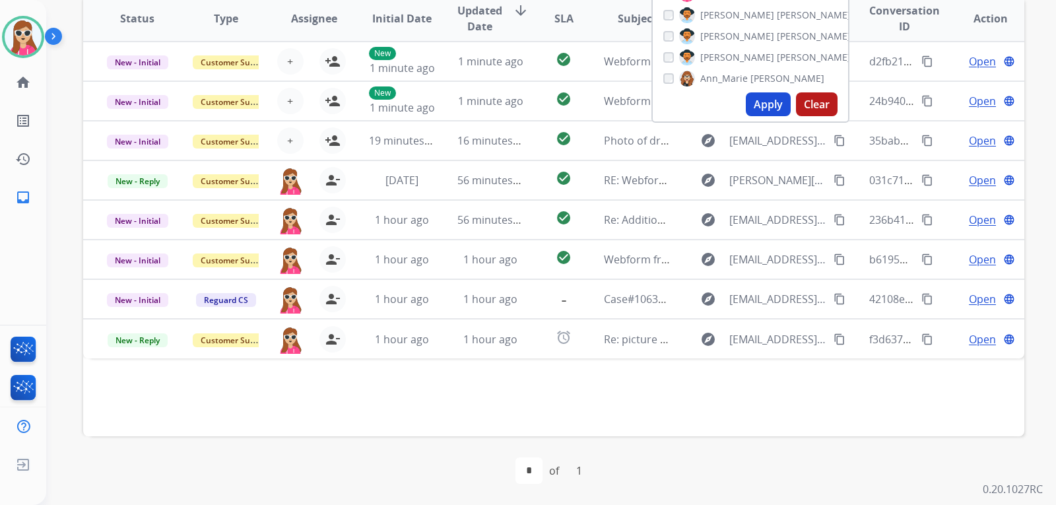
click at [663, 404] on div "Status Type Assignee Initial Date Updated Date arrow_downward SLA Subject Custo…" at bounding box center [553, 215] width 941 height 442
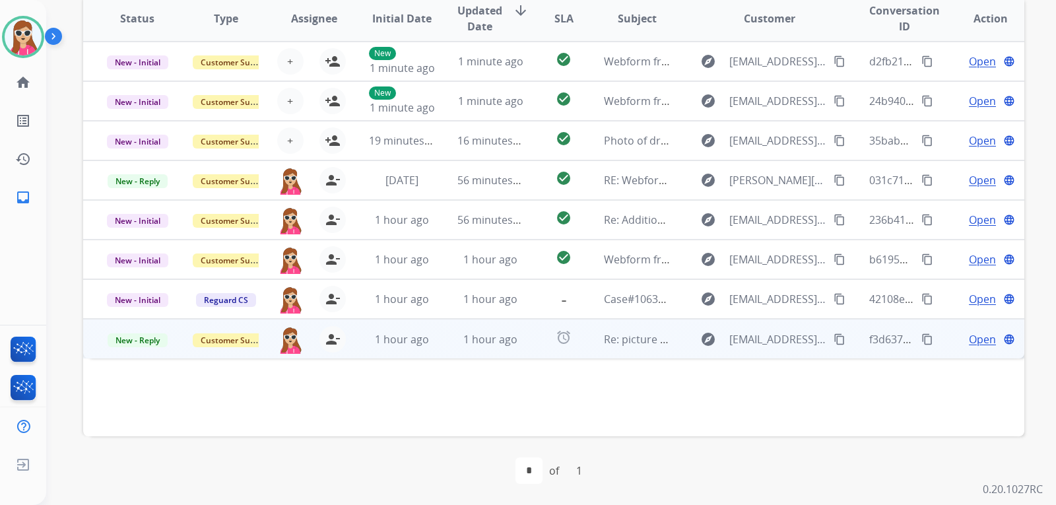
click at [671, 343] on td "explore [EMAIL_ADDRESS][DOMAIN_NAME] content_copy" at bounding box center [759, 339] width 176 height 40
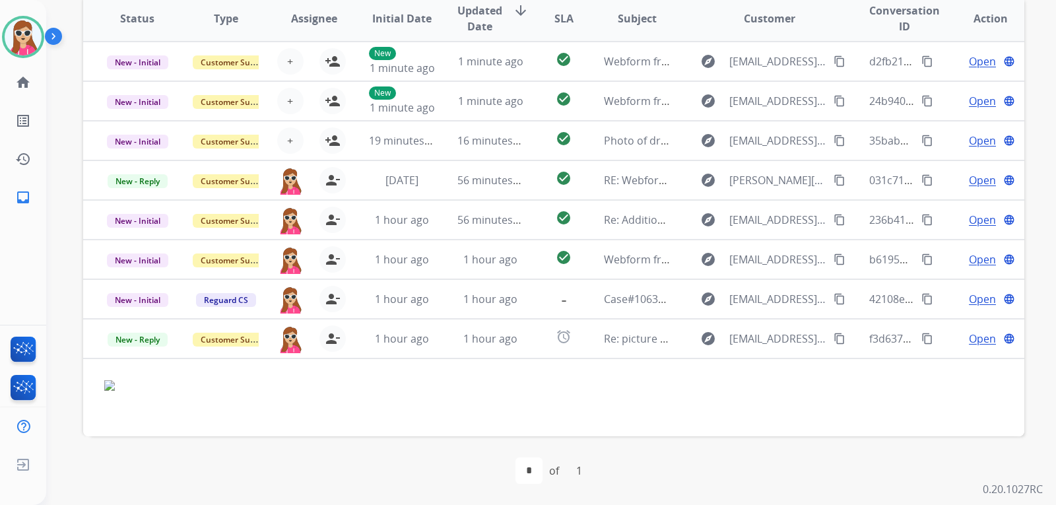
scroll to position [23, 0]
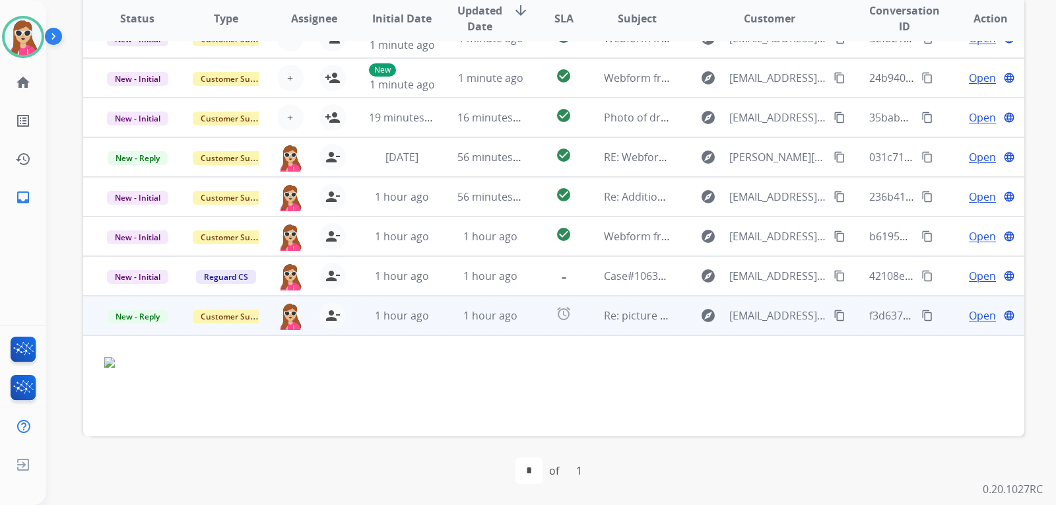
click at [969, 316] on span "Open" at bounding box center [982, 316] width 27 height 16
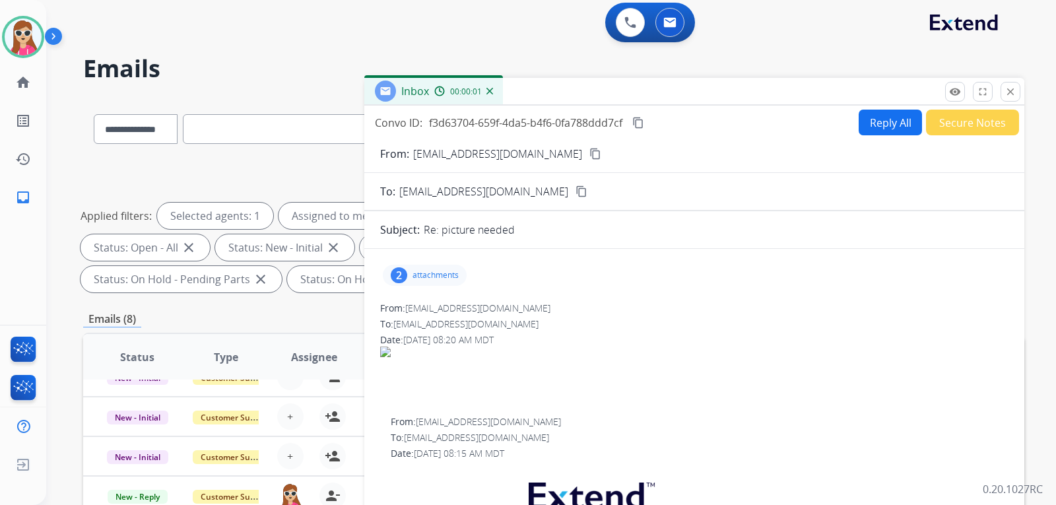
scroll to position [0, 0]
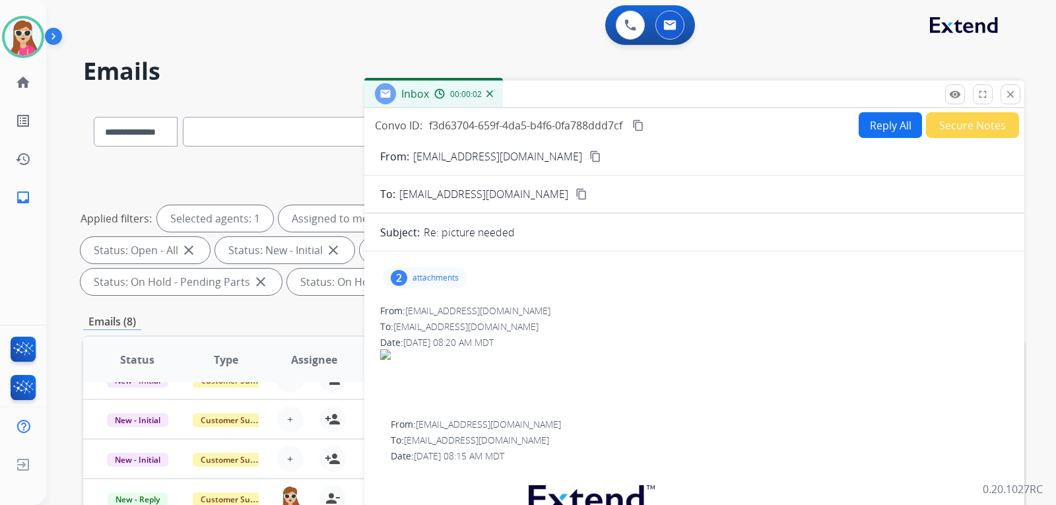
click at [859, 127] on button "Reply All" at bounding box center [890, 125] width 63 height 26
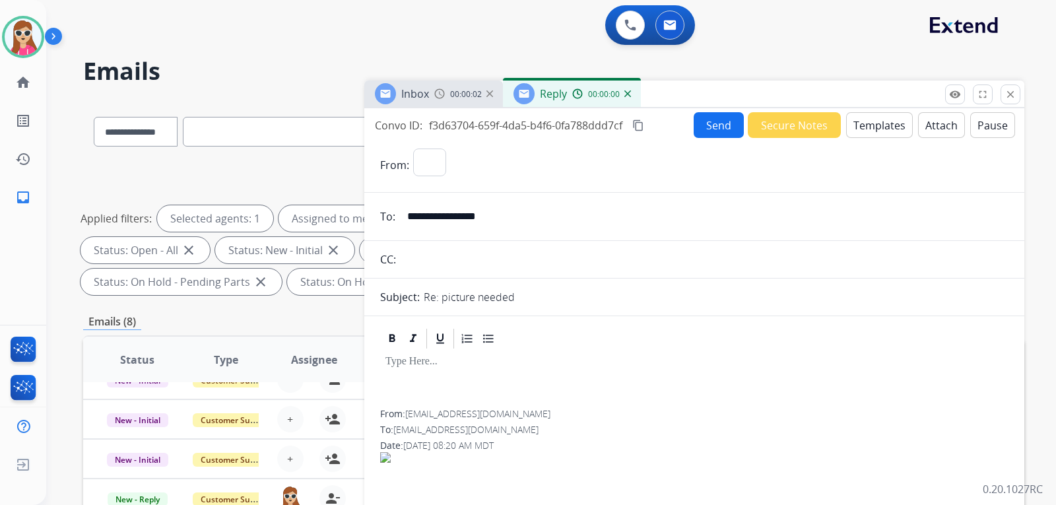
select select "**********"
click at [881, 114] on button "Templates" at bounding box center [879, 125] width 67 height 26
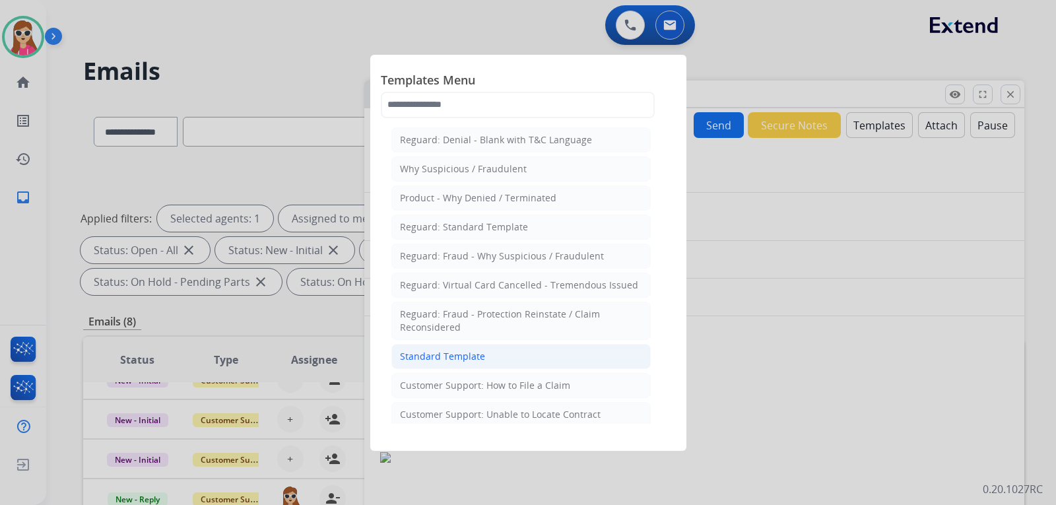
click at [508, 361] on li "Standard Template" at bounding box center [521, 356] width 259 height 25
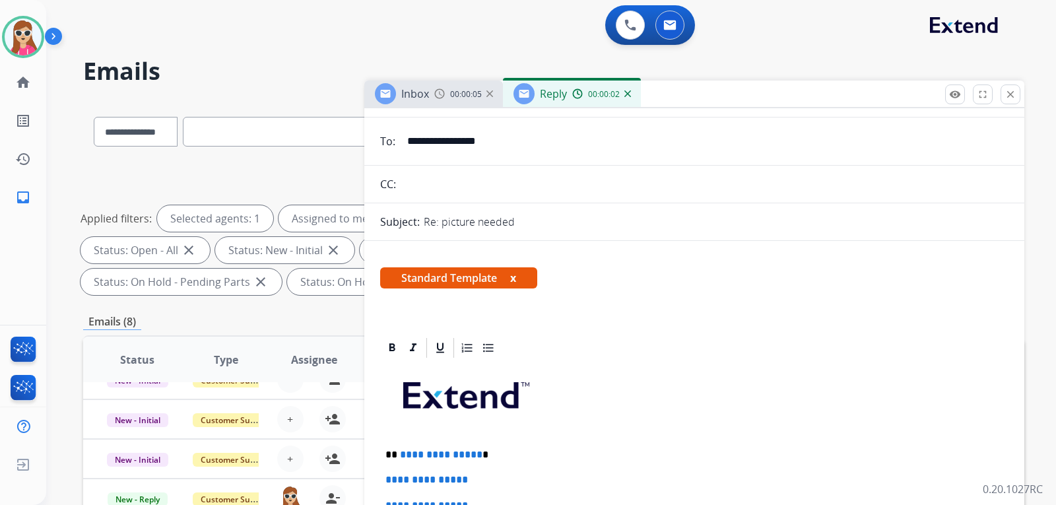
scroll to position [264, 0]
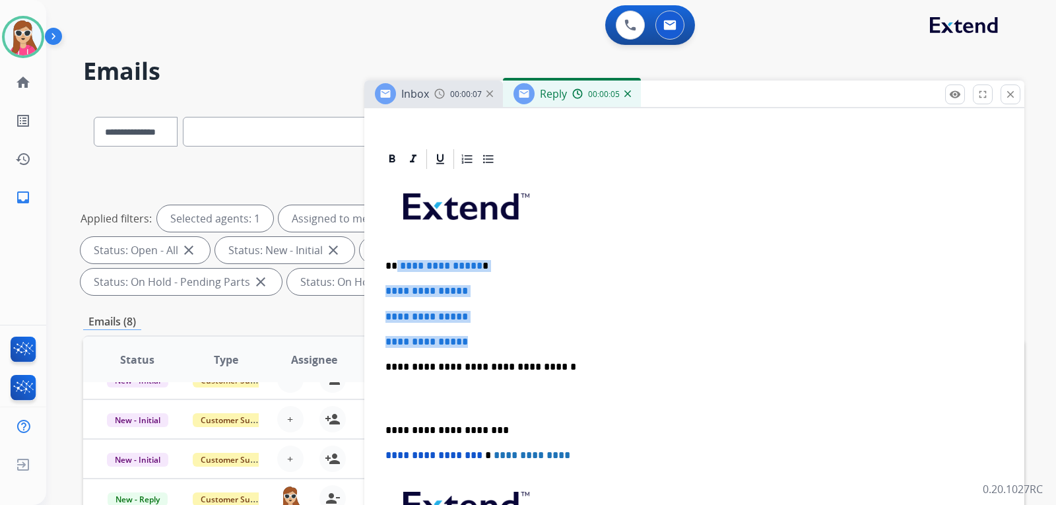
drag, startPoint x: 396, startPoint y: 267, endPoint x: 499, endPoint y: 339, distance: 126.0
click at [499, 339] on div "**********" at bounding box center [694, 398] width 629 height 454
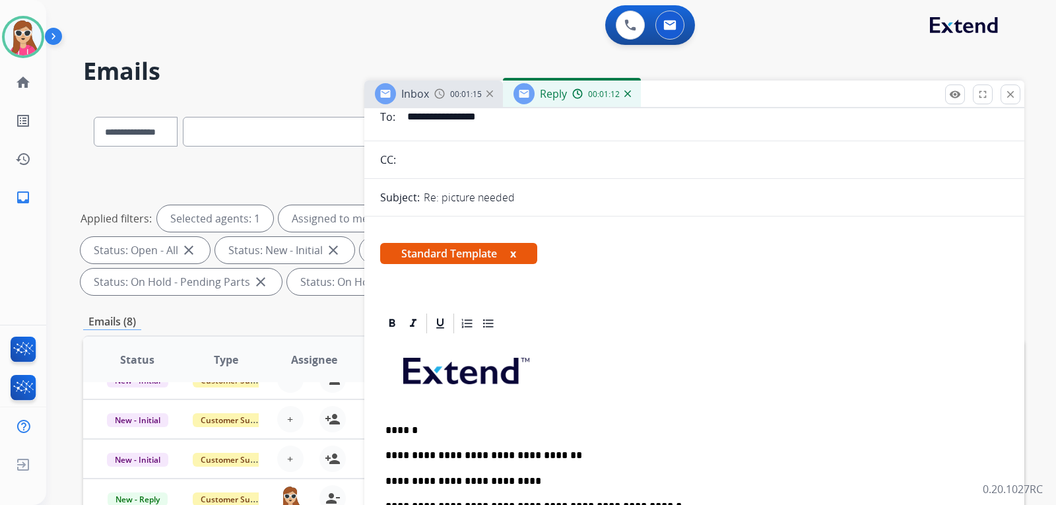
scroll to position [0, 0]
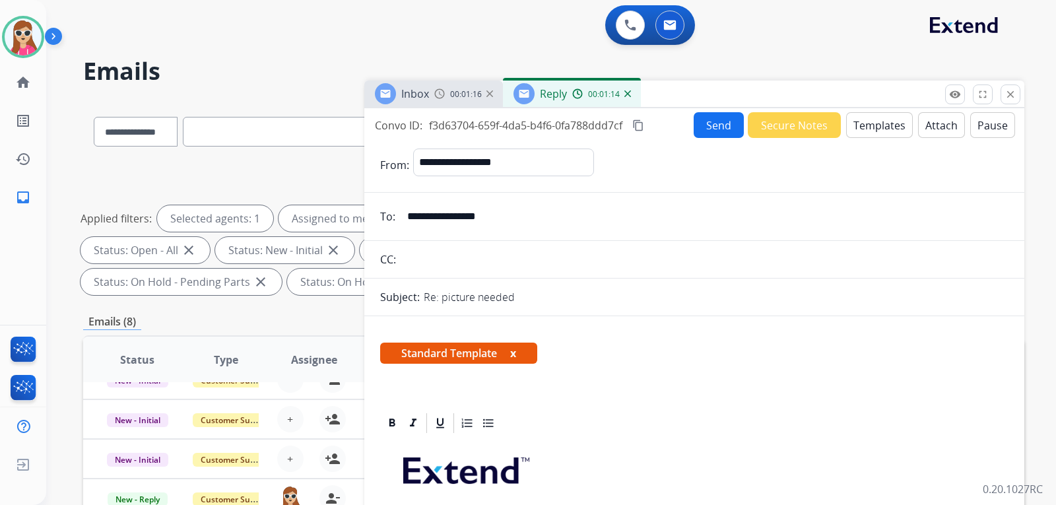
click at [723, 131] on button "Send" at bounding box center [719, 125] width 50 height 26
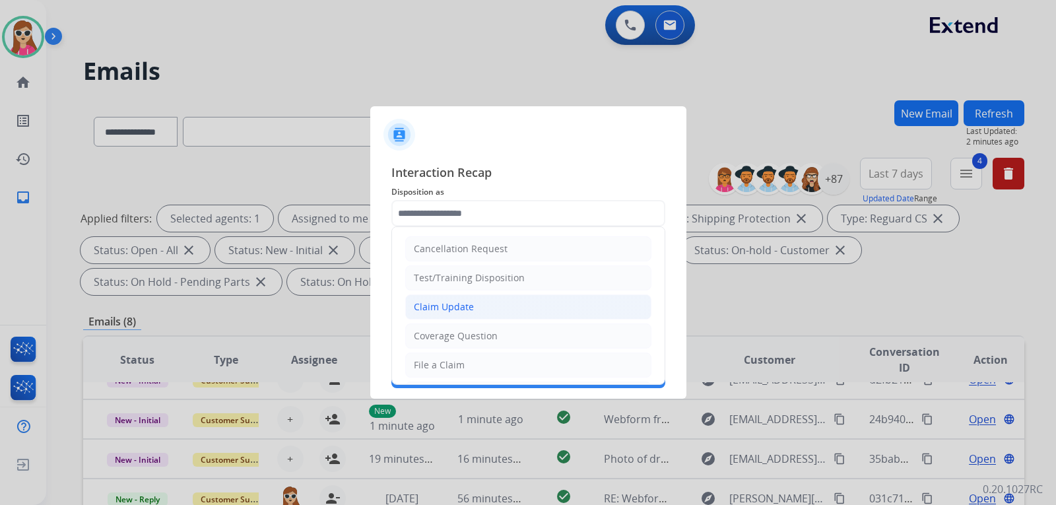
click at [465, 300] on div "Claim Update" at bounding box center [444, 306] width 60 height 13
type input "**********"
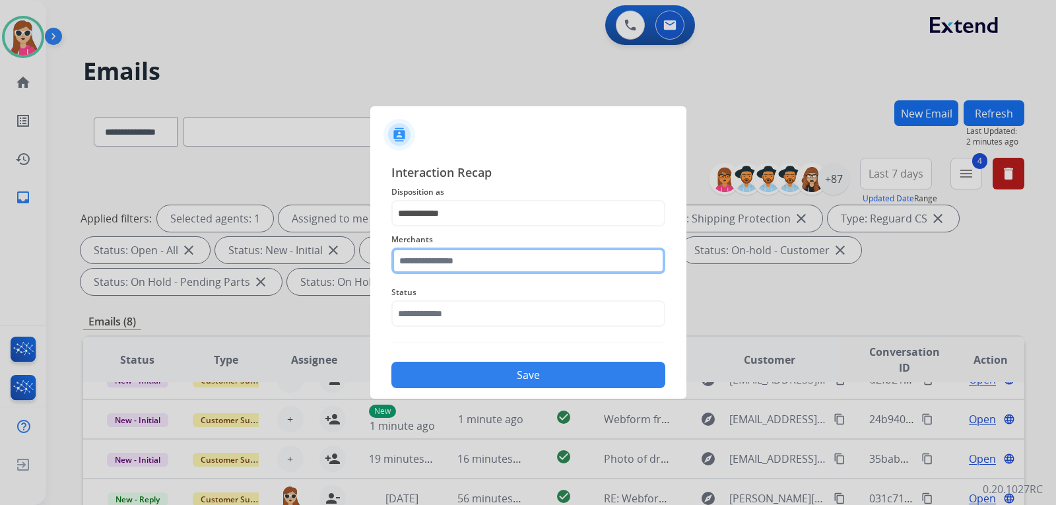
click at [459, 259] on input "text" at bounding box center [529, 261] width 274 height 26
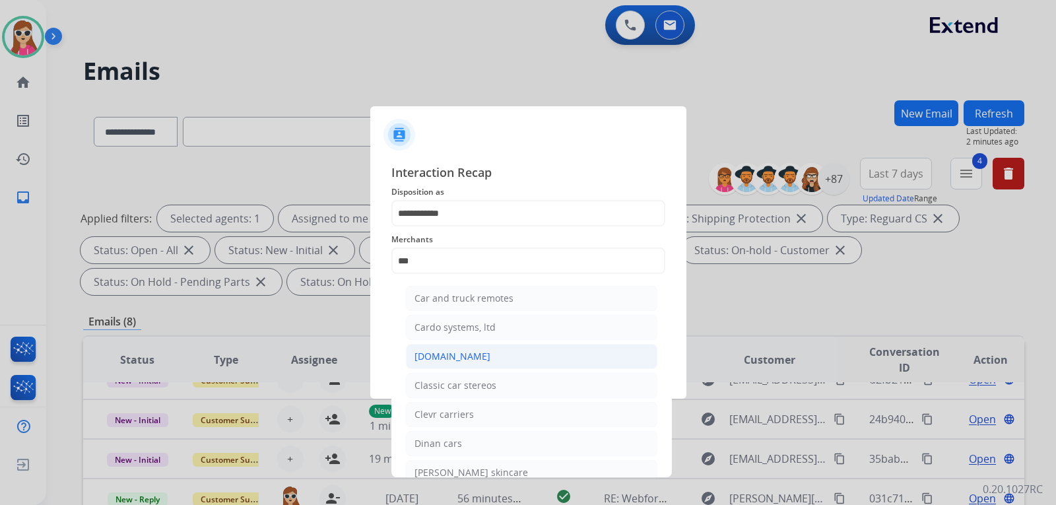
click at [469, 355] on div "[DOMAIN_NAME]" at bounding box center [453, 356] width 76 height 13
type input "**********"
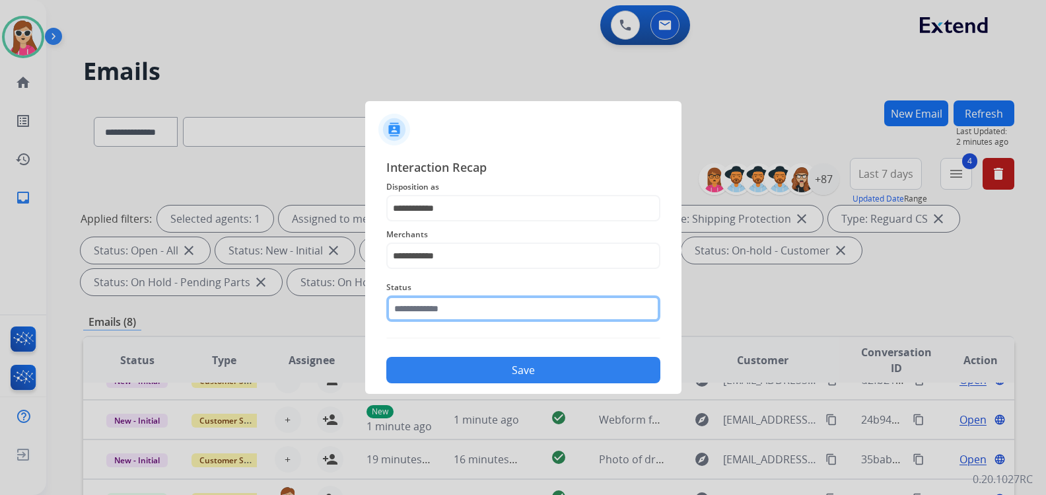
click at [467, 321] on input "text" at bounding box center [523, 308] width 274 height 26
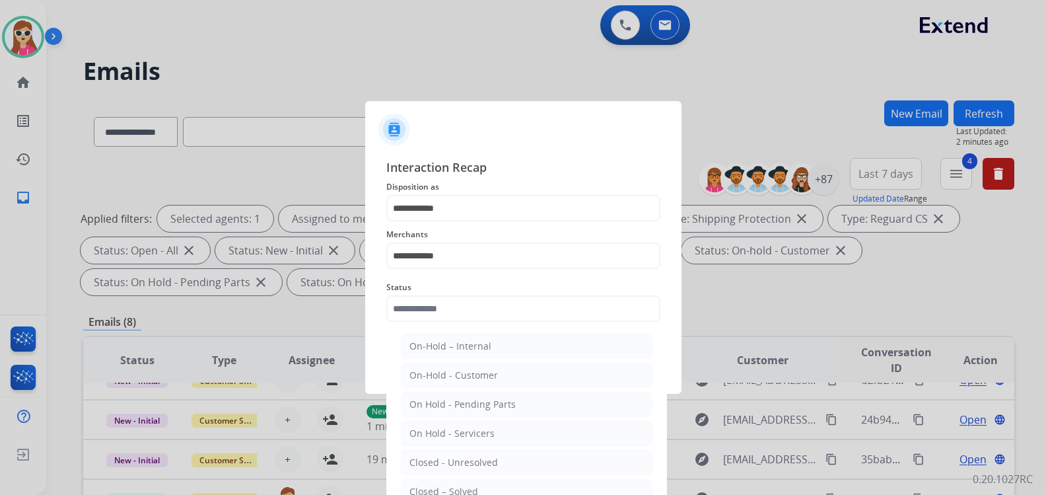
drag, startPoint x: 464, startPoint y: 485, endPoint x: 468, endPoint y: 477, distance: 8.3
click at [466, 483] on li "Closed – Solved" at bounding box center [527, 491] width 252 height 25
type input "**********"
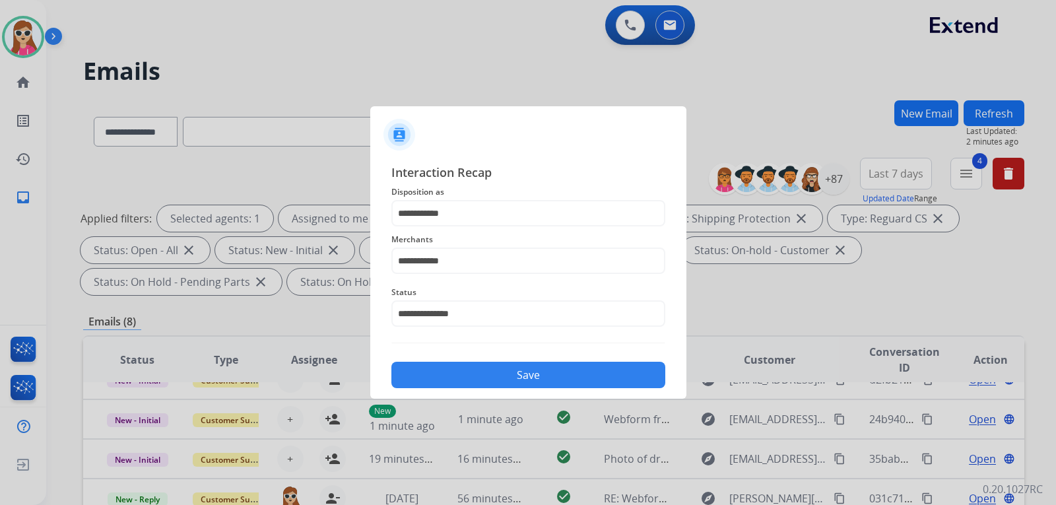
click at [498, 379] on button "Save" at bounding box center [529, 375] width 274 height 26
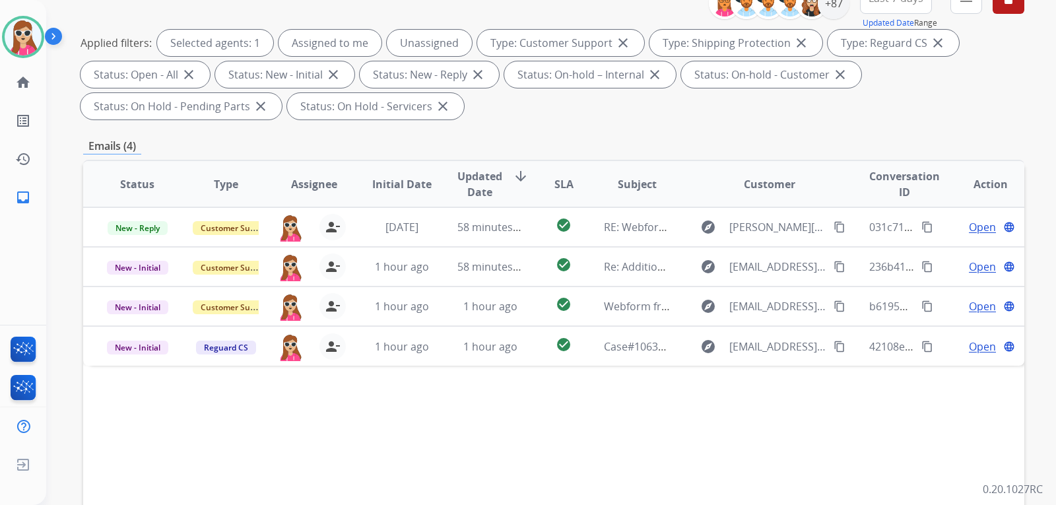
scroll to position [198, 0]
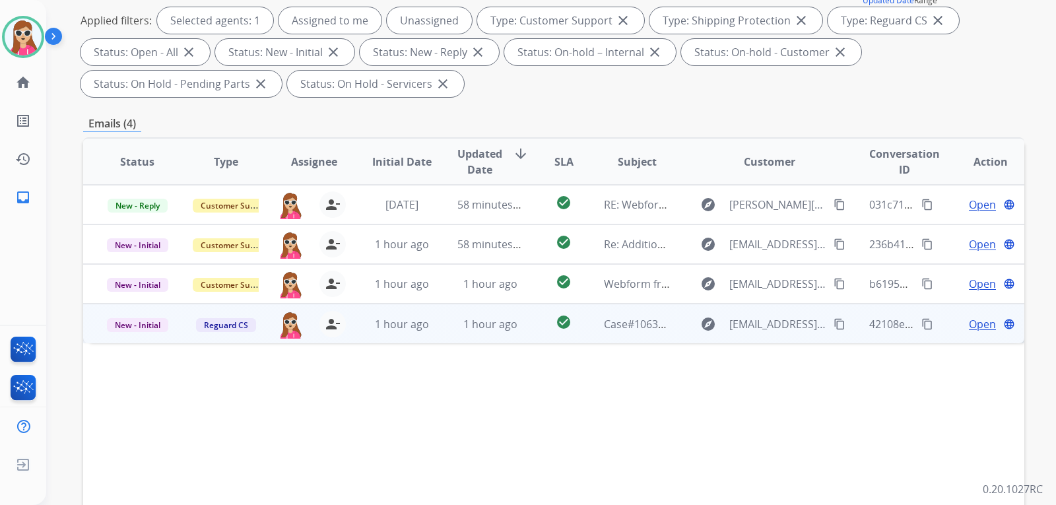
click at [583, 332] on td "Case#10637001 video of recliner not working" at bounding box center [627, 324] width 88 height 40
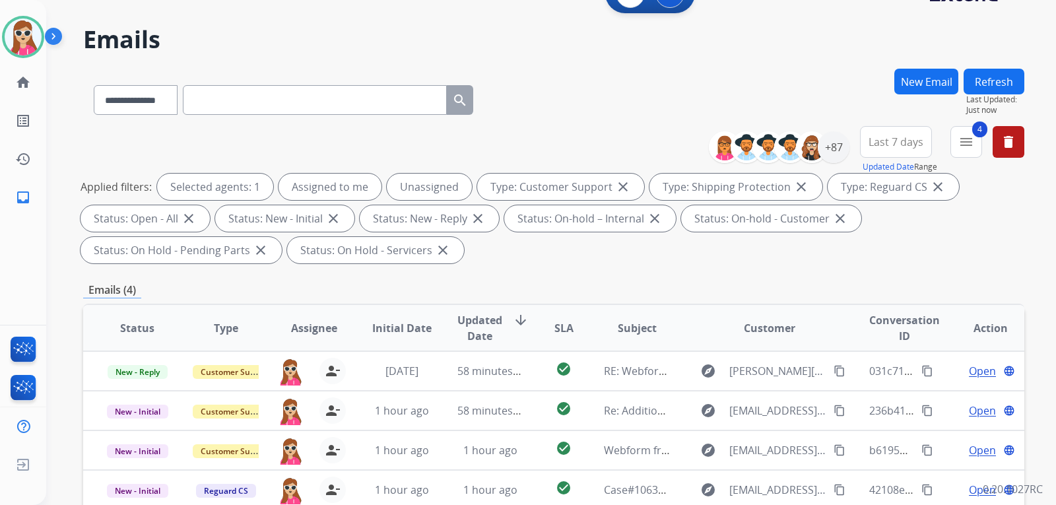
scroll to position [0, 0]
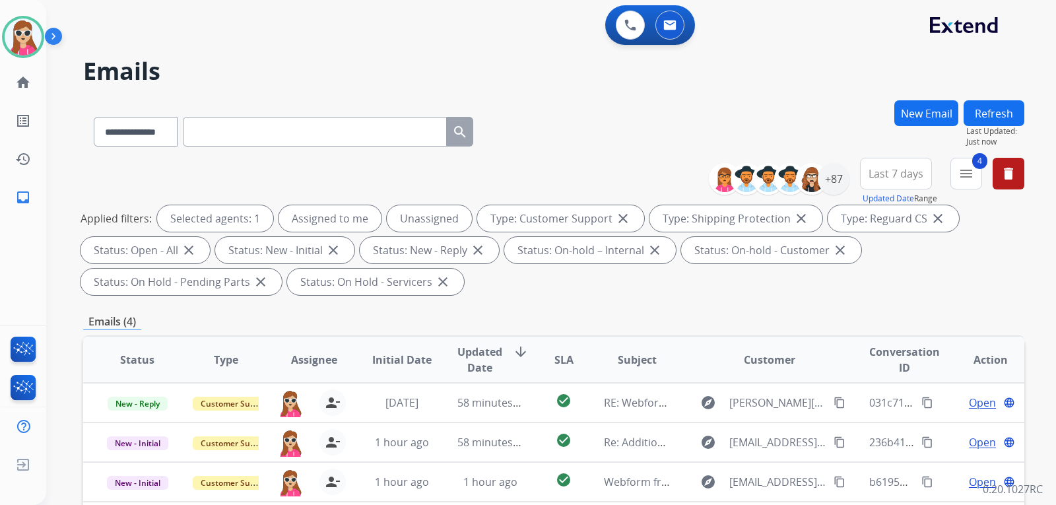
click at [919, 110] on button "New Email" at bounding box center [927, 113] width 64 height 26
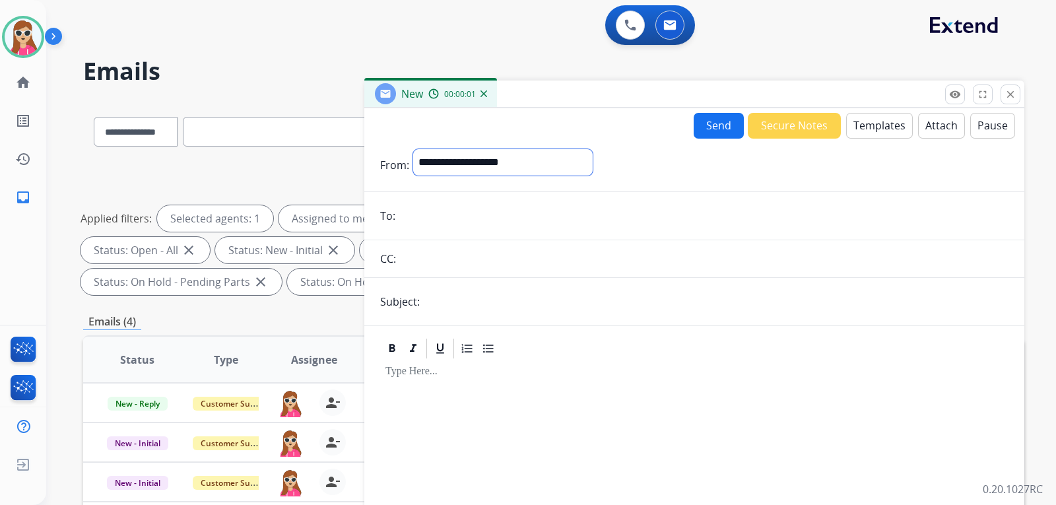
click at [593, 164] on select "**********" at bounding box center [503, 162] width 180 height 26
select select "**********"
click at [413, 149] on select "**********" at bounding box center [503, 162] width 180 height 26
click at [461, 213] on input "email" at bounding box center [703, 217] width 609 height 26
paste input "**********"
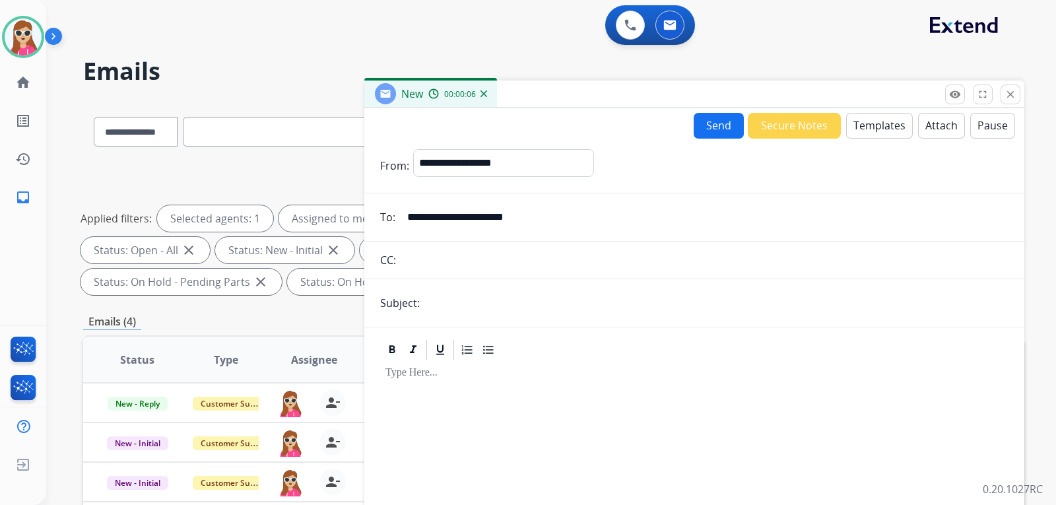
type input "**********"
click at [863, 131] on button "Templates" at bounding box center [879, 126] width 67 height 26
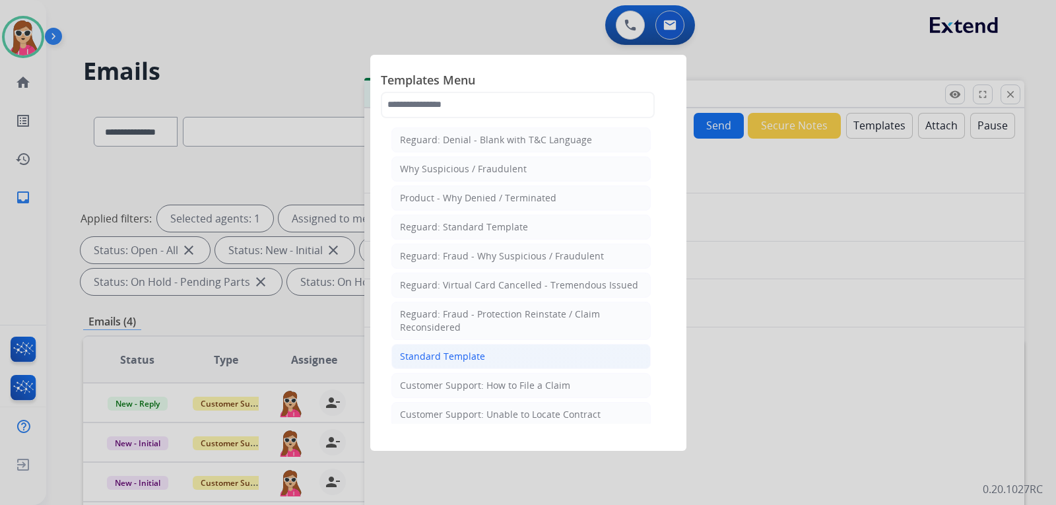
click at [438, 364] on li "Standard Template" at bounding box center [521, 356] width 259 height 25
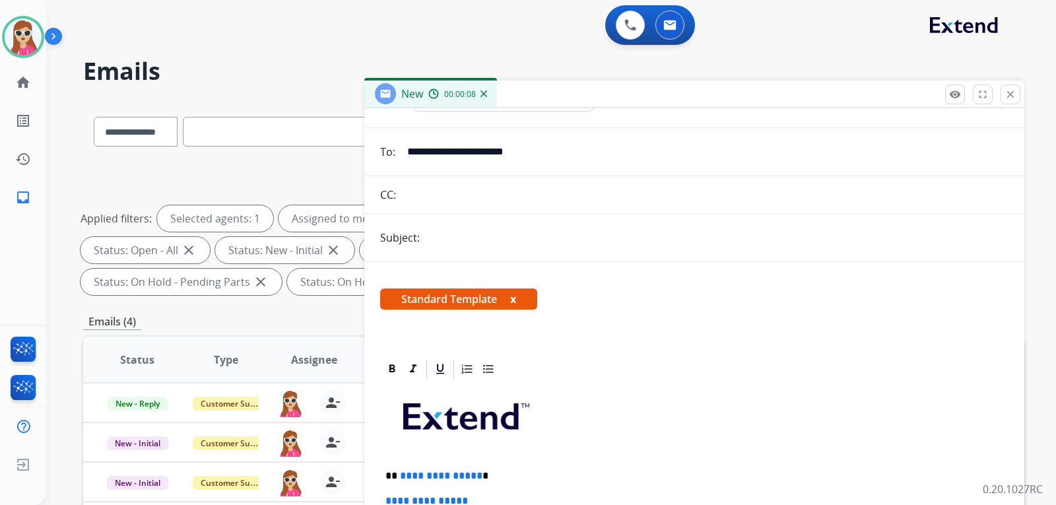
scroll to position [198, 0]
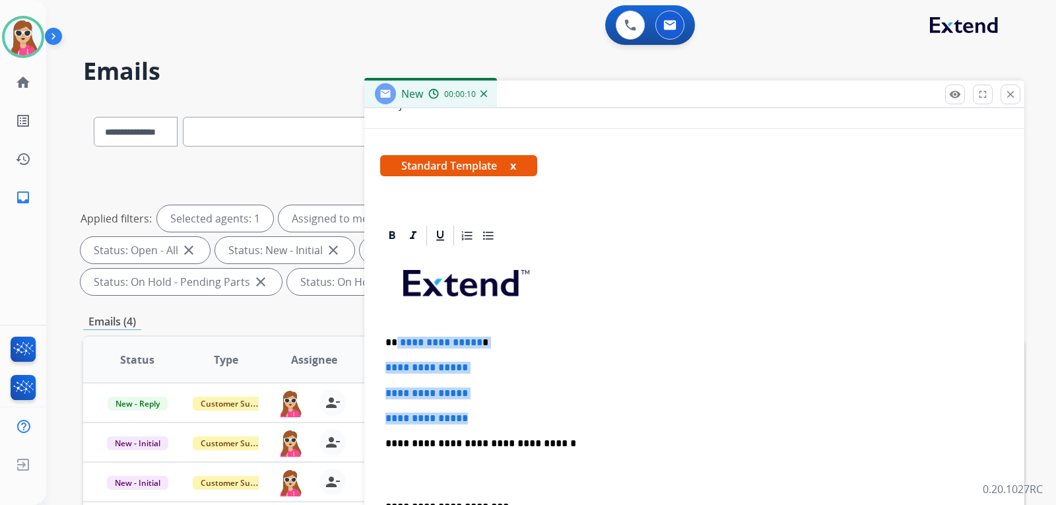
drag, startPoint x: 395, startPoint y: 346, endPoint x: 414, endPoint y: 448, distance: 104.1
click at [461, 421] on div "**********" at bounding box center [694, 475] width 629 height 454
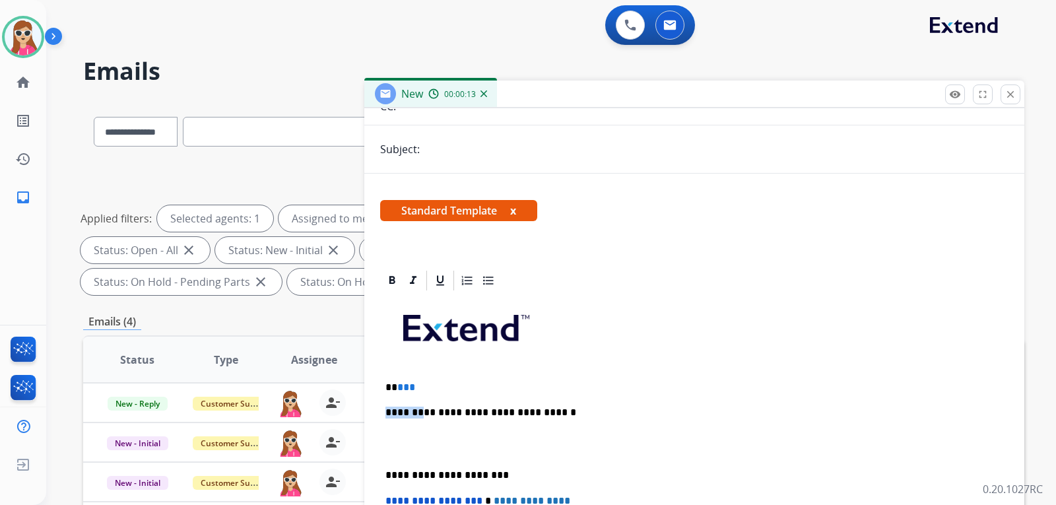
click at [421, 399] on div "**********" at bounding box center [694, 481] width 629 height 378
click at [412, 395] on div "**********" at bounding box center [694, 481] width 629 height 378
click at [411, 386] on p "** ***" at bounding box center [689, 388] width 607 height 12
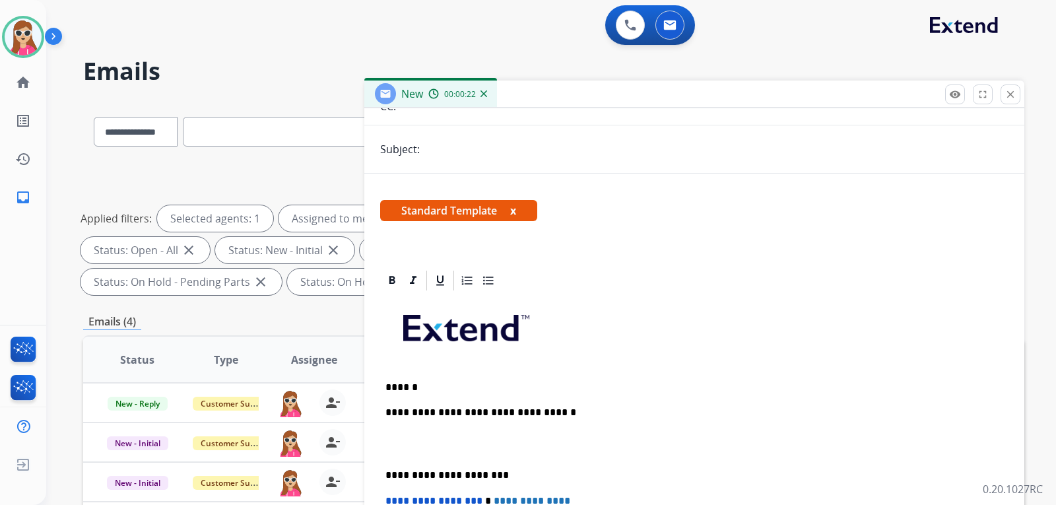
click at [427, 400] on div "**********" at bounding box center [694, 481] width 629 height 378
click at [428, 396] on div "**********" at bounding box center [694, 481] width 629 height 378
click at [430, 390] on p "******" at bounding box center [689, 388] width 607 height 12
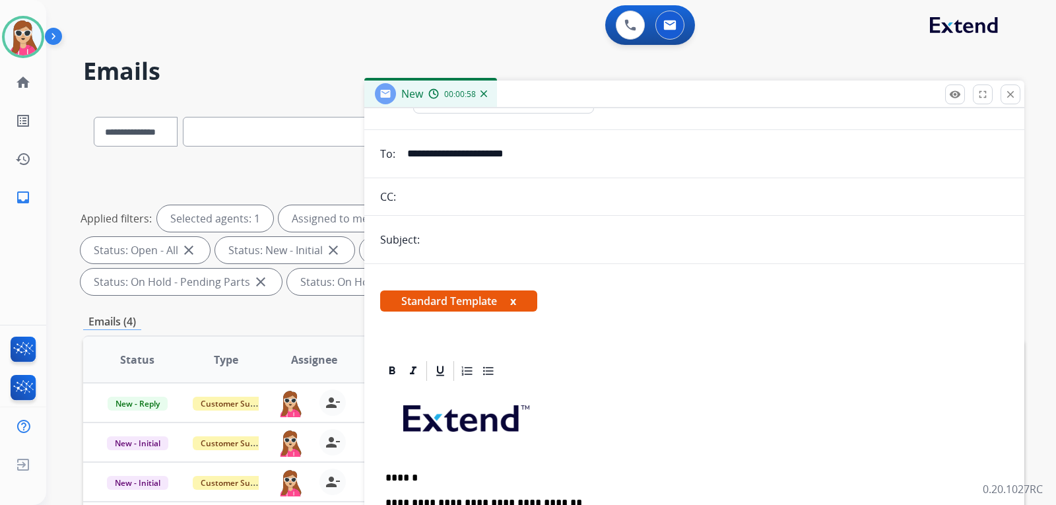
scroll to position [0, 0]
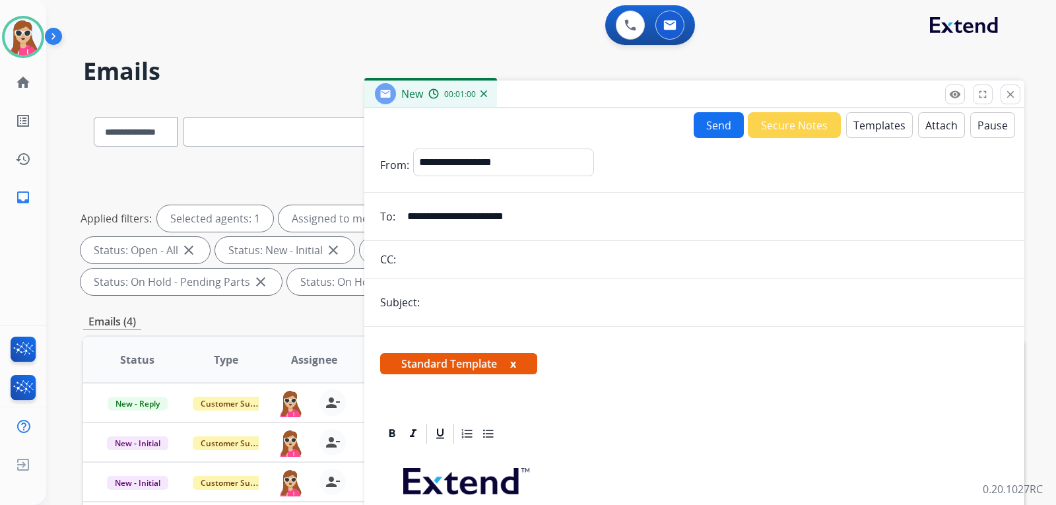
click at [453, 305] on input "text" at bounding box center [716, 302] width 585 height 26
type input "**********"
click at [694, 126] on button "Send" at bounding box center [719, 125] width 50 height 26
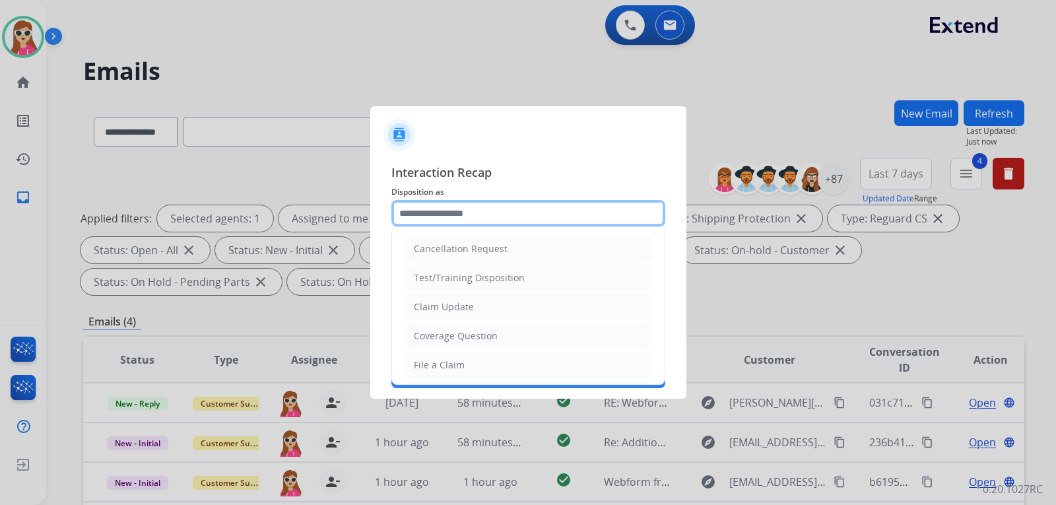
click at [493, 211] on input "text" at bounding box center [529, 213] width 274 height 26
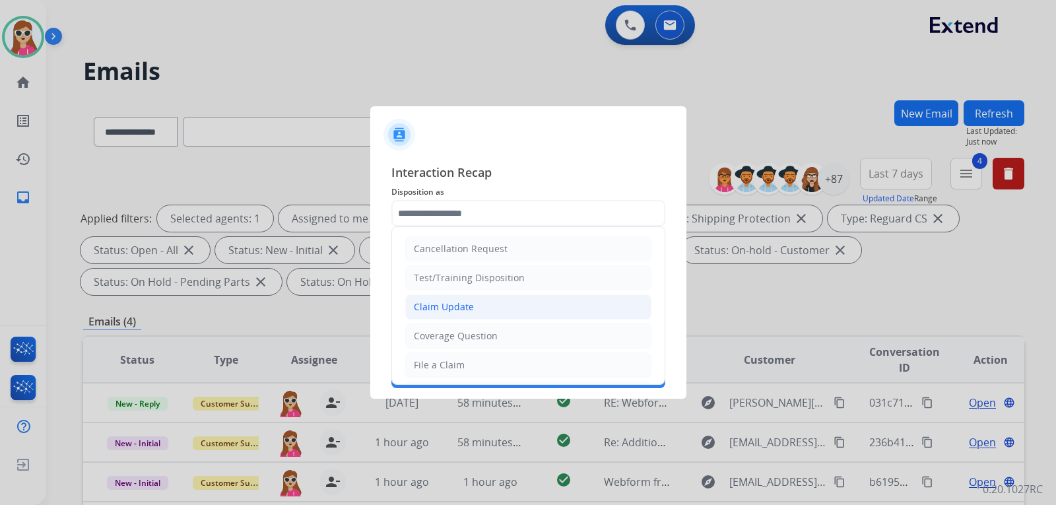
click at [444, 312] on div "Claim Update" at bounding box center [444, 306] width 60 height 13
type input "**********"
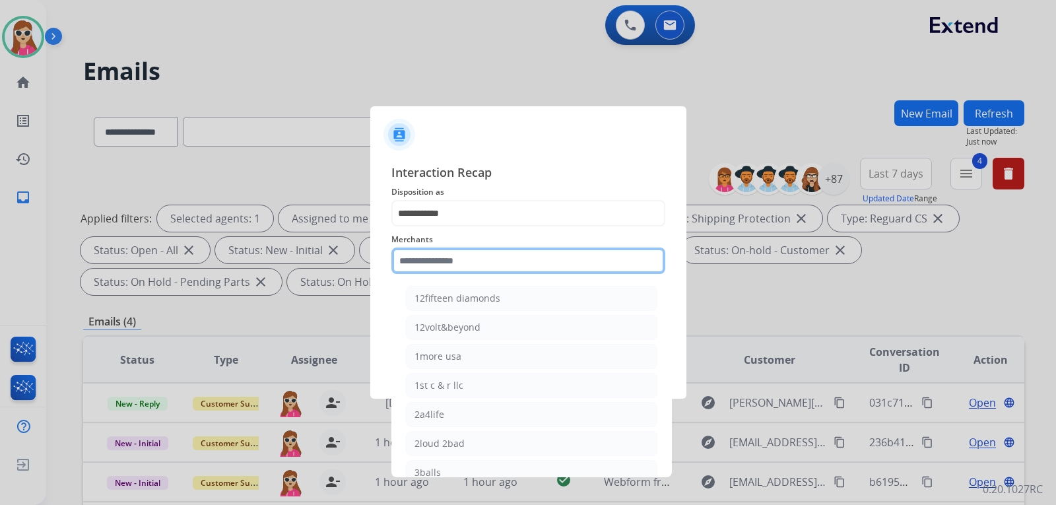
click at [443, 270] on input "text" at bounding box center [529, 261] width 274 height 26
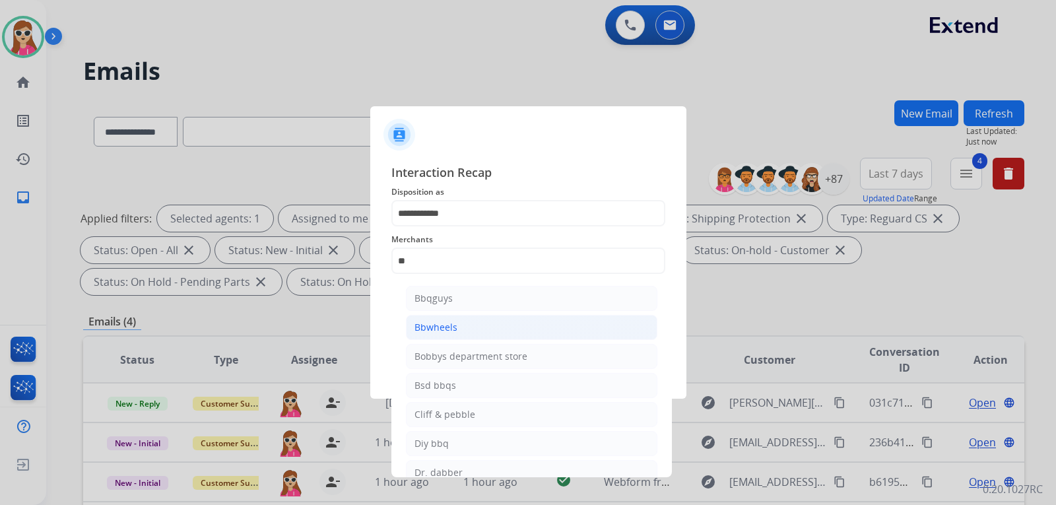
click at [439, 329] on div "Bbwheels" at bounding box center [436, 327] width 43 height 13
type input "********"
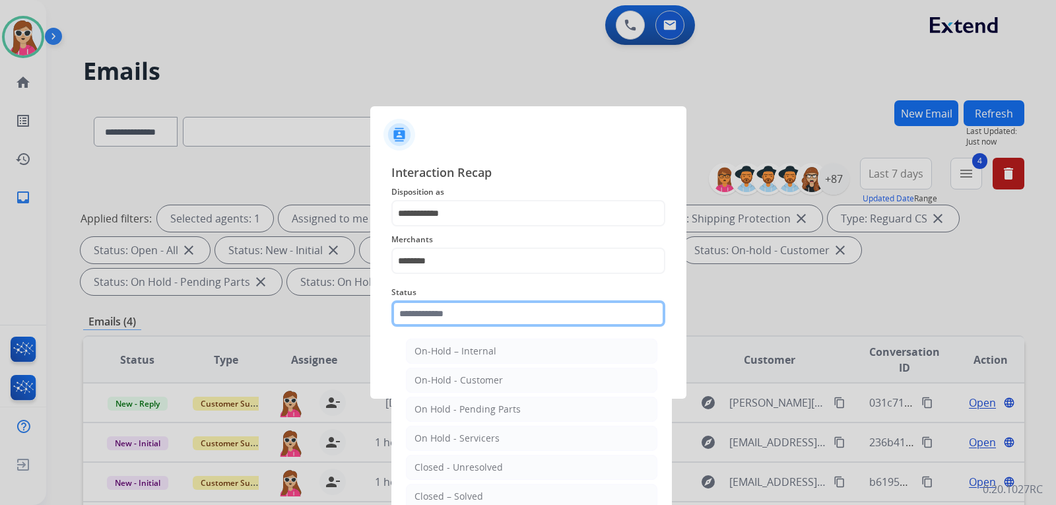
click at [445, 319] on input "text" at bounding box center [529, 313] width 274 height 26
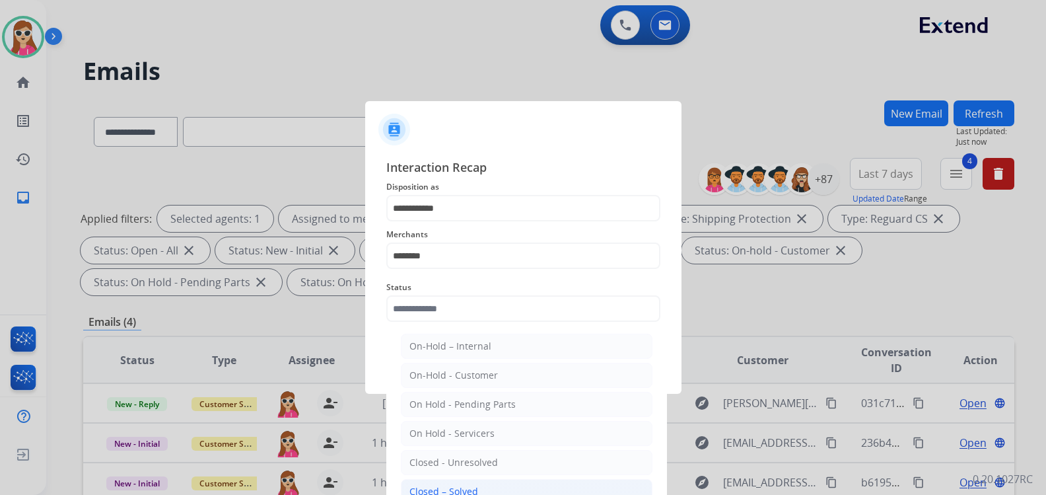
click at [469, 481] on li "Closed – Solved" at bounding box center [527, 491] width 252 height 25
type input "**********"
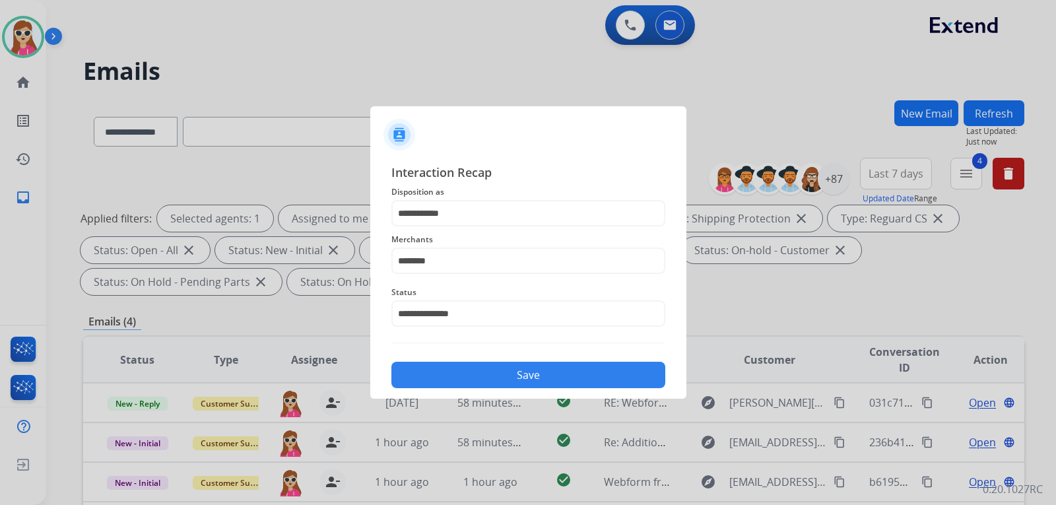
click at [472, 384] on button "Save" at bounding box center [529, 375] width 274 height 26
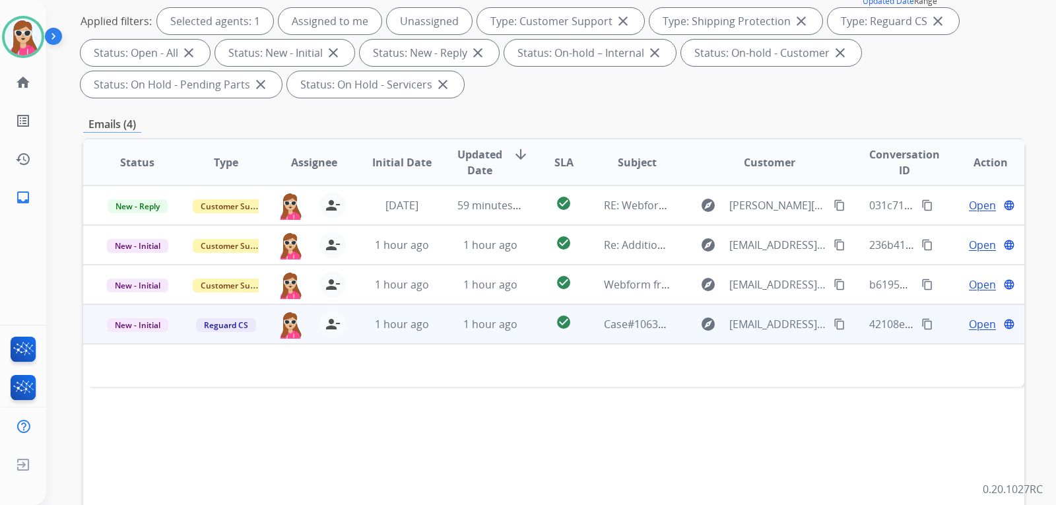
scroll to position [198, 0]
click at [538, 330] on td "check_circle" at bounding box center [553, 324] width 59 height 40
click at [537, 332] on td "check_circle" at bounding box center [553, 324] width 59 height 40
click at [834, 321] on mat-icon "content_copy" at bounding box center [840, 324] width 12 height 12
click at [961, 323] on div "Open language" at bounding box center [990, 324] width 67 height 16
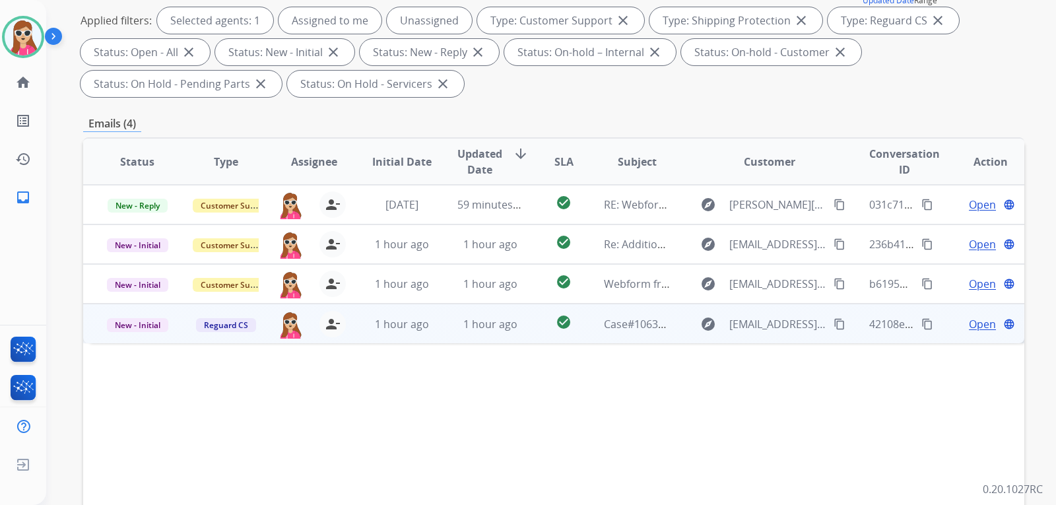
click at [969, 323] on span "Open" at bounding box center [982, 324] width 27 height 16
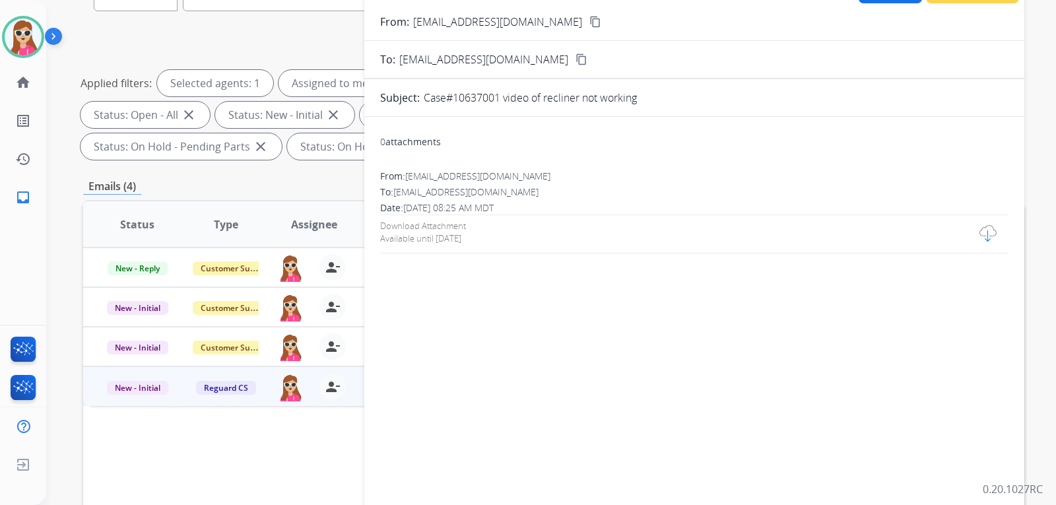
scroll to position [132, 0]
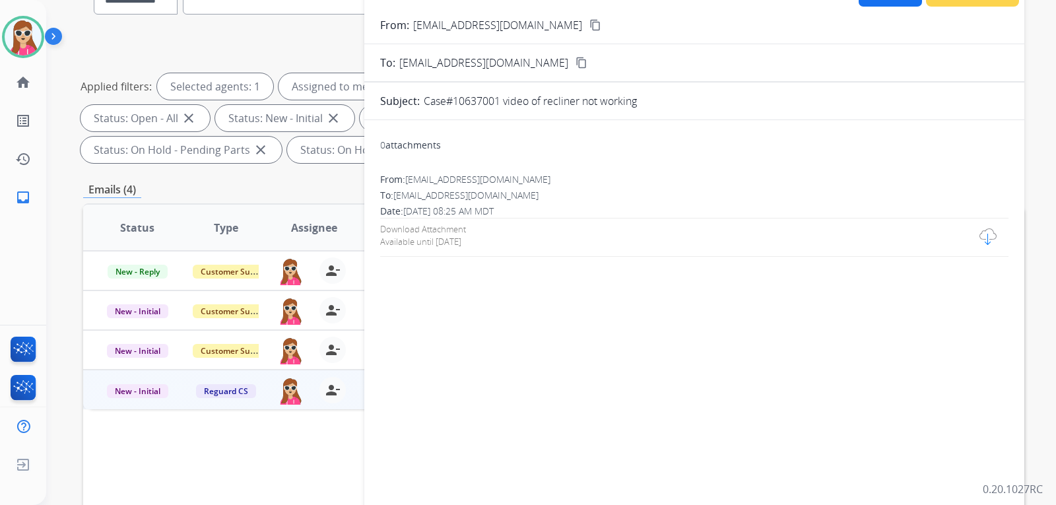
click at [980, 238] on div at bounding box center [988, 236] width 17 height 17
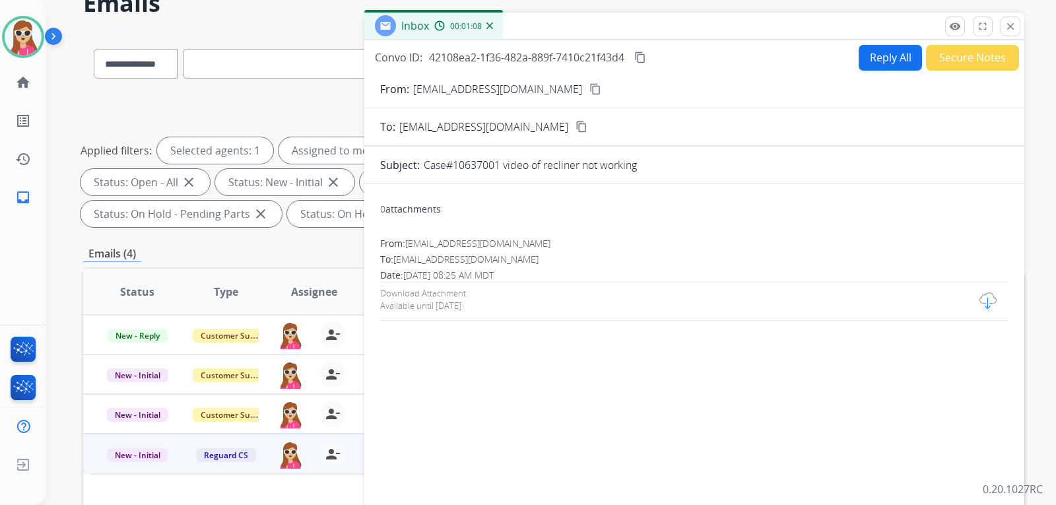
scroll to position [0, 0]
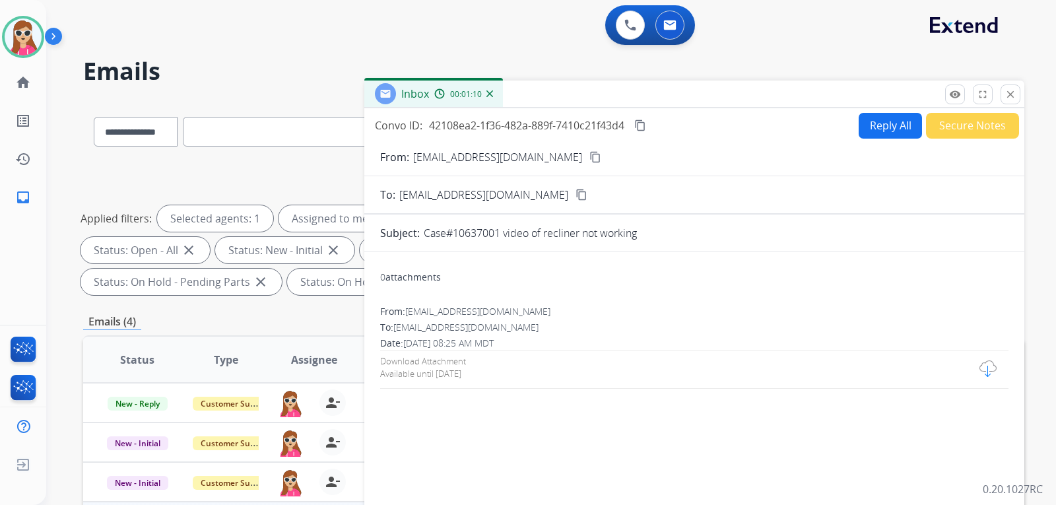
click at [588, 158] on button "content_copy" at bounding box center [596, 157] width 16 height 16
click at [901, 132] on button "Reply All" at bounding box center [890, 126] width 63 height 26
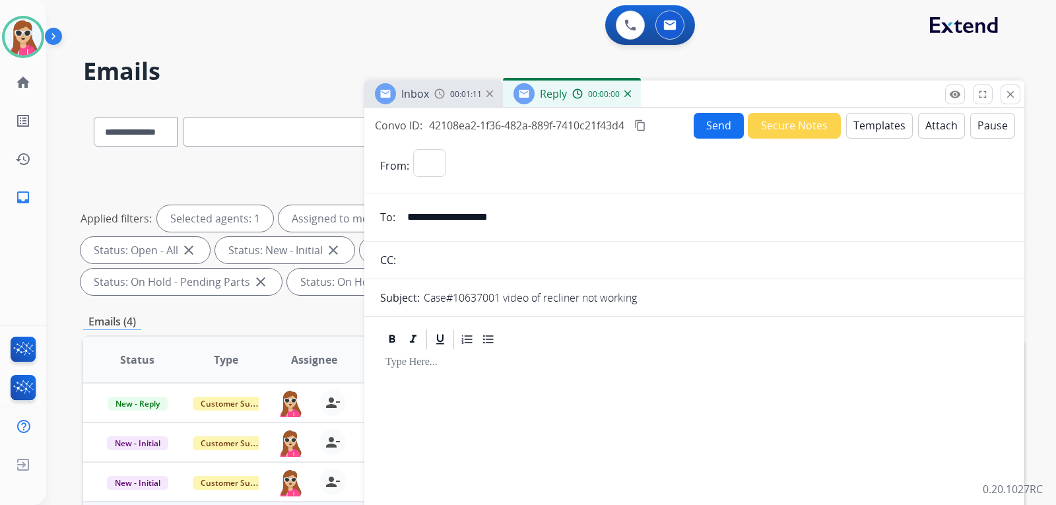
select select "**********"
click at [878, 129] on button "Templates" at bounding box center [879, 126] width 67 height 26
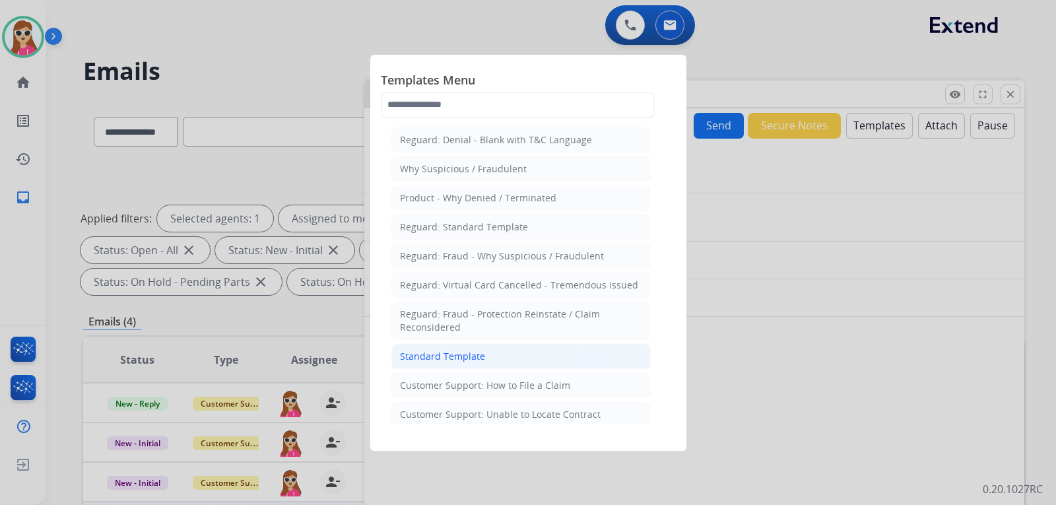
click at [460, 361] on div "Standard Template" at bounding box center [442, 356] width 85 height 13
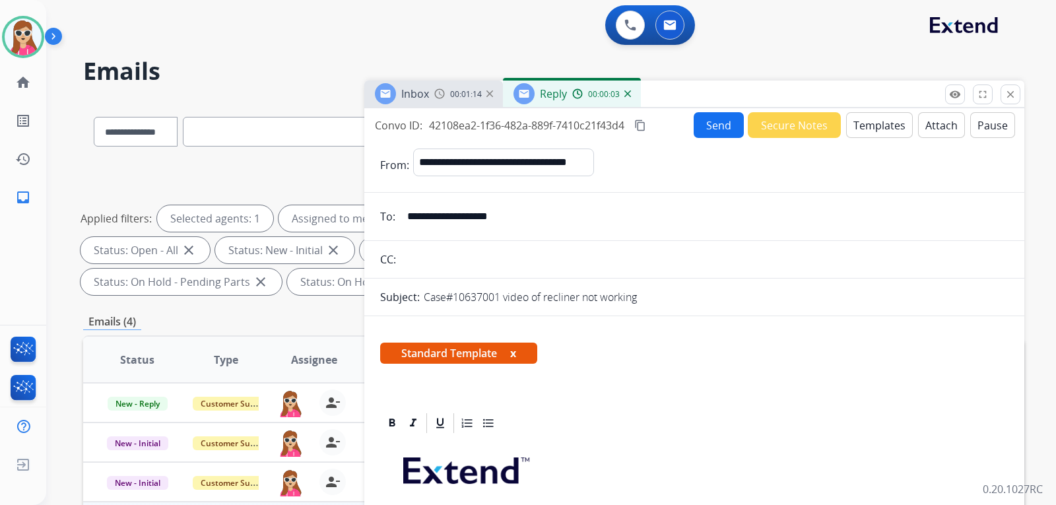
click at [853, 121] on button "Templates" at bounding box center [879, 125] width 67 height 26
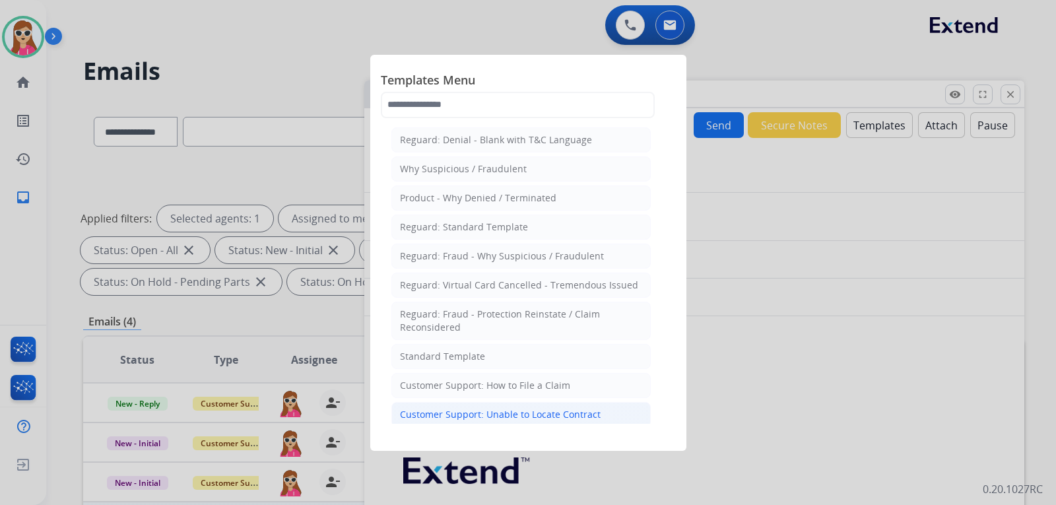
click at [570, 409] on div "Customer Support: Unable to Locate Contract" at bounding box center [500, 414] width 201 height 13
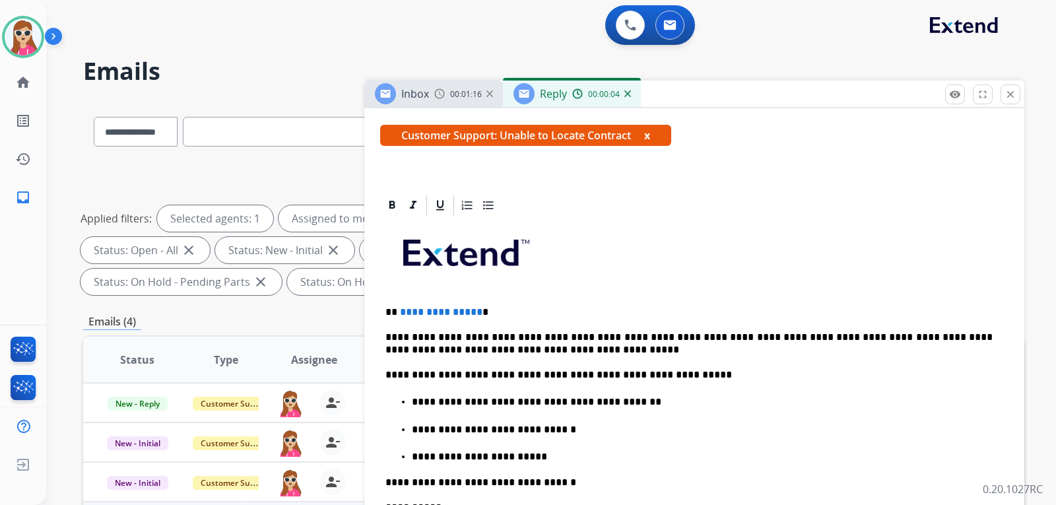
scroll to position [264, 0]
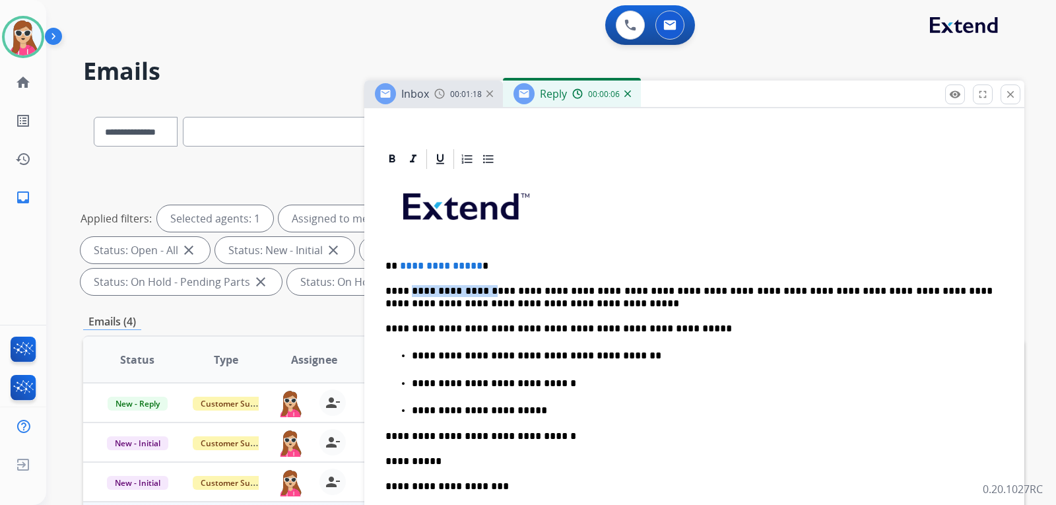
drag, startPoint x: 479, startPoint y: 273, endPoint x: 418, endPoint y: 275, distance: 61.5
click at [418, 275] on div "**********" at bounding box center [694, 426] width 629 height 511
click at [536, 268] on p "**********" at bounding box center [689, 266] width 607 height 12
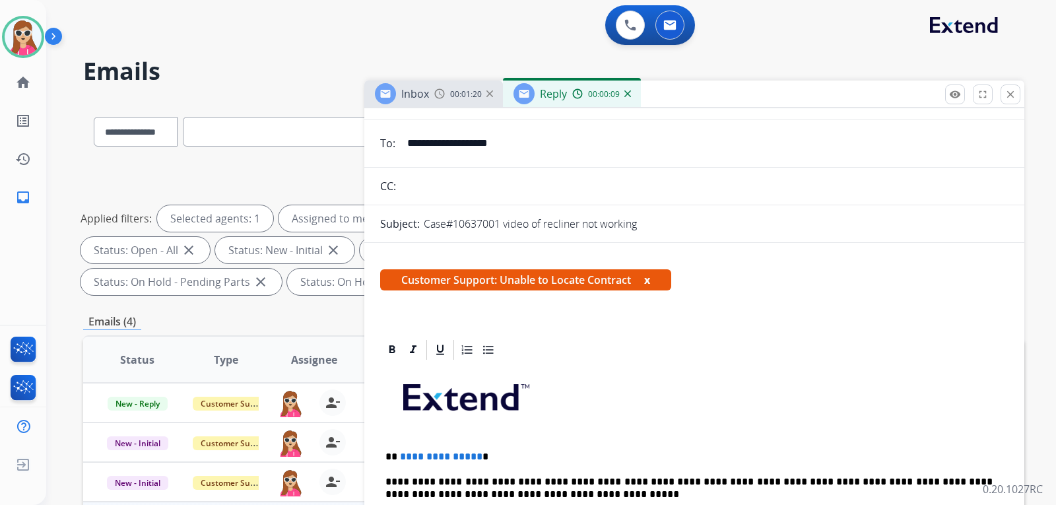
scroll to position [198, 0]
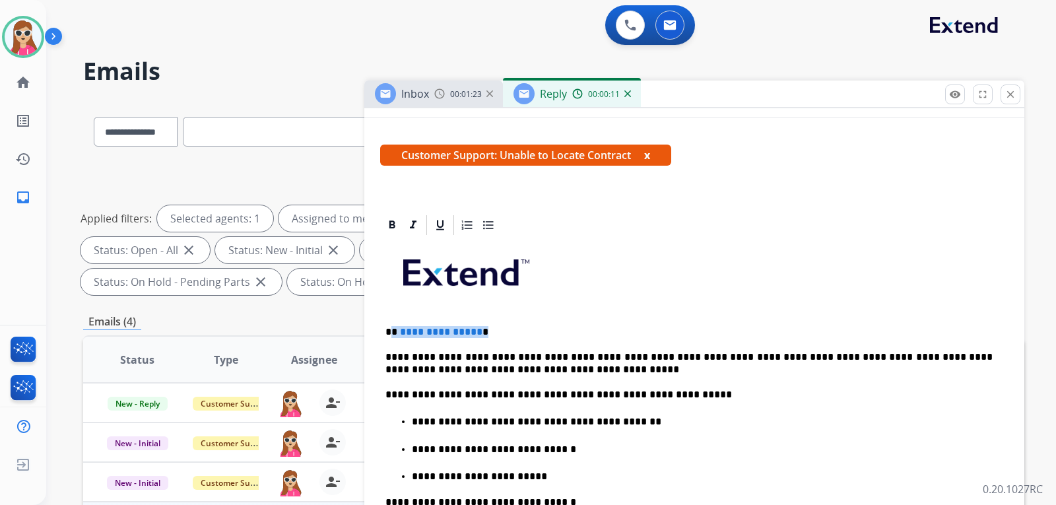
drag, startPoint x: 392, startPoint y: 333, endPoint x: 483, endPoint y: 334, distance: 91.1
click at [483, 334] on p "**********" at bounding box center [689, 332] width 607 height 12
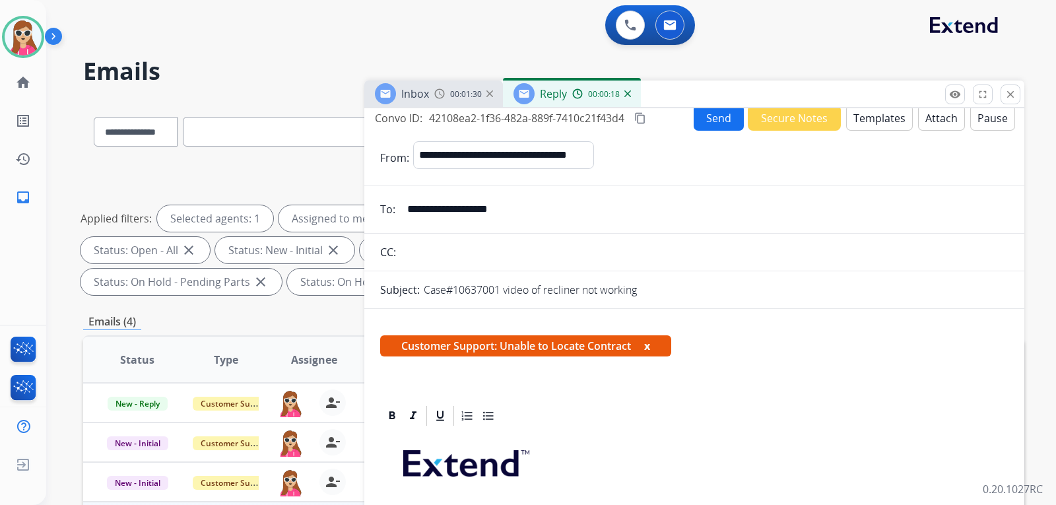
scroll to position [0, 0]
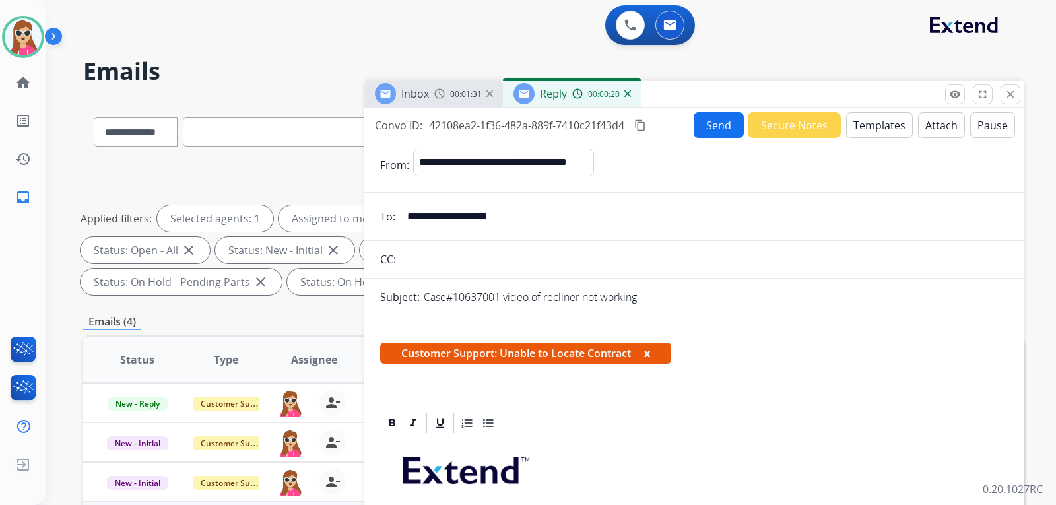
click at [709, 124] on button "Send" at bounding box center [719, 125] width 50 height 26
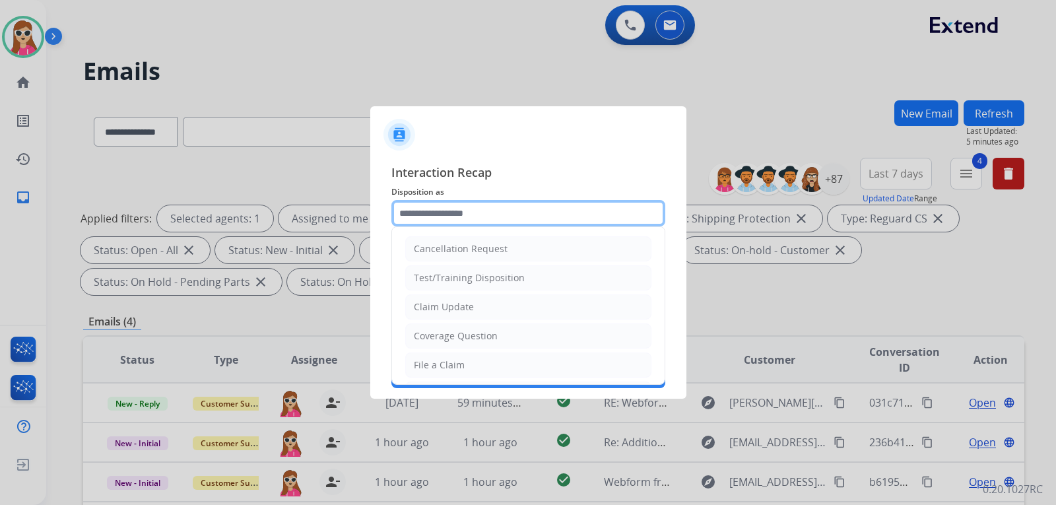
click at [481, 220] on input "text" at bounding box center [529, 213] width 274 height 26
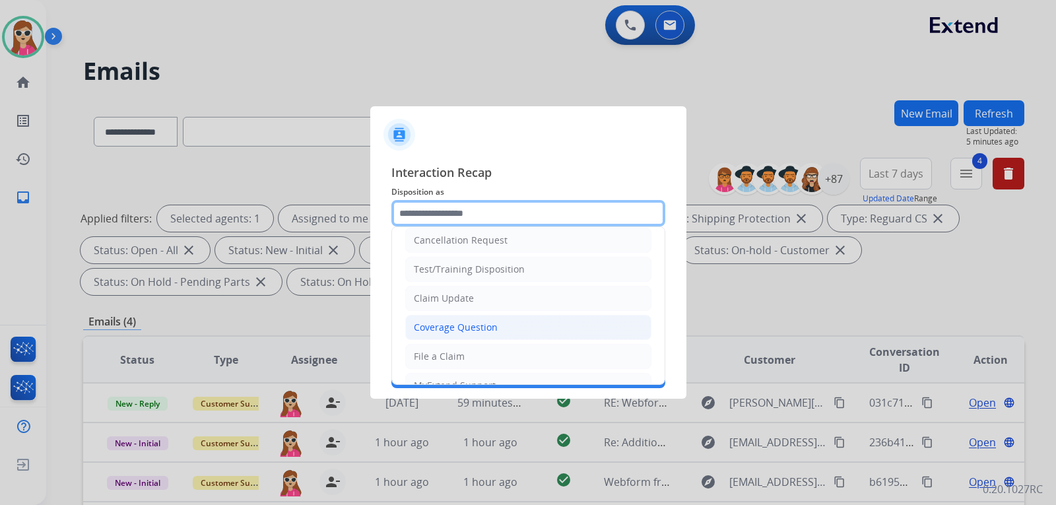
scroll to position [8, 0]
click at [476, 213] on input "text" at bounding box center [529, 213] width 274 height 26
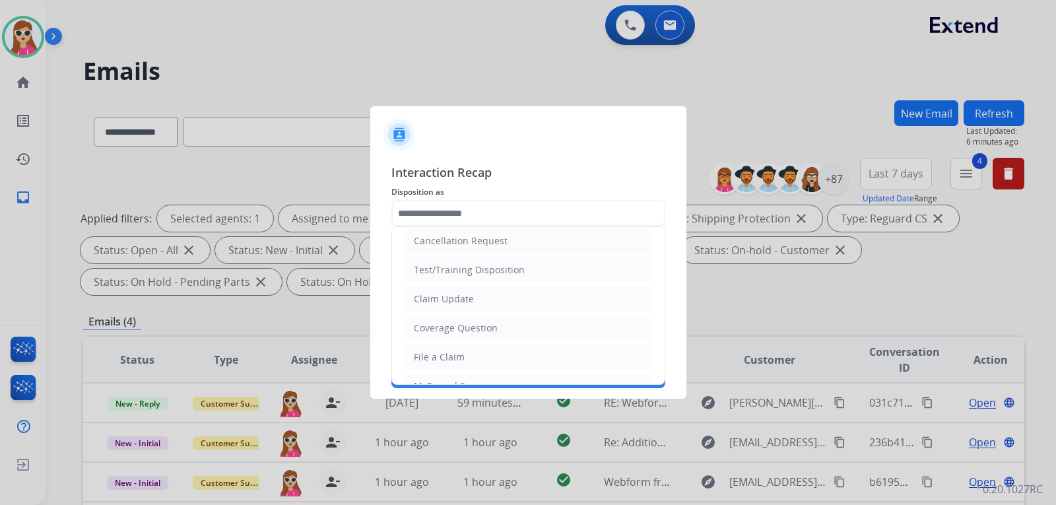
drag, startPoint x: 501, startPoint y: 302, endPoint x: 460, endPoint y: 294, distance: 42.3
click at [493, 304] on li "Claim Update" at bounding box center [528, 299] width 246 height 25
type input "**********"
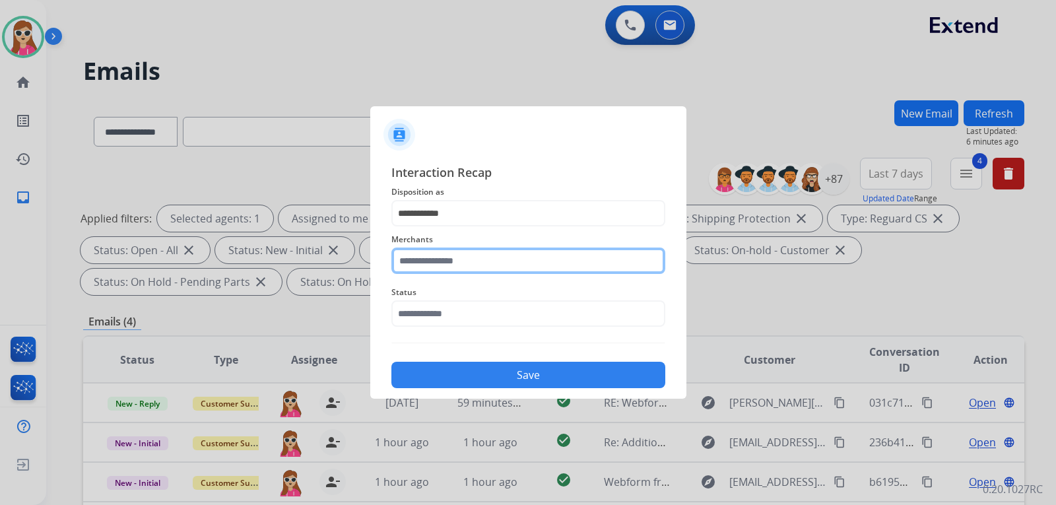
click at [462, 264] on input "text" at bounding box center [529, 261] width 274 height 26
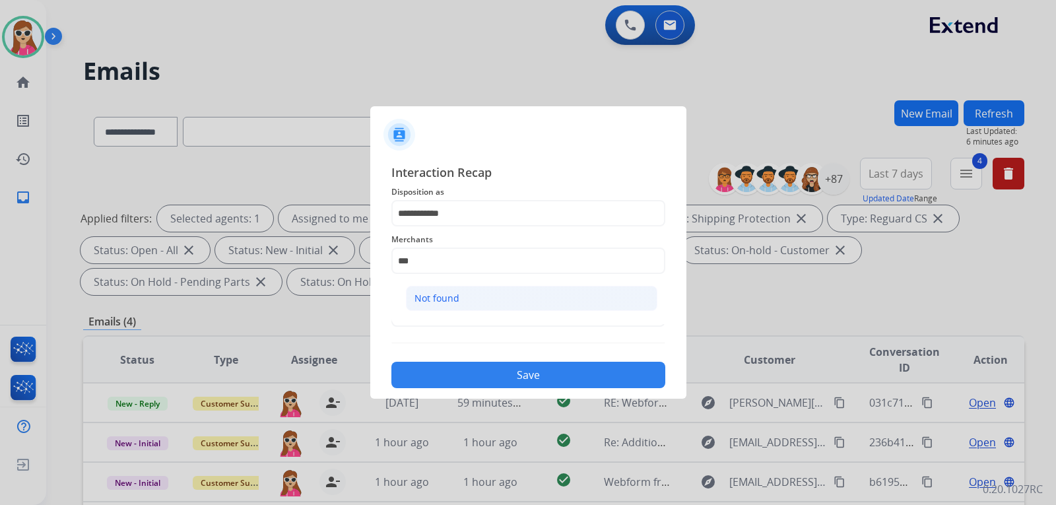
click at [568, 304] on li "Not found" at bounding box center [532, 298] width 252 height 25
type input "*********"
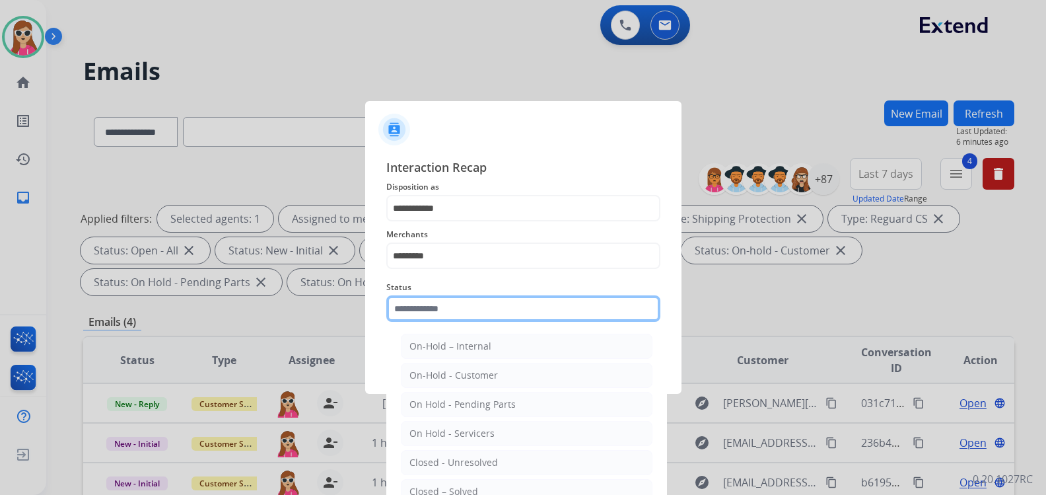
click at [522, 314] on input "text" at bounding box center [523, 308] width 274 height 26
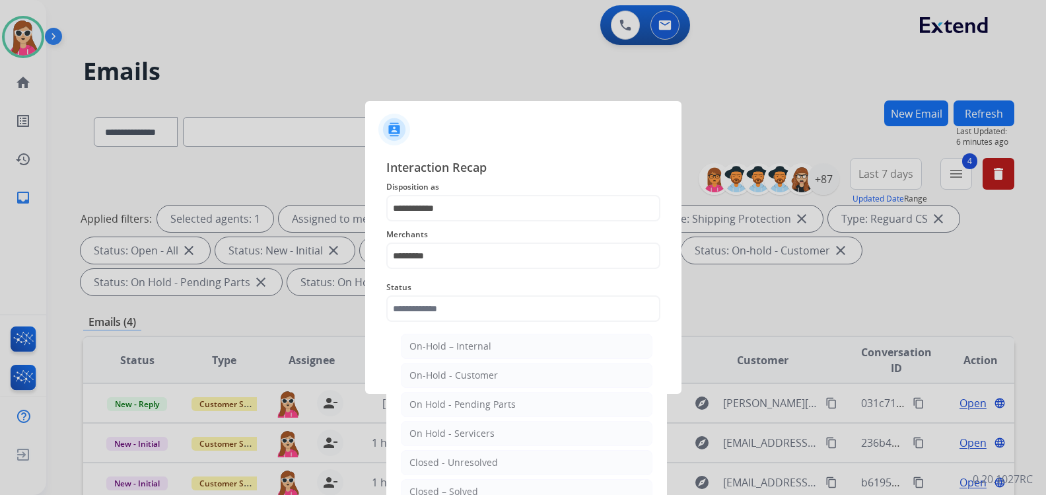
click at [489, 493] on li "Closed – Solved" at bounding box center [527, 491] width 252 height 25
type input "**********"
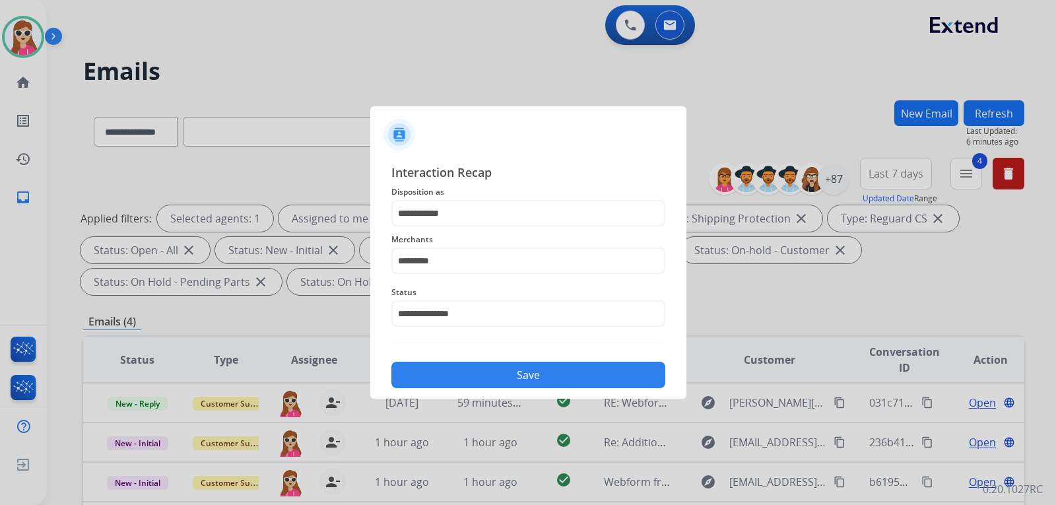
click at [523, 373] on button "Save" at bounding box center [529, 375] width 274 height 26
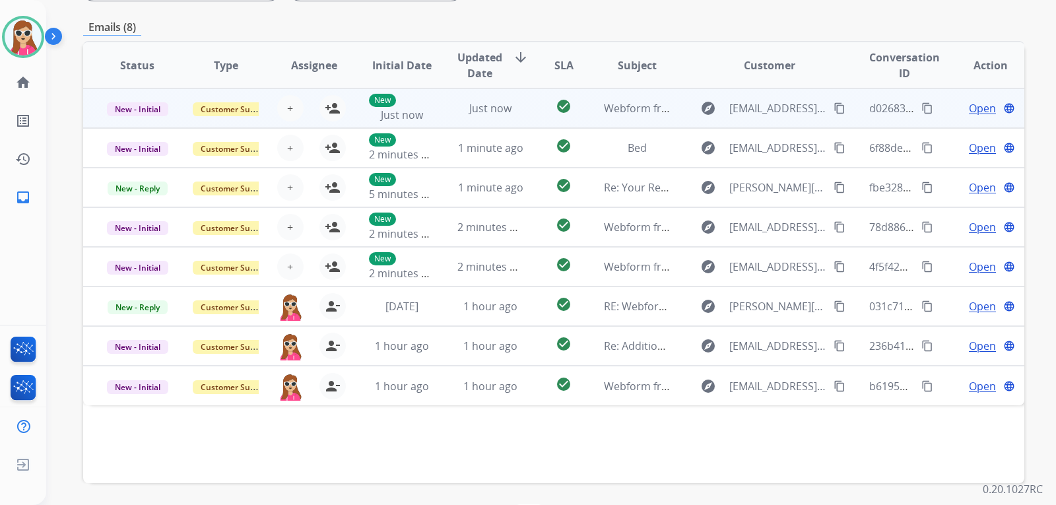
drag, startPoint x: 471, startPoint y: 59, endPoint x: 469, endPoint y: 47, distance: 12.0
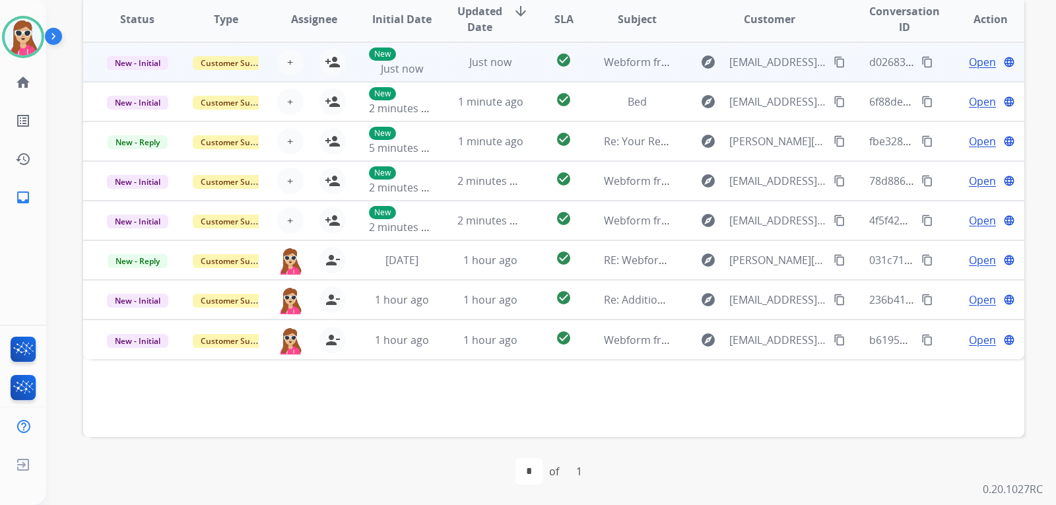
scroll to position [341, 0]
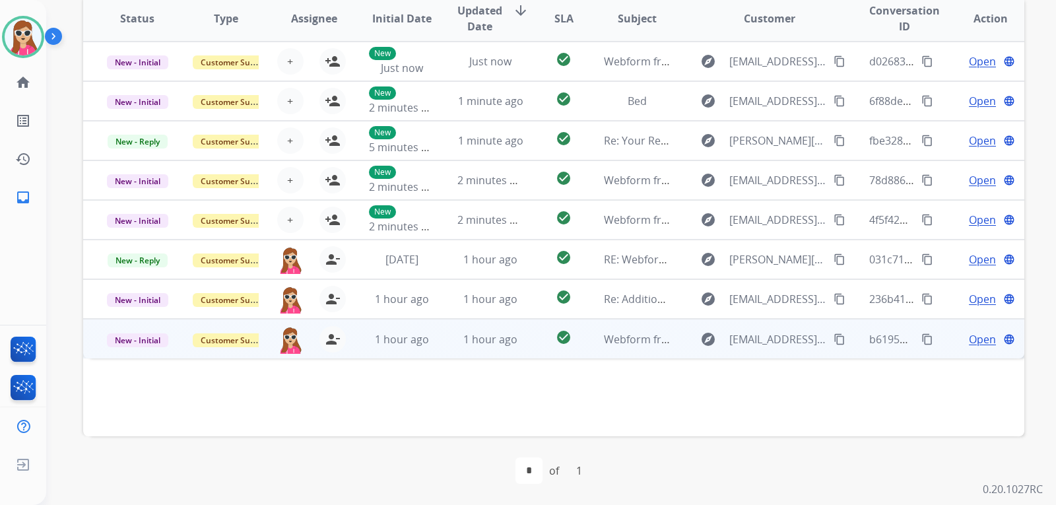
click at [531, 336] on td "check_circle" at bounding box center [553, 339] width 59 height 40
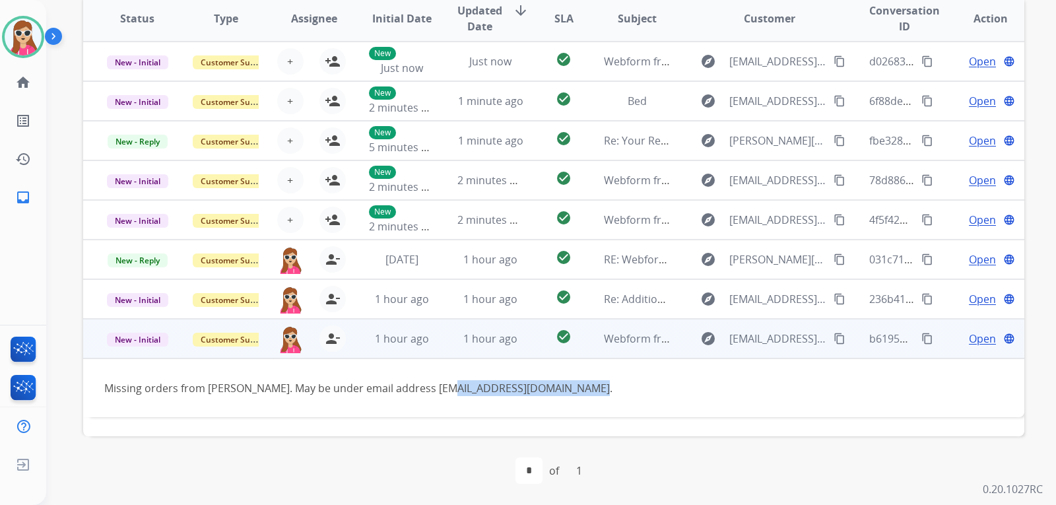
drag, startPoint x: 437, startPoint y: 386, endPoint x: 572, endPoint y: 393, distance: 134.9
click at [572, 393] on div "Missing orders from [PERSON_NAME]. May be under email address [EMAIL_ADDRESS][D…" at bounding box center [465, 388] width 723 height 16
copy div "[EMAIL_ADDRESS][DOMAIN_NAME]."
click at [834, 338] on mat-icon "content_copy" at bounding box center [840, 339] width 12 height 12
click at [834, 341] on mat-icon "content_copy" at bounding box center [840, 339] width 12 height 12
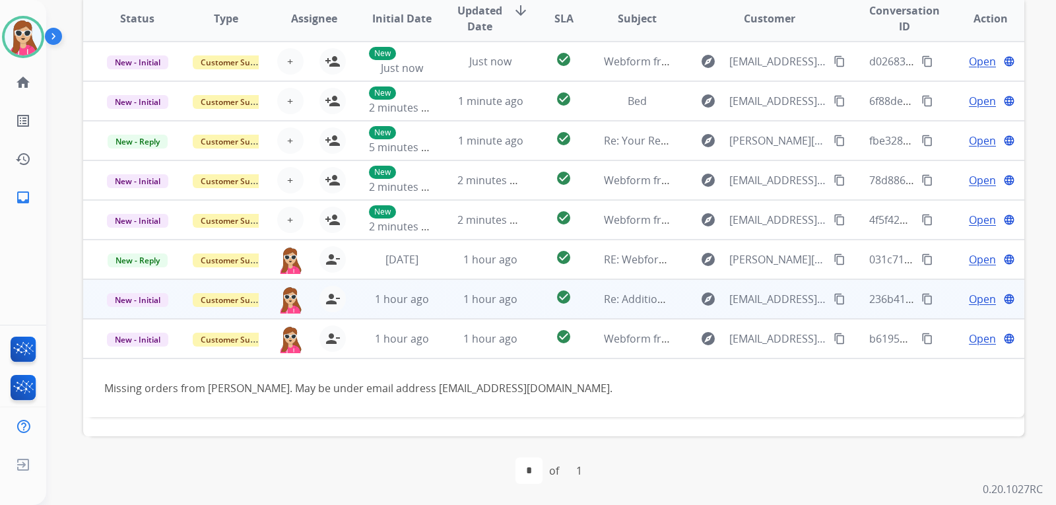
click at [671, 296] on td "explore [EMAIL_ADDRESS][DOMAIN_NAME] content_copy" at bounding box center [759, 299] width 176 height 40
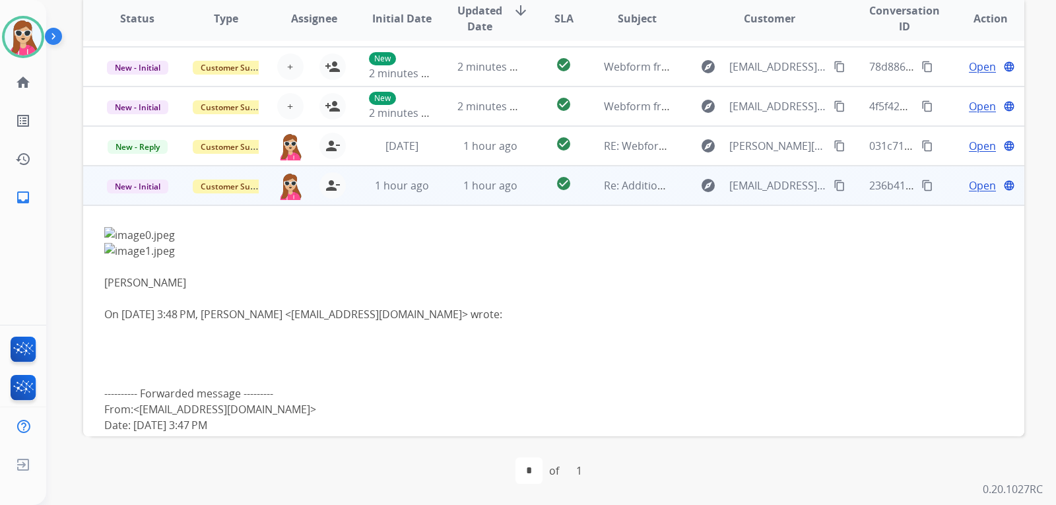
scroll to position [106, 0]
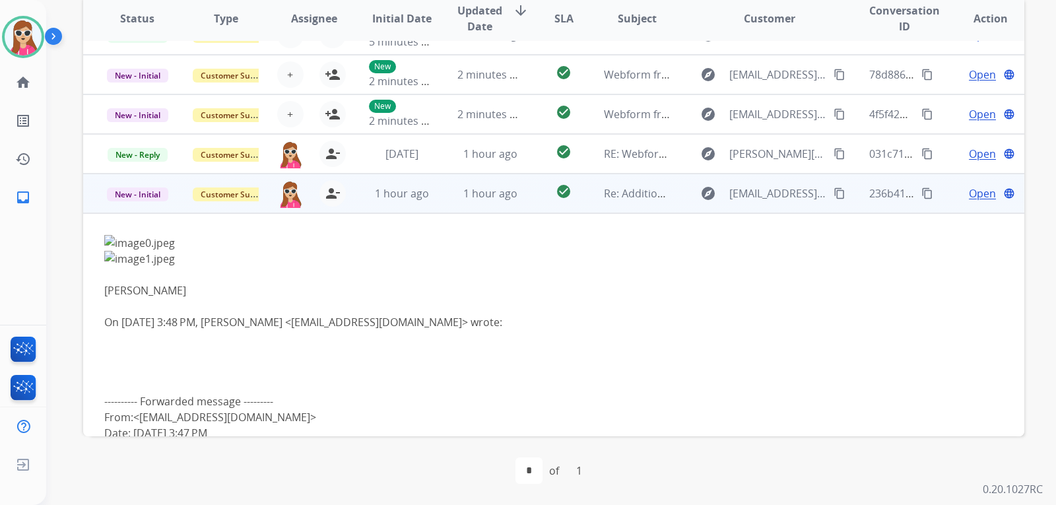
click at [834, 196] on mat-icon "content_copy" at bounding box center [840, 194] width 12 height 12
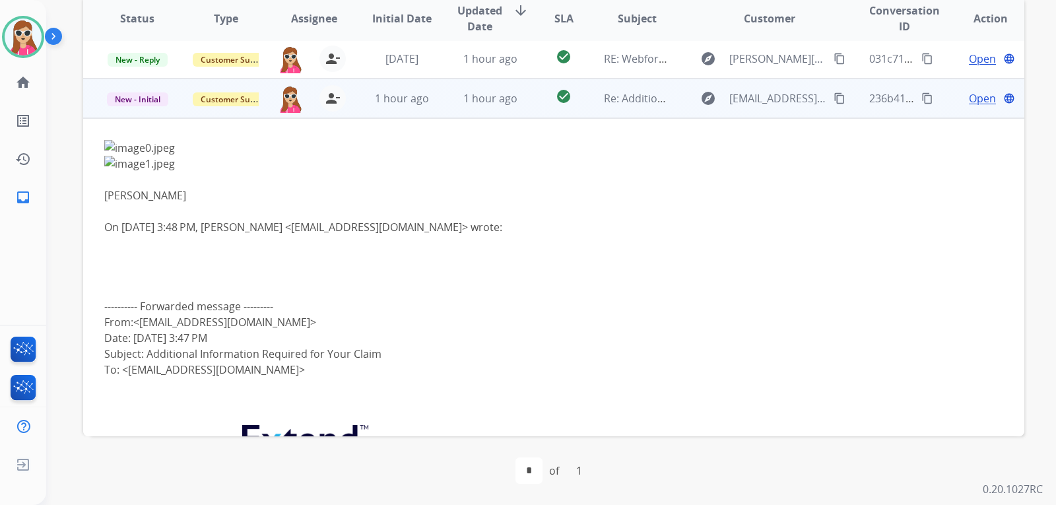
scroll to position [238, 0]
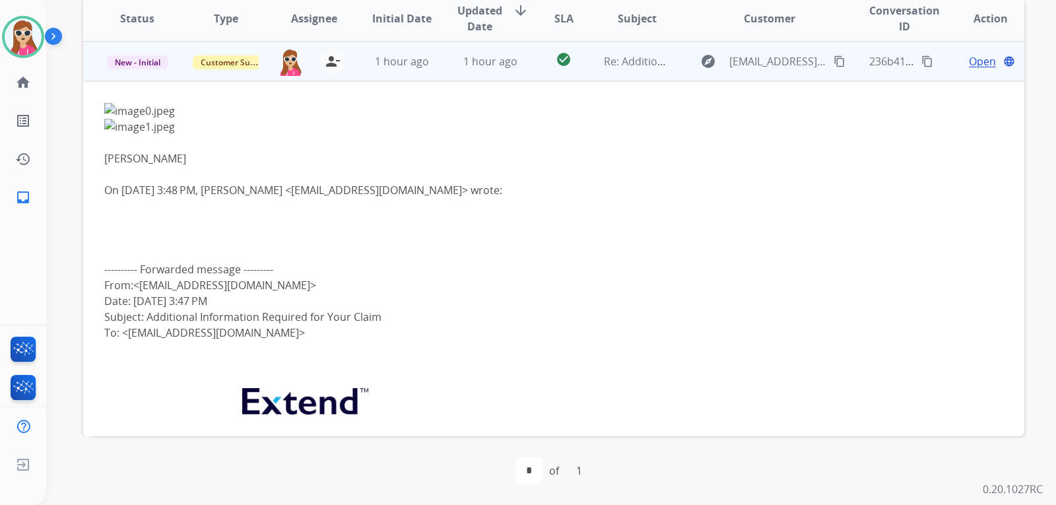
click at [979, 62] on span "Open" at bounding box center [982, 61] width 27 height 16
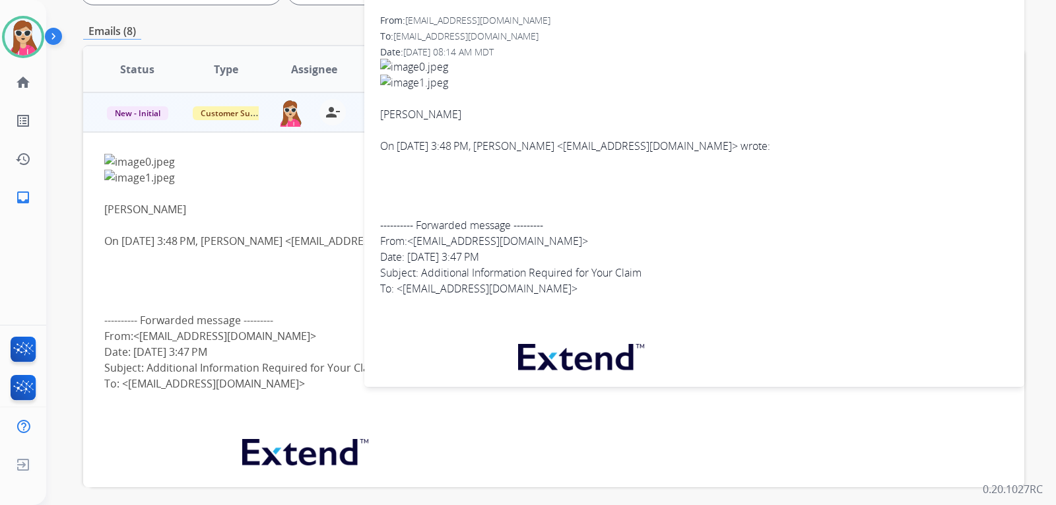
scroll to position [209, 0]
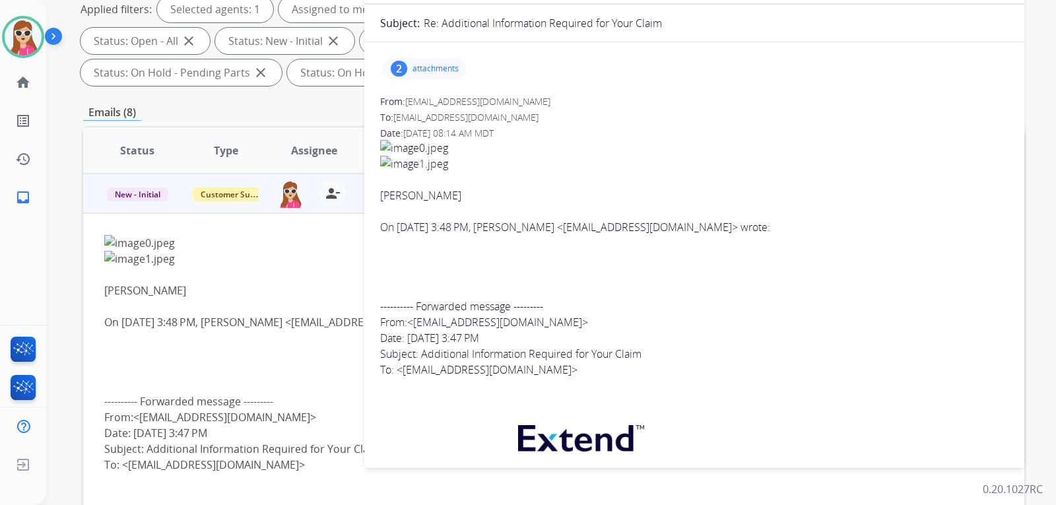
click at [440, 65] on p "attachments" at bounding box center [436, 68] width 46 height 11
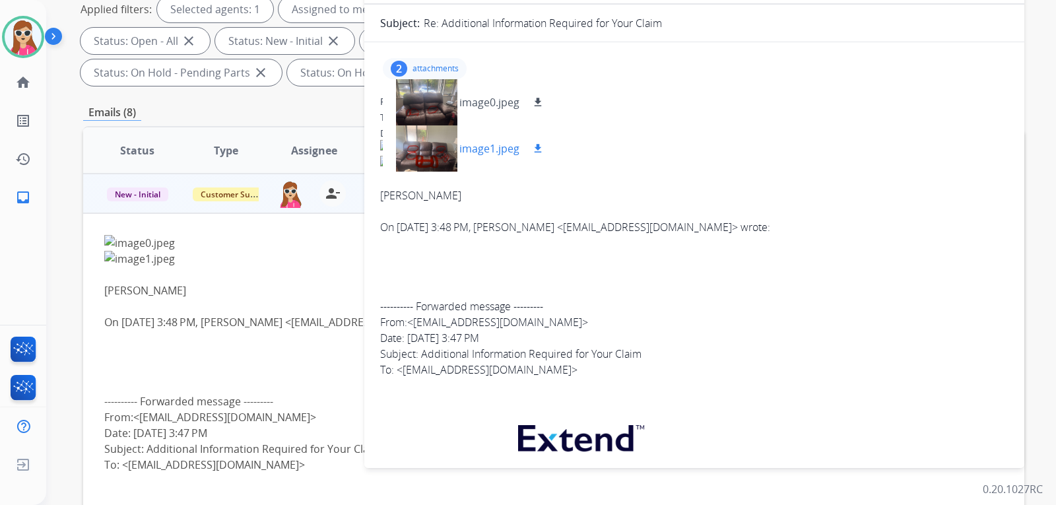
click at [432, 134] on div at bounding box center [426, 148] width 66 height 46
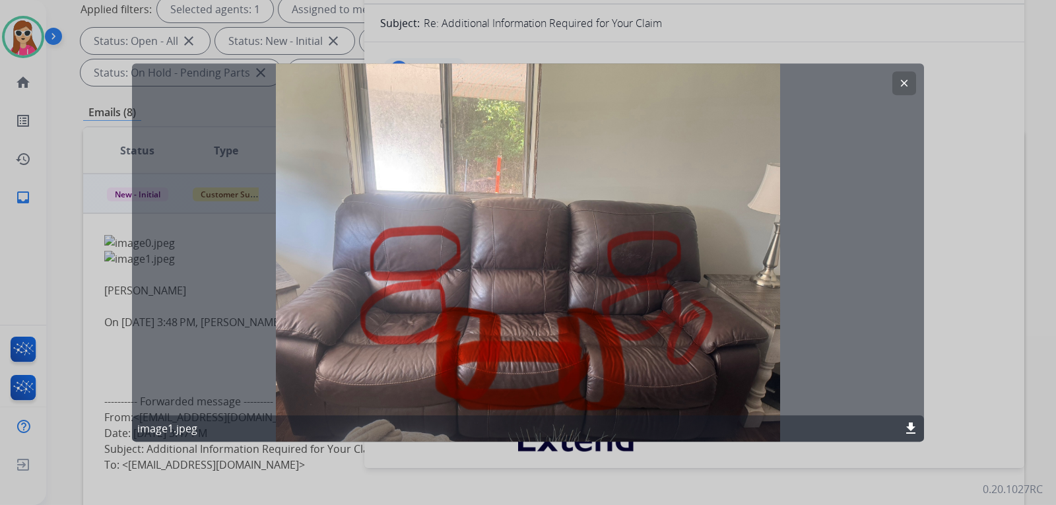
click at [899, 83] on mat-icon "clear" at bounding box center [905, 83] width 12 height 12
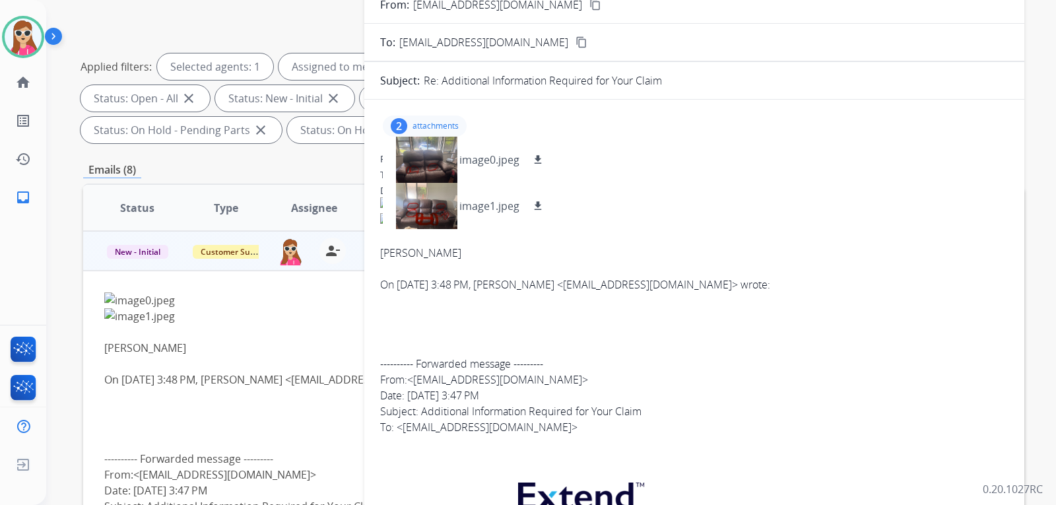
scroll to position [77, 0]
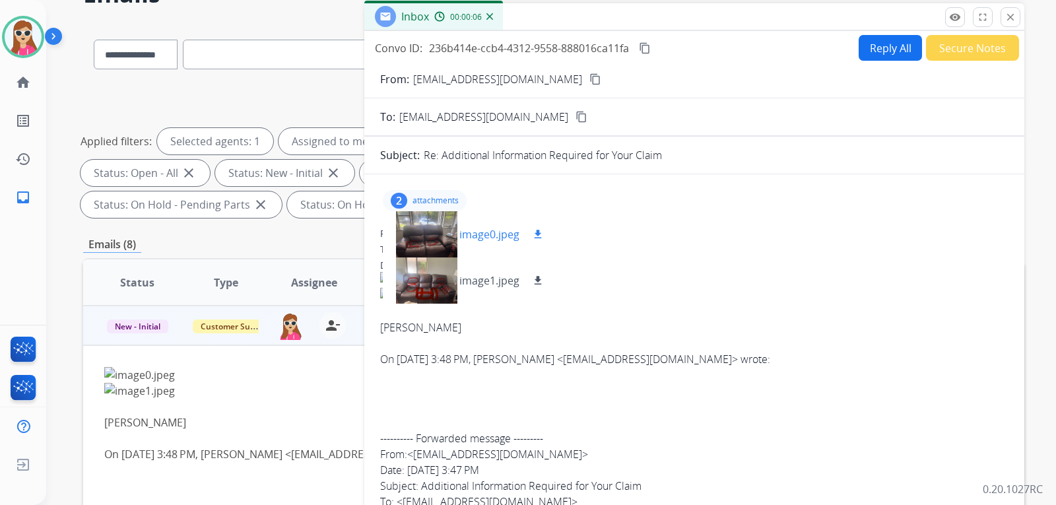
click at [423, 236] on div at bounding box center [426, 234] width 66 height 46
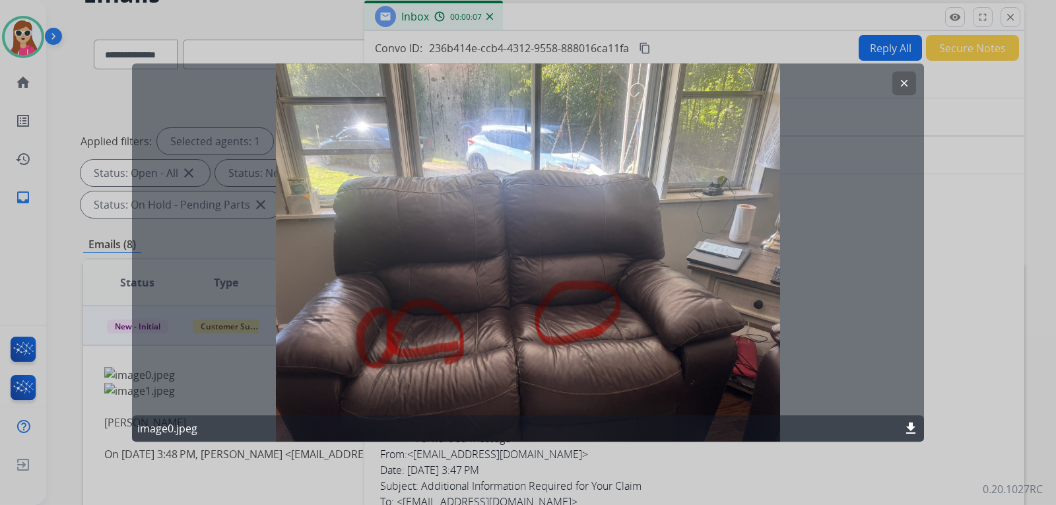
click at [897, 81] on button "clear" at bounding box center [905, 83] width 24 height 24
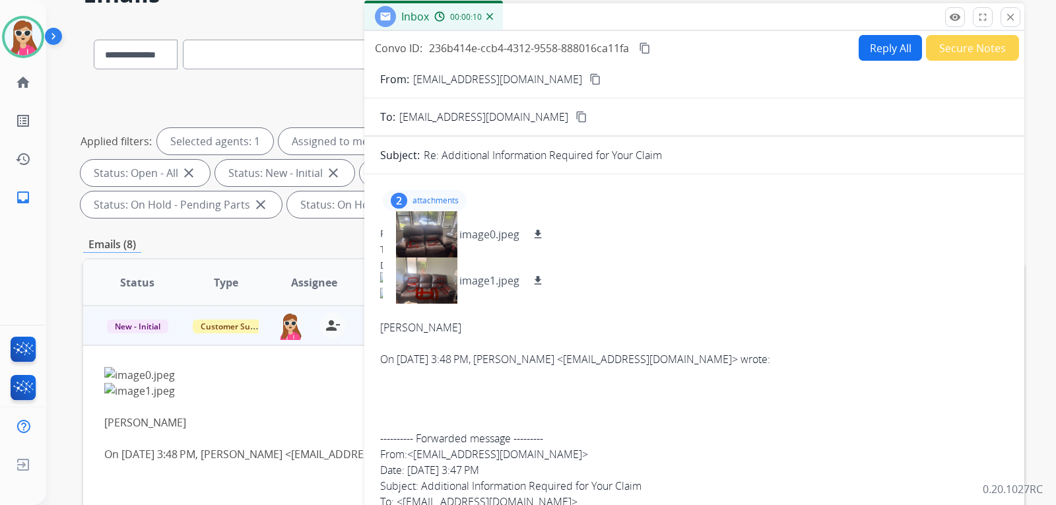
click at [870, 45] on button "Reply All" at bounding box center [890, 48] width 63 height 26
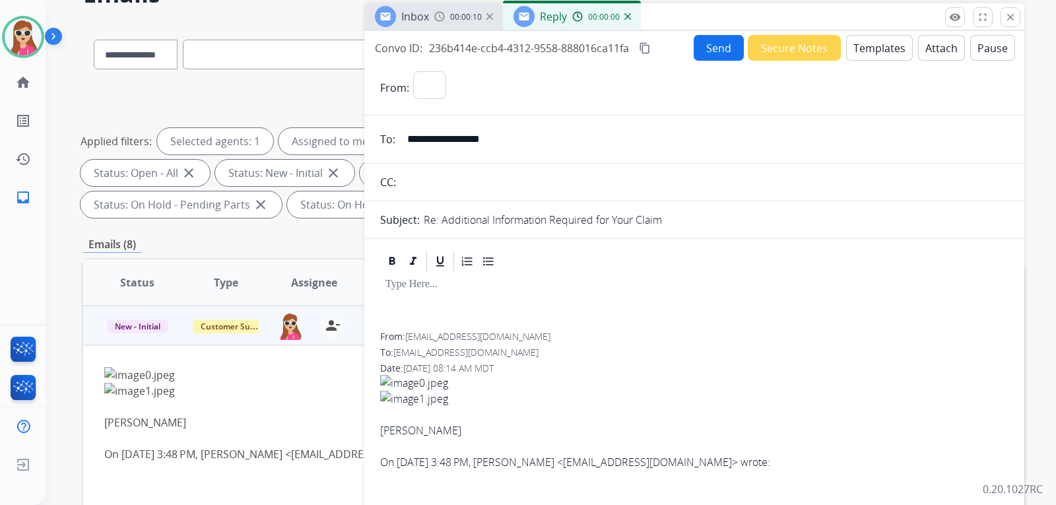
select select "**********"
click at [891, 38] on button "Templates" at bounding box center [879, 48] width 67 height 26
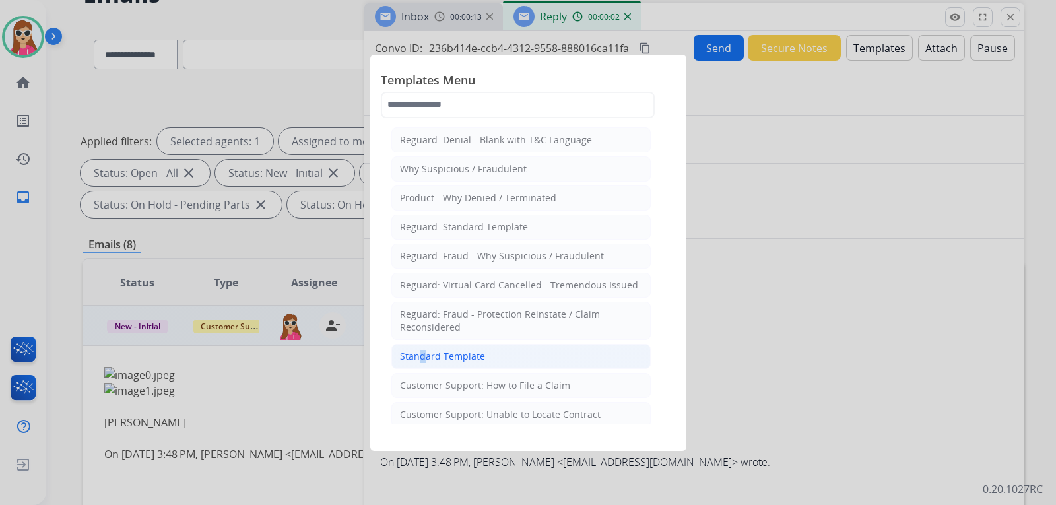
click at [418, 354] on div "Standard Template" at bounding box center [442, 356] width 85 height 13
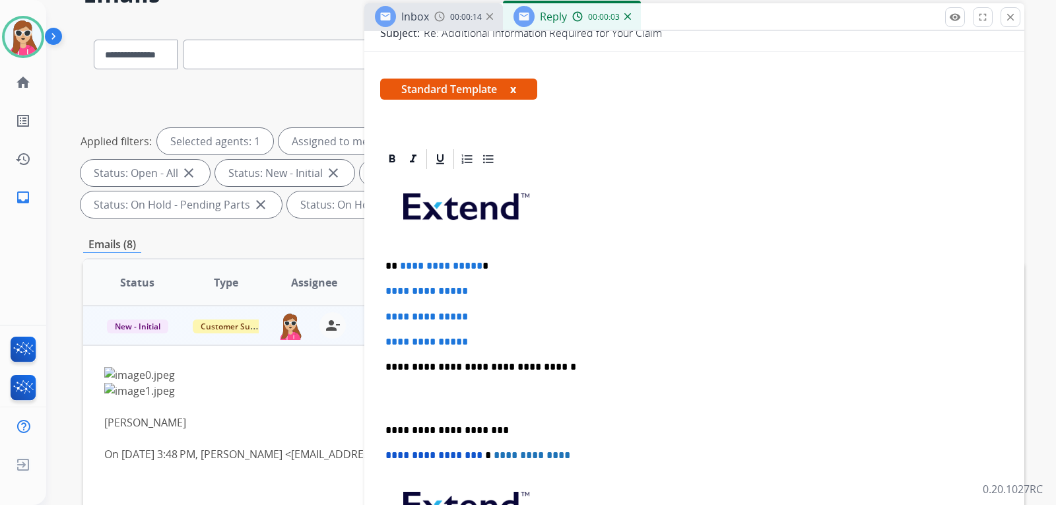
scroll to position [198, 0]
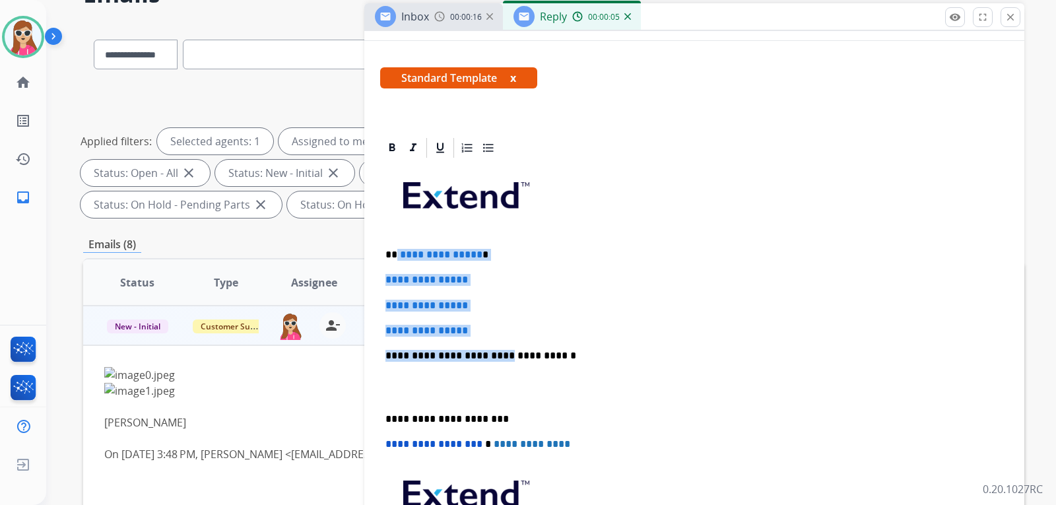
drag, startPoint x: 397, startPoint y: 253, endPoint x: 499, endPoint y: 352, distance: 141.9
click at [491, 347] on div "**********" at bounding box center [694, 387] width 629 height 454
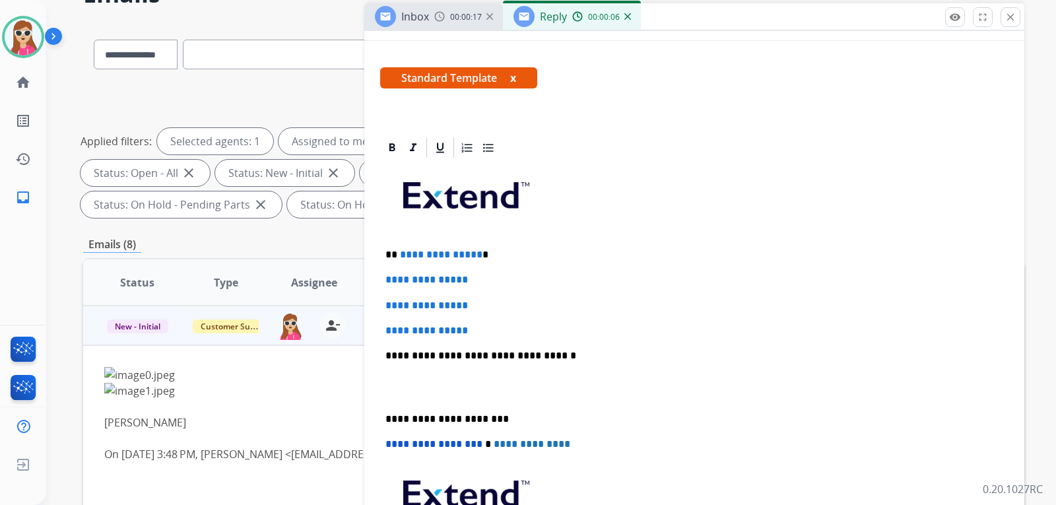
click at [507, 355] on p "**********" at bounding box center [689, 356] width 607 height 12
drag, startPoint x: 508, startPoint y: 353, endPoint x: 440, endPoint y: 329, distance: 71.8
click at [446, 329] on div "**********" at bounding box center [694, 387] width 629 height 454
drag, startPoint x: 501, startPoint y: 331, endPoint x: 484, endPoint y: 331, distance: 17.2
click at [500, 331] on p "**********" at bounding box center [695, 331] width 618 height 12
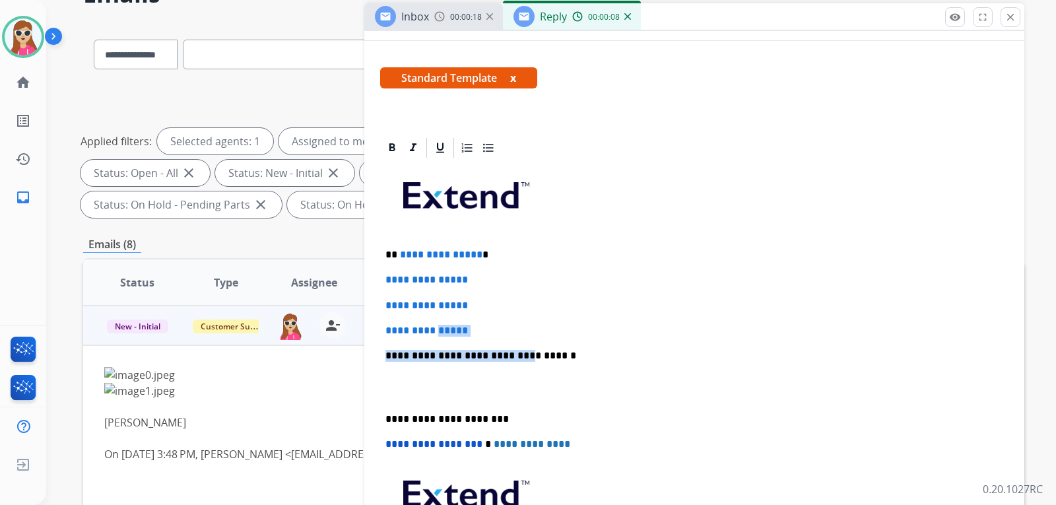
click at [481, 328] on p "**********" at bounding box center [695, 331] width 618 height 12
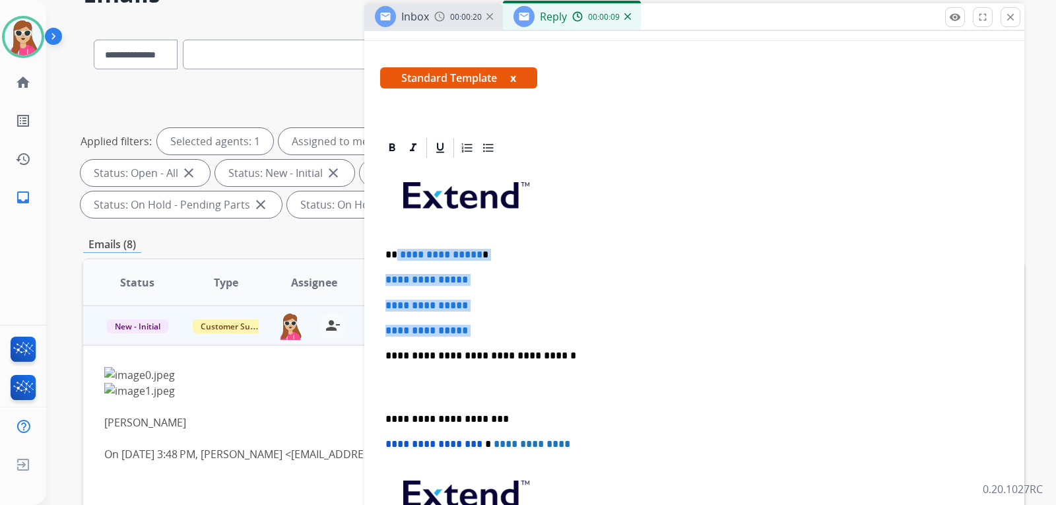
drag, startPoint x: 481, startPoint y: 328, endPoint x: 389, endPoint y: 267, distance: 110.4
click at [397, 259] on div "**********" at bounding box center [694, 387] width 629 height 454
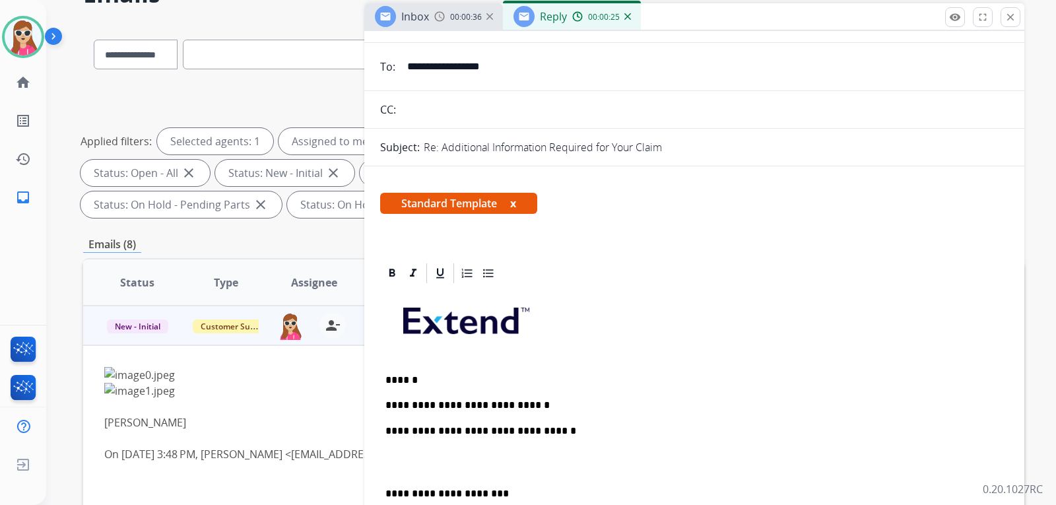
scroll to position [0, 0]
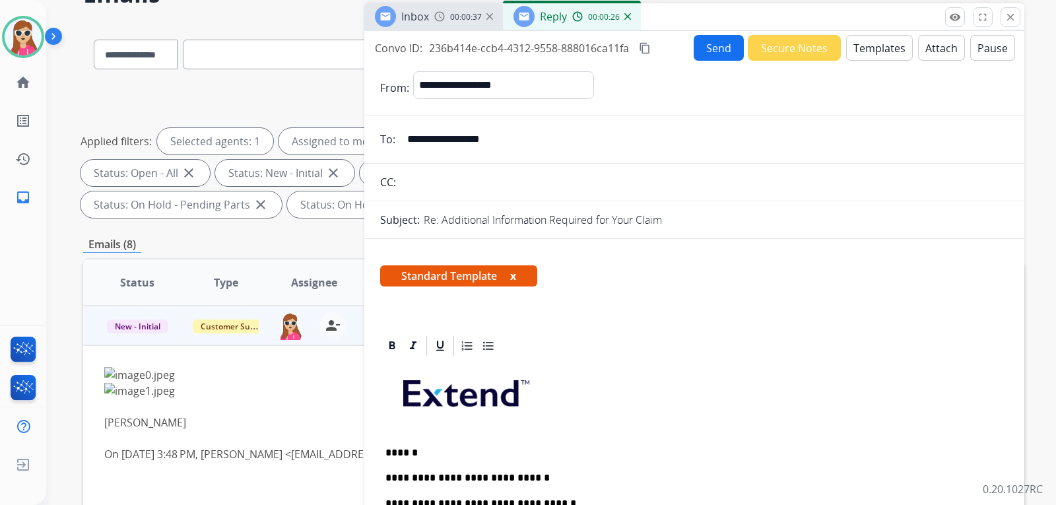
click at [724, 58] on button "Send" at bounding box center [719, 48] width 50 height 26
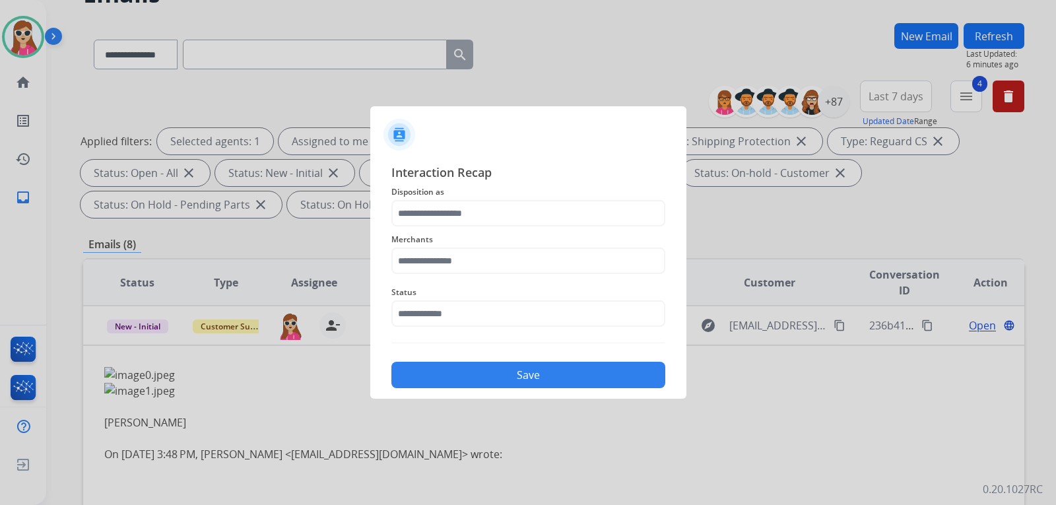
click at [448, 228] on div "Merchants" at bounding box center [529, 252] width 274 height 53
click at [454, 221] on input "text" at bounding box center [529, 213] width 274 height 26
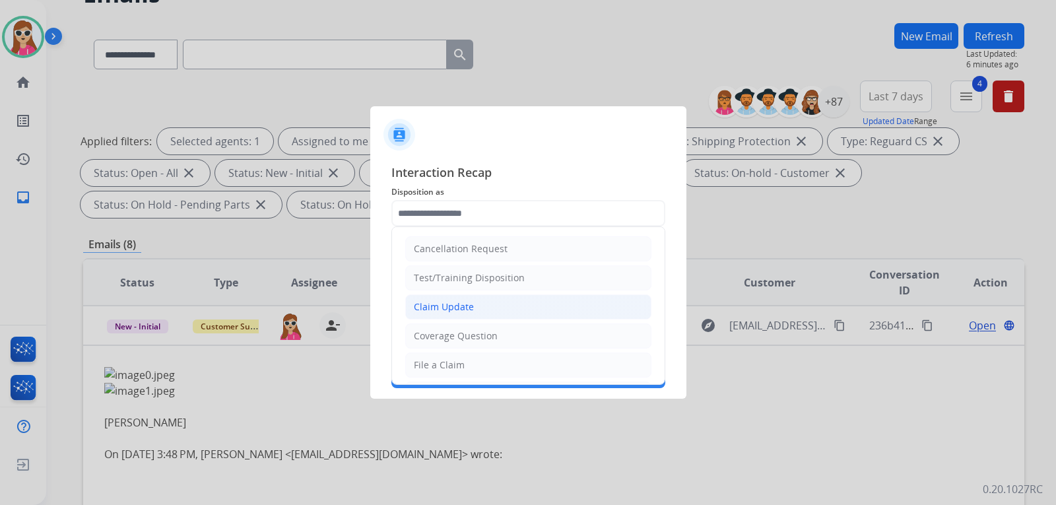
click at [488, 297] on li "Claim Update" at bounding box center [528, 306] width 246 height 25
type input "**********"
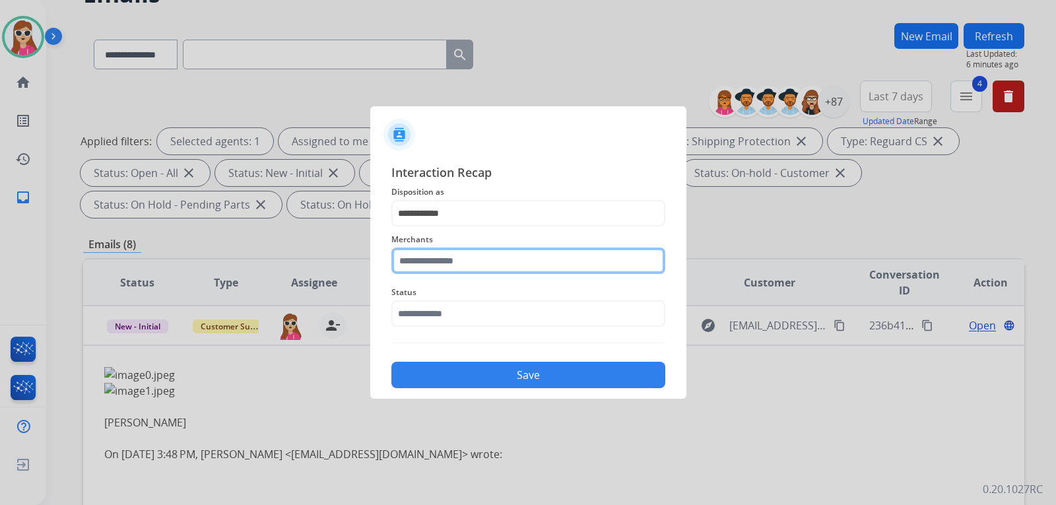
click at [491, 272] on input "text" at bounding box center [529, 261] width 274 height 26
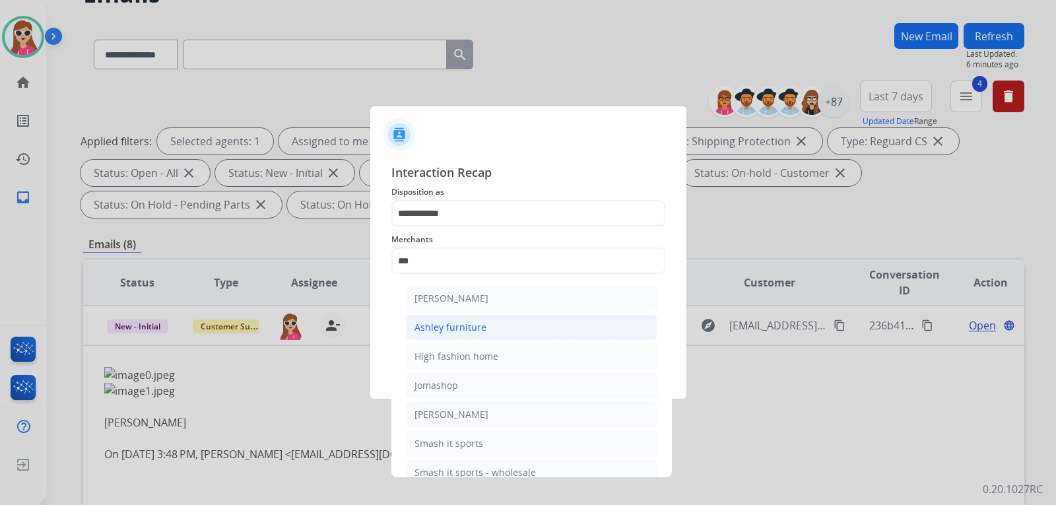
click at [466, 331] on div "Ashley furniture" at bounding box center [451, 327] width 72 height 13
type input "**********"
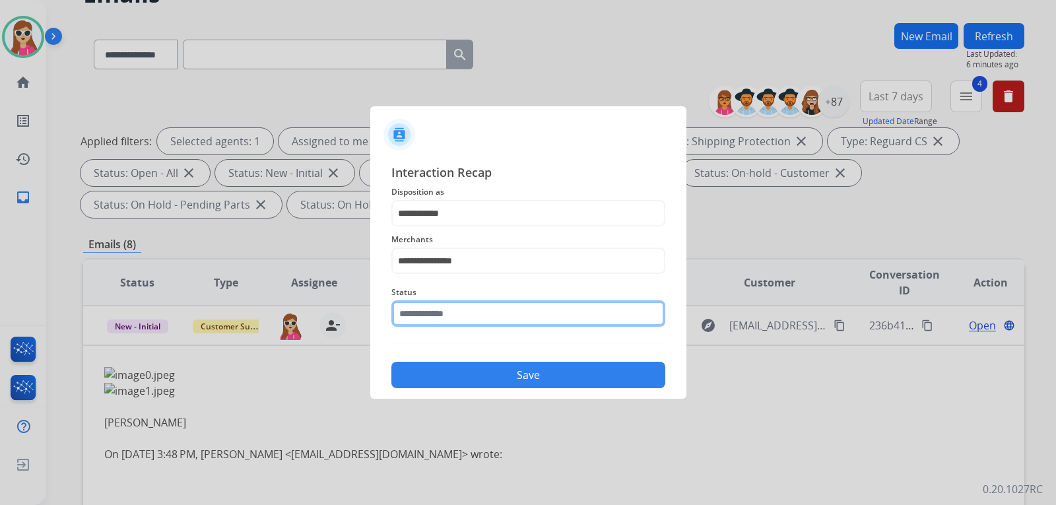
click at [467, 320] on input "text" at bounding box center [529, 313] width 274 height 26
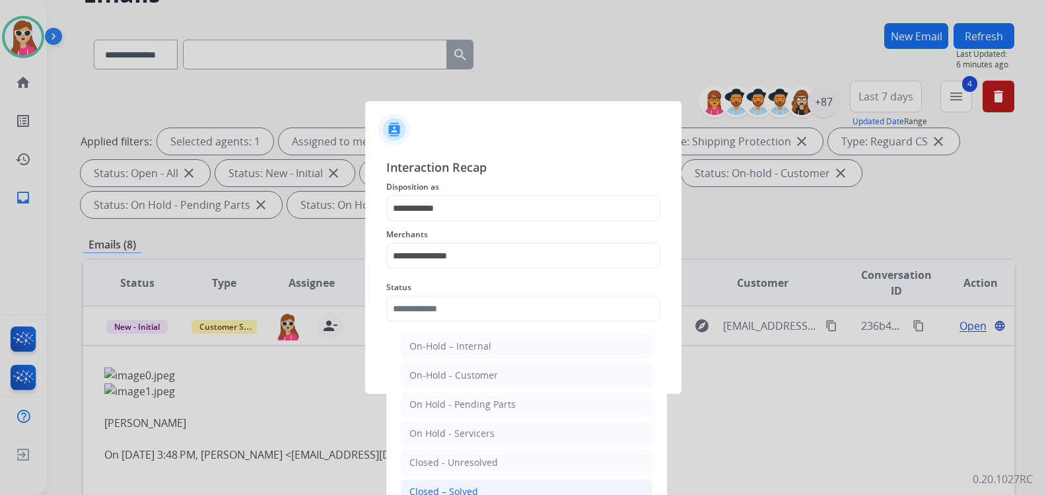
click at [461, 492] on div "Closed – Solved" at bounding box center [443, 491] width 69 height 13
type input "**********"
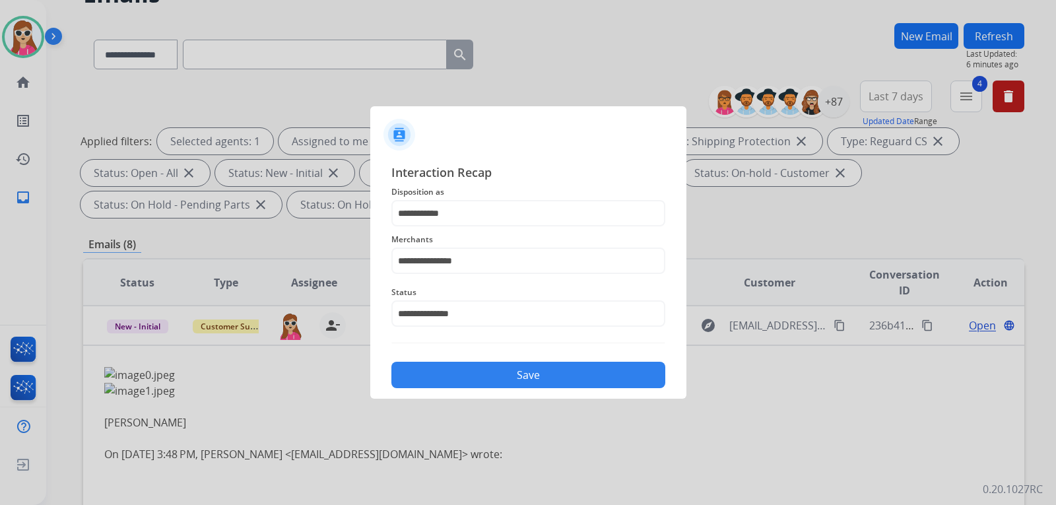
click at [518, 370] on button "Save" at bounding box center [529, 375] width 274 height 26
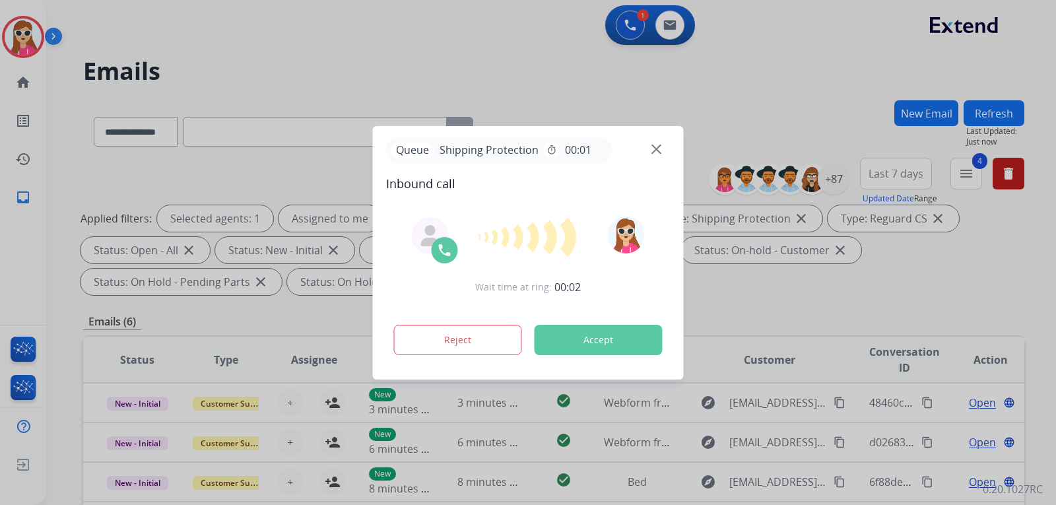
click at [618, 334] on button "Accept" at bounding box center [599, 340] width 128 height 30
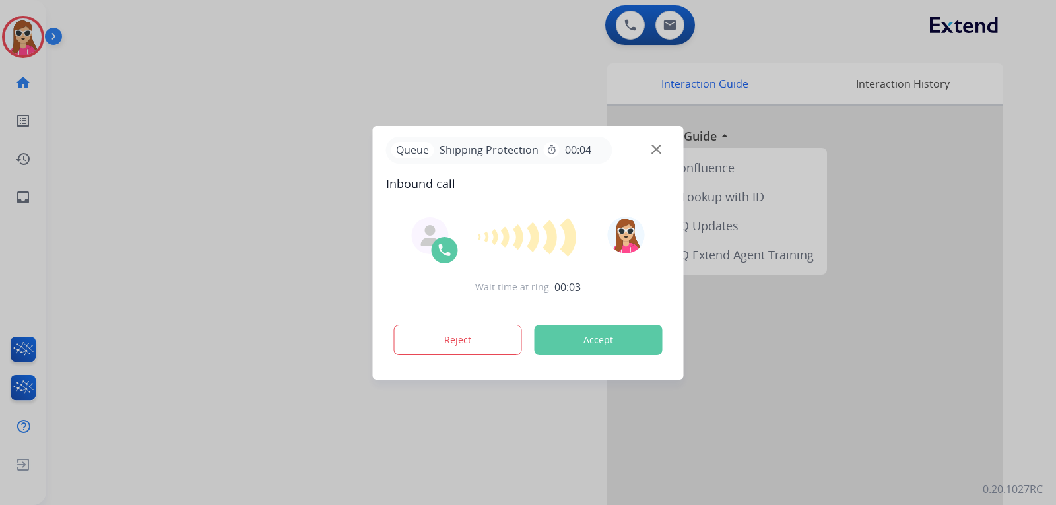
click at [616, 342] on button "Accept" at bounding box center [599, 340] width 128 height 30
click at [581, 341] on button "Accept" at bounding box center [599, 340] width 128 height 30
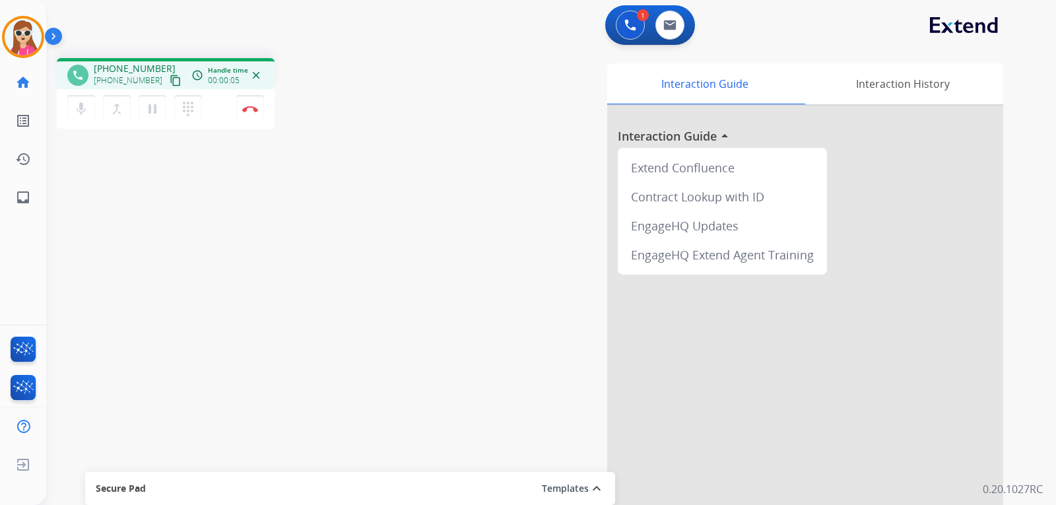
click at [170, 77] on mat-icon "content_copy" at bounding box center [176, 81] width 12 height 12
click at [170, 84] on mat-icon "content_copy" at bounding box center [176, 81] width 12 height 12
click at [252, 116] on button "Disconnect" at bounding box center [250, 109] width 28 height 28
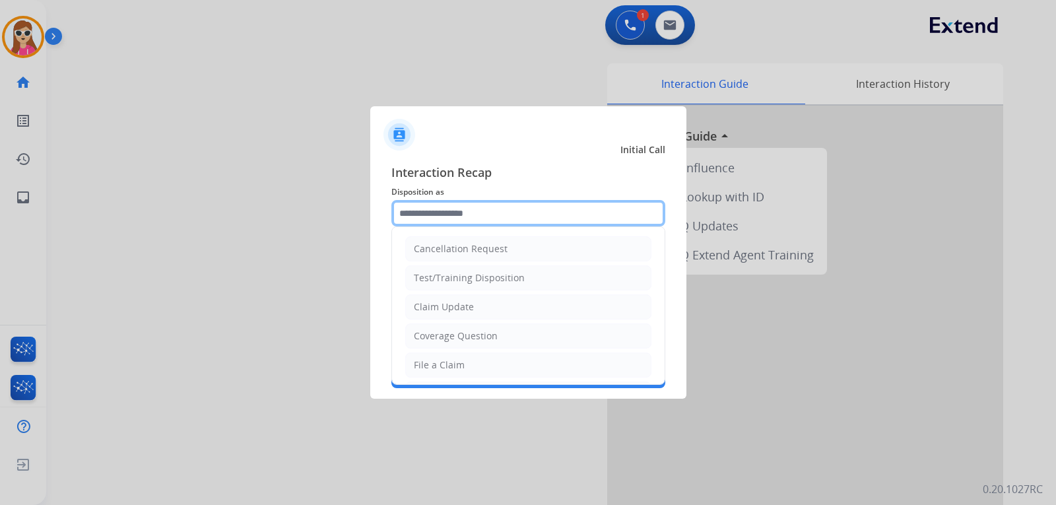
click at [484, 211] on input "text" at bounding box center [529, 213] width 274 height 26
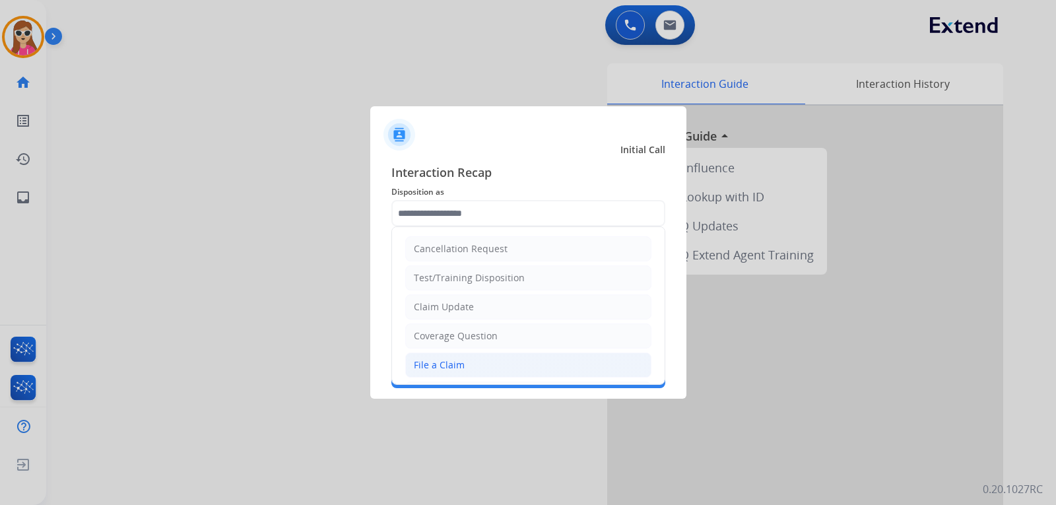
click at [438, 358] on li "File a Claim" at bounding box center [528, 365] width 246 height 25
type input "**********"
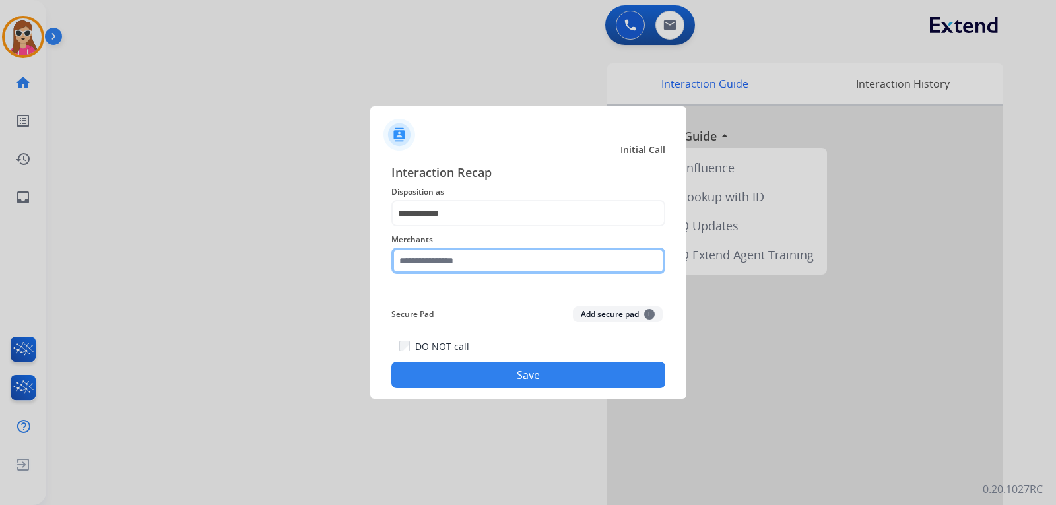
click at [456, 271] on input "text" at bounding box center [529, 261] width 274 height 26
click at [428, 261] on input "text" at bounding box center [529, 261] width 274 height 26
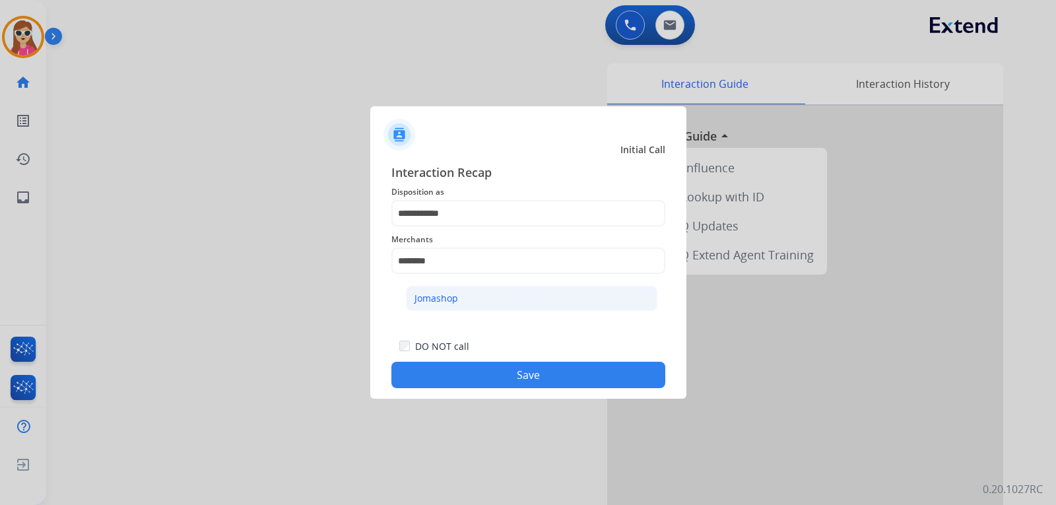
click at [514, 305] on li "Jomashop" at bounding box center [532, 298] width 252 height 25
type input "********"
click at [541, 372] on button "Save" at bounding box center [529, 375] width 274 height 26
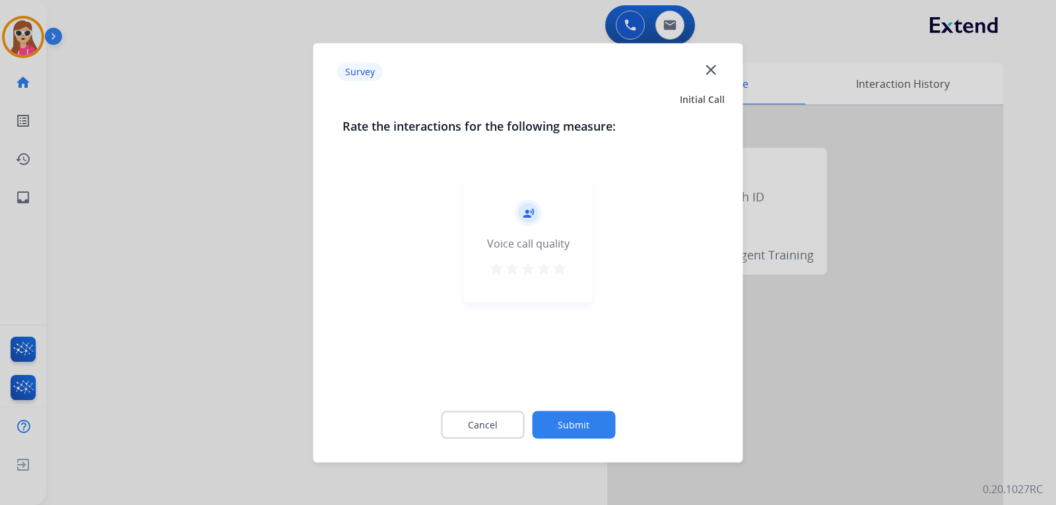
click at [549, 275] on mat-icon "star" at bounding box center [544, 268] width 16 height 16
click at [559, 267] on mat-icon "star" at bounding box center [560, 268] width 16 height 16
click at [592, 425] on button "Submit" at bounding box center [573, 425] width 83 height 28
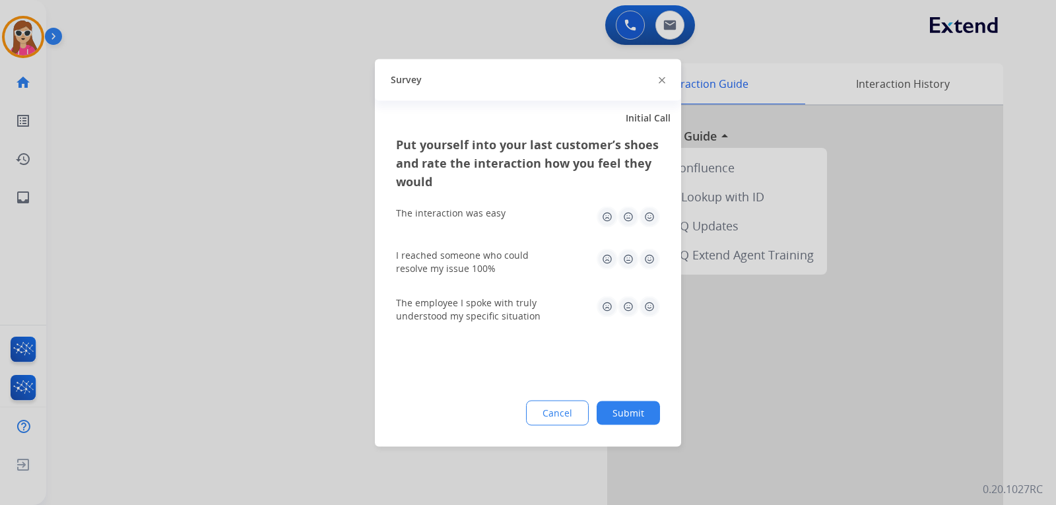
click at [648, 220] on img at bounding box center [649, 216] width 21 height 21
click at [652, 313] on img at bounding box center [649, 306] width 21 height 21
click at [654, 265] on img at bounding box center [649, 258] width 21 height 21
click at [645, 411] on button "Submit" at bounding box center [628, 413] width 63 height 24
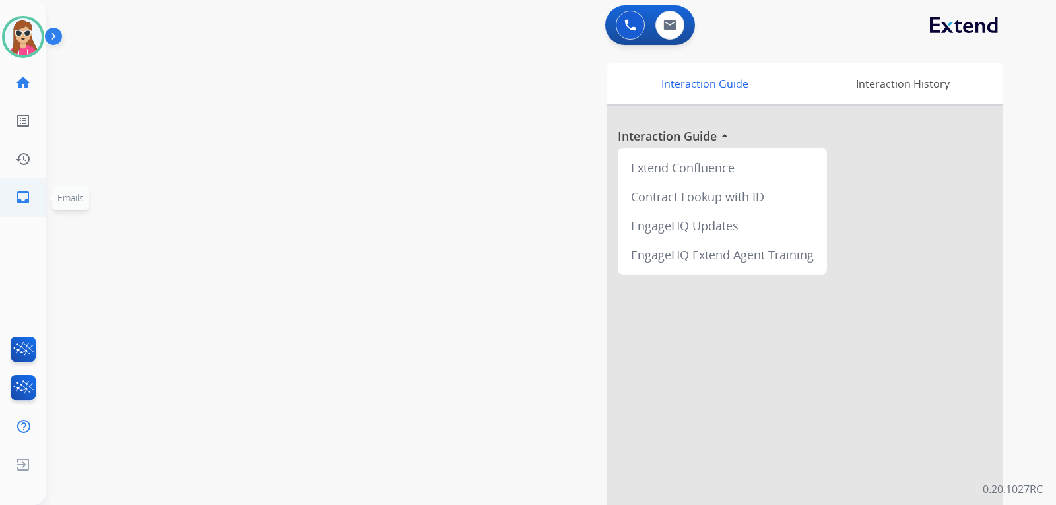
click at [36, 195] on link "inbox Emails" at bounding box center [23, 197] width 37 height 37
select select "**********"
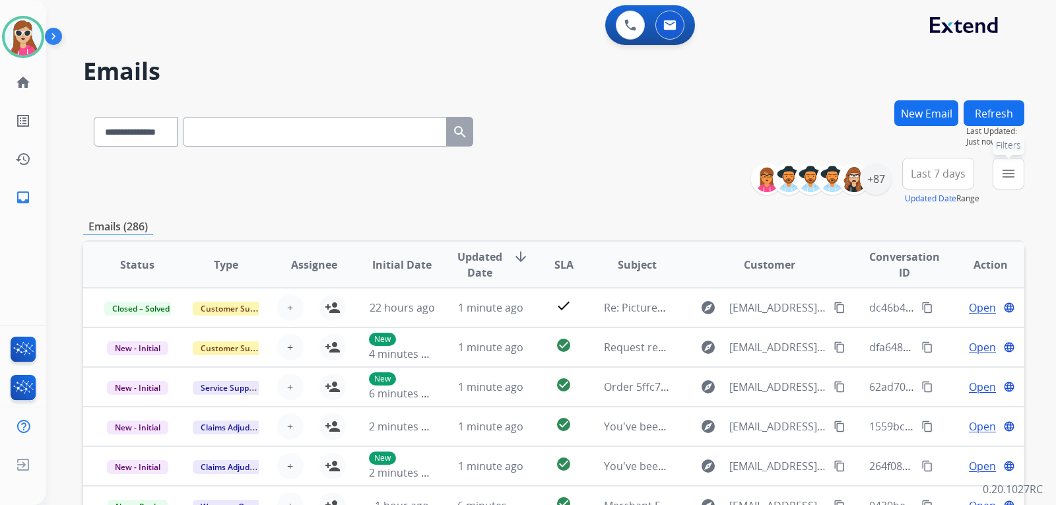
click at [1014, 176] on mat-icon "menu" at bounding box center [1009, 174] width 16 height 16
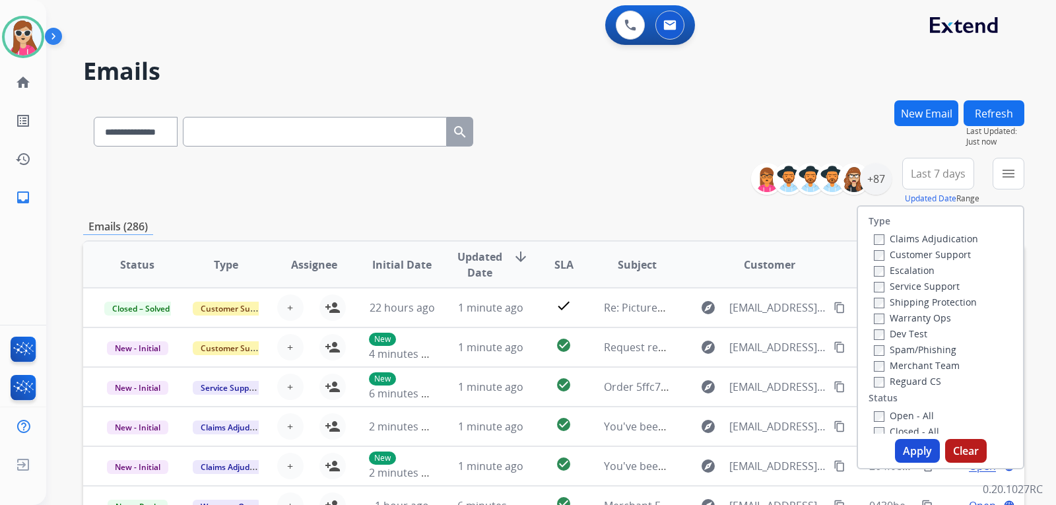
click at [945, 251] on label "Customer Support" at bounding box center [922, 254] width 97 height 13
drag, startPoint x: 941, startPoint y: 298, endPoint x: 934, endPoint y: 311, distance: 14.5
click at [944, 298] on label "Shipping Protection" at bounding box center [925, 302] width 103 height 13
click at [883, 380] on label "Reguard CS" at bounding box center [907, 381] width 67 height 13
click at [880, 417] on label "Open - All" at bounding box center [904, 415] width 60 height 13
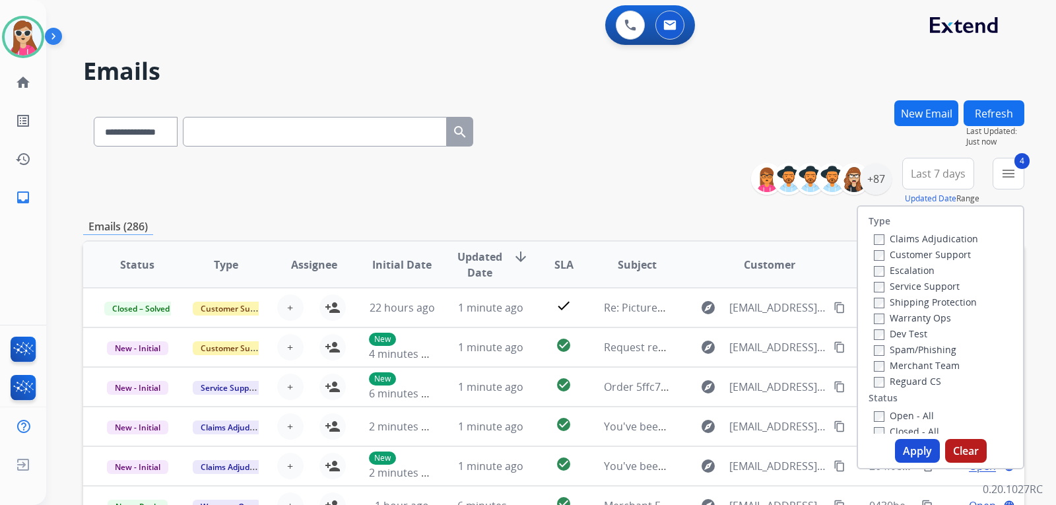
click at [903, 445] on button "Apply" at bounding box center [917, 451] width 45 height 24
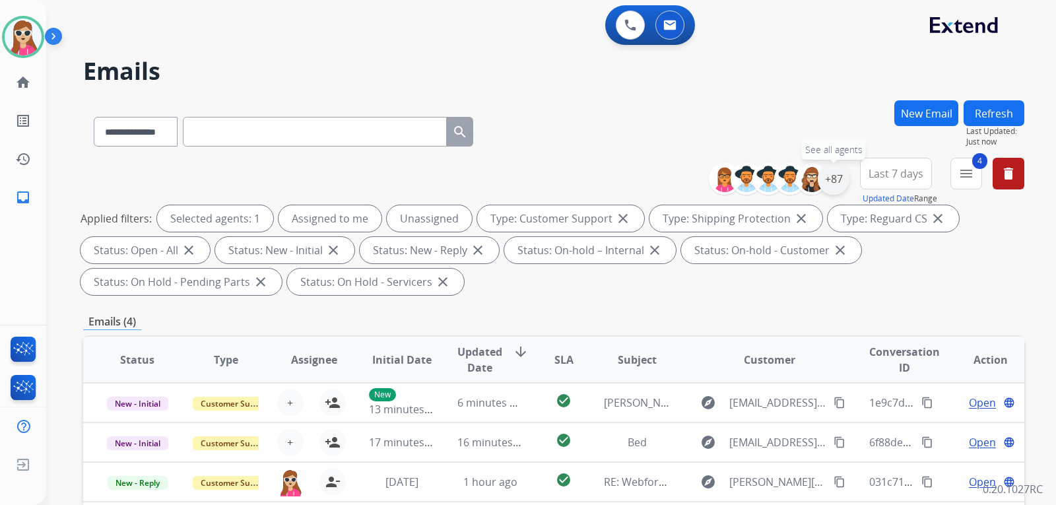
click at [833, 177] on div "+87" at bounding box center [834, 179] width 32 height 32
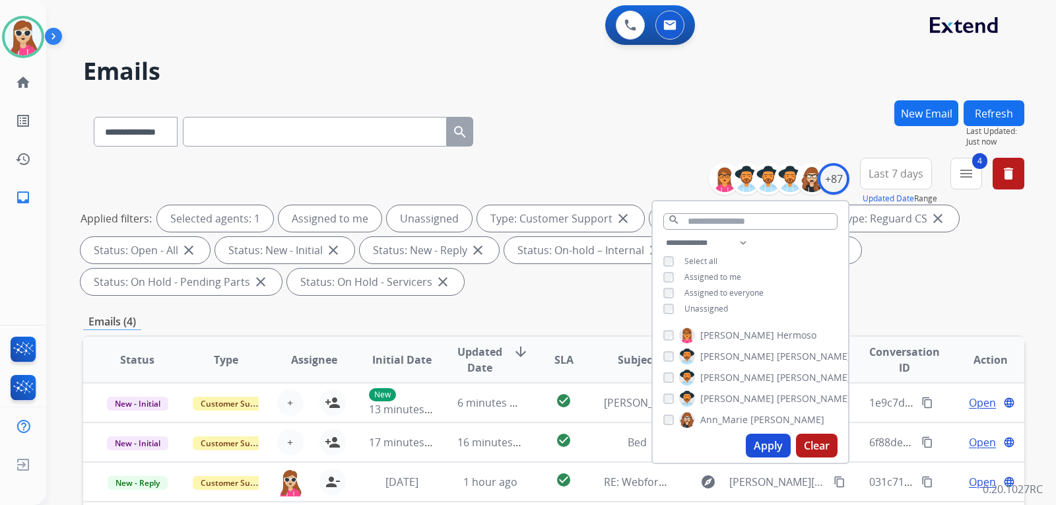
click at [722, 308] on span "Unassigned" at bounding box center [707, 308] width 44 height 11
click at [720, 298] on div "**********" at bounding box center [750, 277] width 195 height 85
click at [765, 450] on button "Apply" at bounding box center [768, 446] width 45 height 24
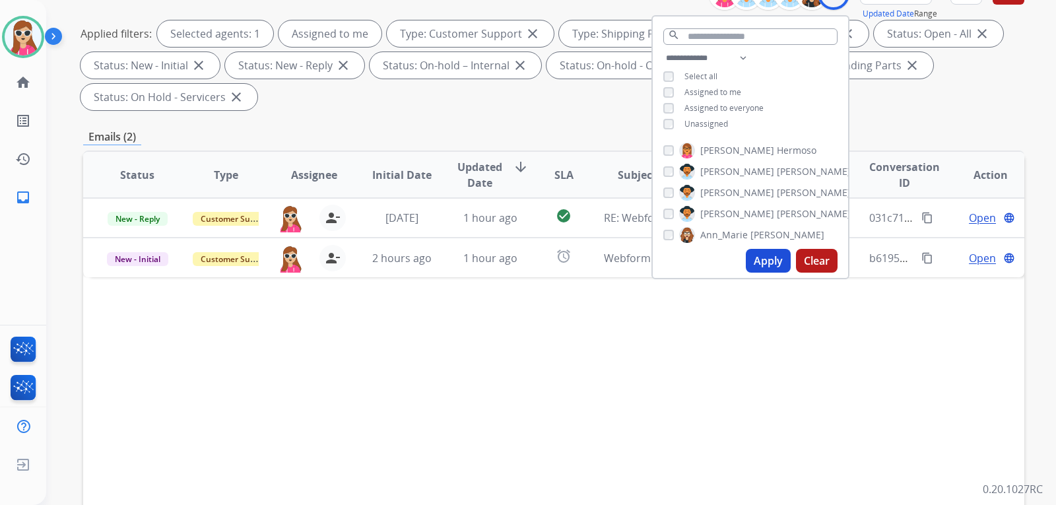
scroll to position [198, 0]
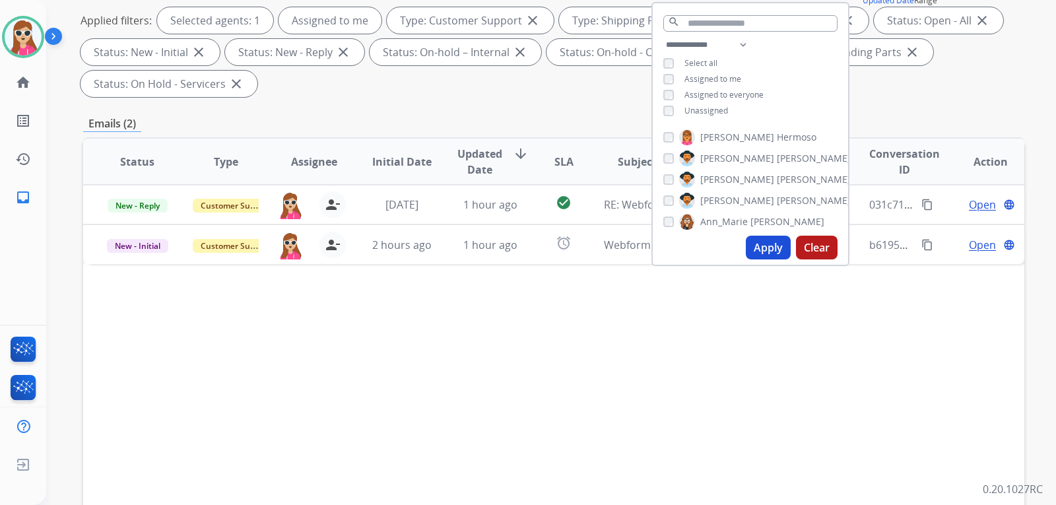
click at [557, 279] on div "Status Type Assignee Initial Date Updated Date arrow_downward SLA Subject Custo…" at bounding box center [553, 358] width 941 height 442
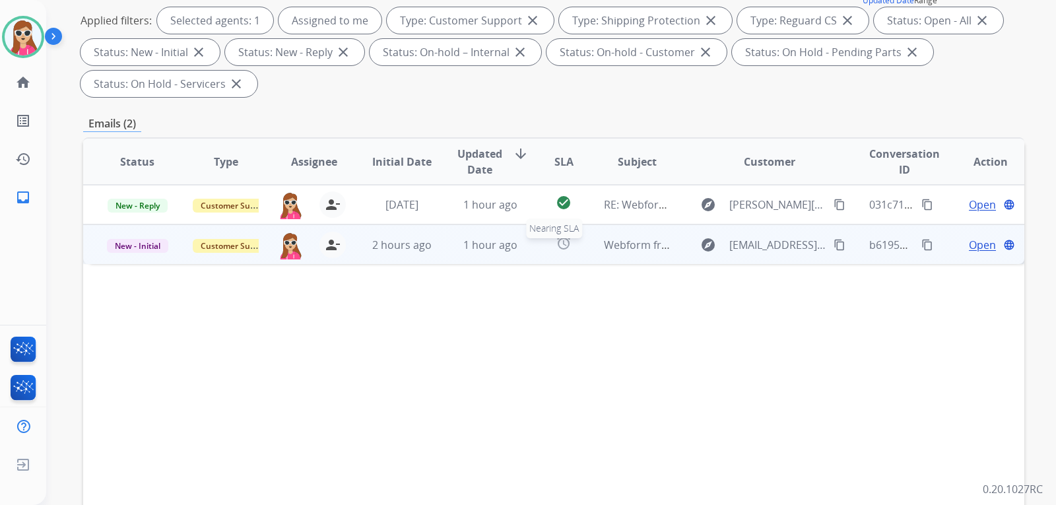
click at [576, 252] on div "alarm" at bounding box center [563, 245] width 37 height 20
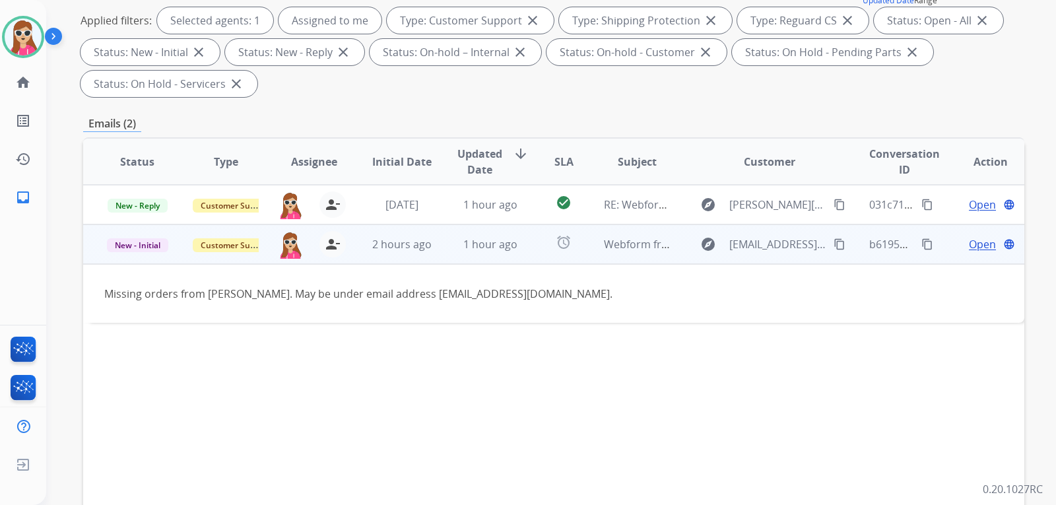
click at [957, 246] on div "Open language" at bounding box center [990, 244] width 67 height 16
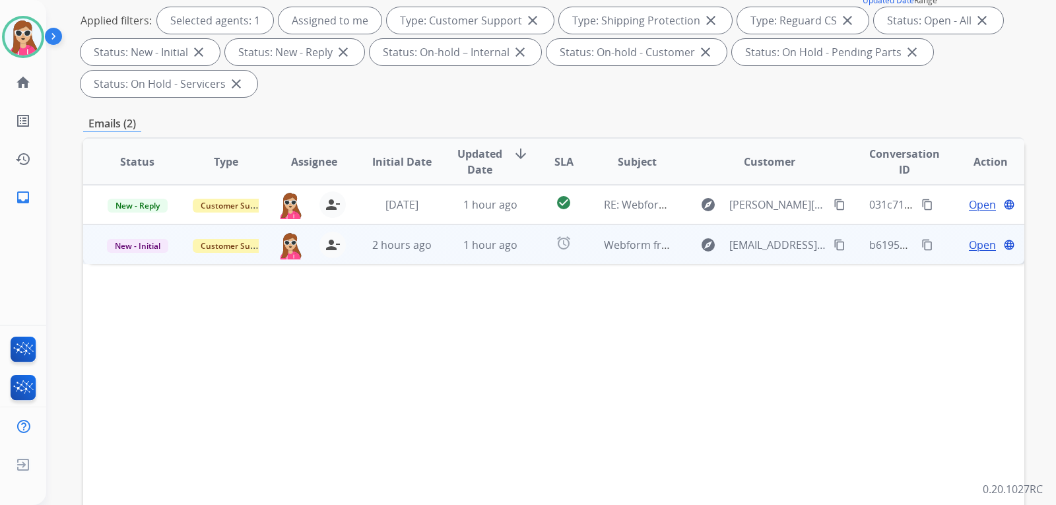
click at [971, 249] on span "Open" at bounding box center [982, 245] width 27 height 16
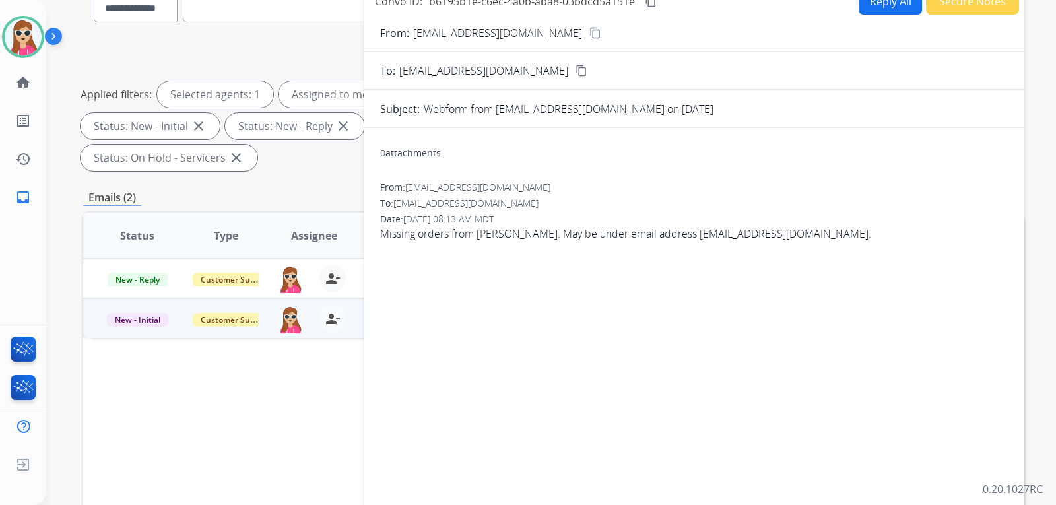
scroll to position [0, 0]
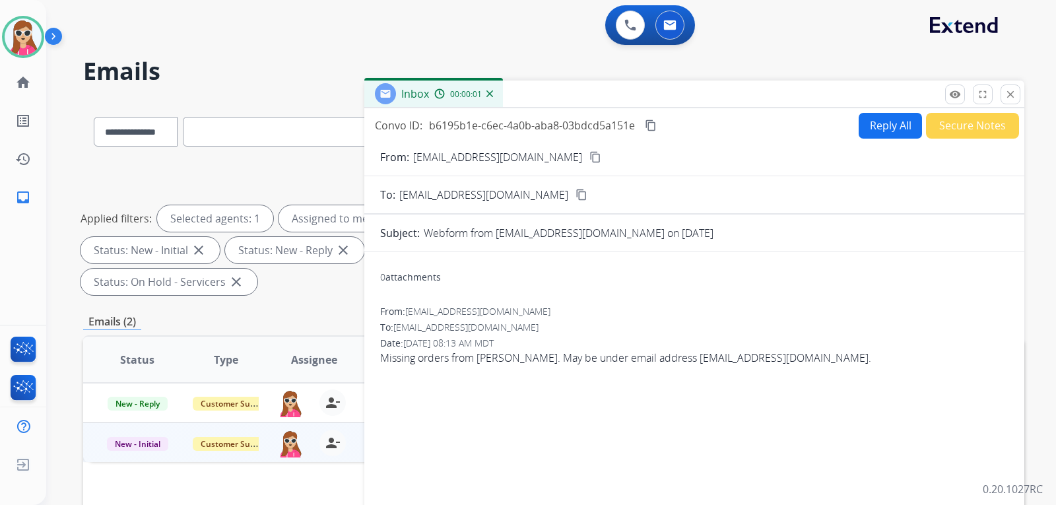
click at [873, 122] on button "Reply All" at bounding box center [890, 126] width 63 height 26
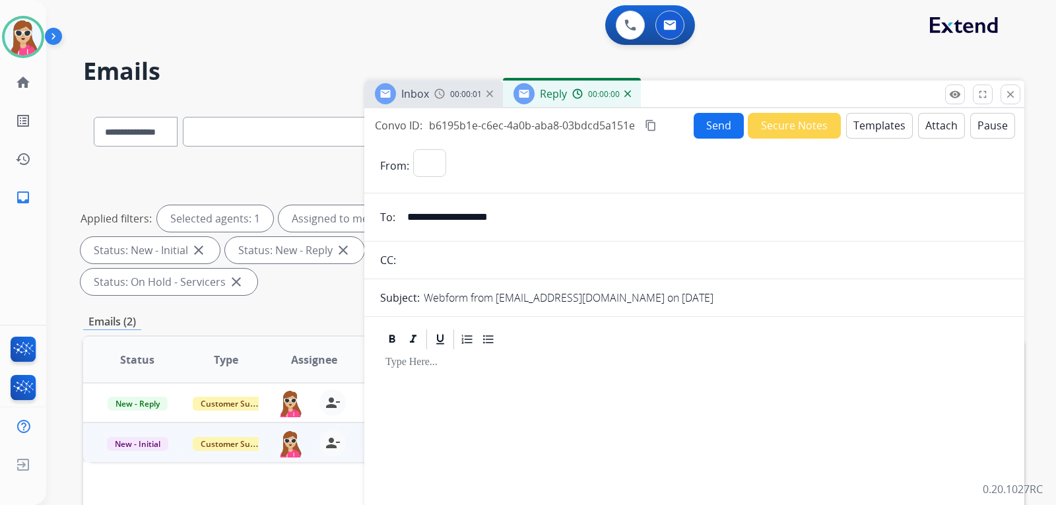
select select "**********"
drag, startPoint x: 895, startPoint y: 139, endPoint x: 885, endPoint y: 133, distance: 11.0
click at [891, 136] on div "**********" at bounding box center [694, 390] width 660 height 564
click at [877, 131] on button "Templates" at bounding box center [879, 126] width 67 height 26
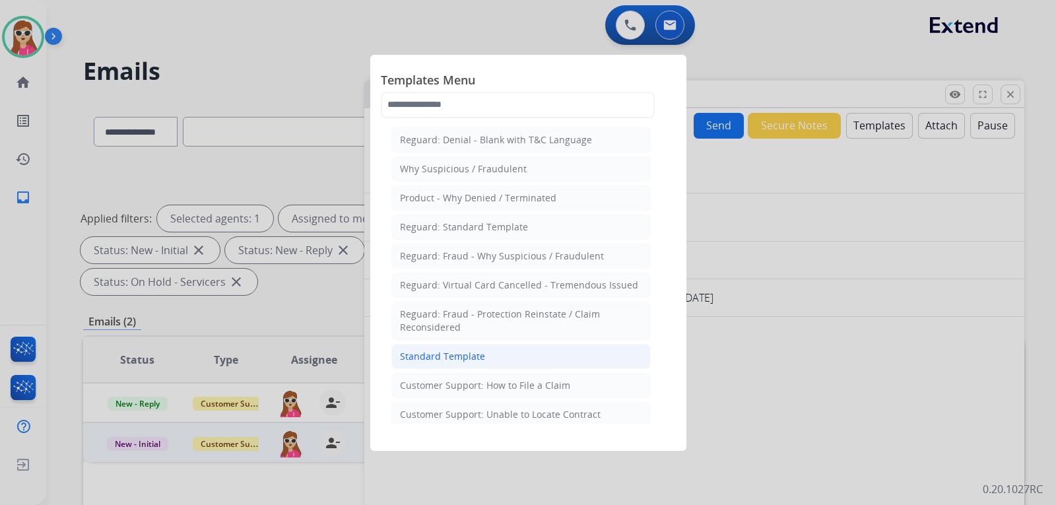
click at [469, 348] on li "Standard Template" at bounding box center [521, 356] width 259 height 25
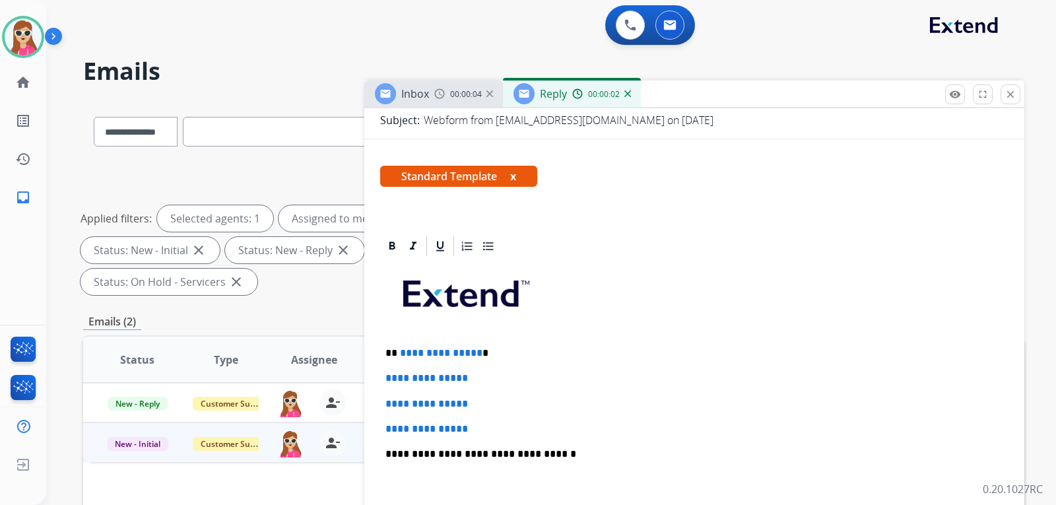
scroll to position [264, 0]
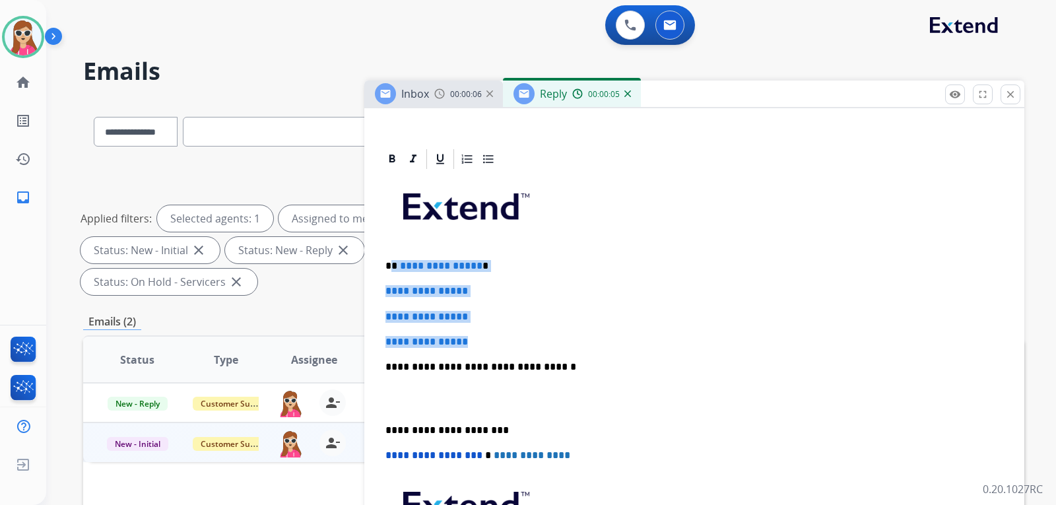
drag, startPoint x: 395, startPoint y: 268, endPoint x: 475, endPoint y: 335, distance: 105.0
click at [475, 335] on div "**********" at bounding box center [694, 398] width 629 height 454
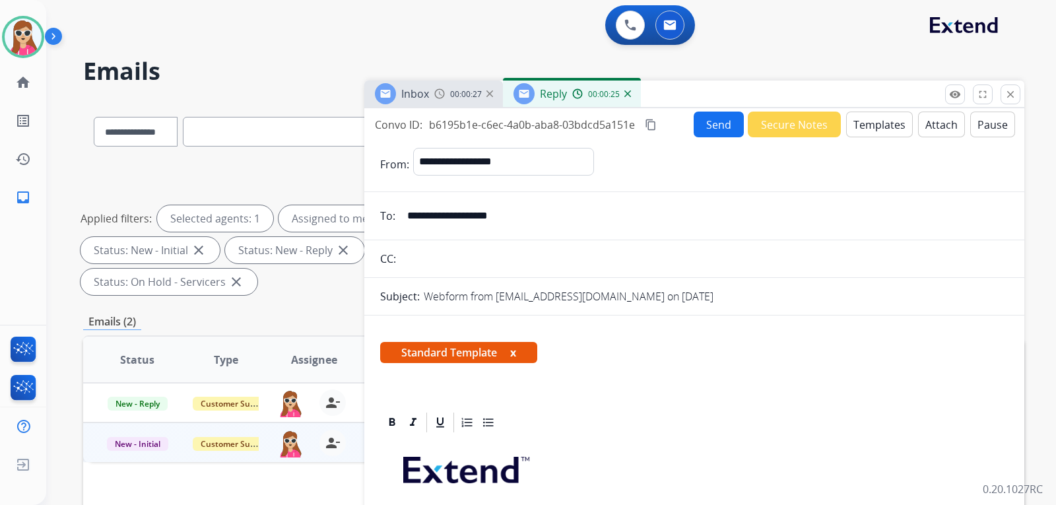
scroll to position [0, 0]
drag, startPoint x: 539, startPoint y: 219, endPoint x: 408, endPoint y: 199, distance: 133.0
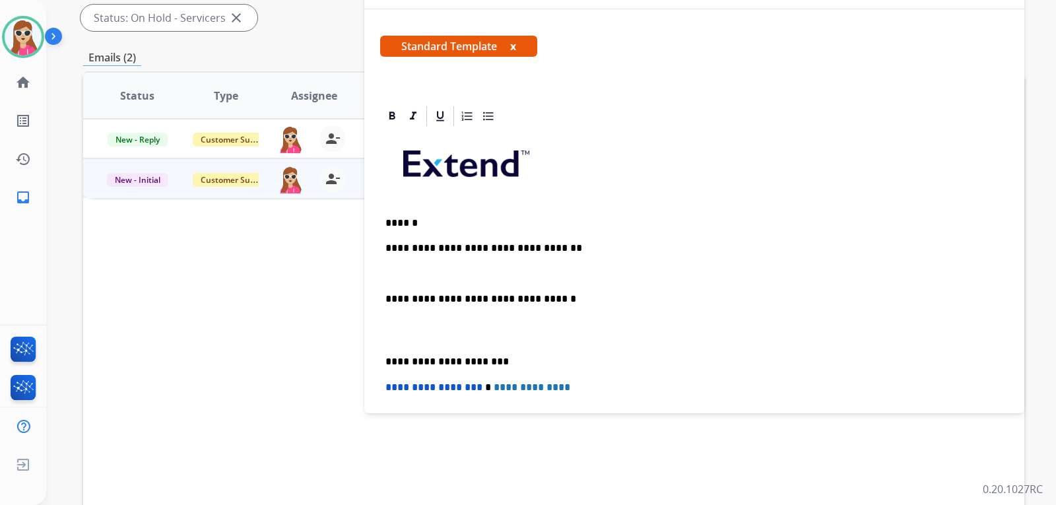
scroll to position [66, 0]
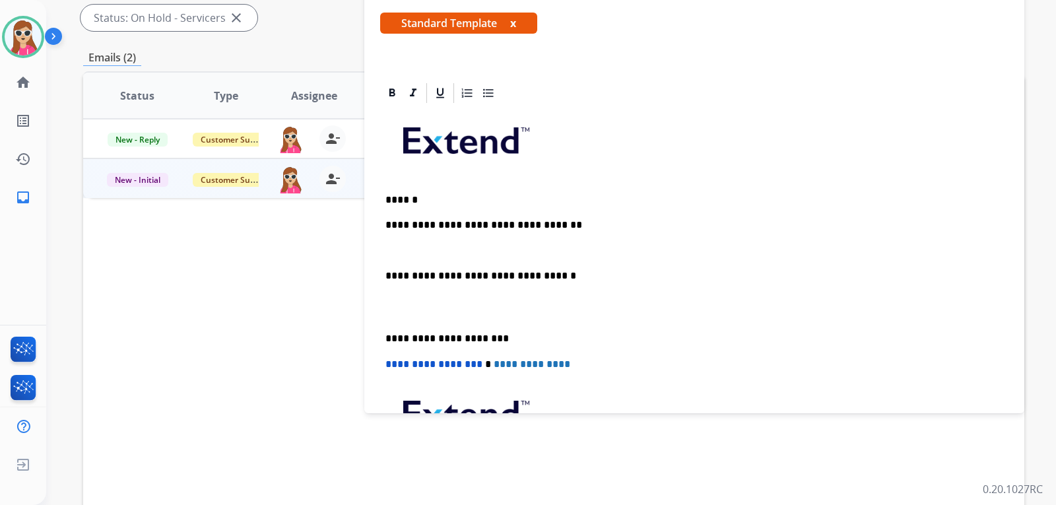
click at [575, 216] on div "**********" at bounding box center [694, 319] width 629 height 429
click at [386, 248] on p at bounding box center [695, 251] width 618 height 12
click at [489, 250] on p "**********" at bounding box center [689, 251] width 607 height 12
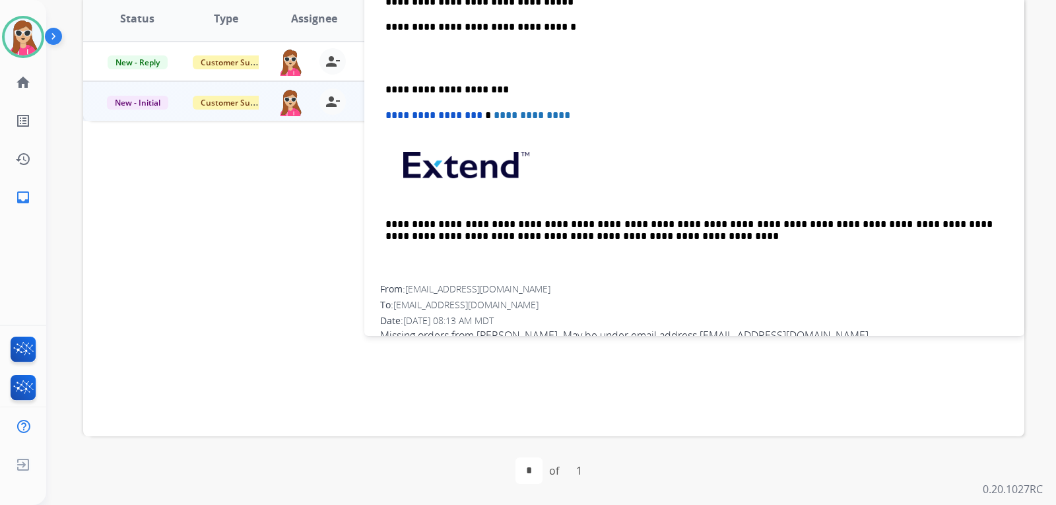
scroll to position [199, 0]
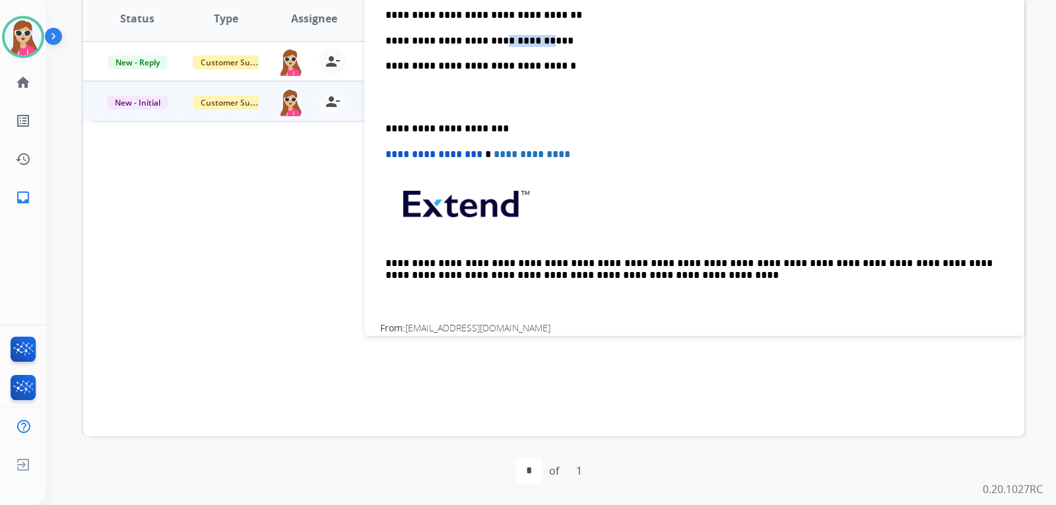
drag, startPoint x: 528, startPoint y: 41, endPoint x: 484, endPoint y: 50, distance: 45.1
click at [486, 46] on p "**********" at bounding box center [689, 41] width 607 height 12
click at [540, 40] on p "**********" at bounding box center [689, 41] width 607 height 12
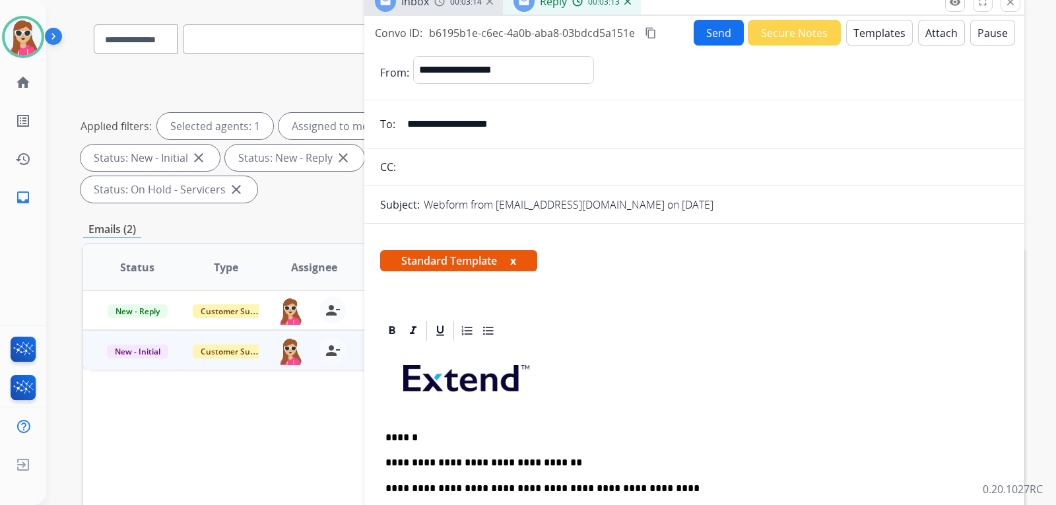
scroll to position [11, 0]
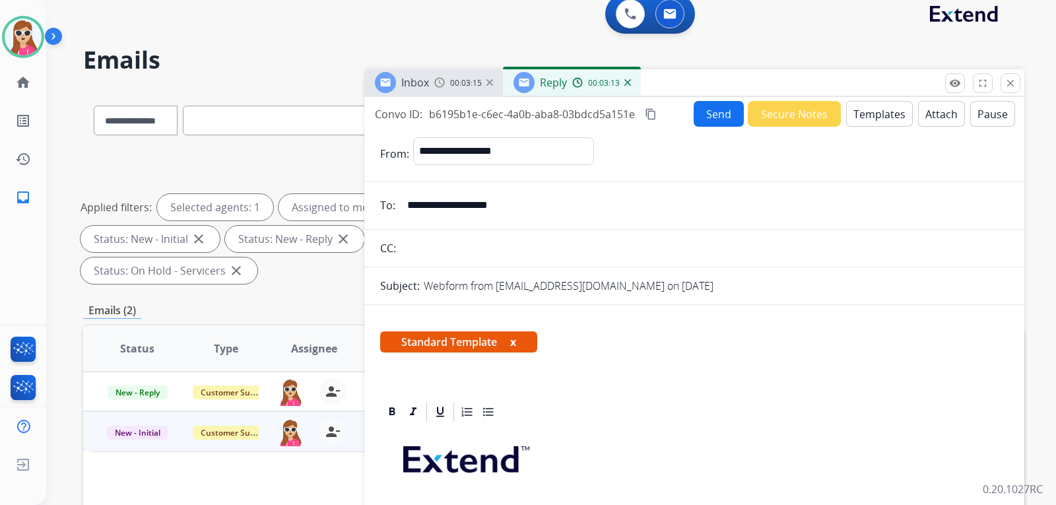
click at [711, 118] on button "Send" at bounding box center [719, 114] width 50 height 26
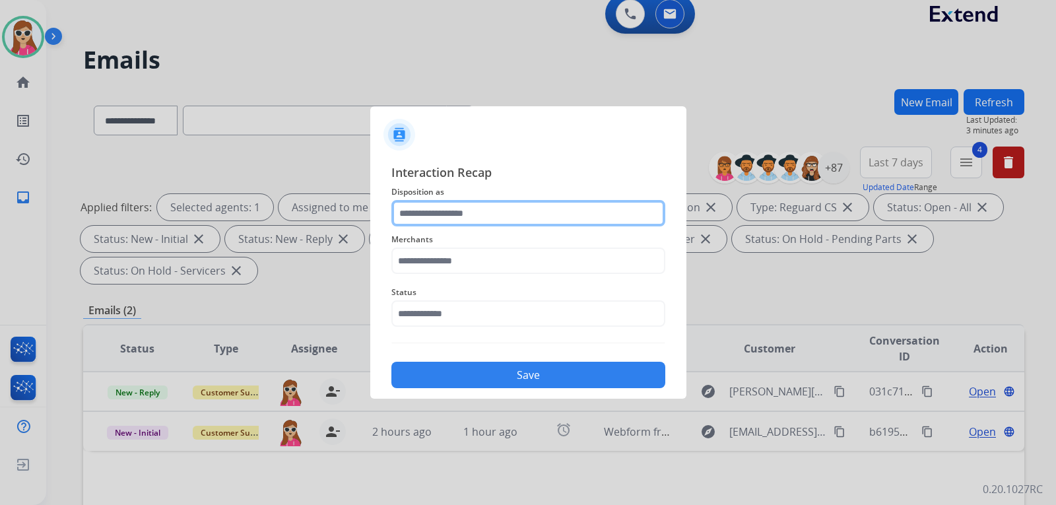
click at [545, 222] on input "text" at bounding box center [529, 213] width 274 height 26
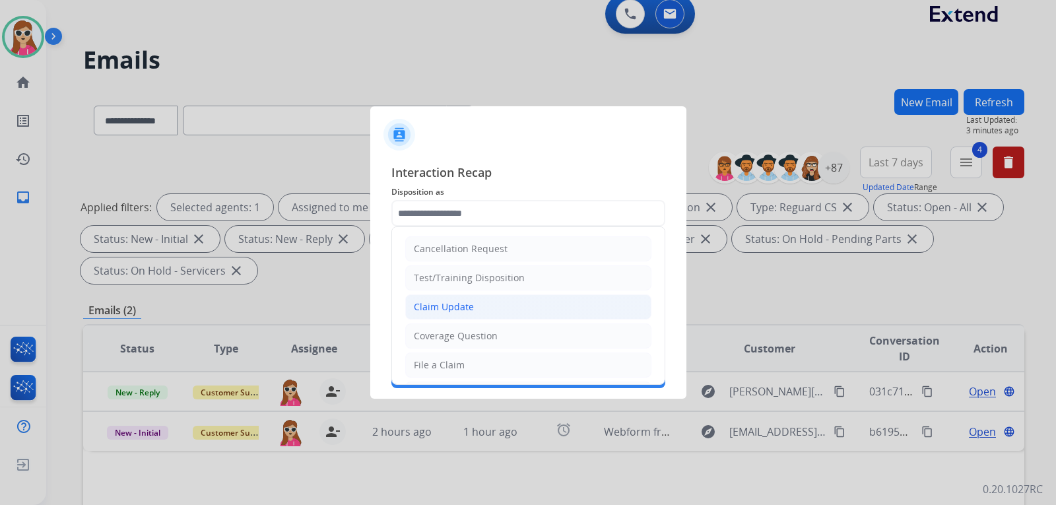
click at [478, 305] on li "Claim Update" at bounding box center [528, 306] width 246 height 25
type input "**********"
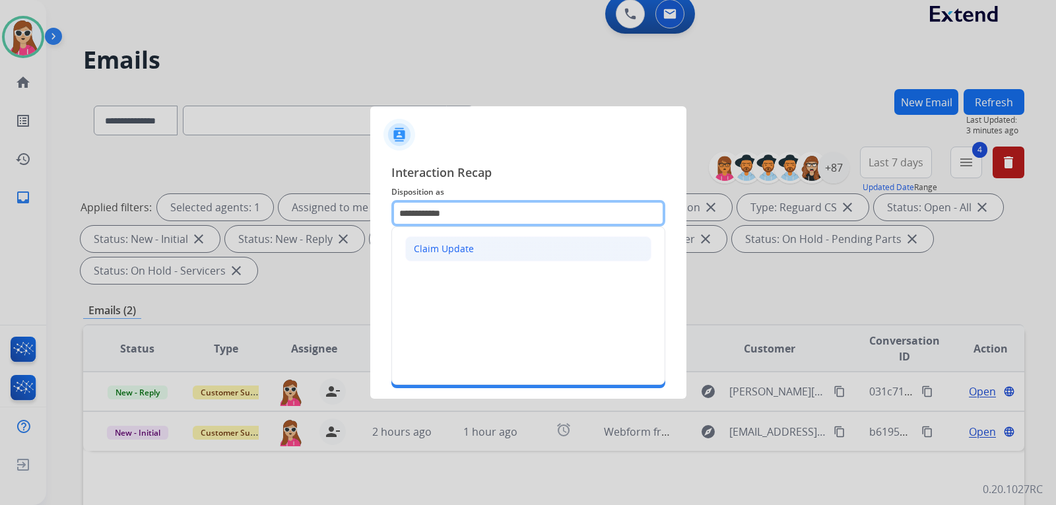
drag, startPoint x: 474, startPoint y: 214, endPoint x: 420, endPoint y: 259, distance: 70.3
click at [372, 214] on div "**********" at bounding box center [528, 276] width 316 height 246
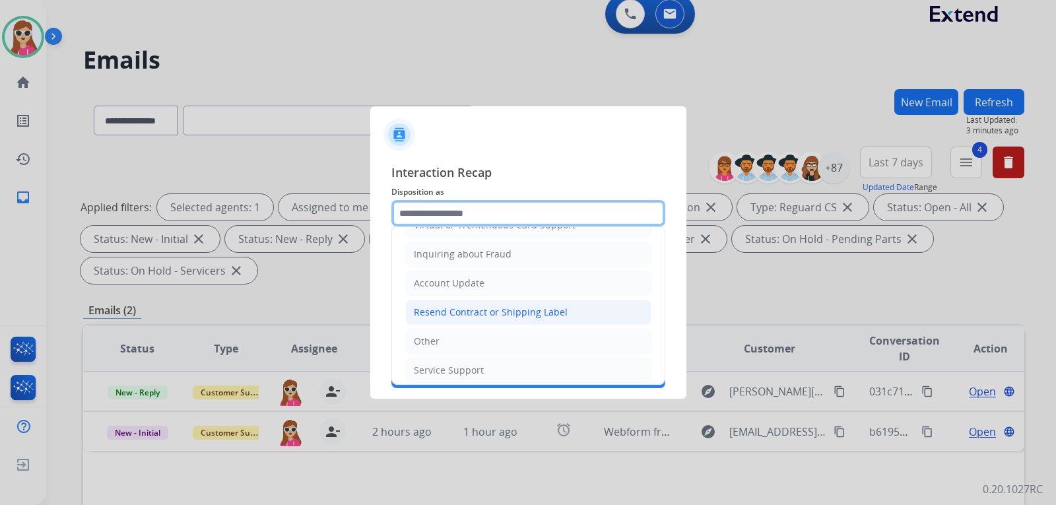
scroll to position [206, 0]
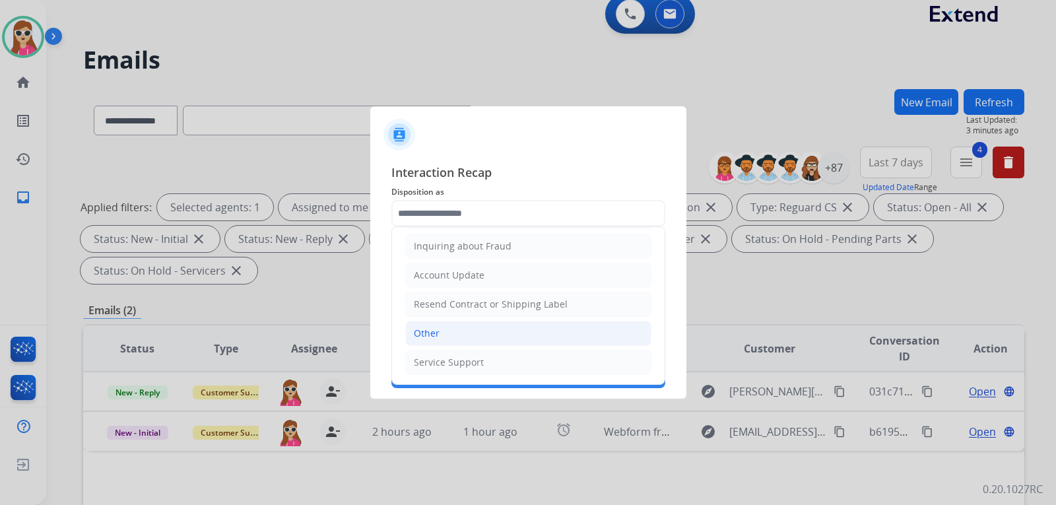
click at [463, 332] on li "Other" at bounding box center [528, 333] width 246 height 25
type input "*****"
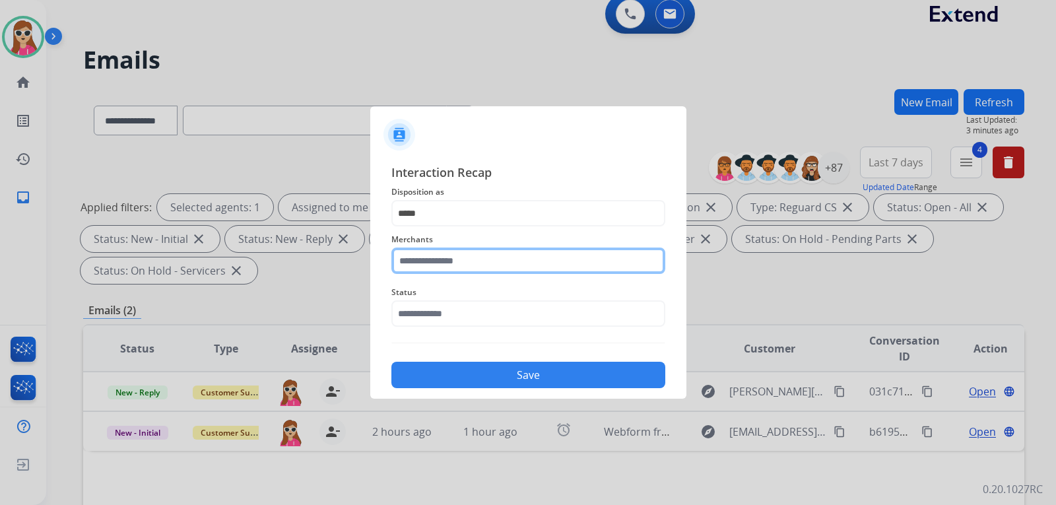
click at [460, 257] on input "text" at bounding box center [529, 261] width 274 height 26
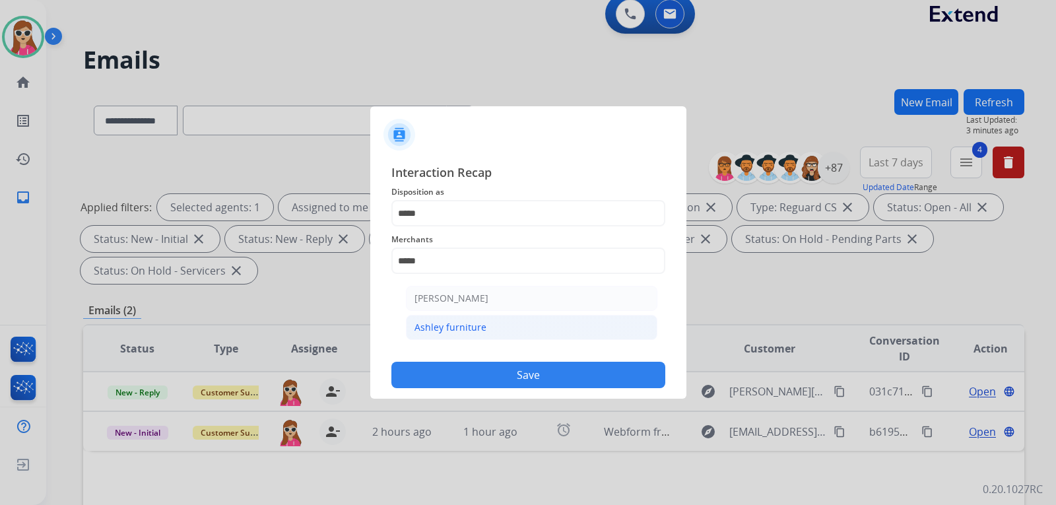
click at [494, 320] on li "Ashley furniture" at bounding box center [532, 327] width 252 height 25
type input "**********"
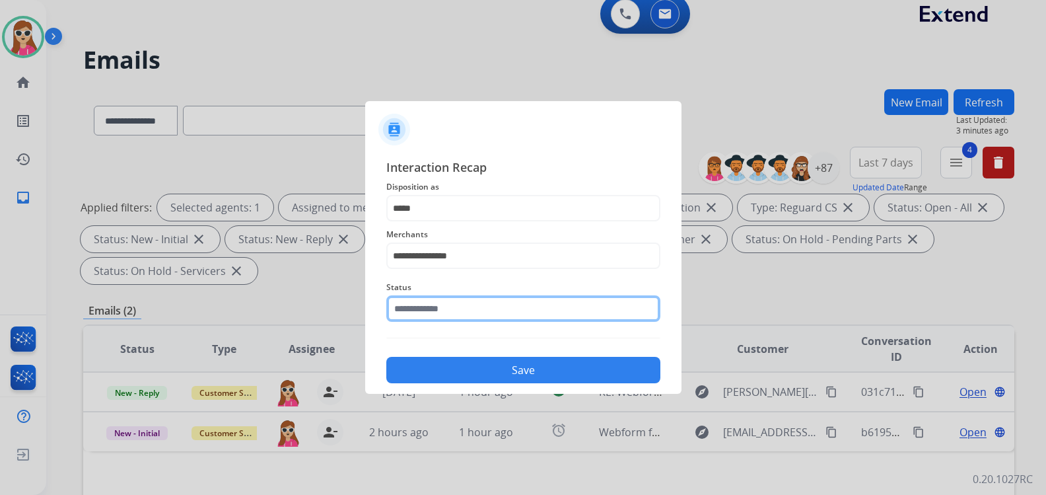
click at [454, 323] on div "Status" at bounding box center [523, 300] width 274 height 53
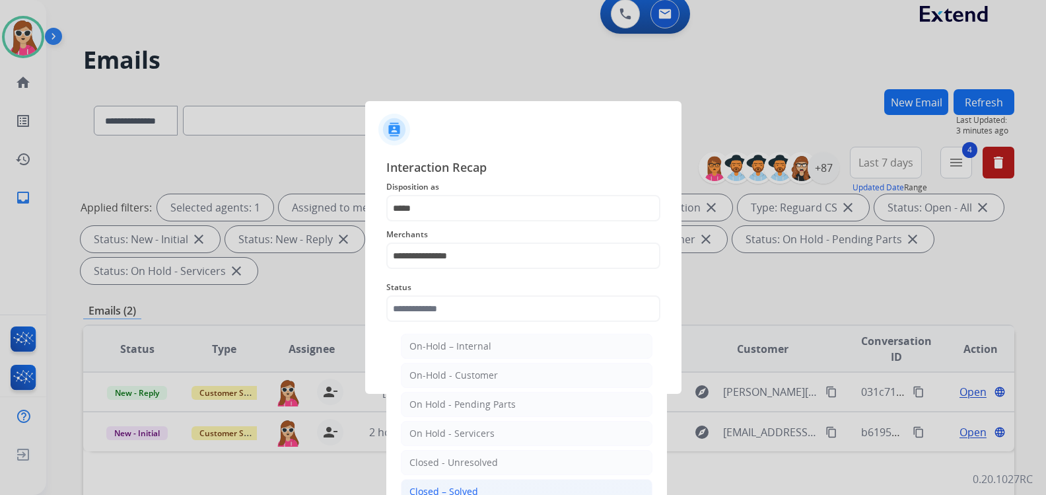
click at [493, 486] on li "Closed – Solved" at bounding box center [527, 491] width 252 height 25
type input "**********"
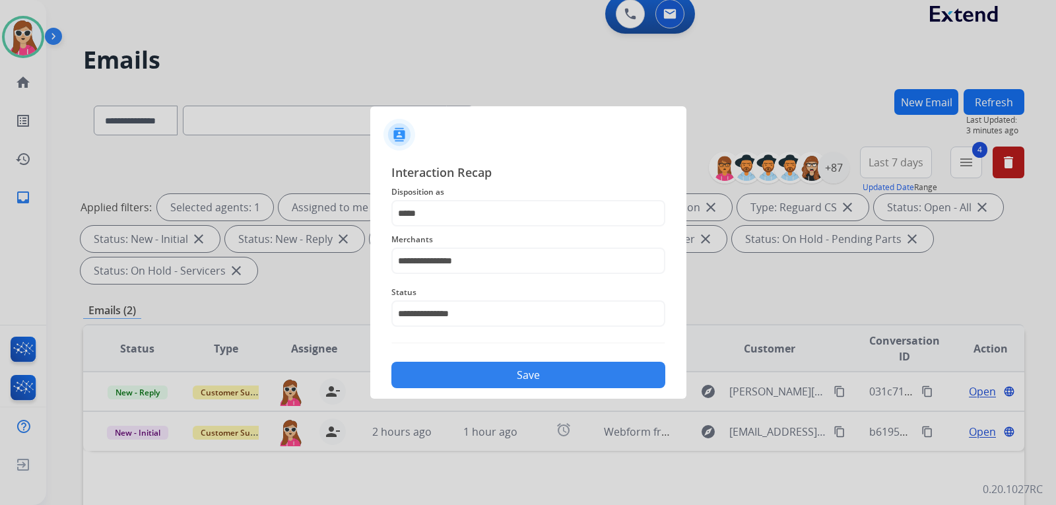
click at [486, 376] on button "Save" at bounding box center [529, 375] width 274 height 26
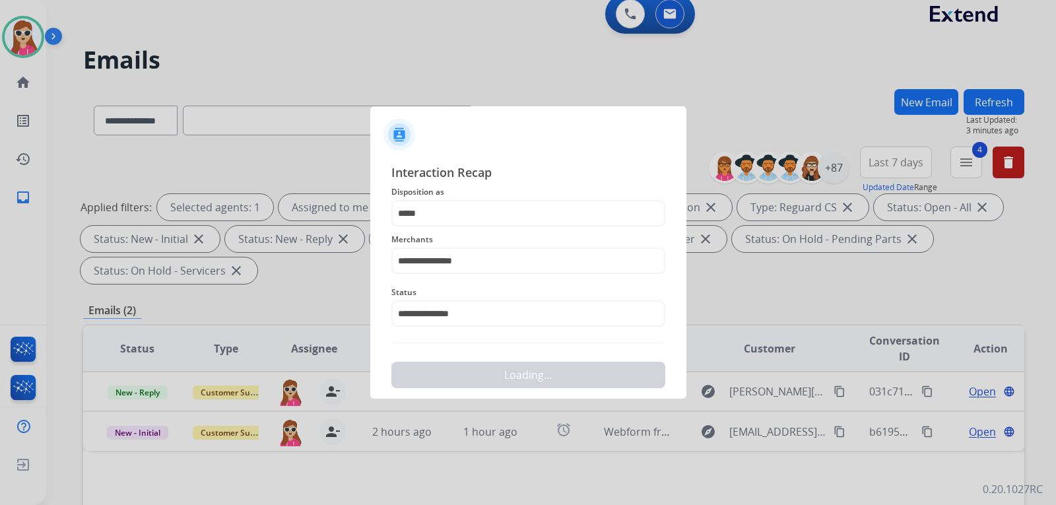
scroll to position [0, 0]
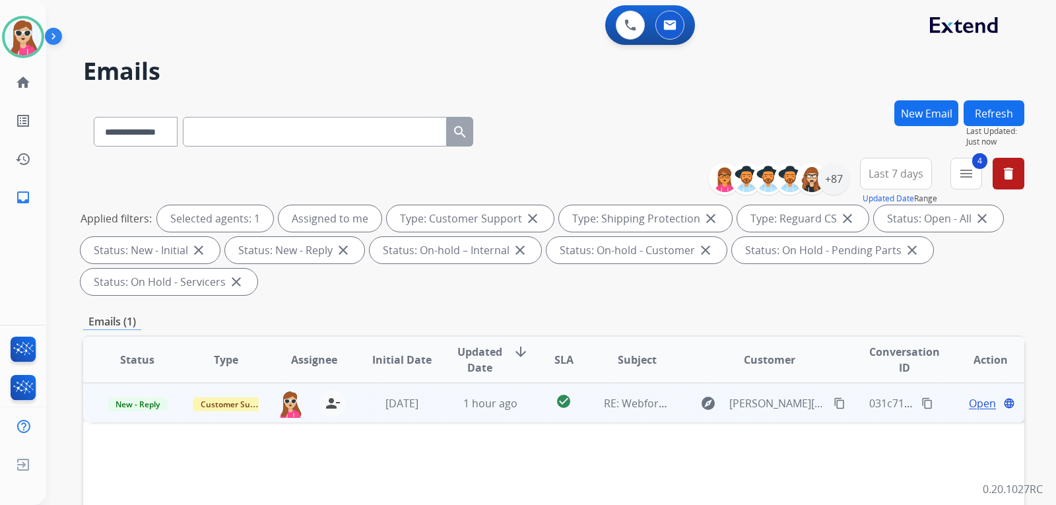
click at [537, 407] on td "check_circle" at bounding box center [553, 403] width 59 height 40
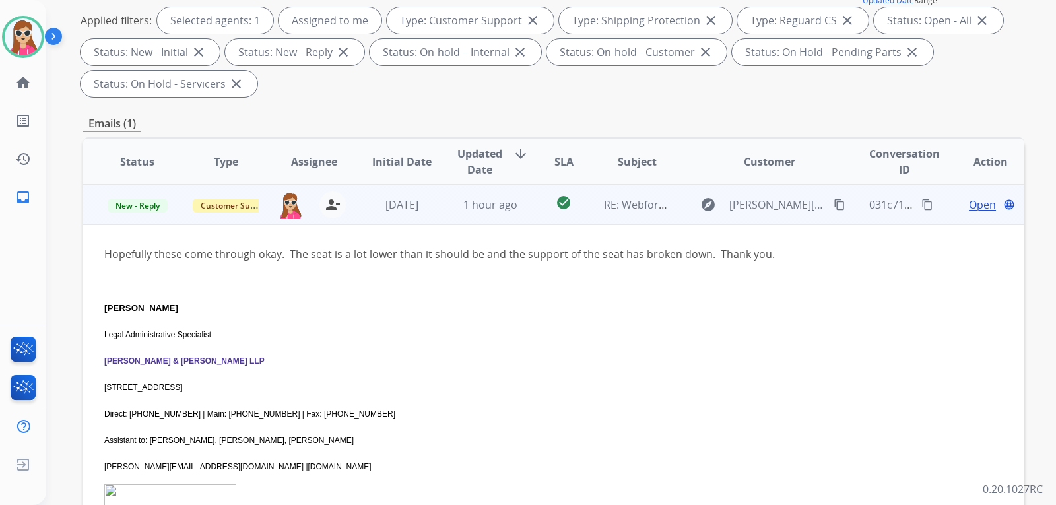
scroll to position [264, 0]
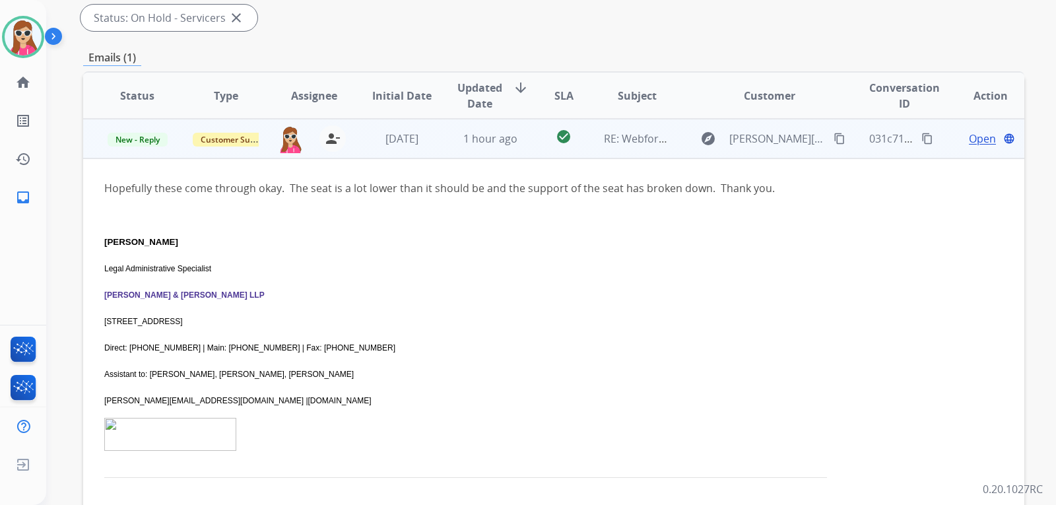
click at [969, 143] on span "Open" at bounding box center [982, 139] width 27 height 16
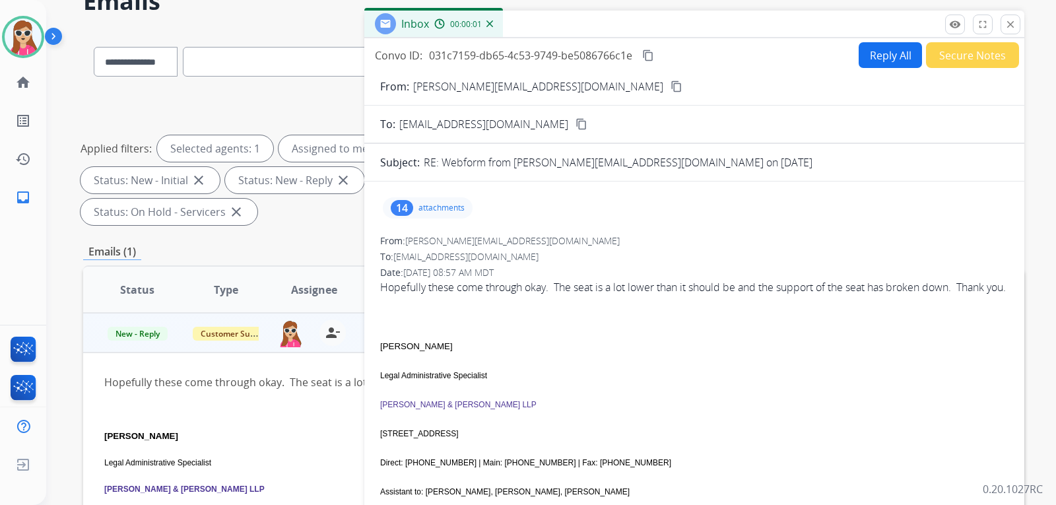
scroll to position [66, 0]
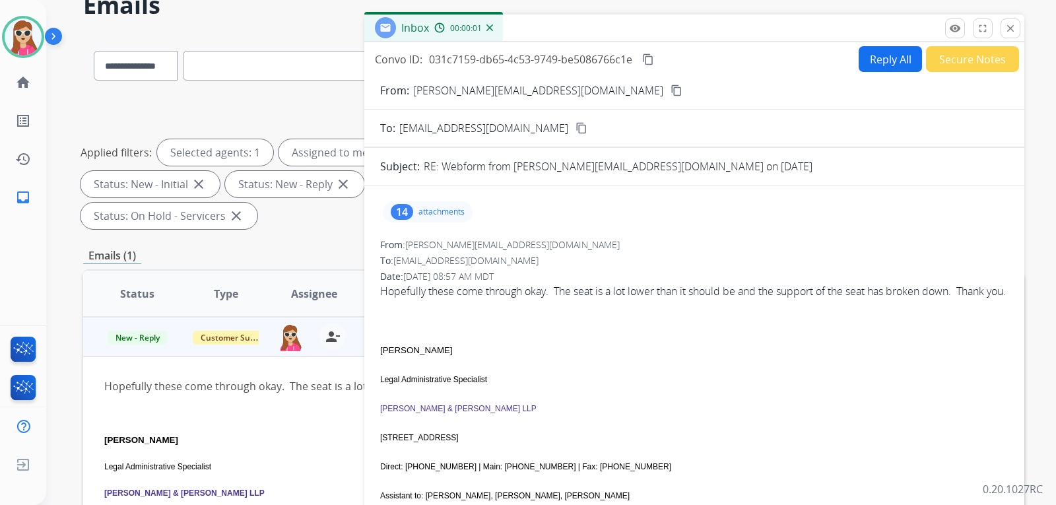
click at [460, 211] on p "attachments" at bounding box center [442, 212] width 46 height 11
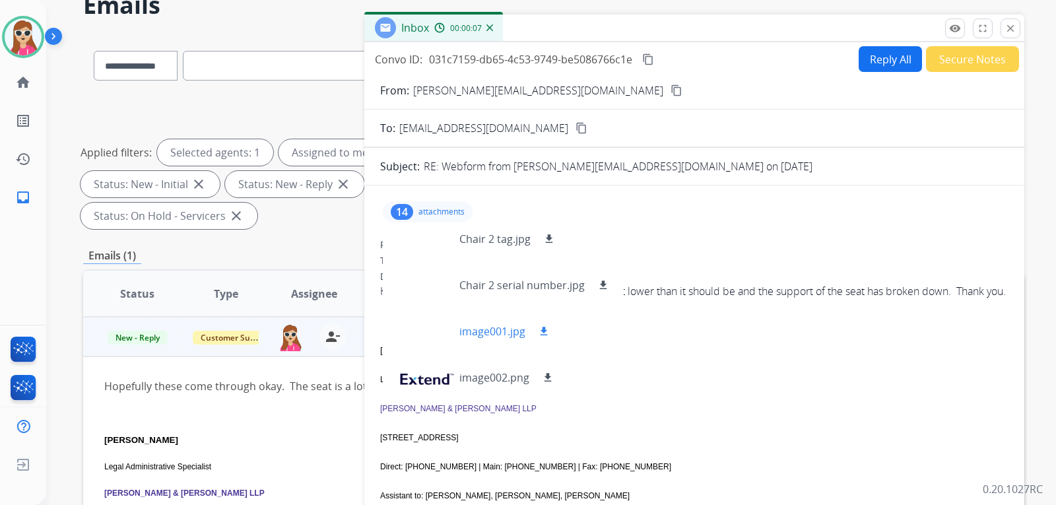
scroll to position [218, 0]
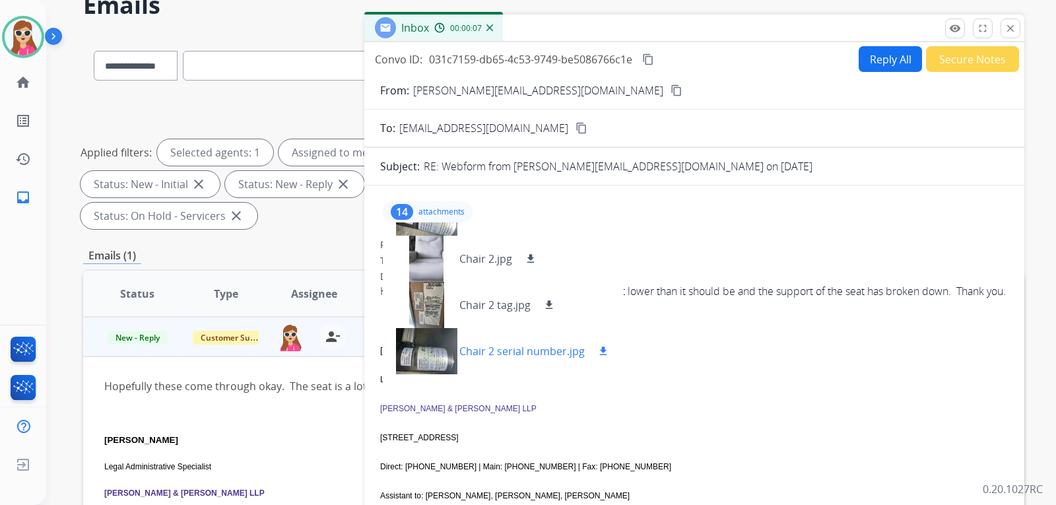
click at [607, 352] on mat-icon "download" at bounding box center [603, 351] width 12 height 12
click at [549, 310] on mat-icon "download" at bounding box center [549, 305] width 12 height 12
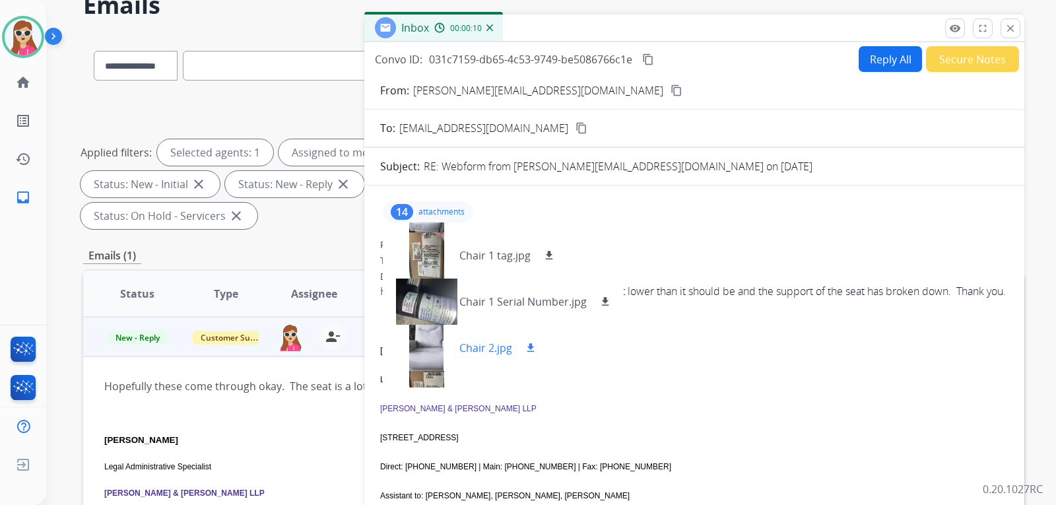
scroll to position [152, 0]
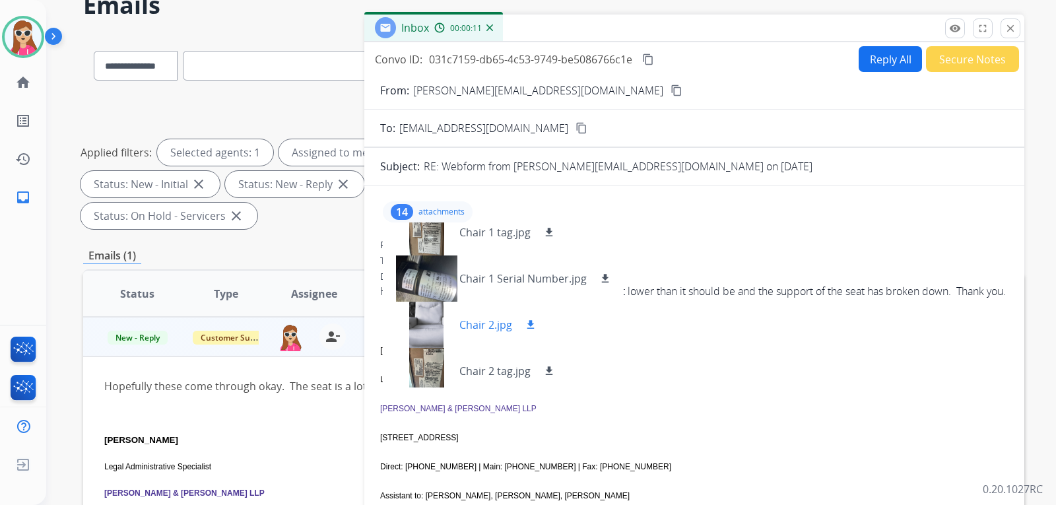
click at [531, 324] on mat-icon "download" at bounding box center [531, 325] width 12 height 12
click at [606, 279] on mat-icon "download" at bounding box center [605, 279] width 12 height 12
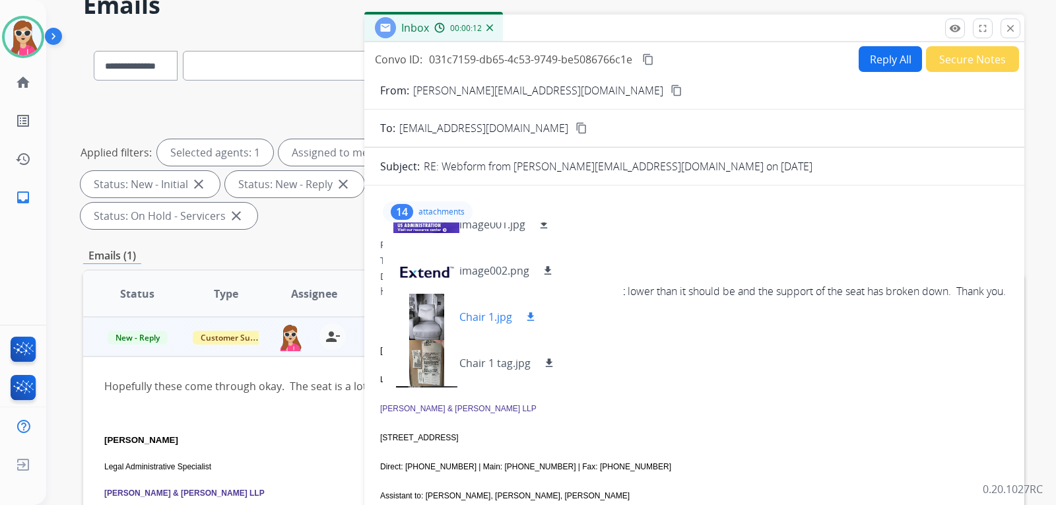
scroll to position [20, 0]
click at [551, 358] on button "download" at bounding box center [549, 365] width 16 height 16
click at [530, 320] on mat-icon "download" at bounding box center [531, 318] width 12 height 12
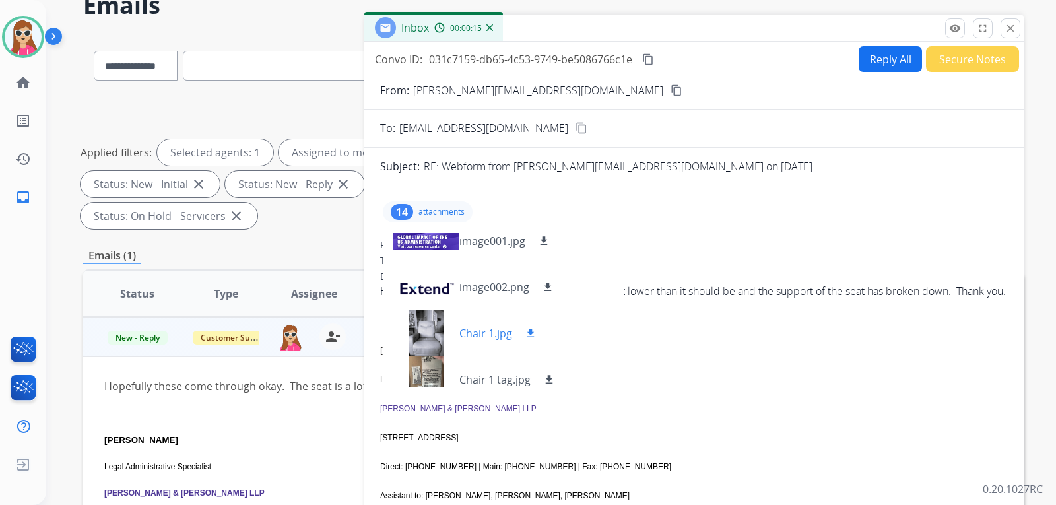
scroll to position [0, 0]
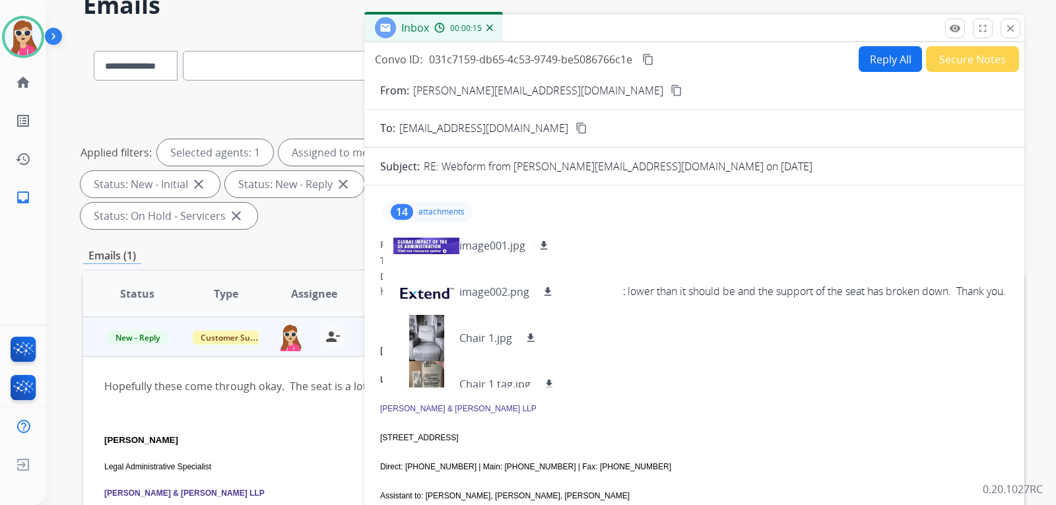
click at [859, 56] on button "Reply All" at bounding box center [890, 59] width 63 height 26
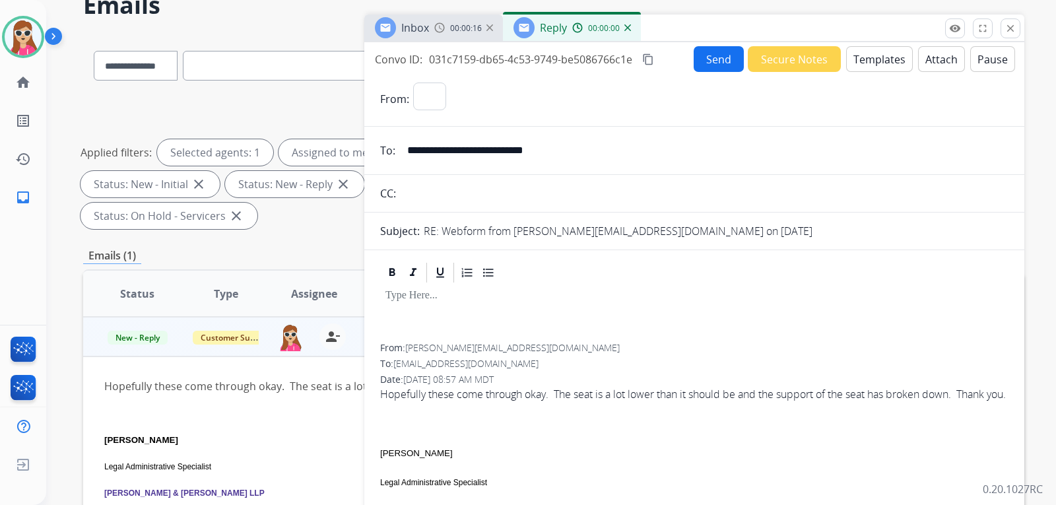
select select "**********"
click at [871, 64] on button "Templates" at bounding box center [879, 59] width 67 height 26
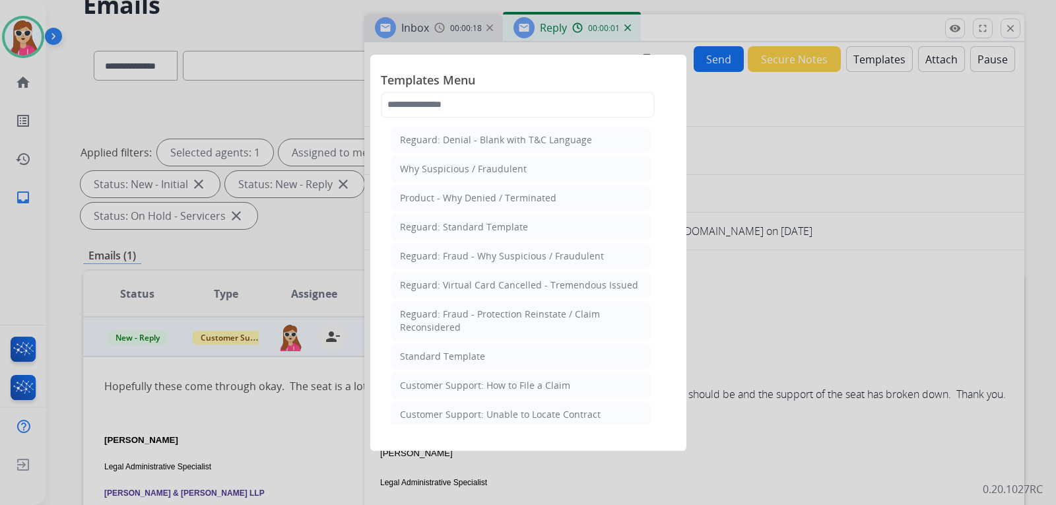
click at [550, 346] on li "Standard Template" at bounding box center [521, 356] width 259 height 25
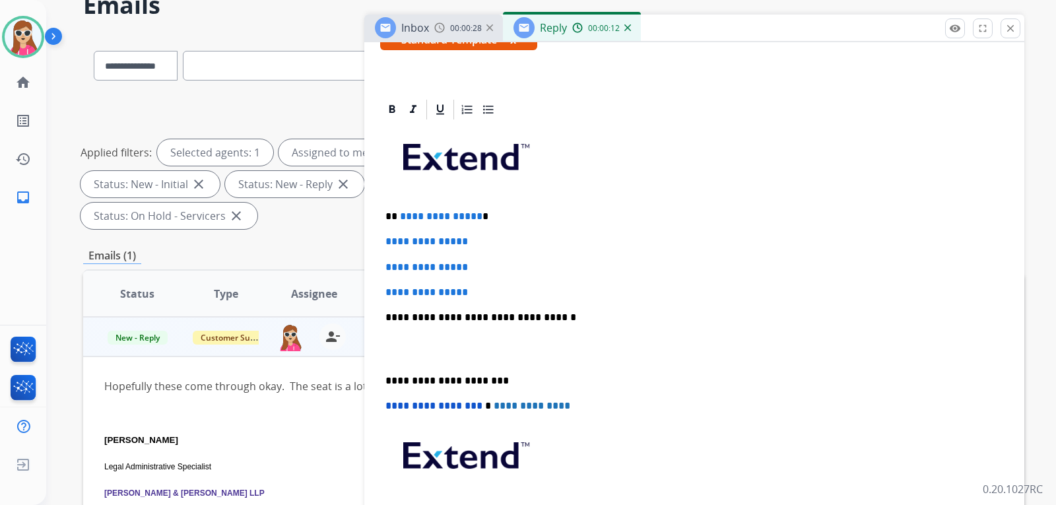
scroll to position [264, 0]
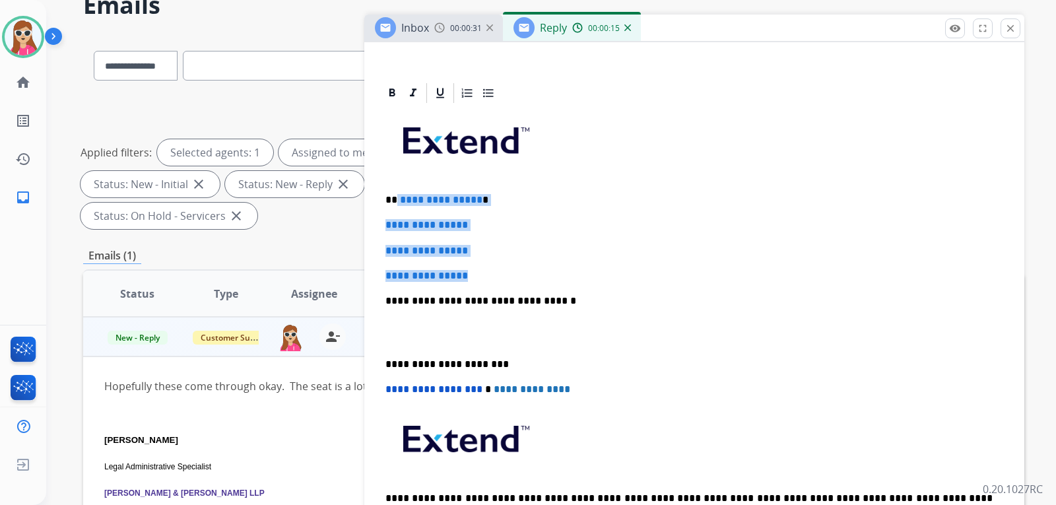
drag, startPoint x: 397, startPoint y: 197, endPoint x: 497, endPoint y: 275, distance: 126.6
click at [497, 275] on div "**********" at bounding box center [694, 332] width 629 height 454
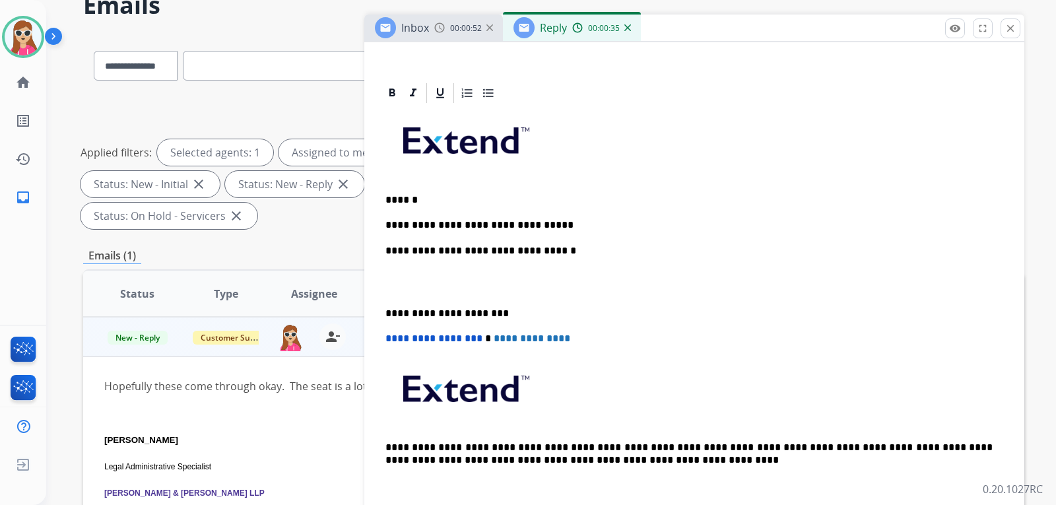
click at [498, 226] on p "**********" at bounding box center [689, 225] width 607 height 12
click at [555, 233] on div "**********" at bounding box center [694, 306] width 629 height 403
click at [554, 226] on p "**********" at bounding box center [689, 225] width 607 height 12
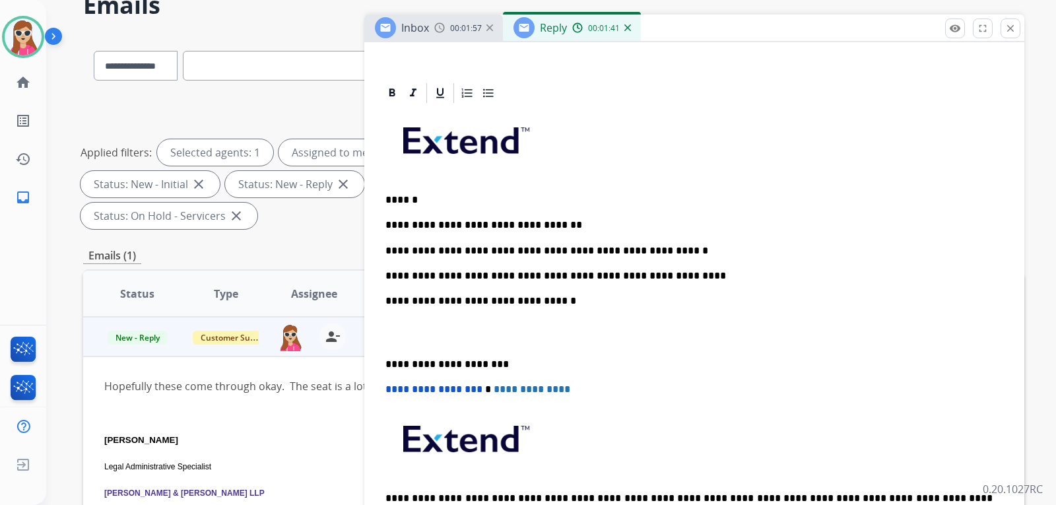
drag, startPoint x: 487, startPoint y: 283, endPoint x: 477, endPoint y: 271, distance: 15.5
click at [477, 271] on p "**********" at bounding box center [689, 276] width 607 height 12
click at [675, 282] on div "**********" at bounding box center [694, 332] width 629 height 454
click at [672, 276] on p "**********" at bounding box center [689, 276] width 607 height 12
click at [820, 221] on p "**********" at bounding box center [689, 225] width 607 height 12
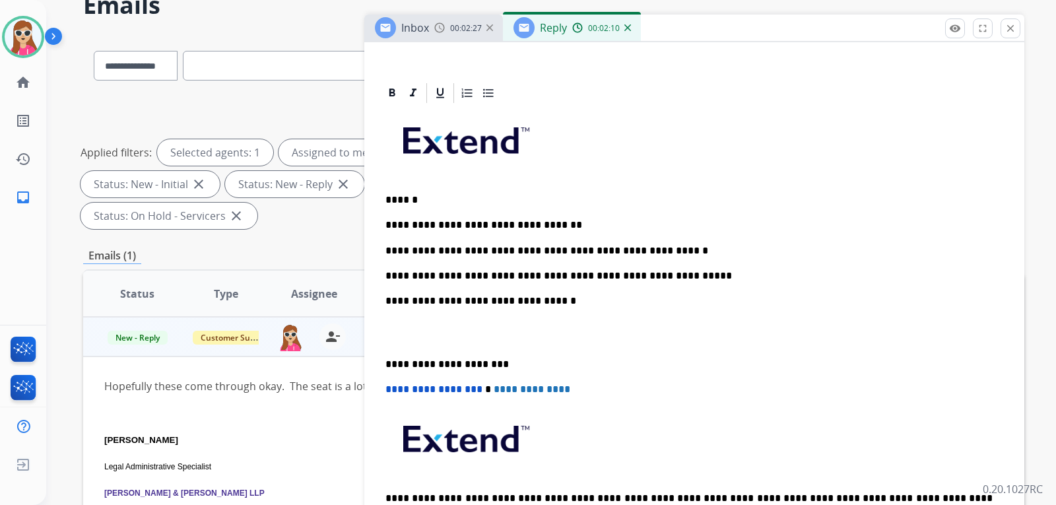
click at [681, 286] on div "**********" at bounding box center [694, 332] width 629 height 454
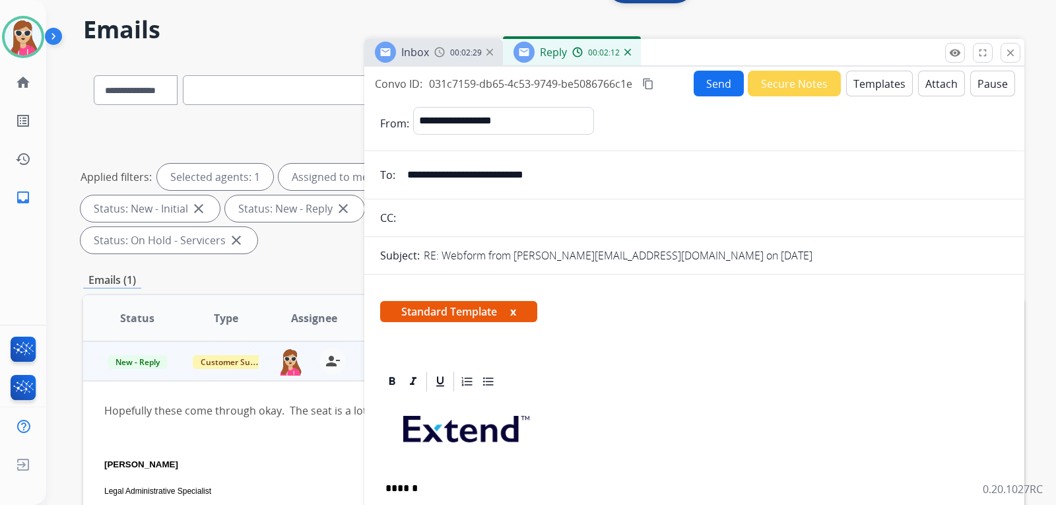
scroll to position [0, 0]
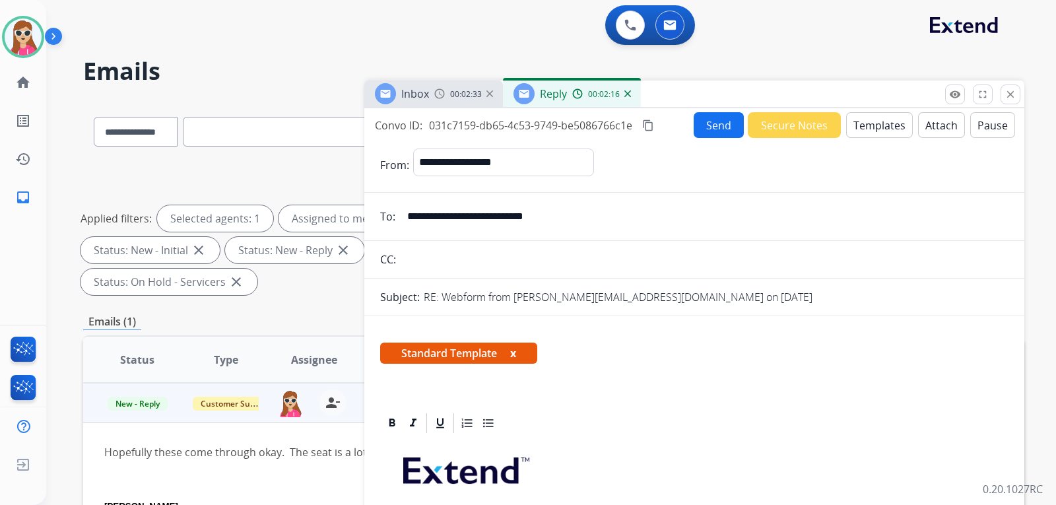
drag, startPoint x: 569, startPoint y: 219, endPoint x: 751, endPoint y: 219, distance: 181.6
click at [751, 219] on input "**********" at bounding box center [703, 216] width 609 height 26
drag, startPoint x: 566, startPoint y: 219, endPoint x: 413, endPoint y: 217, distance: 153.2
click at [409, 215] on input "**********" at bounding box center [703, 216] width 609 height 26
click at [718, 128] on button "Send" at bounding box center [719, 125] width 50 height 26
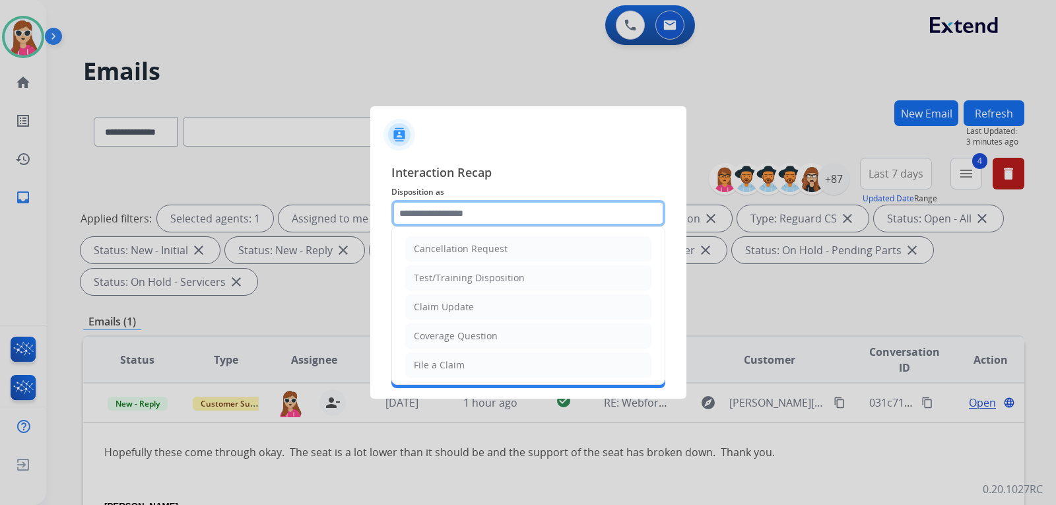
click at [448, 217] on input "text" at bounding box center [529, 213] width 274 height 26
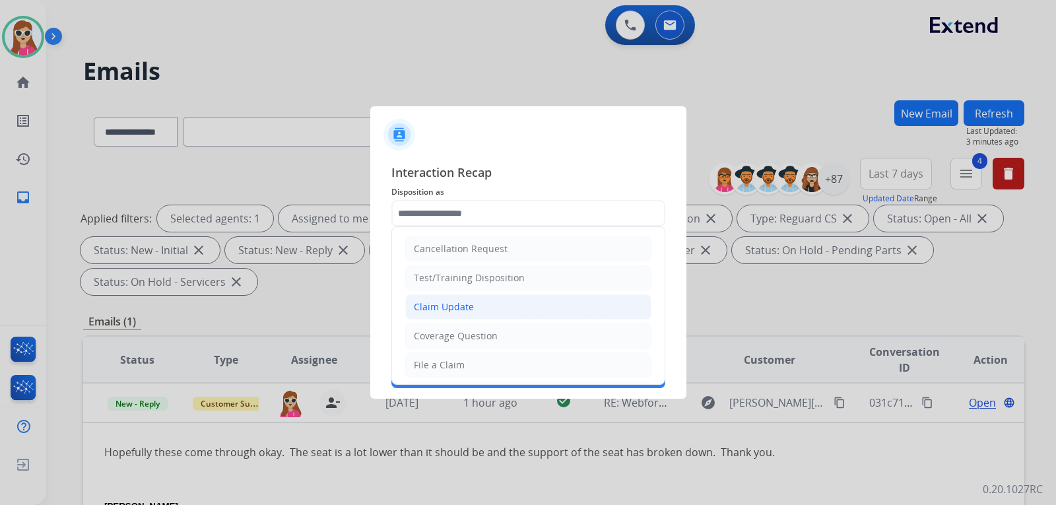
click at [487, 310] on li "Claim Update" at bounding box center [528, 306] width 246 height 25
type input "**********"
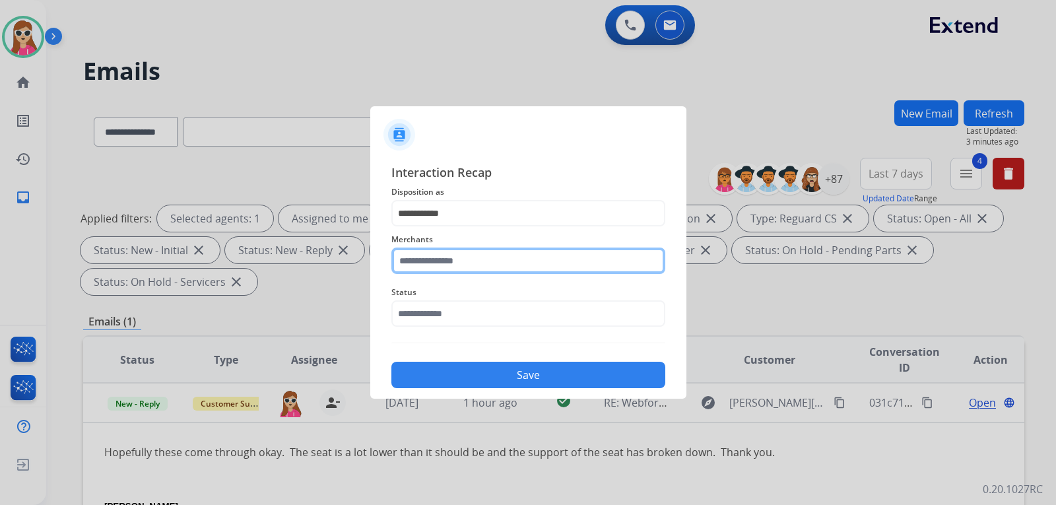
click at [473, 270] on input "text" at bounding box center [529, 261] width 274 height 26
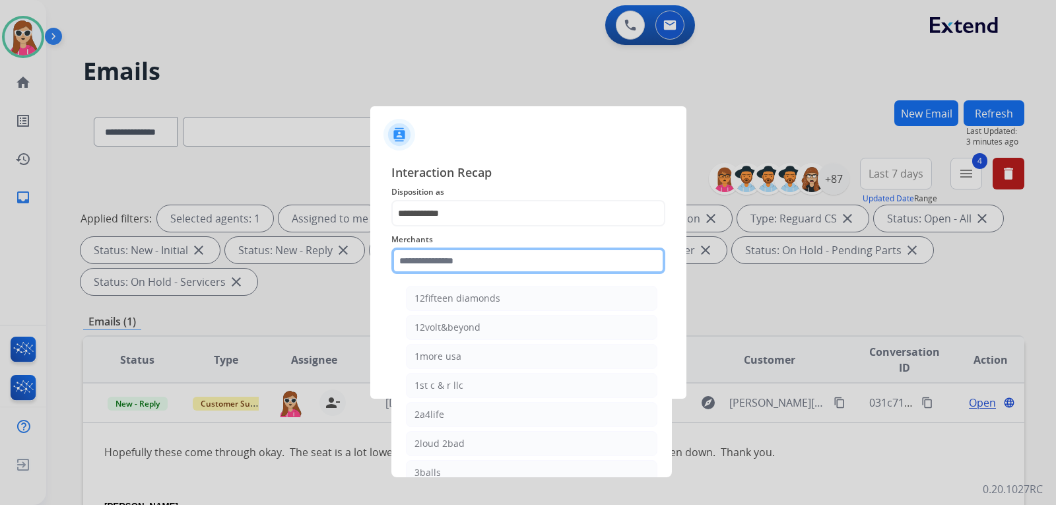
click at [545, 261] on input "text" at bounding box center [529, 261] width 274 height 26
type input "*"
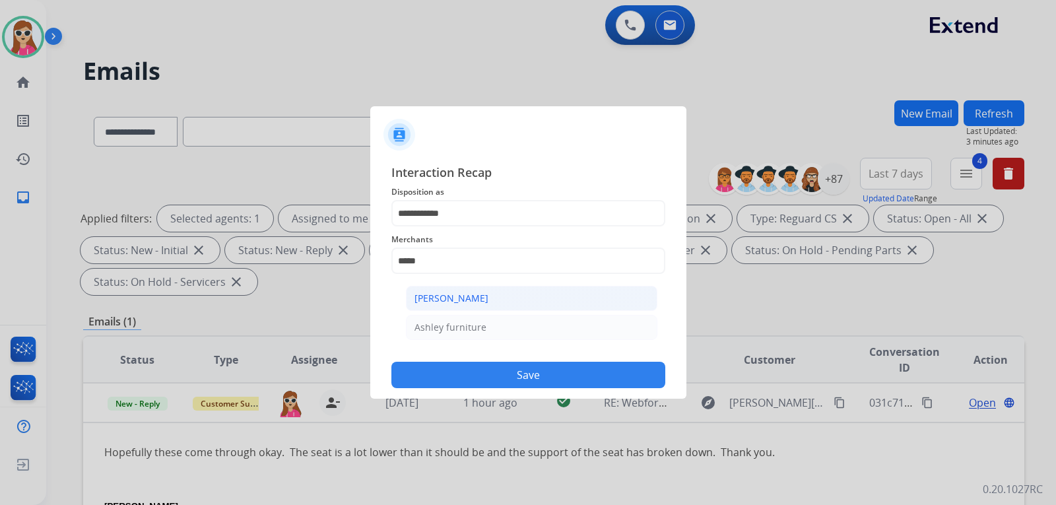
click at [421, 304] on div "[PERSON_NAME]" at bounding box center [452, 298] width 74 height 13
type input "**********"
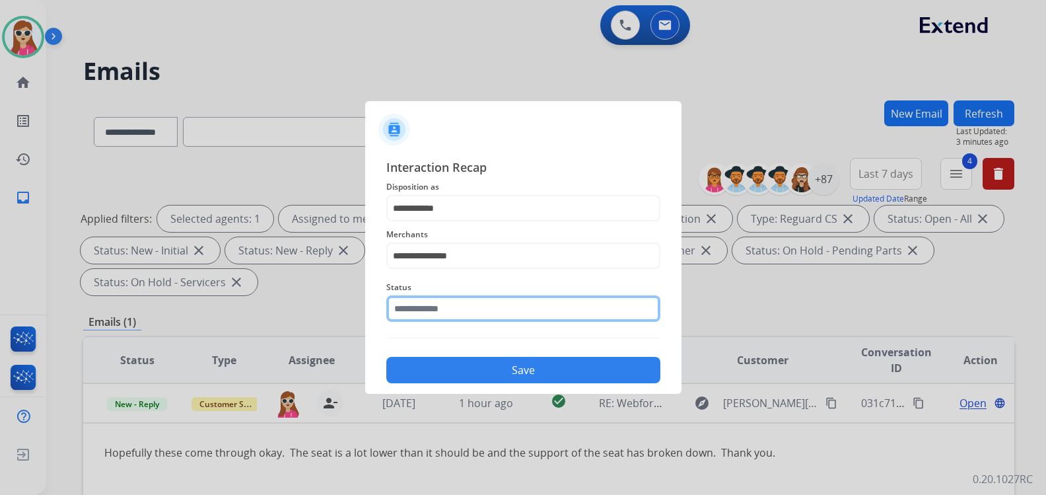
click at [459, 311] on input "text" at bounding box center [523, 308] width 274 height 26
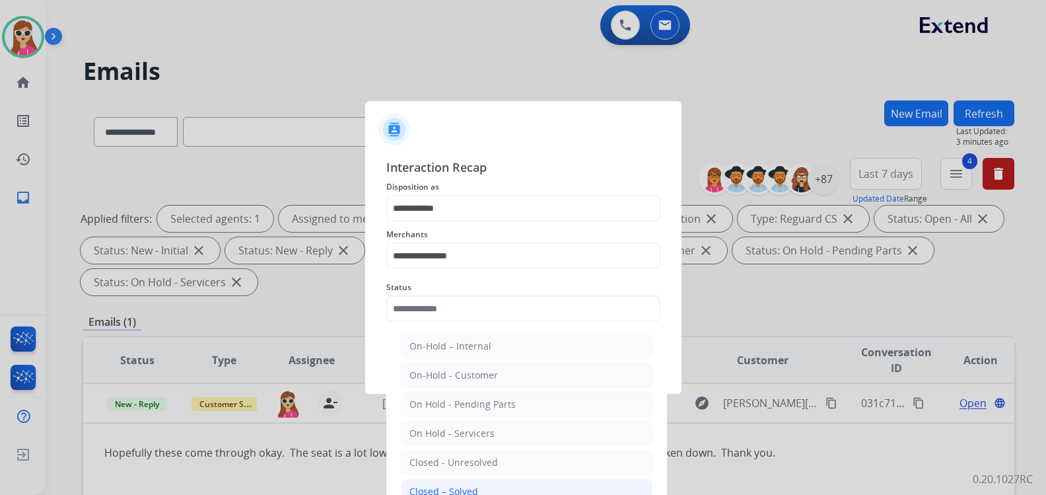
click at [475, 480] on li "Closed – Solved" at bounding box center [527, 491] width 252 height 25
type input "**********"
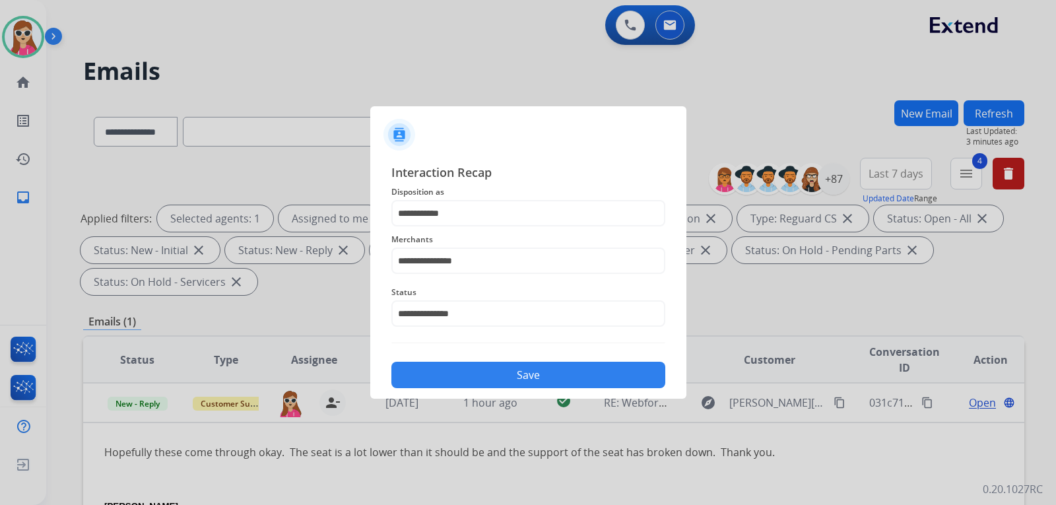
click at [451, 372] on button "Save" at bounding box center [529, 375] width 274 height 26
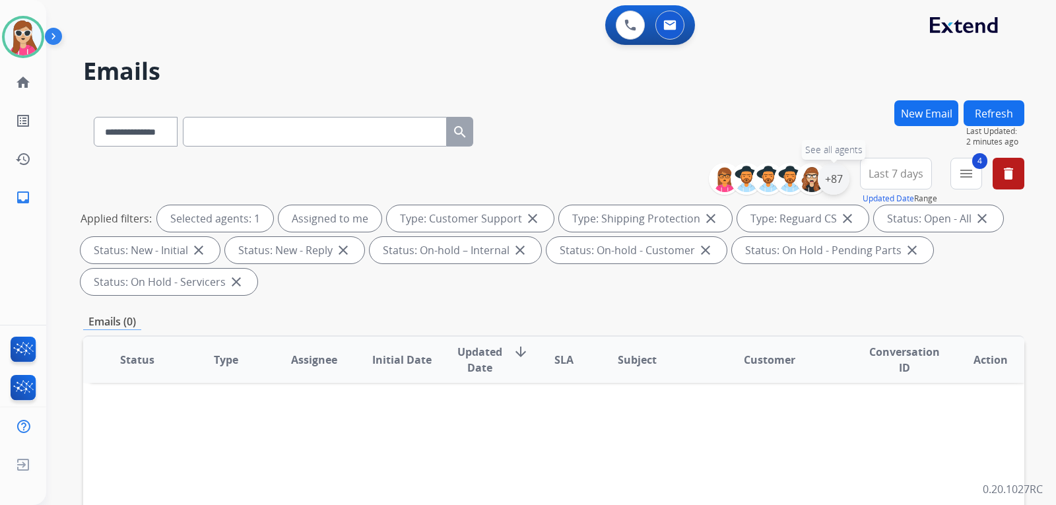
click at [842, 186] on div "+87" at bounding box center [834, 179] width 32 height 32
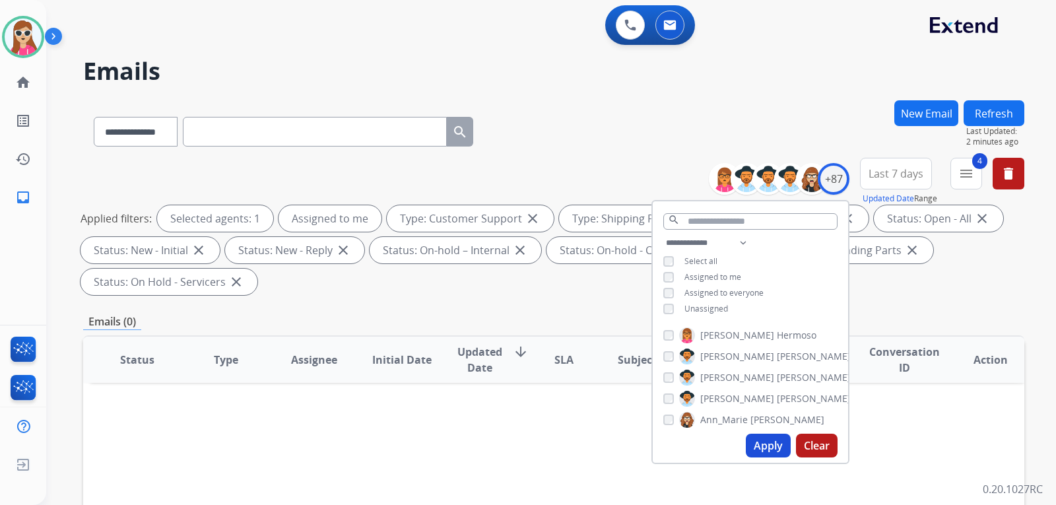
click at [694, 308] on span "Unassigned" at bounding box center [707, 308] width 44 height 11
click at [754, 446] on button "Apply" at bounding box center [768, 446] width 45 height 24
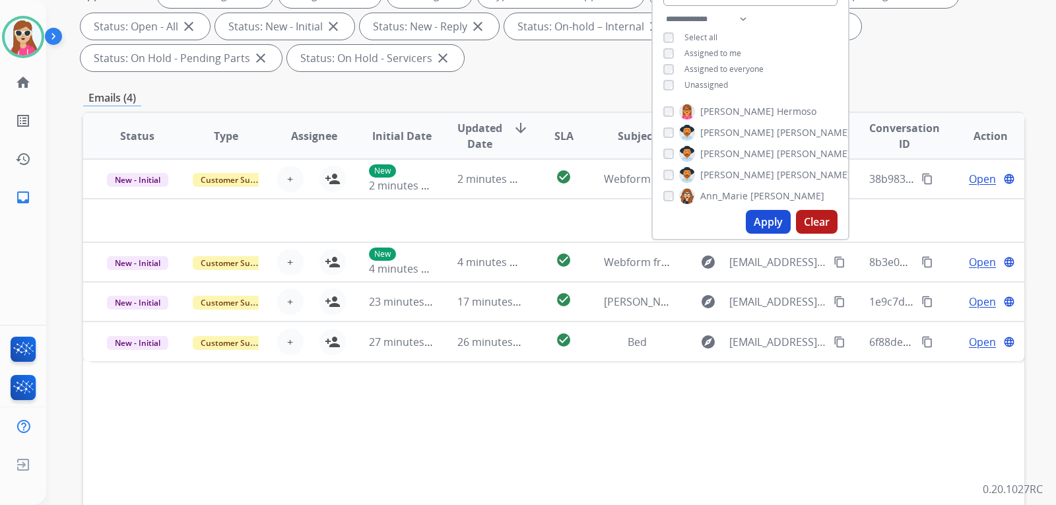
scroll to position [264, 0]
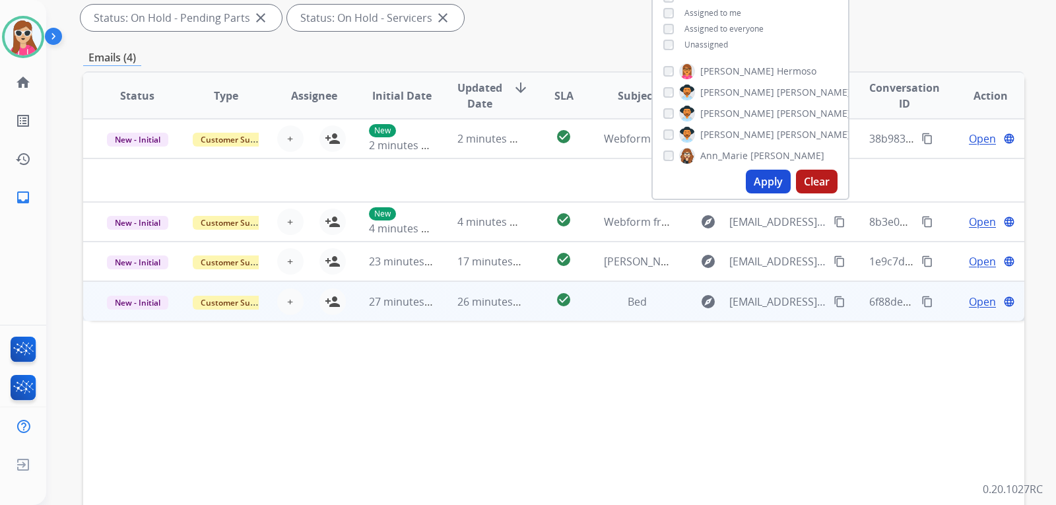
click at [584, 302] on td "Bed" at bounding box center [627, 301] width 88 height 40
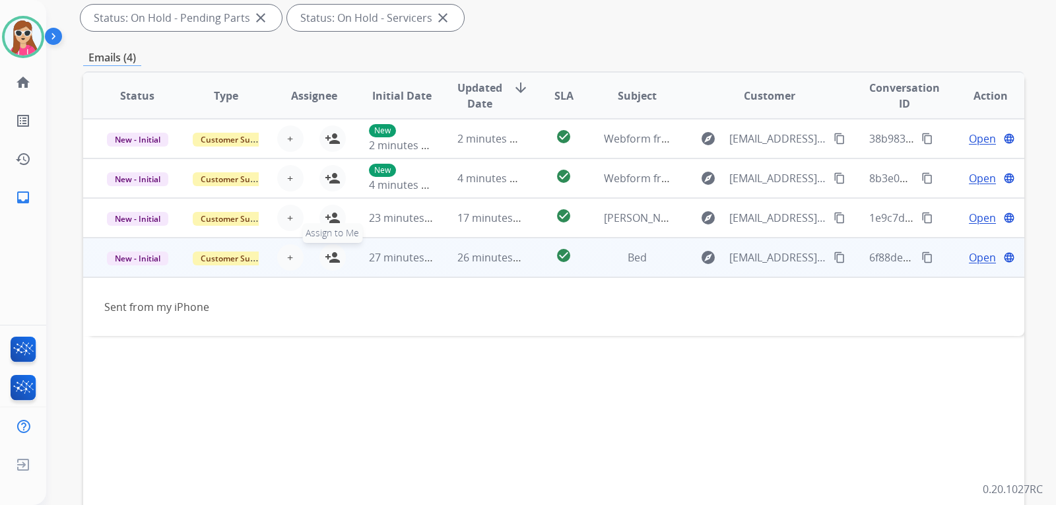
click at [333, 264] on button "person_add Assign to Me" at bounding box center [333, 257] width 26 height 26
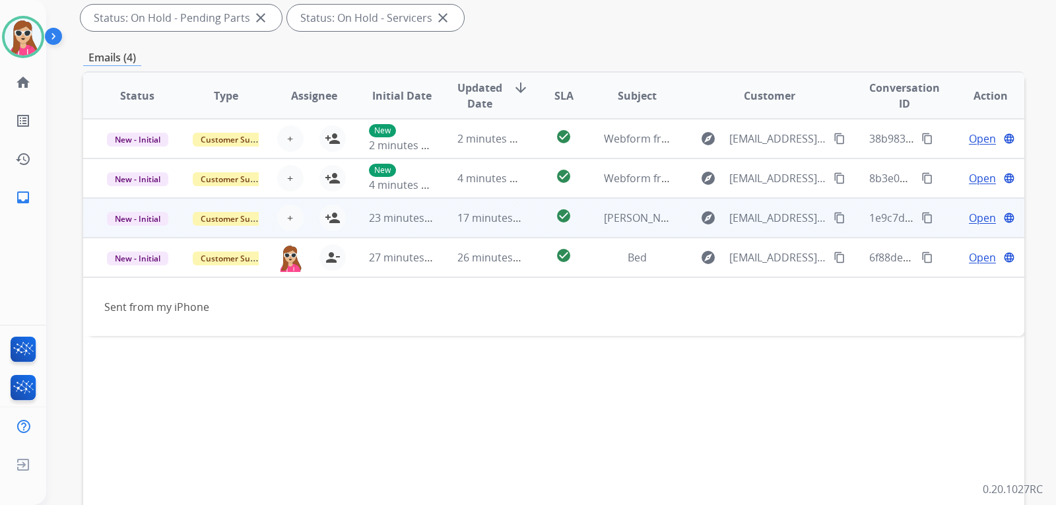
click at [537, 218] on td "check_circle" at bounding box center [553, 218] width 59 height 40
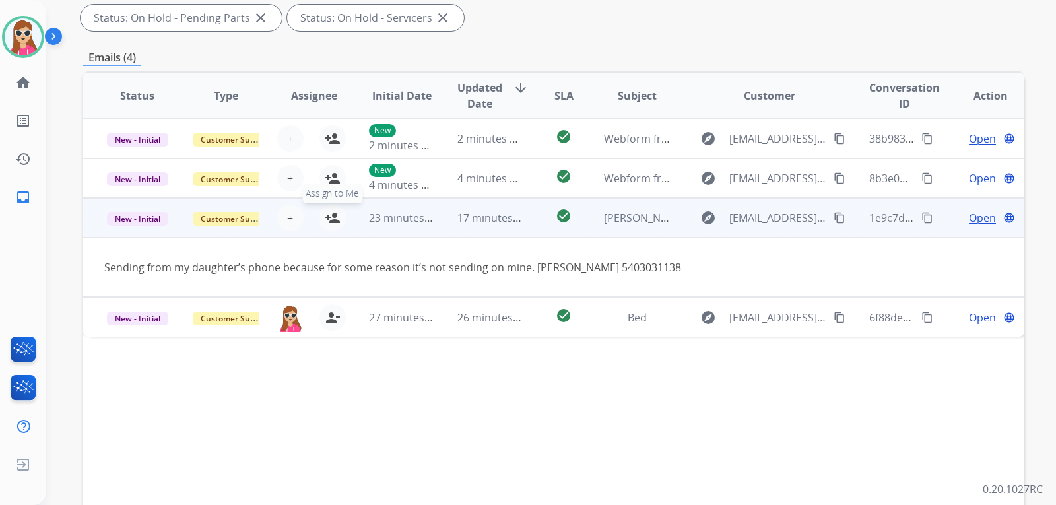
click at [328, 219] on mat-icon "person_add" at bounding box center [333, 218] width 16 height 16
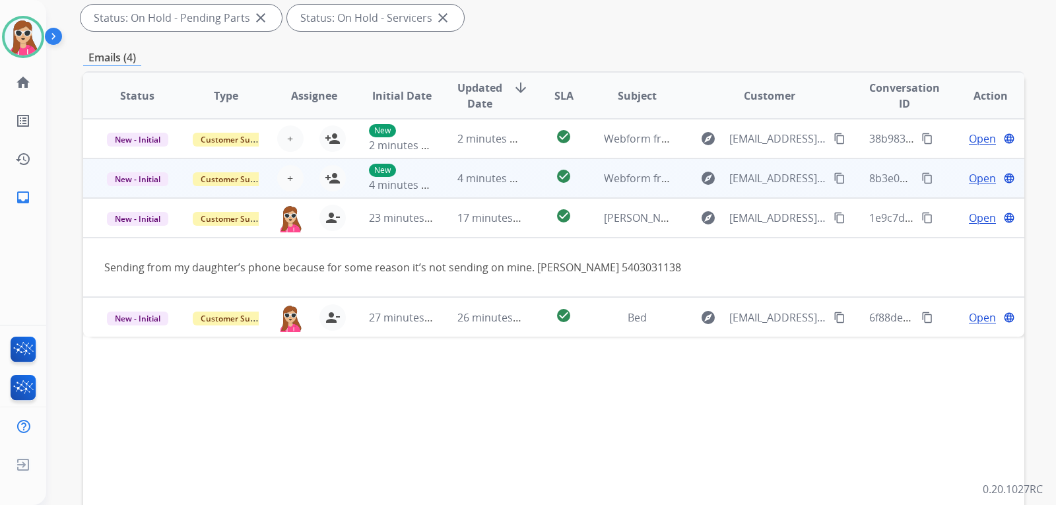
click at [586, 181] on td "Webform from [EMAIL_ADDRESS][DOMAIN_NAME] on [DATE]" at bounding box center [627, 178] width 88 height 40
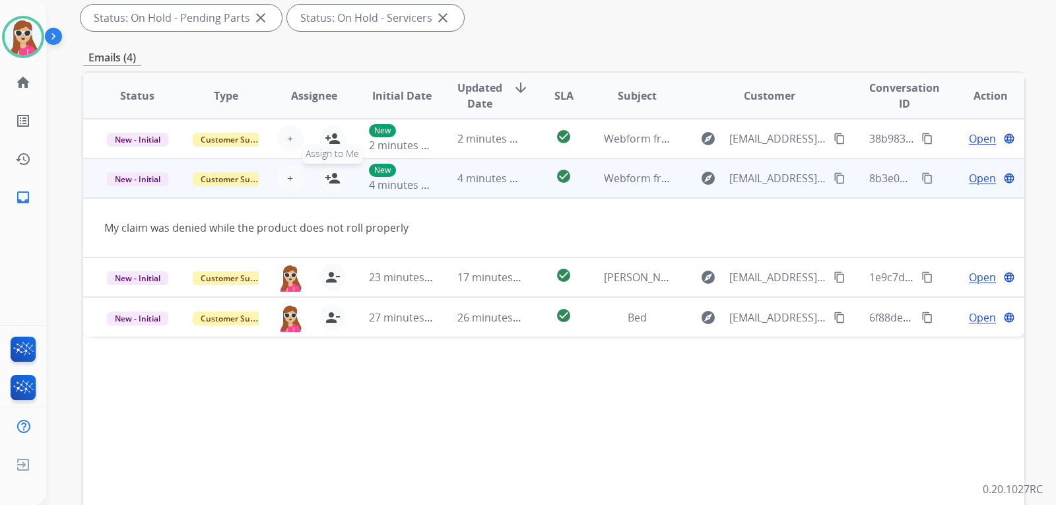
click at [328, 184] on mat-icon "person_add" at bounding box center [333, 178] width 16 height 16
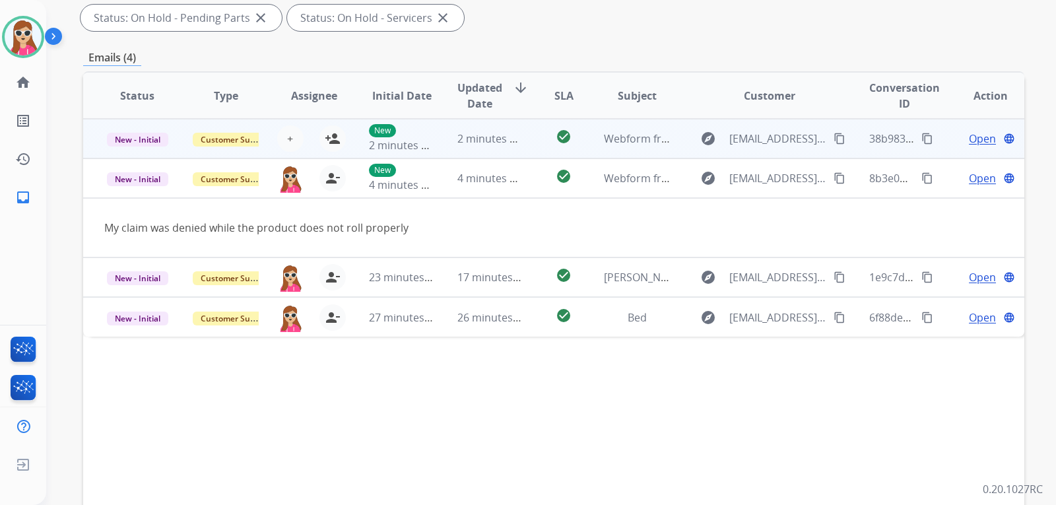
click at [530, 149] on td "check_circle" at bounding box center [553, 139] width 59 height 40
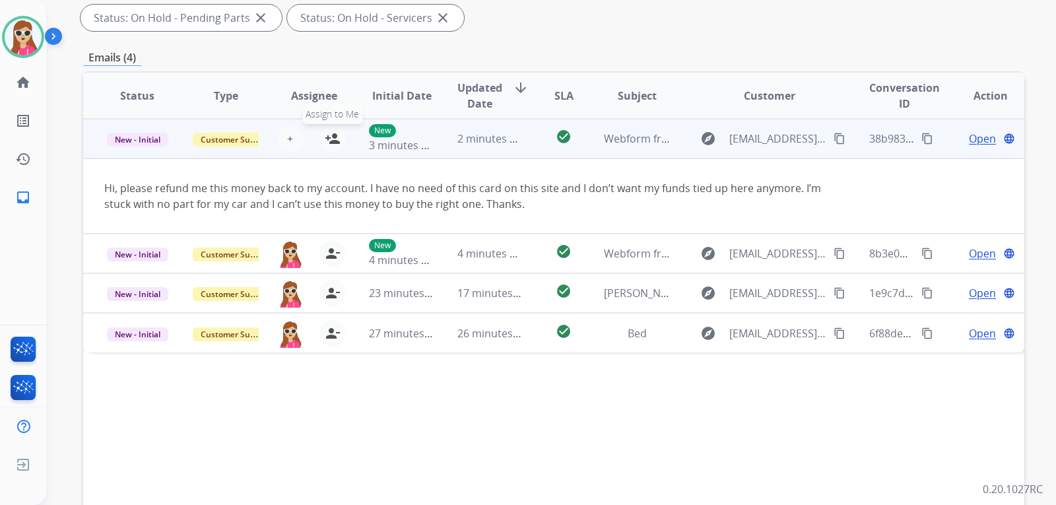
click at [339, 140] on button "person_add Assign to Me" at bounding box center [333, 138] width 26 height 26
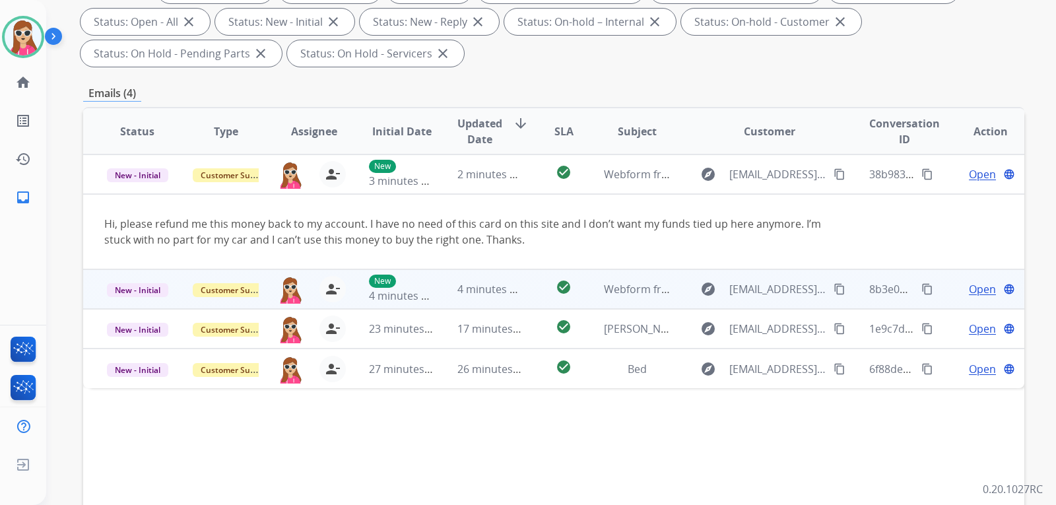
scroll to position [209, 0]
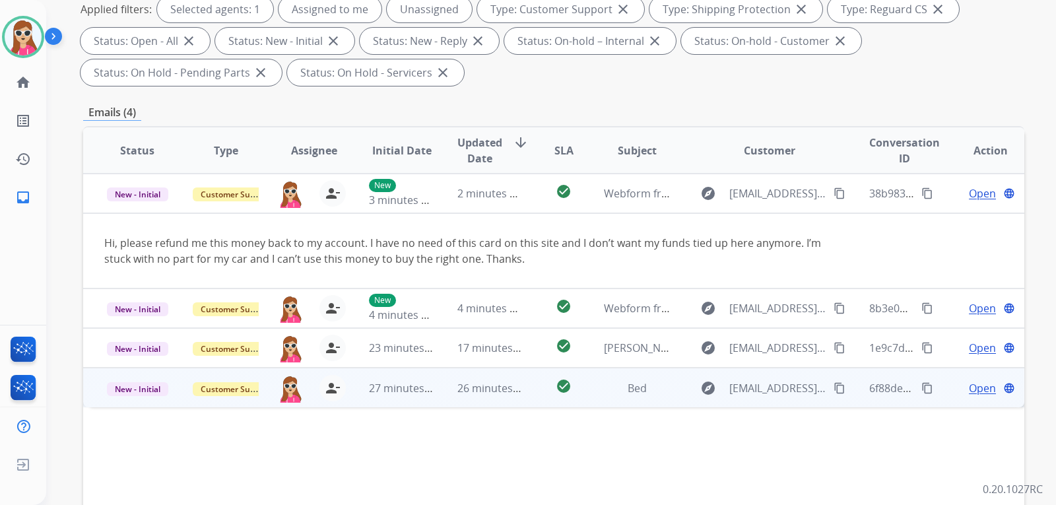
click at [823, 387] on div "explore [EMAIL_ADDRESS][DOMAIN_NAME] content_copy" at bounding box center [770, 388] width 154 height 21
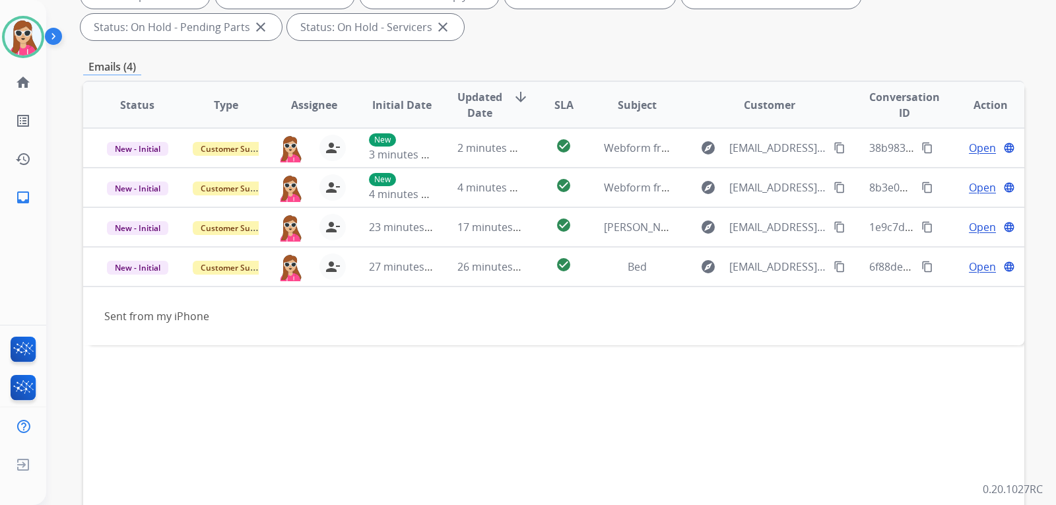
scroll to position [341, 0]
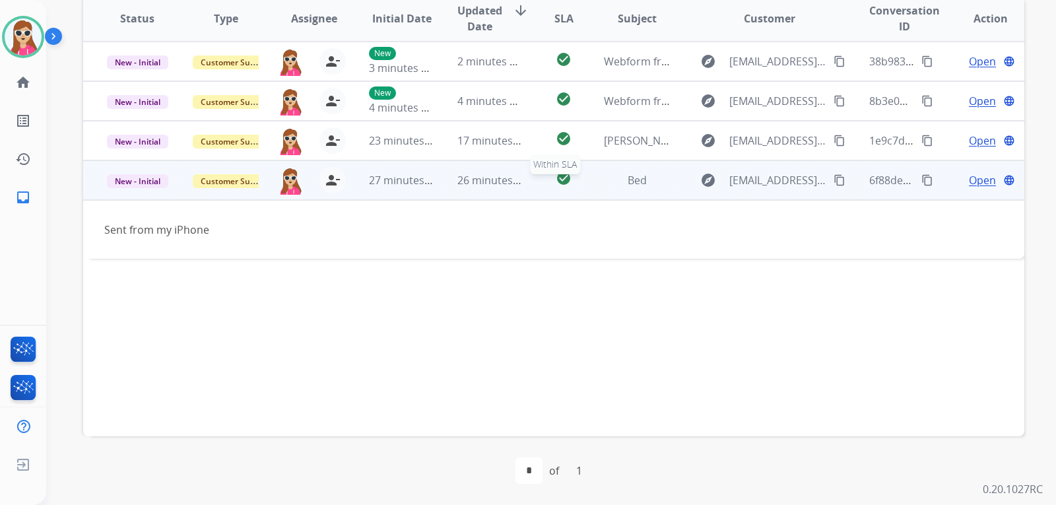
click at [545, 182] on div "check_circle" at bounding box center [563, 180] width 37 height 20
click at [547, 182] on div "check_circle" at bounding box center [563, 181] width 37 height 20
click at [832, 180] on button "content_copy" at bounding box center [840, 180] width 16 height 16
click at [971, 189] on td "Open language" at bounding box center [980, 180] width 88 height 40
click at [974, 173] on span "Open" at bounding box center [982, 181] width 27 height 16
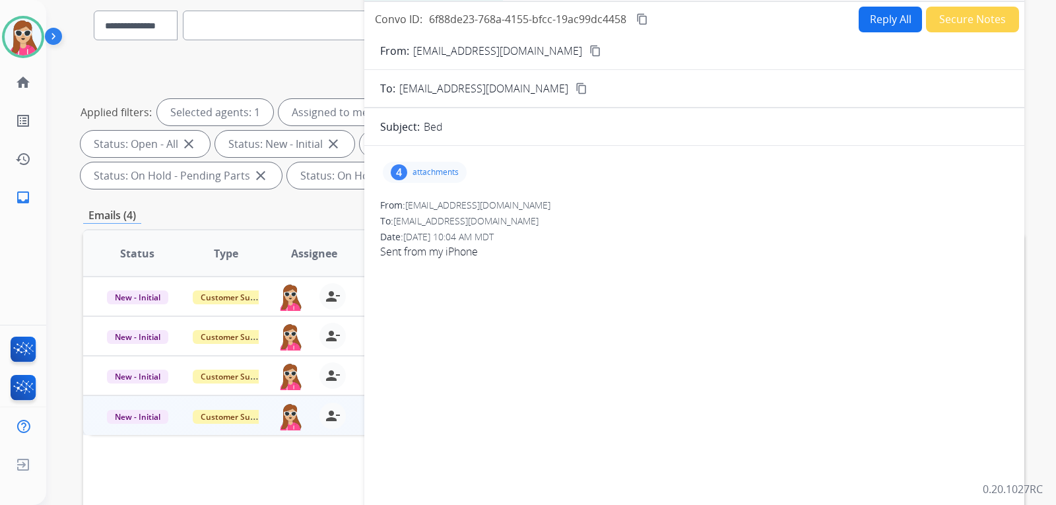
scroll to position [11, 0]
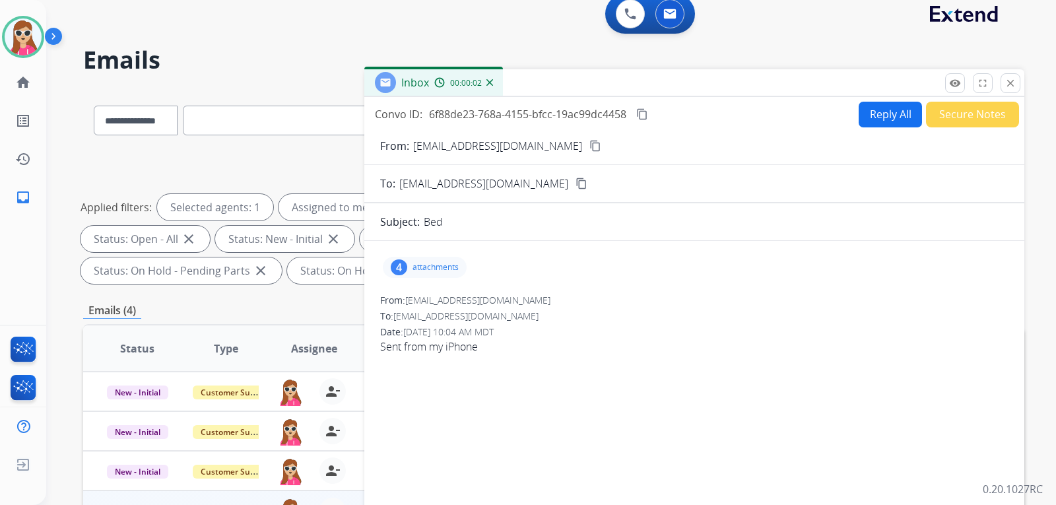
click at [434, 272] on p "attachments" at bounding box center [436, 267] width 46 height 11
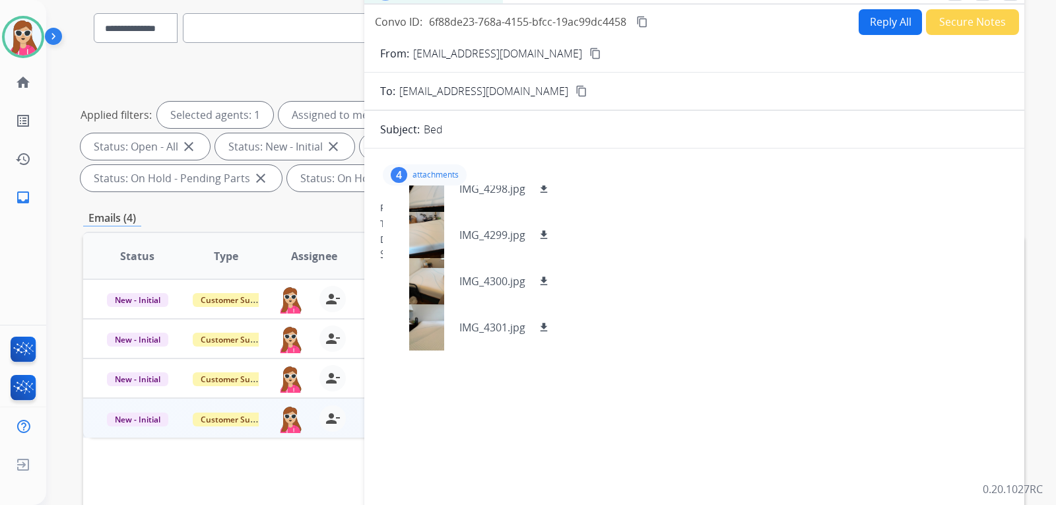
scroll to position [143, 0]
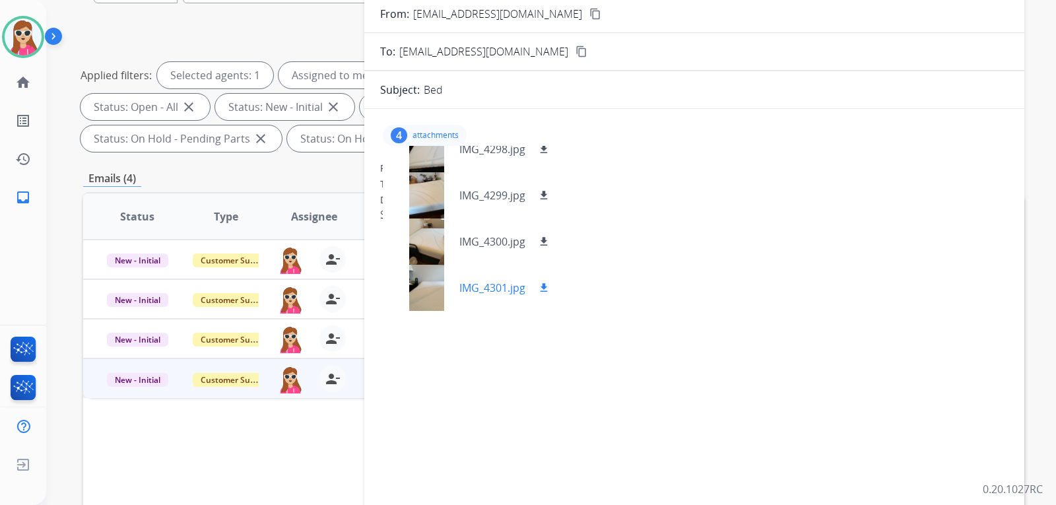
click at [547, 290] on mat-icon "download" at bounding box center [544, 288] width 12 height 12
click at [548, 236] on mat-icon "download" at bounding box center [544, 242] width 12 height 12
click at [540, 193] on mat-icon "download" at bounding box center [544, 195] width 12 height 12
click at [545, 149] on mat-icon "download" at bounding box center [544, 149] width 12 height 12
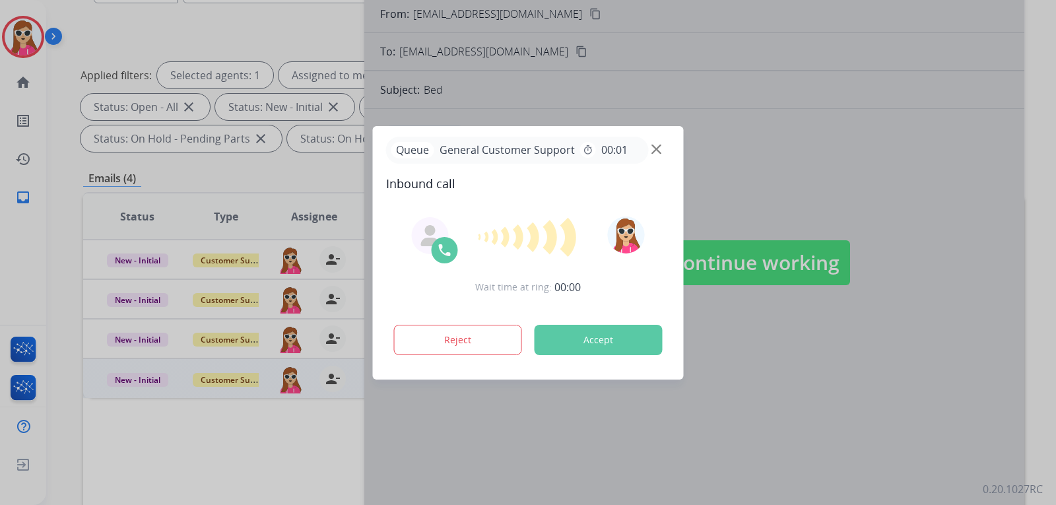
click at [621, 342] on button "Accept" at bounding box center [599, 340] width 128 height 30
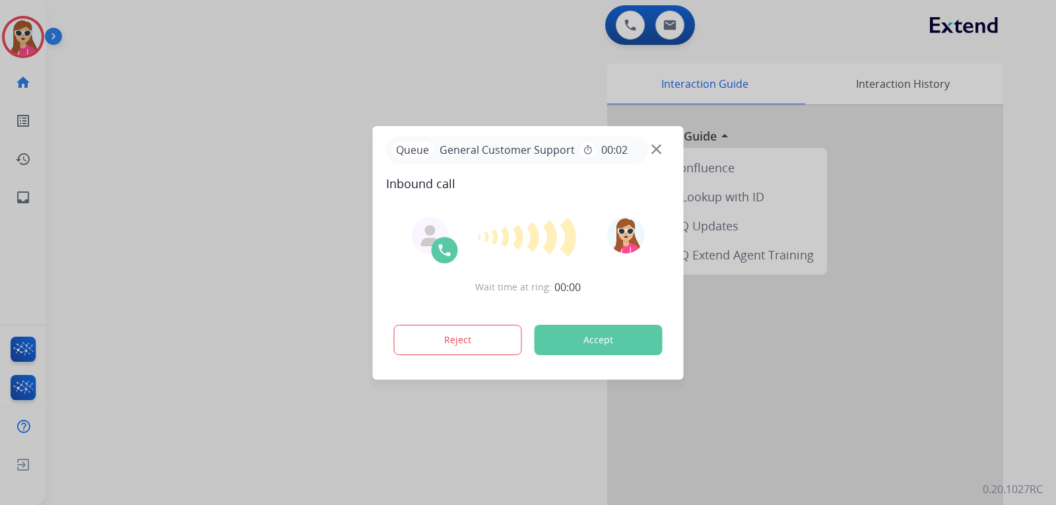
click at [622, 331] on button "Accept" at bounding box center [599, 340] width 128 height 30
click at [617, 339] on button "Accept" at bounding box center [599, 340] width 128 height 30
drag, startPoint x: 605, startPoint y: 335, endPoint x: 603, endPoint y: 344, distance: 9.0
click at [603, 344] on button "Accept" at bounding box center [599, 340] width 128 height 30
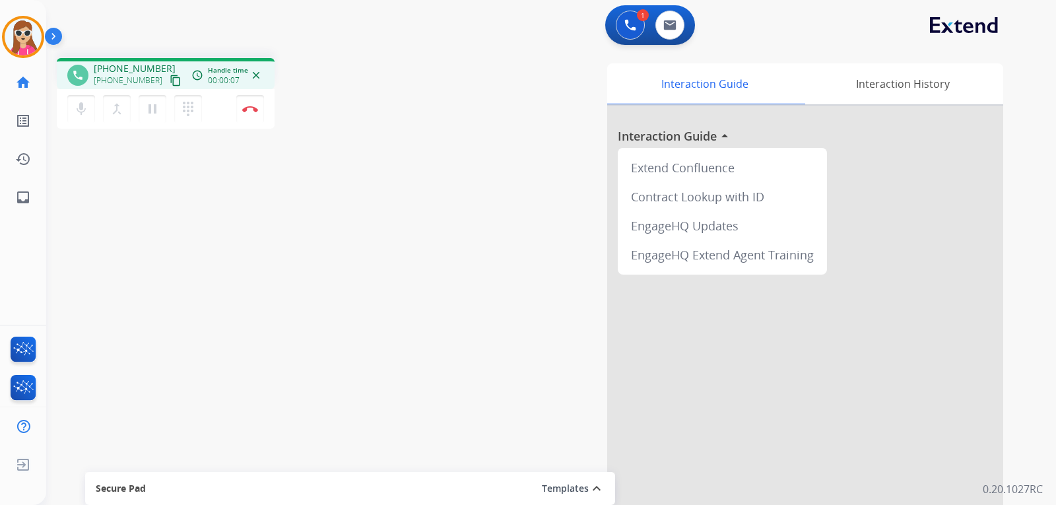
click at [170, 81] on mat-icon "content_copy" at bounding box center [176, 81] width 12 height 12
click at [24, 194] on mat-icon "inbox" at bounding box center [23, 197] width 16 height 16
select select "**********"
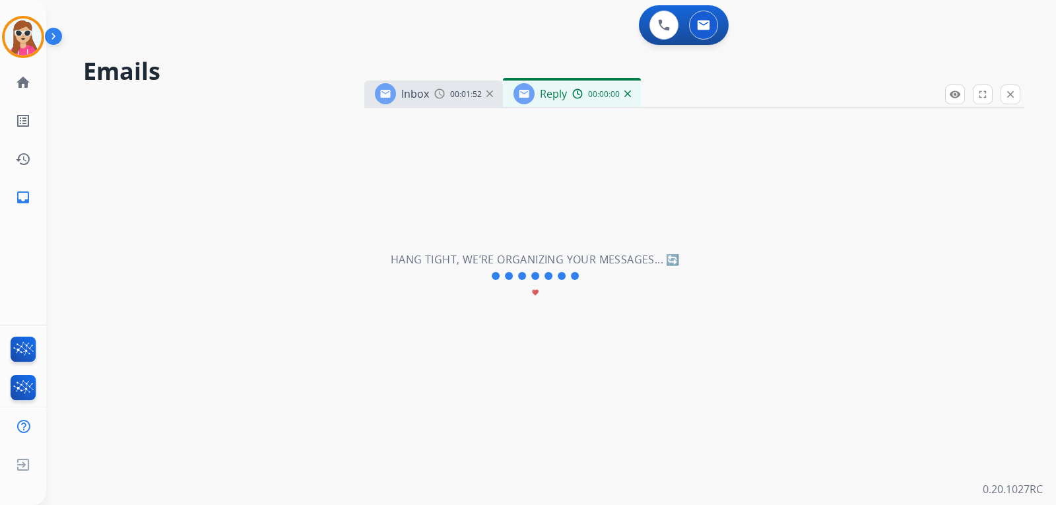
select select "**********"
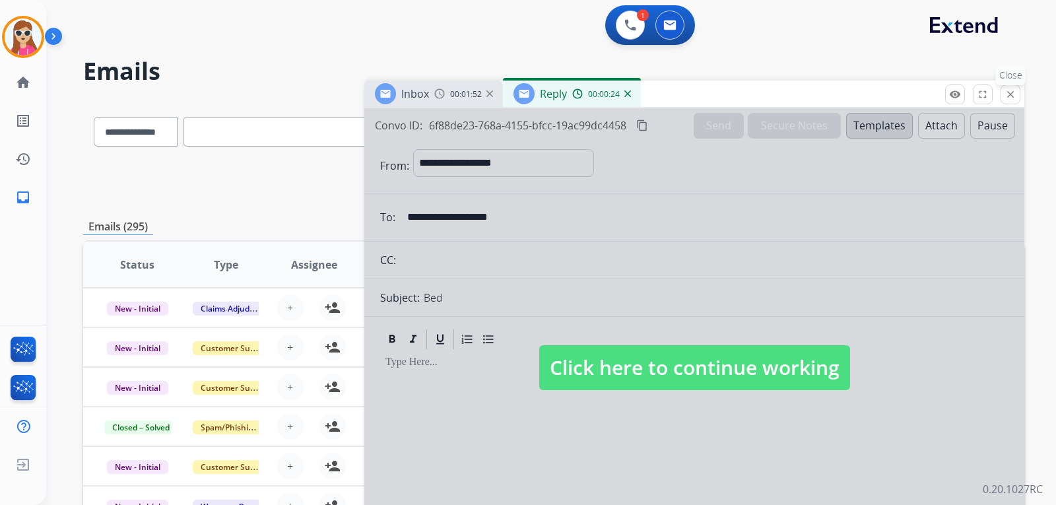
click at [1006, 98] on mat-icon "close" at bounding box center [1011, 94] width 12 height 12
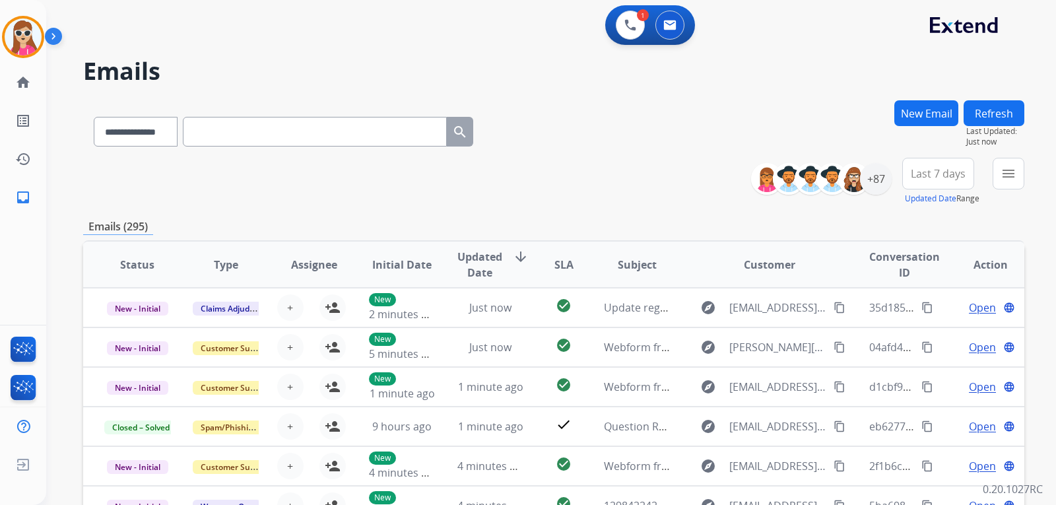
click at [998, 124] on button "Refresh" at bounding box center [994, 113] width 61 height 26
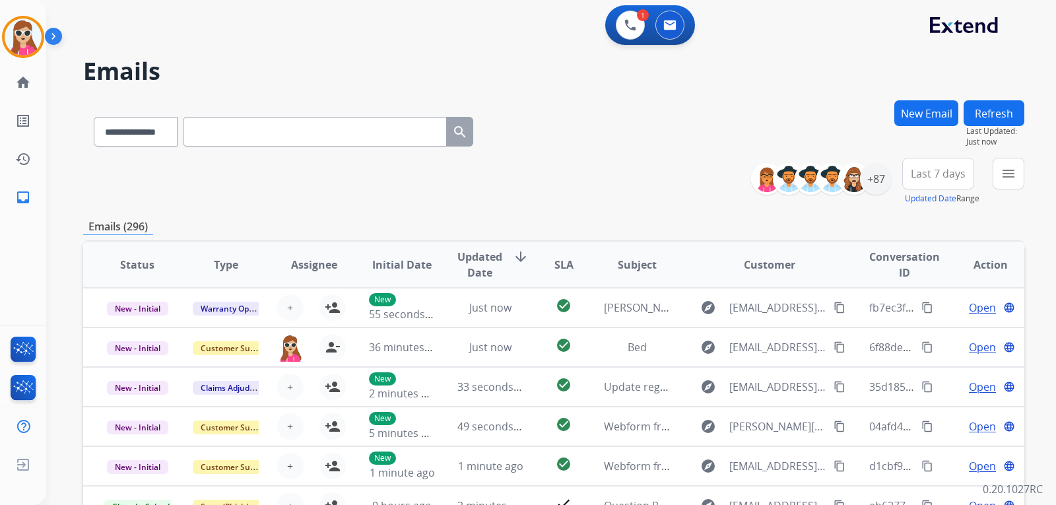
click at [986, 113] on button "Refresh" at bounding box center [994, 113] width 61 height 26
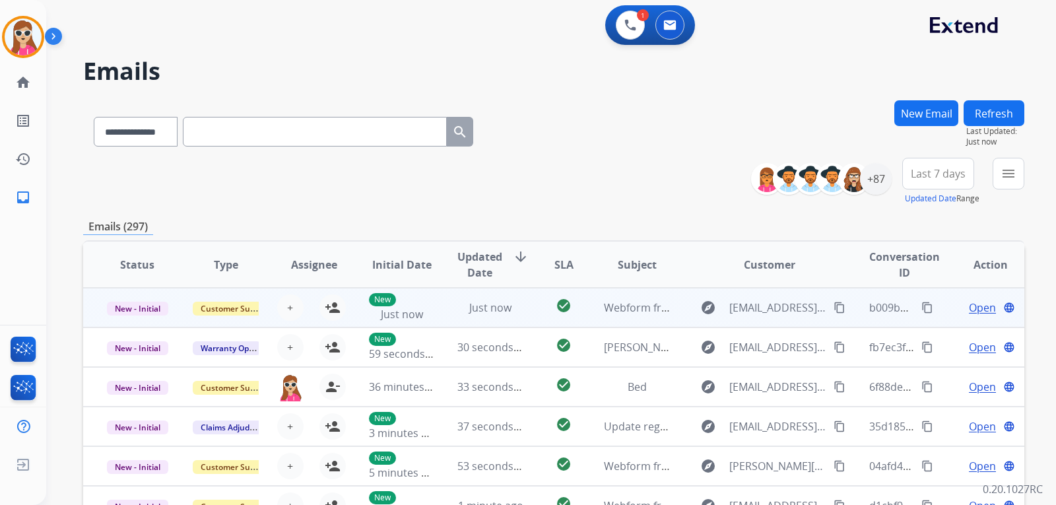
click at [543, 322] on td "check_circle" at bounding box center [553, 308] width 59 height 40
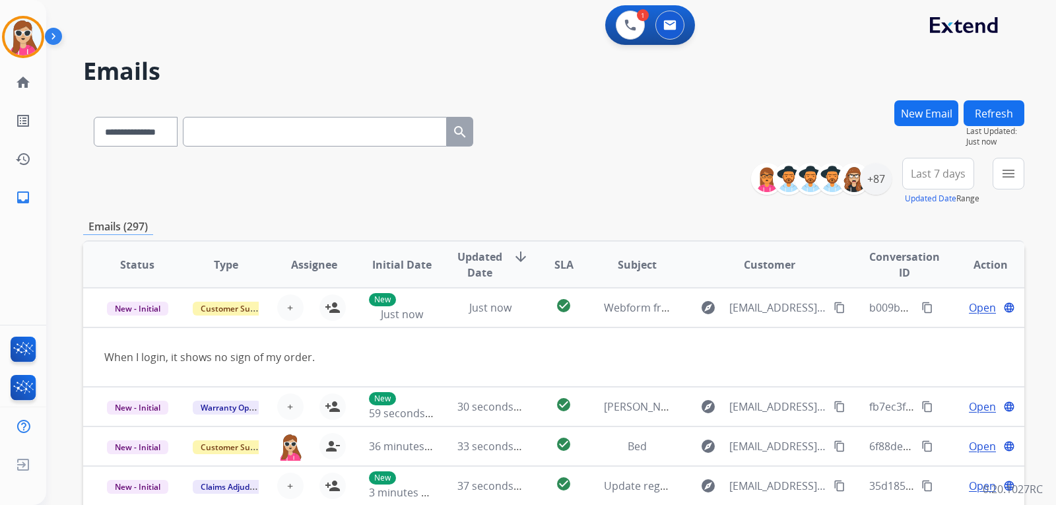
click at [974, 113] on button "Refresh" at bounding box center [994, 113] width 61 height 26
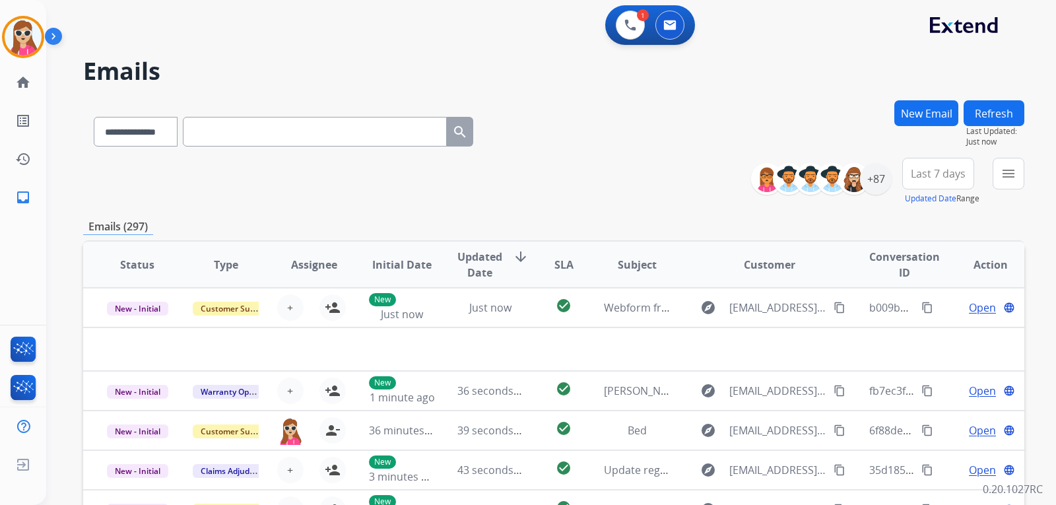
drag, startPoint x: 1002, startPoint y: 107, endPoint x: 1012, endPoint y: 105, distance: 10.7
click at [1012, 105] on button "Refresh" at bounding box center [994, 113] width 61 height 26
click at [983, 122] on button "Refresh" at bounding box center [994, 113] width 61 height 26
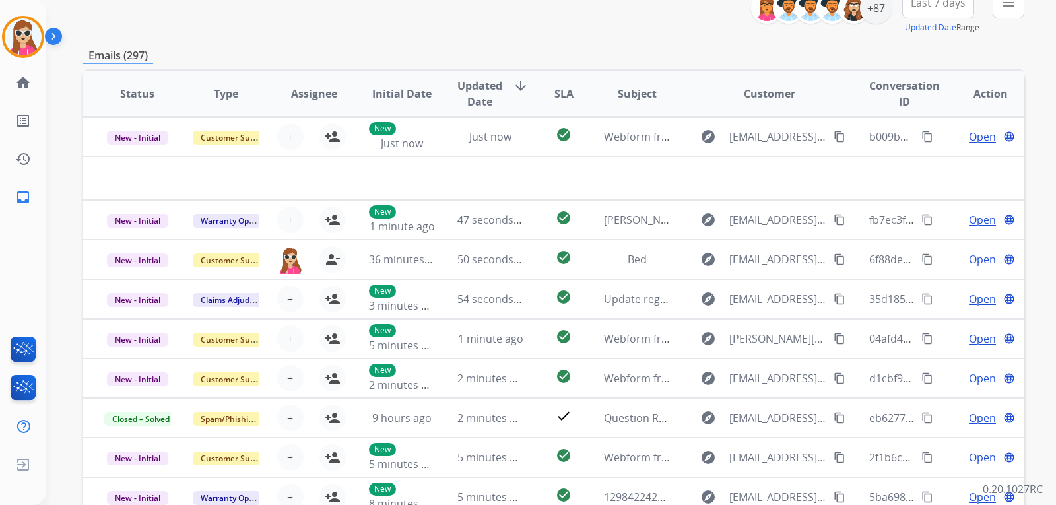
scroll to position [48, 0]
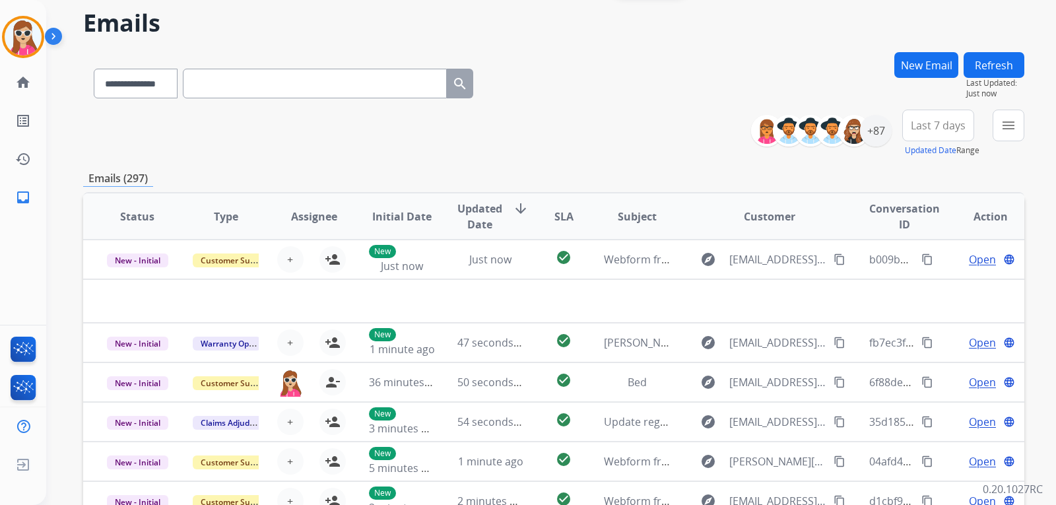
click at [982, 70] on button "Refresh" at bounding box center [994, 65] width 61 height 26
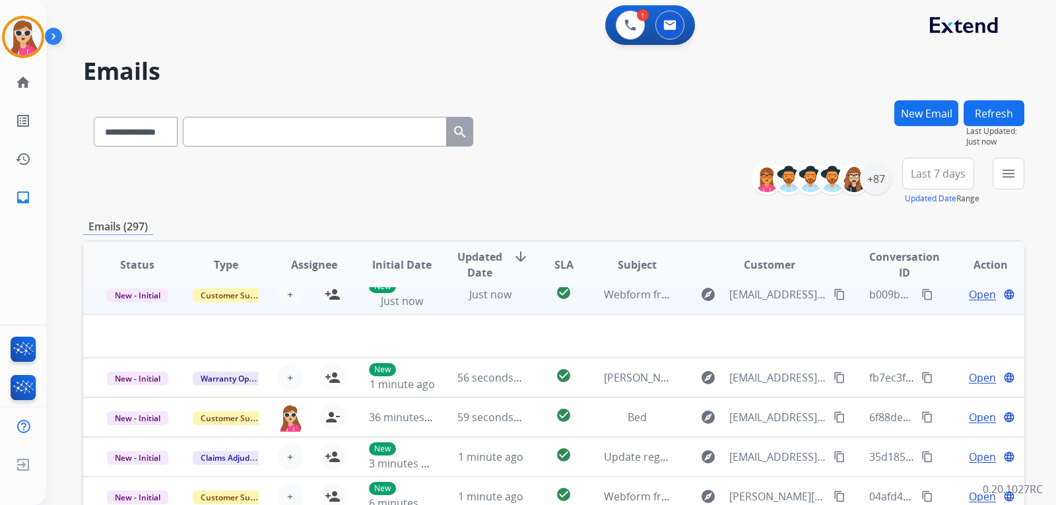
scroll to position [0, 0]
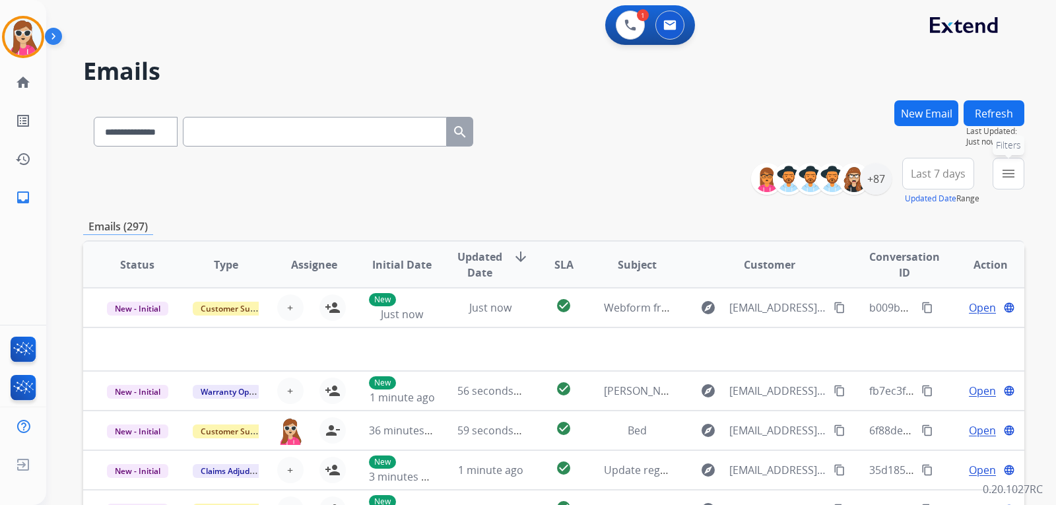
click at [1023, 164] on button "menu Filters" at bounding box center [1009, 174] width 32 height 32
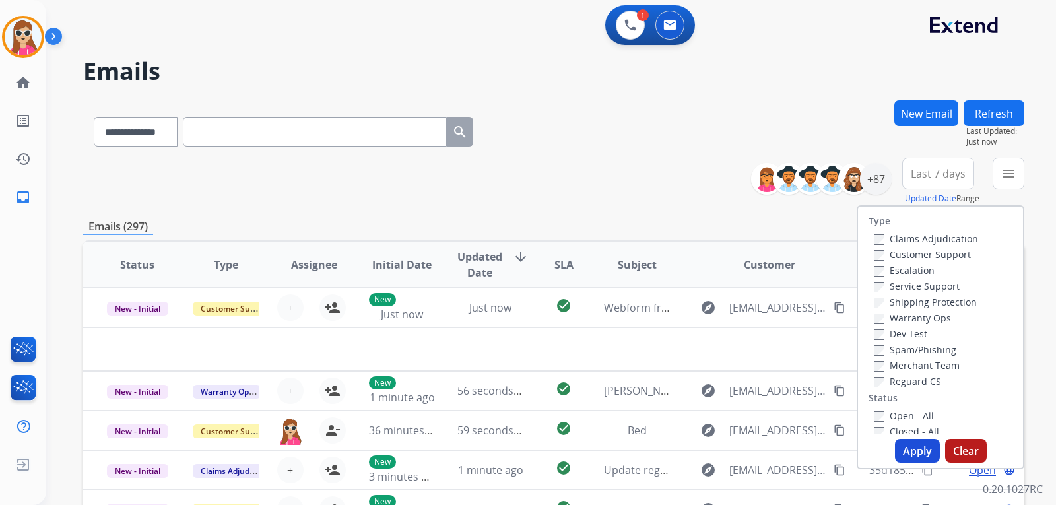
click at [924, 250] on label "Customer Support" at bounding box center [922, 254] width 97 height 13
drag, startPoint x: 932, startPoint y: 302, endPoint x: 932, endPoint y: 328, distance: 25.7
click at [932, 303] on label "Shipping Protection" at bounding box center [925, 302] width 103 height 13
click at [930, 382] on label "Reguard CS" at bounding box center [907, 381] width 67 height 13
click at [920, 448] on button "Apply" at bounding box center [917, 451] width 45 height 24
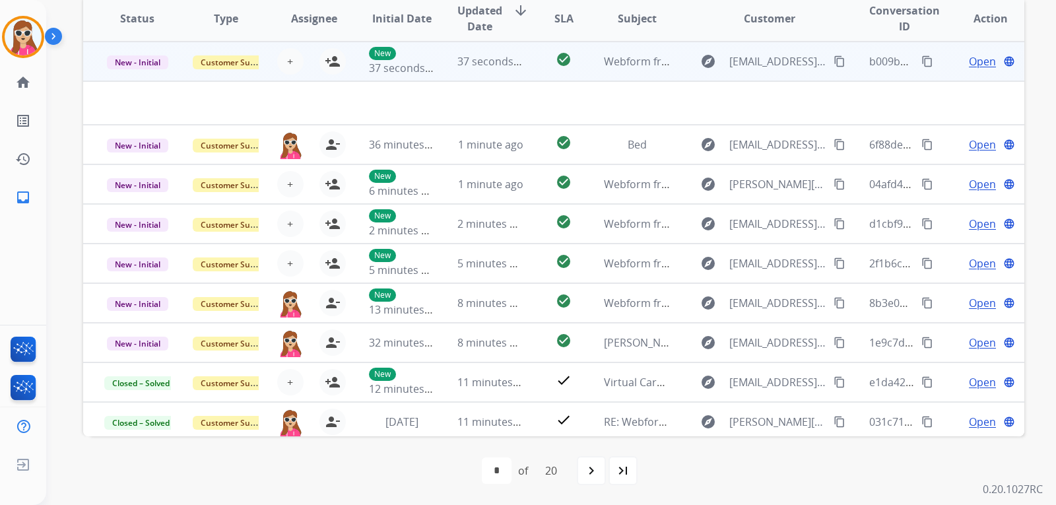
click at [537, 61] on td "check_circle" at bounding box center [553, 62] width 59 height 40
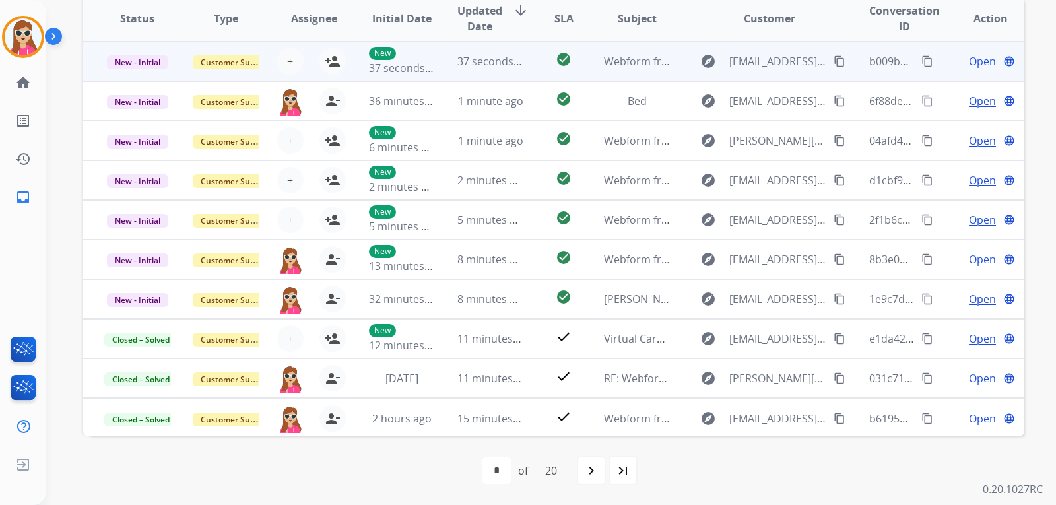
click at [537, 61] on td "check_circle" at bounding box center [553, 62] width 59 height 40
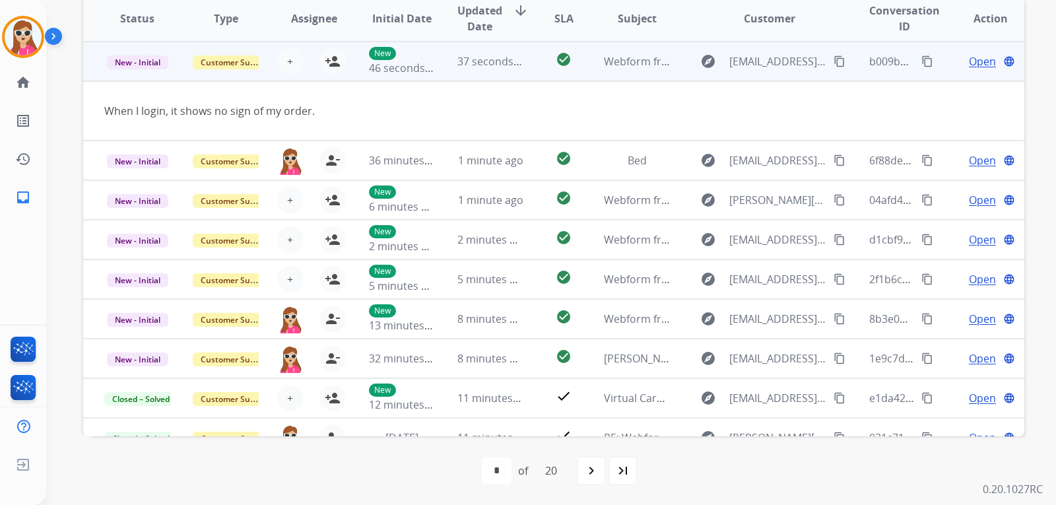
click at [972, 62] on span "Open" at bounding box center [982, 61] width 27 height 16
select select "**********"
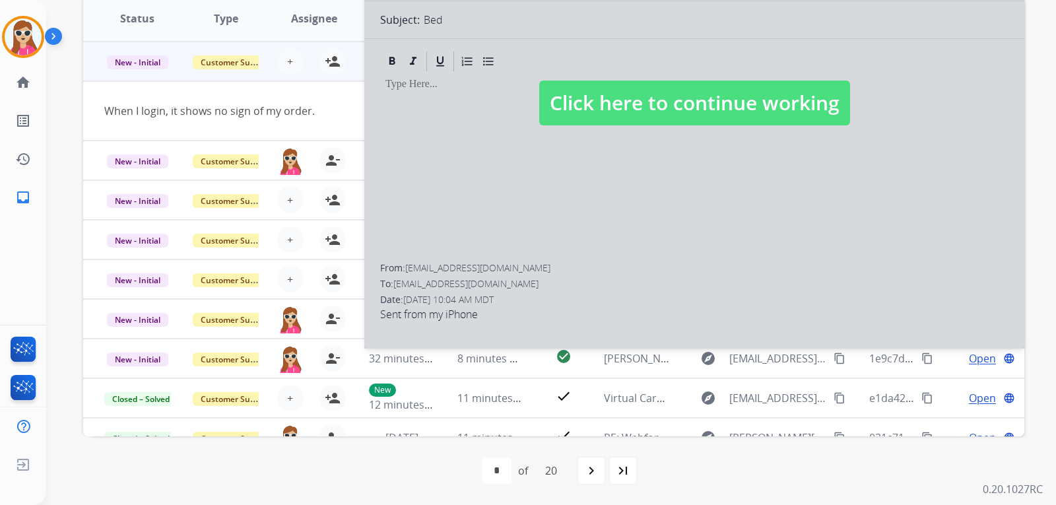
click at [764, 127] on div at bounding box center [694, 89] width 660 height 518
select select
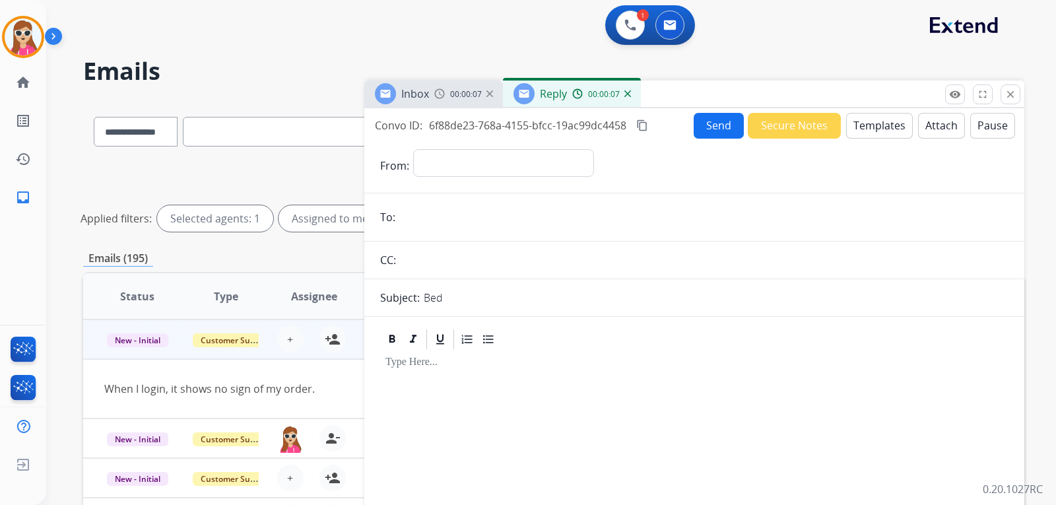
click at [460, 293] on div "Bed" at bounding box center [716, 298] width 585 height 16
click at [1021, 98] on div "Inbox 00:00:11 Reply 00:00:11" at bounding box center [694, 95] width 660 height 28
click at [1010, 102] on button "close Close" at bounding box center [1011, 95] width 20 height 20
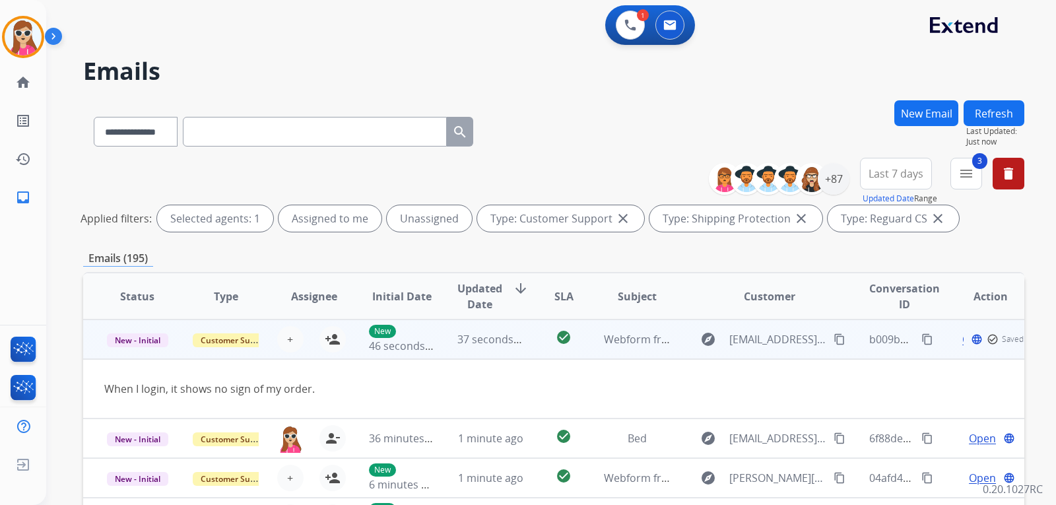
click at [987, 336] on mat-icon "check_circle_outline" at bounding box center [993, 339] width 12 height 12
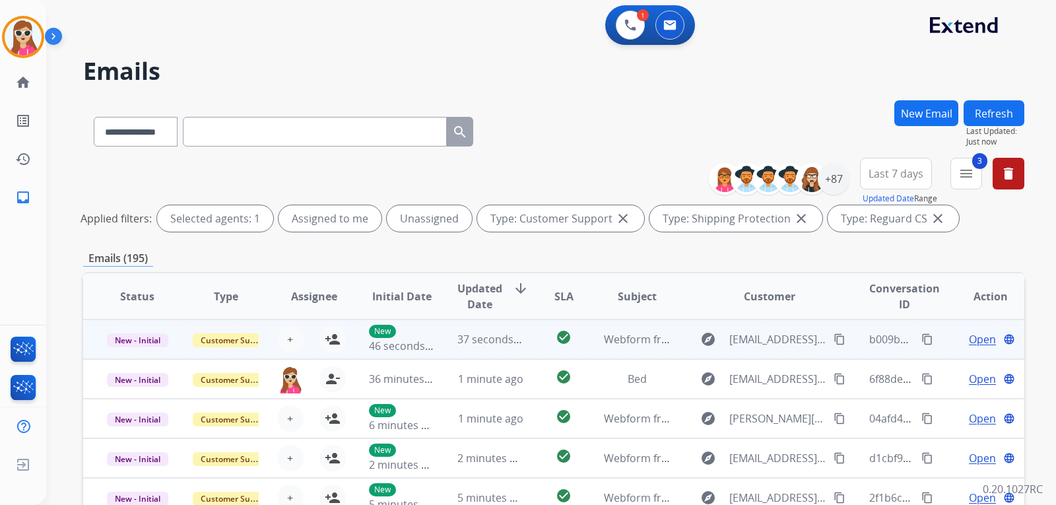
click at [848, 339] on td "b009b7c8-a4b8-4dfe-a586-d2d5246aaf29 content_copy" at bounding box center [892, 340] width 88 height 40
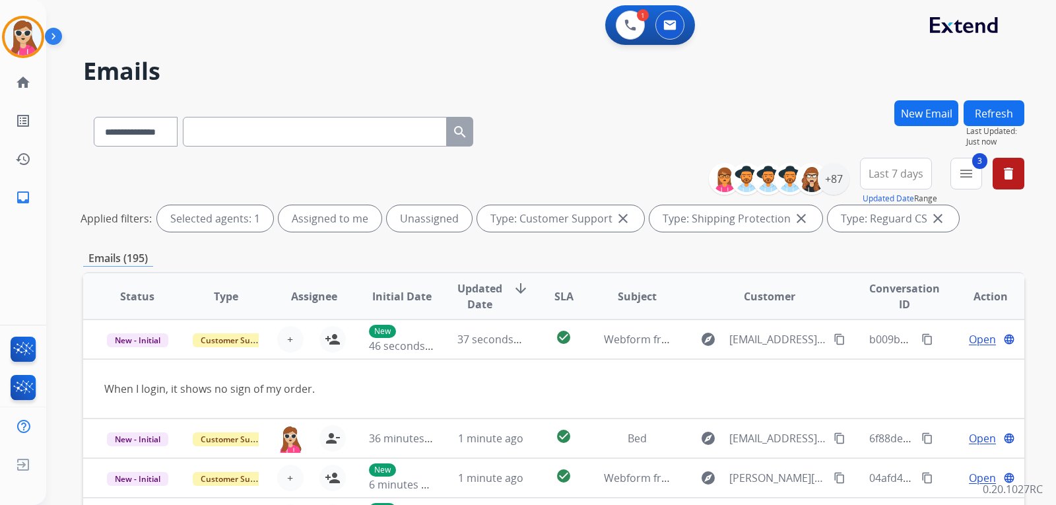
click at [969, 339] on span "Open" at bounding box center [982, 339] width 27 height 16
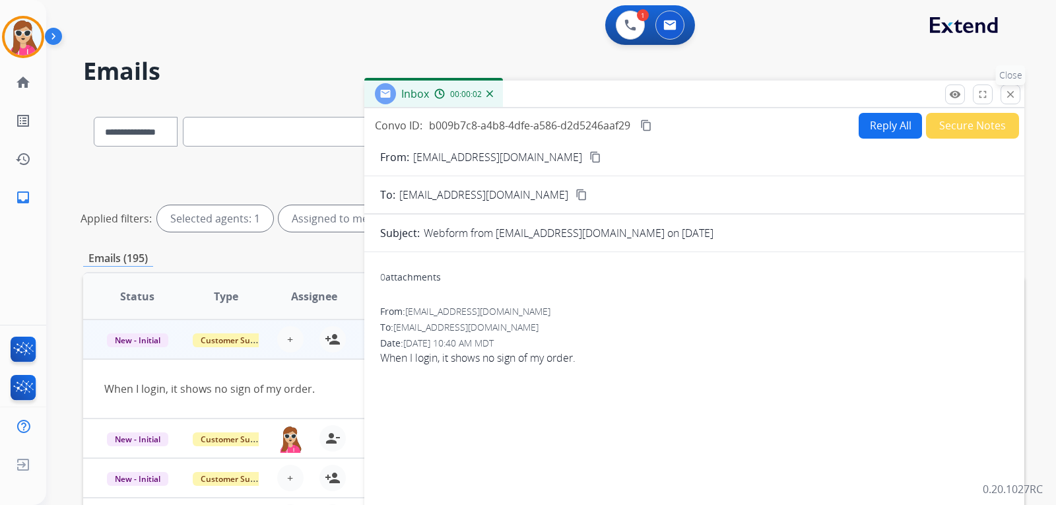
click at [1017, 93] on button "close Close" at bounding box center [1011, 95] width 20 height 20
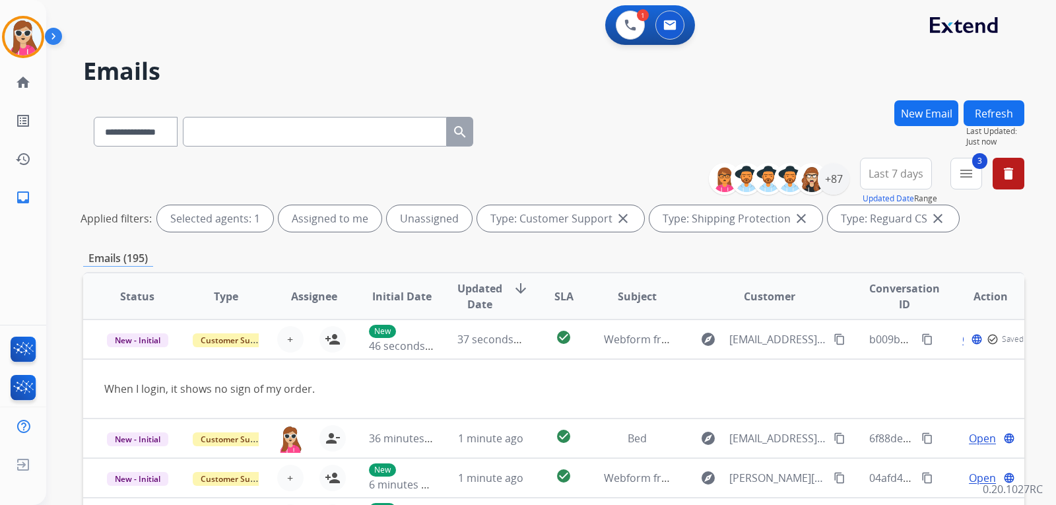
click at [991, 122] on button "Refresh" at bounding box center [994, 113] width 61 height 26
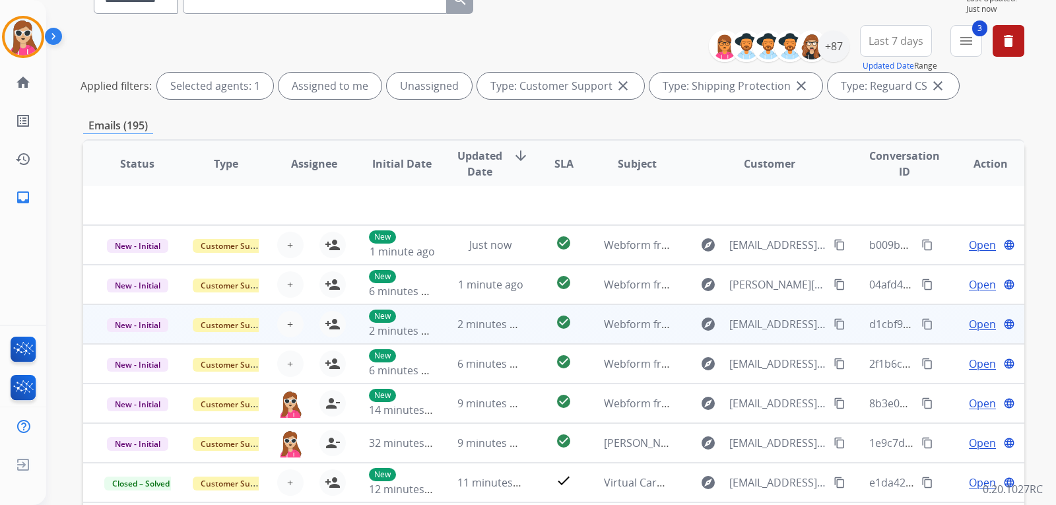
scroll to position [278, 0]
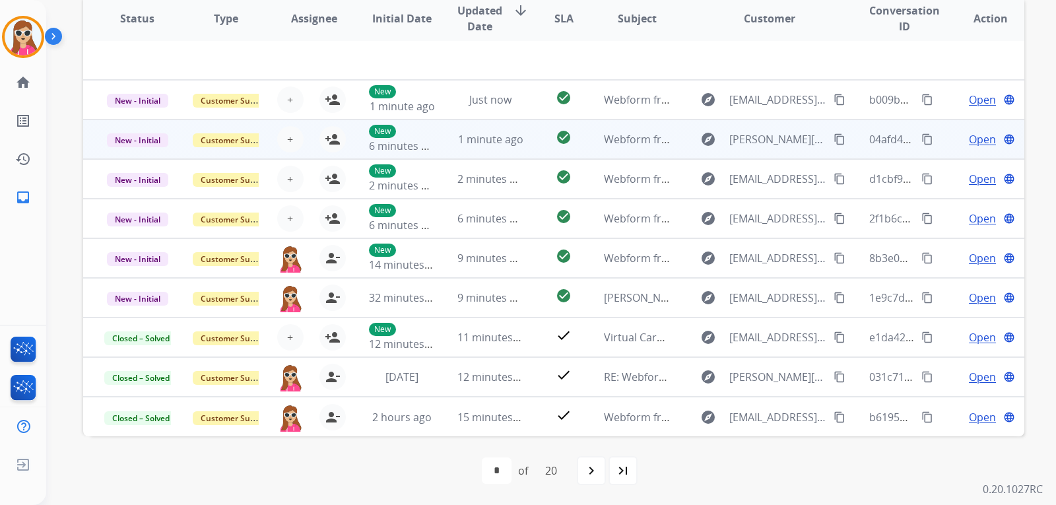
click at [673, 143] on td "explore [PERSON_NAME][EMAIL_ADDRESS][DOMAIN_NAME] content_copy" at bounding box center [759, 139] width 176 height 40
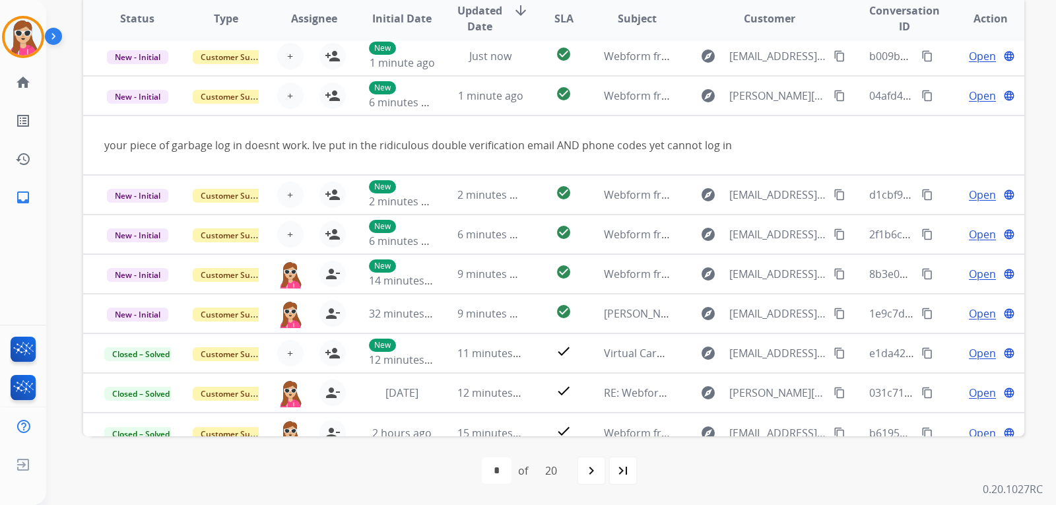
scroll to position [61, 0]
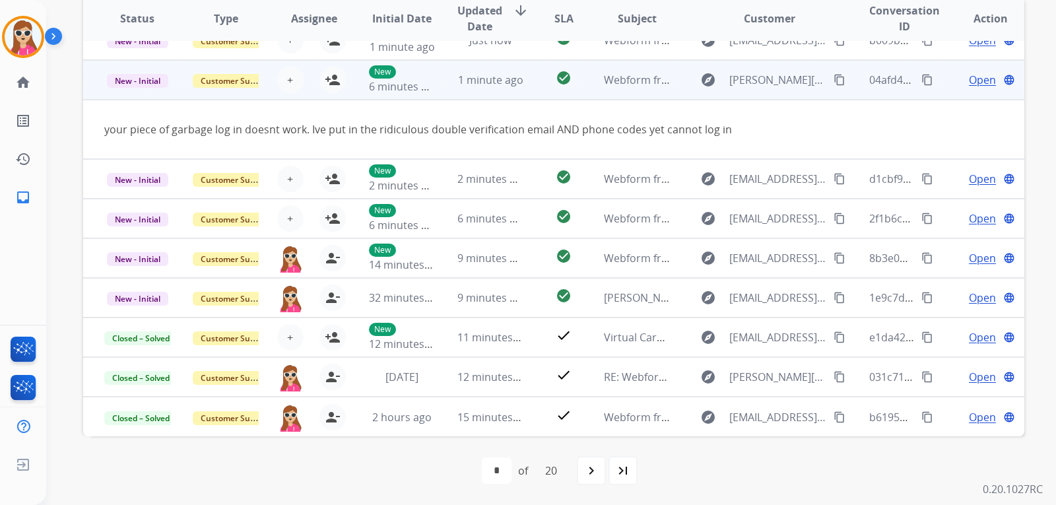
click at [834, 81] on mat-icon "content_copy" at bounding box center [840, 80] width 12 height 12
click at [969, 84] on span "Open" at bounding box center [982, 80] width 27 height 16
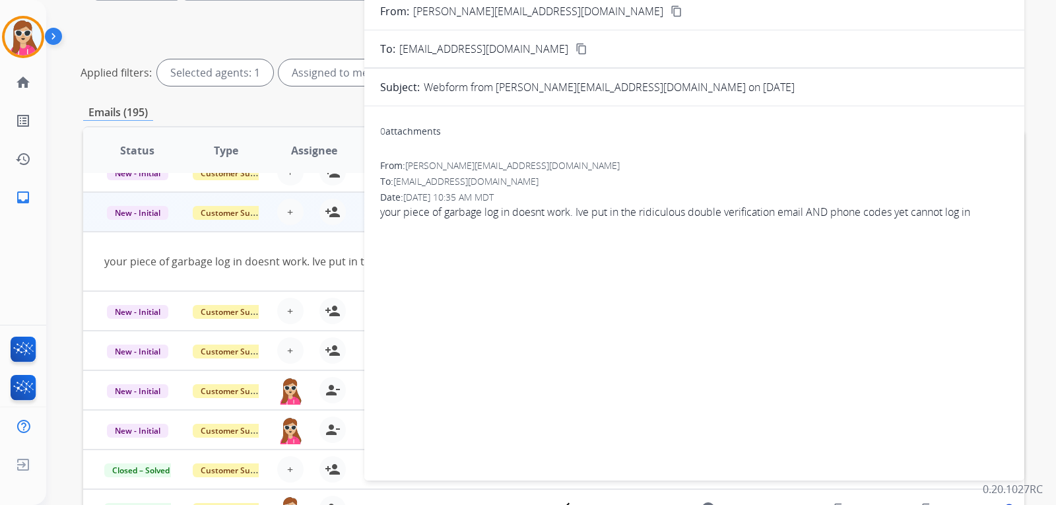
scroll to position [80, 0]
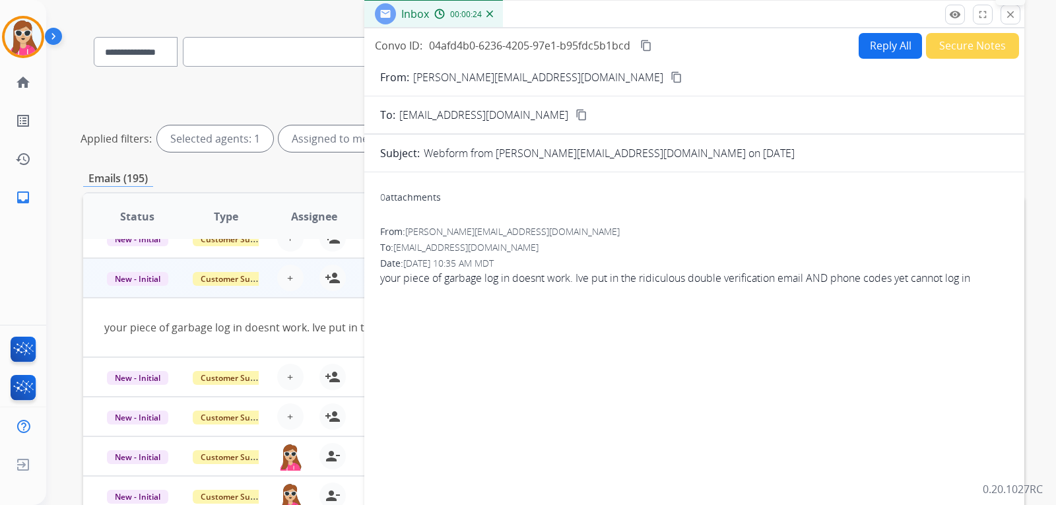
click at [1011, 22] on button "close Close" at bounding box center [1011, 15] width 20 height 20
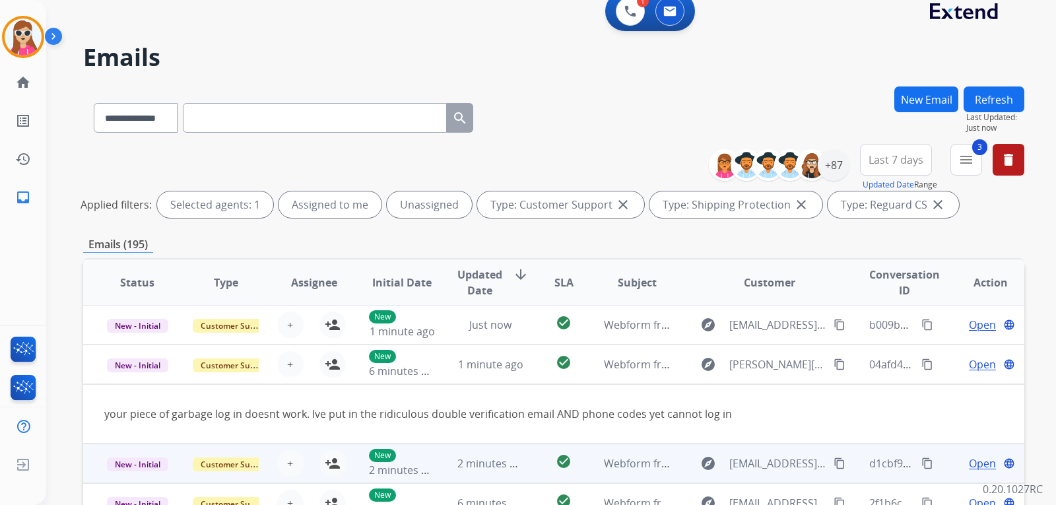
scroll to position [61, 0]
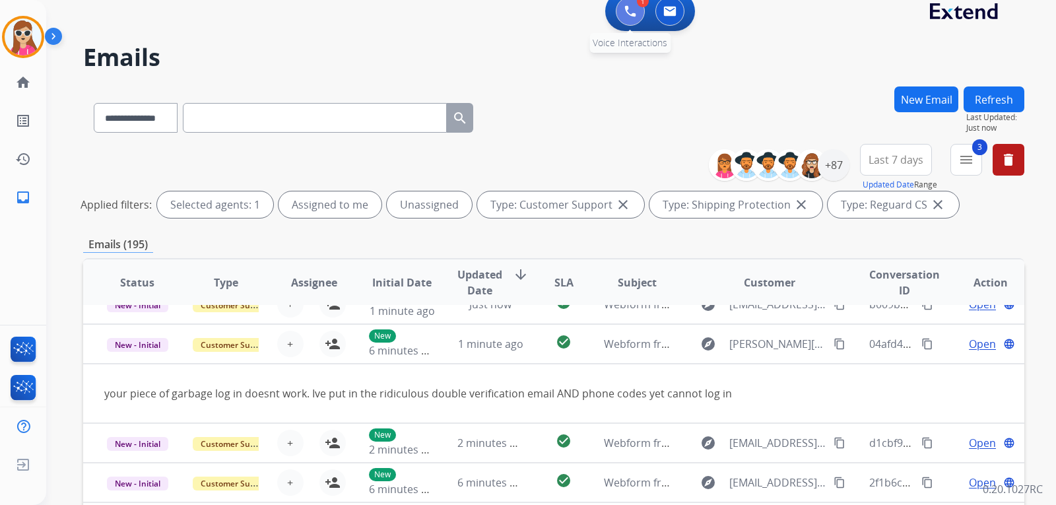
click at [630, 22] on button at bounding box center [630, 11] width 29 height 29
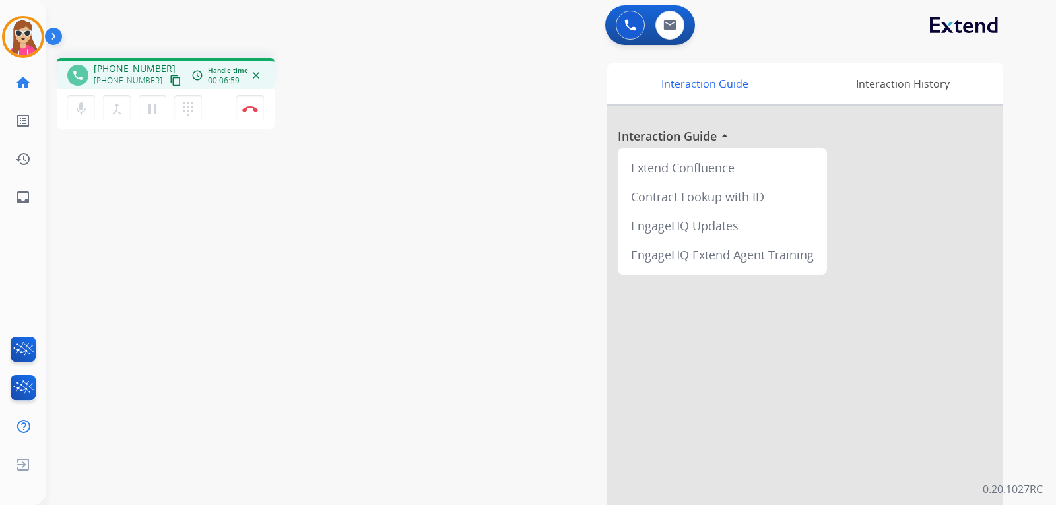
click at [170, 76] on mat-icon "content_copy" at bounding box center [176, 81] width 12 height 12
click at [251, 111] on img at bounding box center [250, 109] width 16 height 7
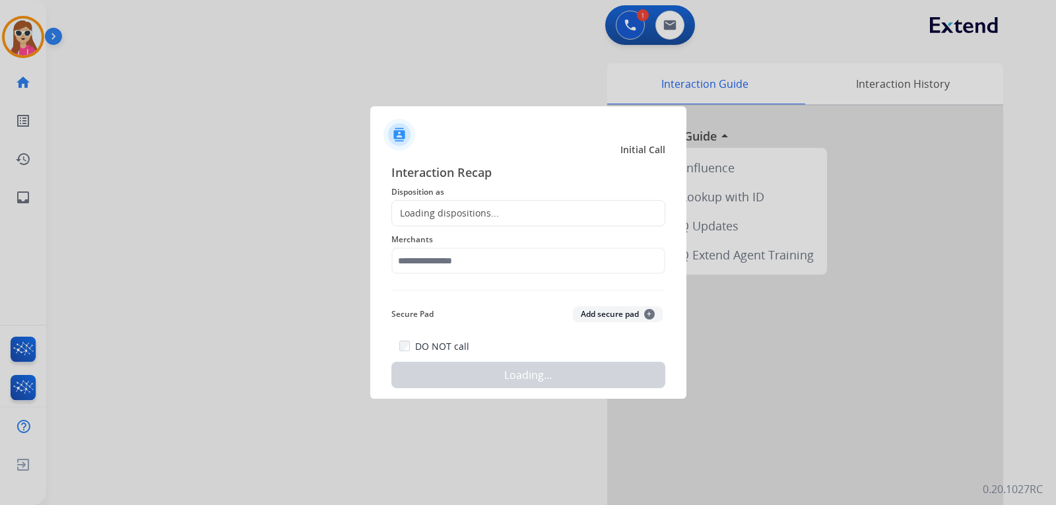
click at [428, 213] on div "Loading dispositions..." at bounding box center [445, 213] width 107 height 13
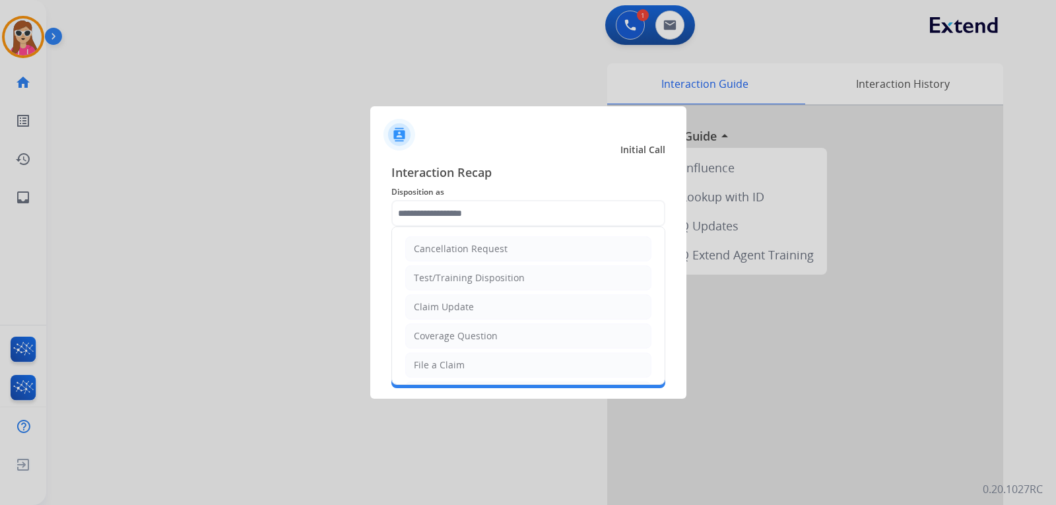
click at [470, 211] on input "text" at bounding box center [529, 213] width 274 height 26
click at [481, 297] on li "Claim Update" at bounding box center [528, 306] width 246 height 25
type input "**********"
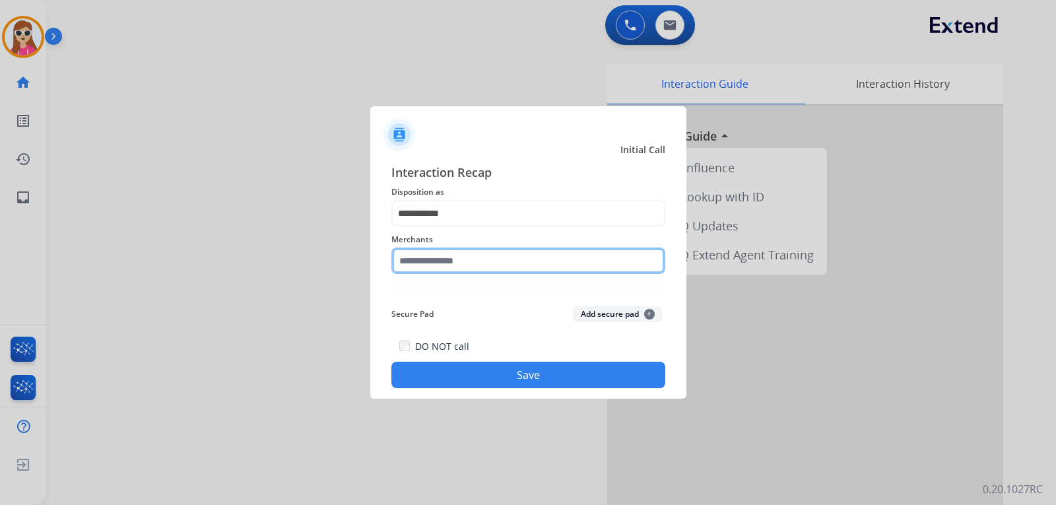
click at [475, 254] on input "text" at bounding box center [529, 261] width 274 height 26
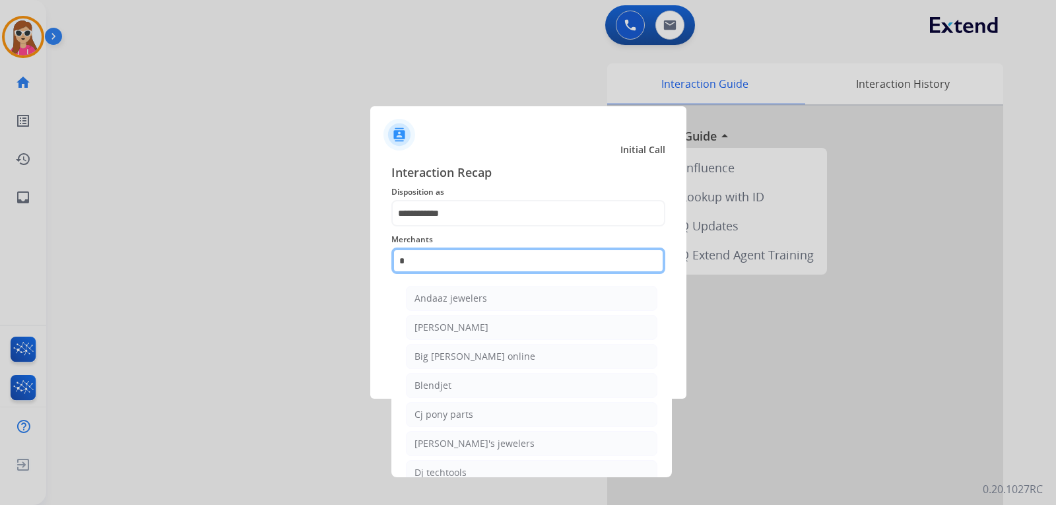
type input "*"
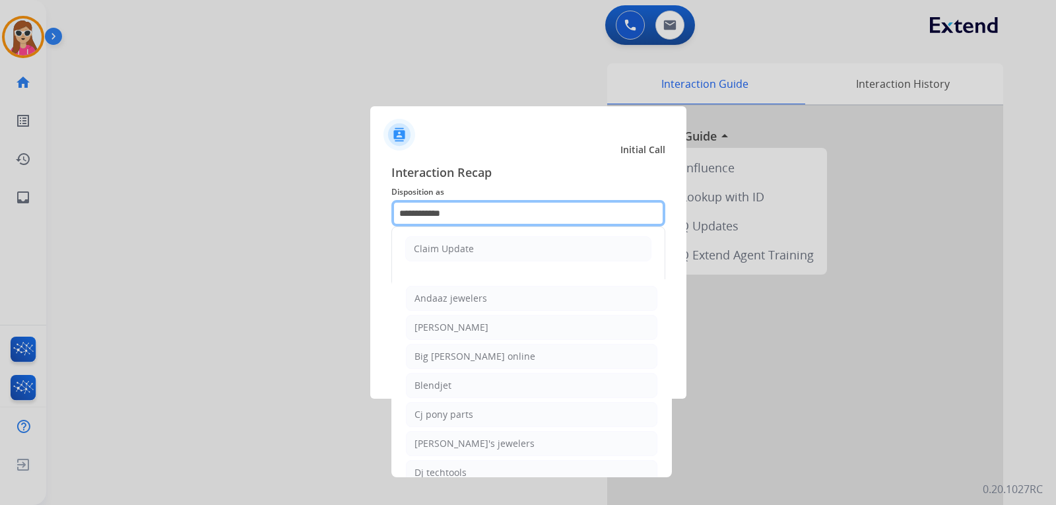
drag, startPoint x: 493, startPoint y: 220, endPoint x: 314, endPoint y: 197, distance: 181.1
click at [0, 197] on app-contact-recap-modal "**********" at bounding box center [0, 252] width 0 height 505
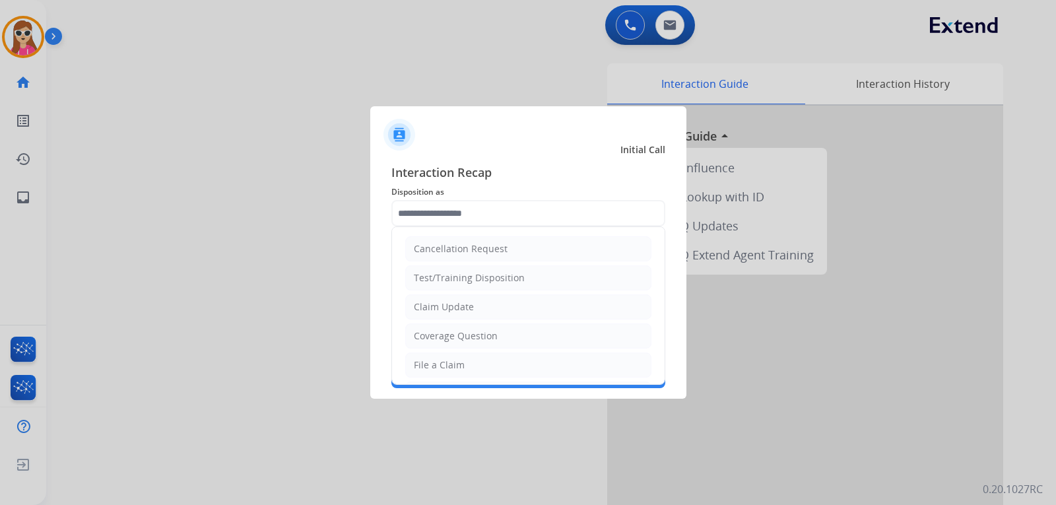
click at [461, 365] on div "File a Claim" at bounding box center [439, 364] width 51 height 13
type input "**********"
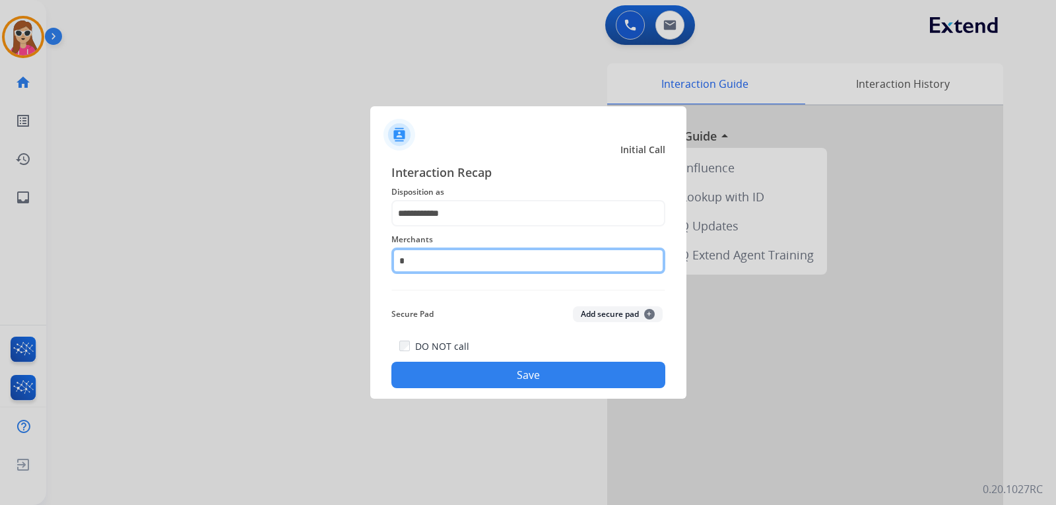
click at [474, 267] on input "*" at bounding box center [529, 261] width 274 height 26
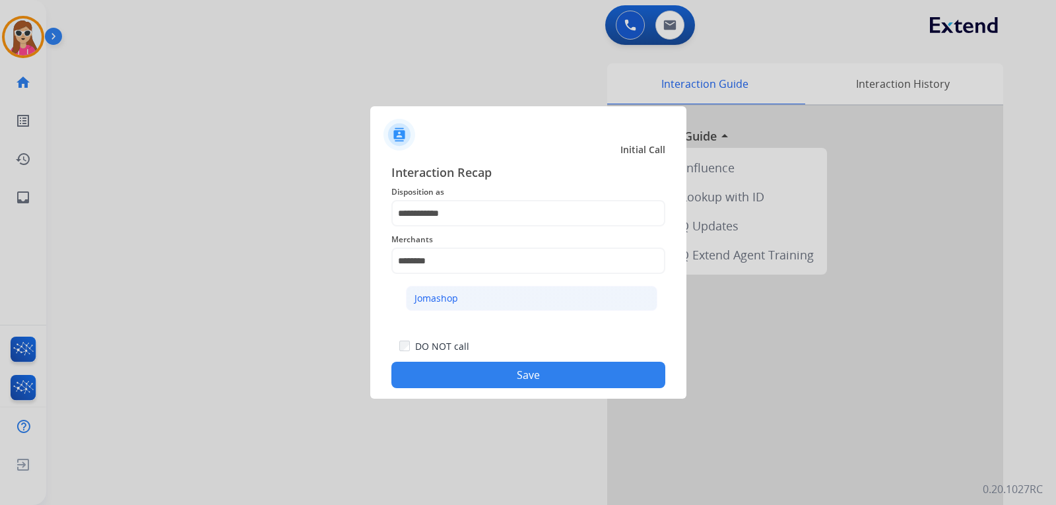
click at [498, 302] on li "Jomashop" at bounding box center [532, 298] width 252 height 25
type input "********"
click at [503, 384] on button "Save" at bounding box center [529, 375] width 274 height 26
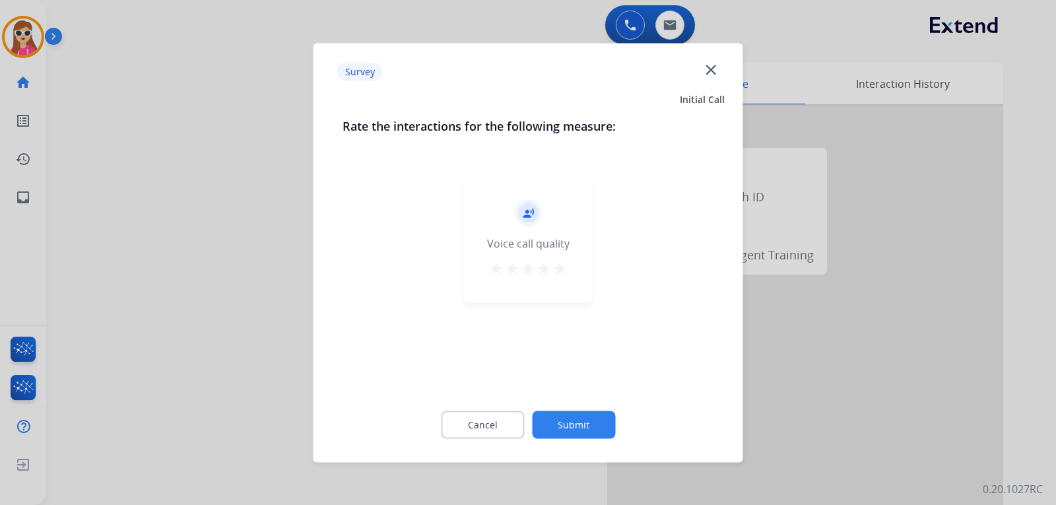
drag, startPoint x: 555, startPoint y: 263, endPoint x: 559, endPoint y: 275, distance: 12.3
click at [557, 269] on mat-icon "star" at bounding box center [560, 268] width 16 height 16
click at [570, 430] on button "Submit" at bounding box center [573, 425] width 83 height 28
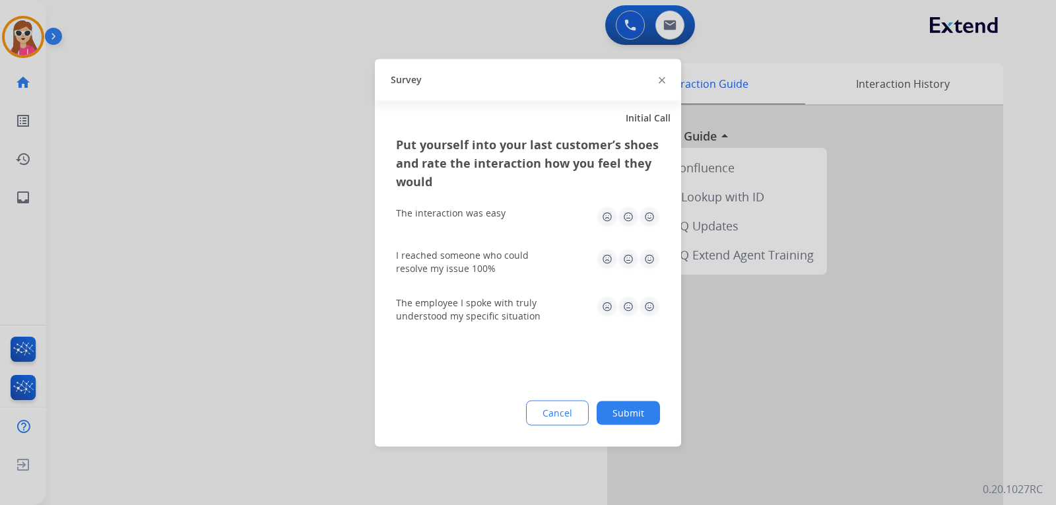
click at [649, 217] on img at bounding box center [649, 216] width 21 height 21
drag, startPoint x: 653, startPoint y: 271, endPoint x: 652, endPoint y: 265, distance: 6.7
click at [653, 270] on div "I reached someone who could resolve my issue 100%" at bounding box center [528, 261] width 264 height 26
drag, startPoint x: 652, startPoint y: 261, endPoint x: 650, endPoint y: 269, distance: 8.0
click at [652, 260] on img at bounding box center [649, 258] width 21 height 21
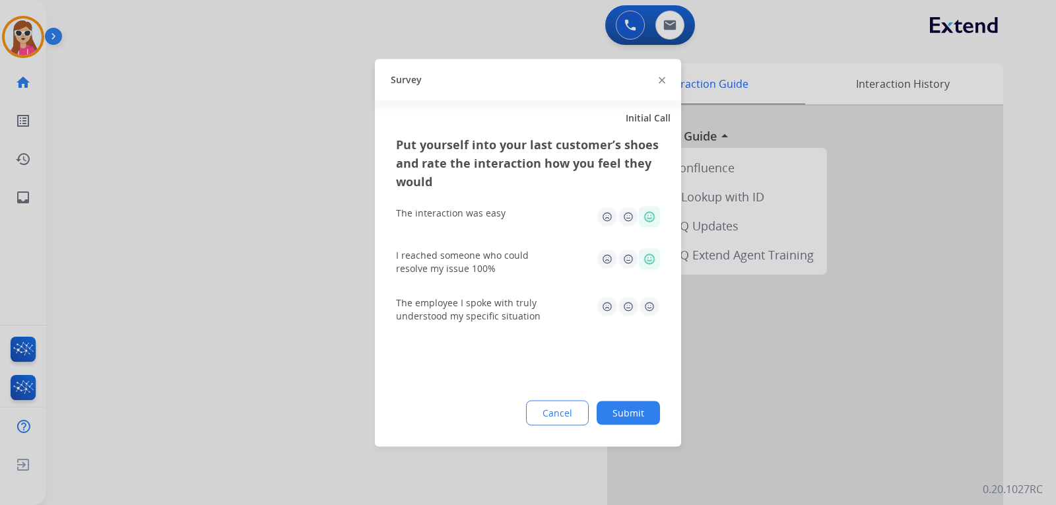
click at [649, 306] on img at bounding box center [649, 306] width 21 height 21
click at [636, 403] on button "Submit" at bounding box center [628, 413] width 63 height 24
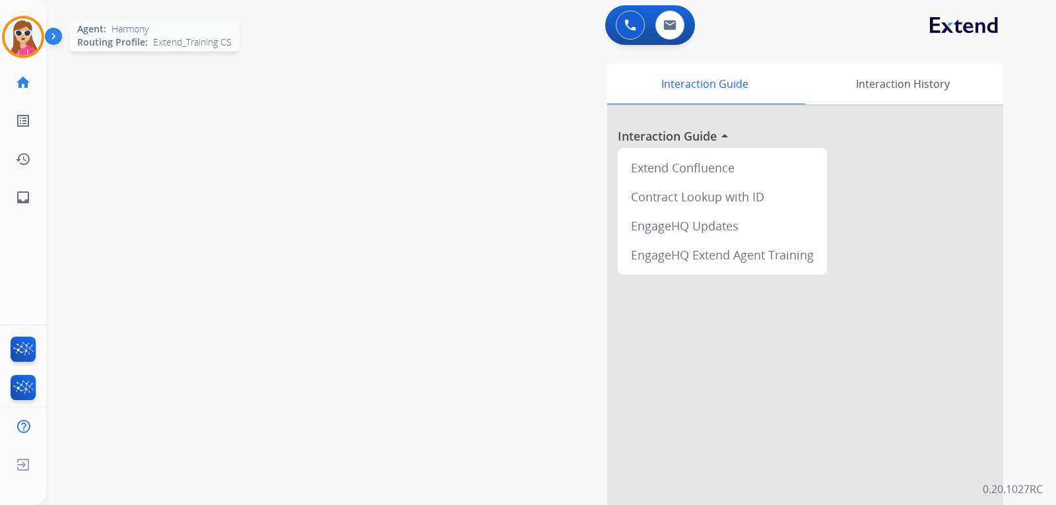
click at [27, 36] on img at bounding box center [23, 36] width 37 height 37
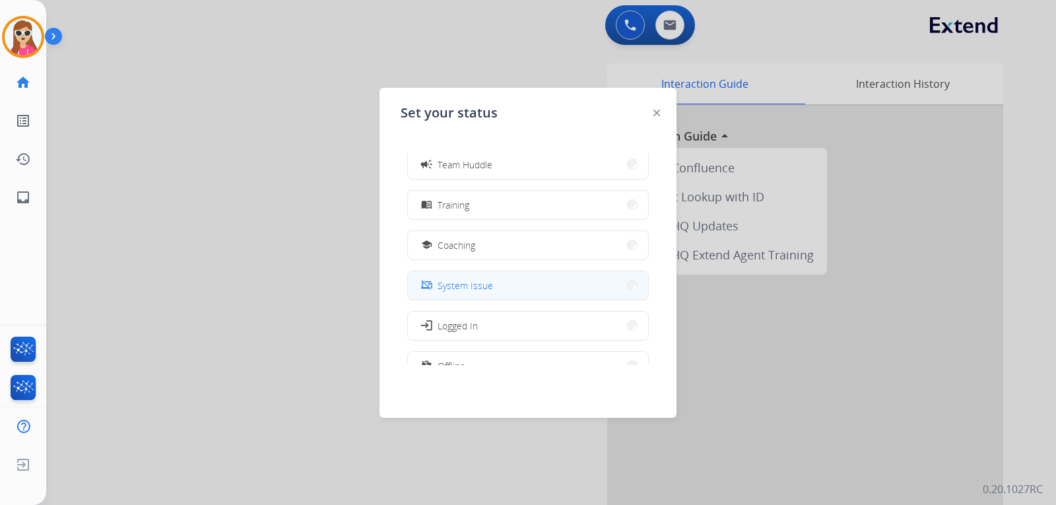
scroll to position [198, 0]
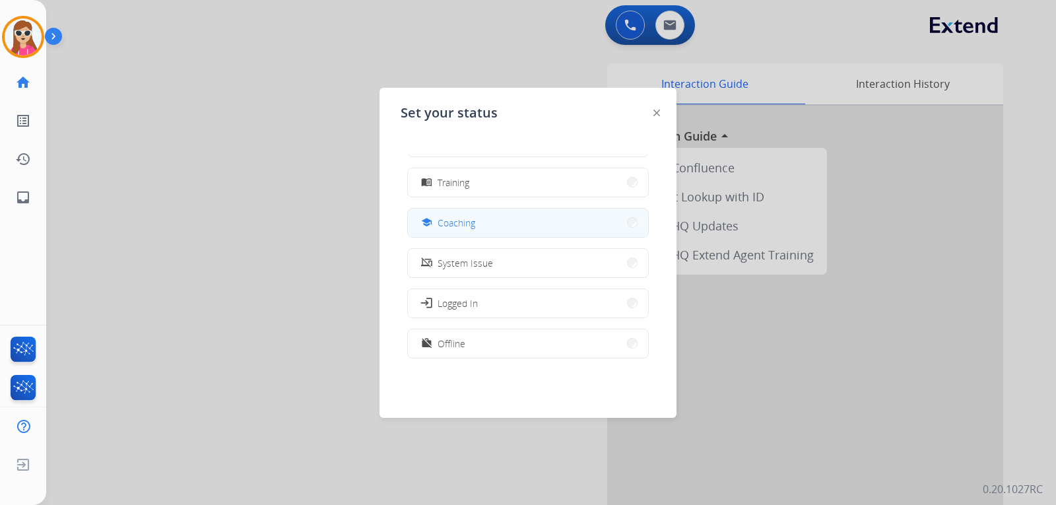
click at [460, 221] on span "Coaching" at bounding box center [457, 223] width 38 height 14
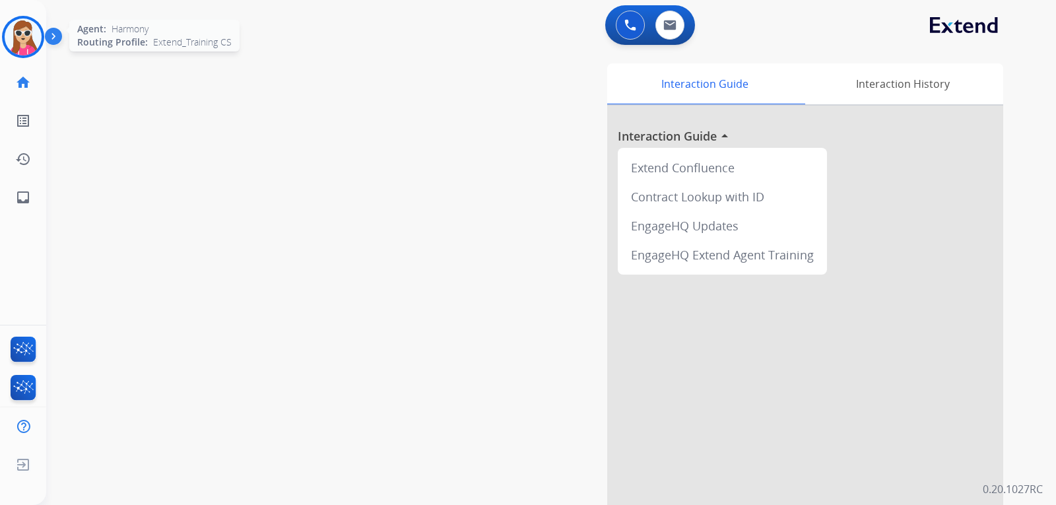
click at [27, 53] on img at bounding box center [23, 36] width 37 height 37
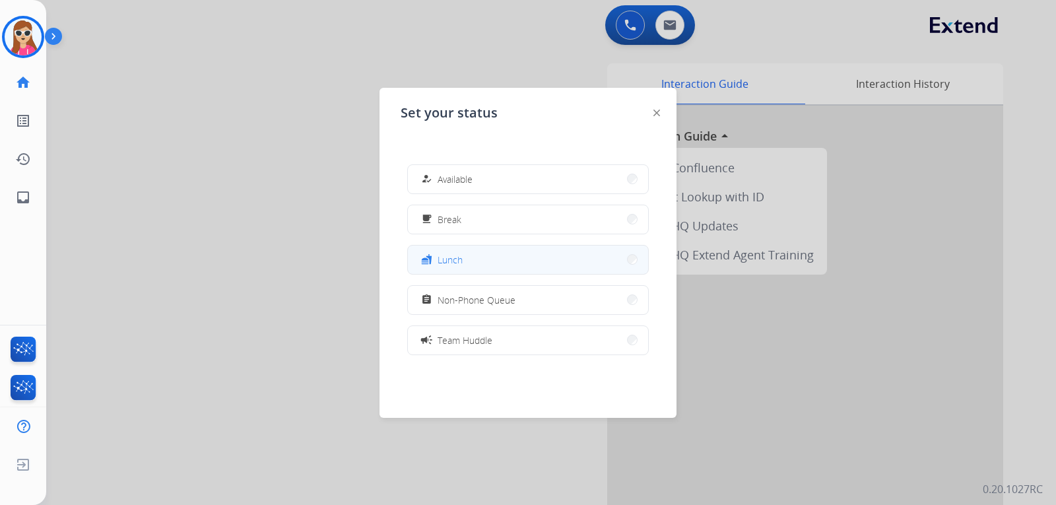
click at [479, 268] on button "fastfood Lunch" at bounding box center [528, 260] width 240 height 28
